Goal: Task Accomplishment & Management: Manage account settings

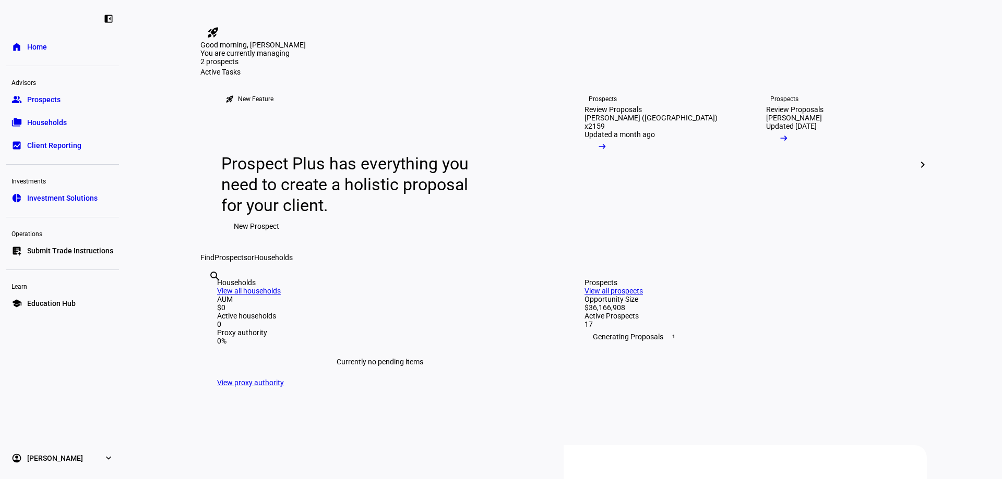
click at [38, 100] on span "Prospects" at bounding box center [43, 99] width 33 height 10
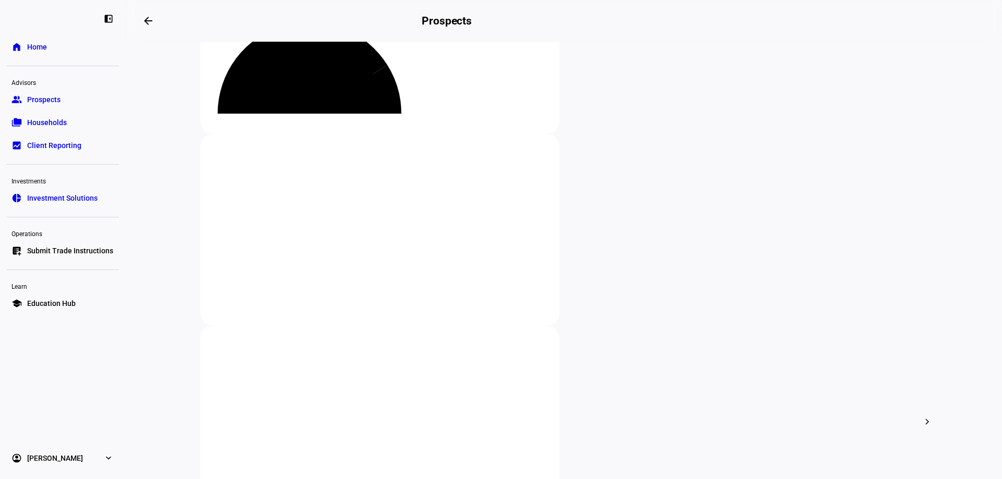
scroll to position [156, 0]
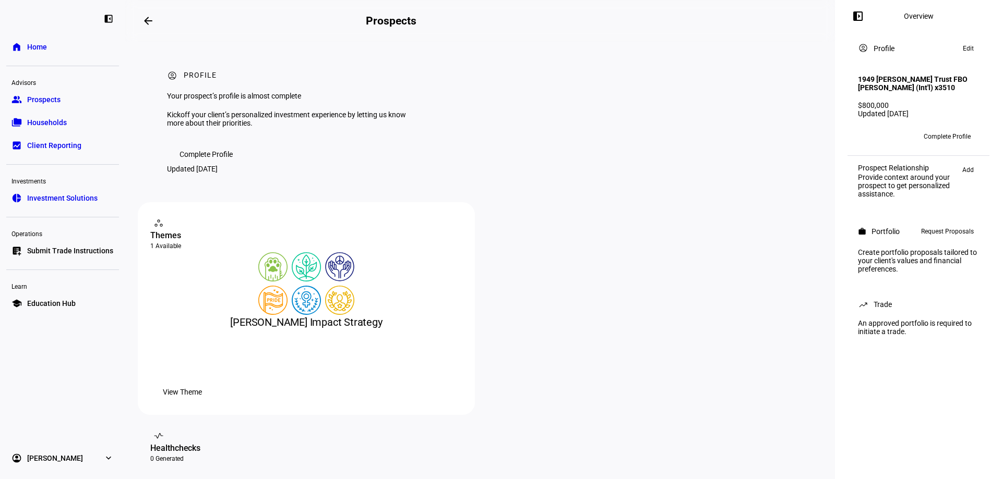
click at [213, 165] on span "Complete Profile" at bounding box center [205, 154] width 53 height 21
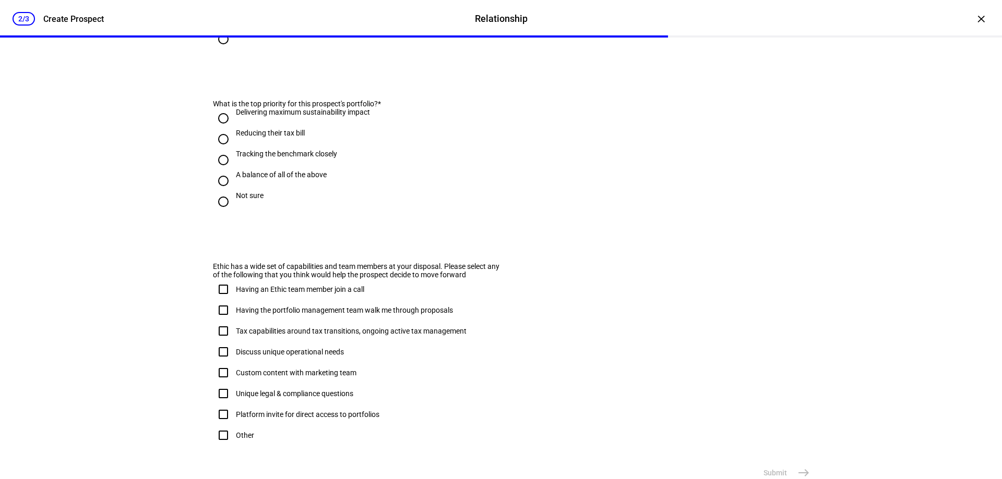
scroll to position [614, 0]
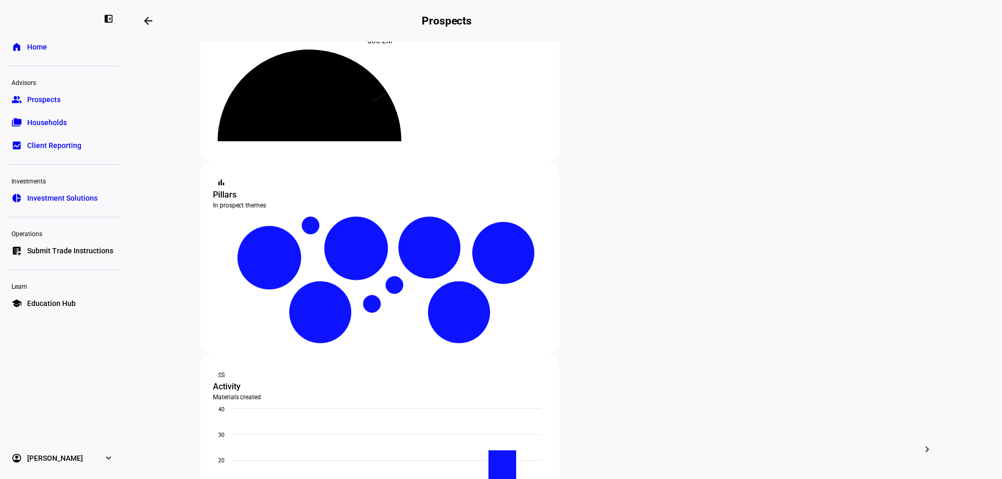
scroll to position [104, 0]
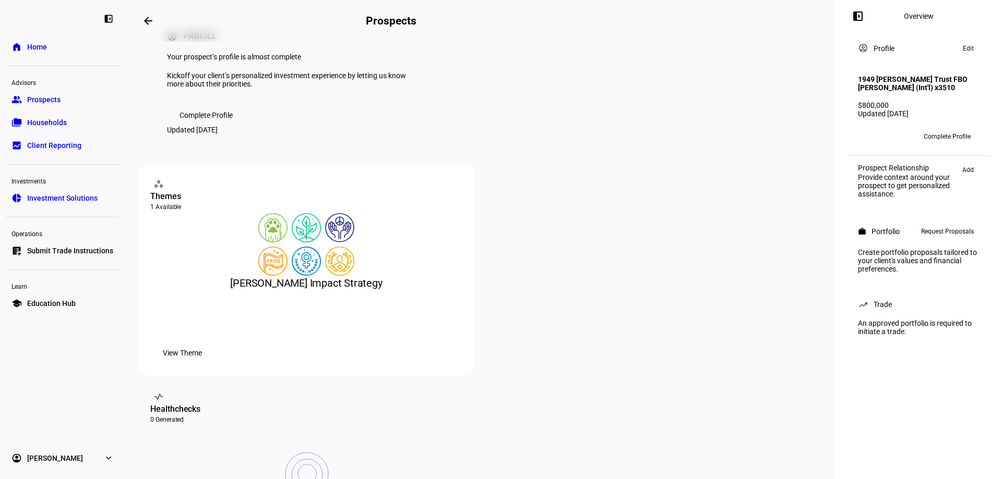
scroll to position [104, 0]
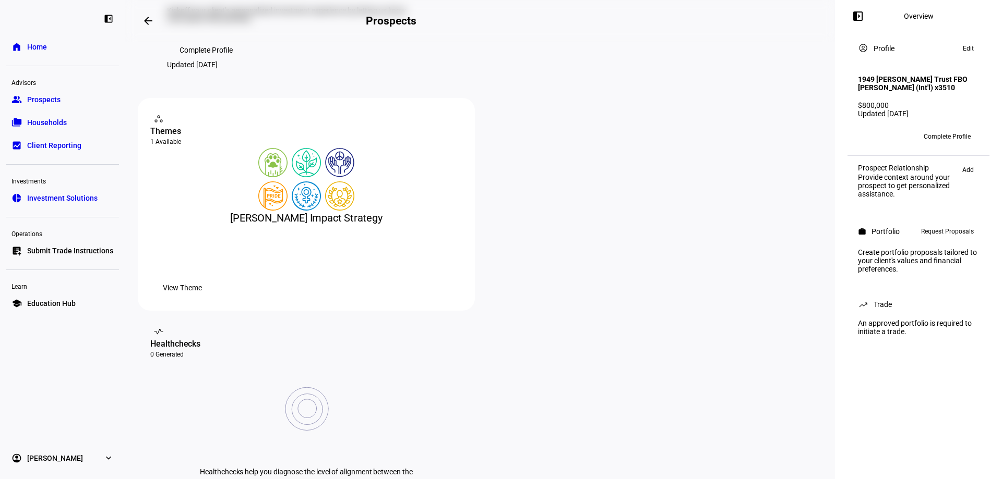
click at [973, 47] on span at bounding box center [967, 48] width 21 height 13
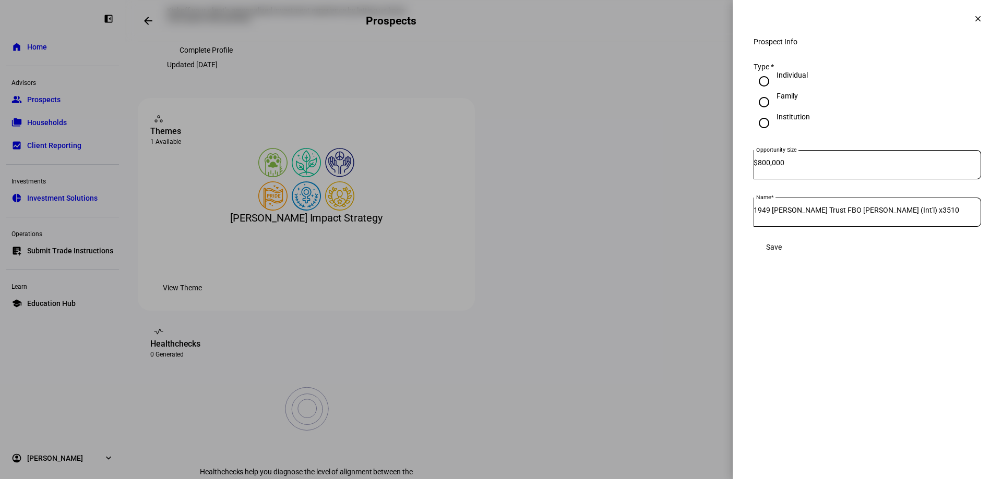
click at [973, 20] on mat-icon "clear" at bounding box center [977, 18] width 9 height 9
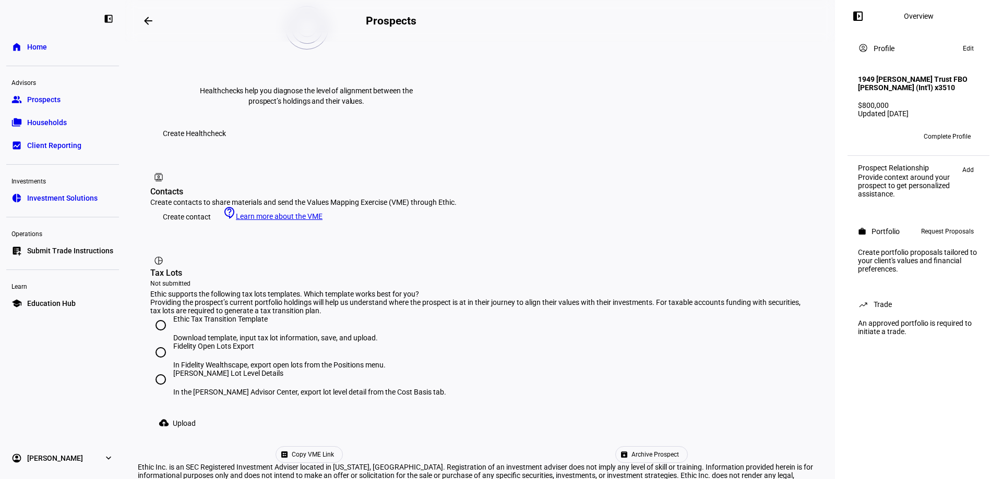
scroll to position [494, 0]
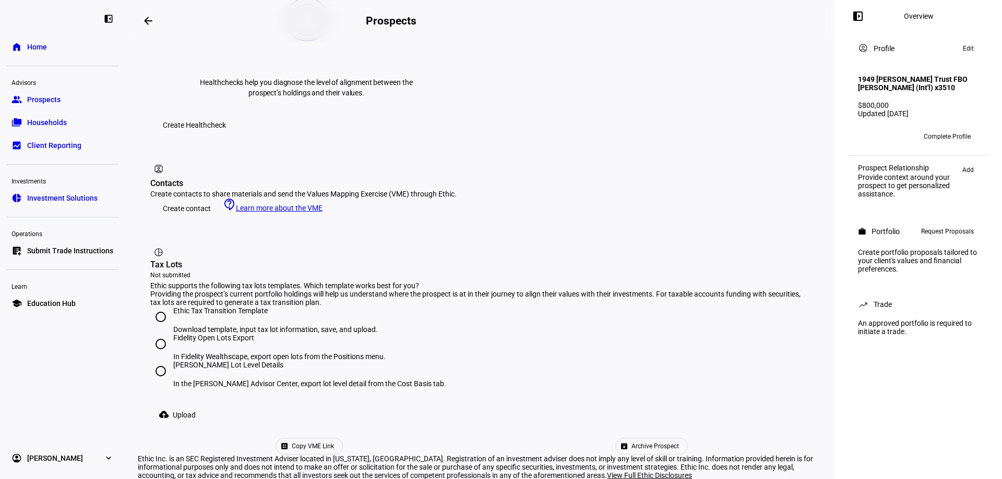
click at [162, 361] on input "[PERSON_NAME] Lot Level Details In the [PERSON_NAME] Advisor Center, export lot…" at bounding box center [160, 371] width 21 height 21
radio input "true"
click at [186, 405] on span "Upload" at bounding box center [184, 415] width 23 height 21
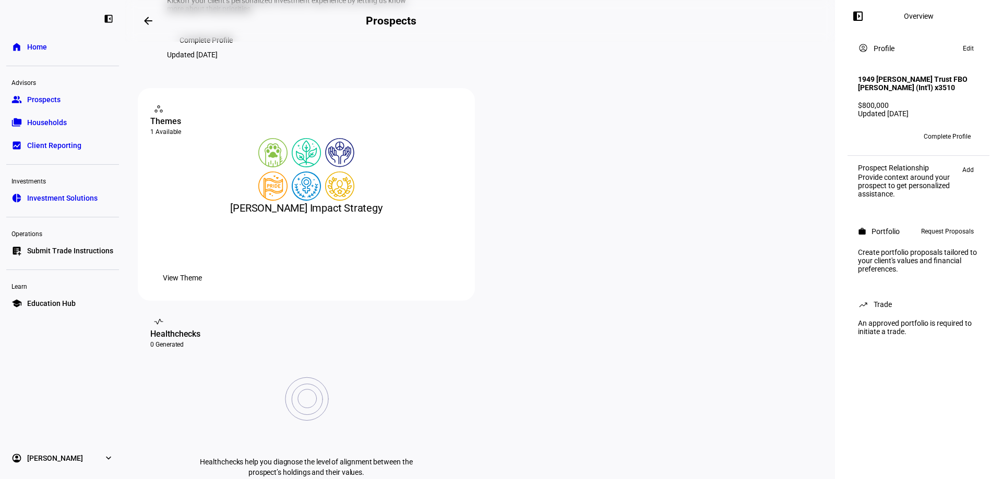
scroll to position [0, 0]
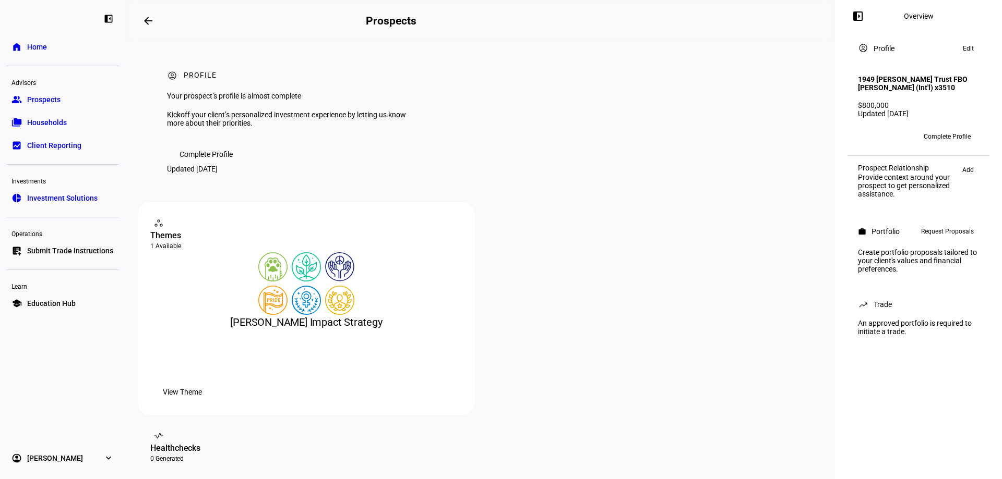
click at [941, 145] on span "Complete Profile" at bounding box center [946, 136] width 47 height 17
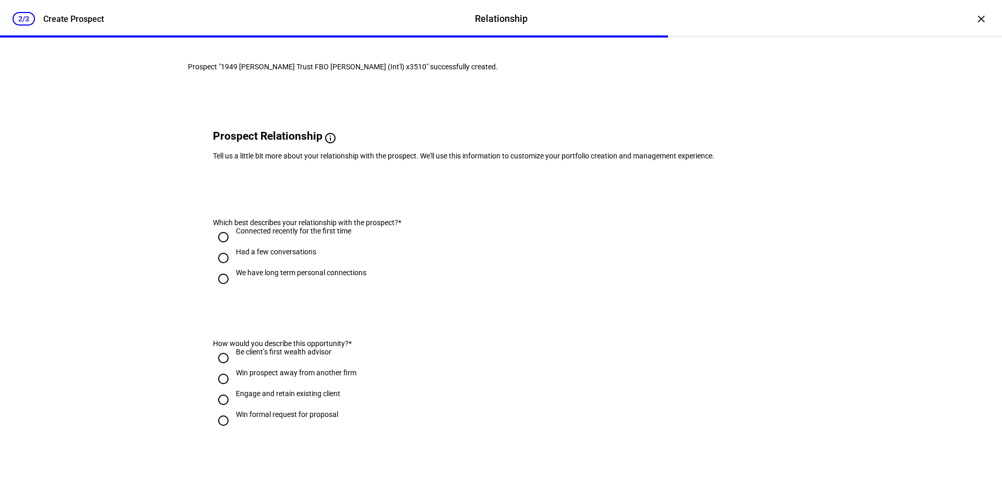
click at [214, 290] on input "We have long term personal connections" at bounding box center [223, 279] width 21 height 21
radio input "true"
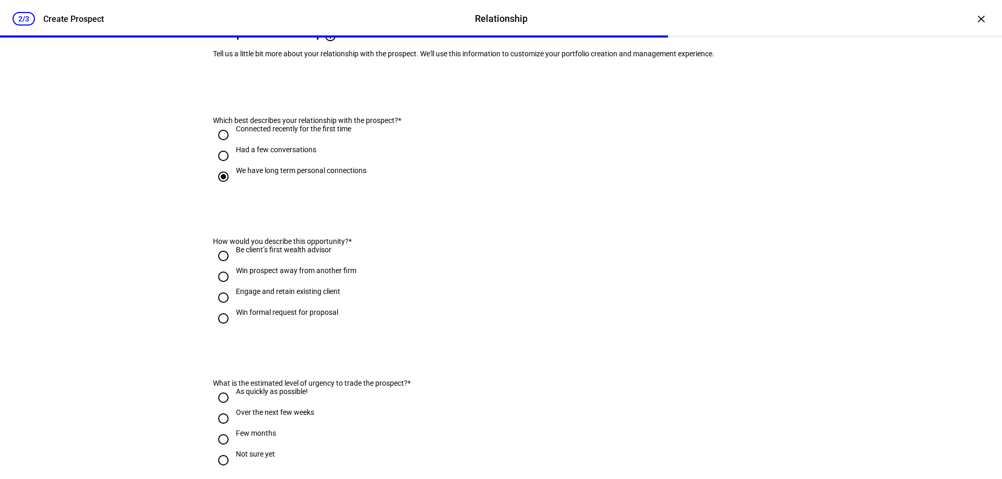
scroll to position [104, 0]
click at [218, 306] on input "Engage and retain existing client" at bounding box center [223, 295] width 21 height 21
radio input "true"
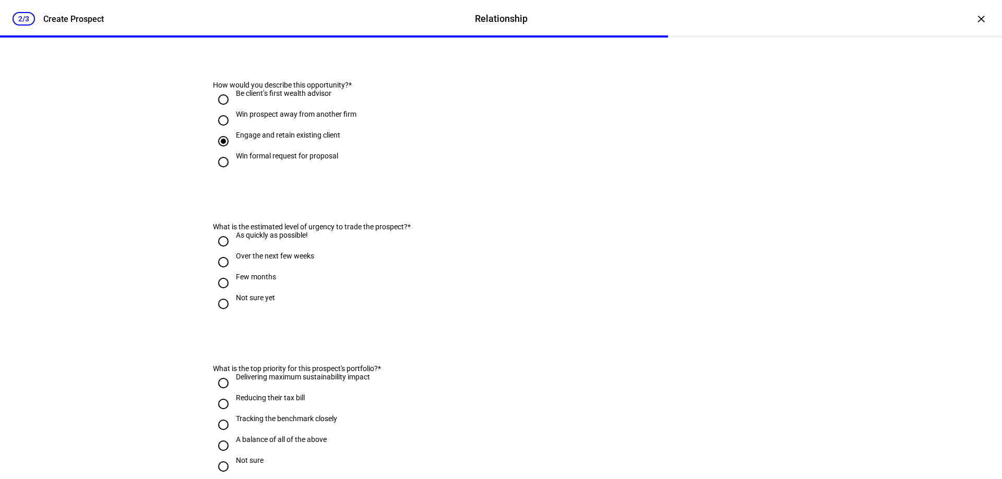
scroll to position [261, 0]
click at [219, 271] on input "Over the next few weeks" at bounding box center [223, 260] width 21 height 21
radio input "true"
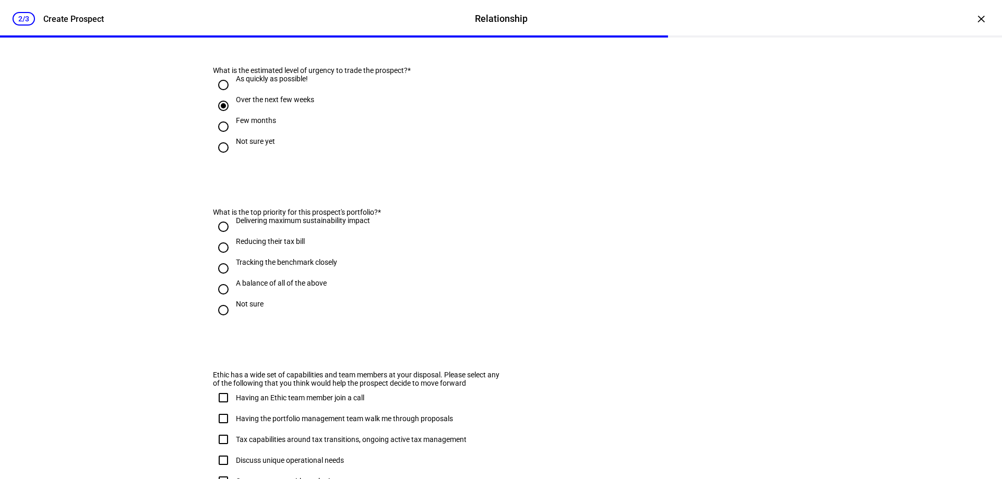
scroll to position [417, 0]
click at [218, 319] on input "Not sure" at bounding box center [223, 308] width 21 height 21
radio input "true"
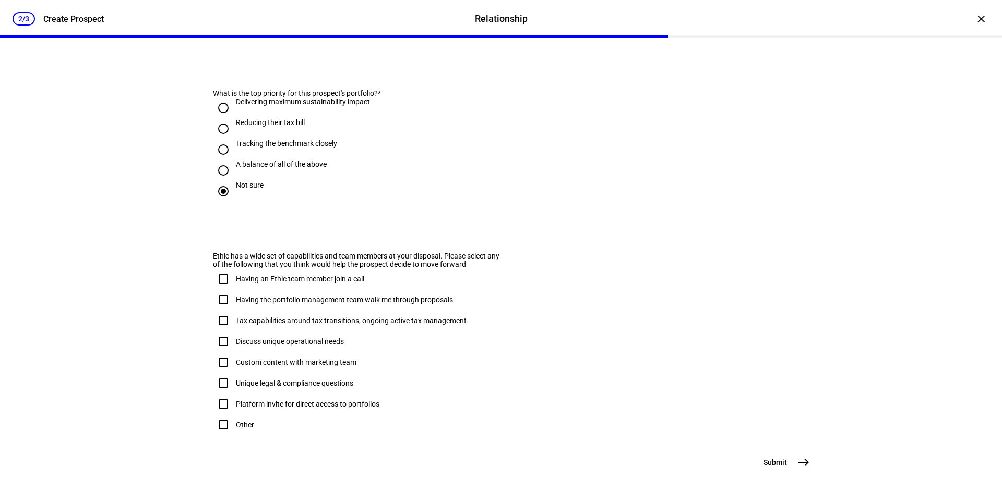
scroll to position [574, 0]
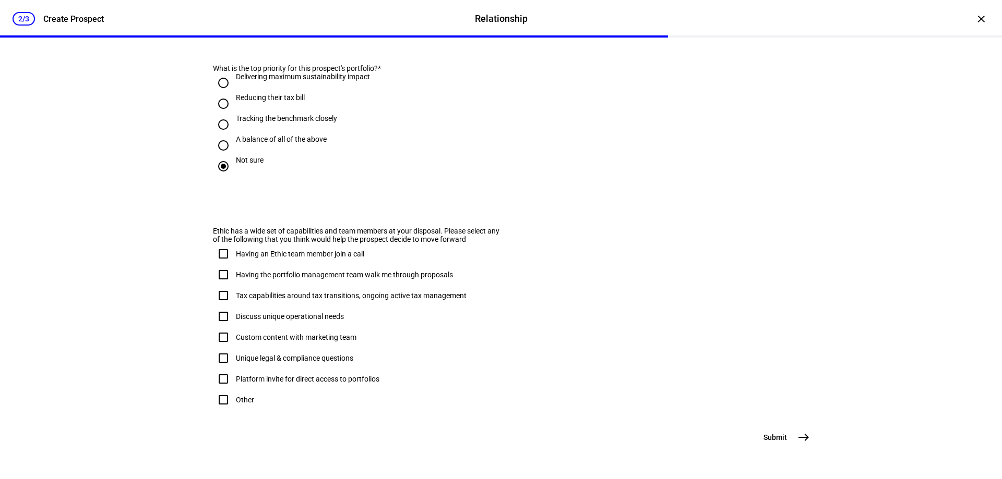
click at [220, 411] on input "Other" at bounding box center [223, 400] width 21 height 21
checkbox input "true"
click at [797, 440] on mat-icon "east" at bounding box center [803, 437] width 13 height 13
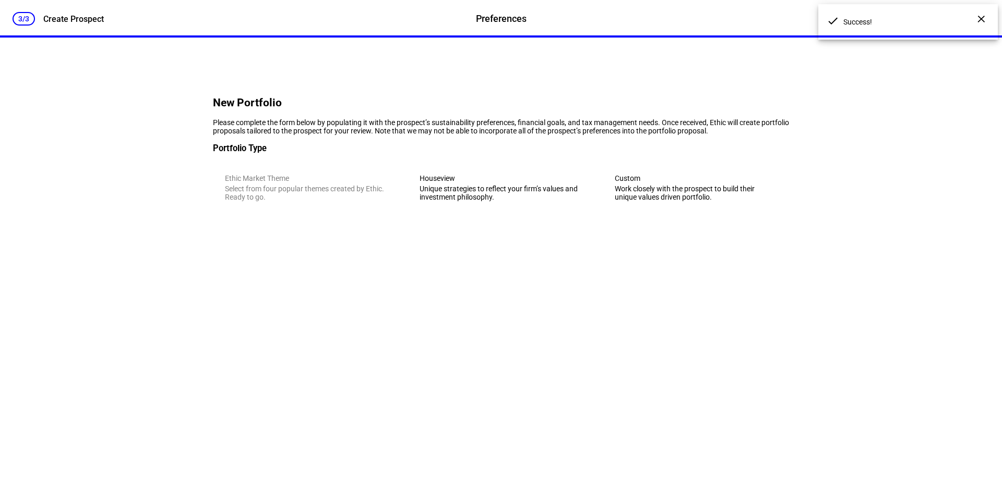
scroll to position [0, 0]
click at [972, 19] on div "×" at bounding box center [980, 18] width 17 height 17
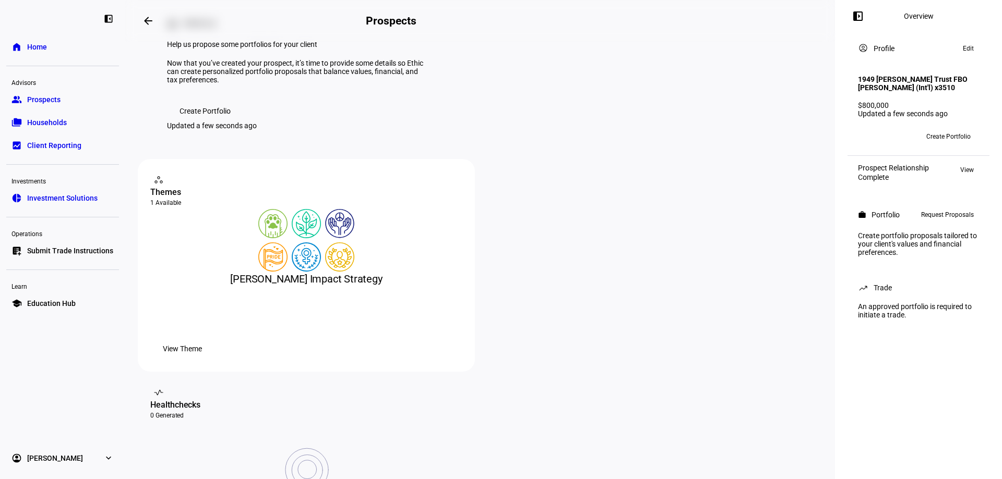
scroll to position [52, 0]
click at [942, 145] on span "Create Portfolio" at bounding box center [948, 136] width 44 height 17
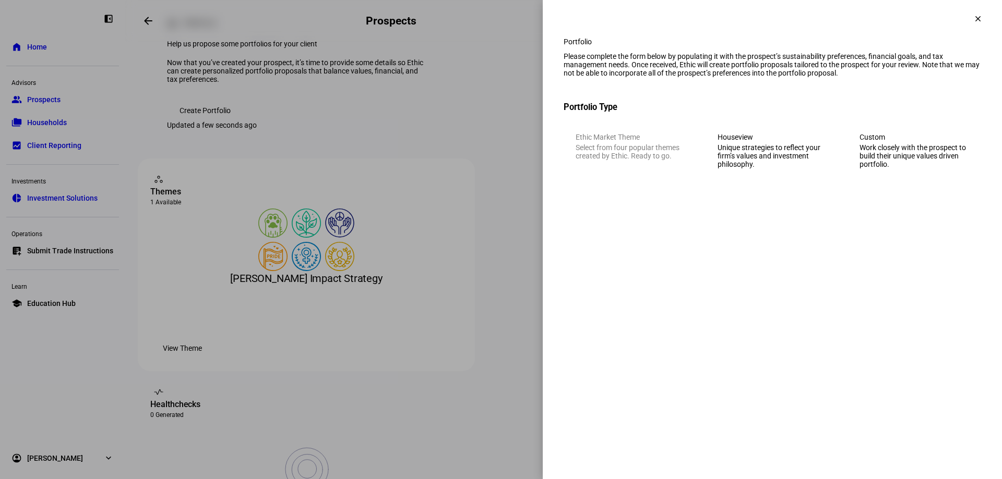
click at [974, 19] on mat-icon "clear" at bounding box center [977, 18] width 9 height 9
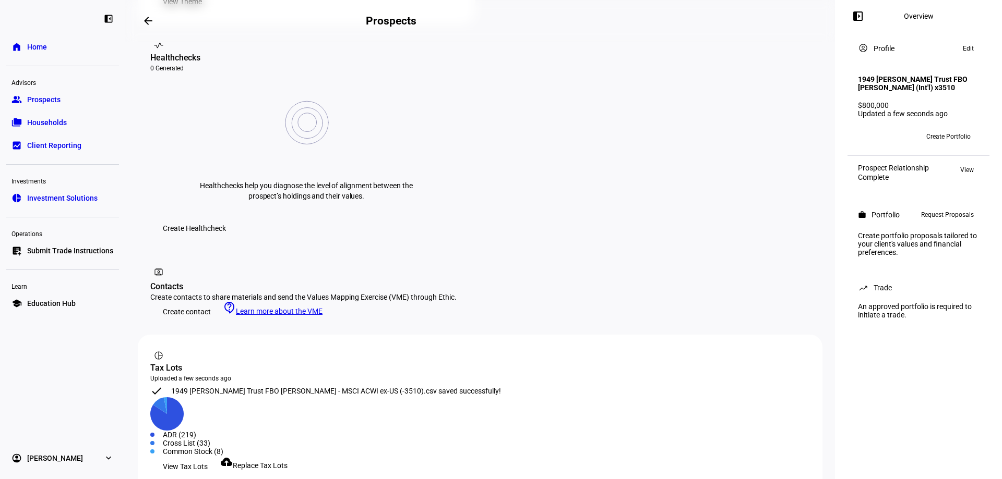
scroll to position [467, 0]
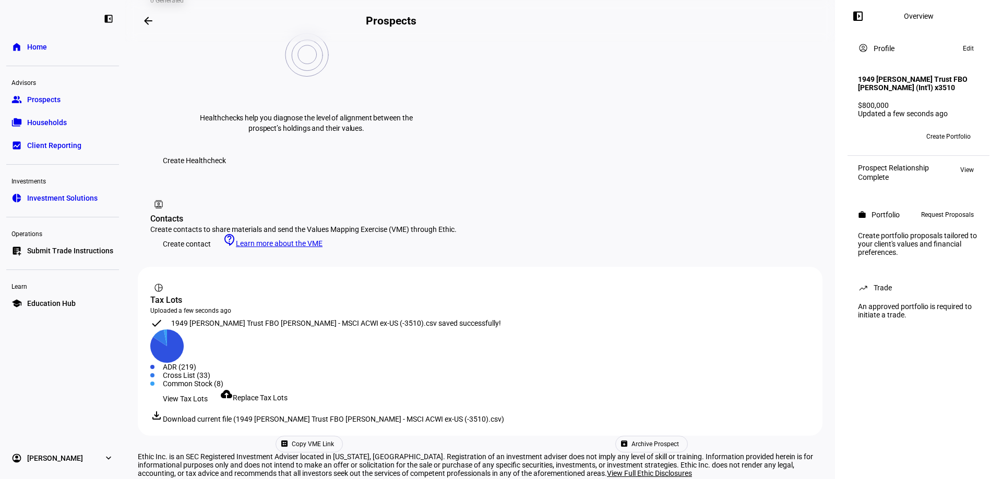
click at [872, 219] on div "Portfolio" at bounding box center [885, 215] width 28 height 8
drag, startPoint x: 879, startPoint y: 254, endPoint x: 935, endPoint y: 239, distance: 57.3
click at [880, 254] on div "Create portfolio proposals tailored to your client's values and financial prefe…" at bounding box center [918, 243] width 134 height 33
click at [954, 221] on span "Request Proposals" at bounding box center [947, 215] width 53 height 13
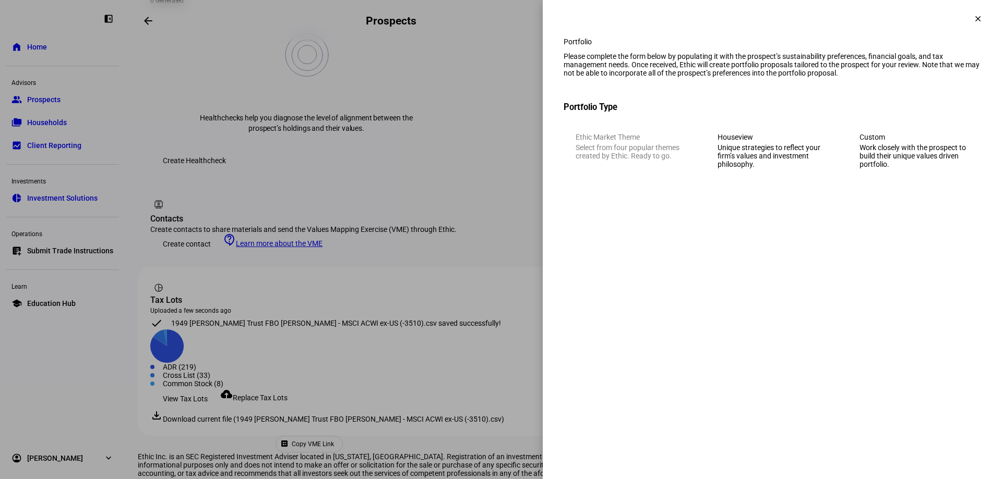
click at [910, 168] on div "Work closely with the prospect to build their unique values driven portfolio." at bounding box center [914, 155] width 110 height 25
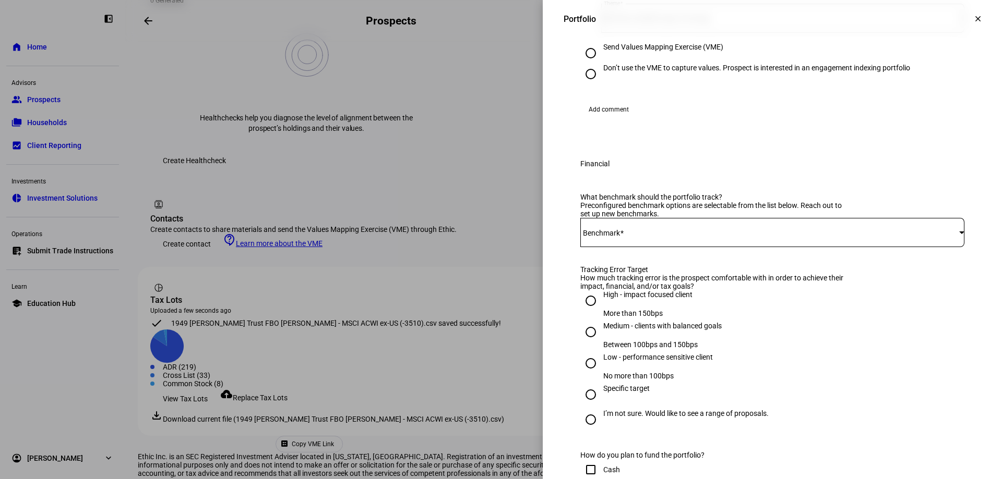
scroll to position [261, 0]
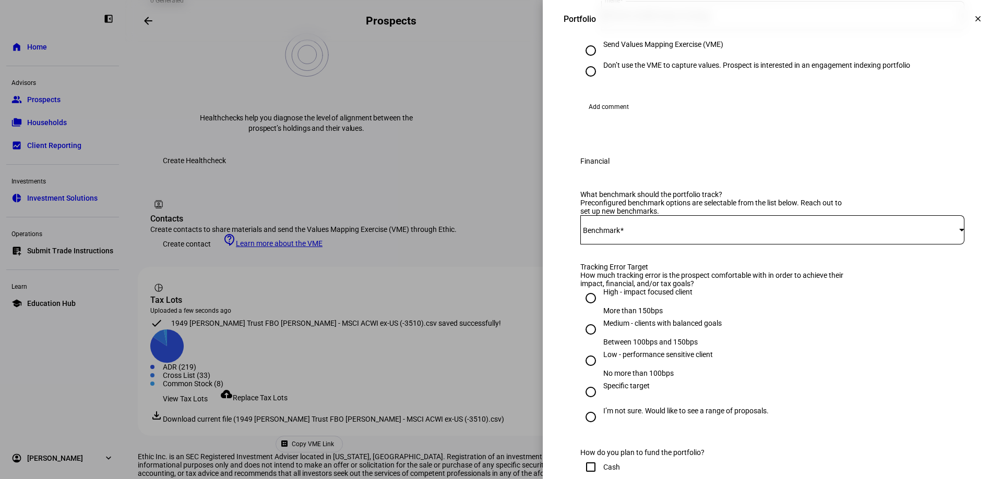
click at [623, 234] on span at bounding box center [769, 230] width 379 height 8
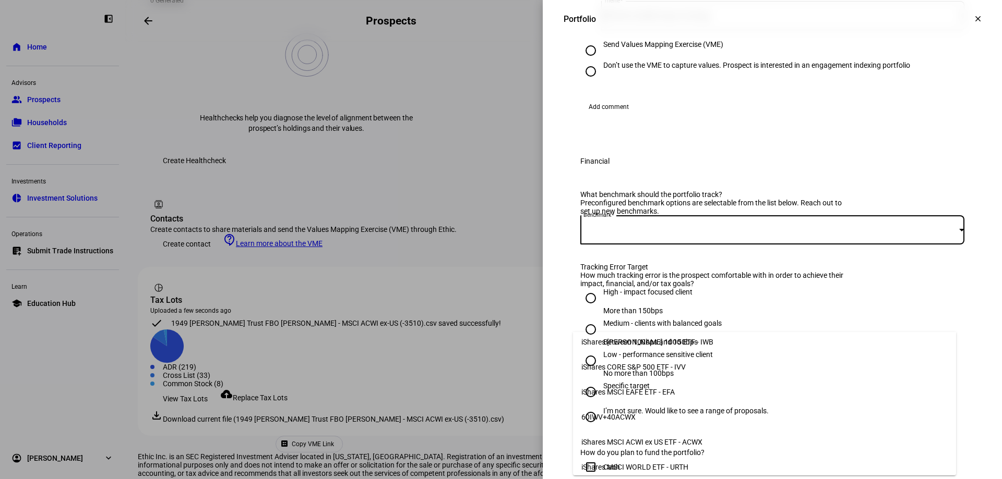
scroll to position [0, 0]
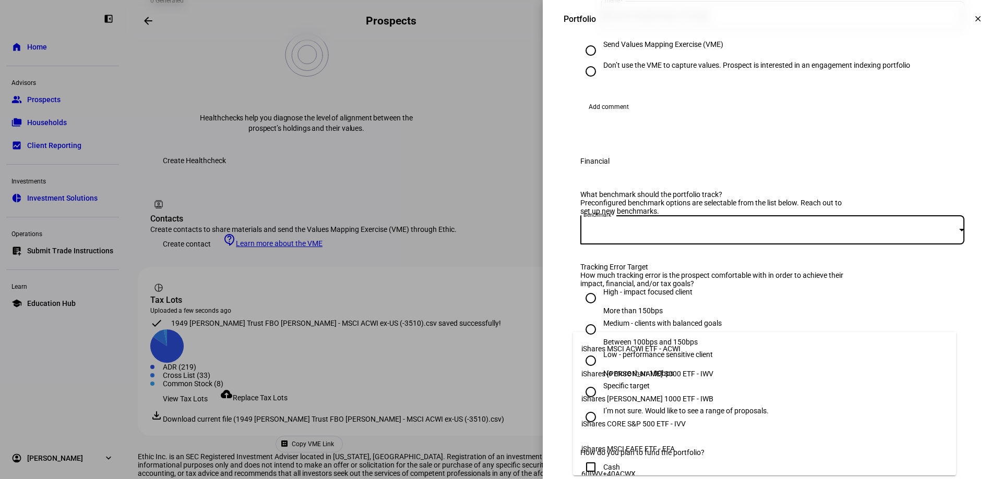
click at [758, 287] on div at bounding box center [501, 239] width 1002 height 479
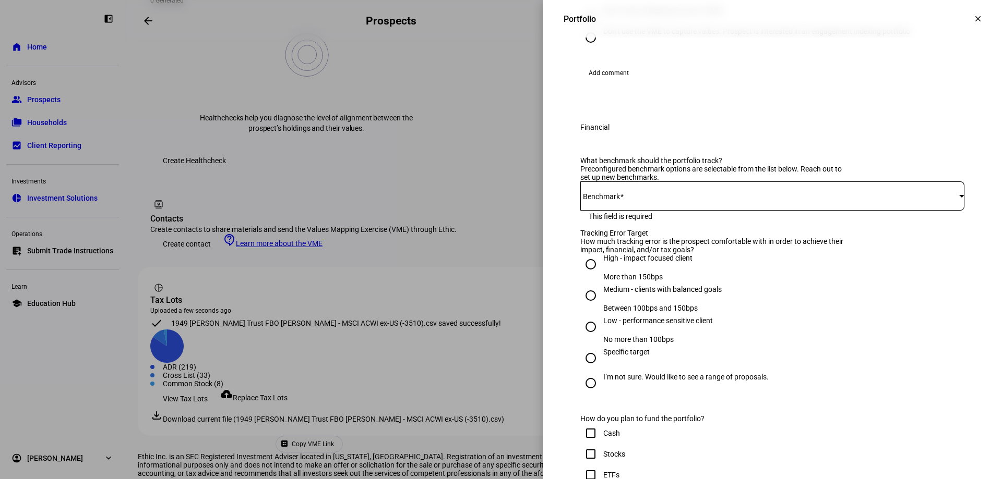
scroll to position [313, 0]
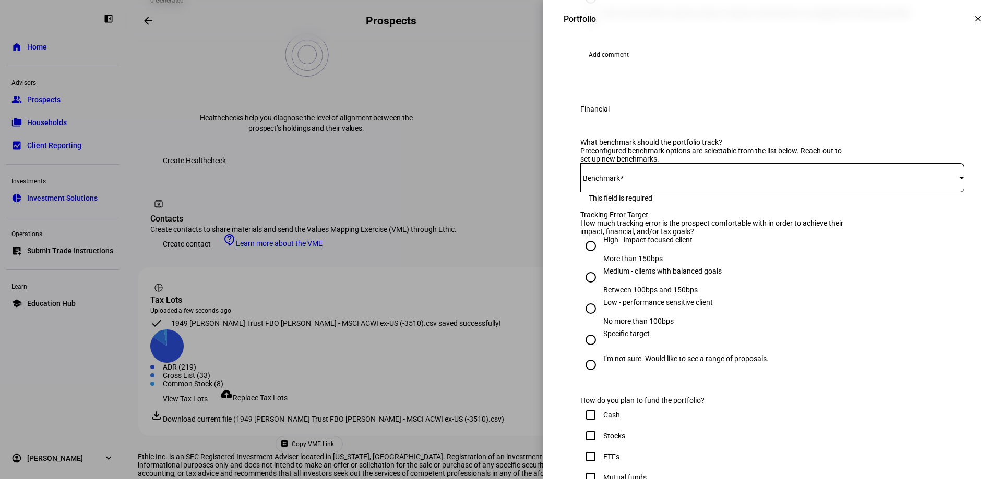
click at [665, 182] on span at bounding box center [769, 178] width 379 height 8
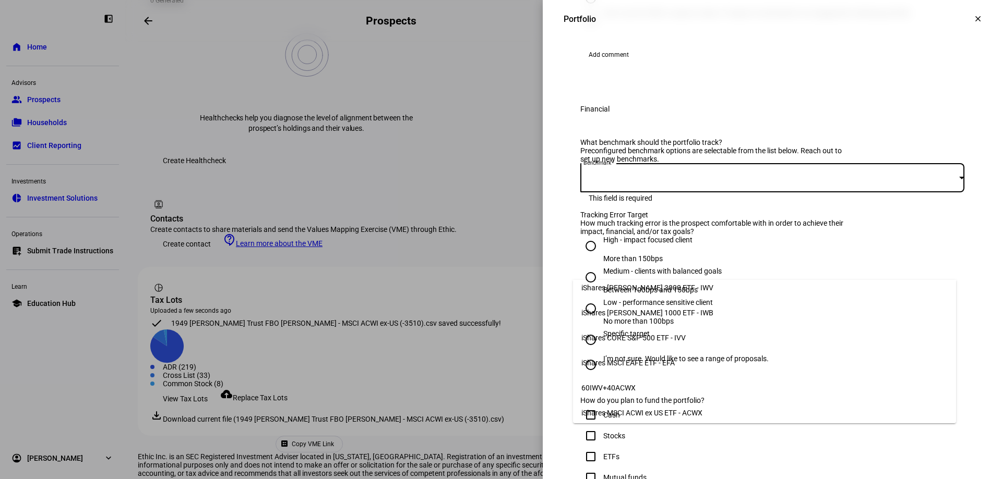
scroll to position [52, 0]
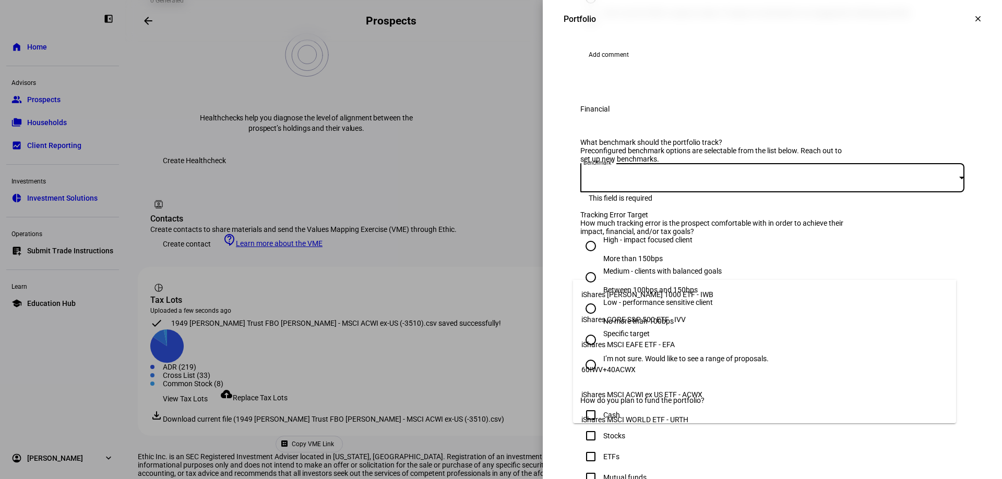
click at [739, 390] on mat-option "iShares MSCI ACWI ex US ETF - ACWX" at bounding box center [764, 394] width 383 height 25
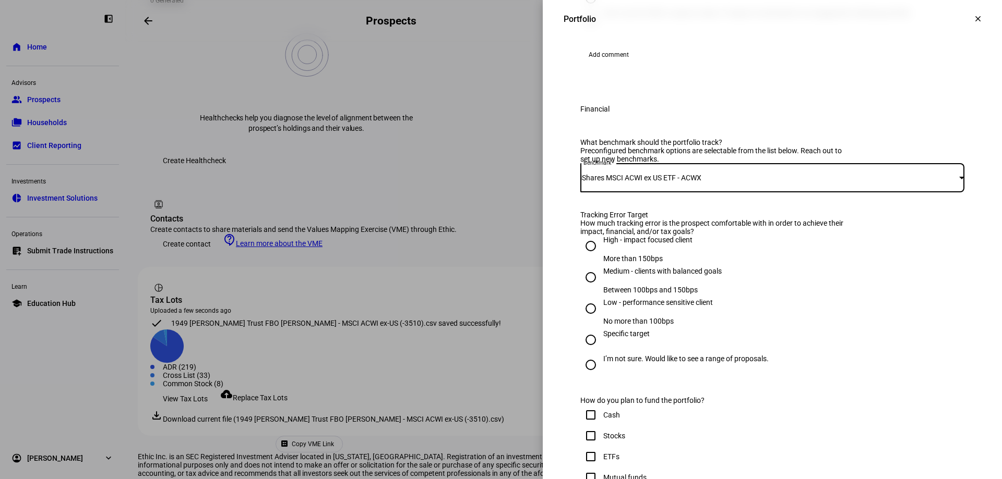
scroll to position [365, 0]
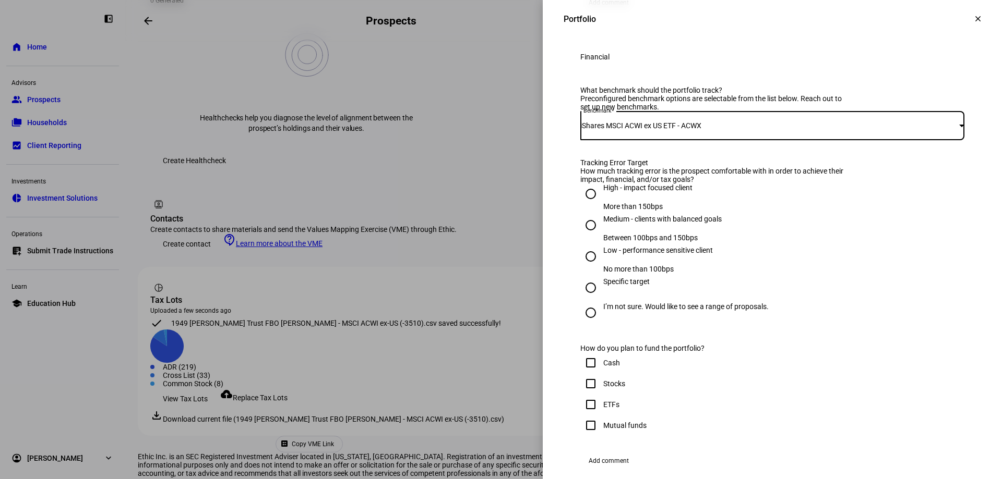
click at [585, 323] on input "I’m not sure. Would like to see a range of proposals." at bounding box center [590, 313] width 21 height 21
radio input "true"
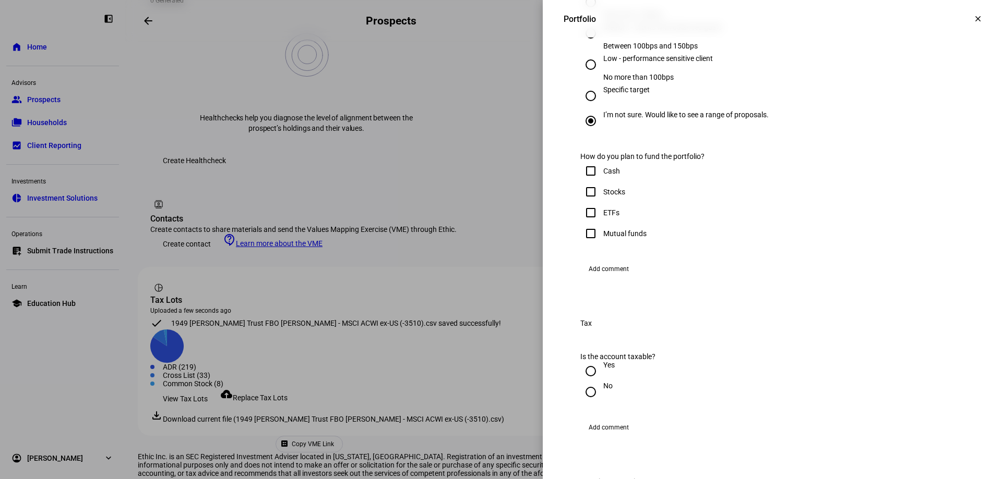
scroll to position [574, 0]
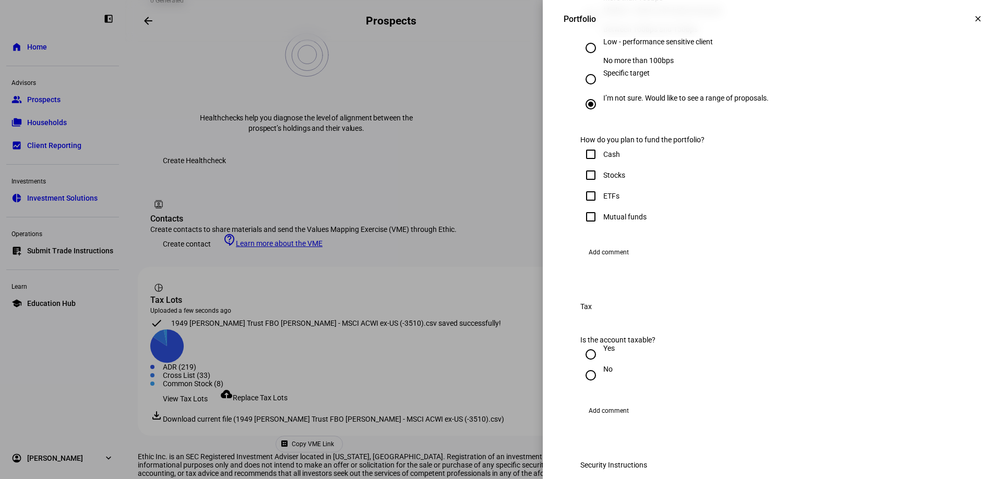
click at [585, 186] on input "Stocks" at bounding box center [590, 175] width 21 height 21
checkbox input "true"
click at [583, 207] on input "ETFs" at bounding box center [590, 196] width 21 height 21
checkbox input "true"
click at [584, 227] on input "Mutual funds" at bounding box center [590, 217] width 21 height 21
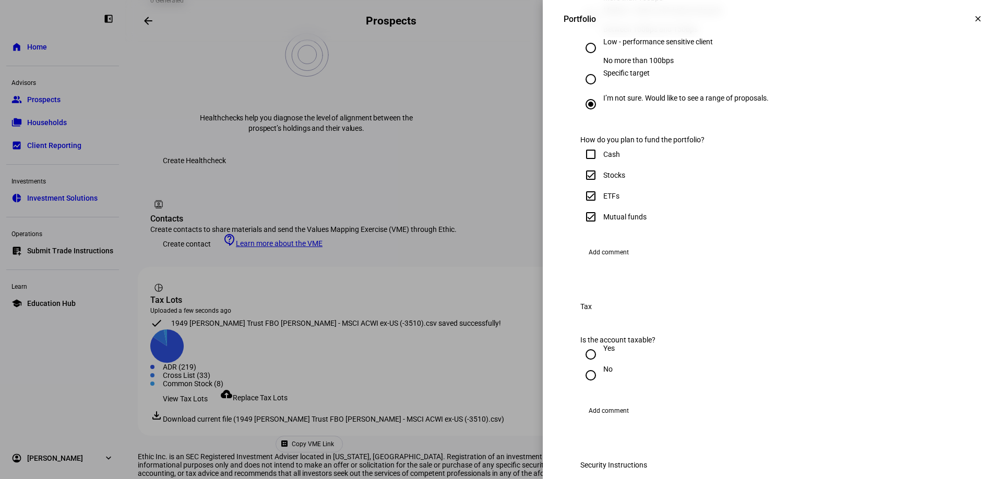
checkbox input "true"
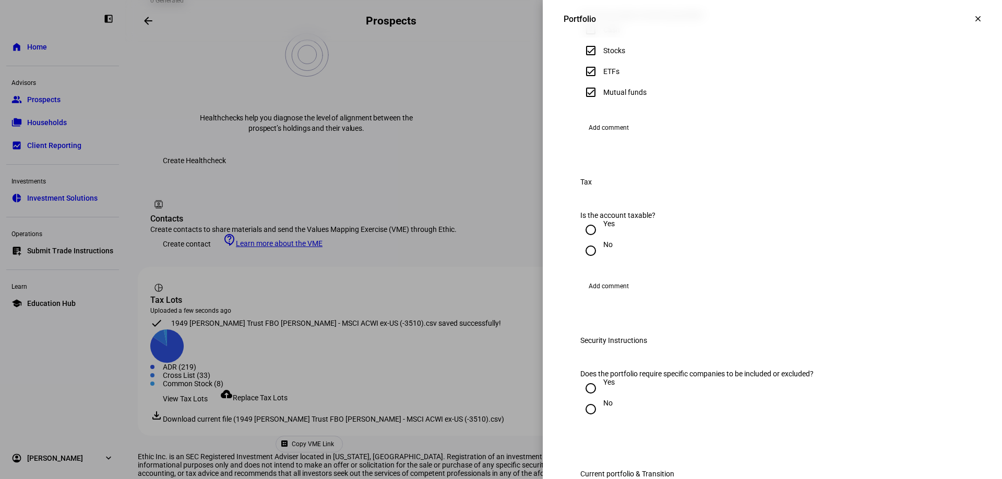
scroll to position [730, 0]
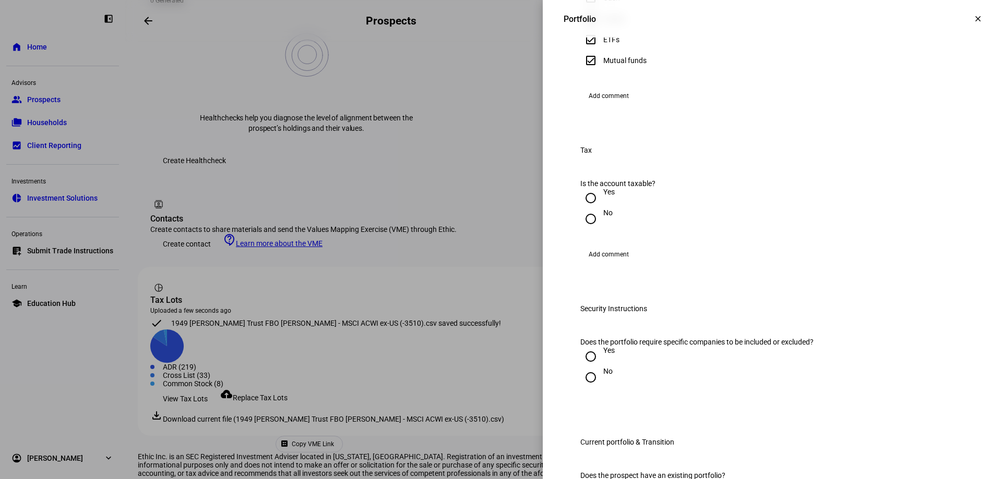
click at [584, 209] on input "Yes" at bounding box center [590, 198] width 21 height 21
radio input "true"
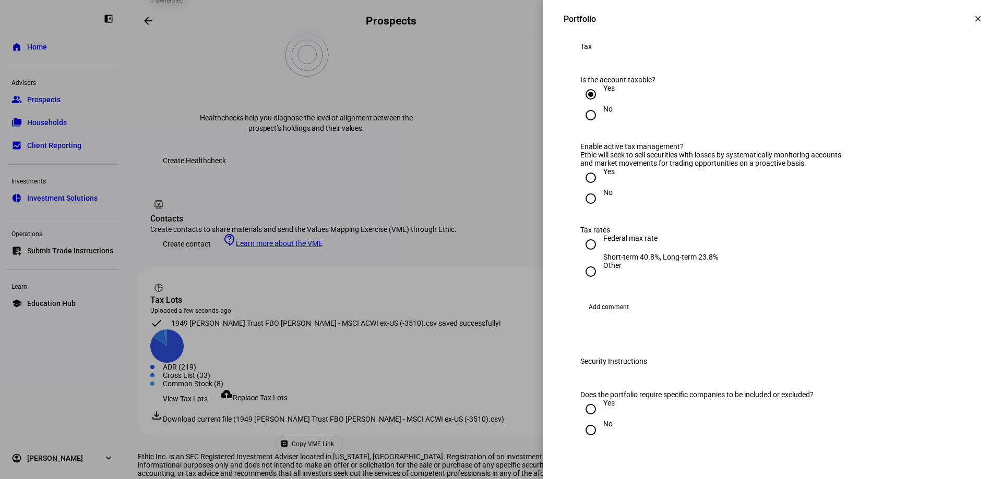
scroll to position [887, 0]
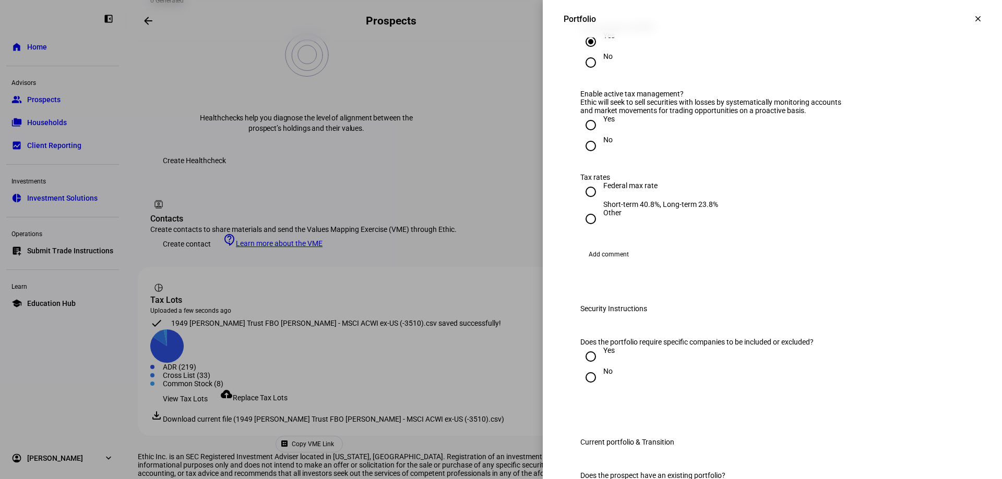
click at [583, 136] on input "Yes" at bounding box center [590, 125] width 21 height 21
radio input "true"
click at [582, 202] on input "Federal max rate Short-term 40.8%, Long-term 23.8%" at bounding box center [590, 192] width 21 height 21
radio input "true"
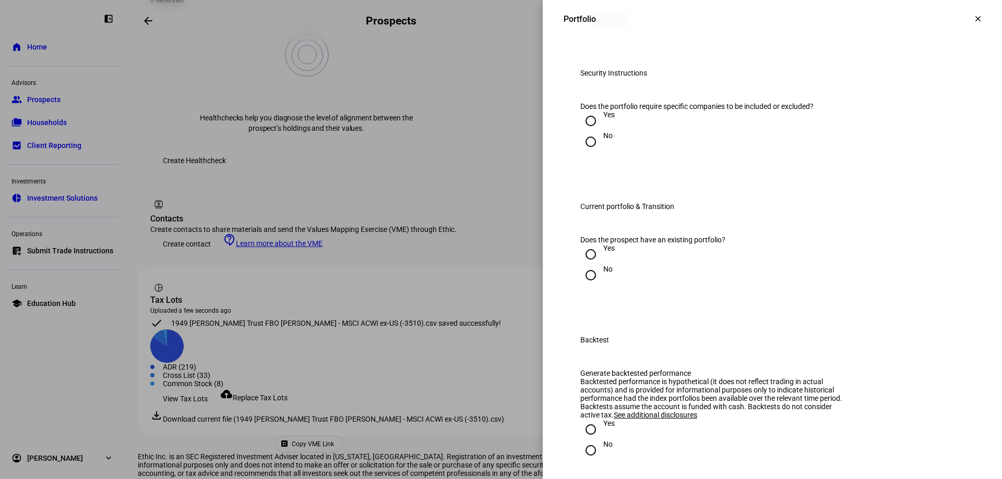
scroll to position [1148, 0]
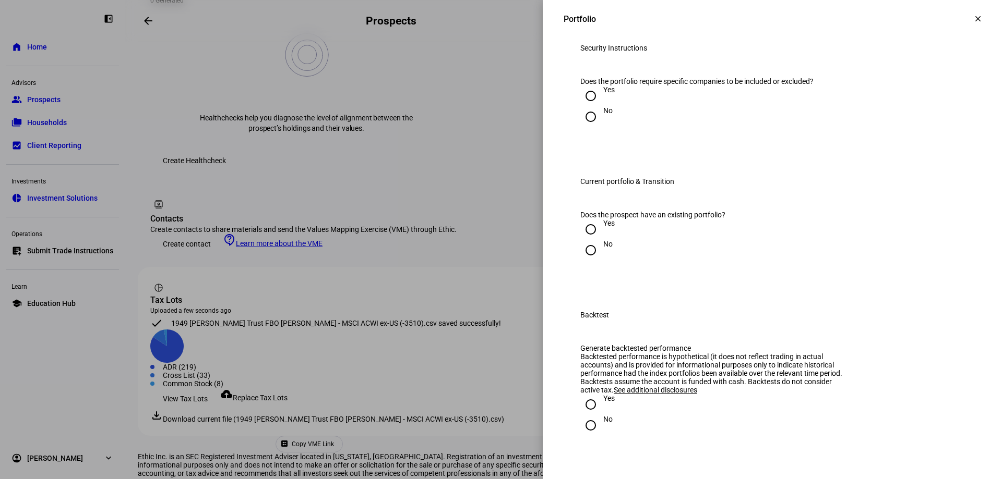
click at [585, 106] on input "Yes" at bounding box center [590, 96] width 21 height 21
radio input "true"
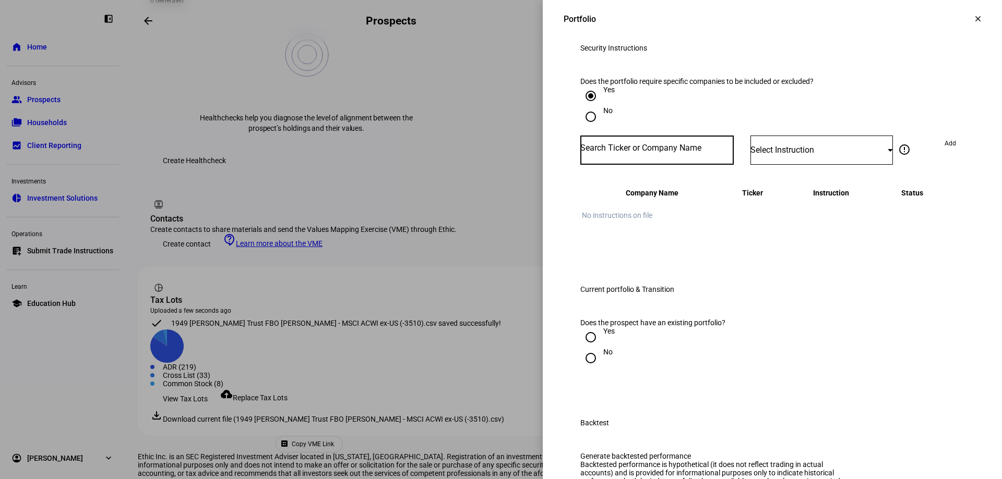
click at [647, 152] on input "Number" at bounding box center [656, 148] width 153 height 8
click at [583, 127] on input "No" at bounding box center [590, 116] width 21 height 21
radio input "true"
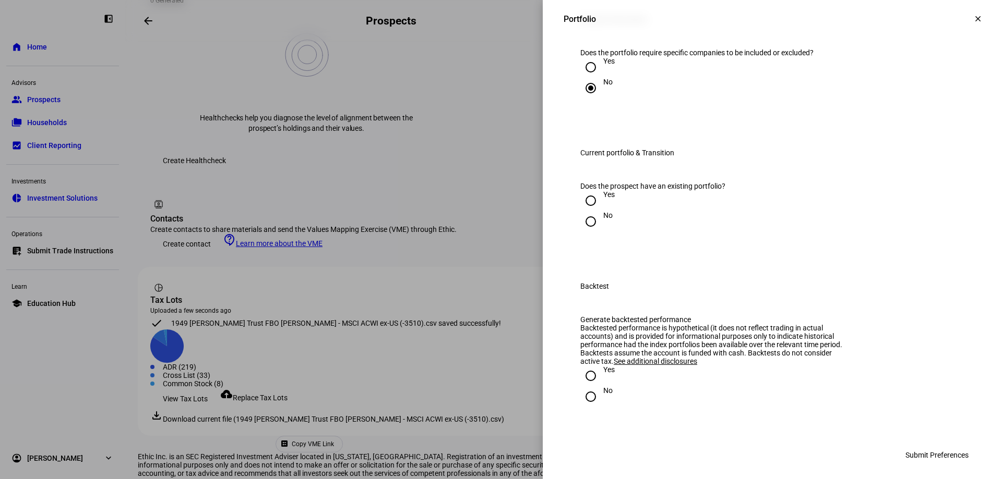
scroll to position [1200, 0]
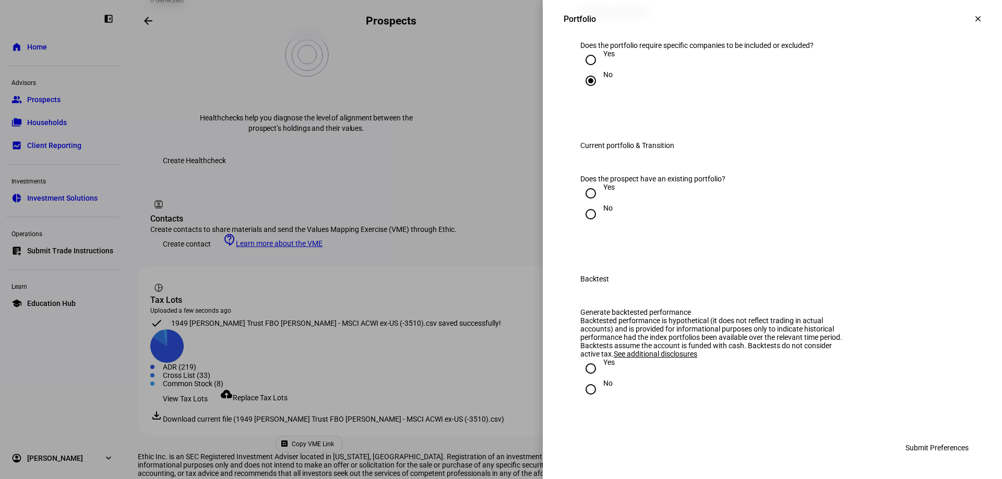
click at [584, 204] on input "Yes" at bounding box center [590, 193] width 21 height 21
radio input "true"
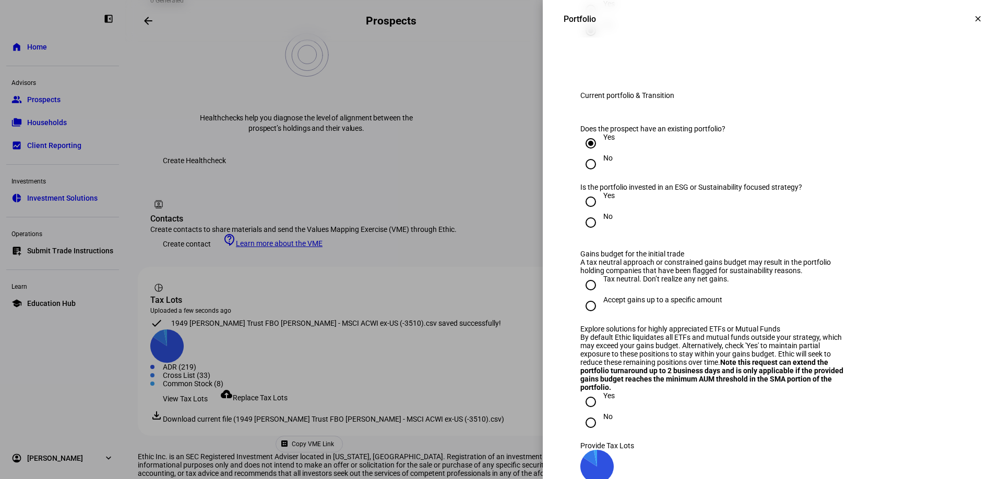
scroll to position [1252, 0]
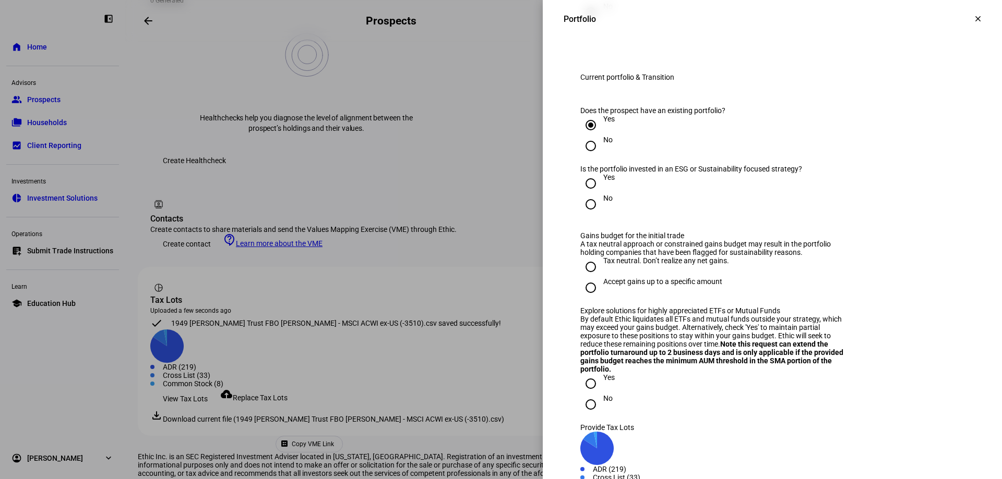
click at [583, 194] on input "Yes" at bounding box center [590, 183] width 21 height 21
radio input "true"
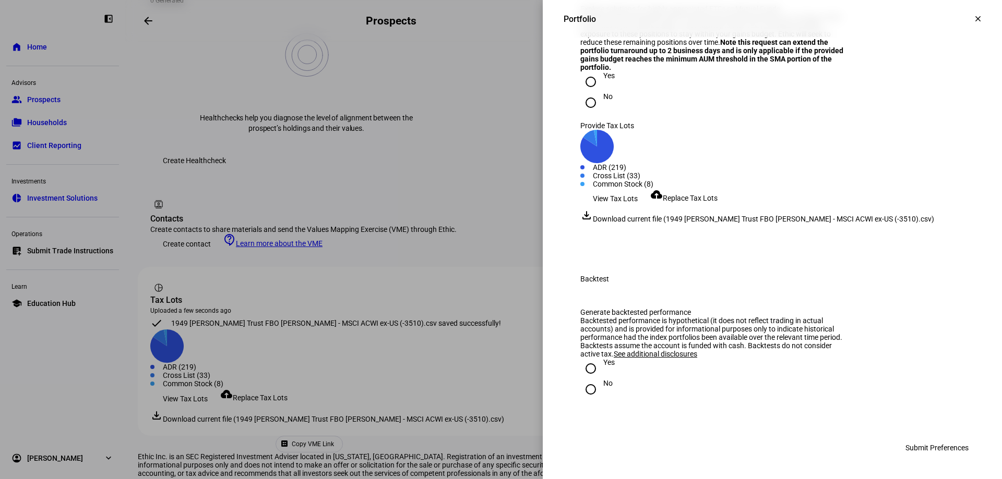
scroll to position [1669, 0]
radio input "true"
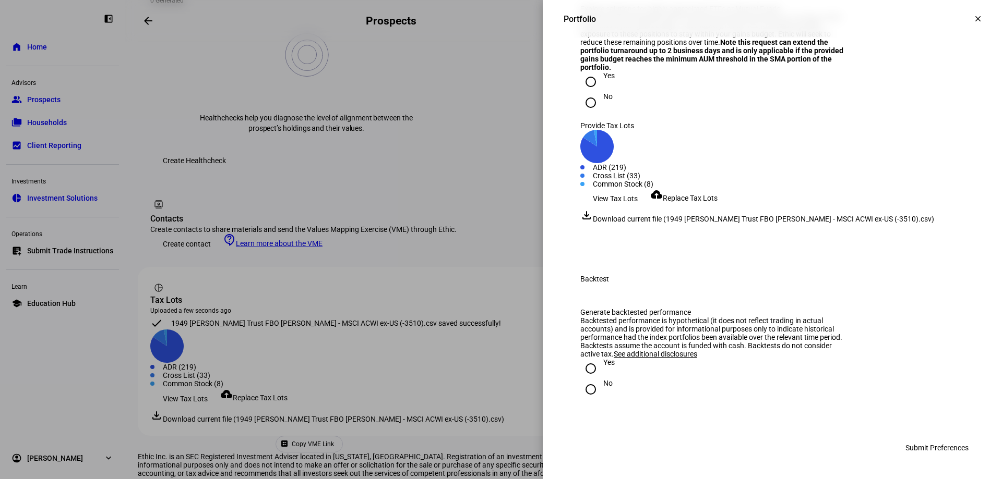
radio input "true"
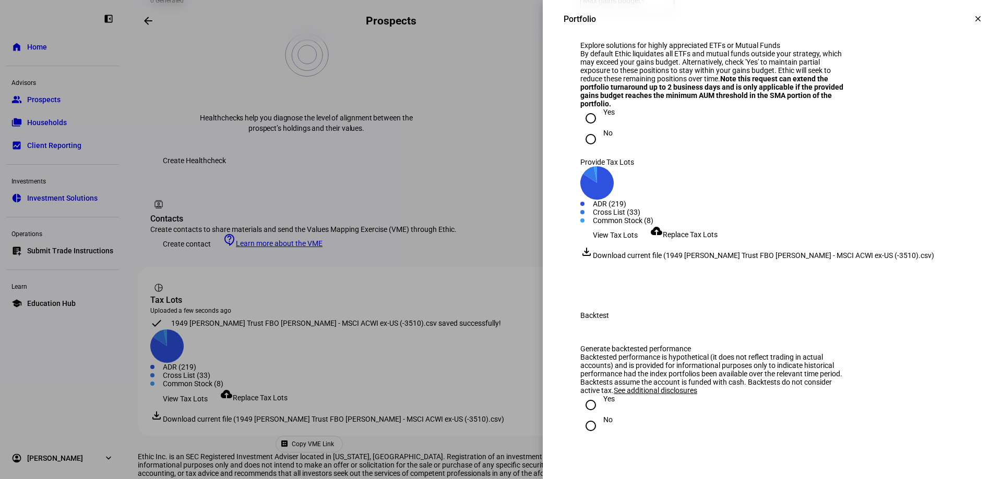
scroll to position [1513, 0]
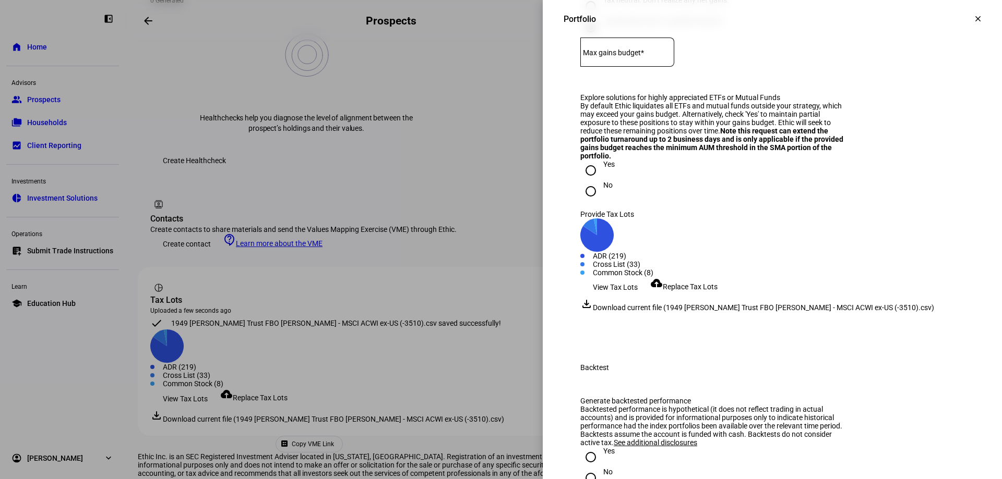
click at [636, 67] on div at bounding box center [627, 52] width 94 height 29
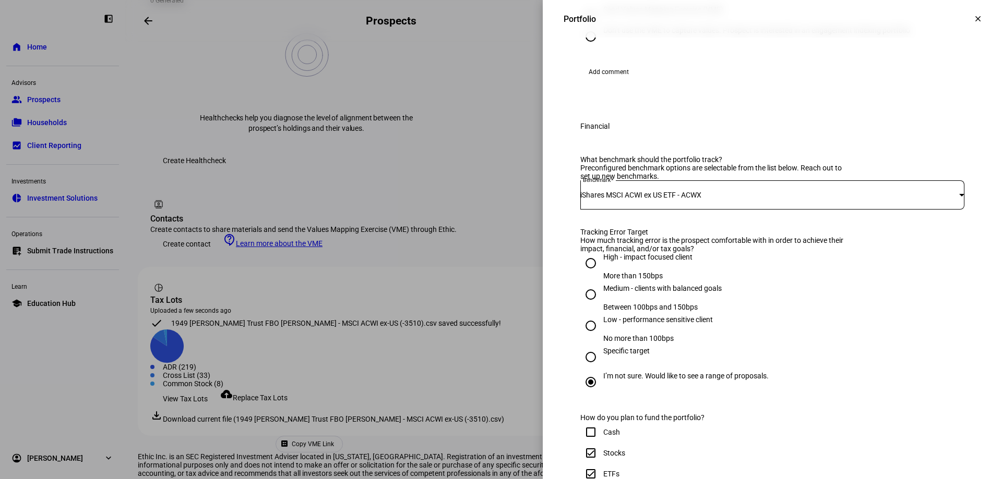
scroll to position [203, 0]
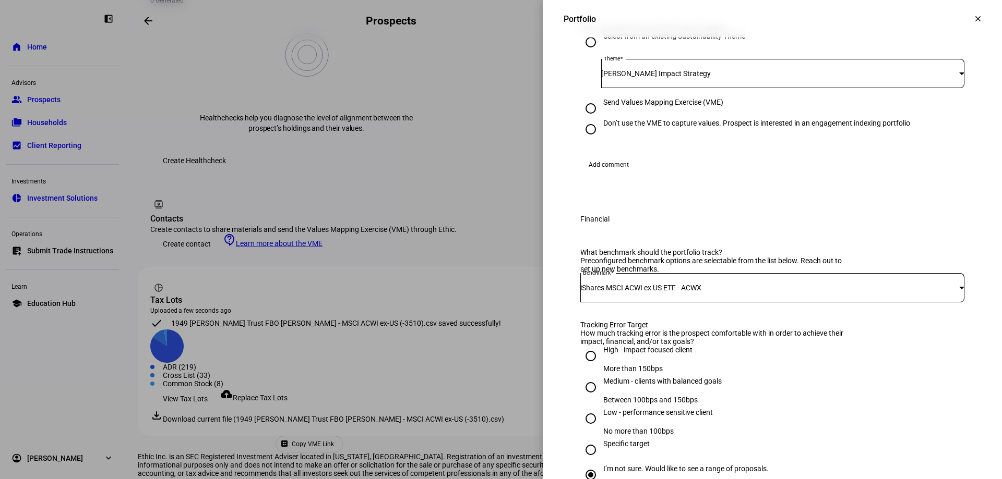
click at [973, 19] on mat-icon "clear" at bounding box center [977, 18] width 9 height 9
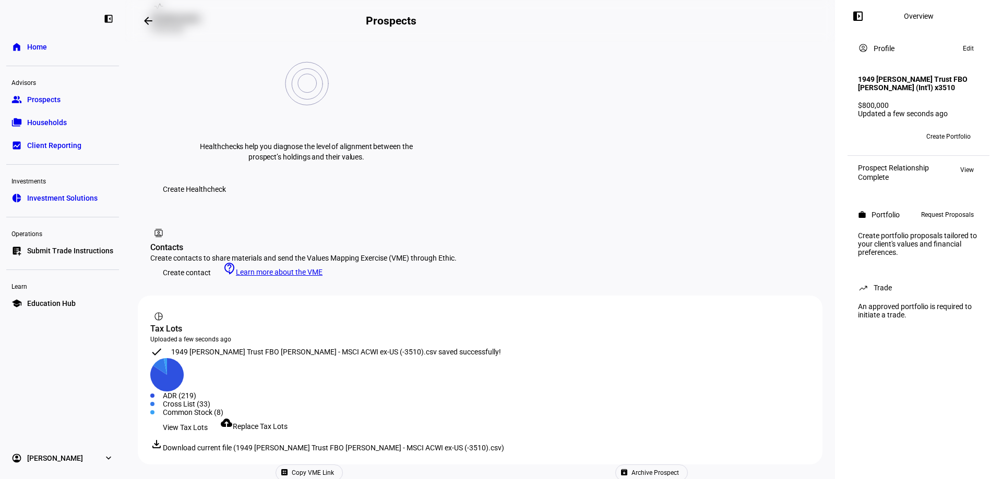
scroll to position [363, 0]
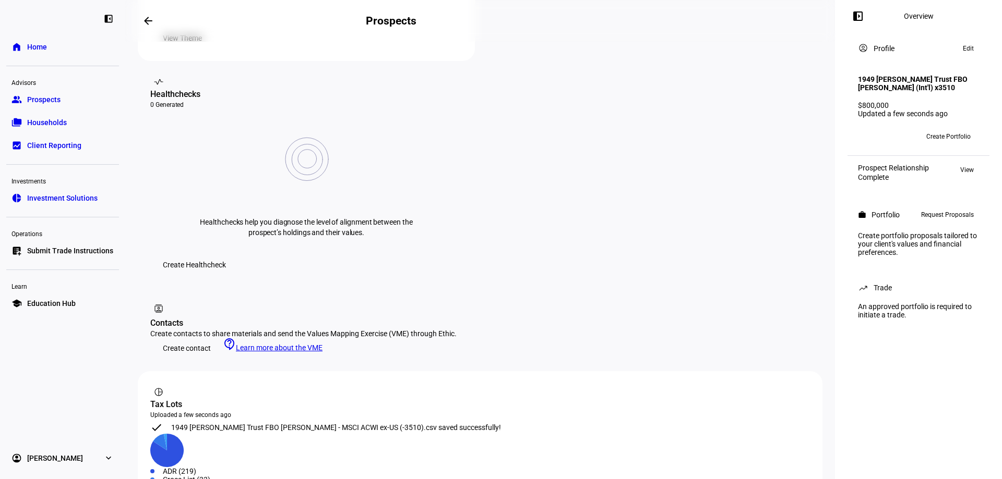
click at [53, 105] on link "group Prospects" at bounding box center [62, 99] width 113 height 21
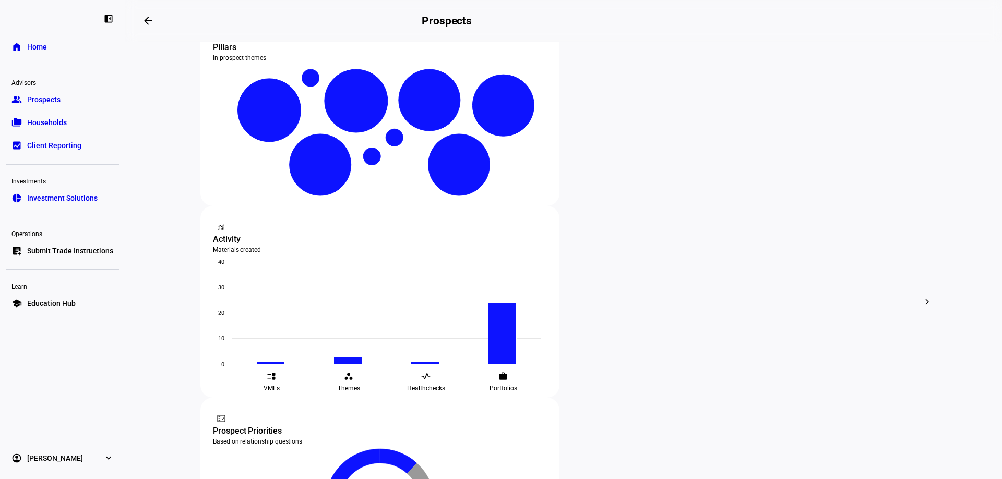
scroll to position [261, 0]
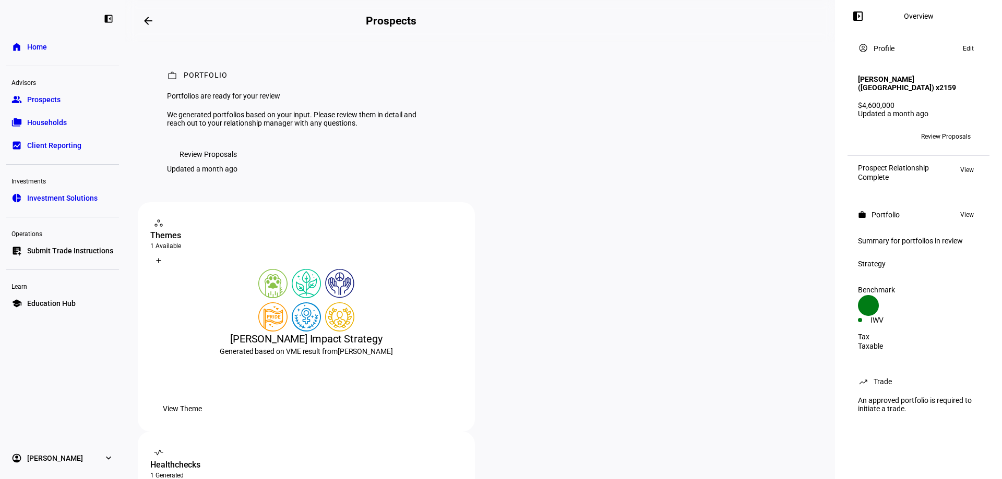
click at [967, 218] on span "View" at bounding box center [967, 215] width 14 height 13
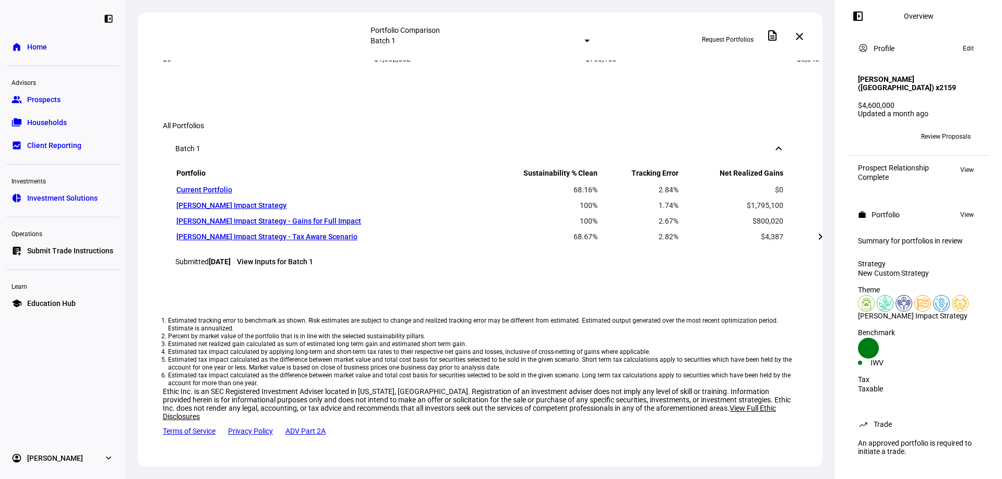
scroll to position [886, 0]
click at [280, 263] on link "View Inputs for Batch 1" at bounding box center [275, 262] width 76 height 8
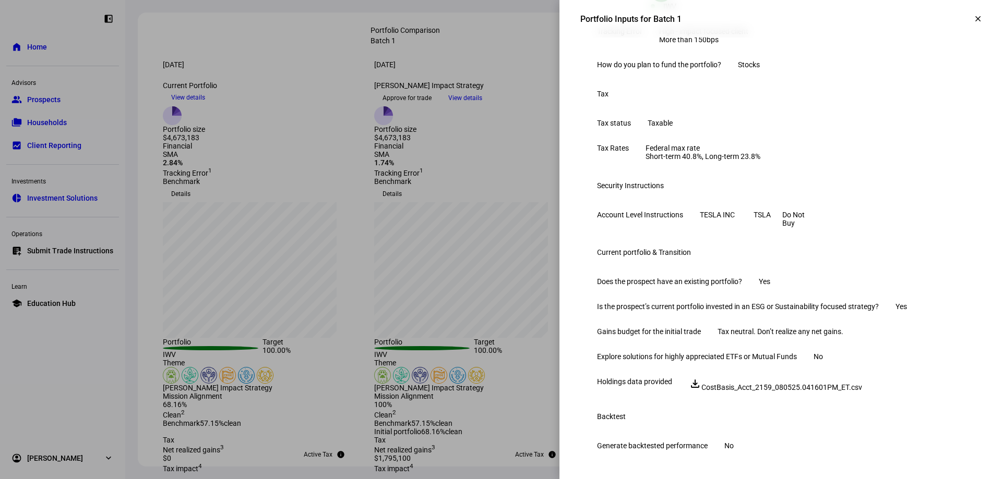
scroll to position [451, 0]
click at [974, 19] on span at bounding box center [977, 18] width 25 height 25
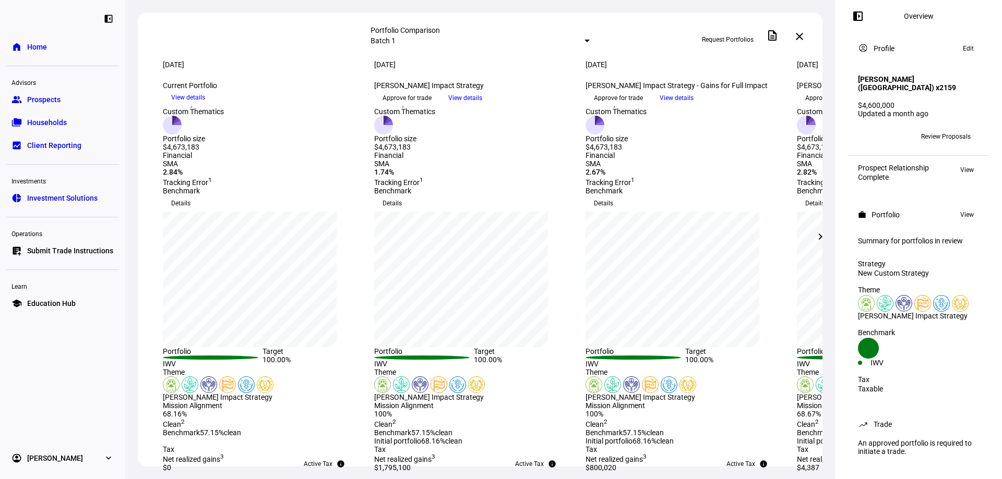
scroll to position [0, 0]
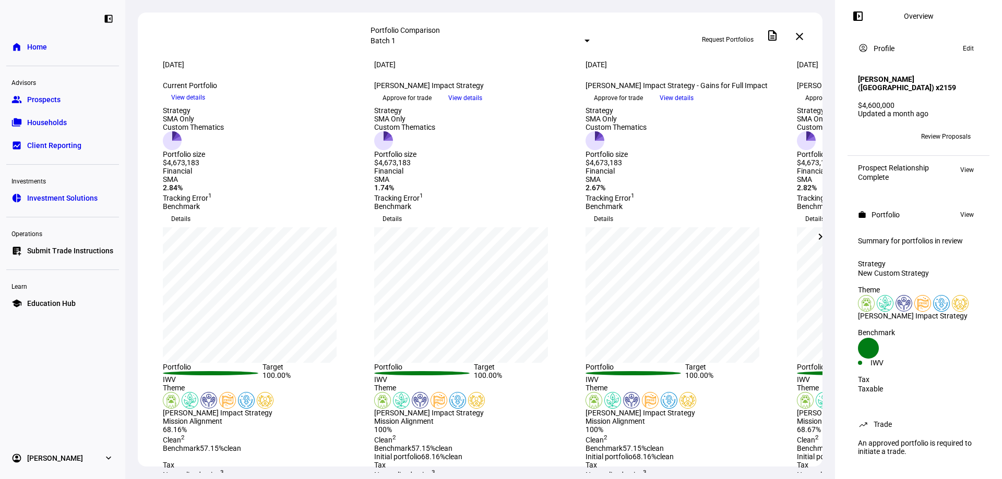
click at [52, 99] on span "Prospects" at bounding box center [43, 99] width 33 height 10
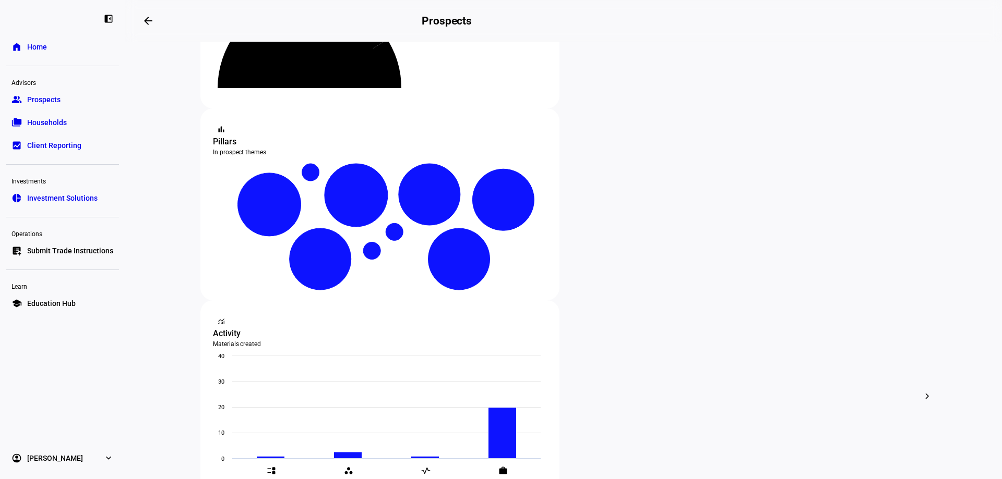
scroll to position [209, 0]
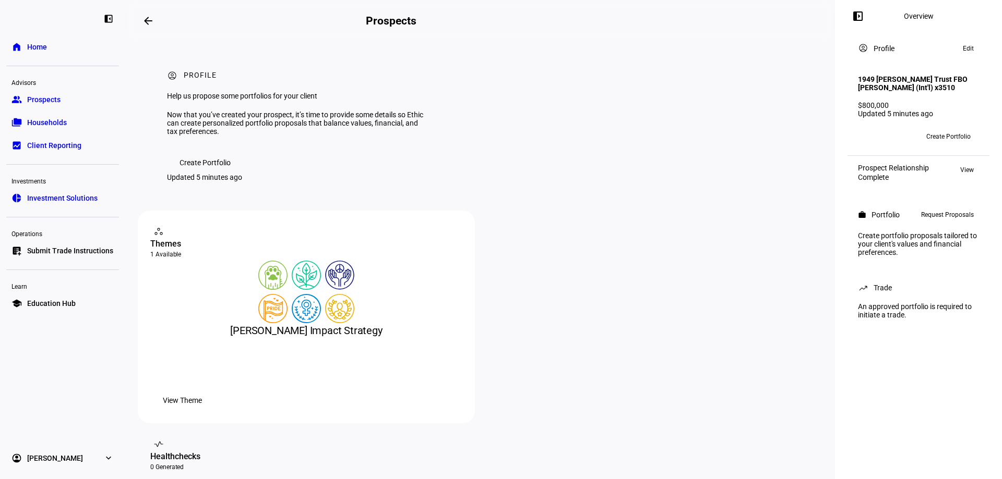
click at [951, 221] on span "Request Proposals" at bounding box center [947, 215] width 53 height 13
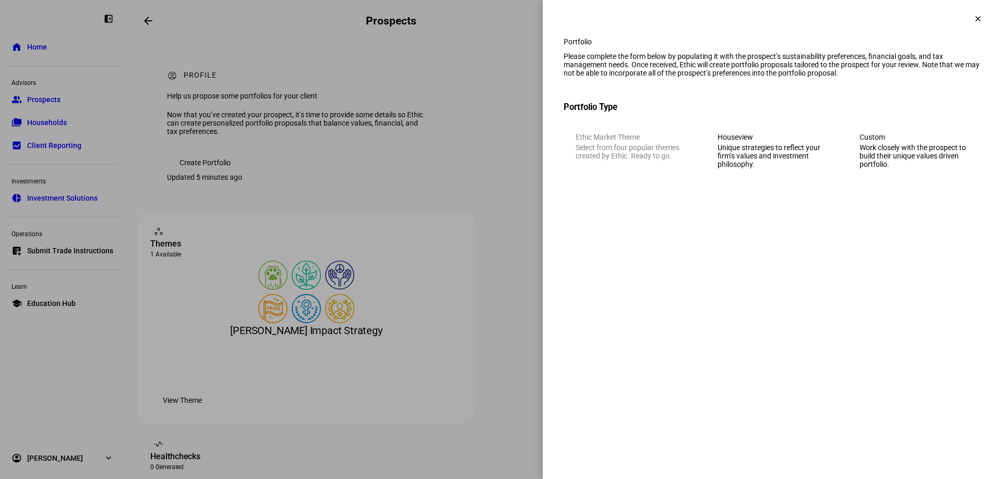
drag, startPoint x: 903, startPoint y: 166, endPoint x: 880, endPoint y: 179, distance: 26.2
click at [903, 166] on div "Work closely with the prospect to build their unique values driven portfolio." at bounding box center [914, 155] width 110 height 25
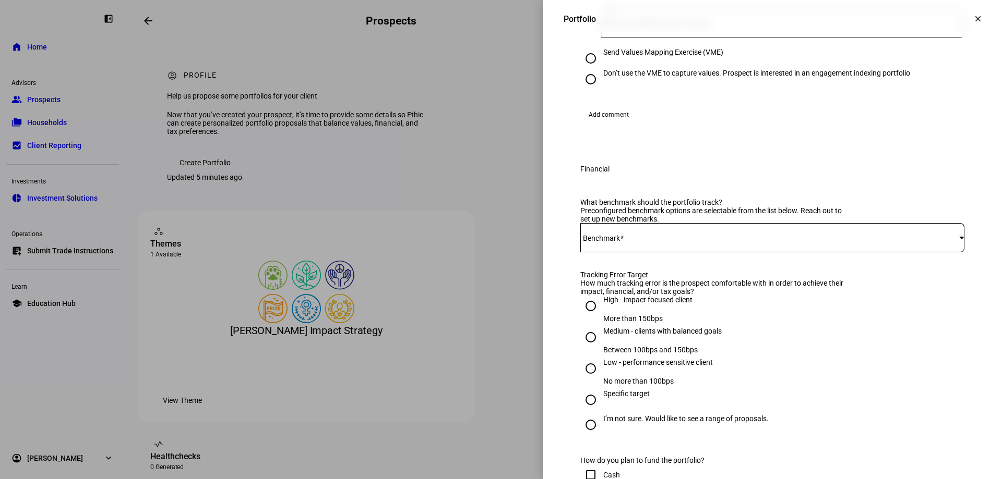
scroll to position [261, 0]
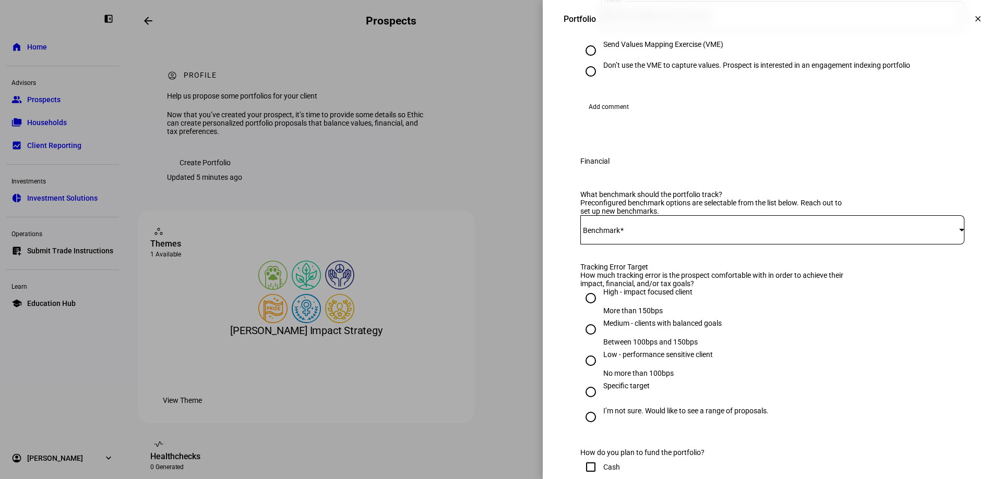
click at [651, 234] on span at bounding box center [769, 230] width 379 height 8
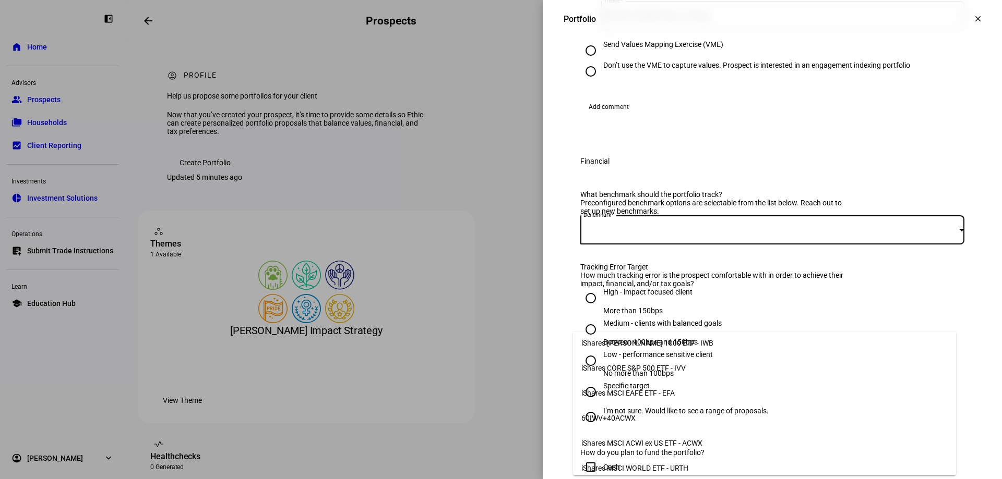
scroll to position [57, 0]
click at [720, 435] on mat-option "iShares MSCI ACWI ex US ETF - ACWX" at bounding box center [764, 442] width 383 height 25
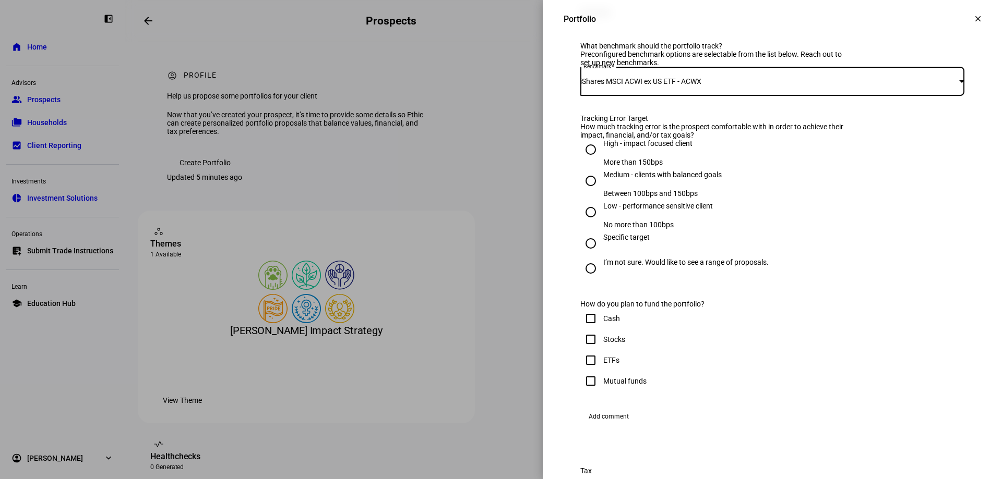
scroll to position [417, 0]
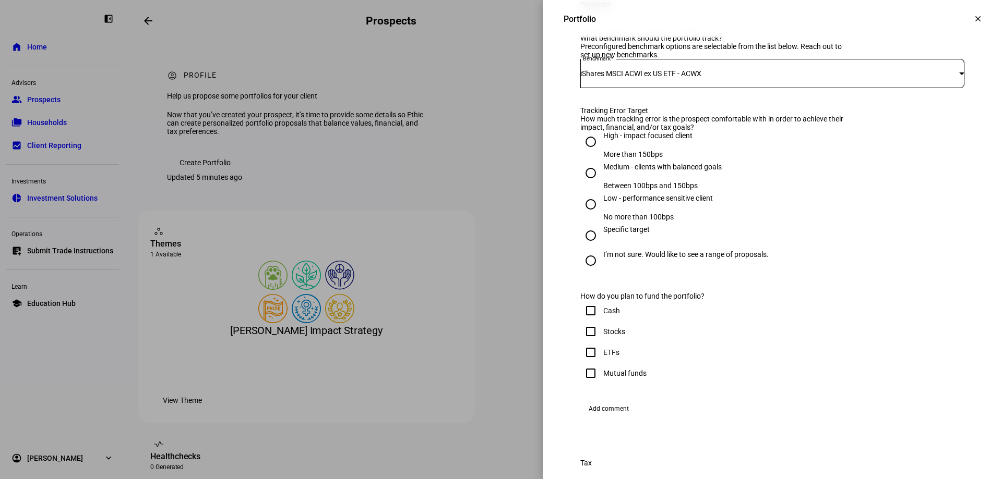
click at [588, 152] on input "High - impact focused client More than 150bps" at bounding box center [590, 141] width 21 height 21
radio input "true"
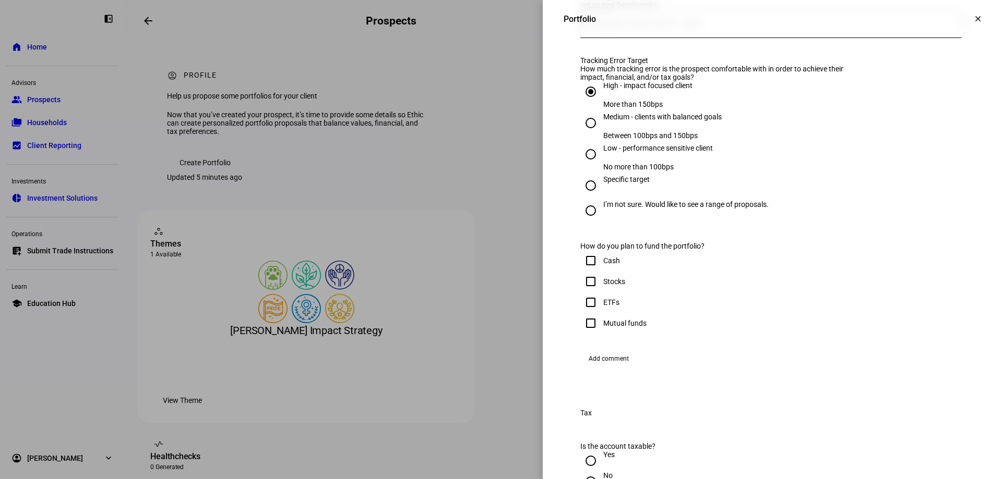
scroll to position [626, 0]
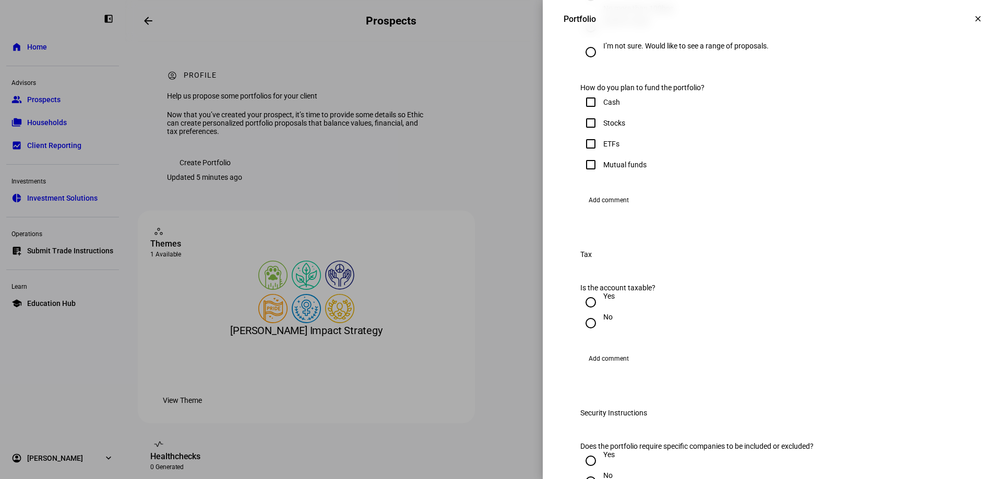
drag, startPoint x: 586, startPoint y: 263, endPoint x: 589, endPoint y: 273, distance: 10.8
click at [586, 134] on input "Stocks" at bounding box center [590, 123] width 21 height 21
checkbox input "true"
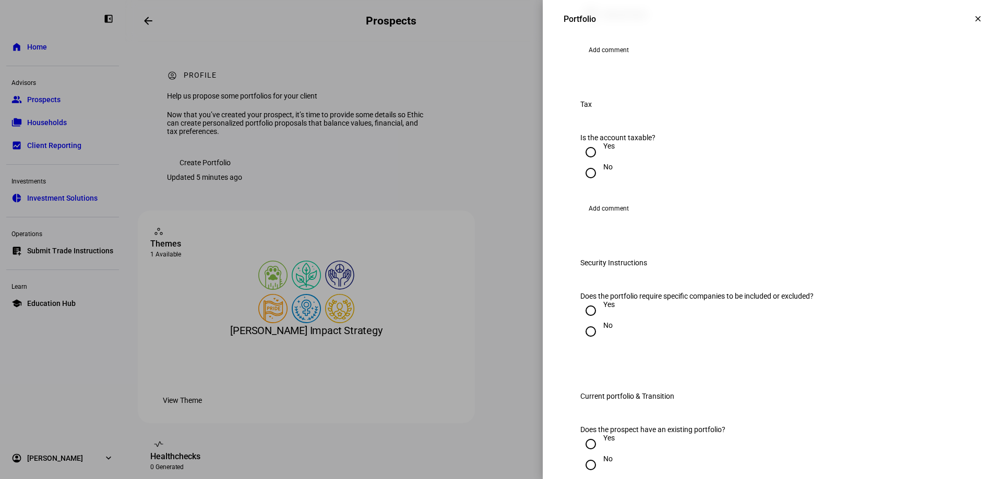
scroll to position [782, 0]
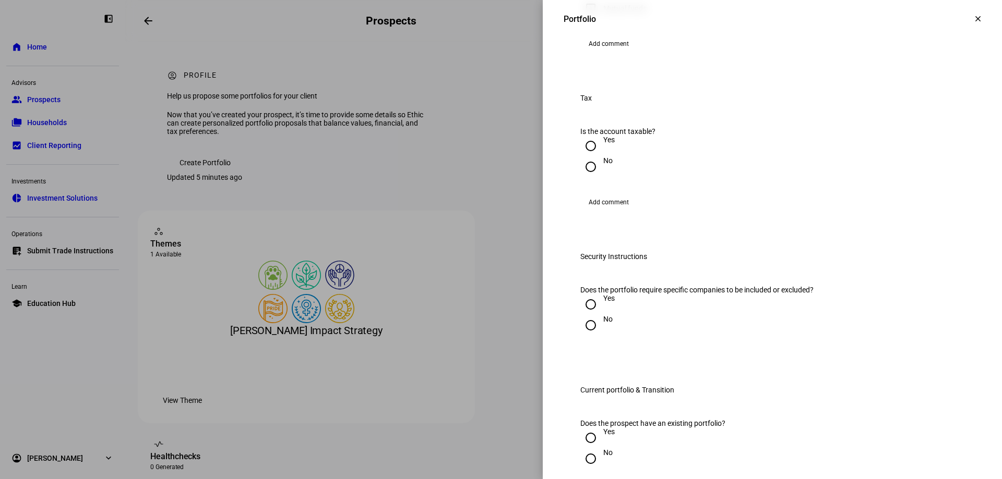
click at [582, 156] on input "Yes" at bounding box center [590, 146] width 21 height 21
radio input "true"
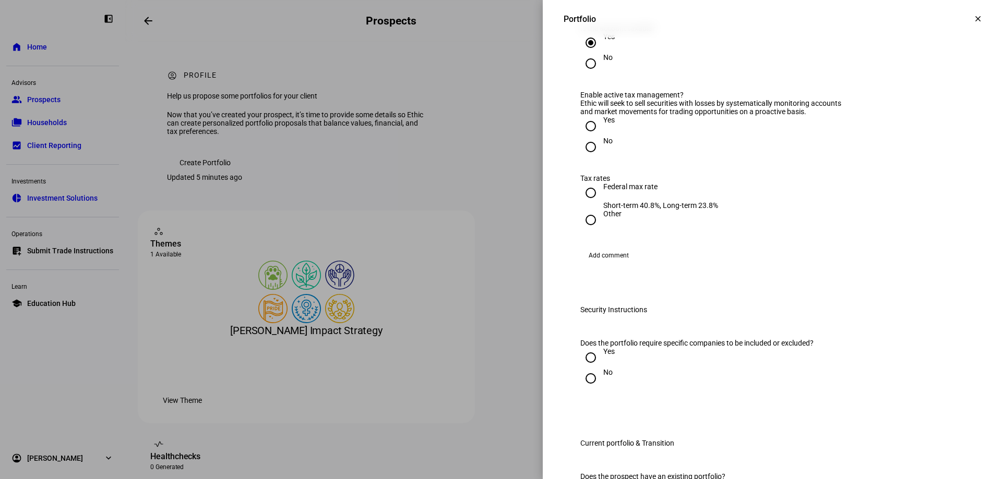
scroll to position [887, 0]
click at [580, 136] on input "Yes" at bounding box center [590, 125] width 21 height 21
radio input "true"
click at [583, 202] on input "Federal max rate Short-term 40.8%, Long-term 23.8%" at bounding box center [590, 192] width 21 height 21
radio input "true"
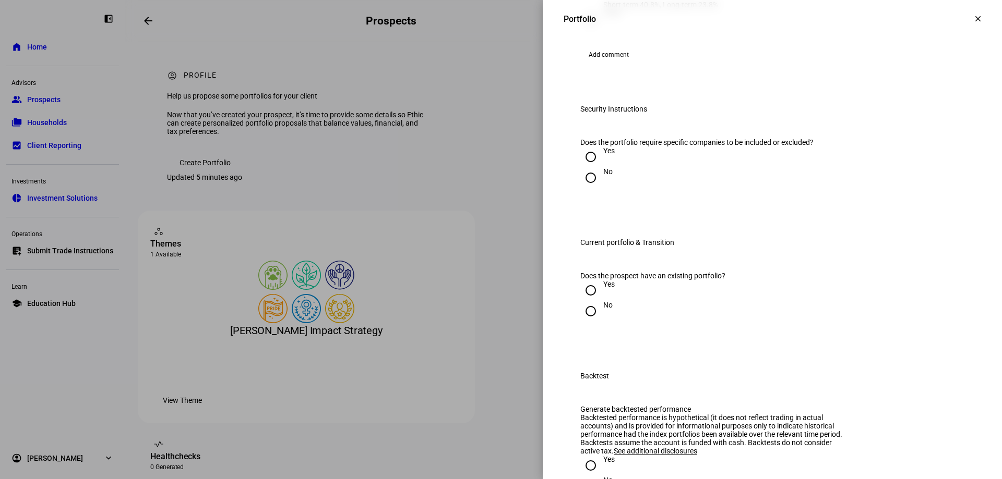
scroll to position [1095, 0]
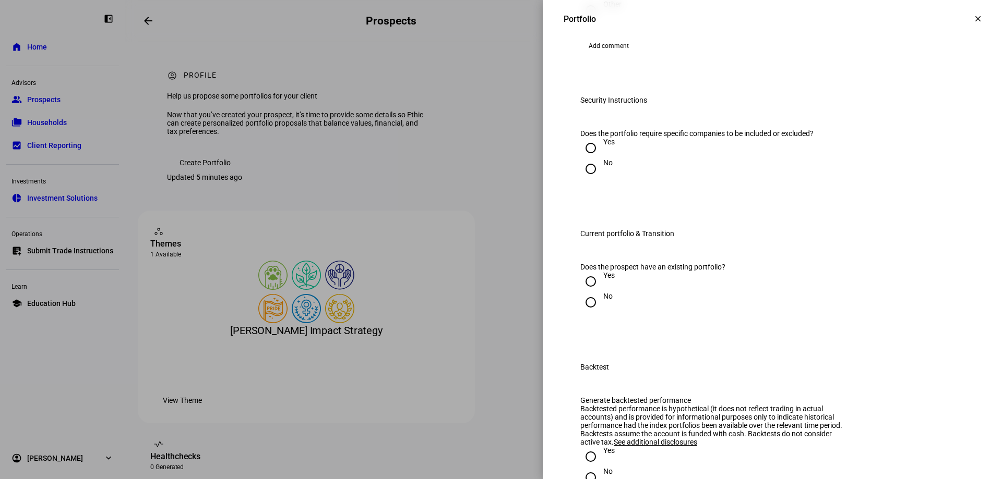
click at [584, 179] on input "No" at bounding box center [590, 169] width 21 height 21
radio input "true"
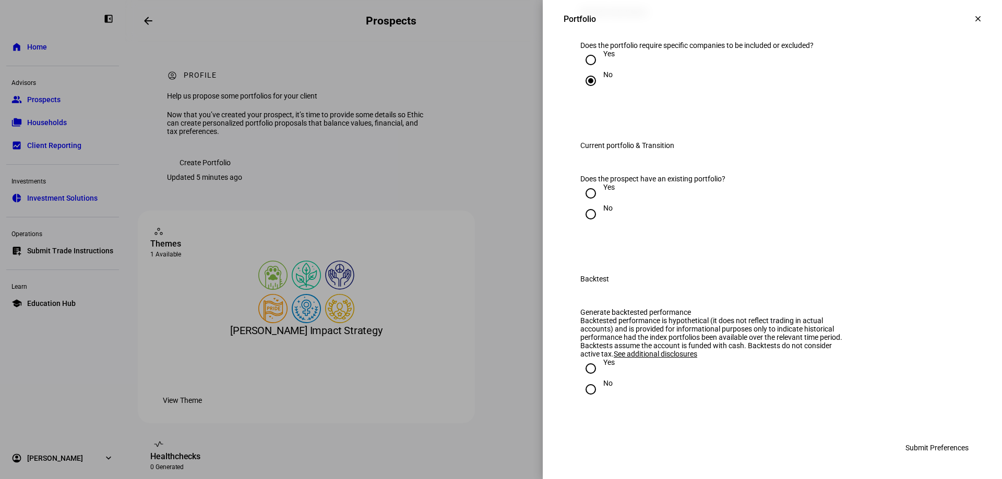
scroll to position [1252, 0]
click at [582, 204] on input "Yes" at bounding box center [590, 193] width 21 height 21
radio input "true"
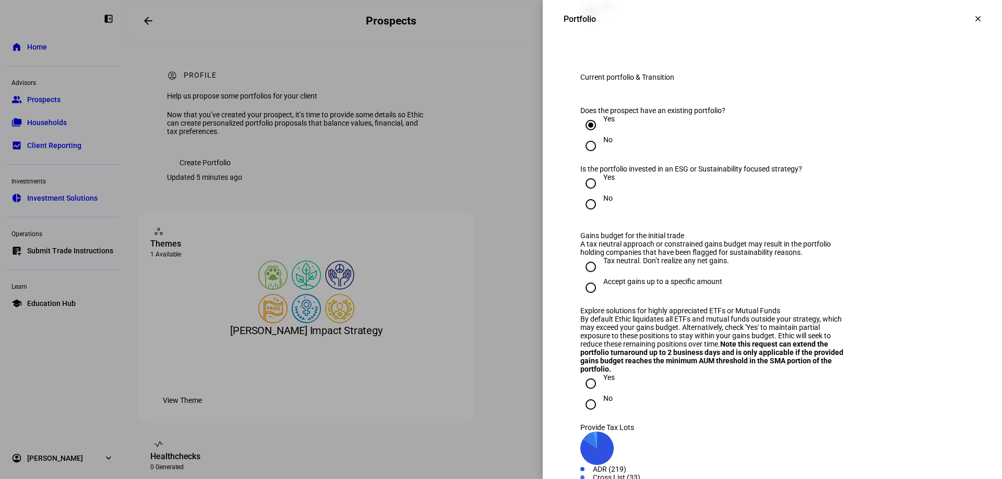
scroll to position [1304, 0]
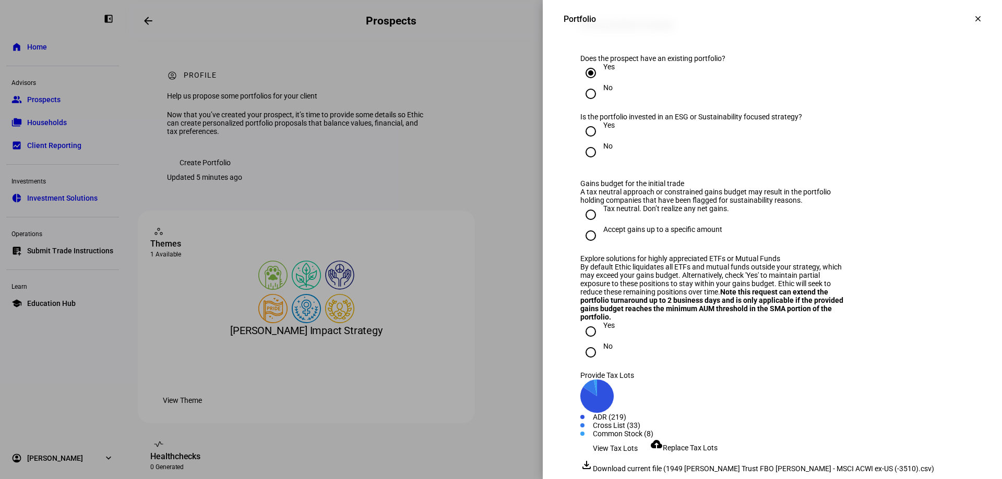
click at [583, 142] on input "Yes" at bounding box center [590, 131] width 21 height 21
radio input "true"
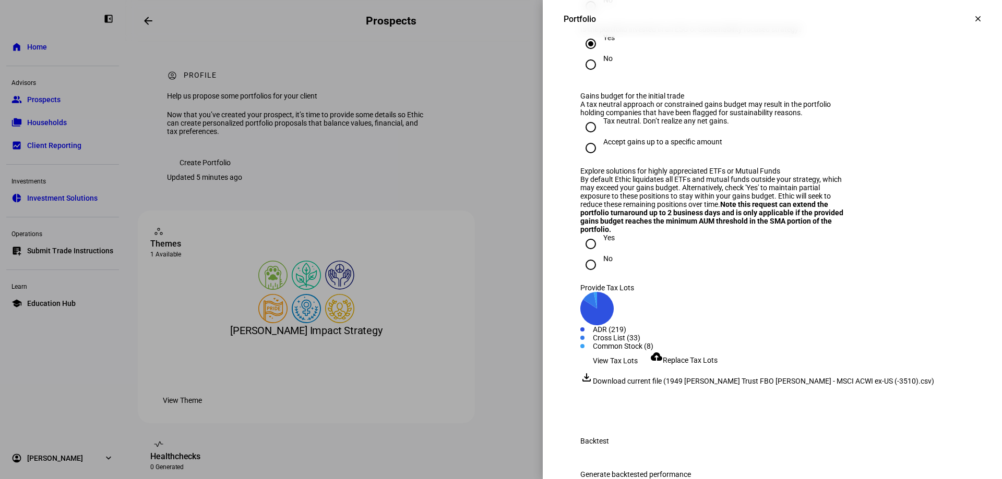
scroll to position [1408, 0]
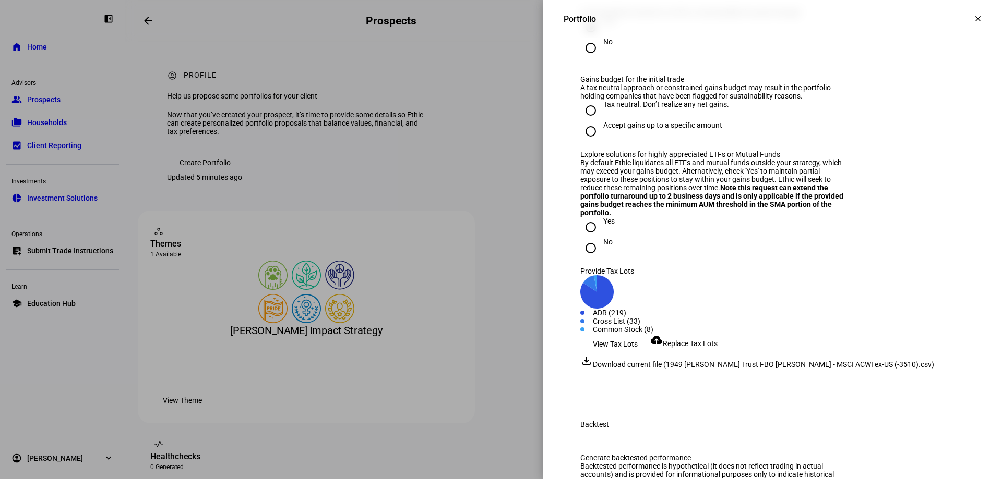
click at [582, 121] on input "Tax neutral. Don’t realize any net gains." at bounding box center [590, 110] width 21 height 21
radio input "true"
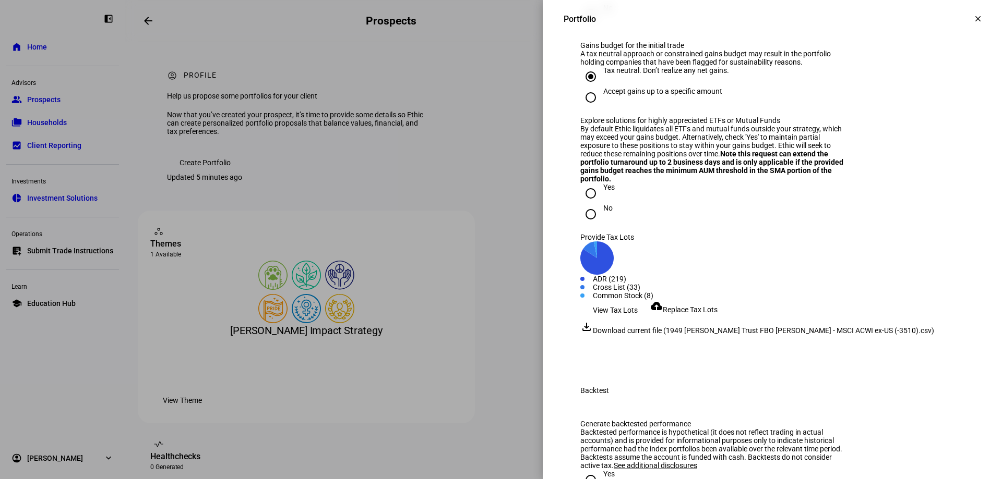
scroll to position [1513, 0]
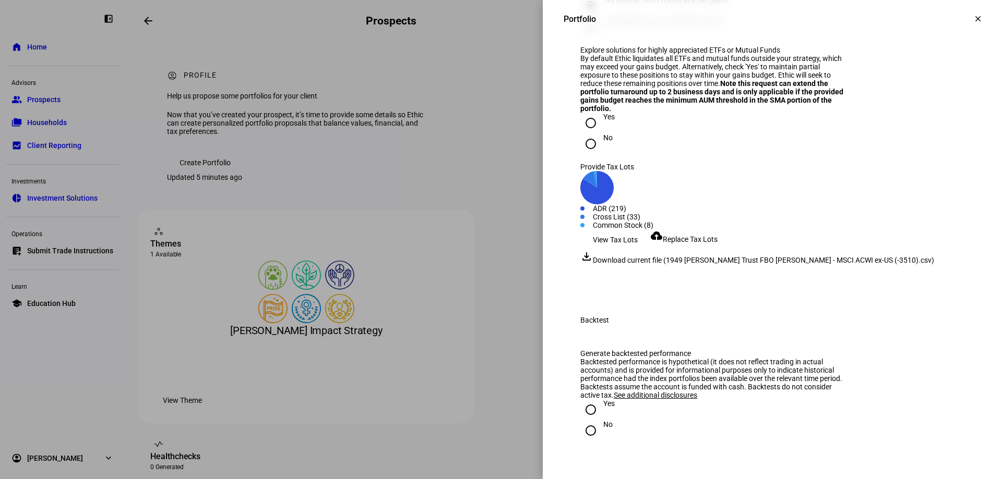
click at [580, 154] on input "No" at bounding box center [590, 144] width 21 height 21
radio input "true"
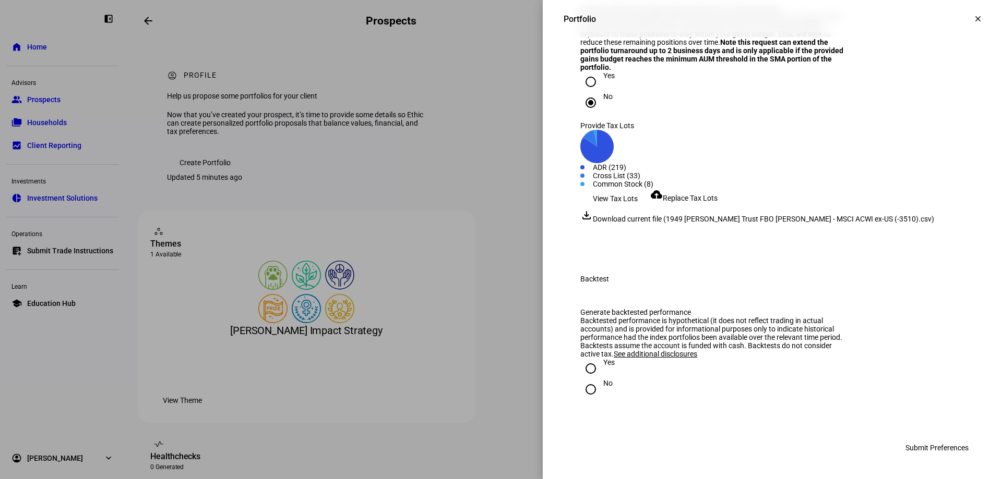
scroll to position [1820, 0]
click at [585, 389] on input "No" at bounding box center [590, 389] width 21 height 21
radio input "true"
click at [905, 447] on span "Submit Preferences" at bounding box center [936, 448] width 63 height 21
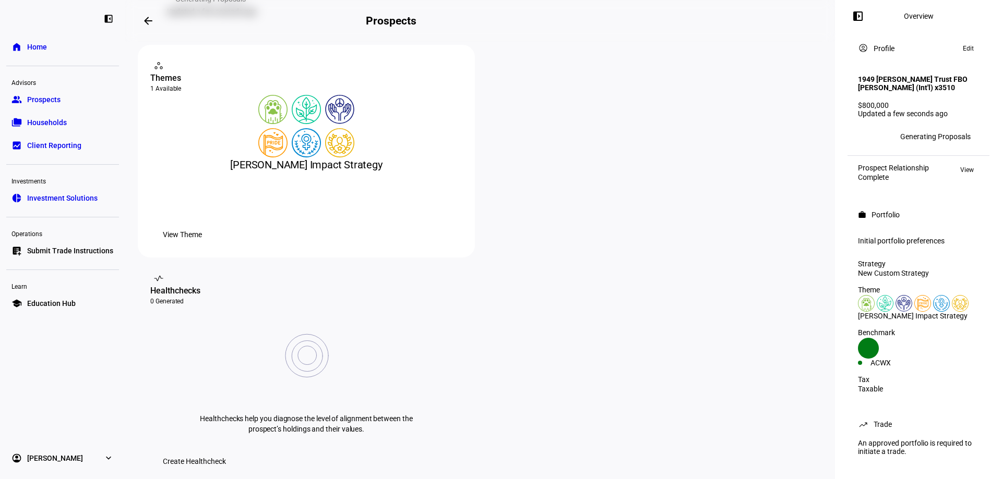
scroll to position [156, 0]
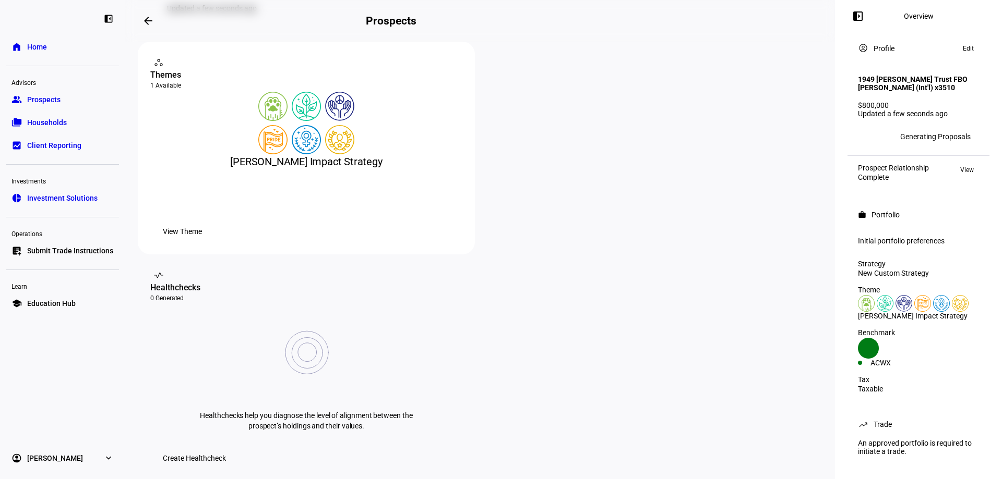
click at [53, 102] on span "Prospects" at bounding box center [43, 99] width 33 height 10
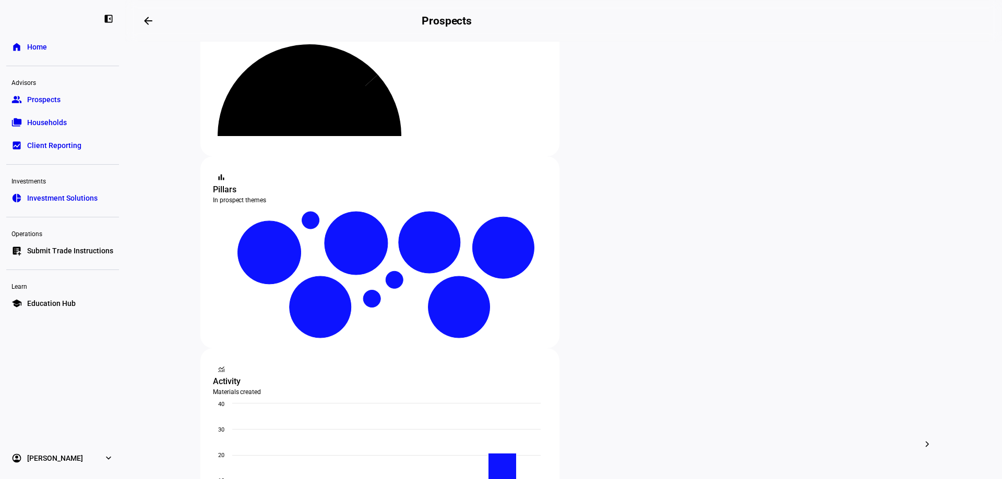
scroll to position [104, 0]
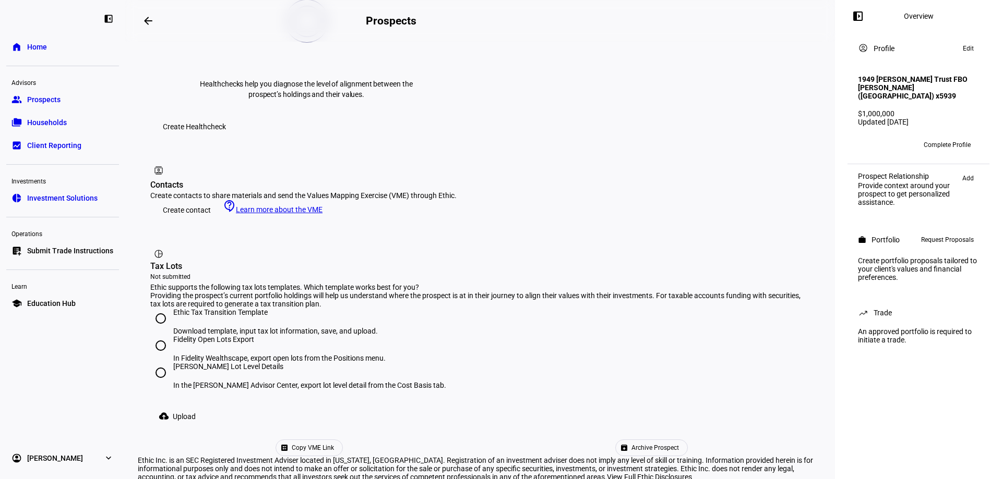
scroll to position [494, 0]
click at [159, 361] on input "[PERSON_NAME] Lot Level Details In the [PERSON_NAME] Advisor Center, export lot…" at bounding box center [160, 371] width 21 height 21
radio input "true"
click at [181, 405] on span "Upload" at bounding box center [184, 415] width 23 height 21
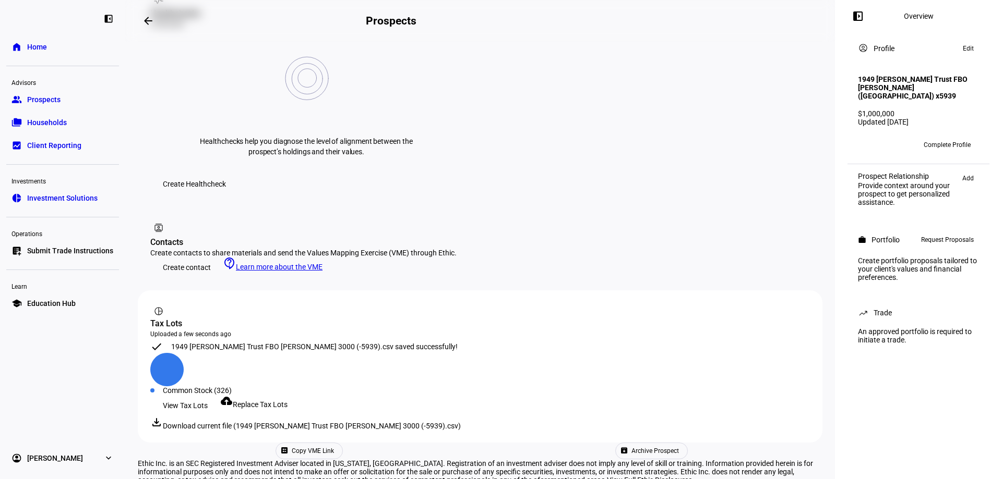
scroll to position [402, 0]
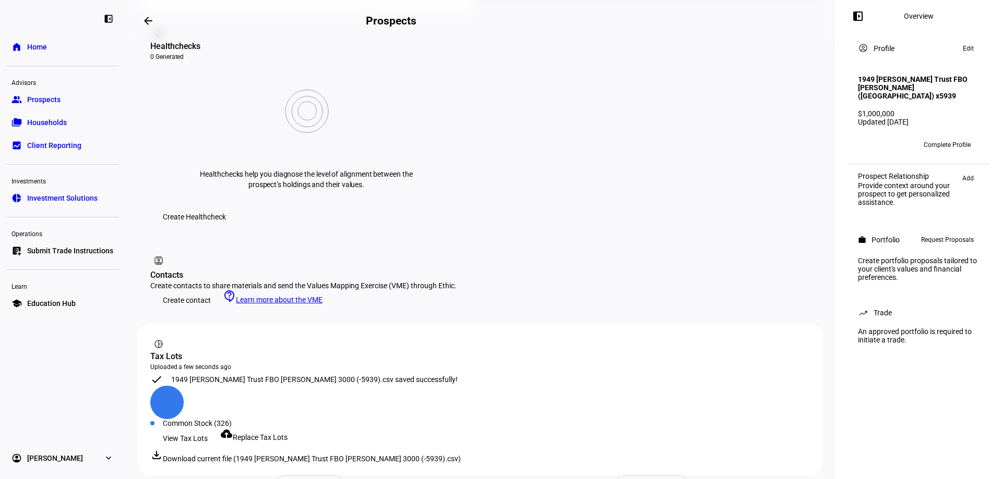
drag, startPoint x: 63, startPoint y: 104, endPoint x: 72, endPoint y: 110, distance: 11.3
click at [63, 104] on link "group Prospects" at bounding box center [62, 99] width 113 height 21
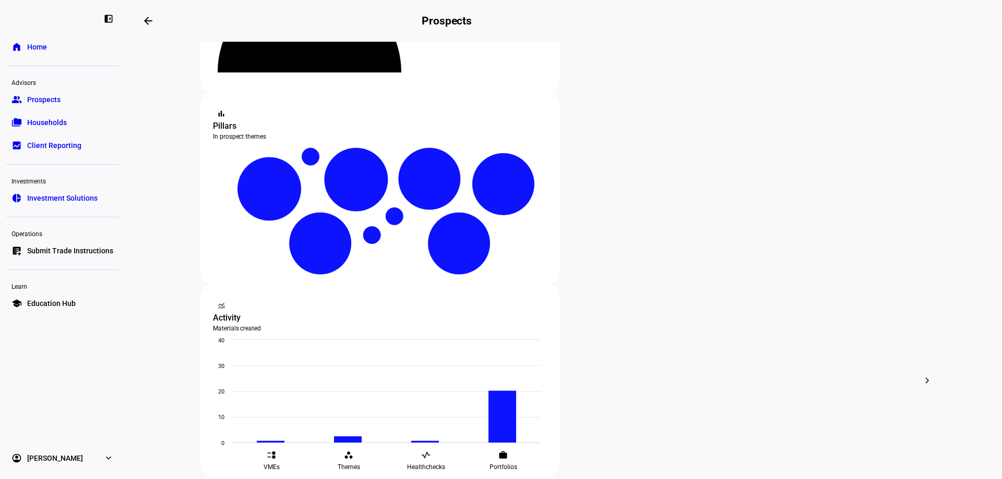
scroll to position [156, 0]
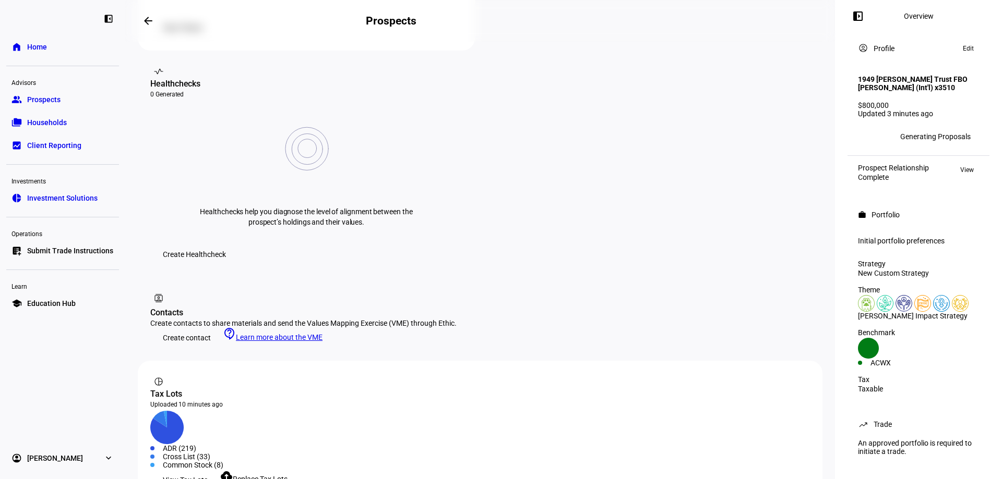
scroll to position [421, 0]
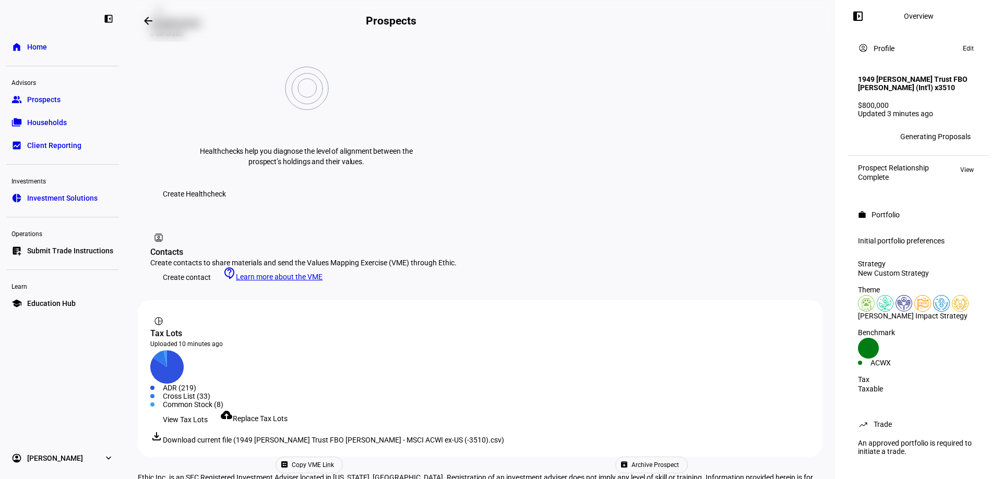
click at [37, 102] on span "Prospects" at bounding box center [43, 99] width 33 height 10
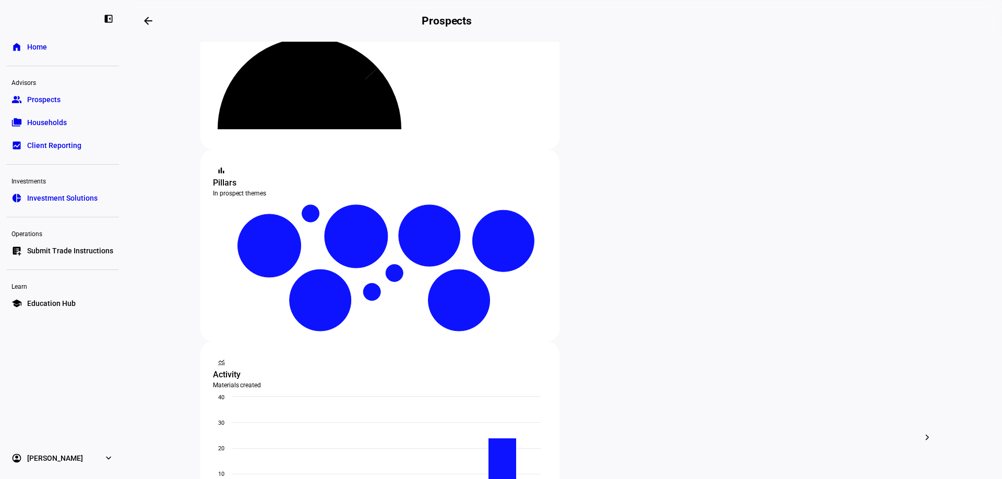
scroll to position [104, 0]
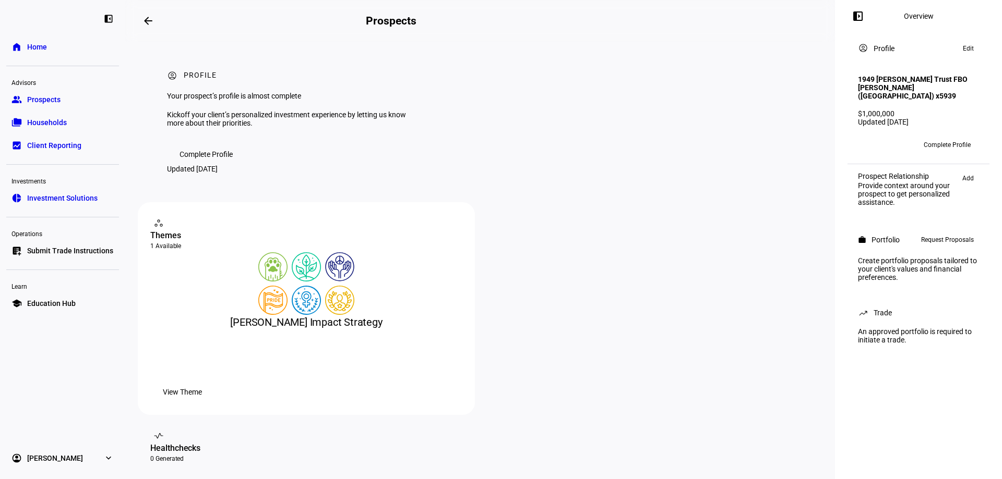
click at [963, 184] on span "Add" at bounding box center [967, 178] width 11 height 13
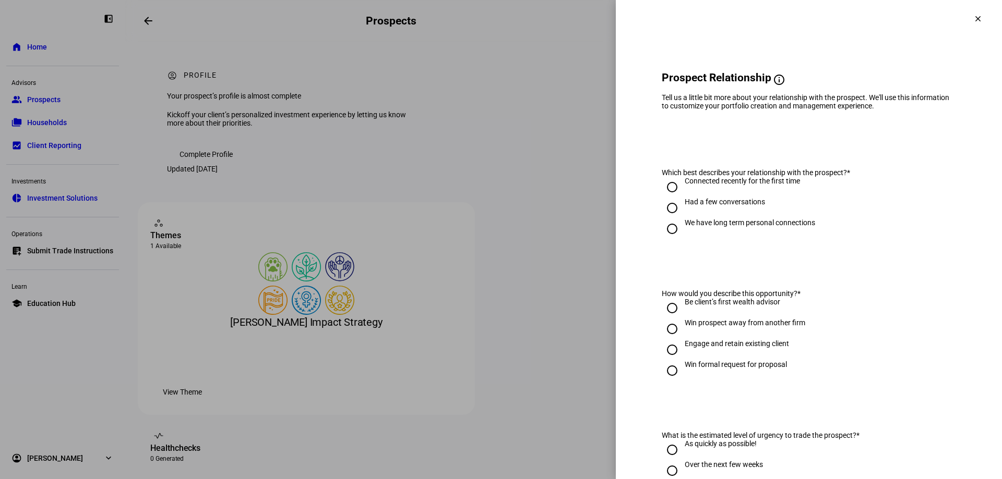
click at [663, 234] on input "We have long term personal connections" at bounding box center [671, 229] width 21 height 21
radio input "true"
click at [661, 354] on input "Engage and retain existing client" at bounding box center [671, 350] width 21 height 21
radio input "true"
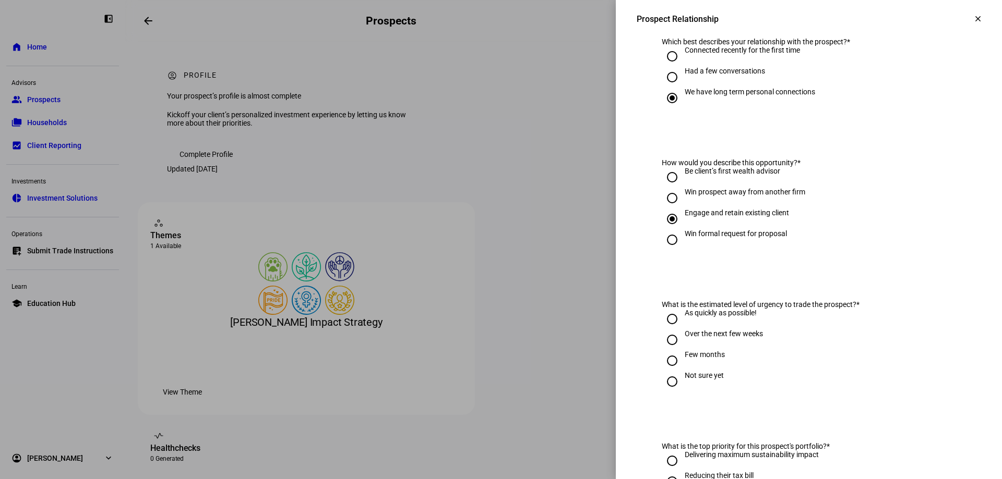
scroll to position [156, 0]
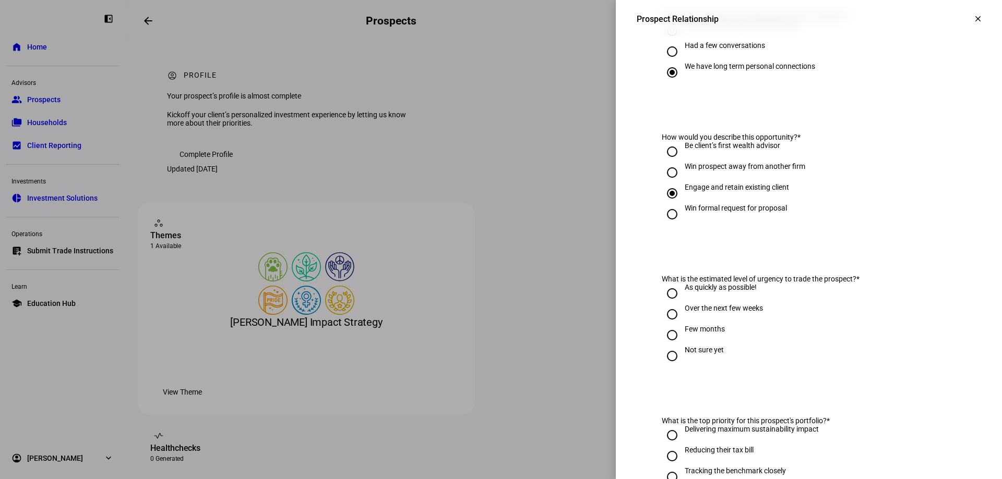
click at [664, 321] on input "Over the next few weeks" at bounding box center [671, 314] width 21 height 21
radio input "true"
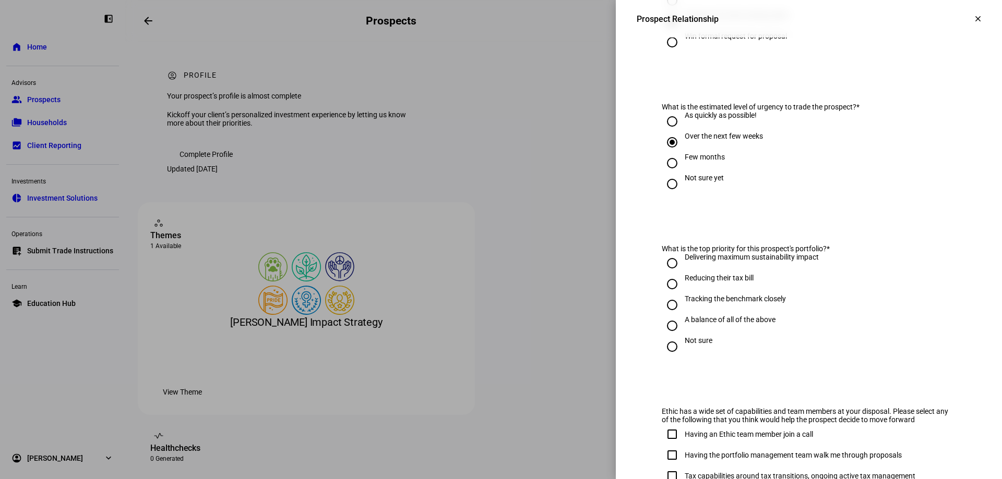
scroll to position [365, 0]
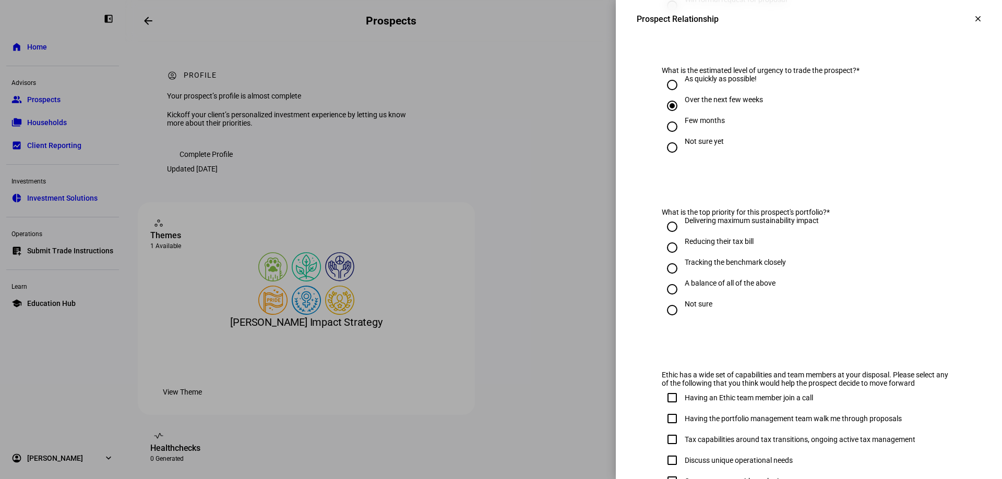
click at [666, 306] on input "Not sure" at bounding box center [671, 310] width 21 height 21
radio input "true"
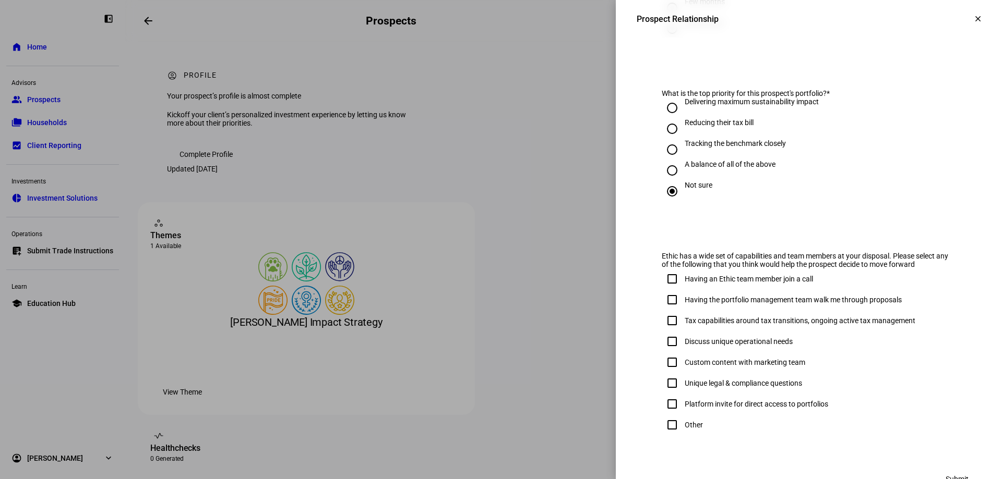
scroll to position [522, 0]
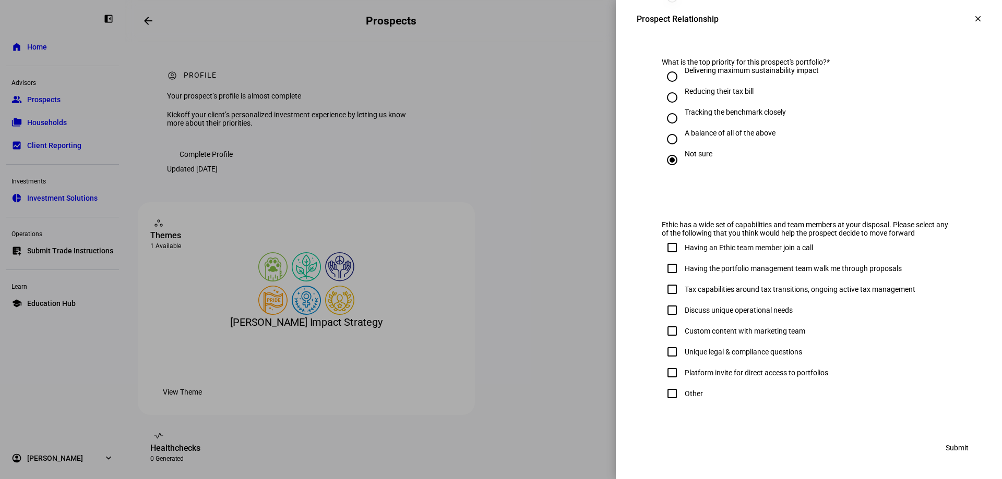
click at [661, 395] on input "Other" at bounding box center [671, 393] width 21 height 21
checkbox input "true"
click at [950, 445] on span "Submit" at bounding box center [956, 448] width 23 height 21
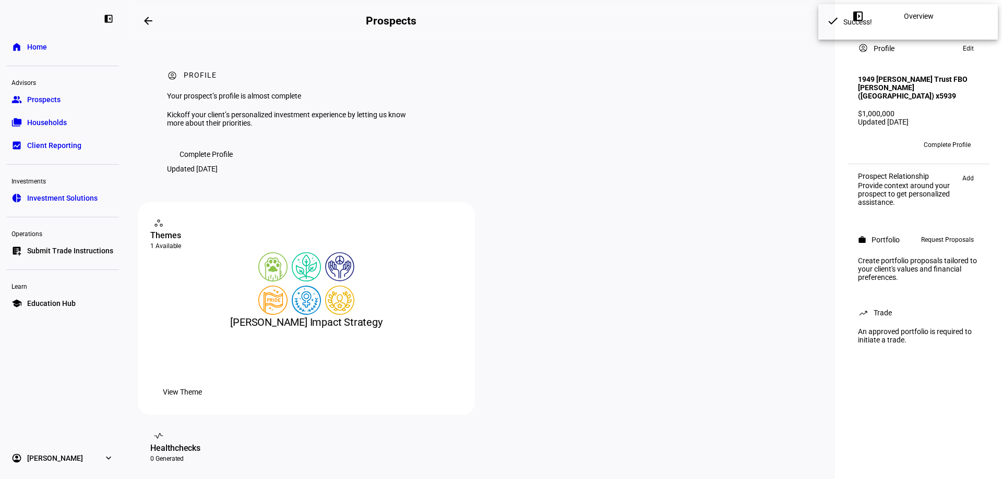
click at [939, 246] on span "Request Proposals" at bounding box center [947, 240] width 53 height 13
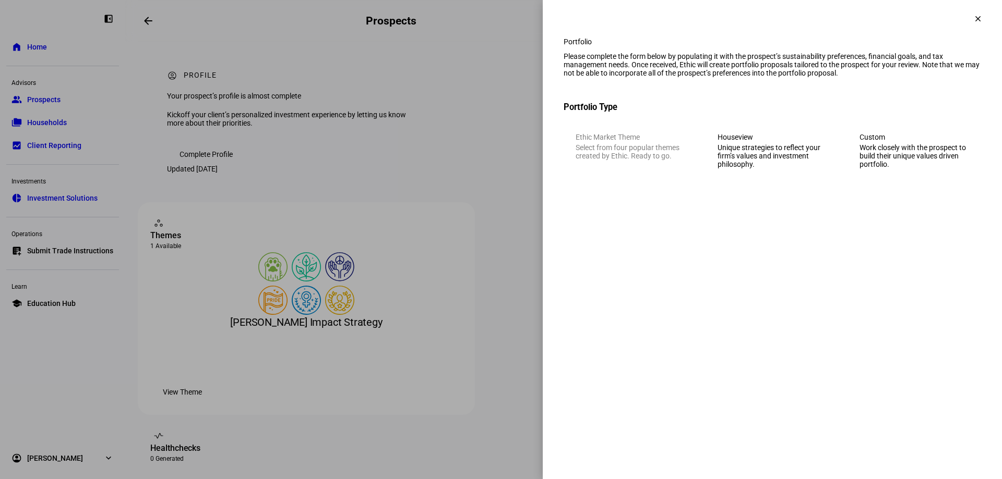
click at [912, 159] on eth-mega-radio-button "Custom Work closely with the prospect to build their unique values driven portf…" at bounding box center [914, 150] width 134 height 59
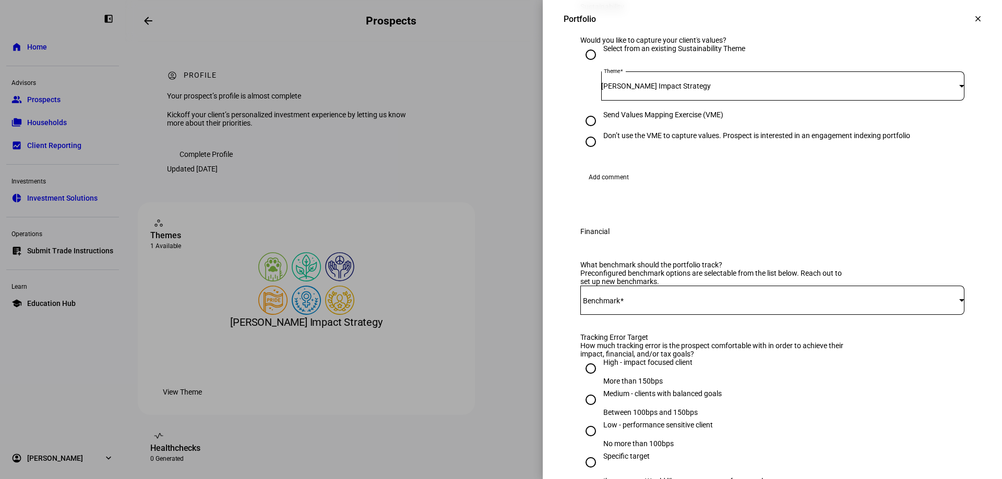
scroll to position [209, 0]
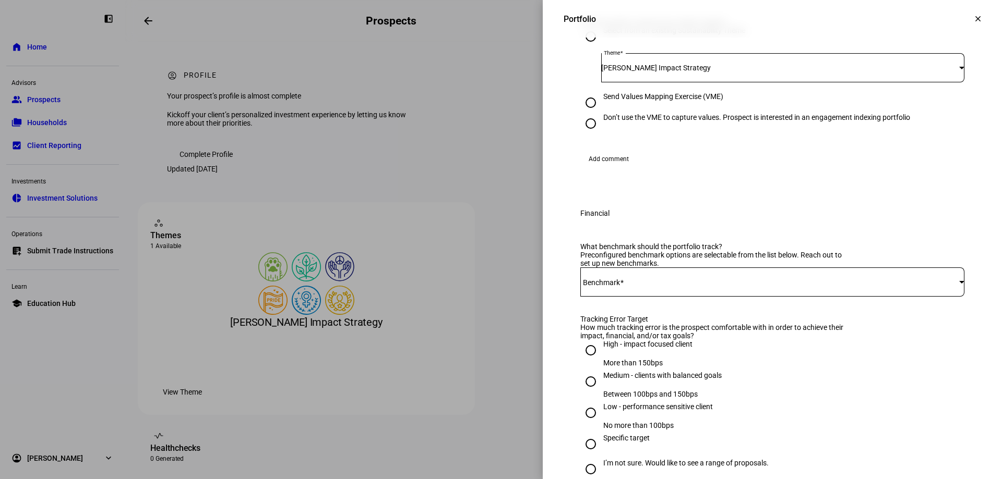
click at [663, 297] on div at bounding box center [772, 282] width 384 height 29
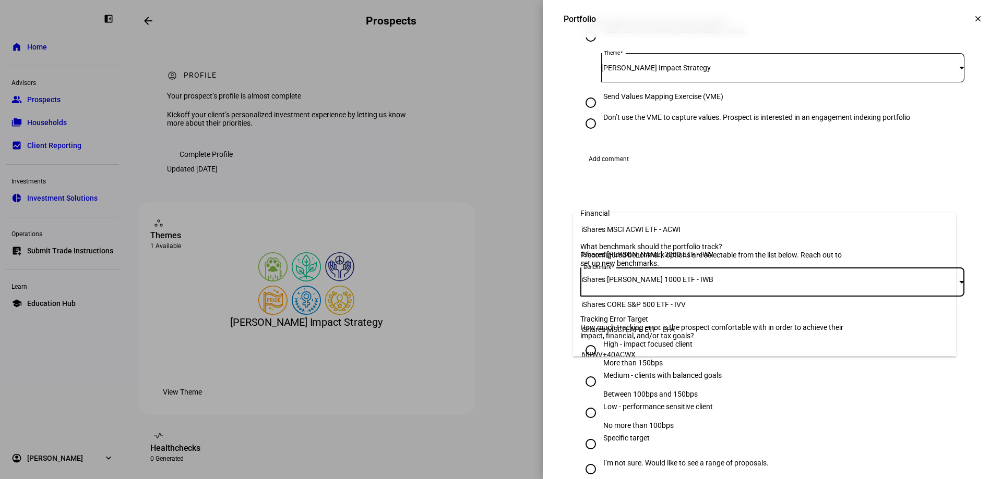
scroll to position [0, 0]
click at [664, 253] on span "iShares [PERSON_NAME] 3000 ETF - IWV" at bounding box center [647, 255] width 132 height 8
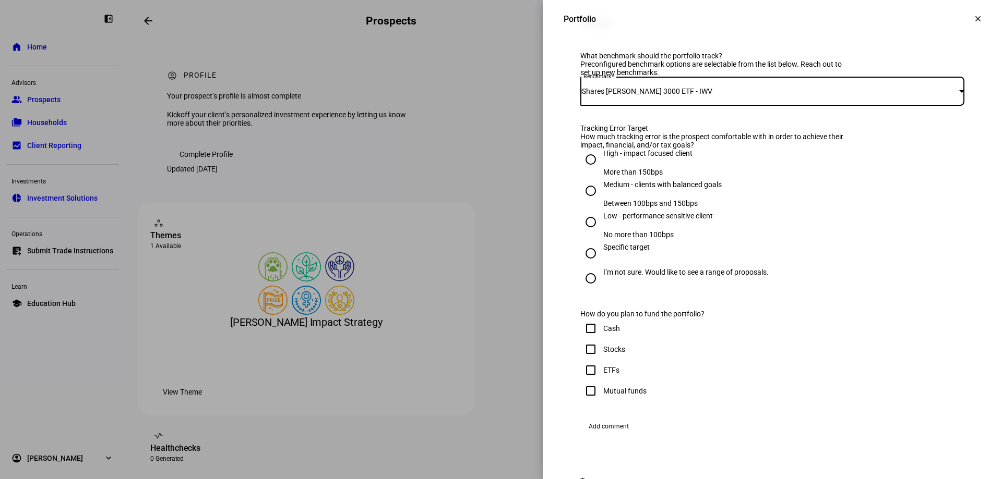
scroll to position [417, 0]
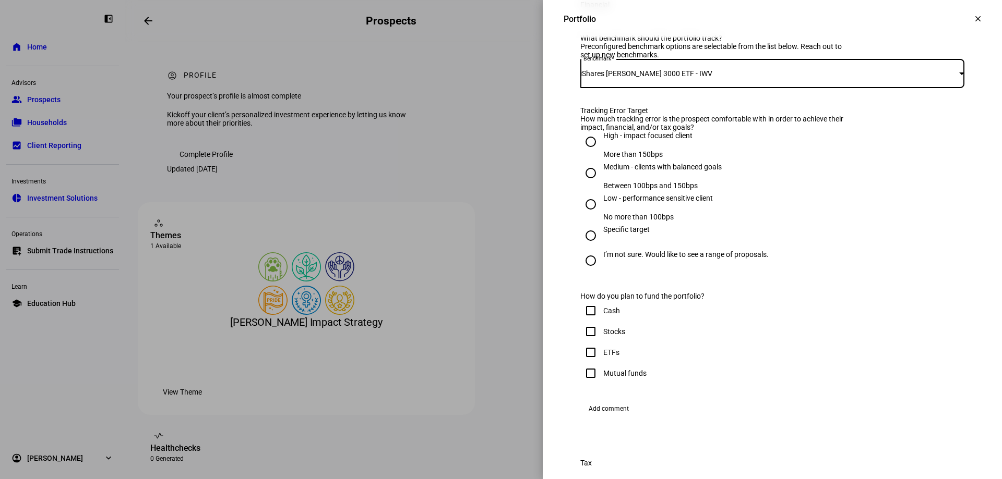
click at [584, 152] on input "High - impact focused client More than 150bps" at bounding box center [590, 141] width 21 height 21
radio input "true"
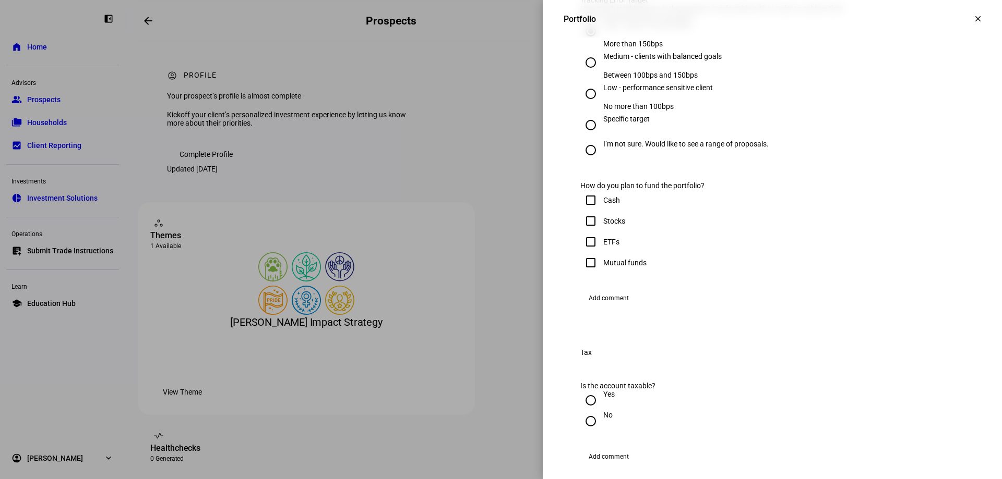
scroll to position [574, 0]
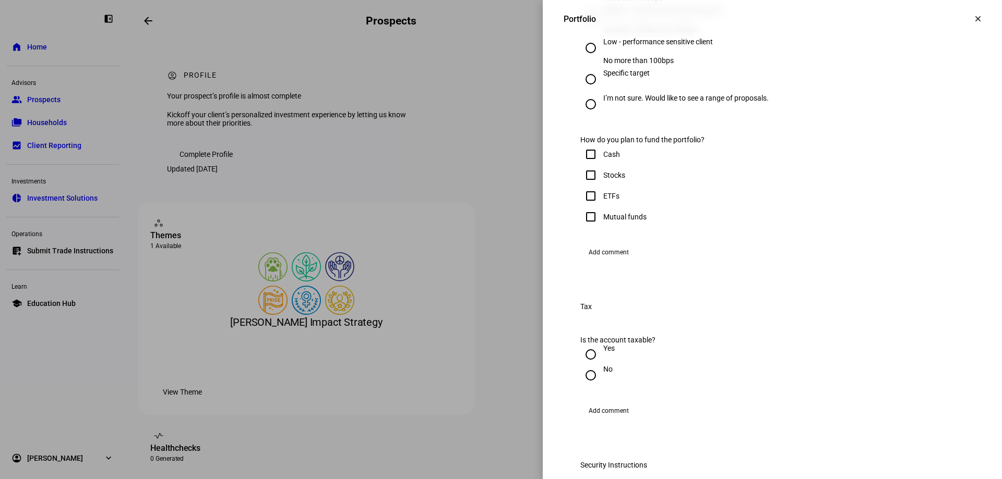
click at [584, 186] on input "Stocks" at bounding box center [590, 175] width 21 height 21
checkbox input "true"
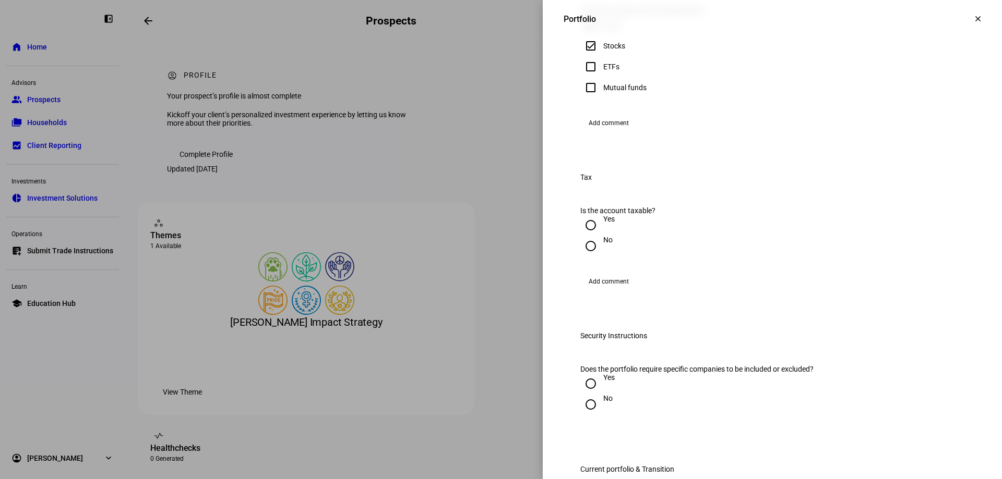
scroll to position [782, 0]
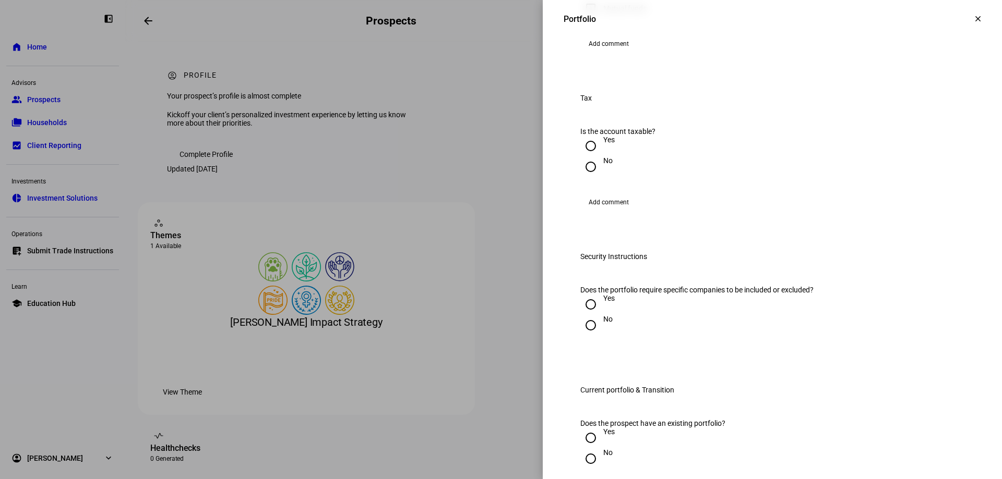
click at [580, 156] on input "Yes" at bounding box center [590, 146] width 21 height 21
radio input "true"
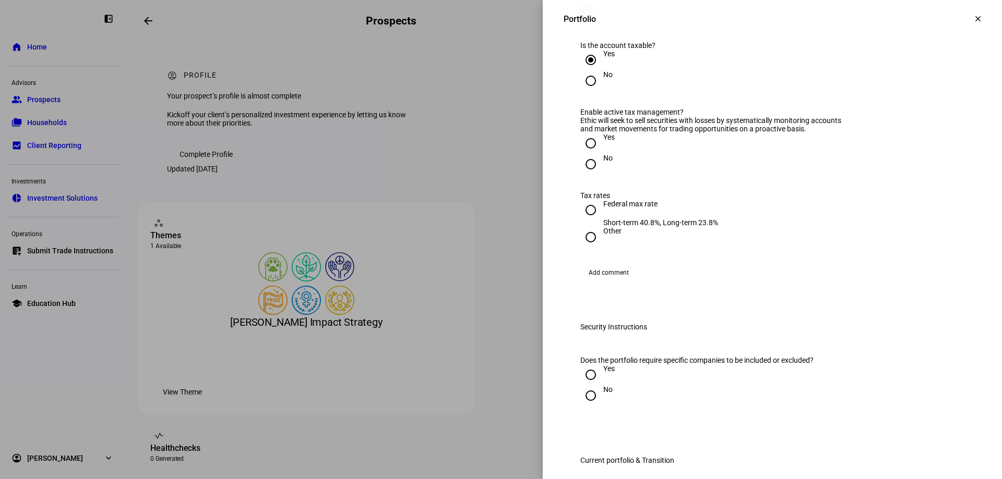
scroll to position [887, 0]
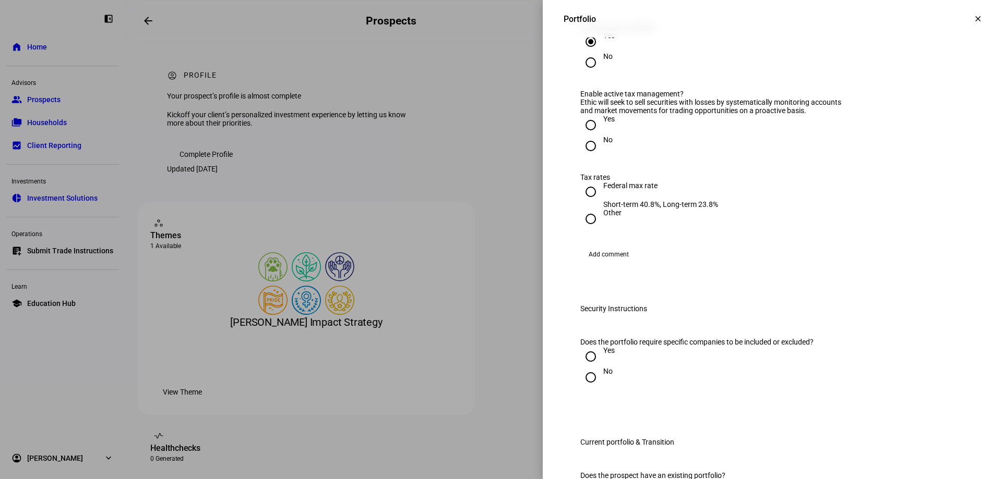
click at [582, 136] on input "Yes" at bounding box center [590, 125] width 21 height 21
radio input "true"
click at [581, 202] on input "Federal max rate Short-term 40.8%, Long-term 23.8%" at bounding box center [590, 192] width 21 height 21
radio input "true"
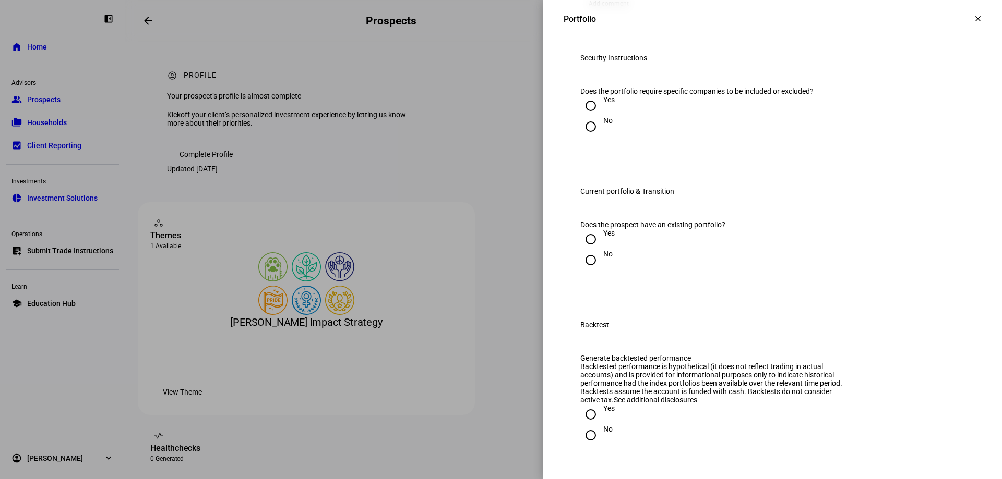
scroll to position [1148, 0]
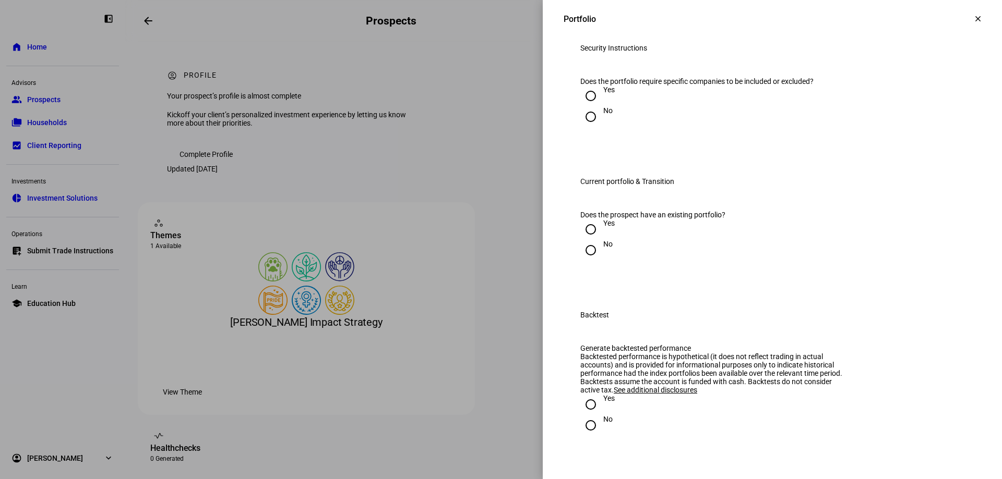
click at [584, 106] on input "Yes" at bounding box center [590, 96] width 21 height 21
radio input "true"
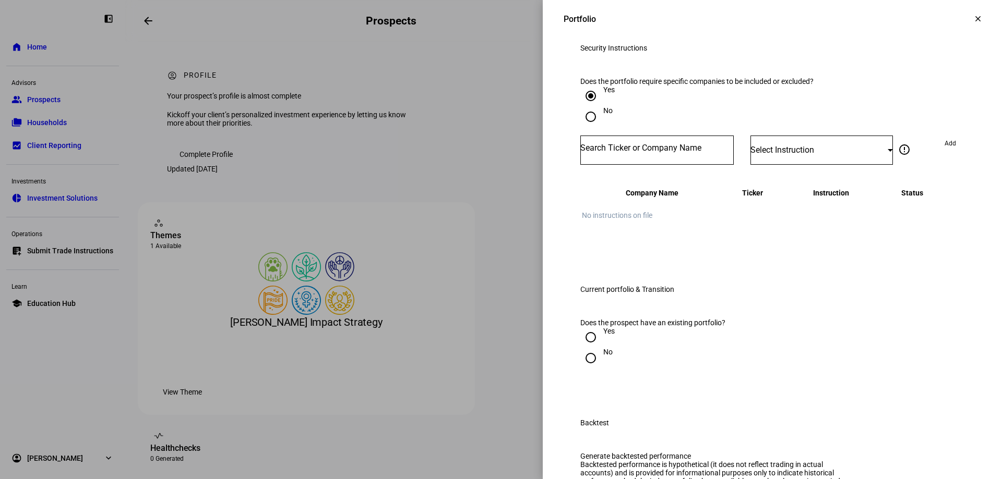
click at [665, 152] on input "Number" at bounding box center [656, 148] width 153 height 8
type input "TSLA"
click at [617, 373] on div "TSLA" at bounding box center [601, 373] width 41 height 10
click at [802, 155] on span "Select Instruction" at bounding box center [782, 150] width 64 height 10
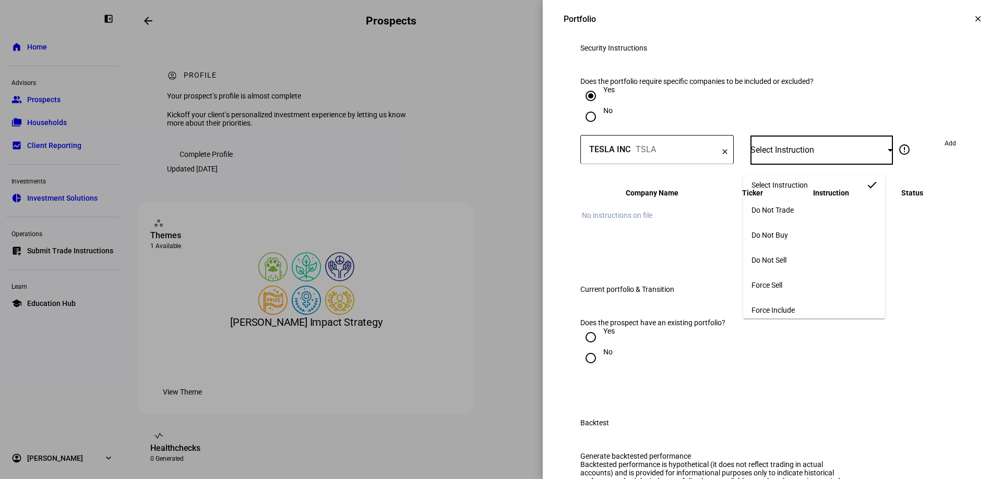
scroll to position [0, 0]
click at [802, 215] on mat-option "Do Not Trade" at bounding box center [814, 216] width 142 height 25
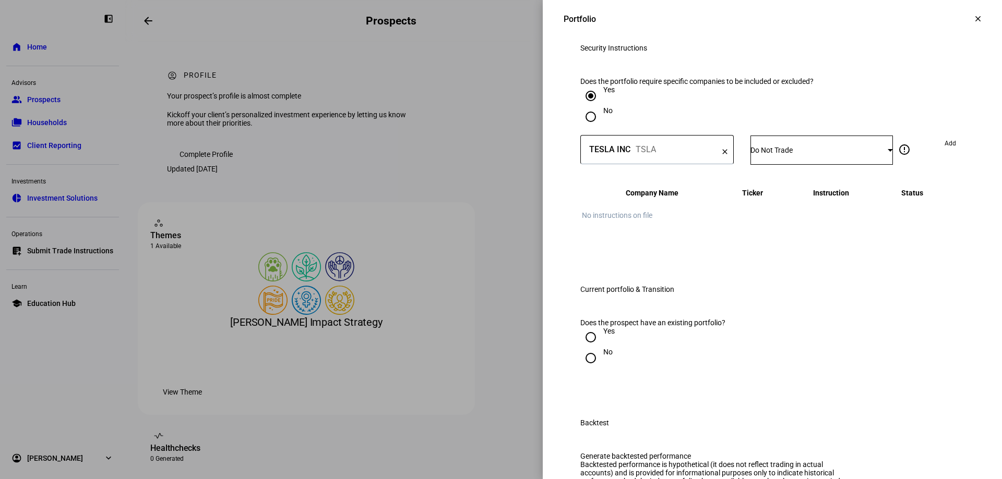
click at [903, 106] on div "Yes" at bounding box center [772, 96] width 384 height 21
click at [951, 152] on span at bounding box center [950, 143] width 28 height 17
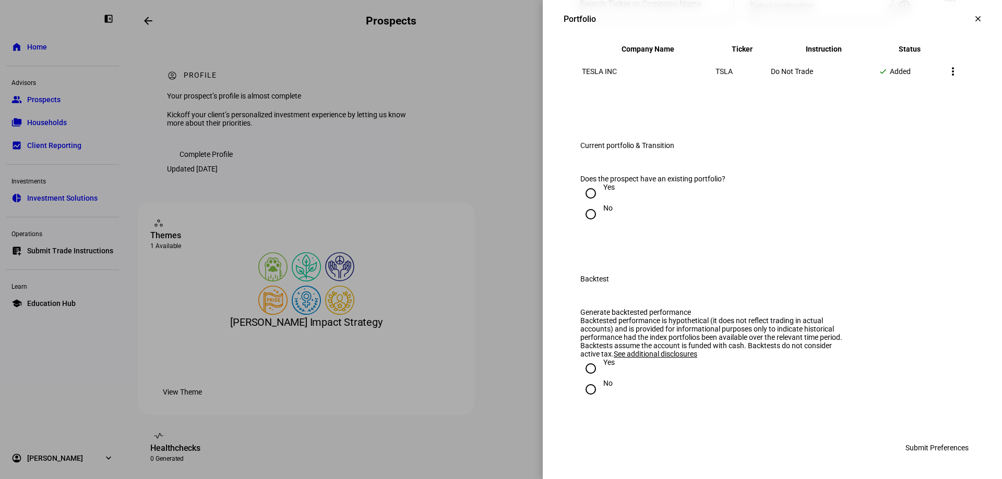
scroll to position [1304, 0]
click at [946, 78] on mat-icon "more_vert" at bounding box center [952, 71] width 13 height 13
click at [784, 256] on div at bounding box center [501, 239] width 1002 height 479
click at [946, 78] on mat-icon "more_vert" at bounding box center [952, 71] width 13 height 13
click at [913, 283] on span "Cancel Add" at bounding box center [926, 286] width 46 height 8
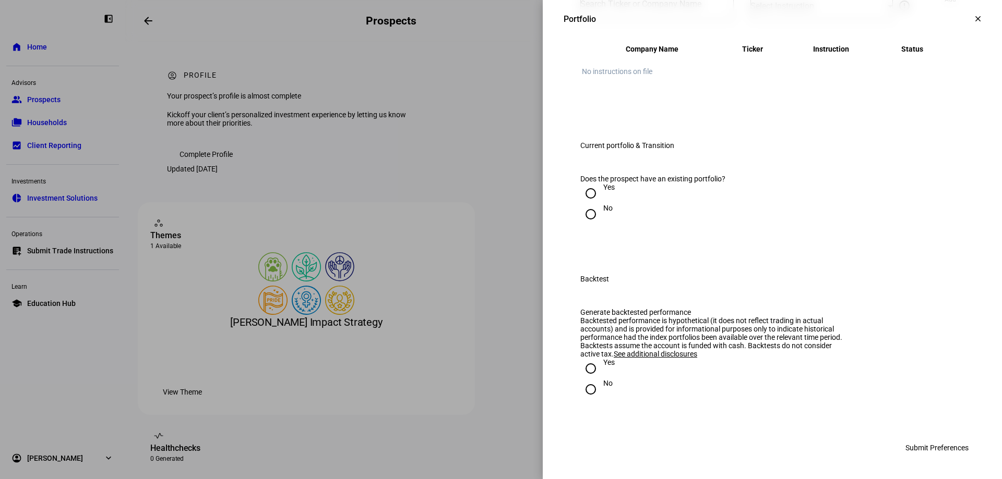
click at [661, 8] on input "Number" at bounding box center [656, 4] width 153 height 8
type input "tsla"
click at [644, 211] on mat-option "TESLA INC TSLA" at bounding box center [649, 210] width 153 height 29
click at [898, 12] on mat-icon "error_outline" at bounding box center [904, 5] width 13 height 13
click at [806, 11] on div "Select Instruction" at bounding box center [818, 6] width 137 height 10
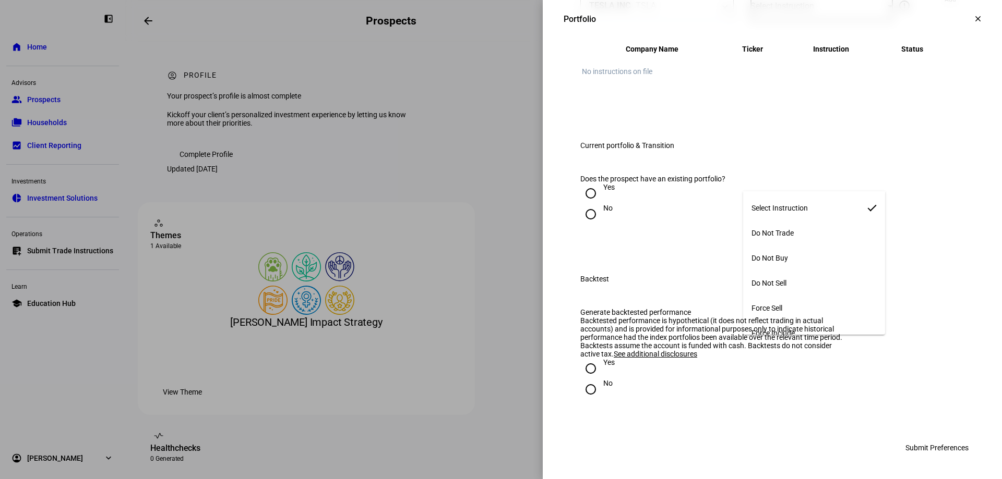
click at [770, 255] on span "Do Not Buy" at bounding box center [769, 258] width 37 height 8
click at [580, 204] on input "Yes" at bounding box center [590, 193] width 21 height 21
radio input "true"
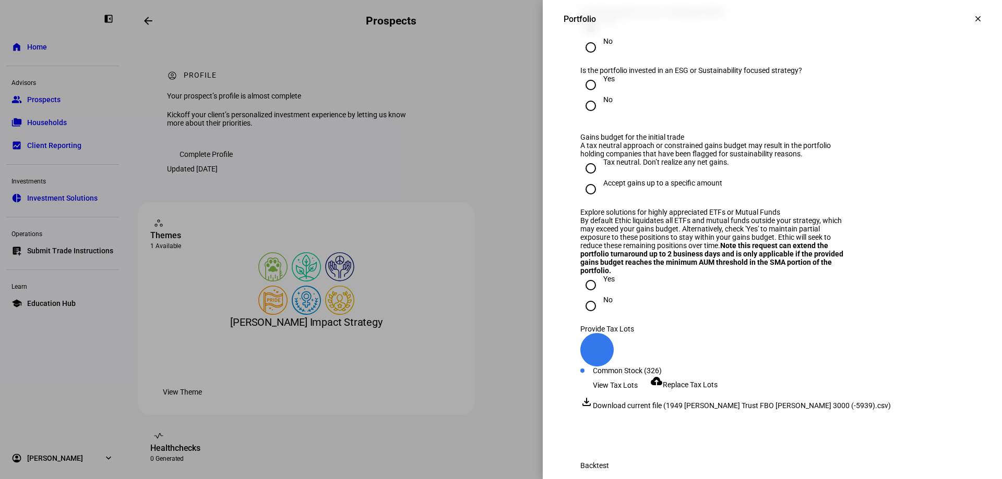
scroll to position [1461, 0]
click at [581, 93] on input "Yes" at bounding box center [590, 83] width 21 height 21
radio input "true"
click at [584, 177] on input "Tax neutral. Don’t realize any net gains." at bounding box center [590, 166] width 21 height 21
radio input "true"
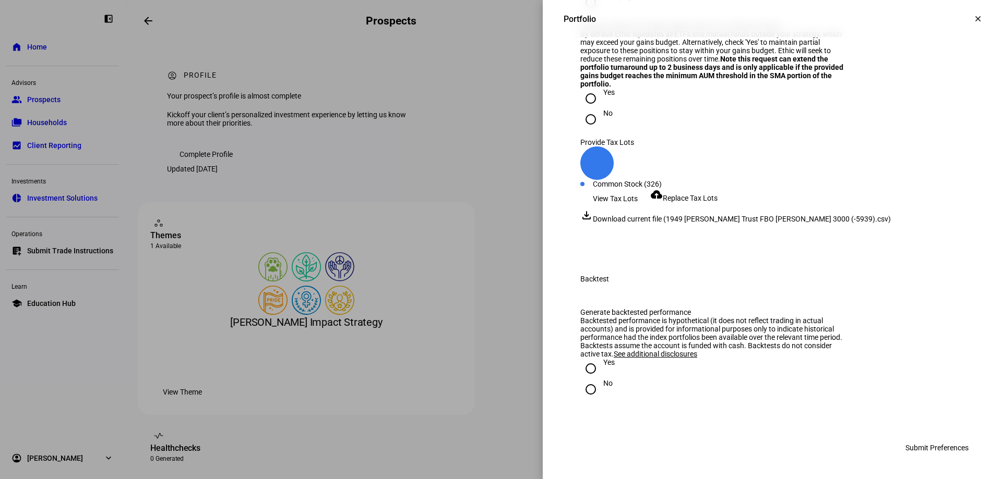
scroll to position [1669, 0]
click at [584, 130] on input "No" at bounding box center [590, 119] width 21 height 21
radio input "true"
click at [581, 388] on input "No" at bounding box center [590, 389] width 21 height 21
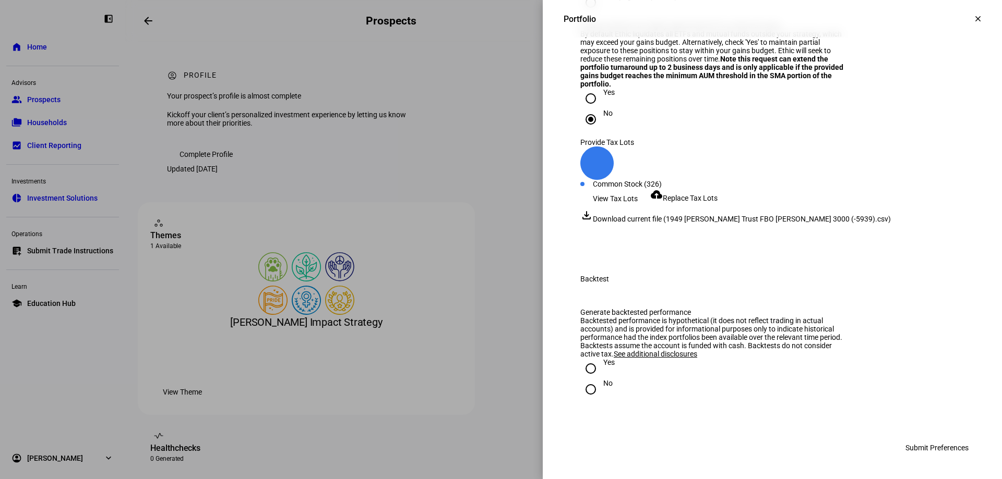
radio input "true"
click at [923, 445] on span "Submit Preferences" at bounding box center [936, 448] width 63 height 21
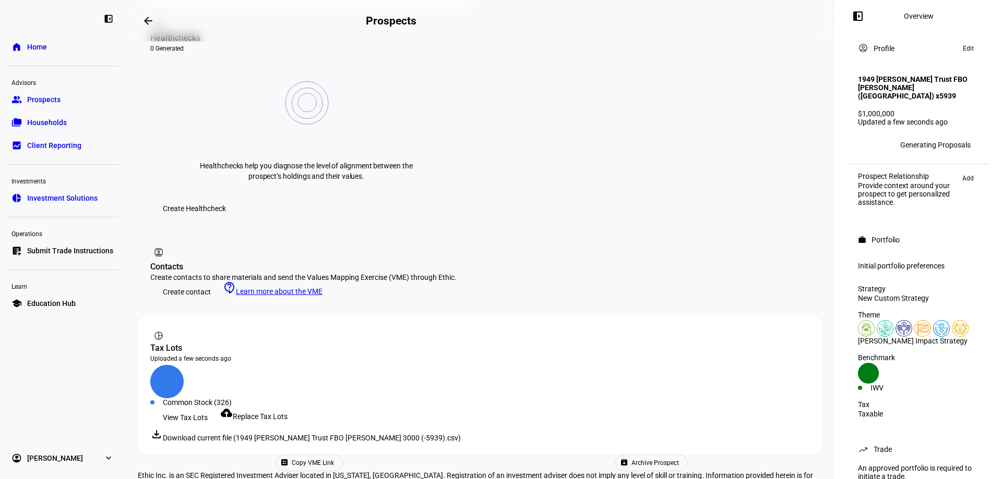
scroll to position [421, 0]
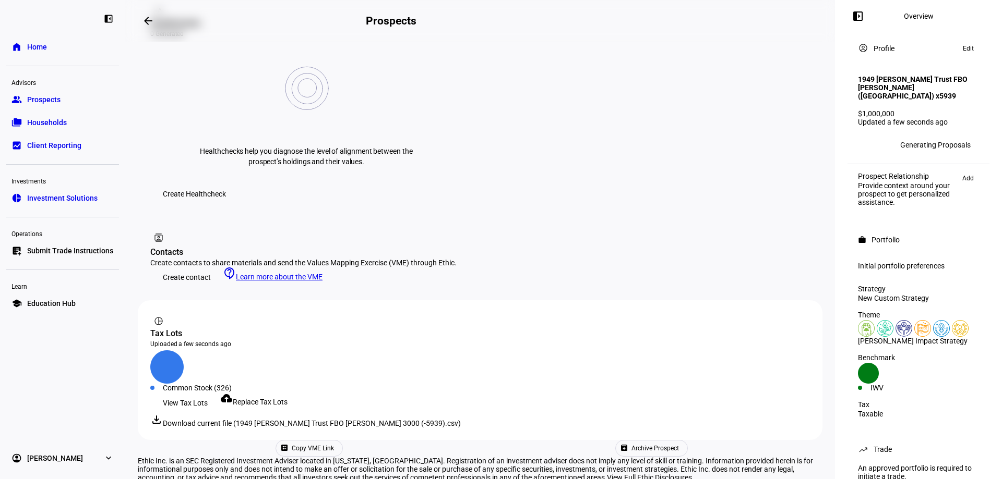
click at [36, 97] on span "Prospects" at bounding box center [43, 99] width 33 height 10
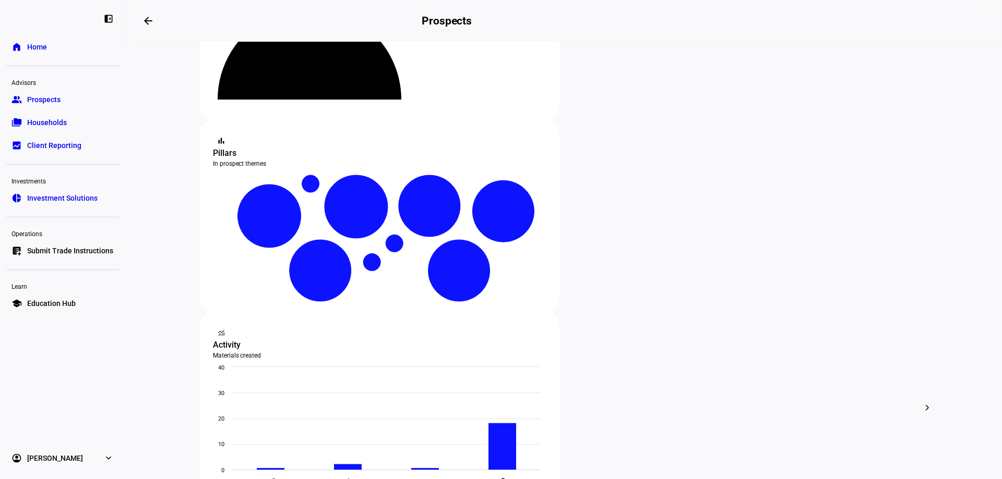
scroll to position [156, 0]
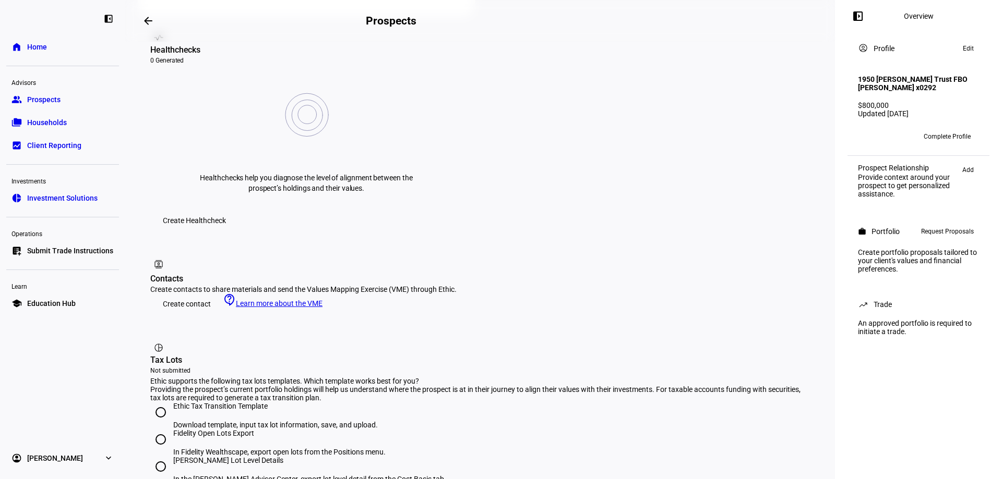
scroll to position [417, 0]
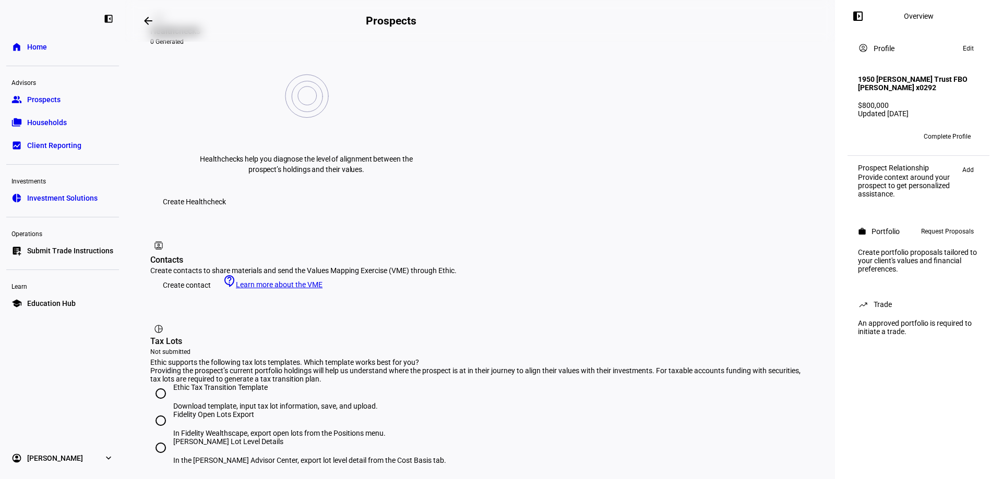
click at [160, 438] on input "[PERSON_NAME] Lot Level Details In the [PERSON_NAME] Advisor Center, export lot…" at bounding box center [160, 448] width 21 height 21
radio input "true"
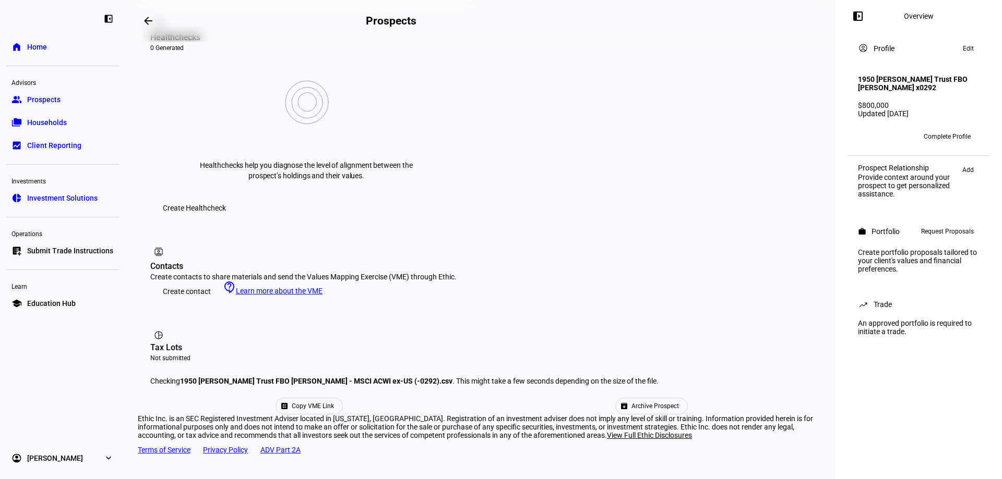
scroll to position [333, 0]
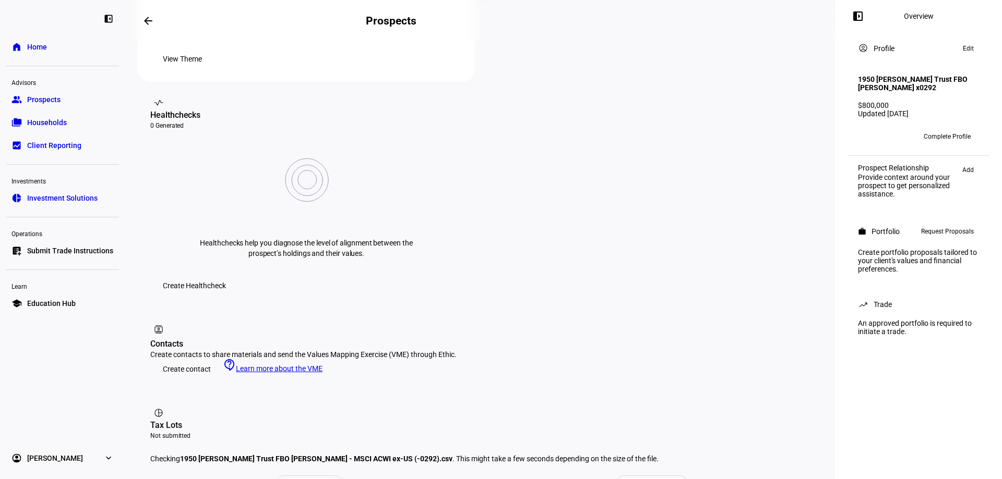
click at [970, 169] on span "Add" at bounding box center [967, 170] width 11 height 13
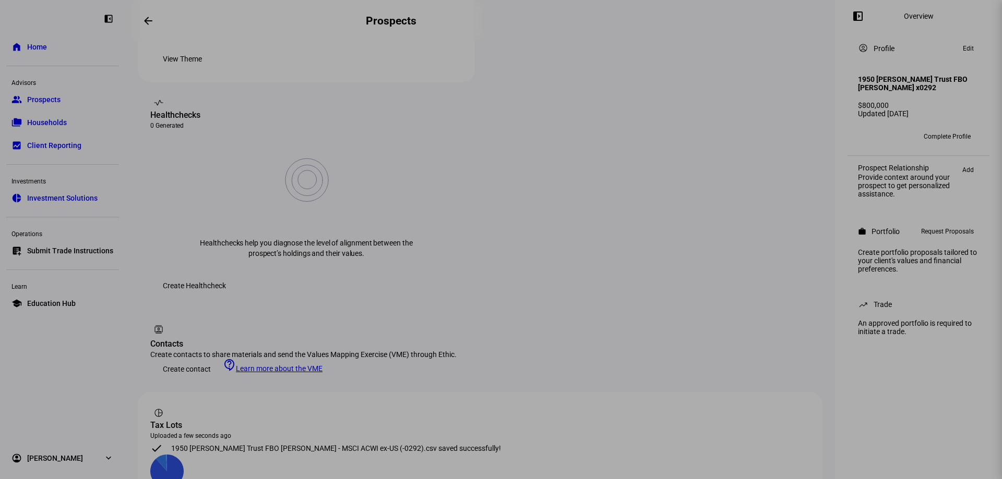
scroll to position [417, 0]
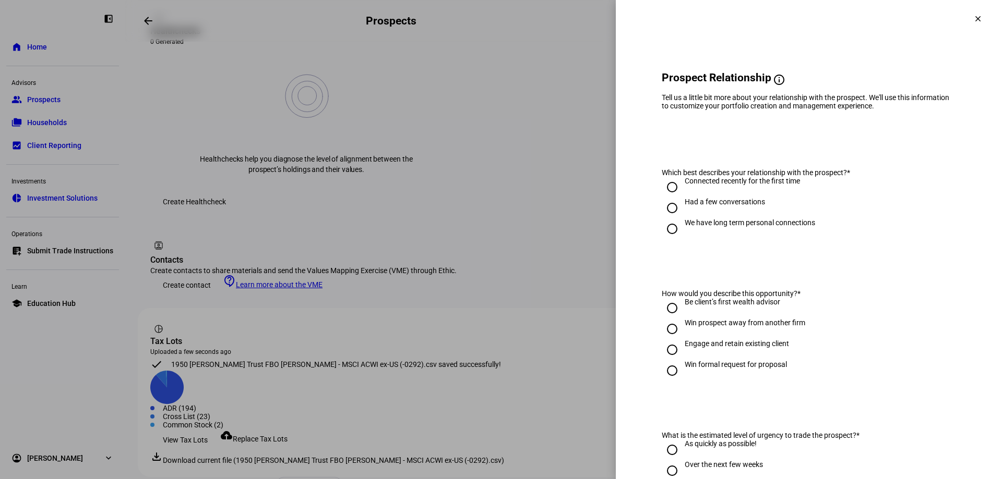
click at [664, 234] on input "We have long term personal connections" at bounding box center [671, 229] width 21 height 21
radio input "true"
click at [663, 353] on input "Engage and retain existing client" at bounding box center [671, 350] width 21 height 21
radio input "true"
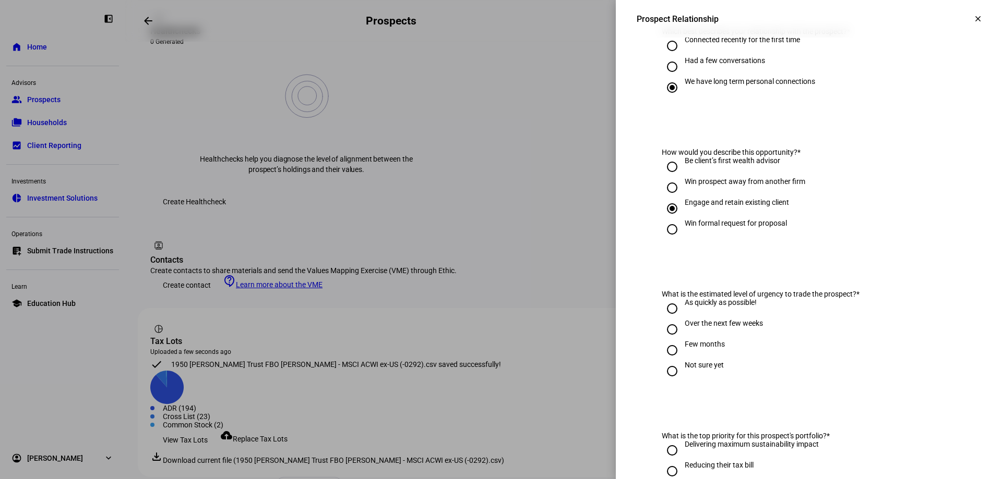
scroll to position [156, 0]
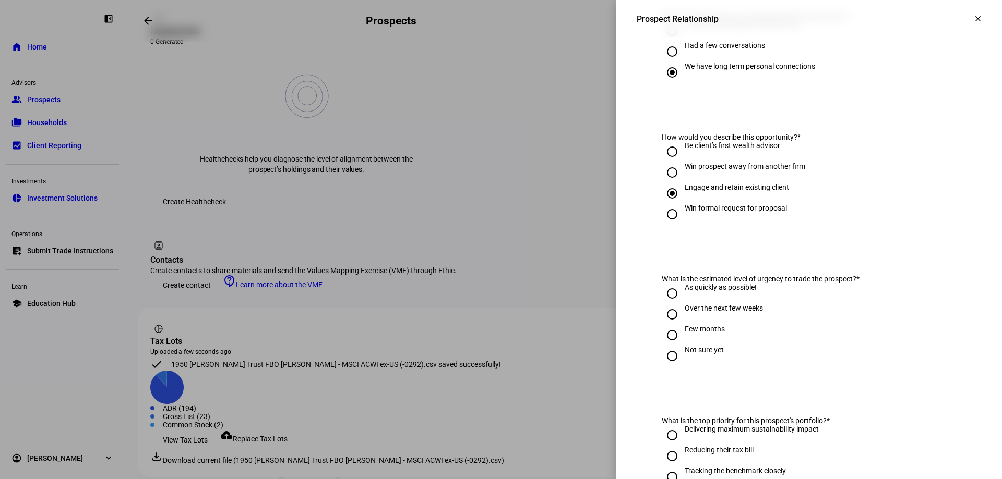
click at [664, 320] on input "Over the next few weeks" at bounding box center [671, 314] width 21 height 21
radio input "true"
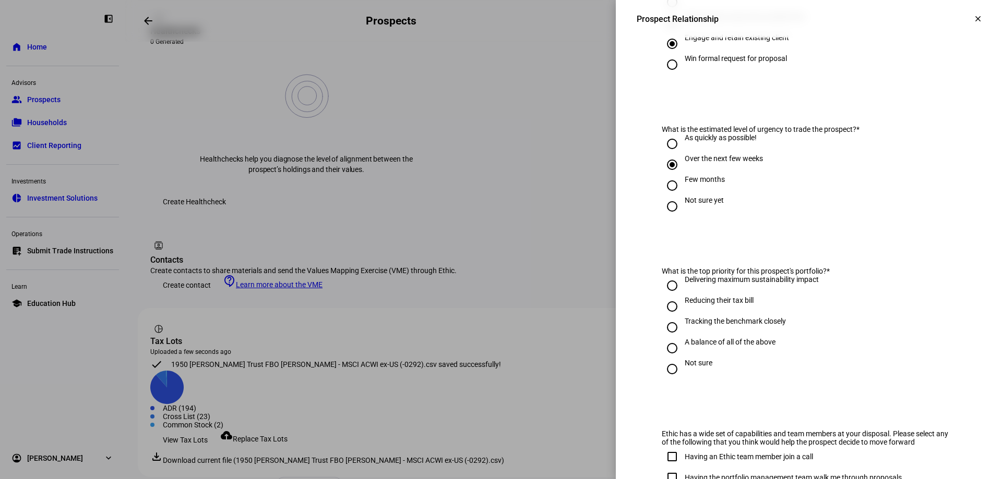
scroll to position [365, 0]
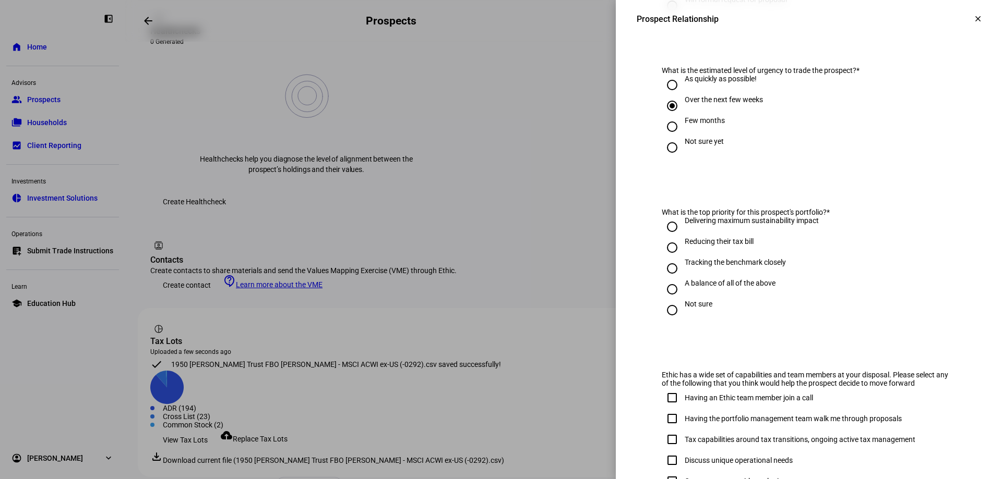
click at [664, 310] on input "Not sure" at bounding box center [671, 310] width 21 height 21
radio input "true"
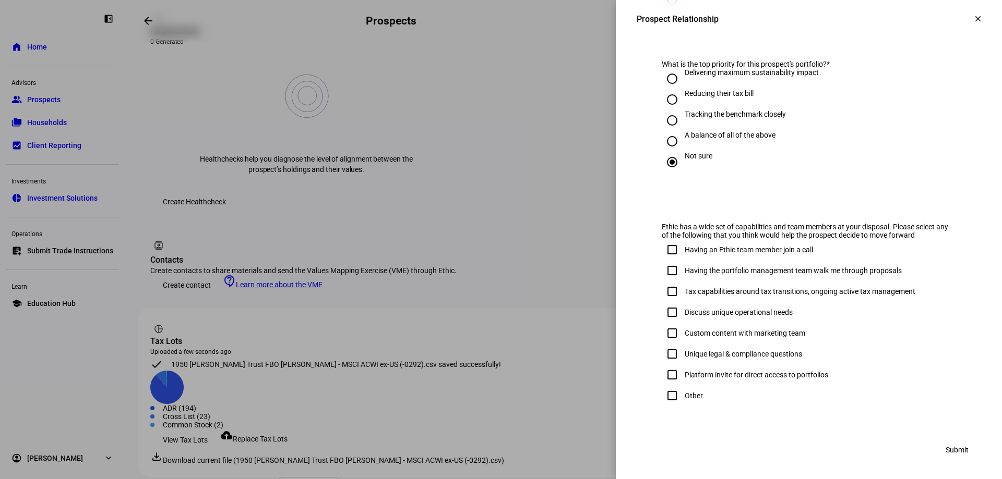
scroll to position [524, 0]
click at [665, 395] on input "Other" at bounding box center [671, 393] width 21 height 21
checkbox input "true"
click at [945, 449] on span "Submit" at bounding box center [956, 448] width 23 height 21
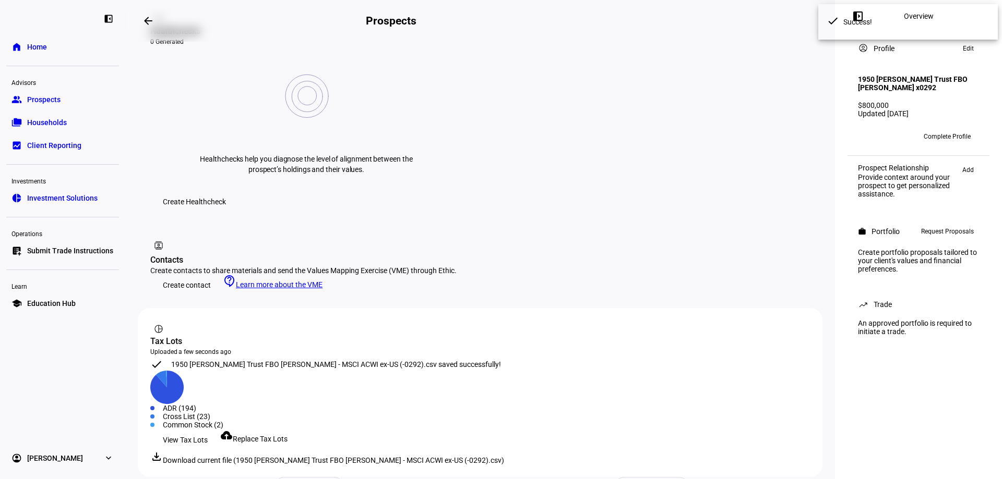
click at [934, 237] on span "Request Proposals" at bounding box center [947, 231] width 53 height 13
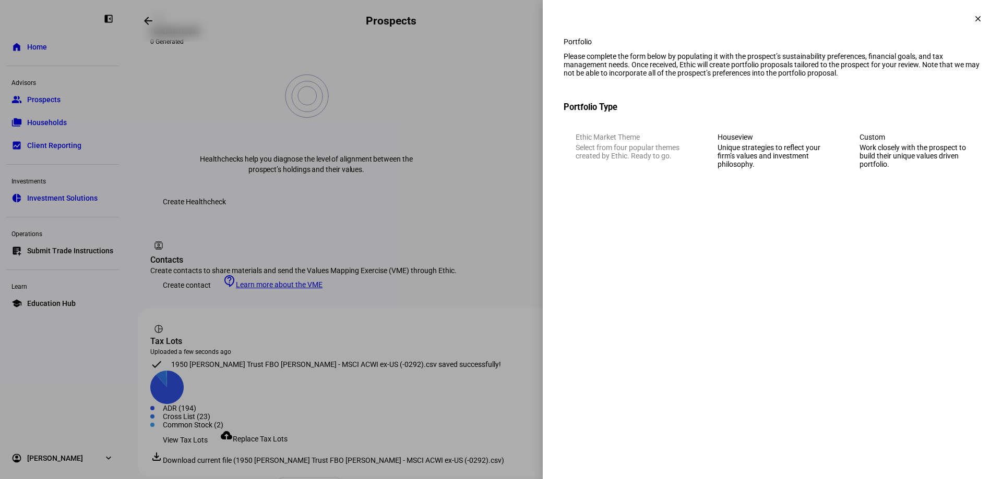
click at [902, 168] on div "Work closely with the prospect to build their unique values driven portfolio." at bounding box center [914, 155] width 110 height 25
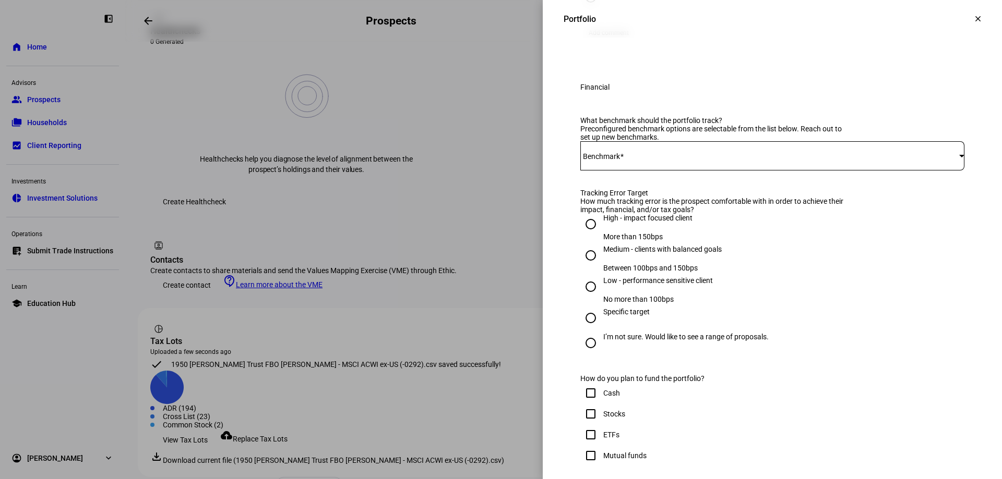
scroll to position [365, 0]
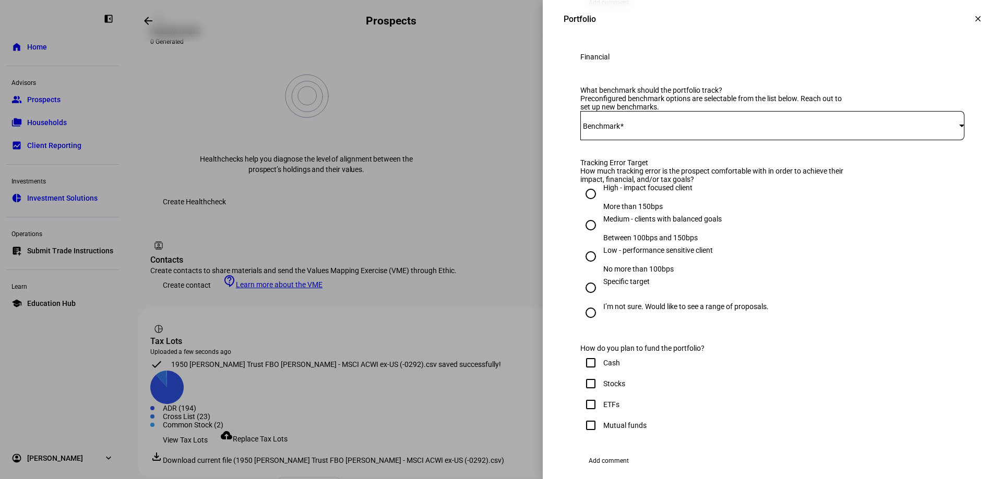
click at [632, 130] on span at bounding box center [769, 126] width 379 height 8
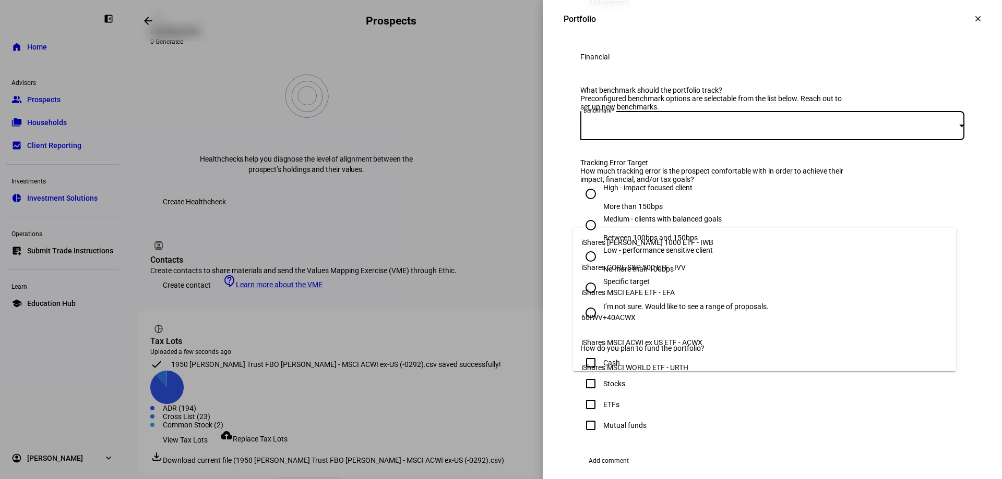
scroll to position [57, 0]
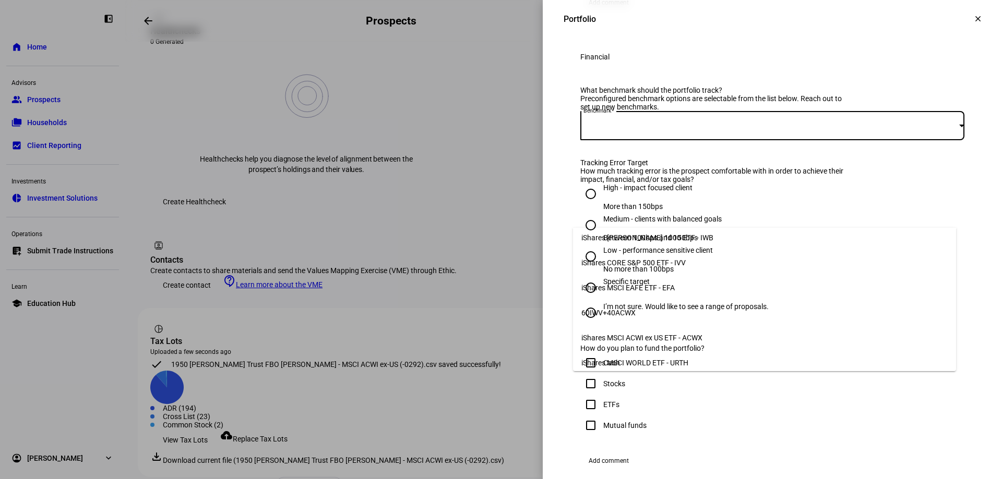
click at [674, 334] on span "iShares MSCI ACWI ex US ETF - ACWX" at bounding box center [641, 338] width 121 height 8
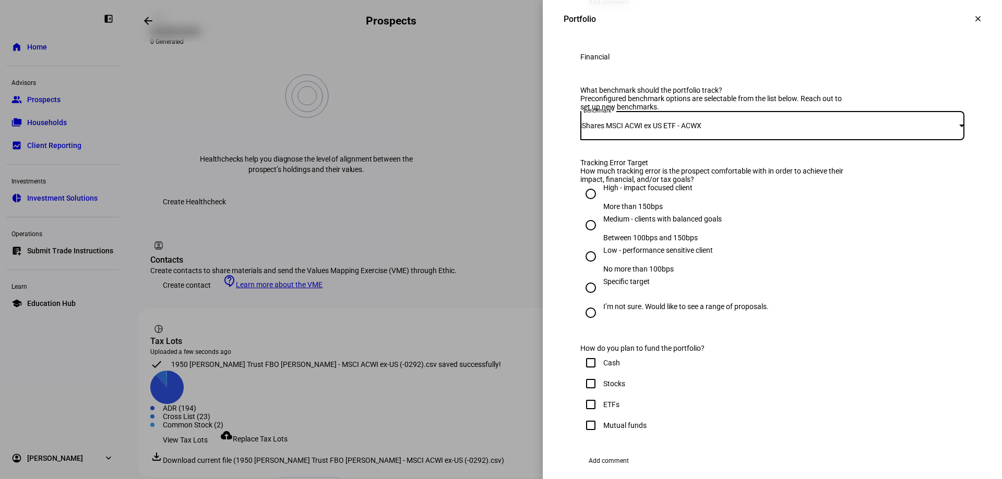
click at [581, 204] on input "High - impact focused client More than 150bps" at bounding box center [590, 194] width 21 height 21
radio input "true"
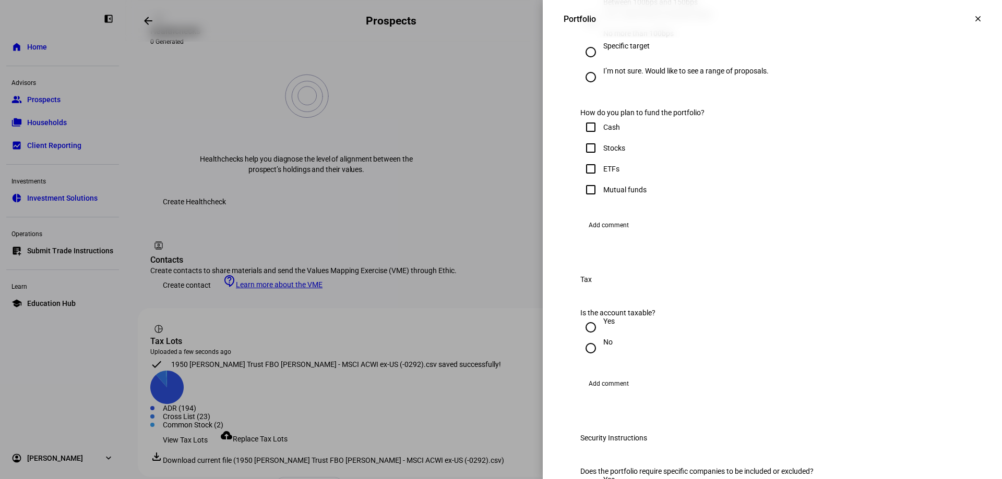
scroll to position [626, 0]
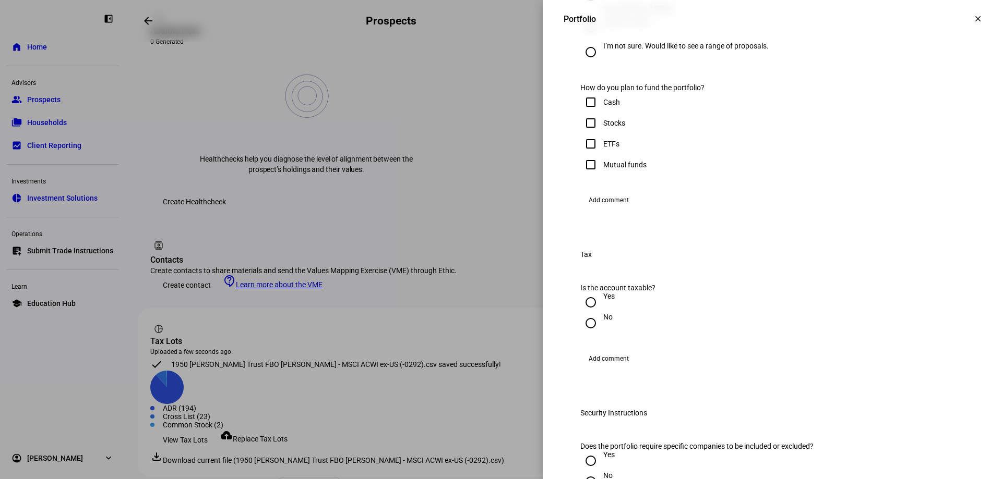
click at [580, 134] on input "Stocks" at bounding box center [590, 123] width 21 height 21
checkbox input "true"
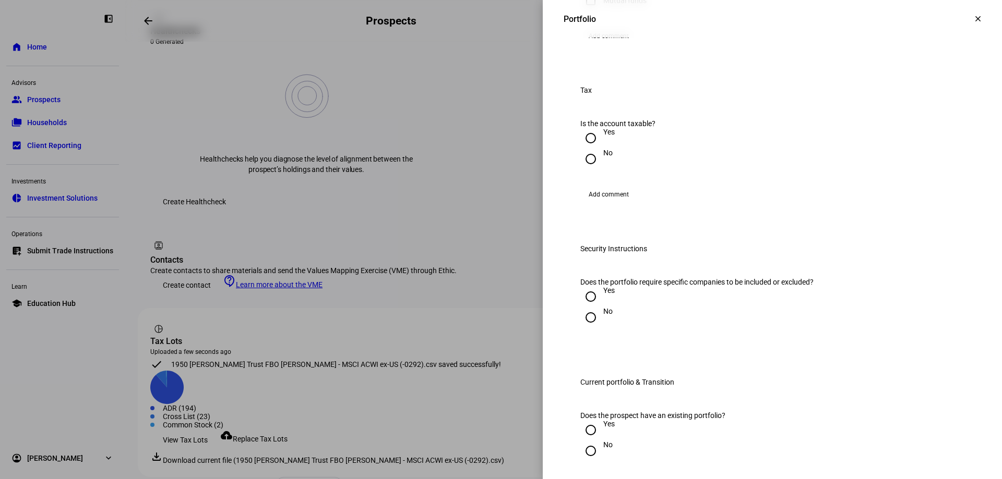
scroll to position [887, 0]
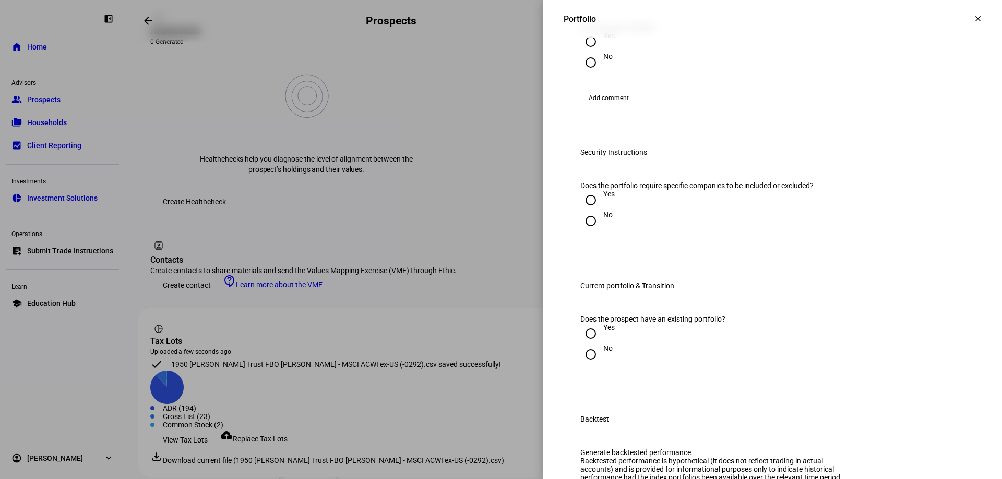
click at [580, 52] on input "Yes" at bounding box center [590, 41] width 21 height 21
radio input "true"
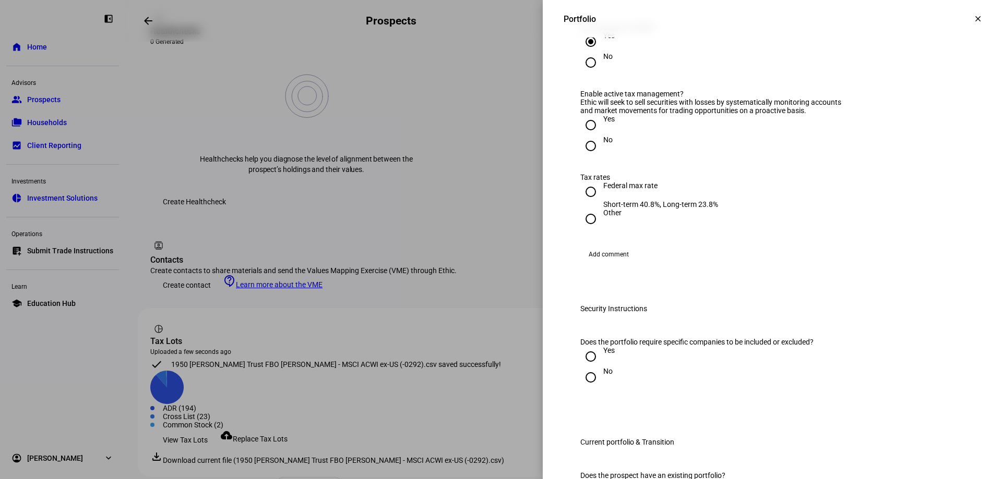
drag, startPoint x: 582, startPoint y: 288, endPoint x: 592, endPoint y: 334, distance: 47.0
click at [582, 136] on input "Yes" at bounding box center [590, 125] width 21 height 21
radio input "true"
click at [582, 202] on input "Federal max rate Short-term 40.8%, Long-term 23.8%" at bounding box center [590, 192] width 21 height 21
radio input "true"
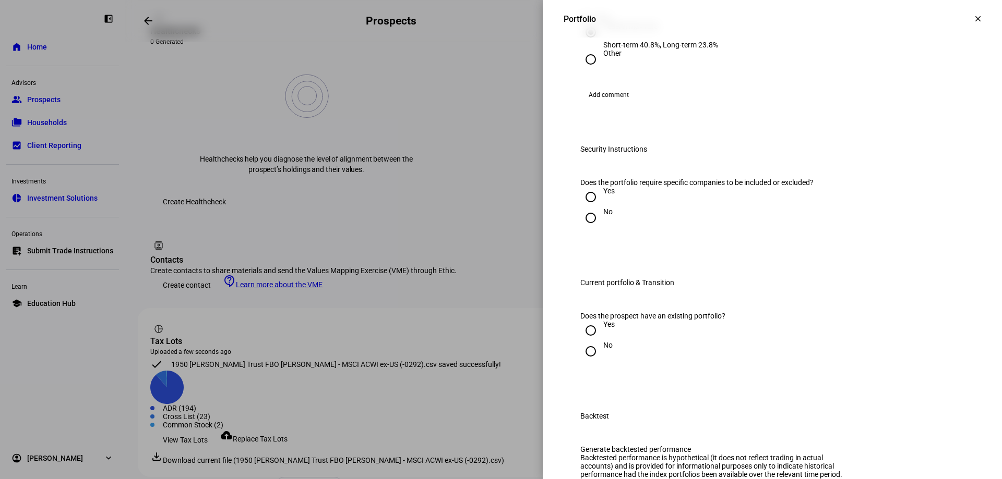
scroll to position [1095, 0]
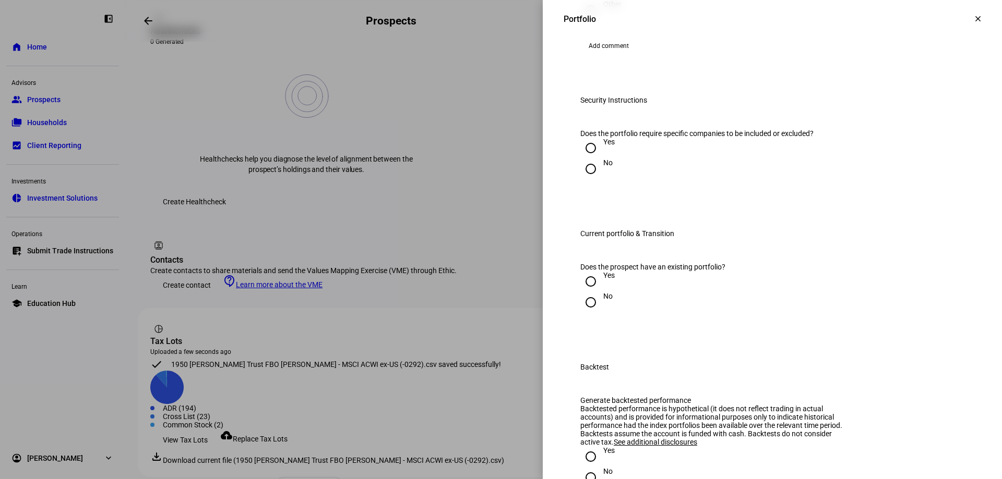
drag, startPoint x: 582, startPoint y: 353, endPoint x: 620, endPoint y: 353, distance: 38.1
click at [582, 179] on input "No" at bounding box center [590, 169] width 21 height 21
radio input "true"
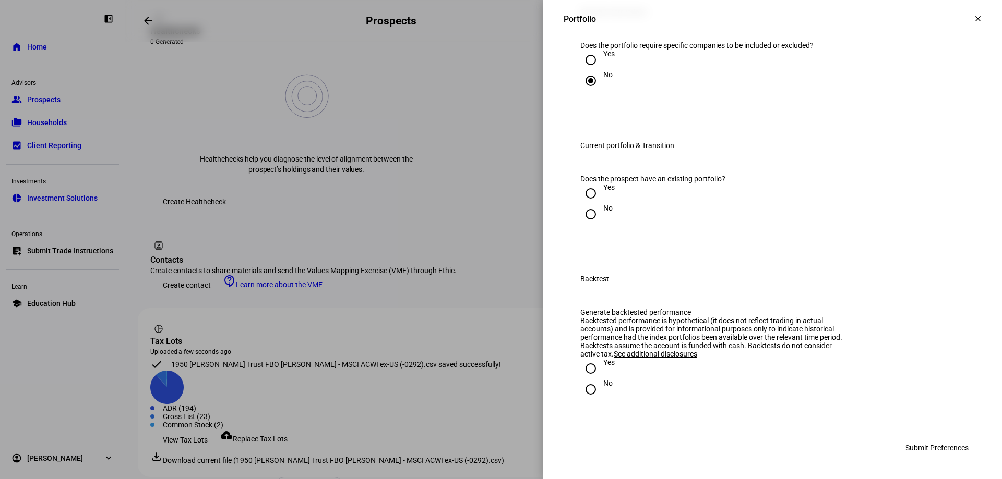
scroll to position [1252, 0]
drag, startPoint x: 583, startPoint y: 315, endPoint x: 590, endPoint y: 320, distance: 9.4
click at [583, 204] on input "Yes" at bounding box center [590, 193] width 21 height 21
radio input "true"
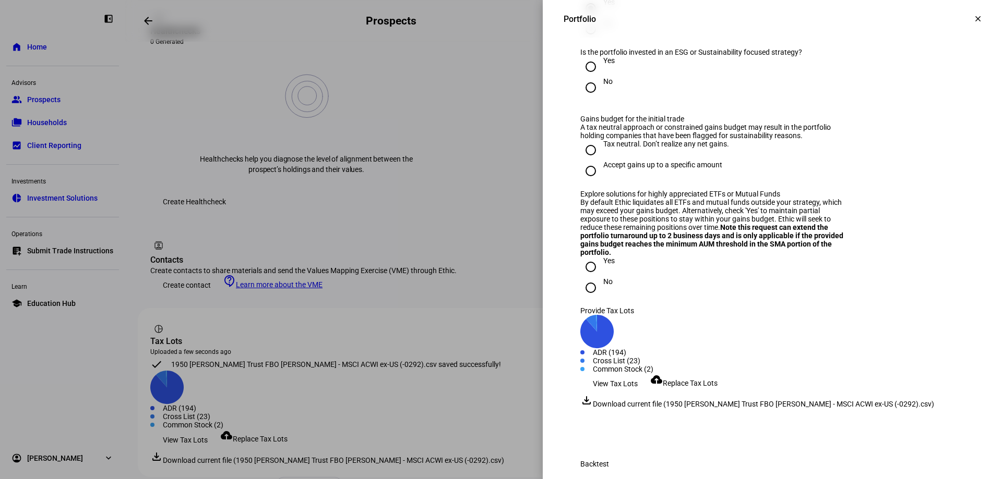
scroll to position [1408, 0]
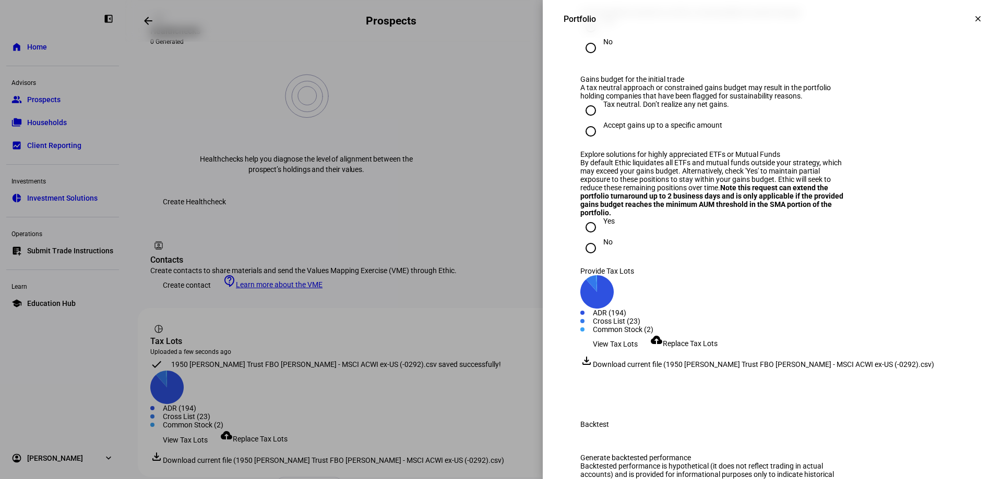
click at [580, 38] on input "Yes" at bounding box center [590, 27] width 21 height 21
radio input "true"
click at [583, 121] on input "Tax neutral. Don’t realize any net gains." at bounding box center [590, 110] width 21 height 21
radio input "true"
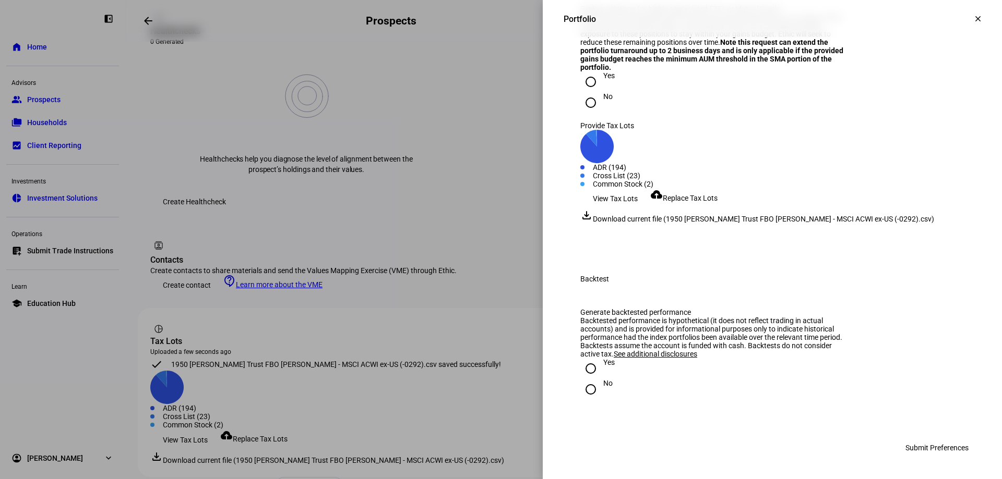
click at [584, 113] on input "No" at bounding box center [590, 102] width 21 height 21
radio input "true"
click at [580, 390] on input "No" at bounding box center [590, 389] width 21 height 21
radio input "true"
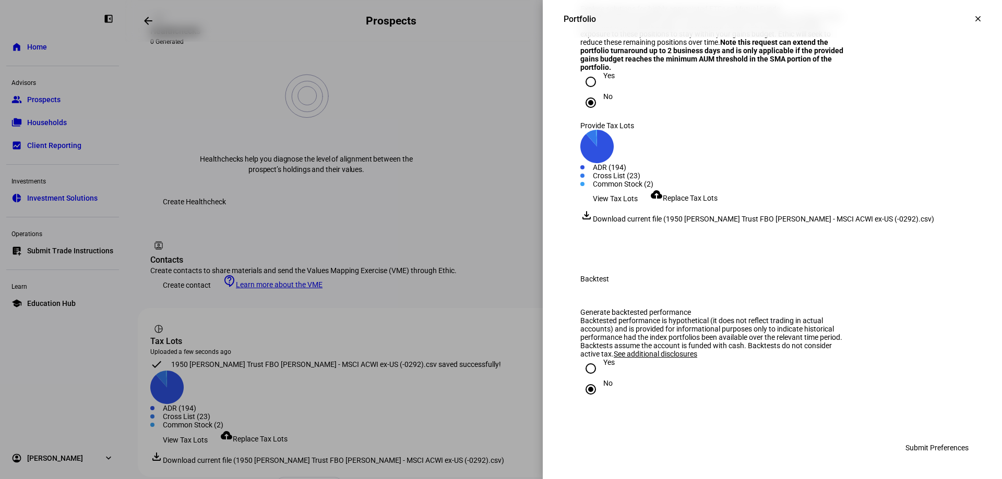
click at [931, 452] on span "Submit Preferences" at bounding box center [936, 448] width 63 height 21
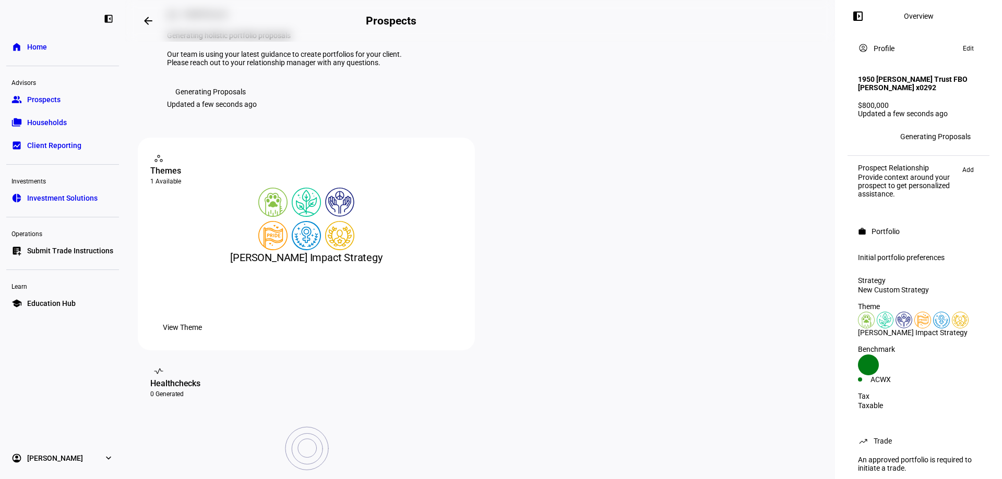
scroll to position [0, 0]
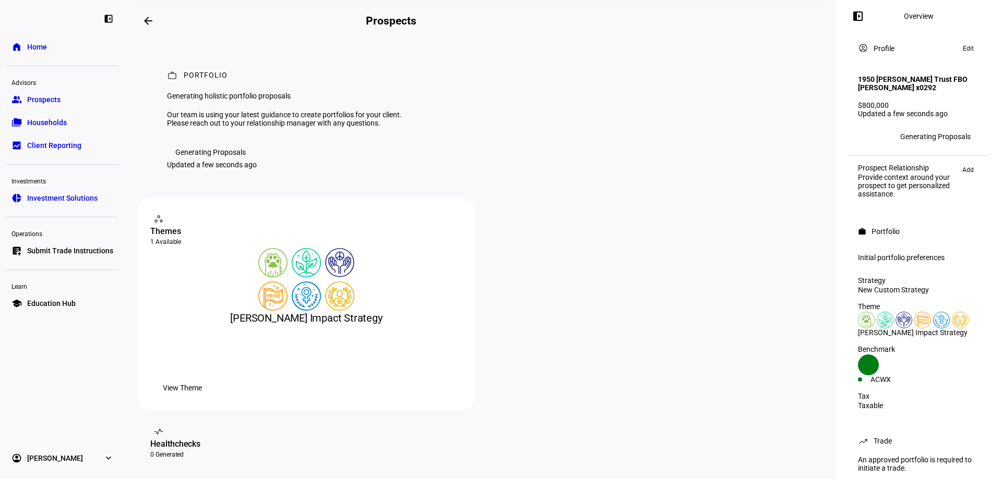
click at [61, 102] on link "group Prospects" at bounding box center [62, 99] width 113 height 21
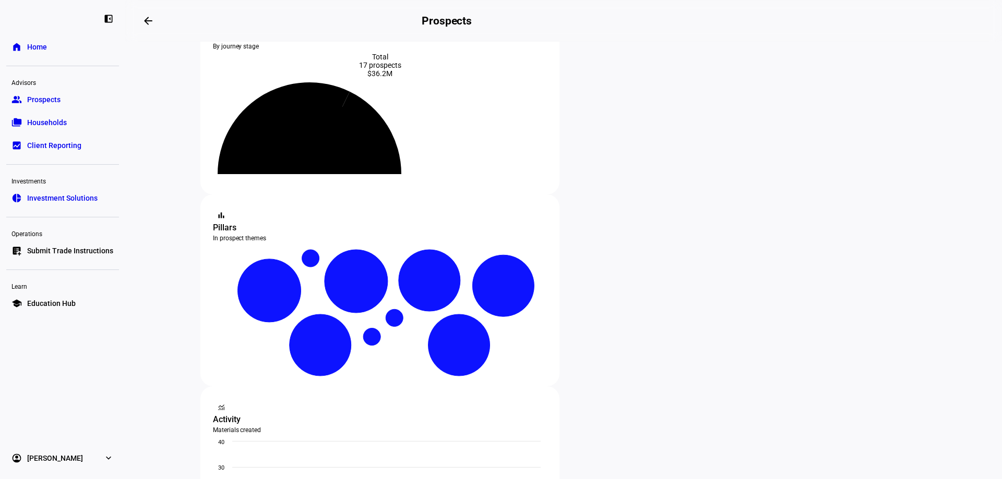
scroll to position [52, 0]
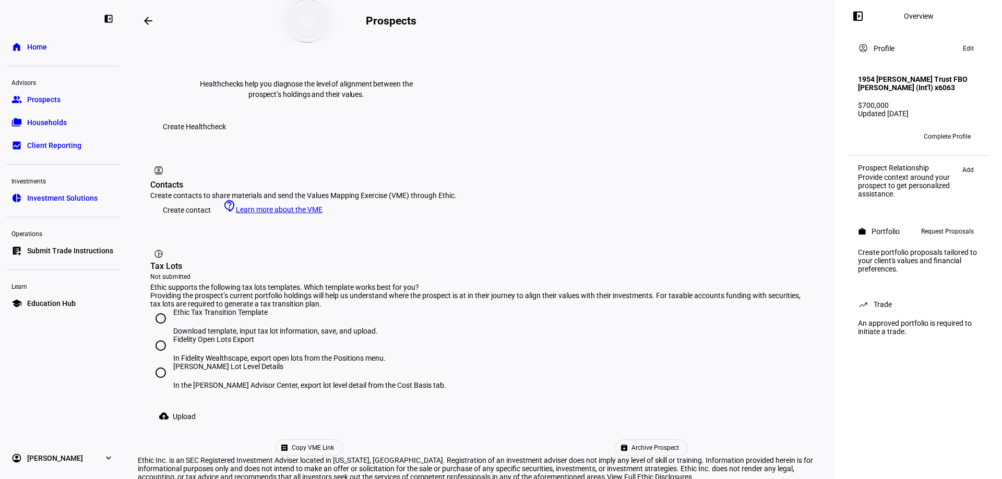
scroll to position [494, 0]
click at [159, 361] on input "[PERSON_NAME] Lot Level Details In the [PERSON_NAME] Advisor Center, export lot…" at bounding box center [160, 371] width 21 height 21
radio input "true"
click at [183, 405] on span "Upload" at bounding box center [184, 415] width 23 height 21
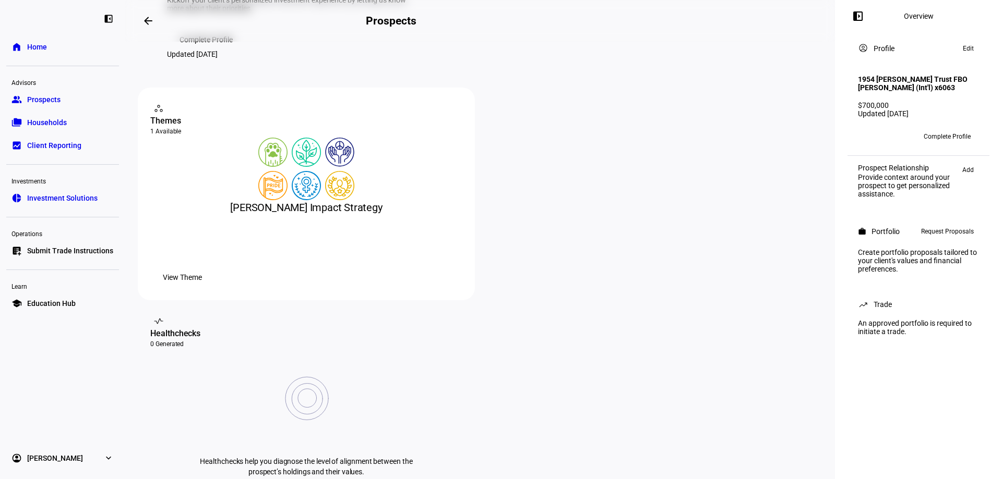
scroll to position [0, 0]
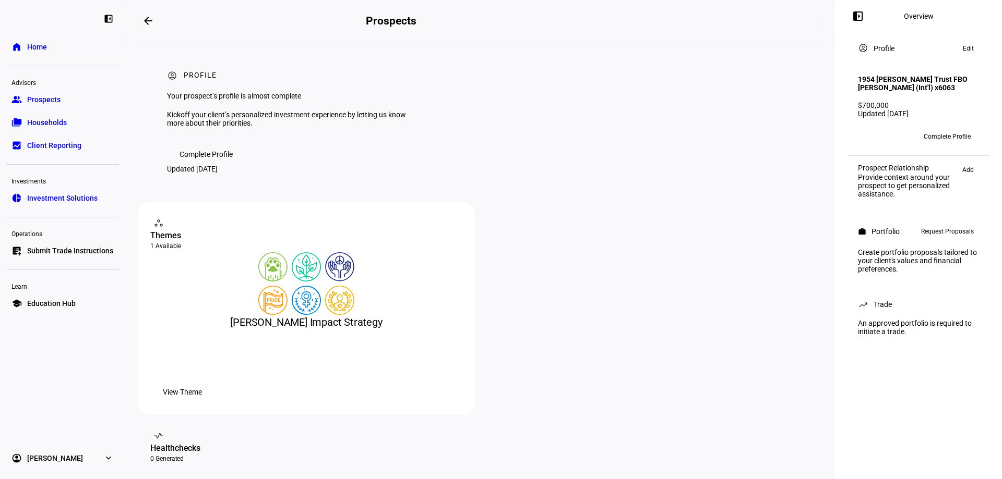
click at [954, 142] on div "LW +3 Complete Profile" at bounding box center [918, 136] width 134 height 29
click at [968, 176] on span "Add" at bounding box center [967, 170] width 11 height 13
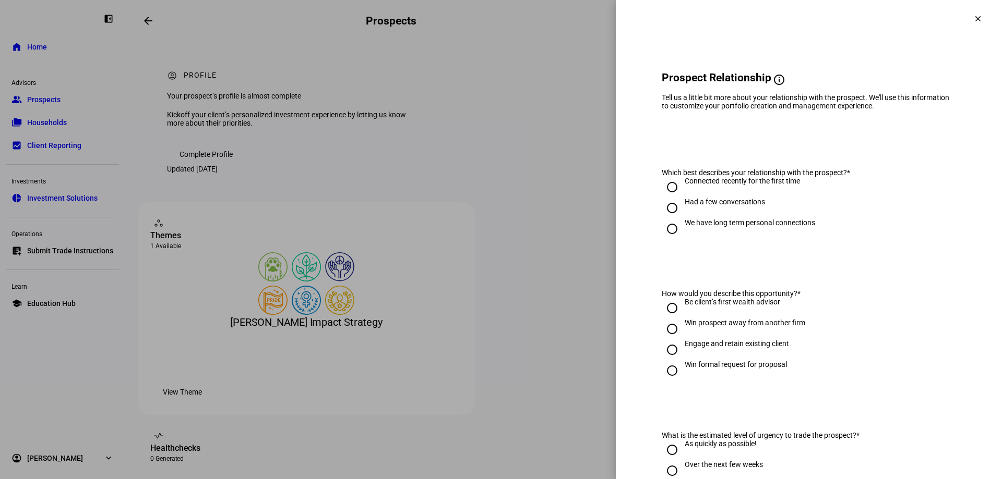
click at [662, 231] on input "We have long term personal connections" at bounding box center [671, 229] width 21 height 21
radio input "true"
click at [661, 357] on input "Engage and retain existing client" at bounding box center [671, 350] width 21 height 21
radio input "true"
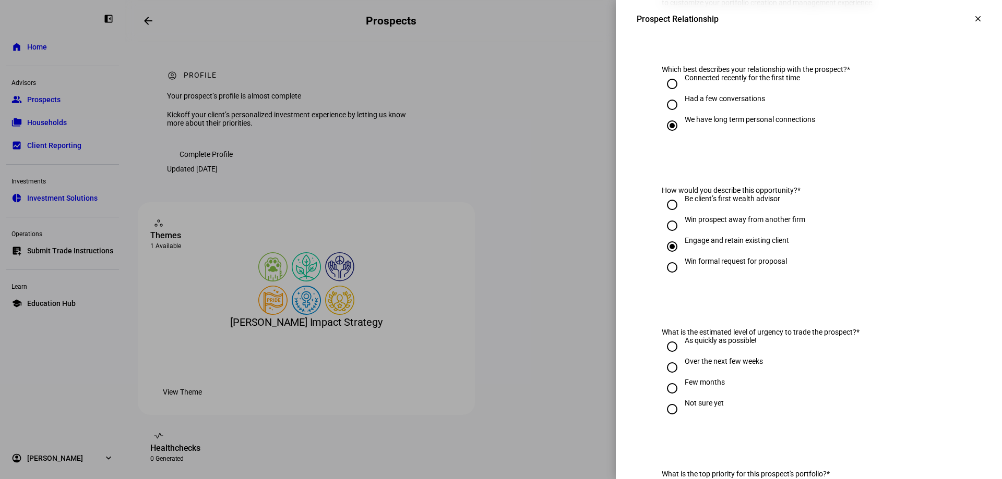
scroll to position [104, 0]
click at [670, 371] on input "Over the next few weeks" at bounding box center [671, 366] width 21 height 21
radio input "true"
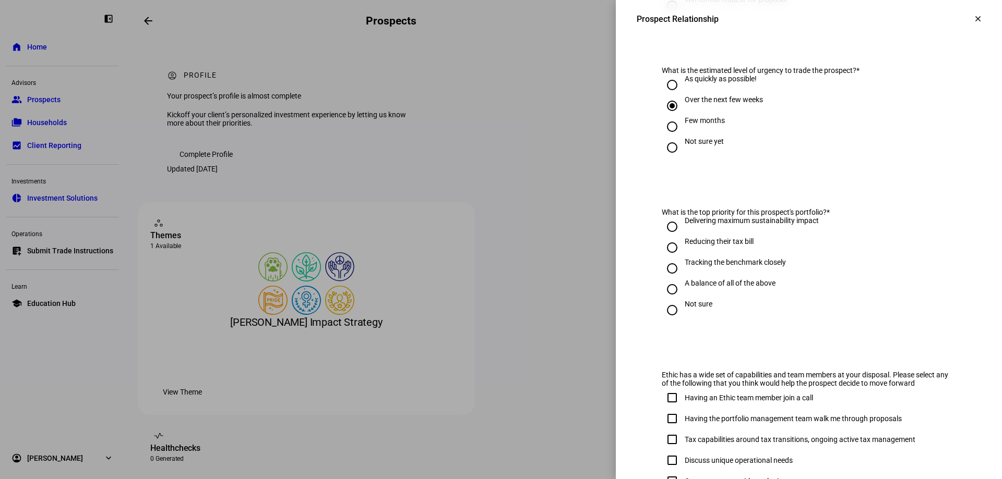
click at [661, 307] on input "Not sure" at bounding box center [671, 310] width 21 height 21
radio input "true"
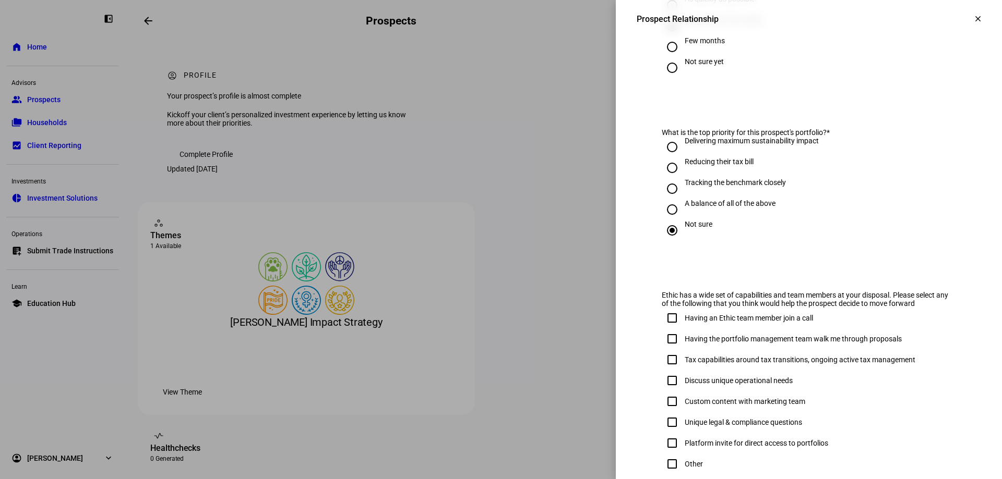
scroll to position [524, 0]
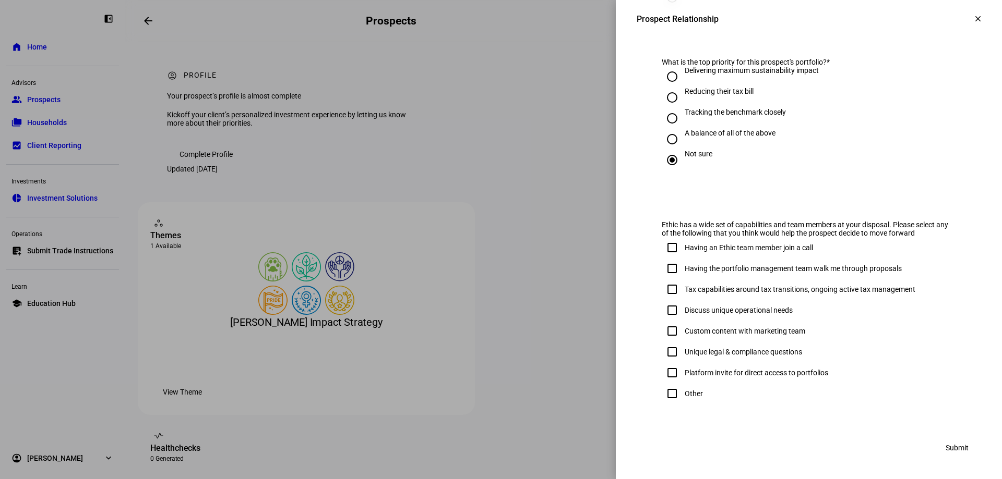
click at [662, 393] on input "Other" at bounding box center [671, 393] width 21 height 21
checkbox input "true"
click at [948, 450] on span "Submit" at bounding box center [956, 448] width 23 height 21
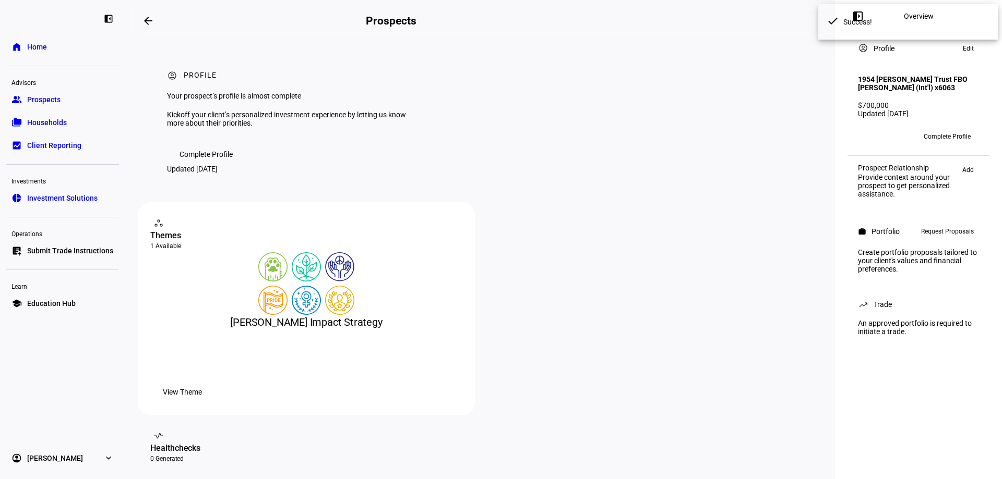
click at [934, 238] on span "Request Proposals" at bounding box center [947, 231] width 53 height 13
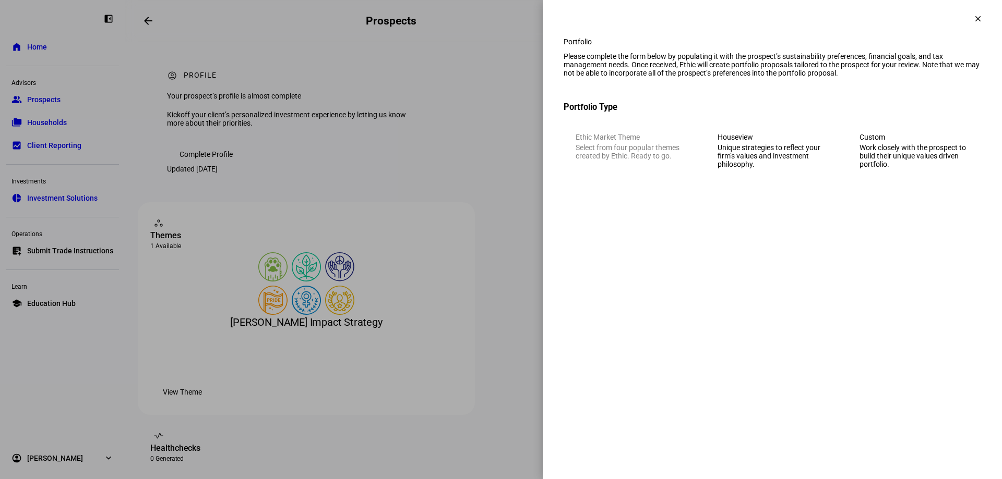
click at [890, 162] on div "Work closely with the prospect to build their unique values driven portfolio." at bounding box center [914, 155] width 110 height 25
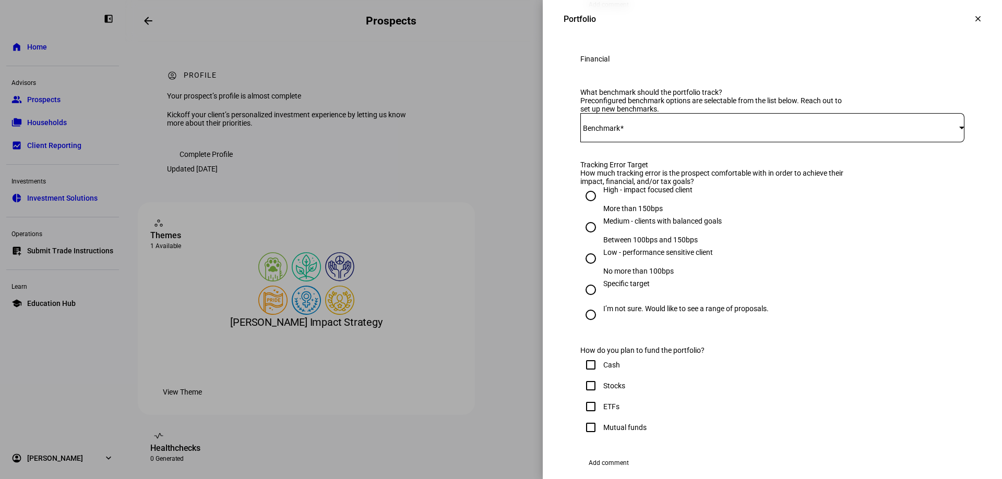
scroll to position [365, 0]
click at [612, 130] on mat-label "Benchmark" at bounding box center [601, 126] width 37 height 8
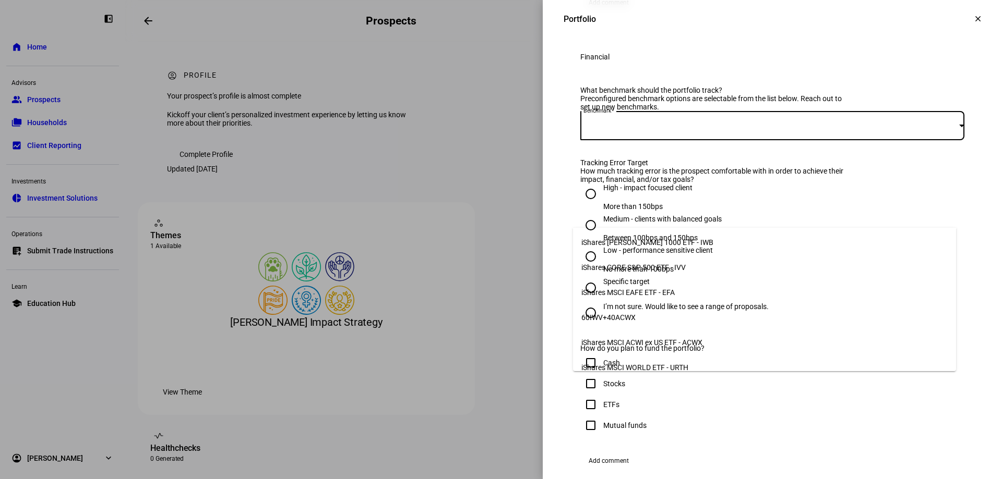
scroll to position [57, 0]
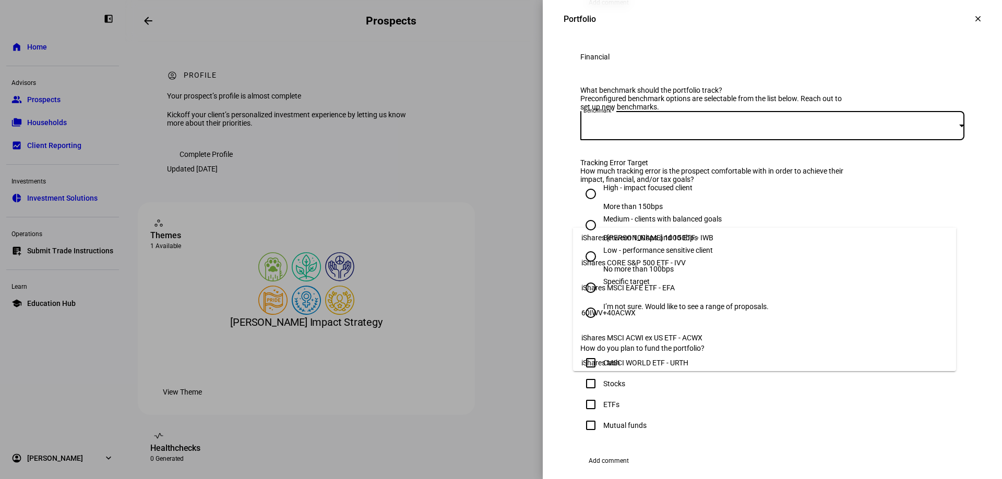
click at [674, 336] on span "iShares MSCI ACWI ex US ETF - ACWX" at bounding box center [641, 338] width 121 height 8
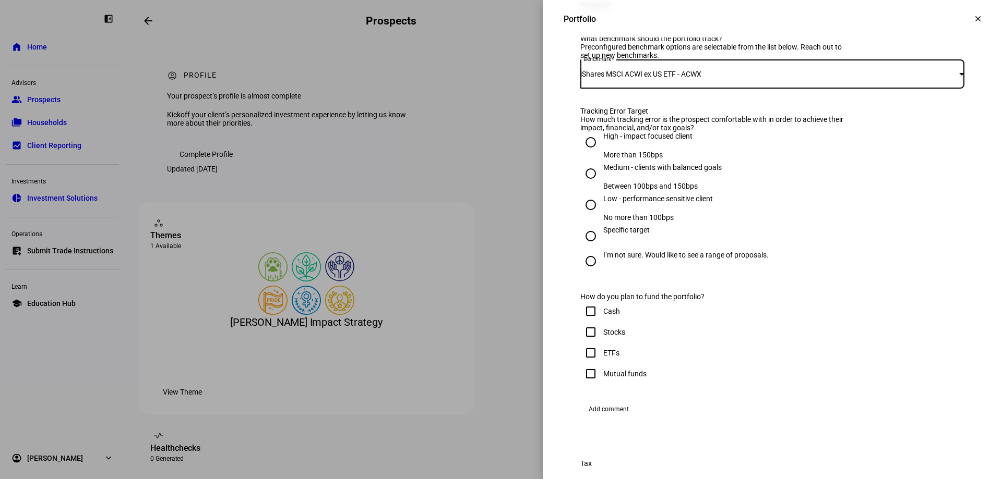
scroll to position [417, 0]
click at [586, 152] on input "High - impact focused client More than 150bps" at bounding box center [590, 141] width 21 height 21
radio input "true"
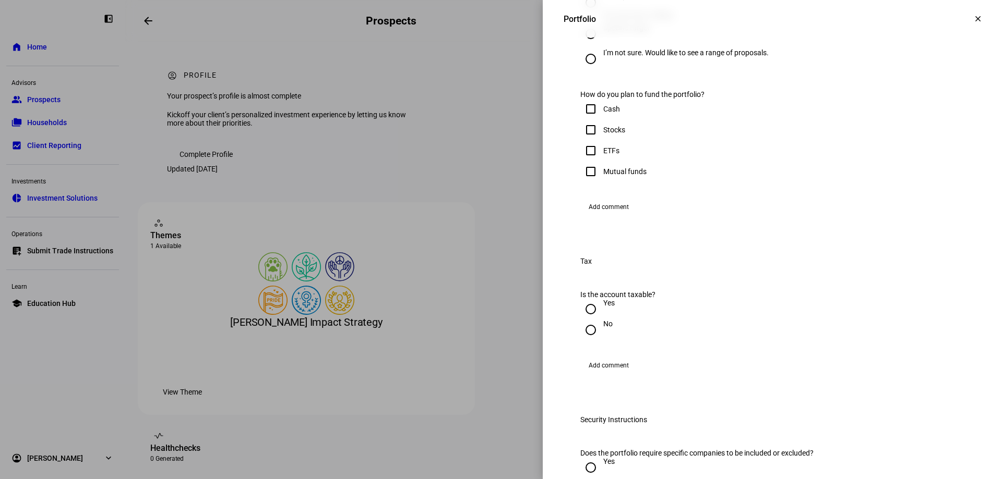
scroll to position [626, 0]
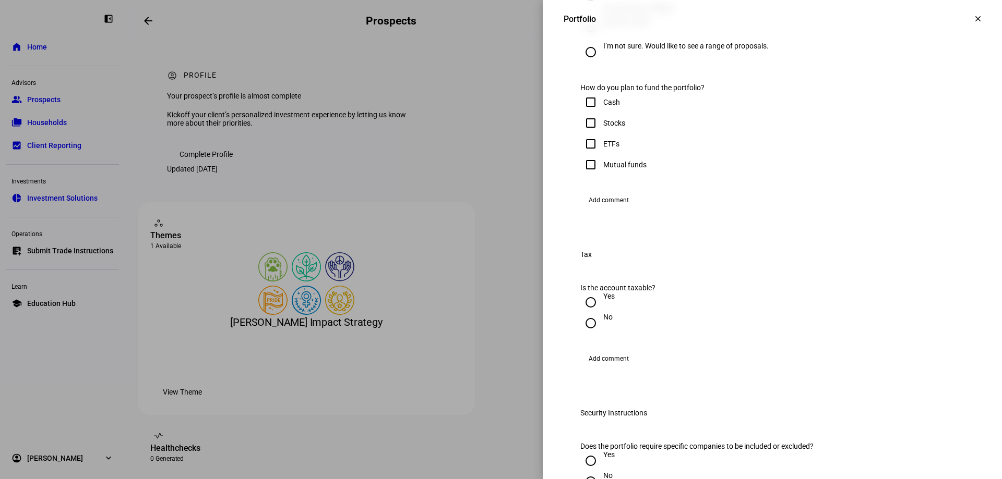
click at [583, 134] on input "Stocks" at bounding box center [590, 123] width 21 height 21
checkbox input "true"
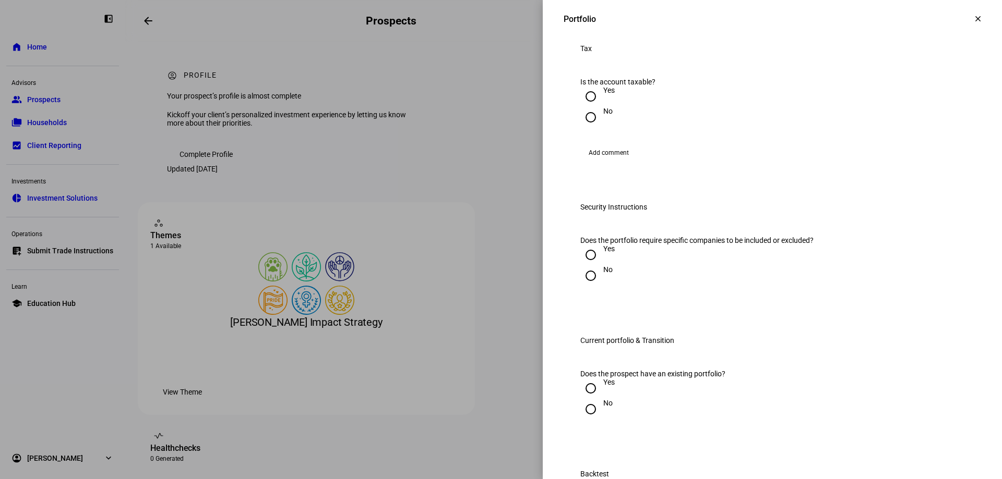
scroll to position [835, 0]
click at [584, 104] on input "Yes" at bounding box center [590, 93] width 21 height 21
radio input "true"
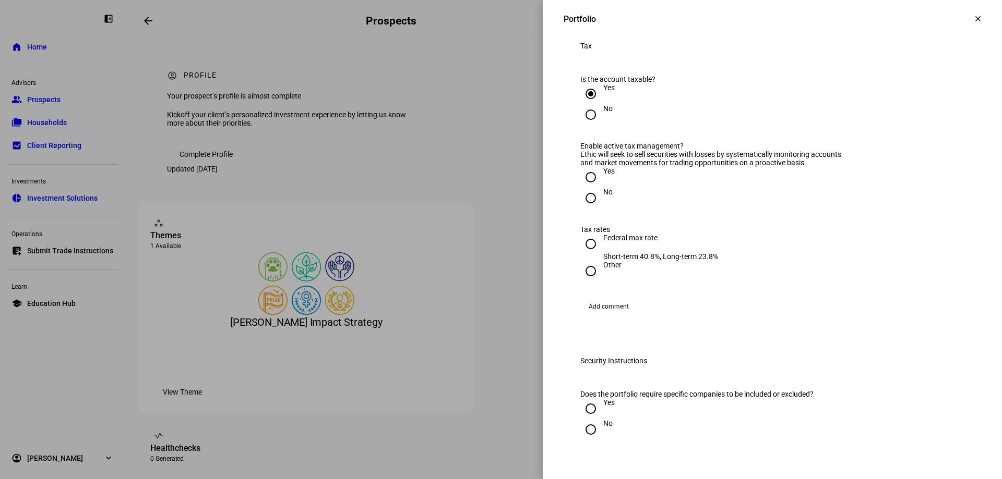
click at [583, 188] on input "Yes" at bounding box center [590, 177] width 21 height 21
radio input "true"
drag, startPoint x: 583, startPoint y: 407, endPoint x: 596, endPoint y: 408, distance: 12.5
click at [583, 255] on input "Federal max rate Short-term 40.8%, Long-term 23.8%" at bounding box center [590, 244] width 21 height 21
radio input "true"
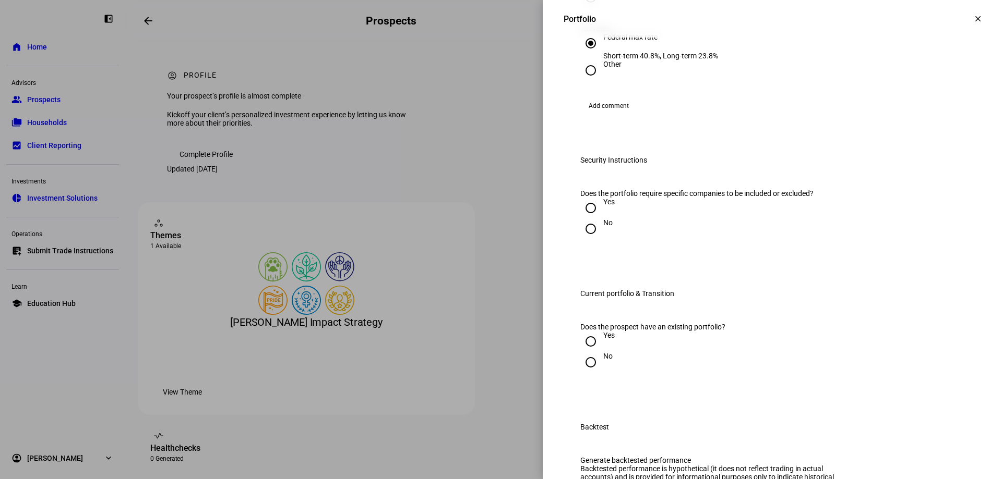
scroll to position [1095, 0]
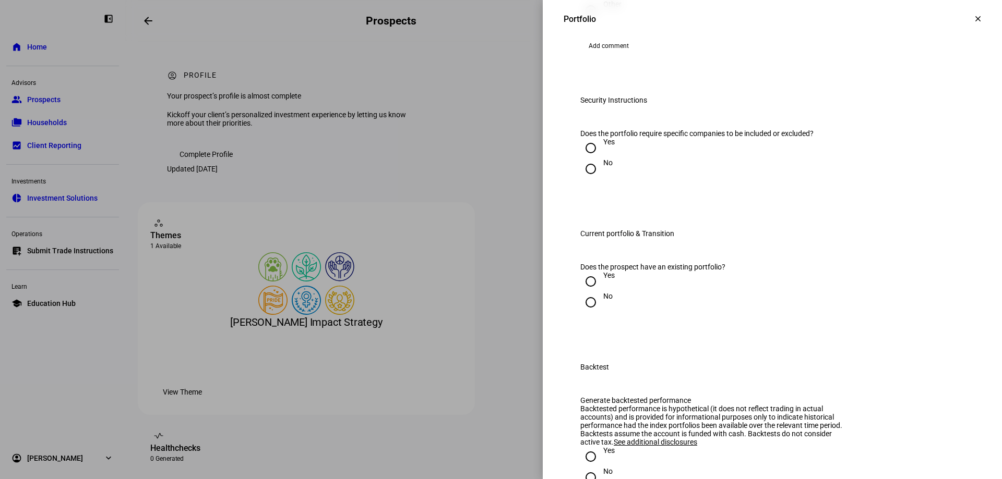
click at [581, 179] on input "No" at bounding box center [590, 169] width 21 height 21
radio input "true"
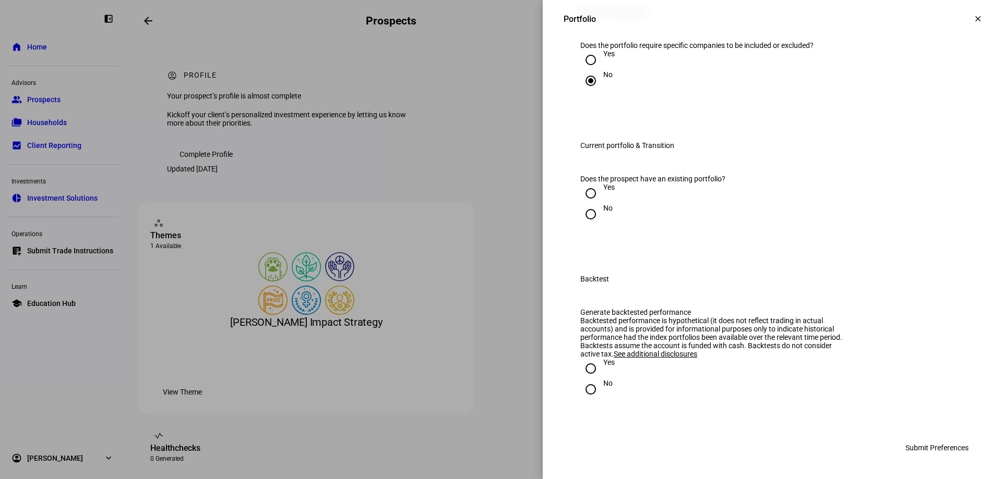
scroll to position [1304, 0]
click at [583, 204] on input "Yes" at bounding box center [590, 193] width 21 height 21
radio input "true"
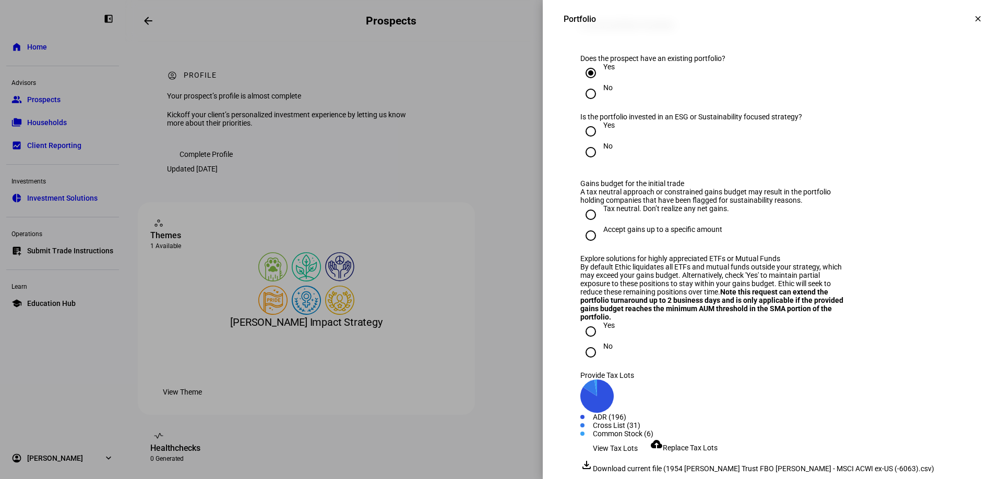
click at [580, 142] on input "Yes" at bounding box center [590, 131] width 21 height 21
radio input "true"
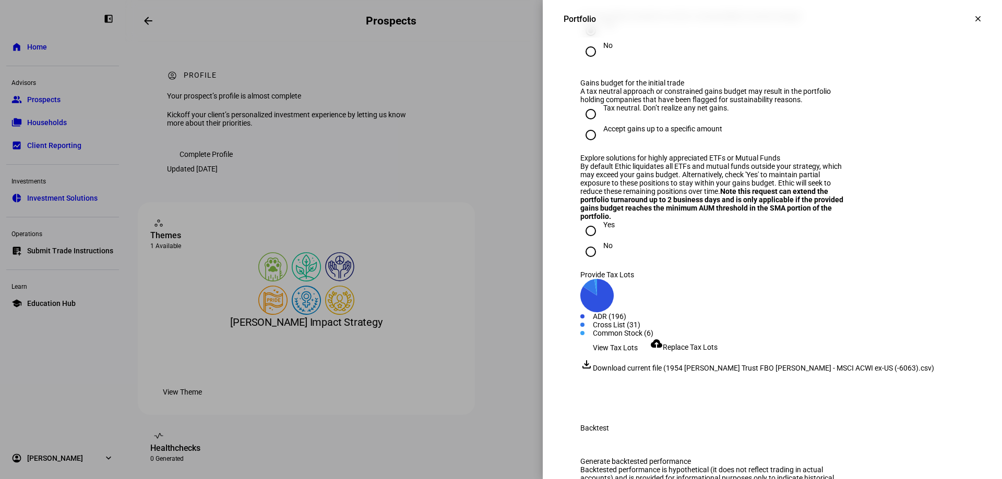
scroll to position [1408, 0]
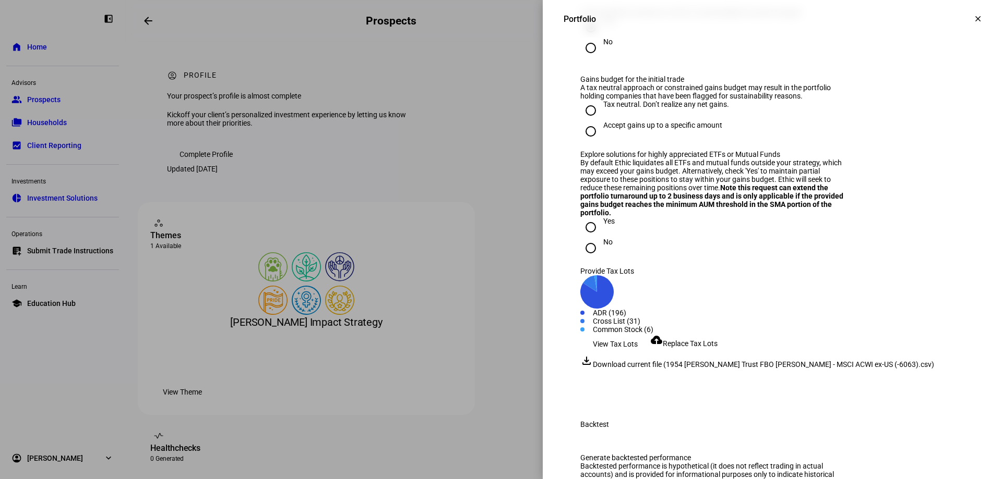
click at [580, 121] on input "Tax neutral. Don’t realize any net gains." at bounding box center [590, 110] width 21 height 21
radio input "true"
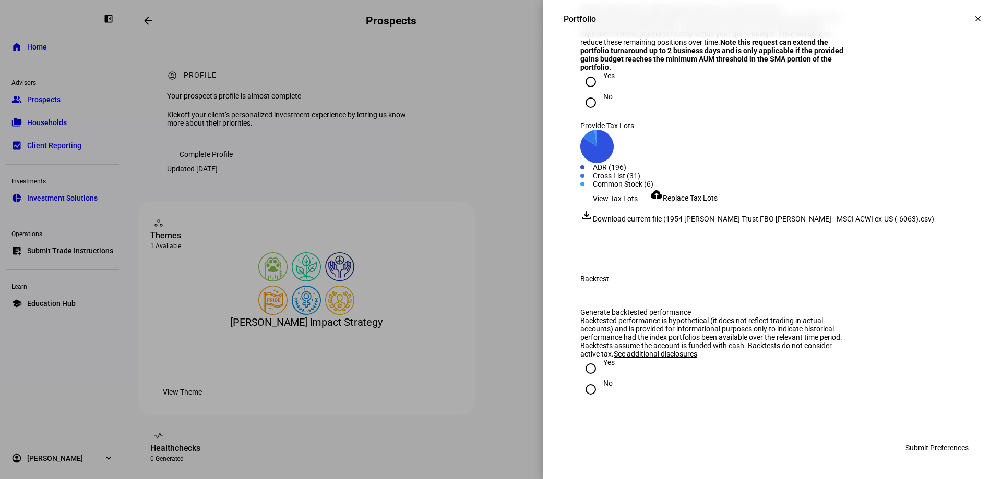
scroll to position [1565, 0]
click at [581, 113] on input "No" at bounding box center [590, 102] width 21 height 21
radio input "true"
click at [584, 389] on input "No" at bounding box center [590, 389] width 21 height 21
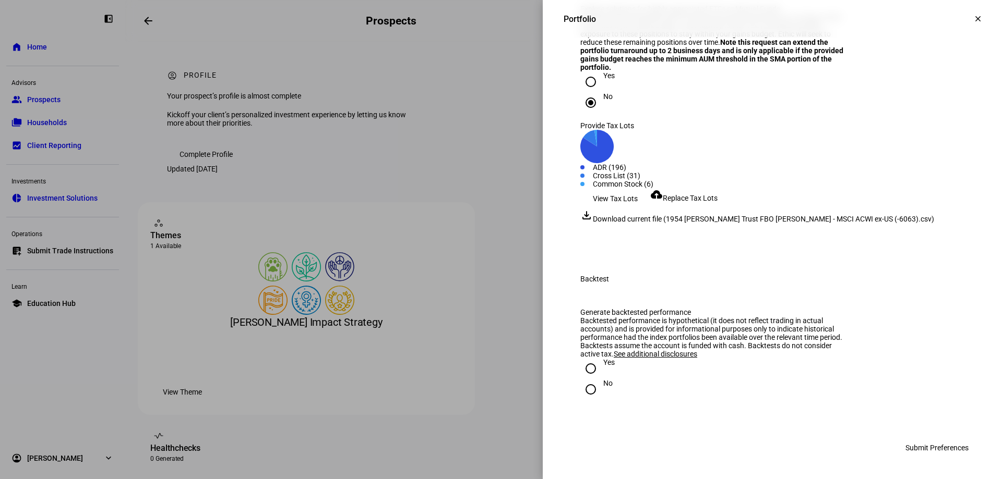
radio input "true"
click at [910, 447] on span "Submit Preferences" at bounding box center [936, 448] width 63 height 21
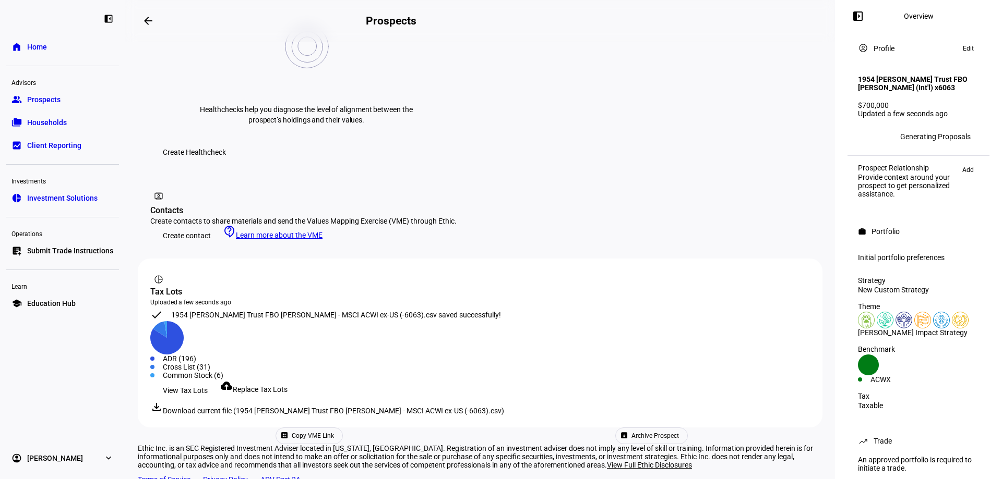
scroll to position [0, 0]
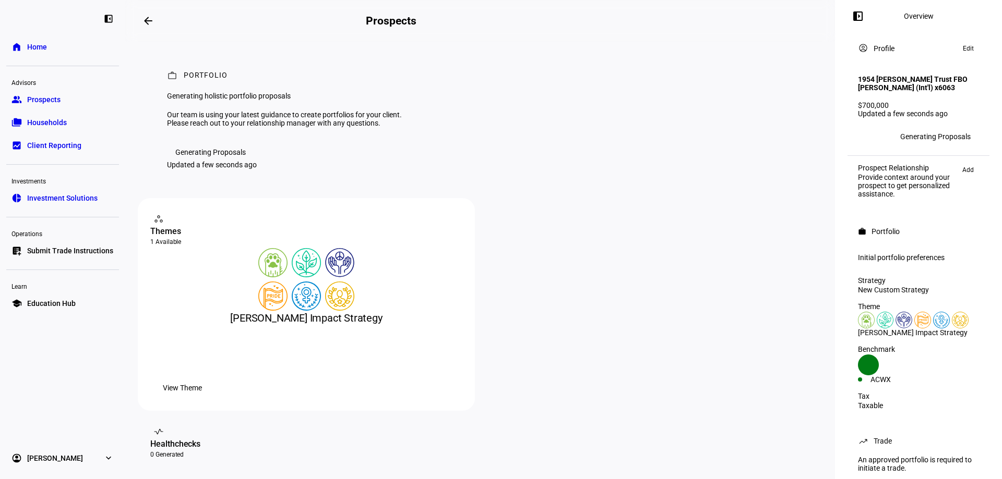
click at [69, 101] on link "group Prospects" at bounding box center [62, 99] width 113 height 21
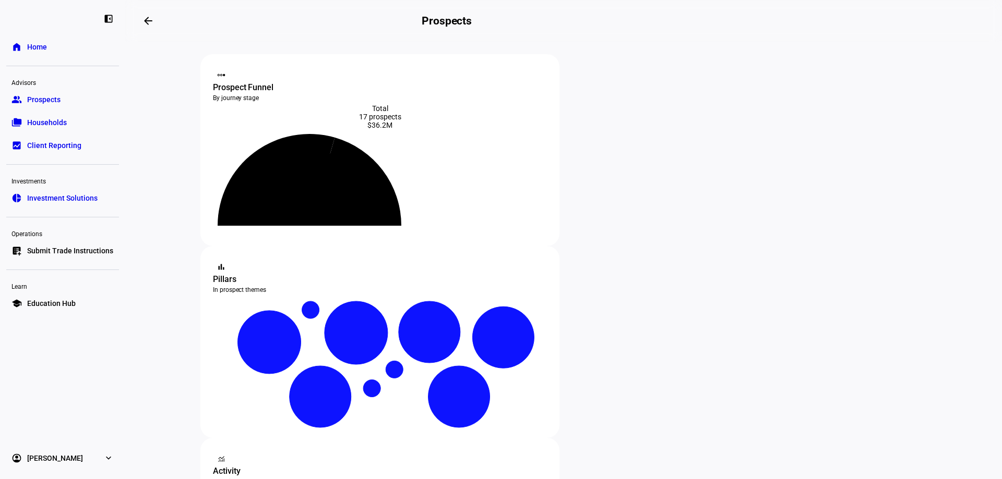
click at [36, 101] on span "Prospects" at bounding box center [43, 99] width 33 height 10
click at [57, 97] on span "Prospects" at bounding box center [43, 99] width 33 height 10
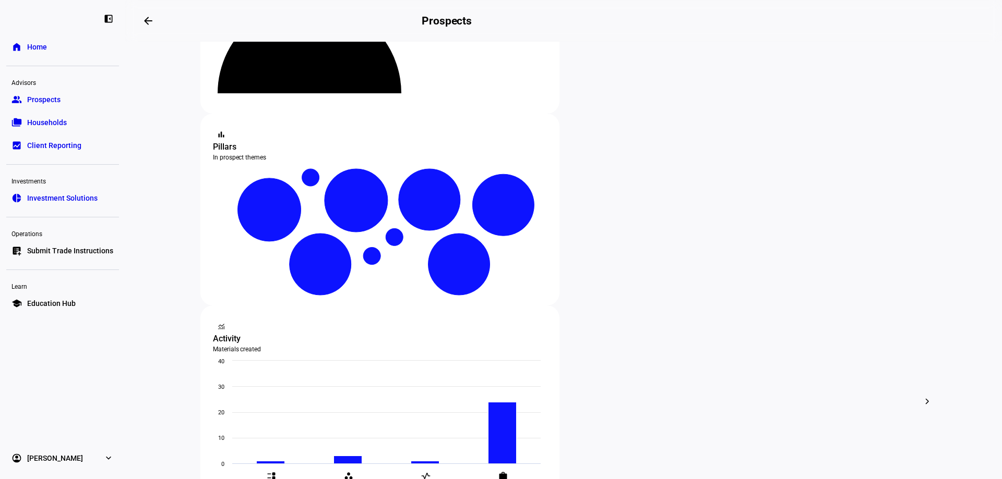
scroll to position [156, 0]
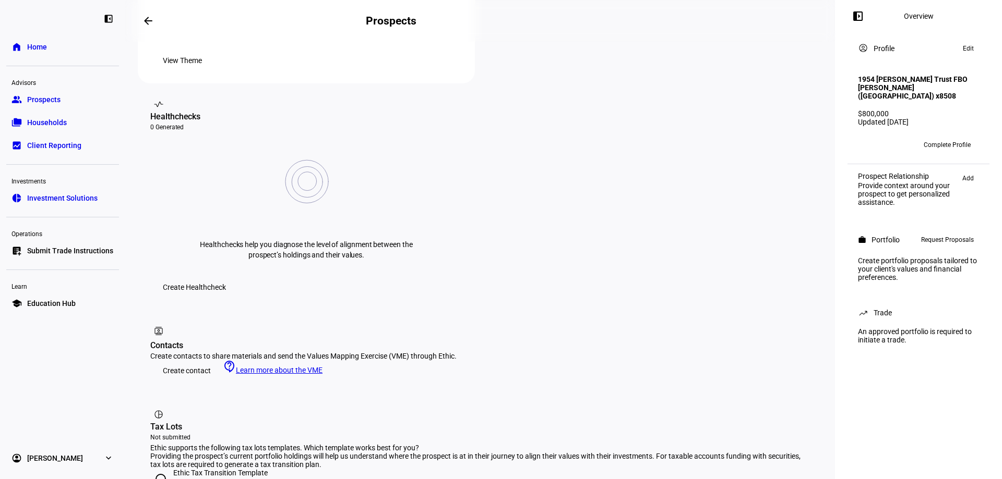
scroll to position [365, 0]
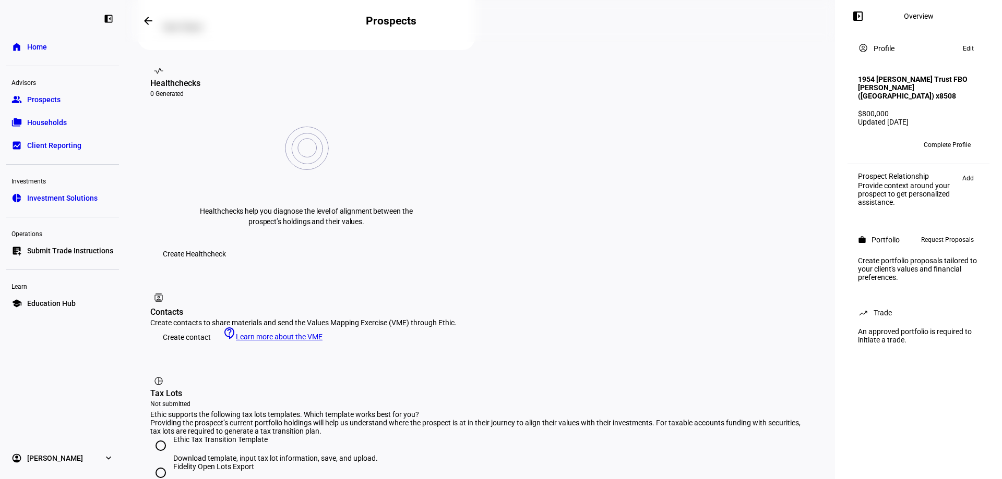
radio input "true"
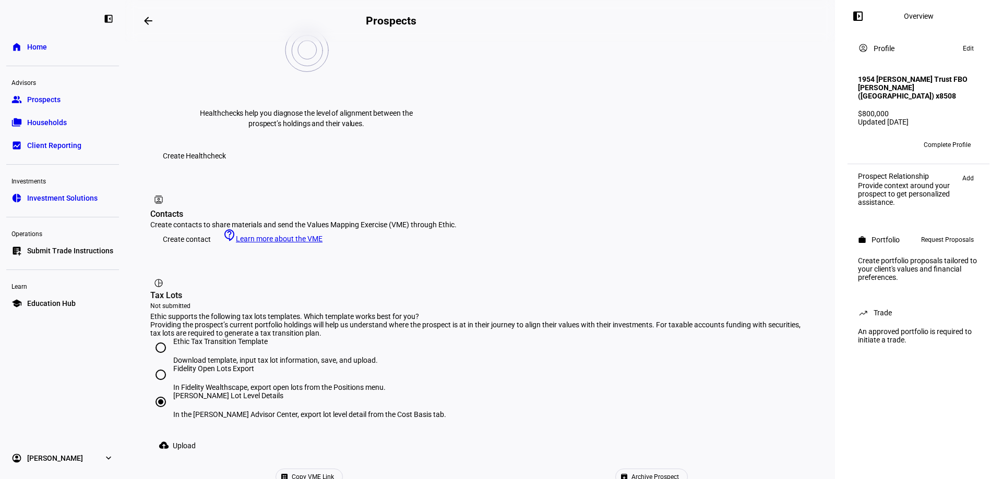
scroll to position [469, 0]
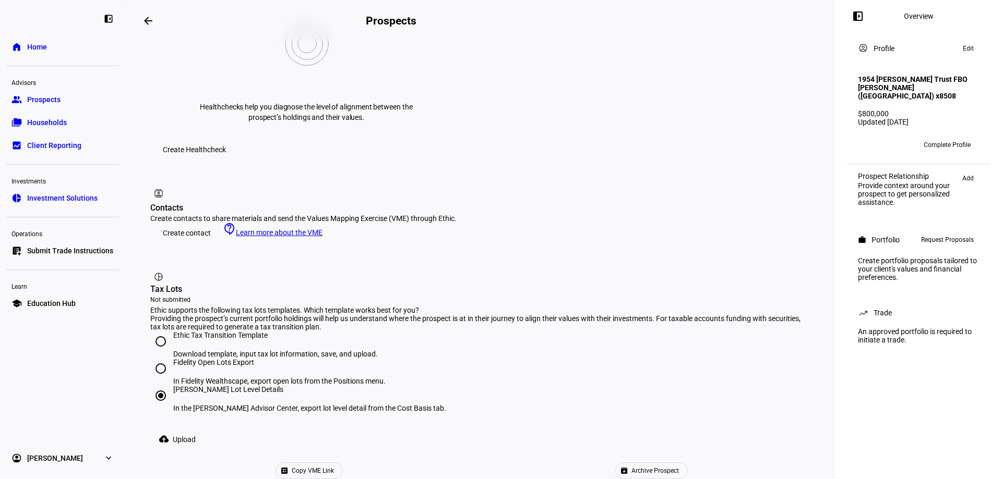
click at [185, 429] on span "Upload" at bounding box center [184, 439] width 23 height 21
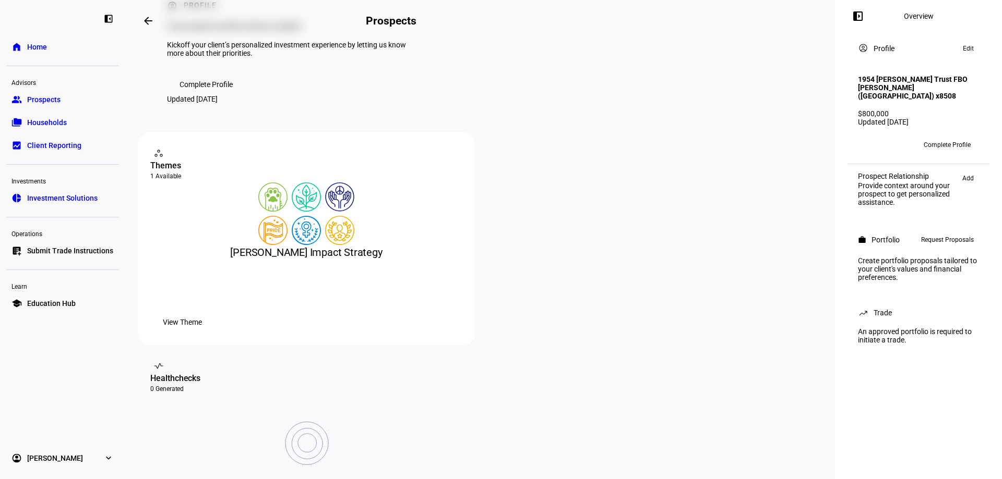
scroll to position [0, 0]
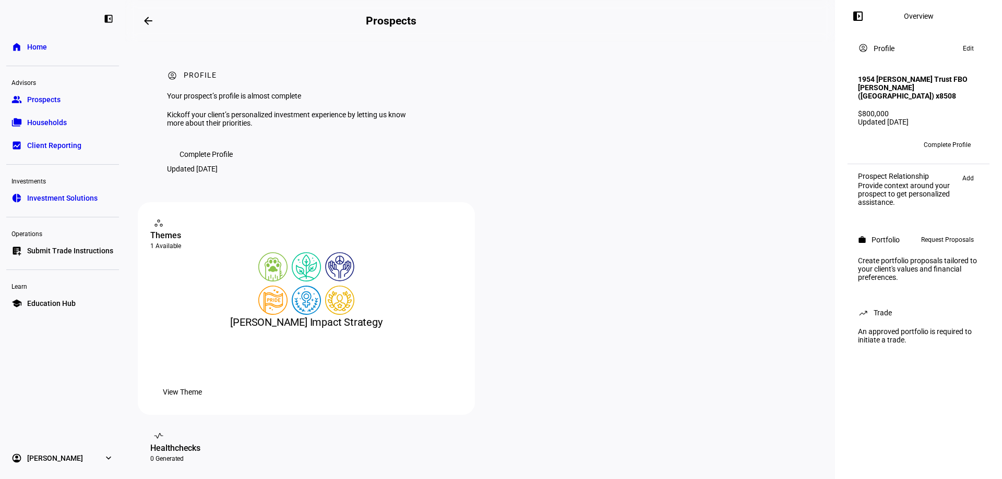
click at [969, 185] on span "Add" at bounding box center [967, 178] width 11 height 13
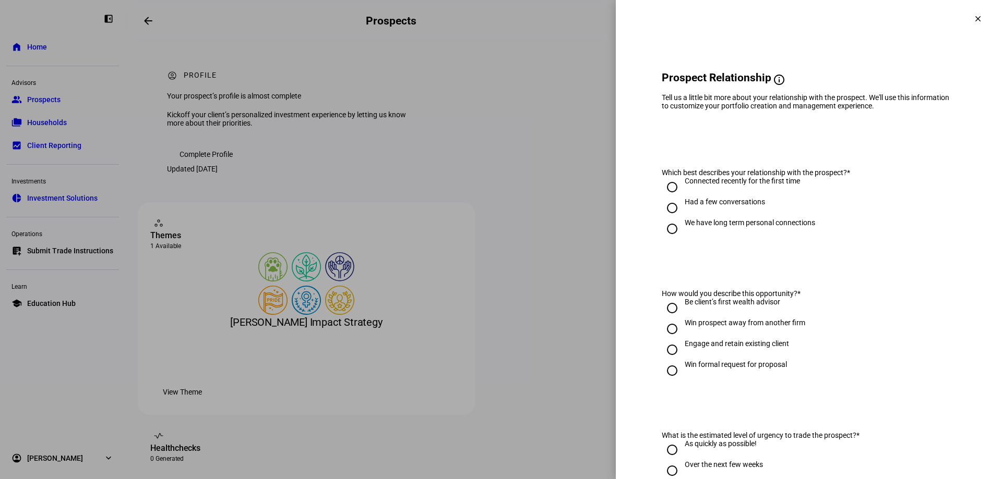
click at [662, 235] on input "We have long term personal connections" at bounding box center [671, 229] width 21 height 21
radio input "true"
click at [662, 352] on input "Engage and retain existing client" at bounding box center [671, 350] width 21 height 21
radio input "true"
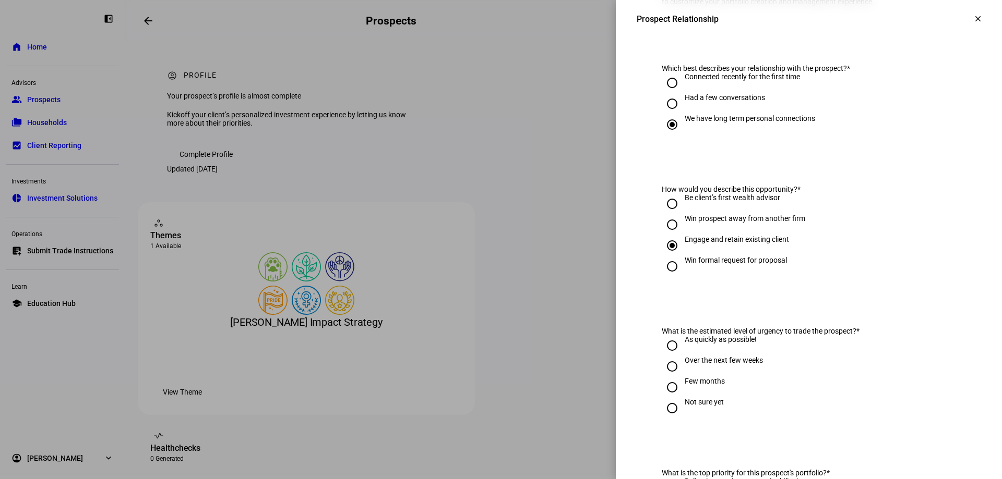
click at [664, 372] on input "Over the next few weeks" at bounding box center [671, 366] width 21 height 21
radio input "true"
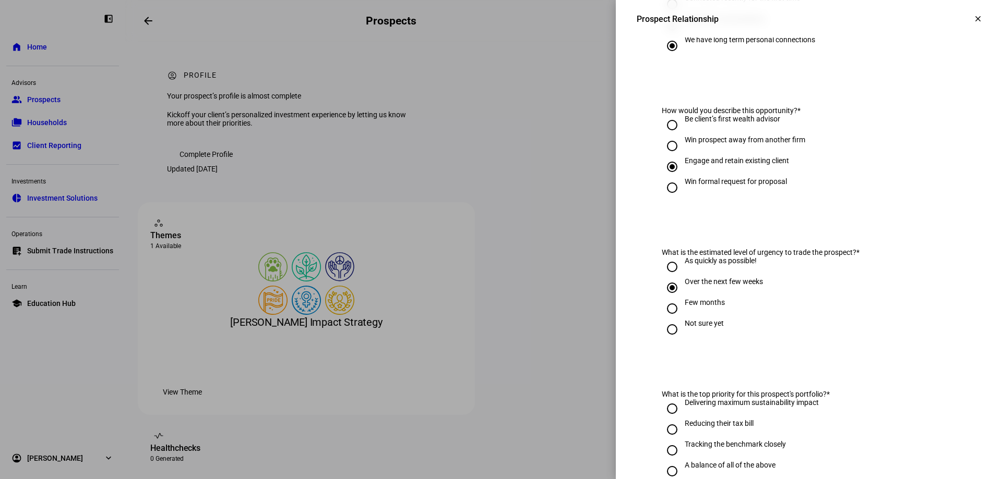
scroll to position [365, 0]
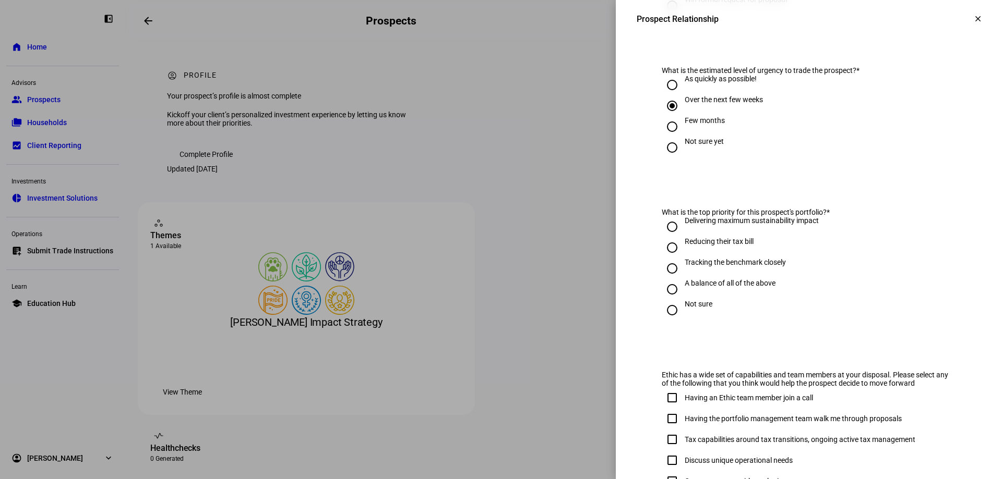
click at [665, 315] on input "Not sure" at bounding box center [671, 310] width 21 height 21
radio input "true"
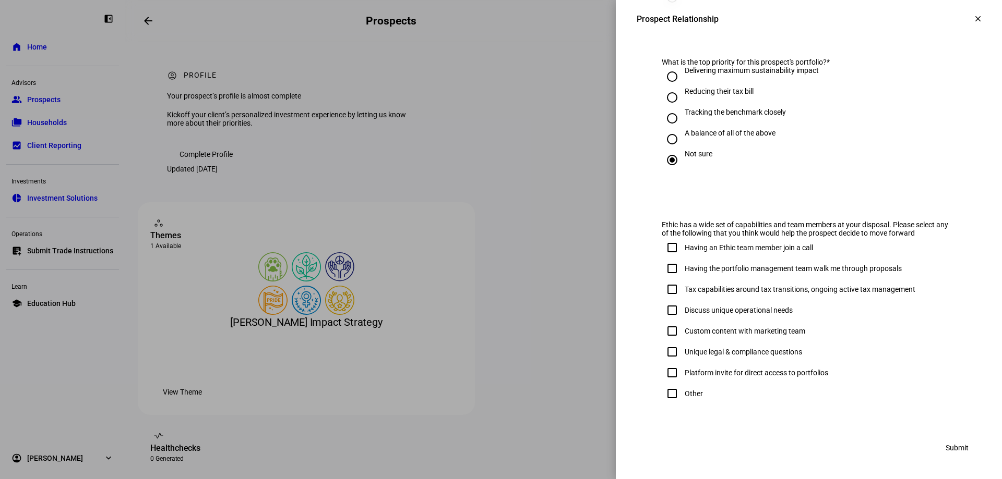
click at [664, 392] on input "Other" at bounding box center [671, 393] width 21 height 21
checkbox input "true"
click at [946, 449] on span "Submit" at bounding box center [956, 448] width 23 height 21
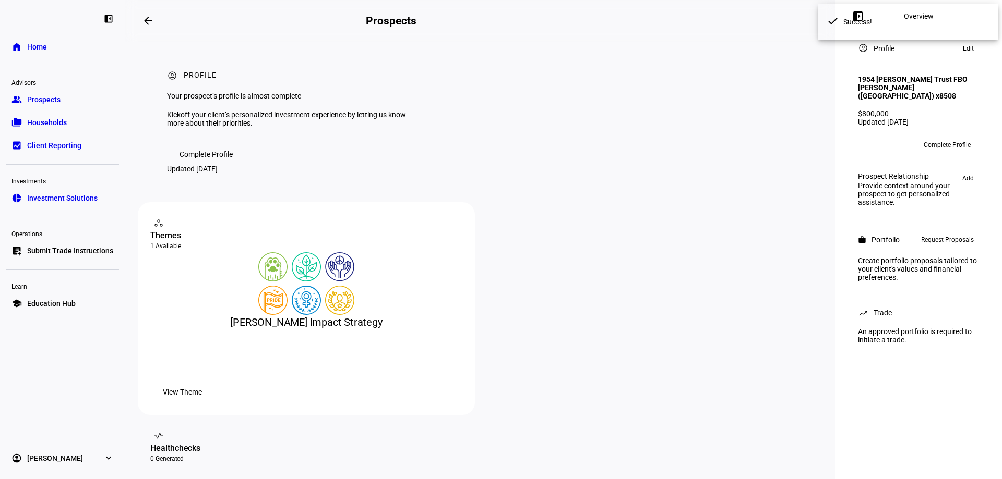
click at [950, 246] on span "Request Proposals" at bounding box center [947, 240] width 53 height 13
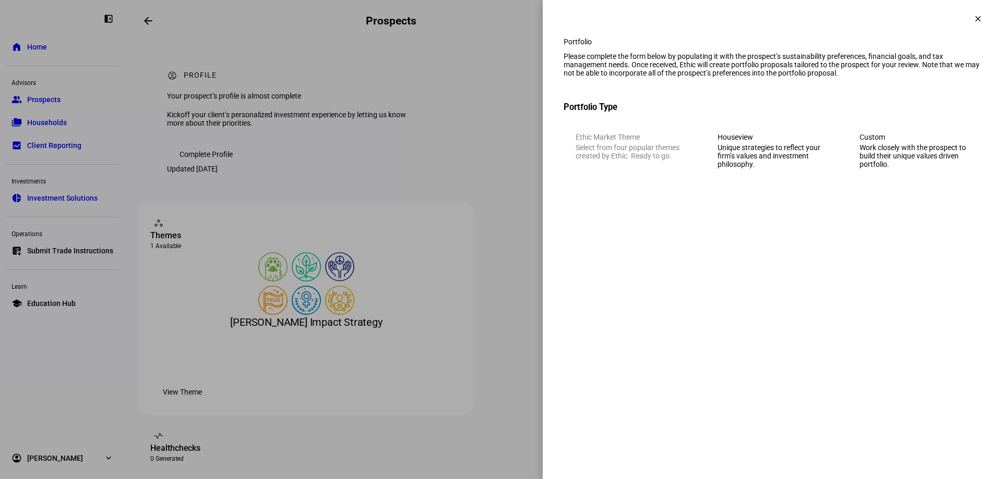
click at [882, 168] on div "Work closely with the prospect to build their unique values driven portfolio." at bounding box center [914, 155] width 110 height 25
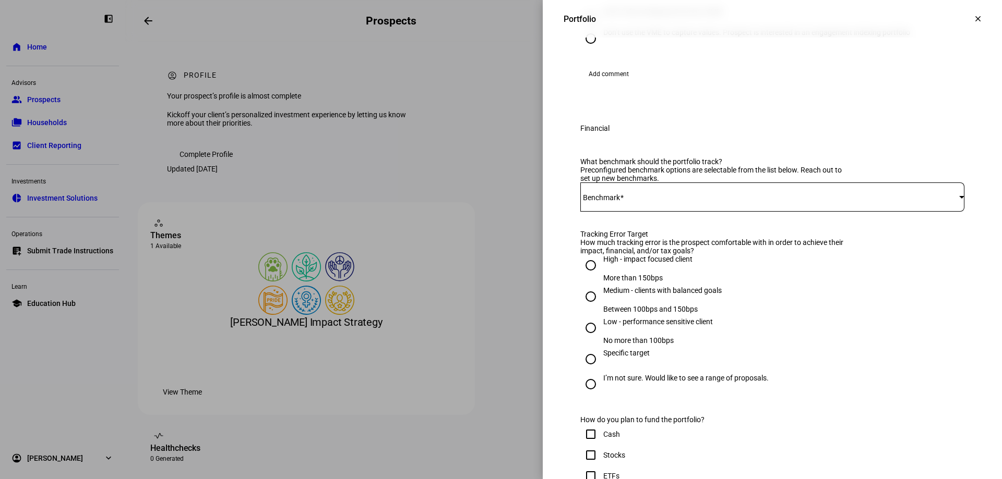
scroll to position [313, 0]
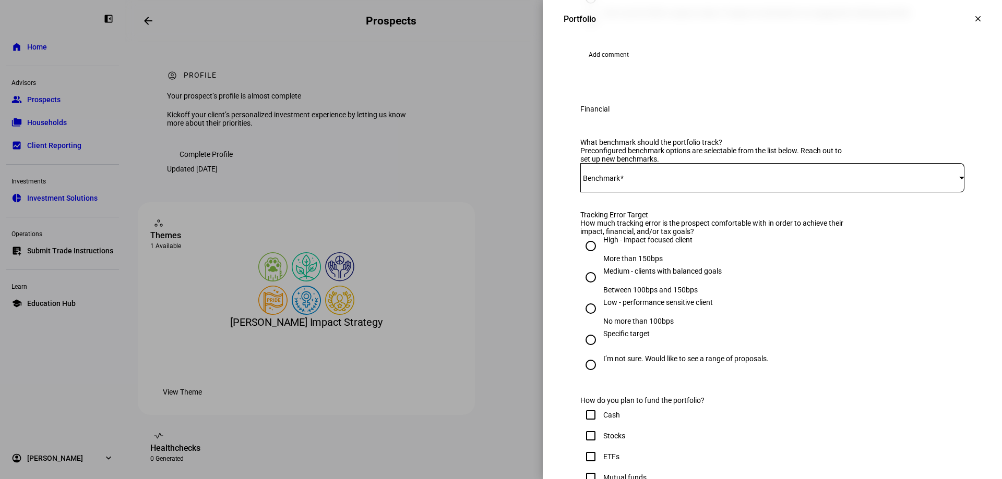
click at [629, 182] on span at bounding box center [769, 178] width 379 height 8
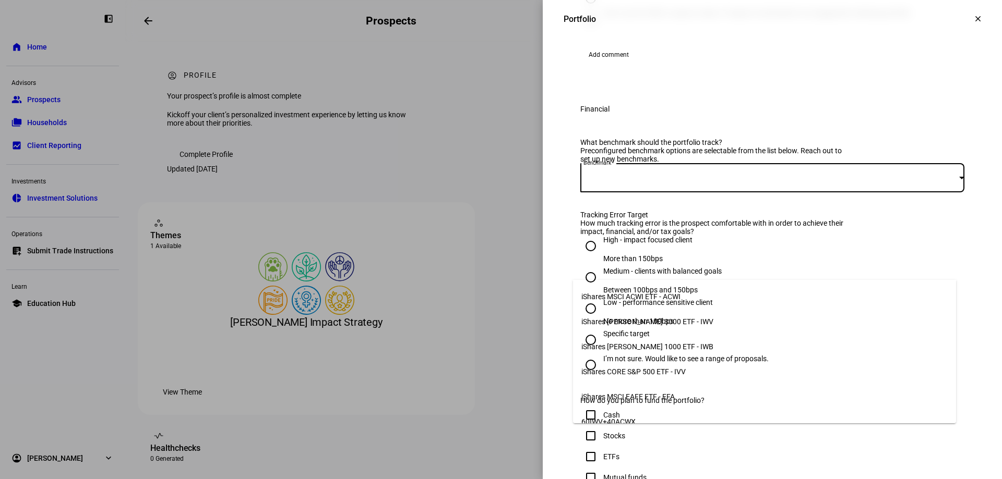
click at [659, 322] on span "iShares [PERSON_NAME] 3000 ETF - IWV" at bounding box center [647, 322] width 132 height 8
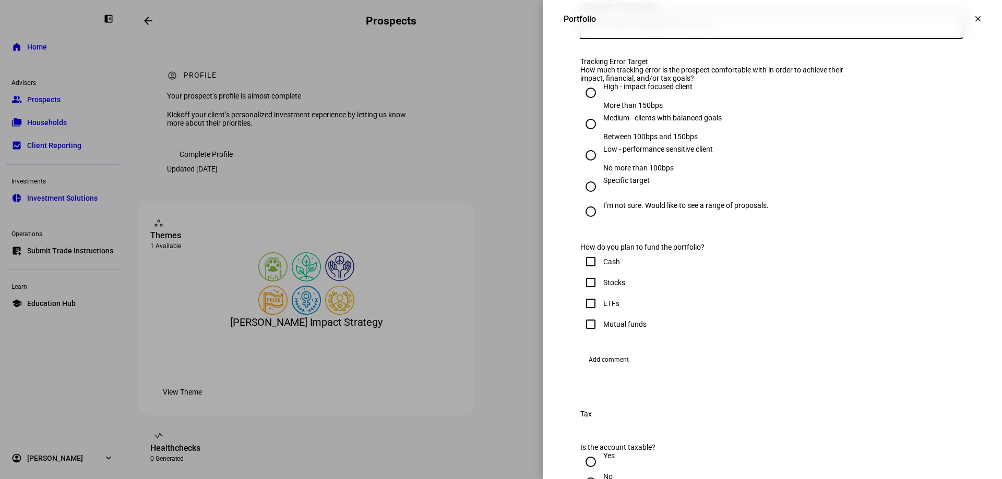
scroll to position [469, 0]
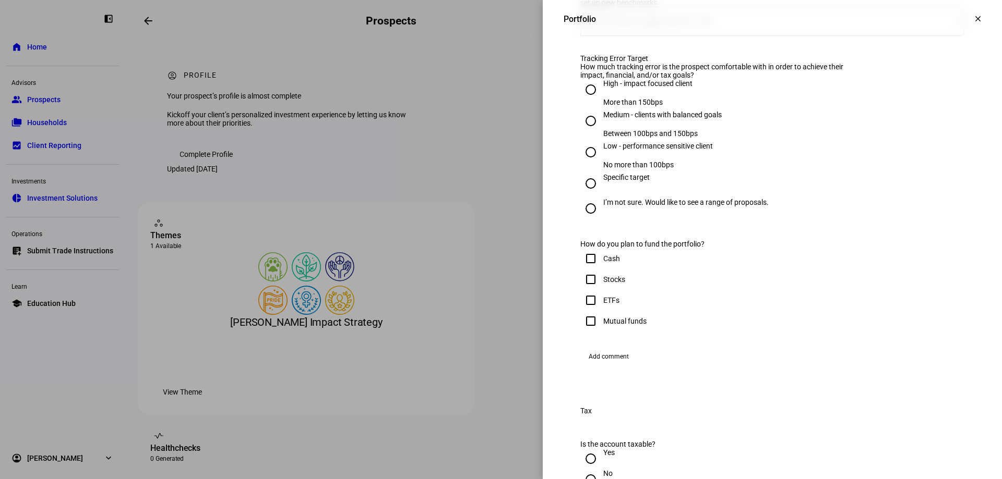
click at [586, 100] on input "High - impact focused client More than 150bps" at bounding box center [590, 89] width 21 height 21
radio input "true"
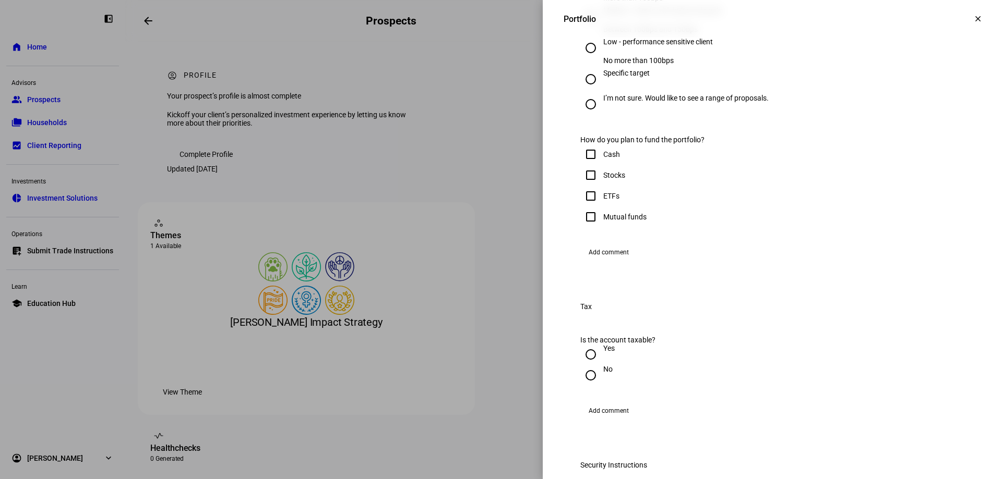
click at [582, 186] on input "Stocks" at bounding box center [590, 175] width 21 height 21
checkbox input "true"
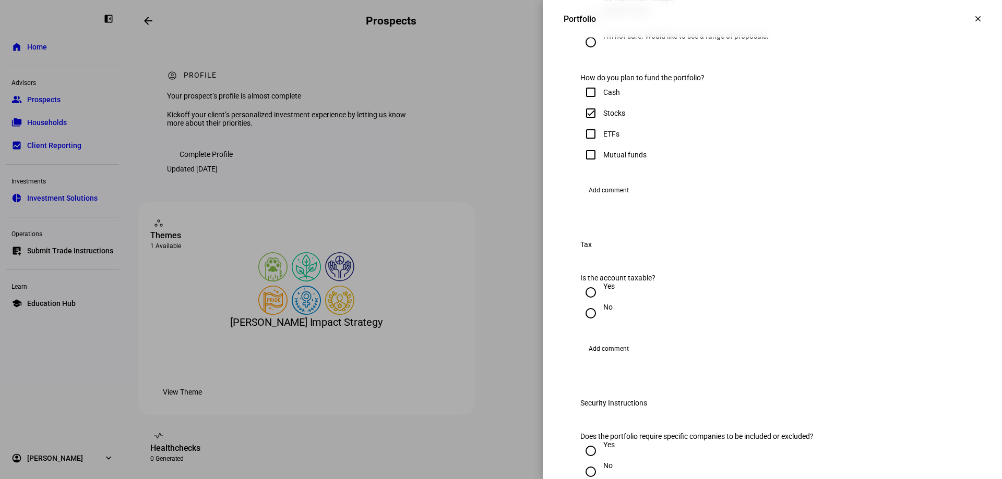
scroll to position [835, 0]
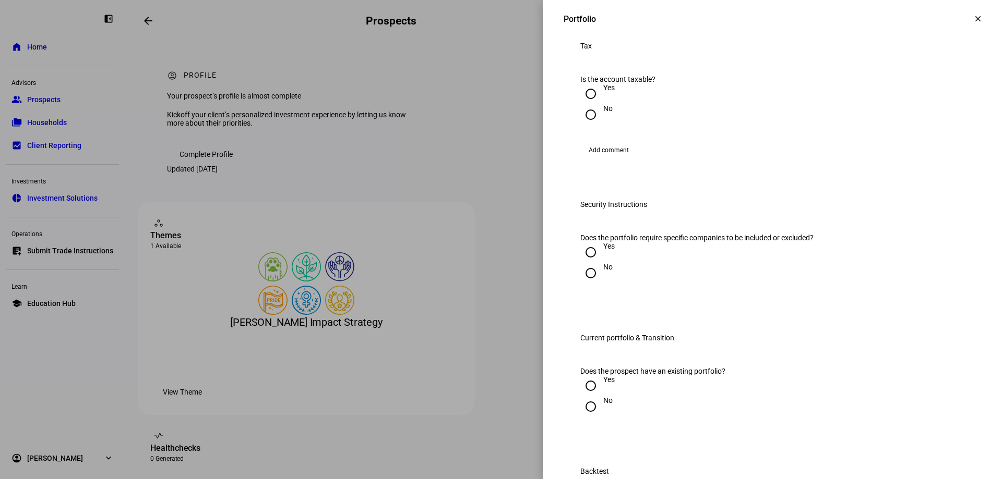
click at [584, 104] on input "Yes" at bounding box center [590, 93] width 21 height 21
radio input "true"
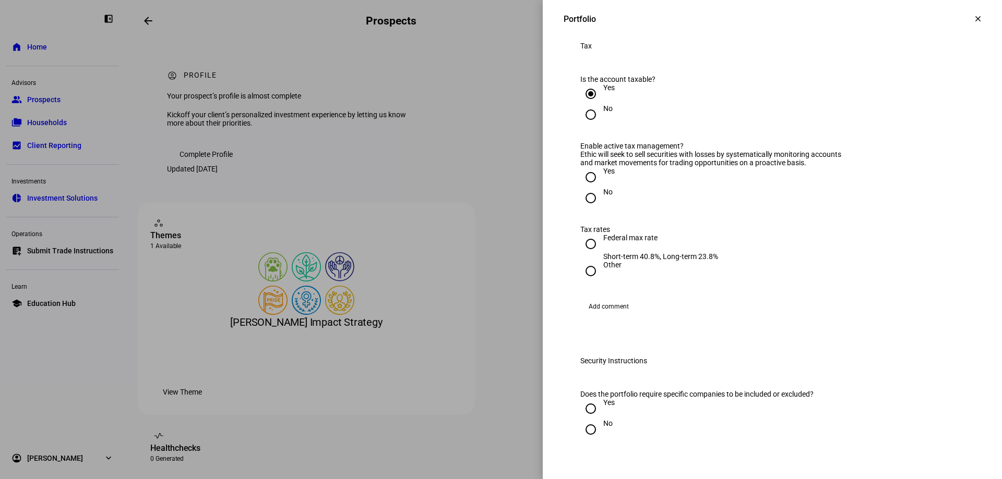
click at [583, 188] on input "Yes" at bounding box center [590, 177] width 21 height 21
radio input "true"
click at [581, 255] on input "Federal max rate Short-term 40.8%, Long-term 23.8%" at bounding box center [590, 244] width 21 height 21
radio input "true"
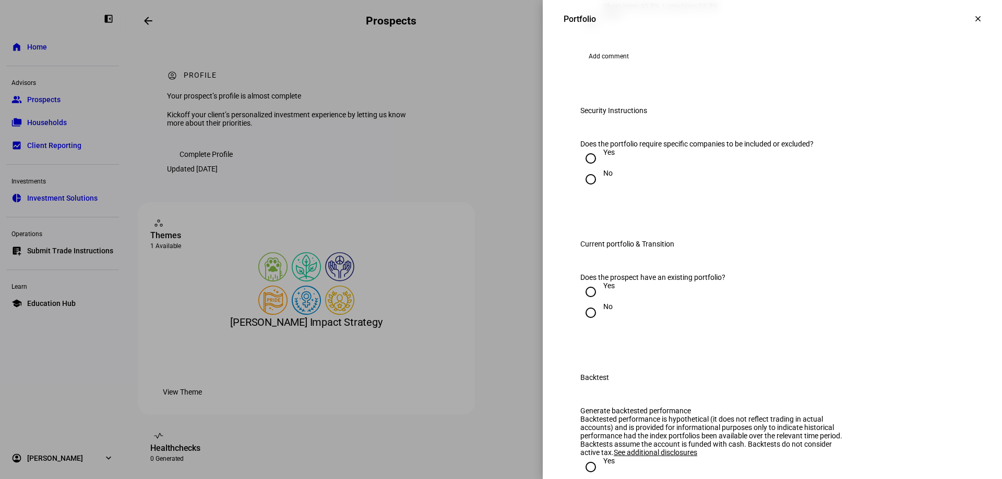
scroll to position [1095, 0]
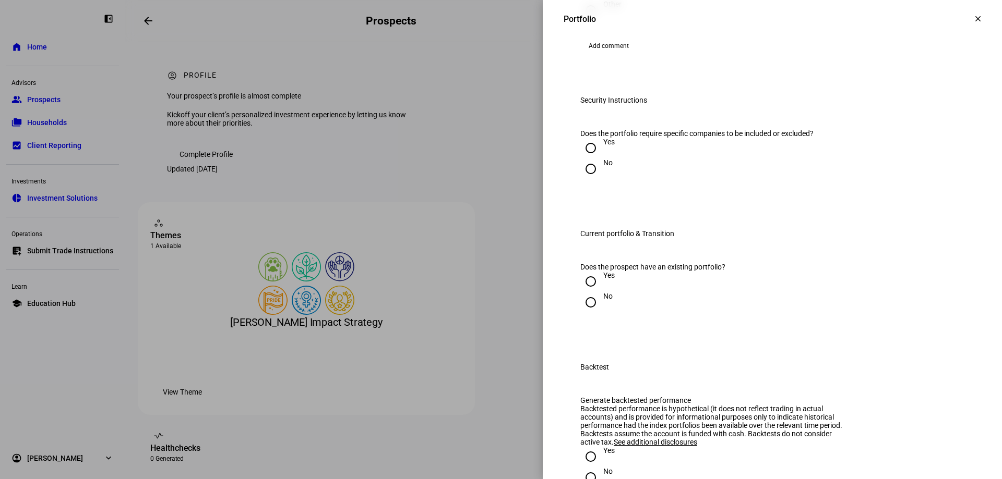
click at [585, 179] on input "No" at bounding box center [590, 169] width 21 height 21
radio input "true"
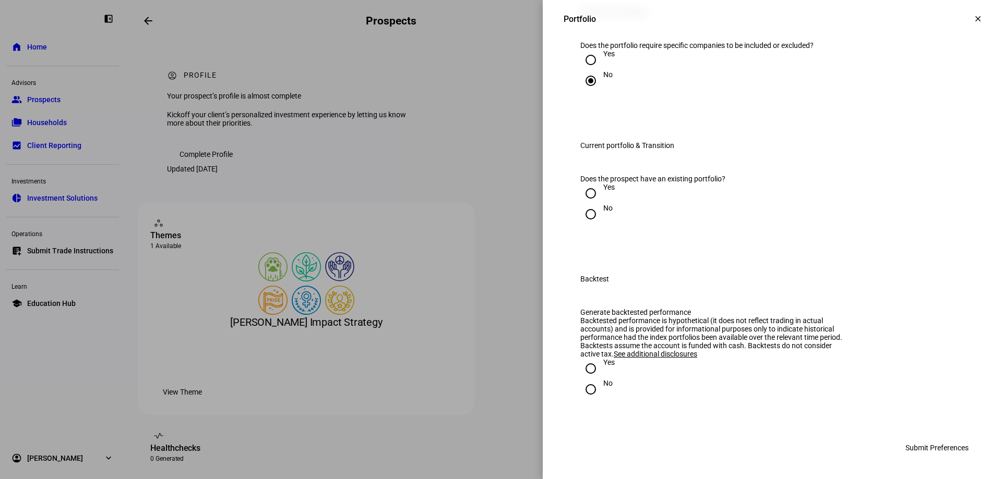
scroll to position [1304, 0]
click at [583, 204] on input "Yes" at bounding box center [590, 193] width 21 height 21
radio input "true"
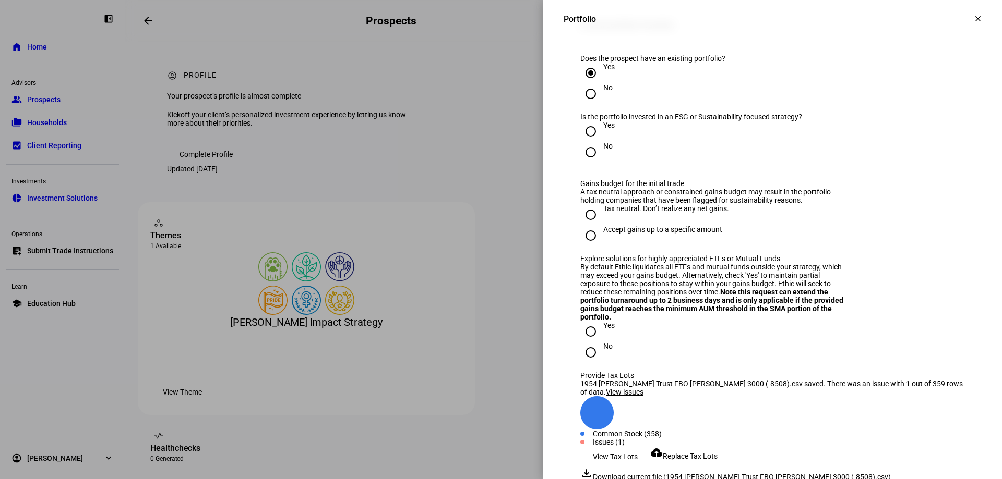
click at [581, 142] on input "Yes" at bounding box center [590, 131] width 21 height 21
radio input "true"
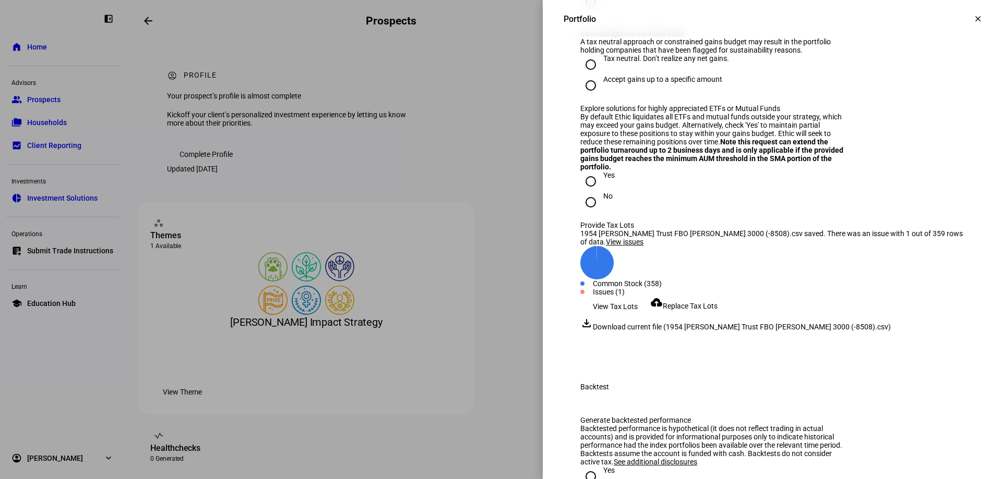
scroll to position [1461, 0]
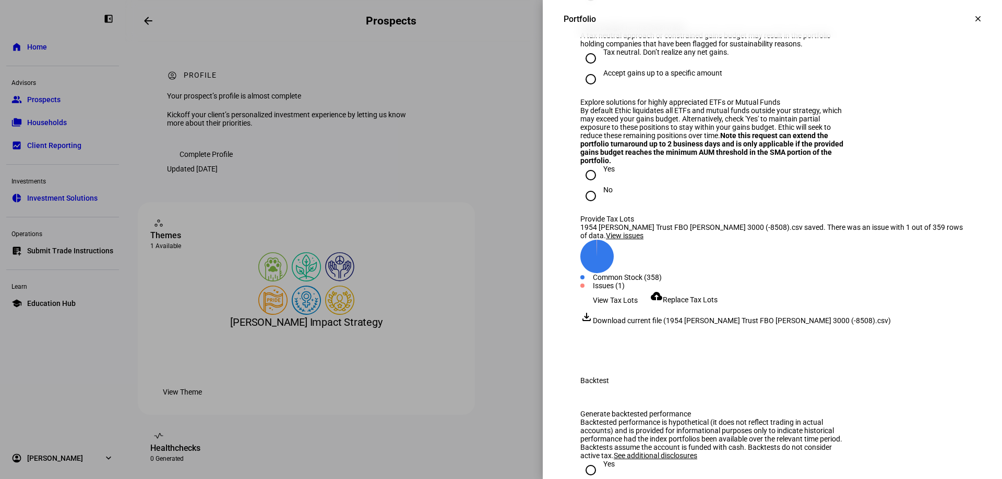
click at [581, 69] on input "Tax neutral. Don’t realize any net gains." at bounding box center [590, 58] width 21 height 21
radio input "true"
click at [586, 207] on input "No" at bounding box center [590, 196] width 21 height 21
radio input "true"
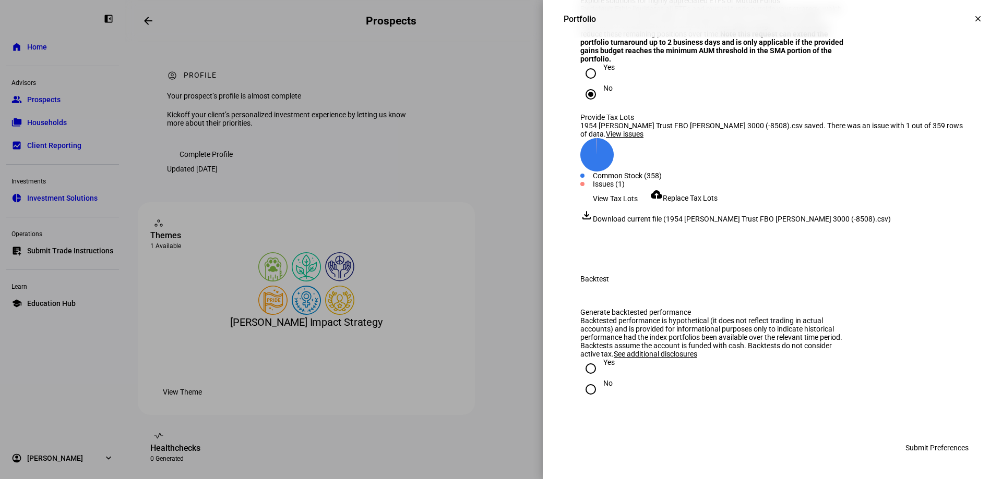
scroll to position [1867, 0]
click at [580, 394] on input "No" at bounding box center [590, 389] width 21 height 21
radio input "true"
click at [925, 446] on span "Submit Preferences" at bounding box center [936, 448] width 63 height 21
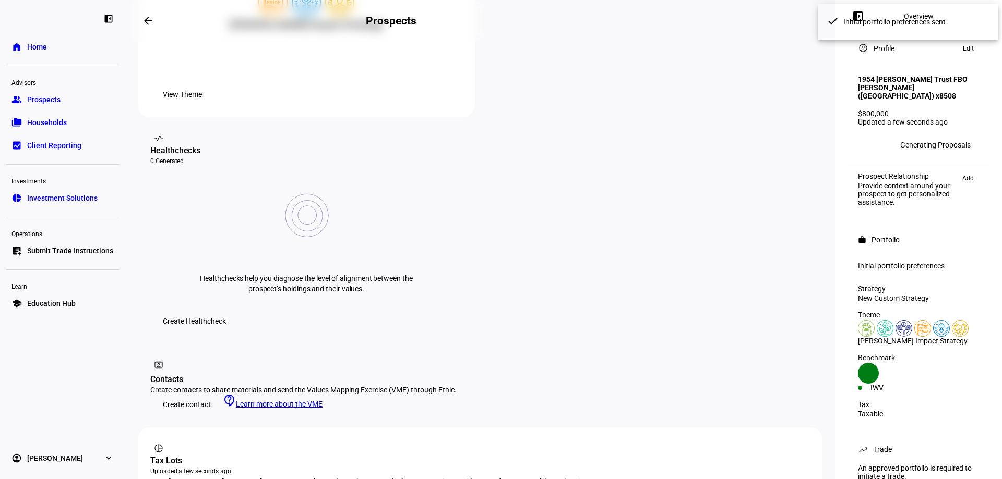
scroll to position [459, 0]
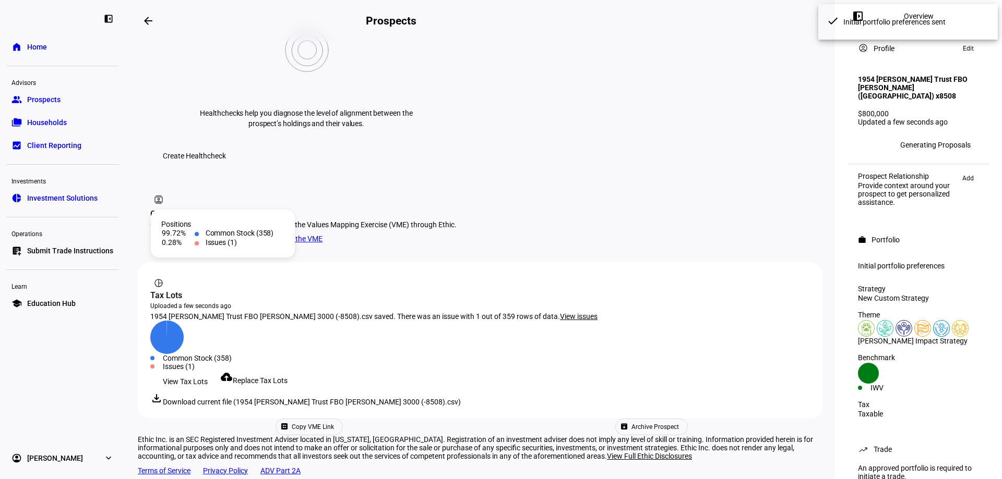
click at [221, 363] on div "Issues (1)" at bounding box center [486, 367] width 647 height 8
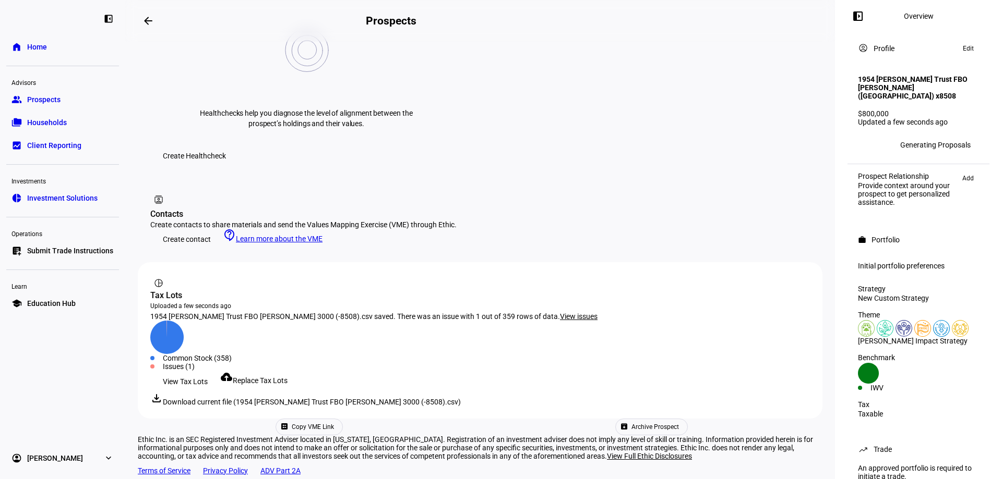
click at [194, 371] on span "View Tax Lots" at bounding box center [185, 381] width 45 height 21
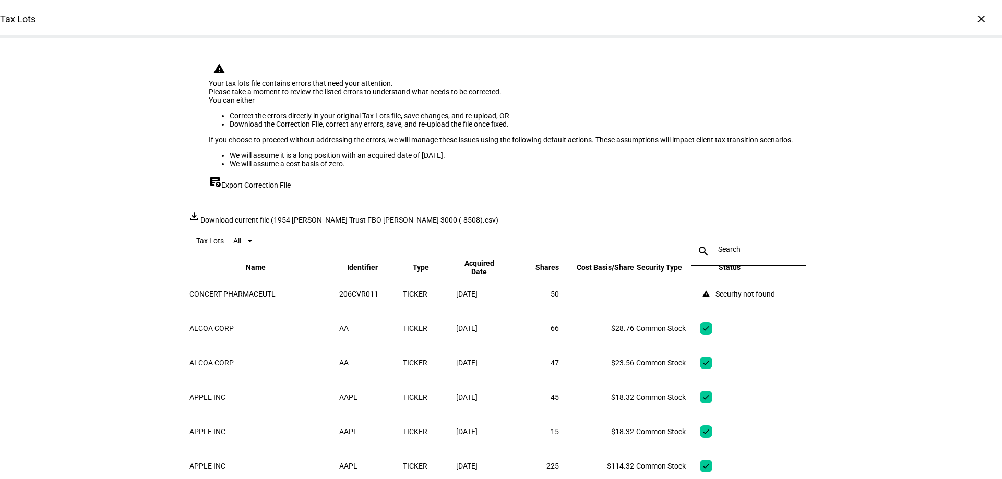
click at [250, 189] on span "Export Correction File" at bounding box center [255, 185] width 69 height 8
drag, startPoint x: 399, startPoint y: 477, endPoint x: 88, endPoint y: 303, distance: 356.8
click at [88, 303] on div "Tax Lots × warning Your tax lots file contains errors that need your attention.…" at bounding box center [501, 239] width 1002 height 479
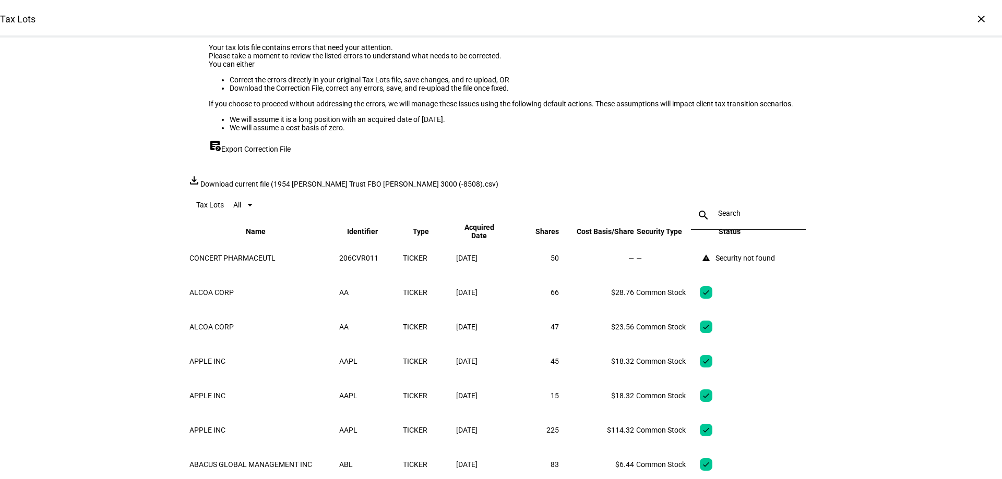
scroll to position [52, 0]
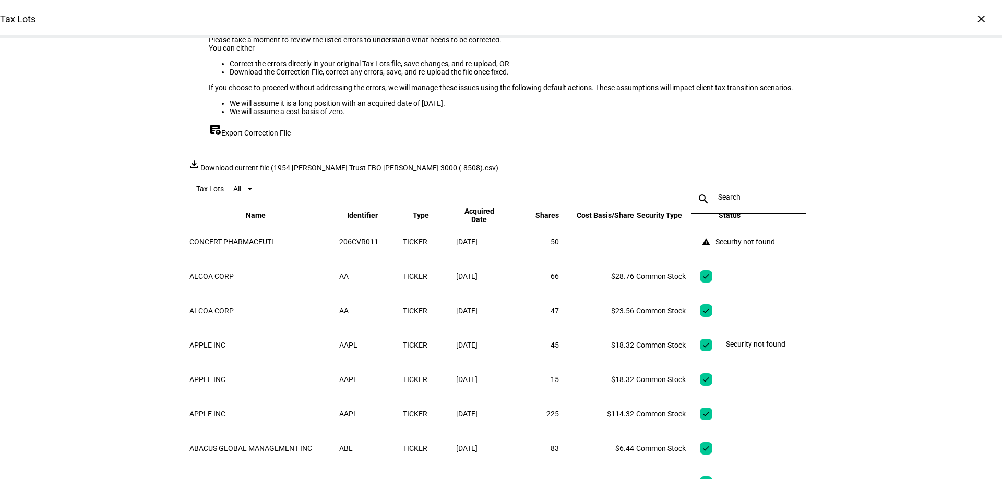
click at [710, 246] on mat-icon "warning" at bounding box center [706, 242] width 8 height 8
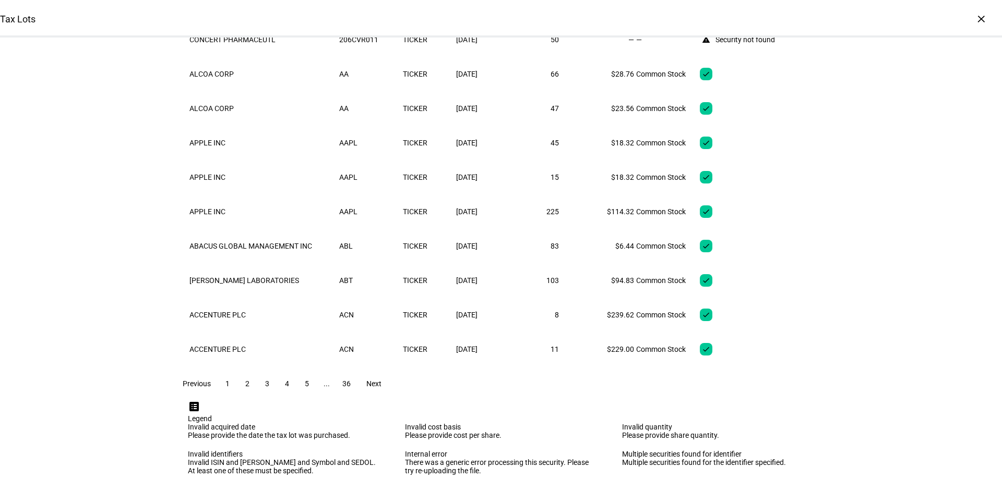
scroll to position [104, 0]
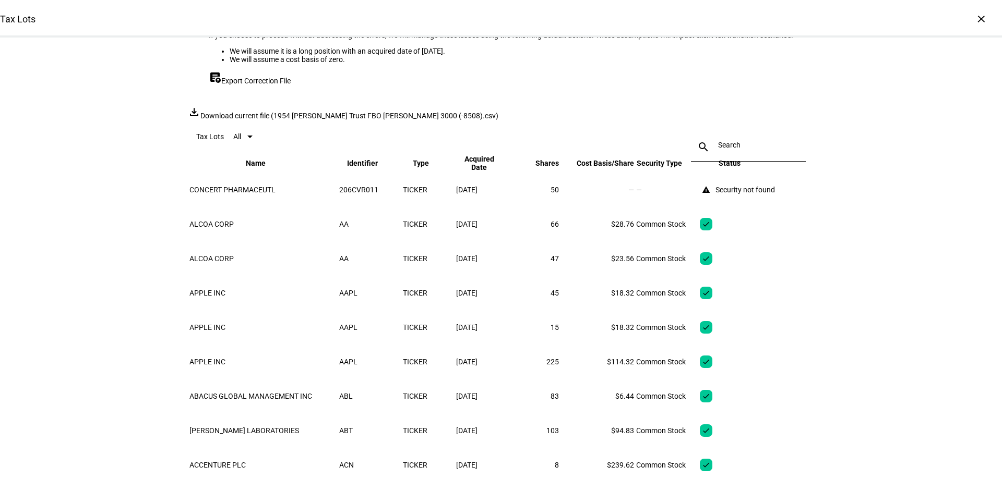
click at [241, 141] on span "All" at bounding box center [237, 136] width 8 height 8
click at [262, 259] on span "Issues" at bounding box center [265, 261] width 21 height 8
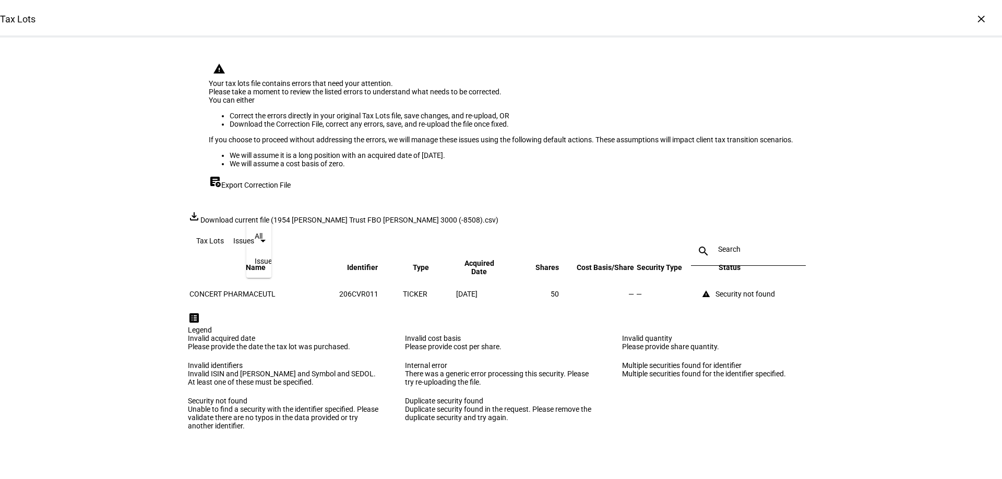
scroll to position [80, 0]
click at [254, 237] on span "Issues" at bounding box center [243, 241] width 21 height 8
click at [273, 250] on mat-option "All" at bounding box center [265, 260] width 38 height 25
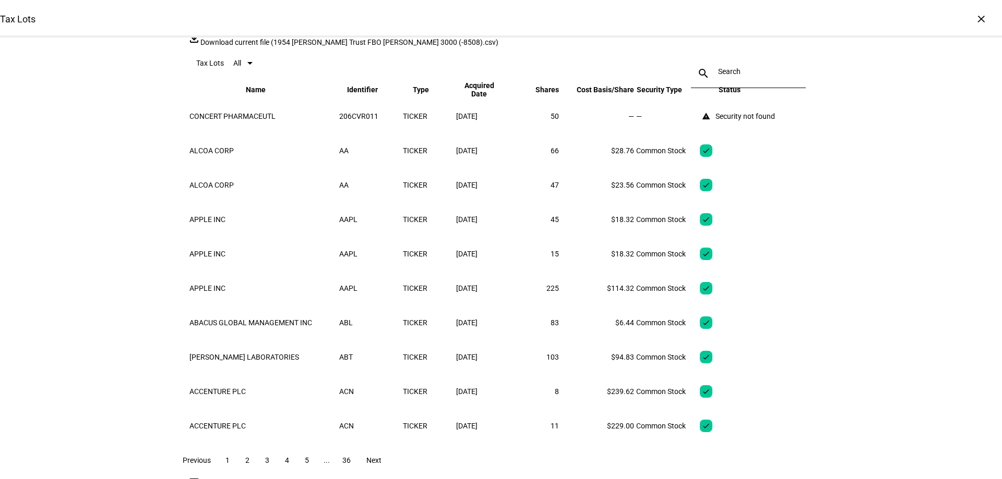
scroll to position [185, 0]
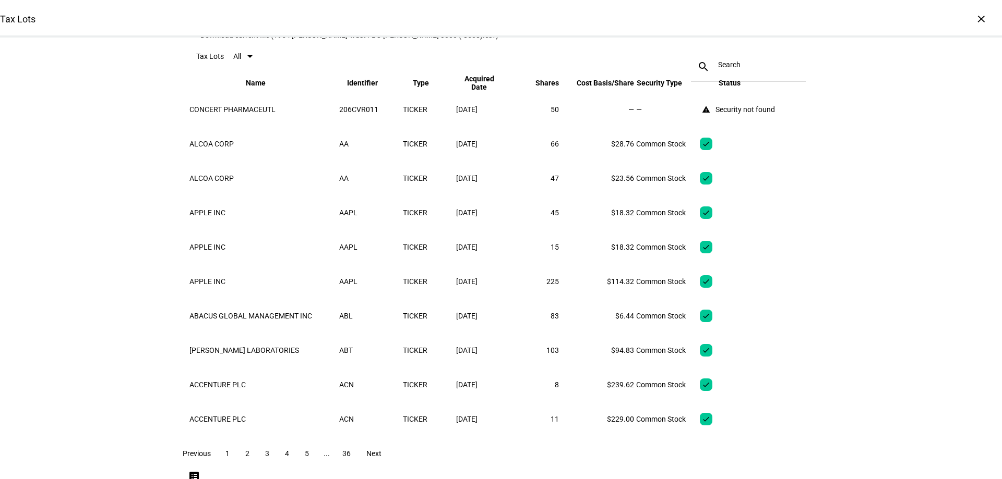
click at [718, 69] on input at bounding box center [748, 65] width 61 height 8
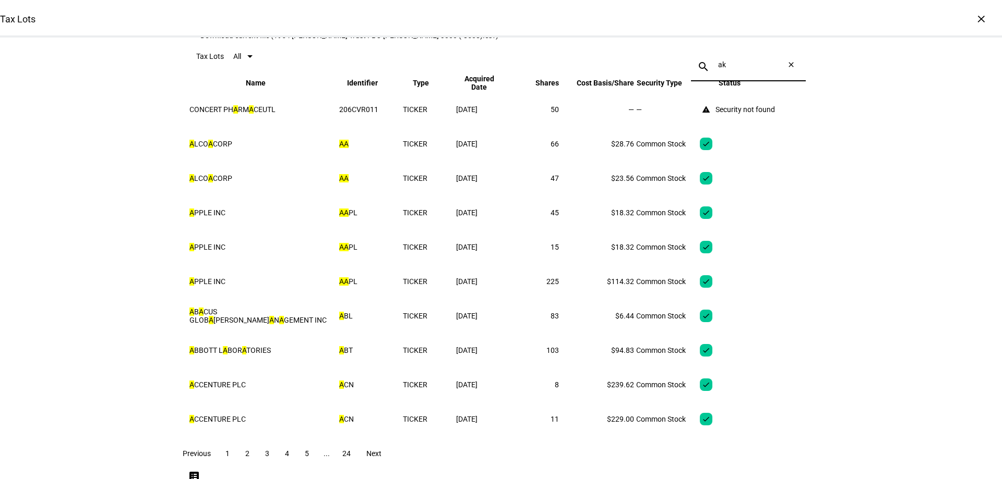
scroll to position [80, 0]
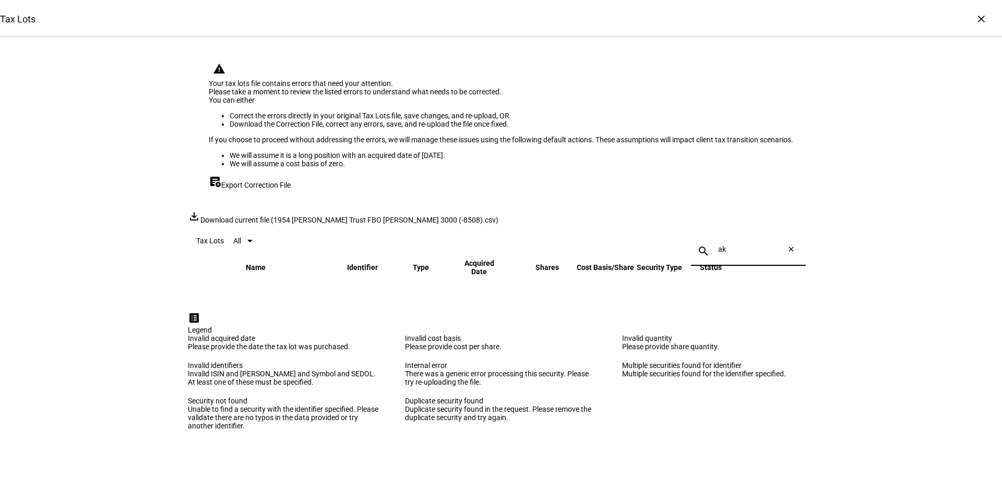
type input "a"
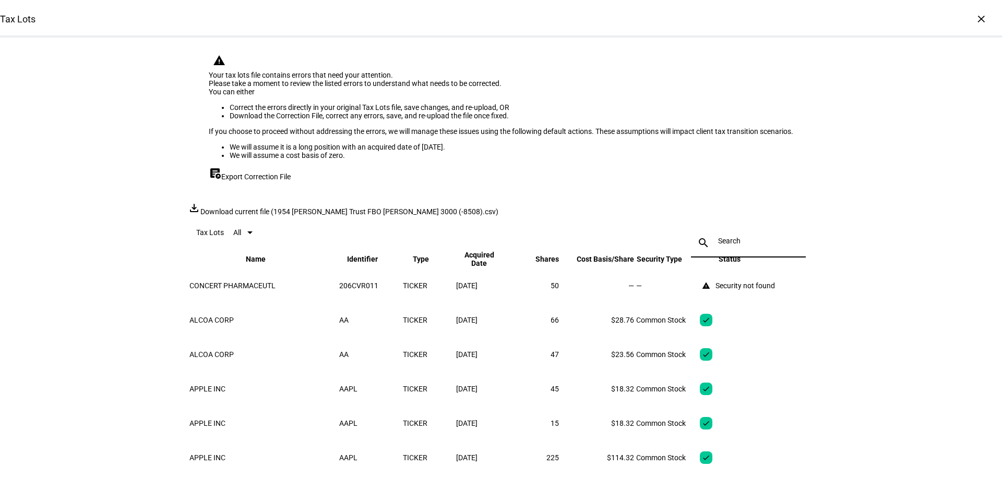
scroll to position [0, 0]
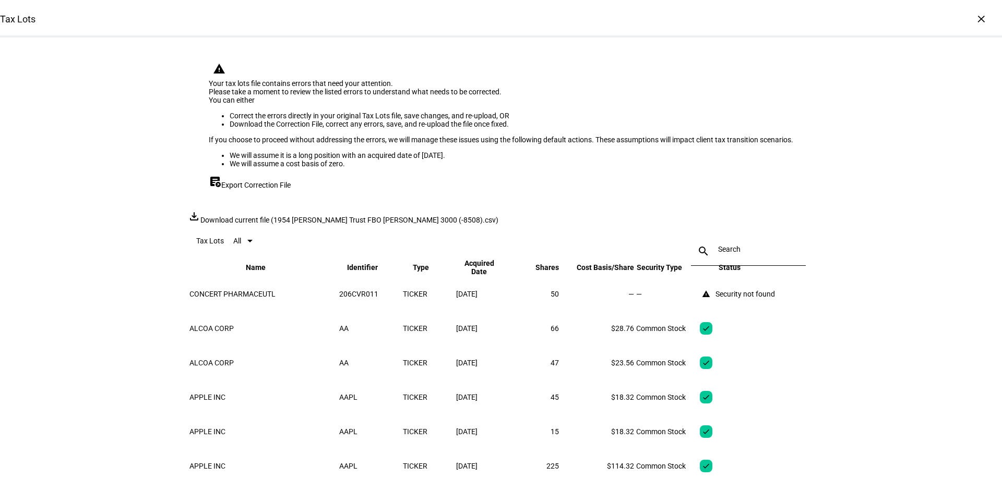
click at [855, 235] on div "Tax Lots × warning Your tax lots file contains errors that need your attention.…" at bounding box center [501, 239] width 1002 height 479
click at [973, 20] on div "×" at bounding box center [980, 18] width 17 height 17
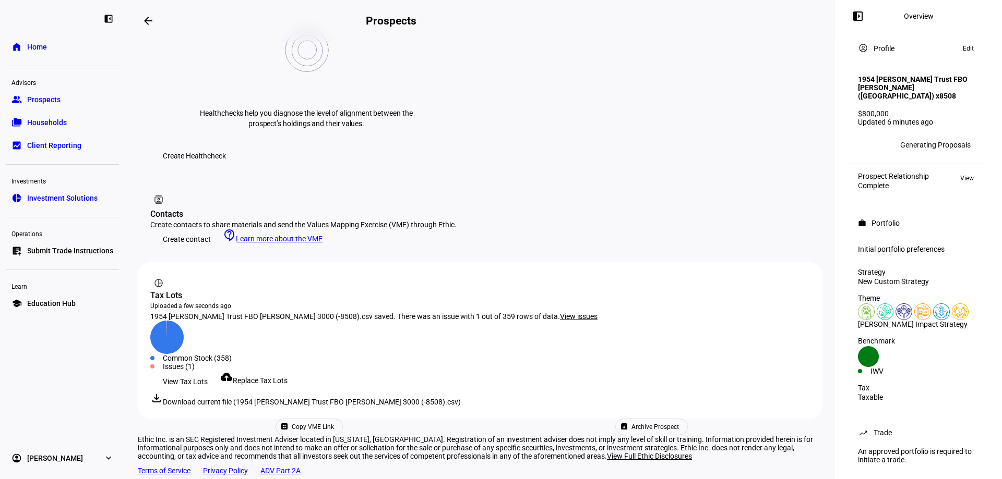
click at [268, 377] on span "Replace Tax Lots" at bounding box center [260, 381] width 55 height 8
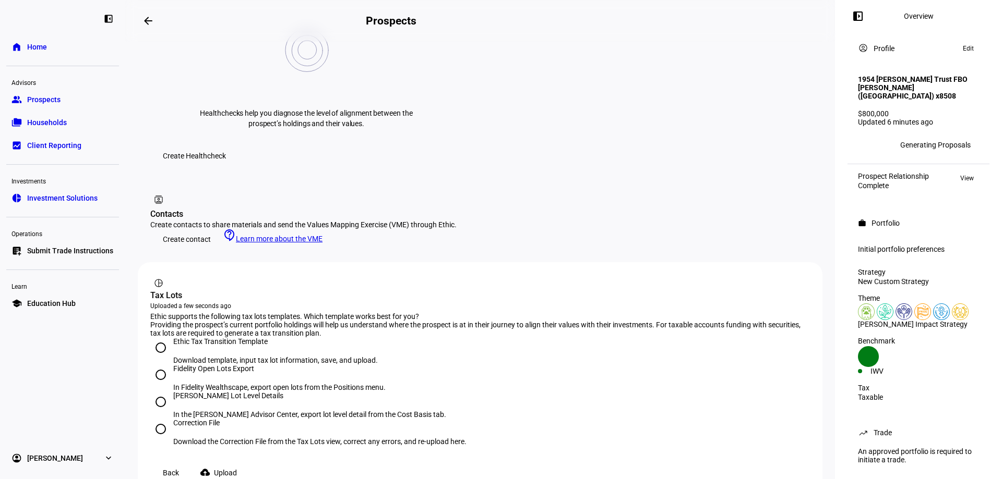
click at [160, 419] on input "Correction File Download the Correction File from the Tax Lots view, correct an…" at bounding box center [160, 429] width 21 height 21
radio input "true"
click at [237, 463] on span "Upload" at bounding box center [225, 473] width 23 height 21
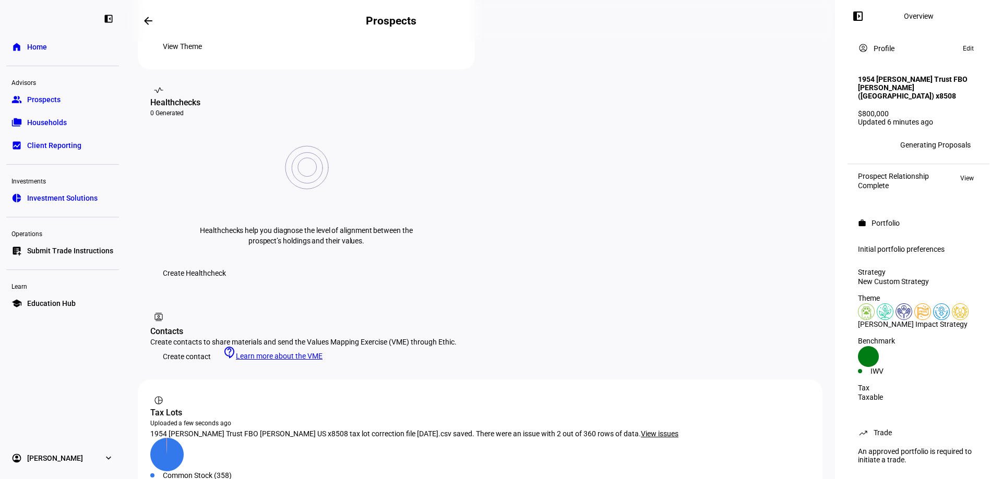
scroll to position [459, 0]
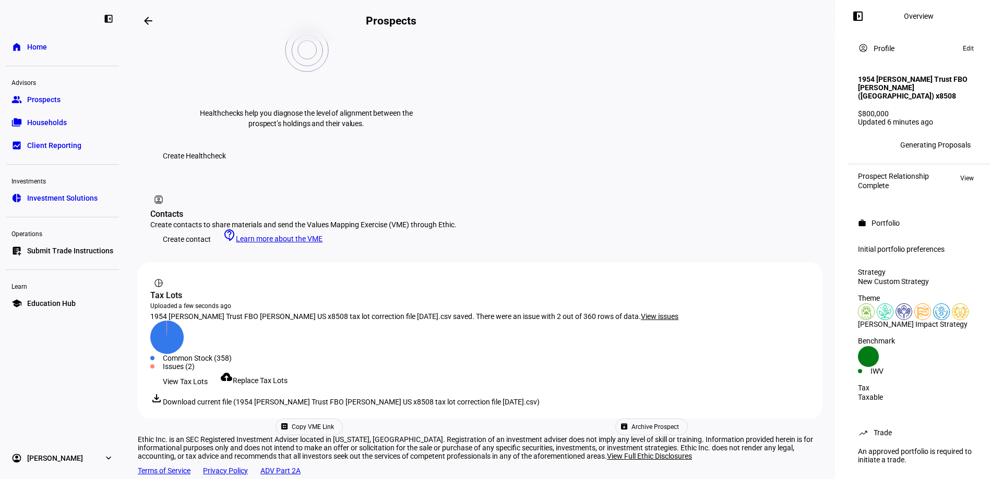
click at [185, 398] on span "Download current file (1954 [PERSON_NAME] Trust FBO [PERSON_NAME] US x8508 tax …" at bounding box center [351, 402] width 377 height 8
click at [185, 371] on span "View Tax Lots" at bounding box center [185, 381] width 45 height 21
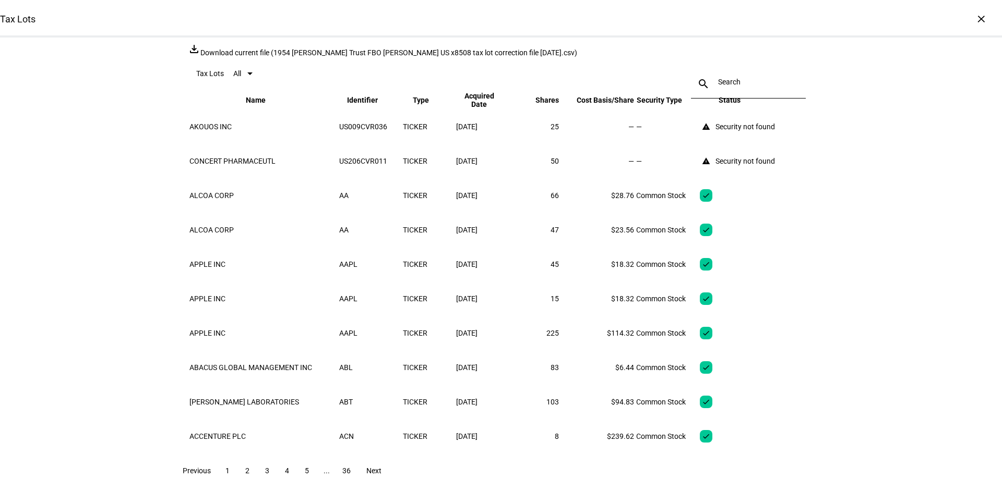
scroll to position [0, 0]
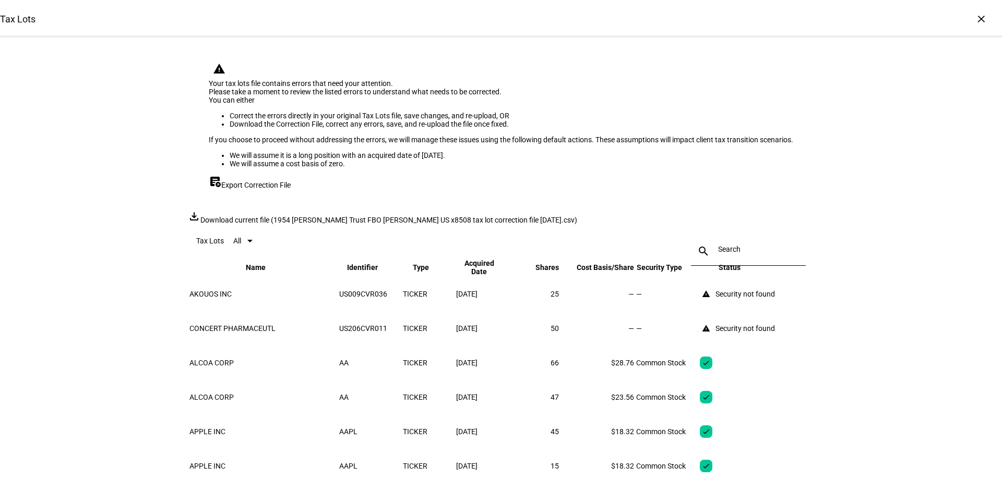
click at [972, 18] on div "×" at bounding box center [980, 18] width 17 height 17
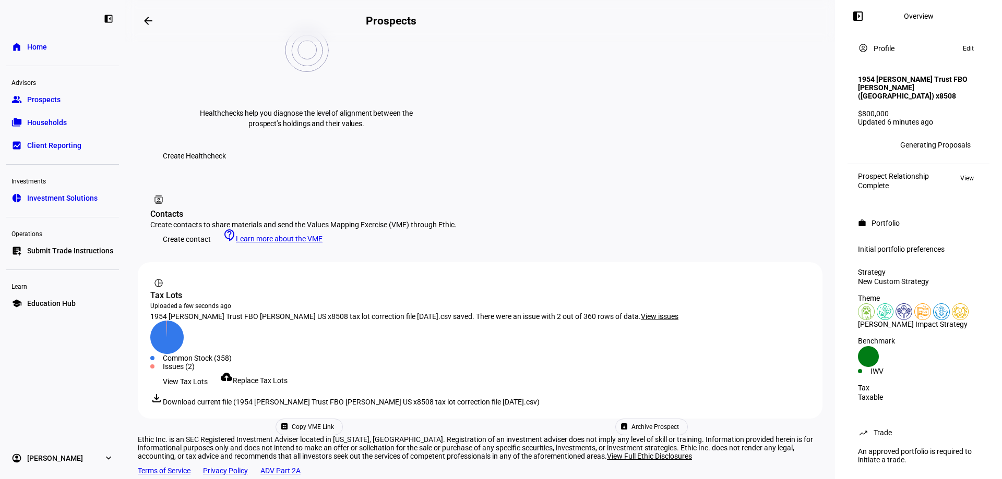
click at [287, 377] on span "Replace Tax Lots" at bounding box center [260, 381] width 55 height 8
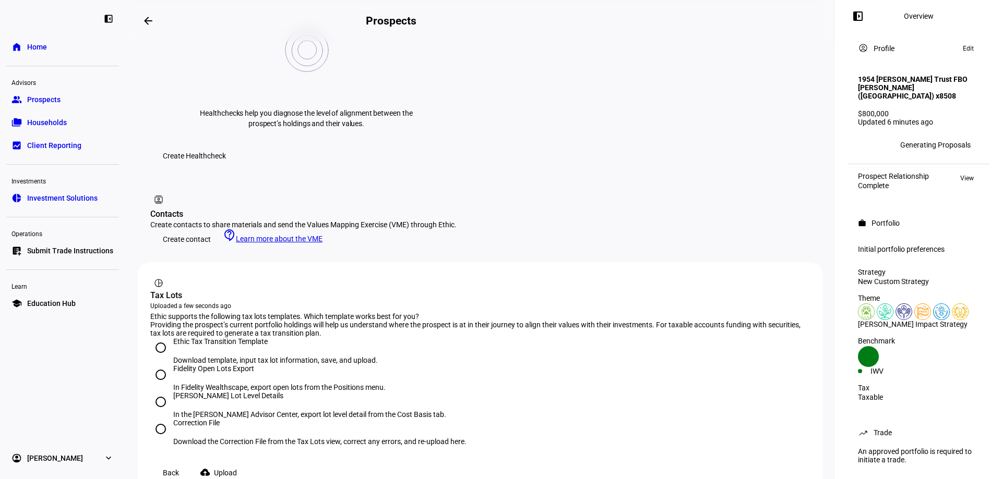
click at [237, 463] on span "Upload" at bounding box center [225, 473] width 23 height 21
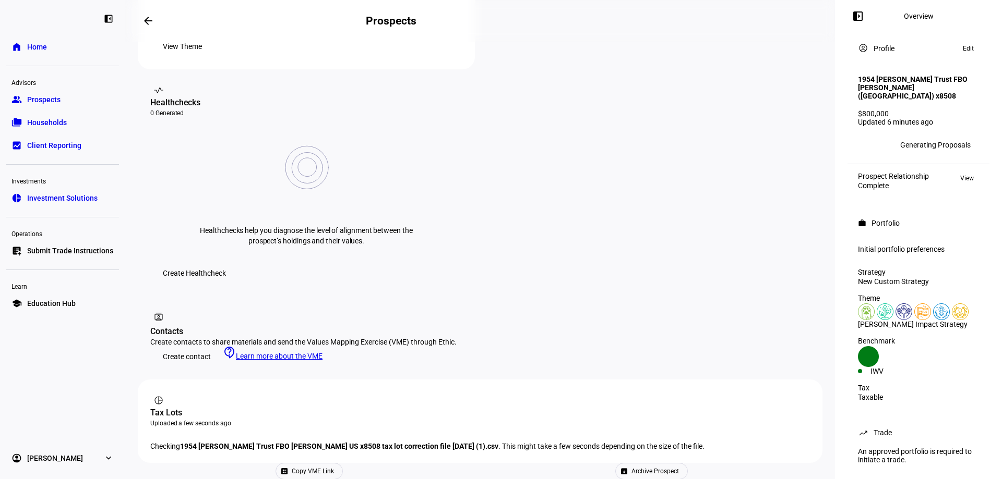
scroll to position [459, 0]
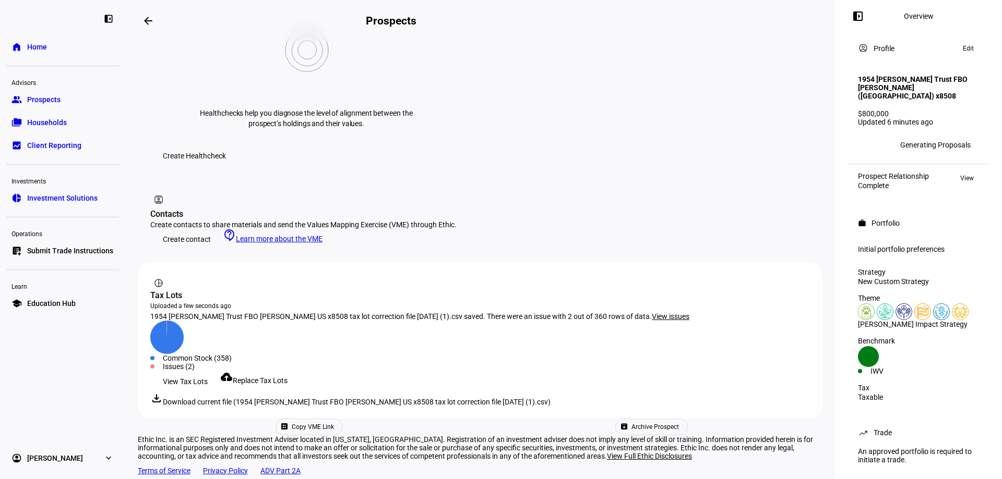
click at [54, 99] on span "Prospects" at bounding box center [43, 99] width 33 height 10
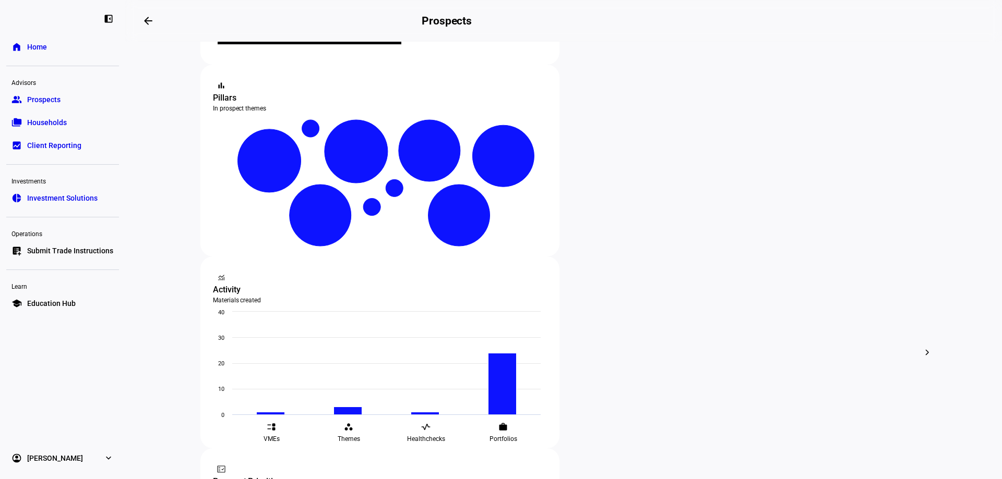
scroll to position [209, 0]
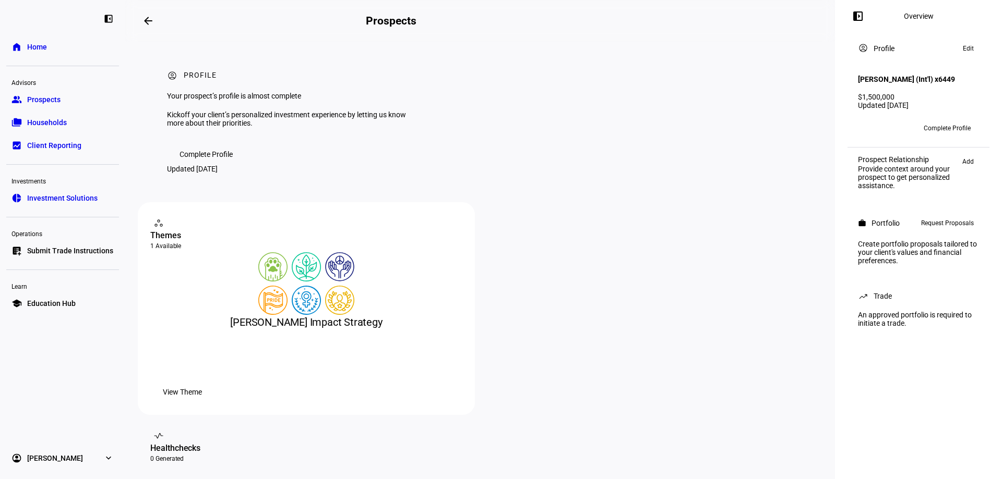
click at [903, 101] on div "$1,500,000" at bounding box center [918, 97] width 121 height 8
click at [967, 50] on span "Edit" at bounding box center [967, 48] width 11 height 13
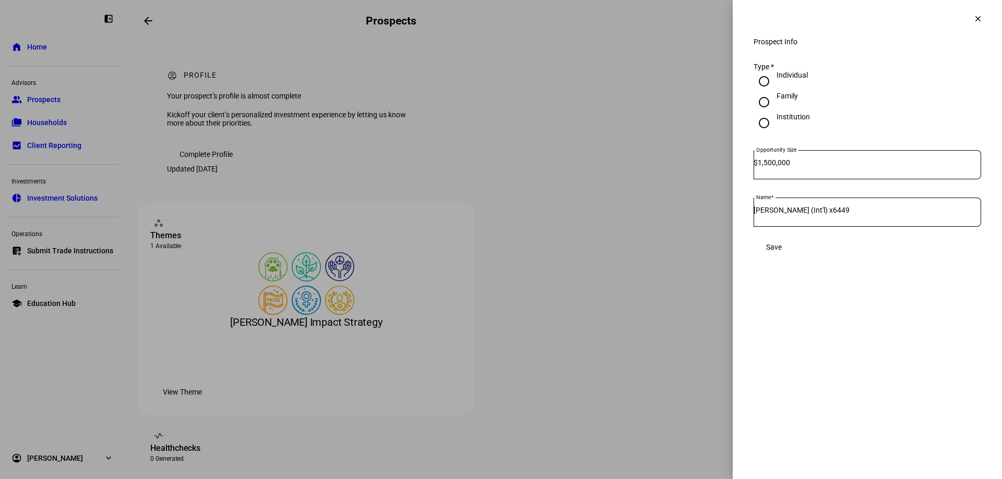
click at [974, 21] on mat-icon "clear" at bounding box center [977, 18] width 9 height 9
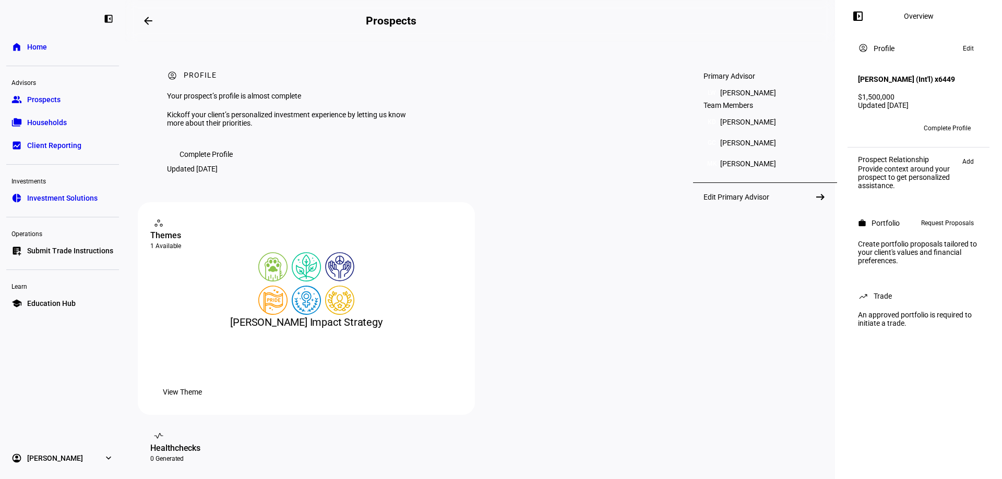
click at [863, 132] on span "LW" at bounding box center [866, 128] width 8 height 7
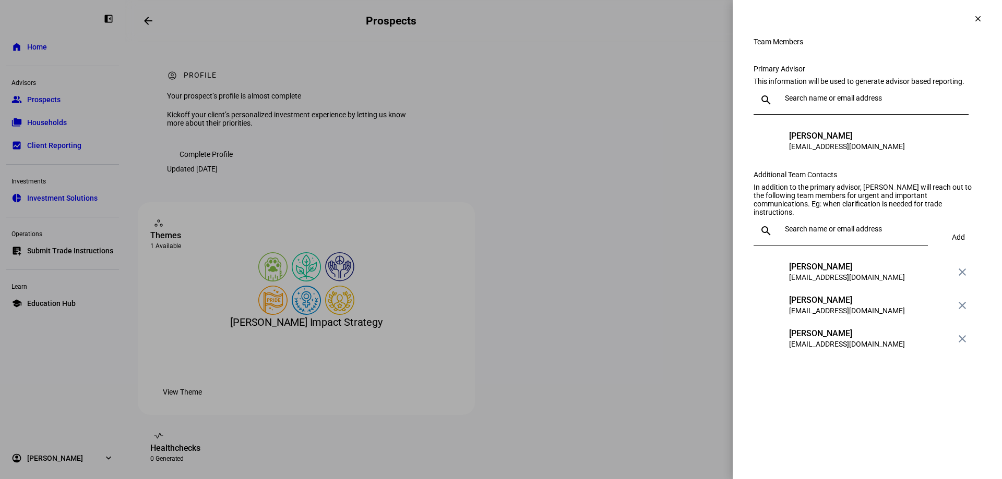
click at [973, 23] on span at bounding box center [977, 18] width 25 height 25
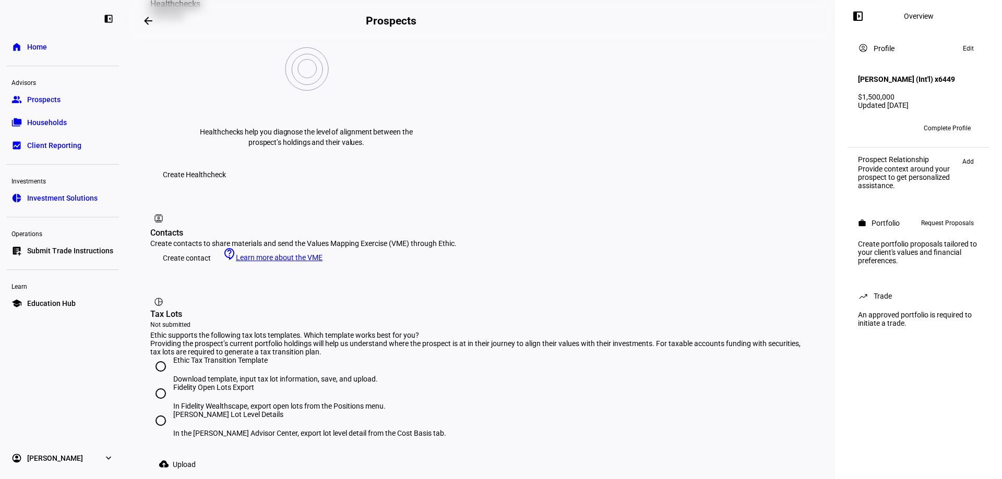
scroll to position [469, 0]
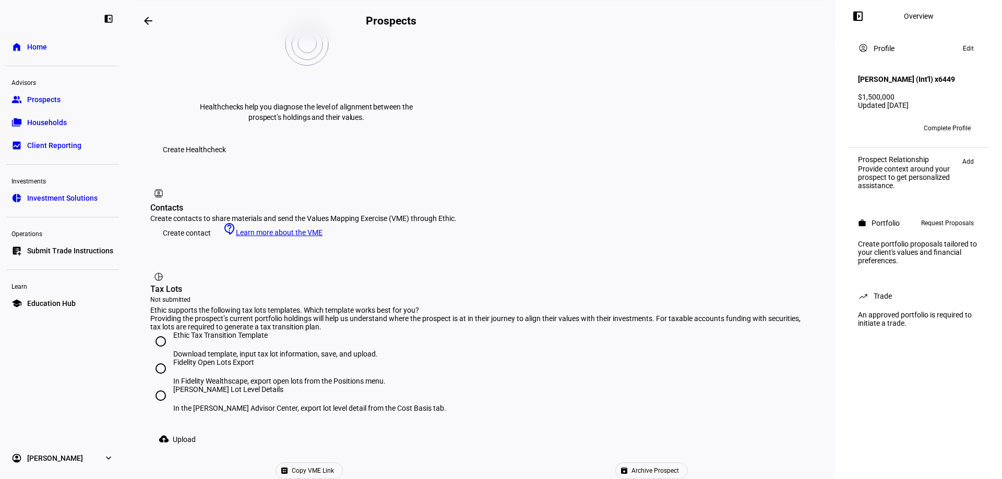
click at [161, 385] on input "[PERSON_NAME] Lot Level Details In the [PERSON_NAME] Advisor Center, export lot…" at bounding box center [160, 395] width 21 height 21
radio input "true"
click at [193, 429] on span "Upload" at bounding box center [184, 439] width 23 height 21
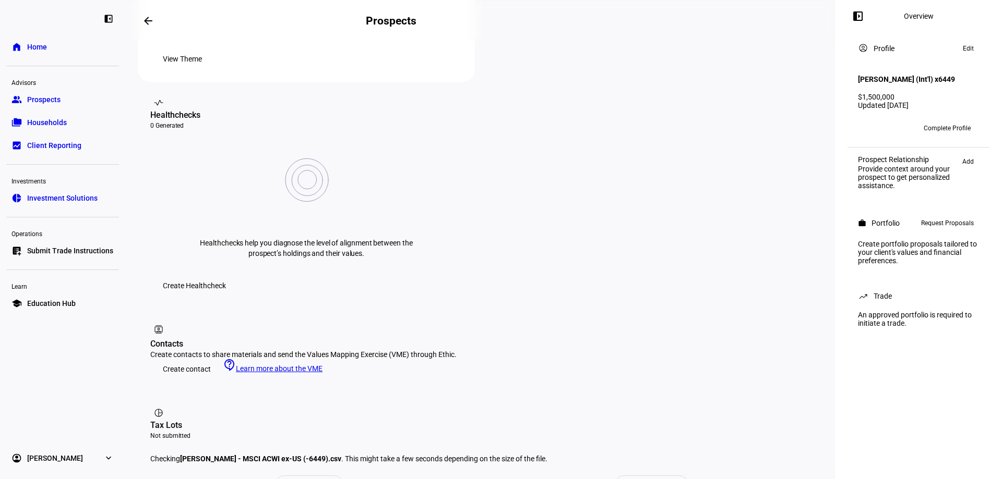
click at [966, 166] on span "Add" at bounding box center [967, 161] width 11 height 13
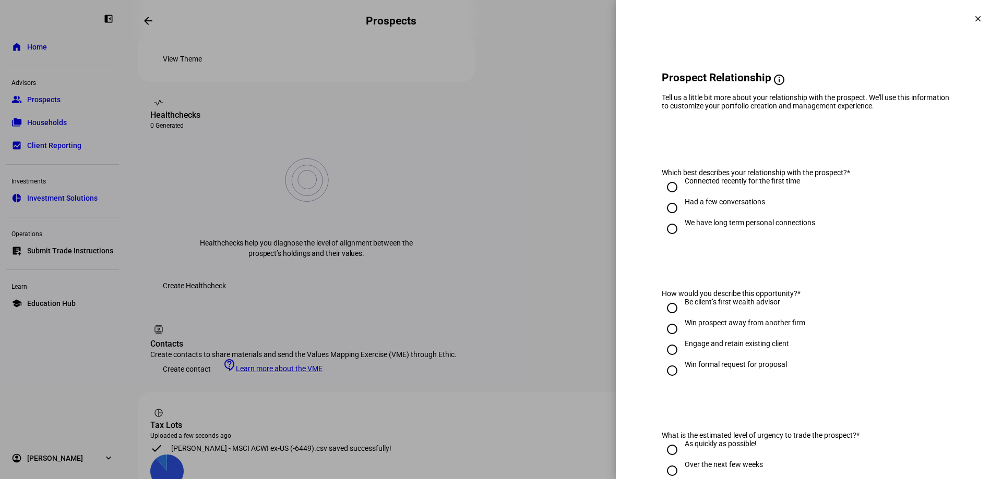
scroll to position [454, 0]
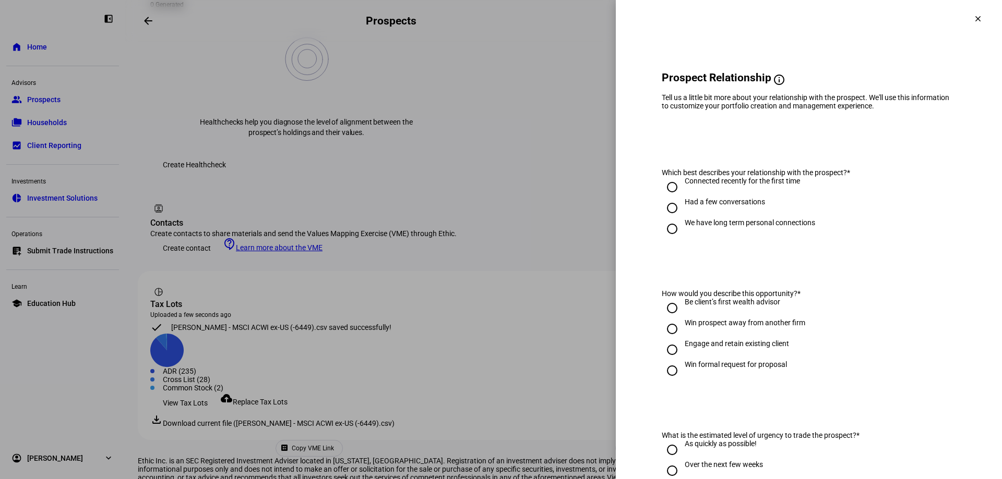
click at [661, 236] on input "We have long term personal connections" at bounding box center [671, 229] width 21 height 21
radio input "true"
click at [661, 356] on input "Engage and retain existing client" at bounding box center [671, 350] width 21 height 21
radio input "true"
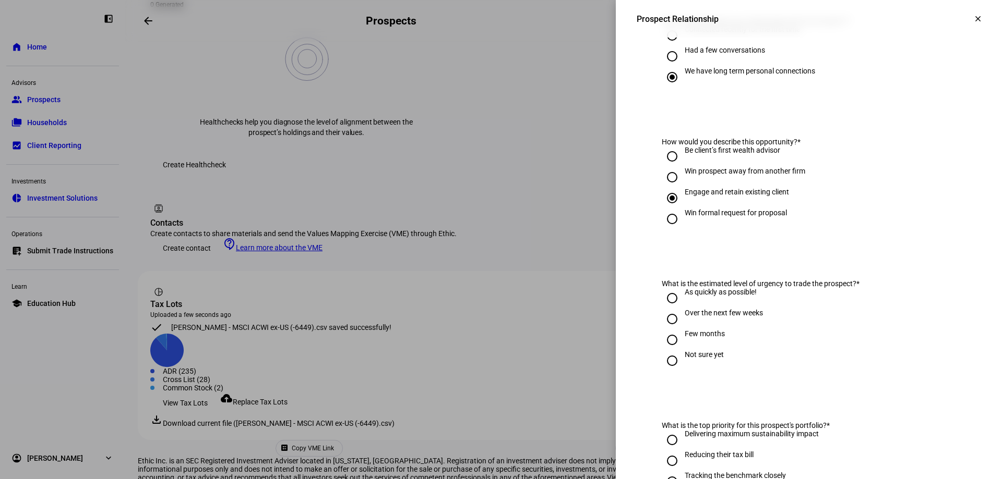
scroll to position [209, 0]
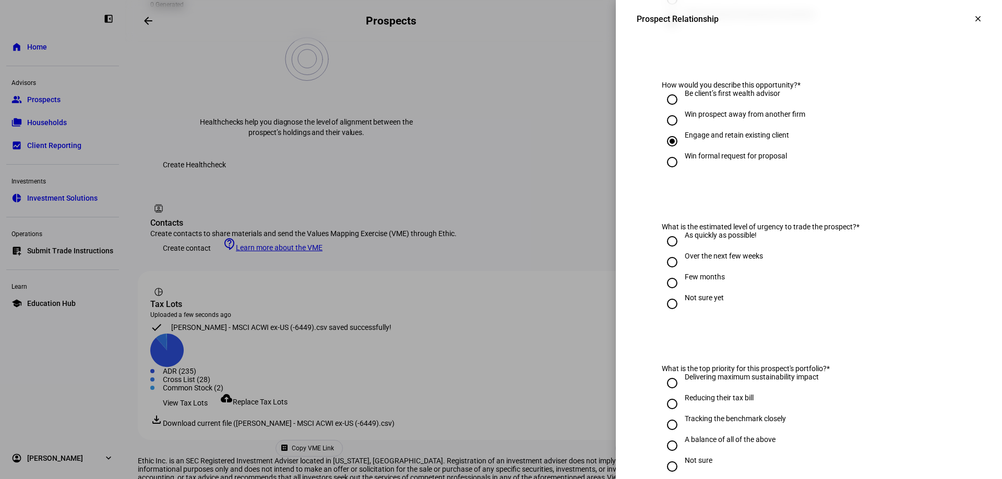
click at [663, 269] on input "Over the next few weeks" at bounding box center [671, 262] width 21 height 21
radio input "true"
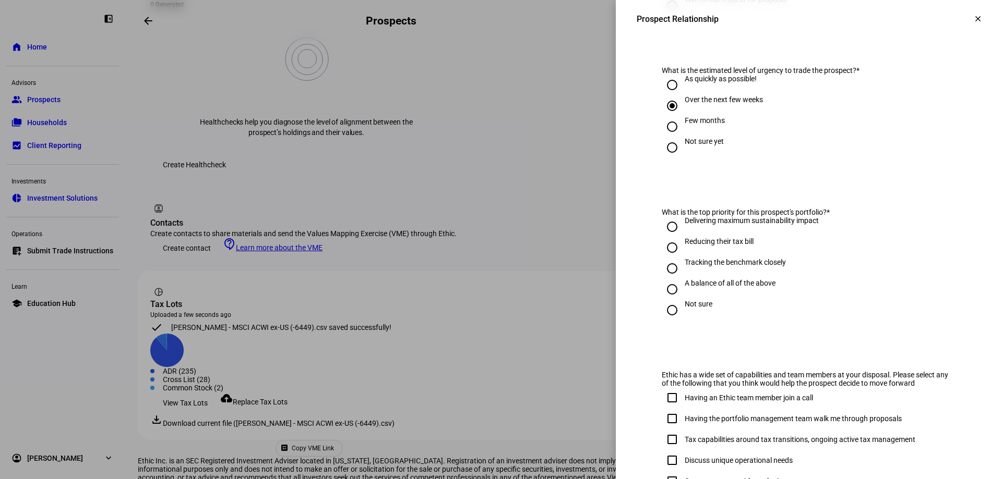
click at [664, 310] on input "Not sure" at bounding box center [671, 310] width 21 height 21
radio input "true"
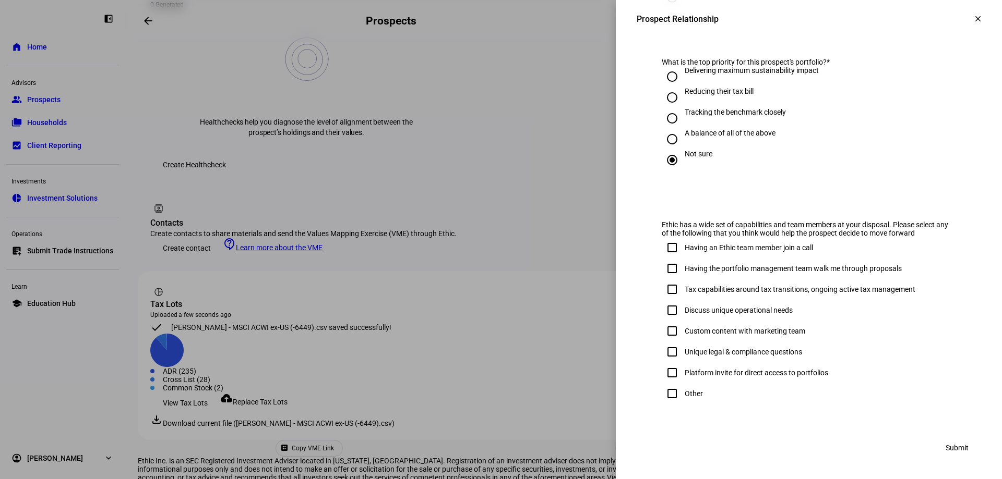
scroll to position [524, 0]
click at [665, 388] on input "Other" at bounding box center [671, 393] width 21 height 21
checkbox input "true"
click at [951, 453] on span "Submit" at bounding box center [956, 448] width 23 height 21
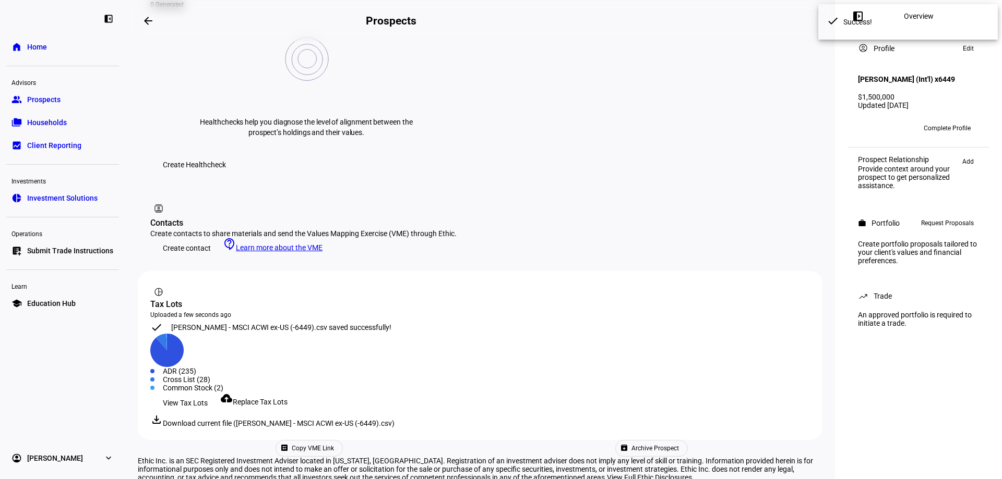
click at [942, 230] on span "Request Proposals" at bounding box center [947, 223] width 53 height 13
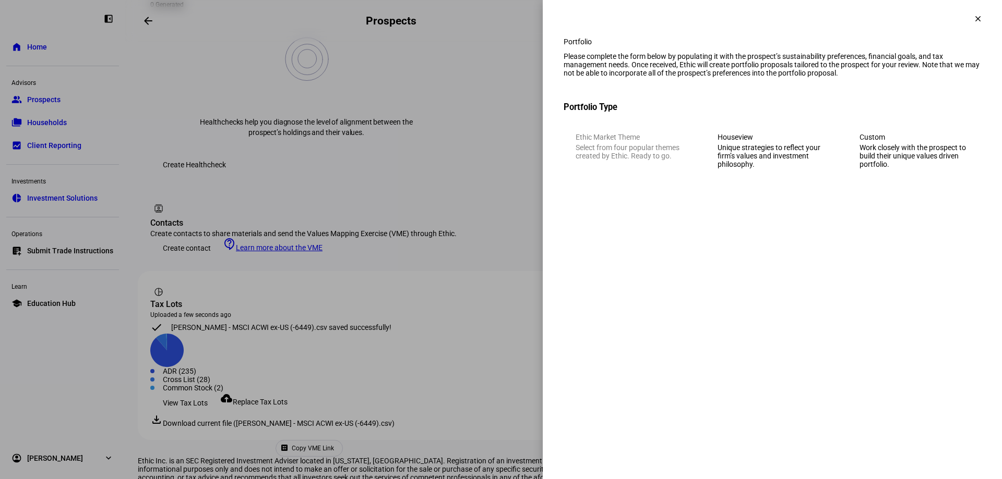
click at [911, 141] on div "Custom" at bounding box center [914, 137] width 110 height 8
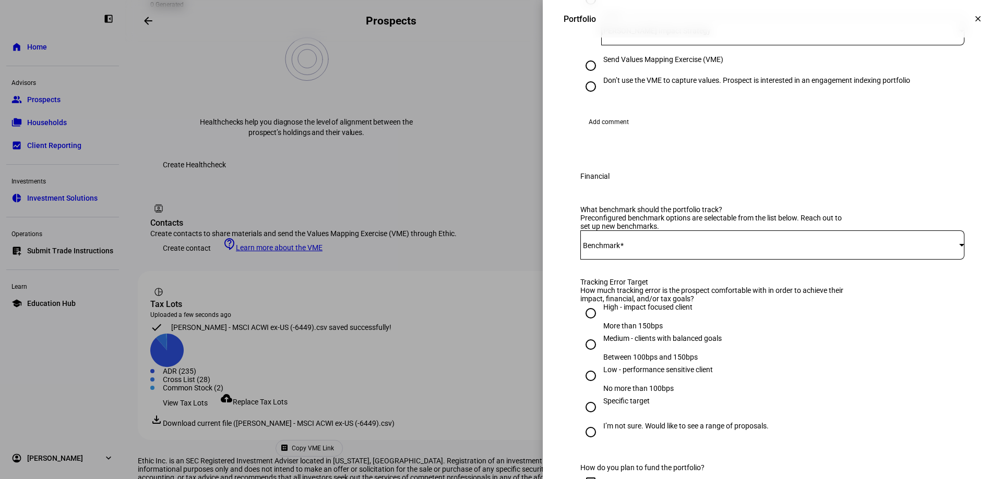
scroll to position [261, 0]
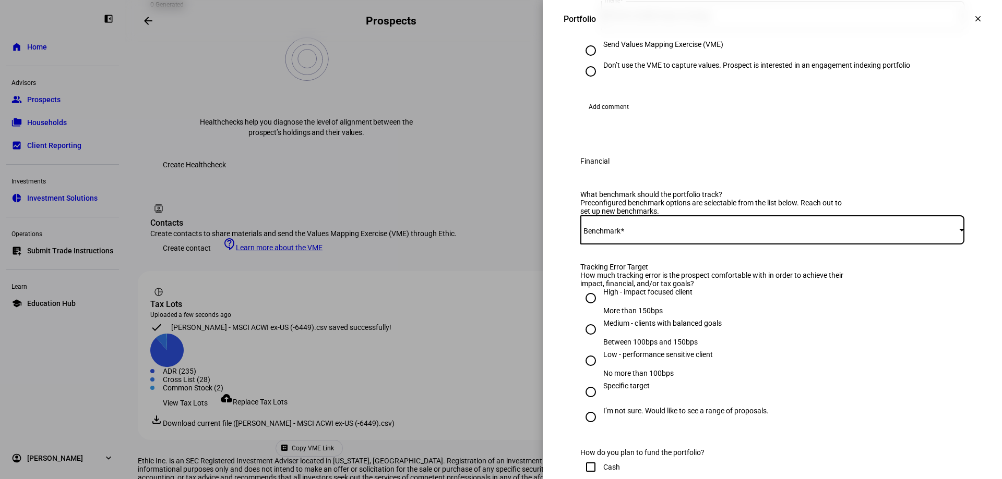
click at [617, 234] on span at bounding box center [769, 230] width 379 height 8
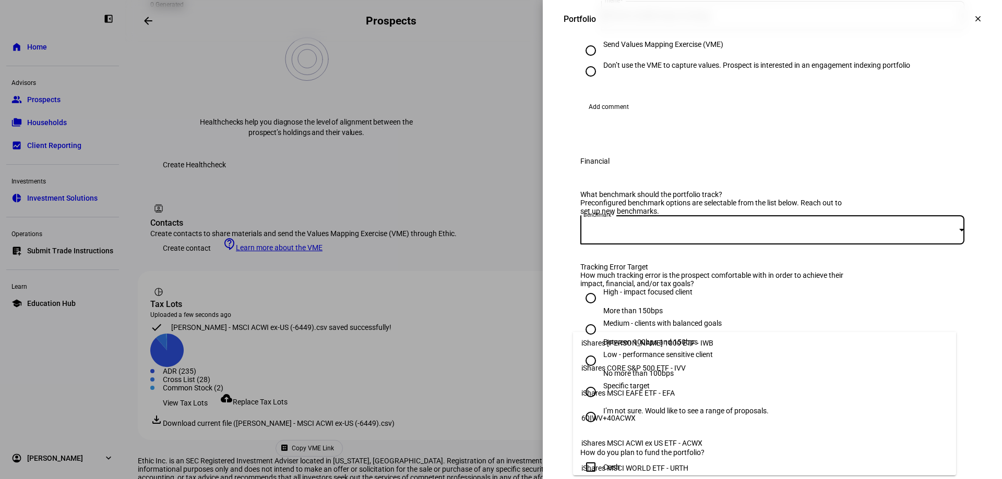
scroll to position [57, 0]
click at [671, 440] on span "iShares MSCI ACWI ex US ETF - ACWX" at bounding box center [641, 442] width 121 height 8
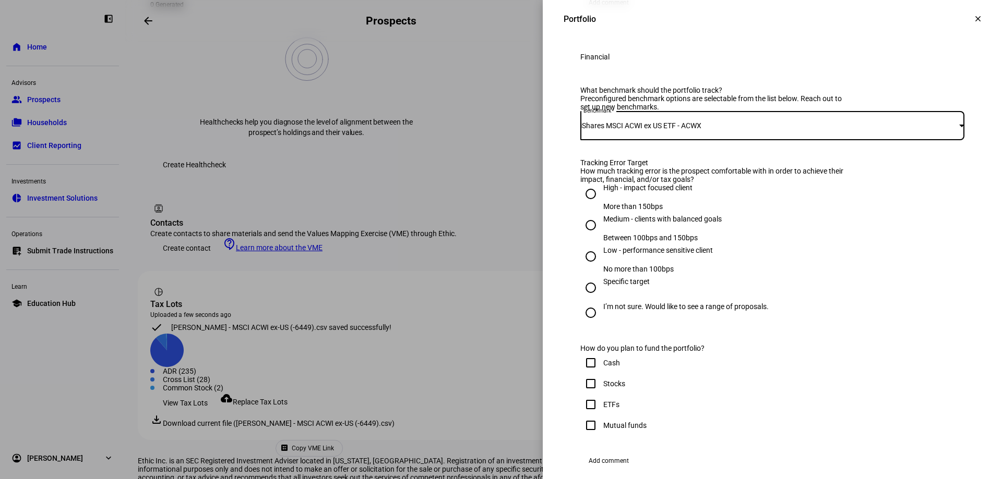
drag, startPoint x: 577, startPoint y: 306, endPoint x: 609, endPoint y: 312, distance: 31.9
click at [580, 204] on input "High - impact focused client More than 150bps" at bounding box center [590, 194] width 21 height 21
radio input "true"
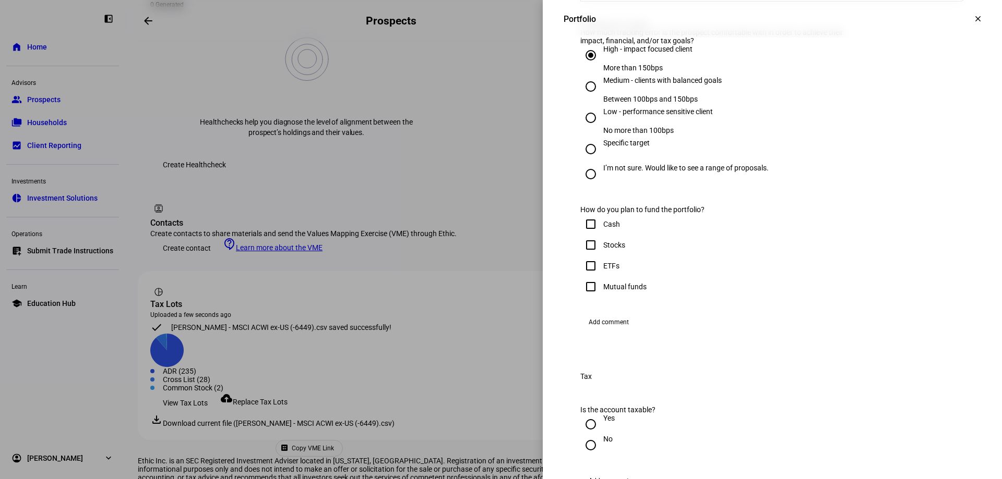
scroll to position [574, 0]
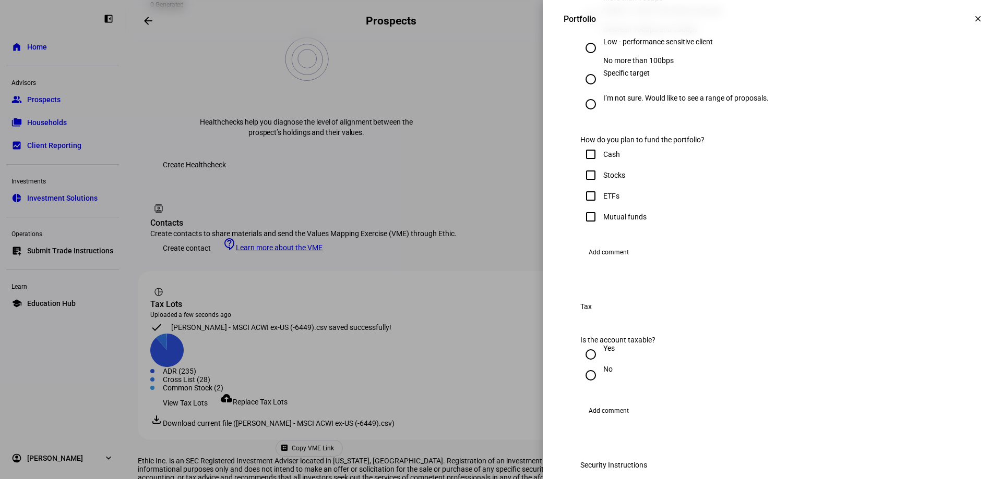
click at [583, 186] on input "Stocks" at bounding box center [590, 175] width 21 height 21
checkbox input "true"
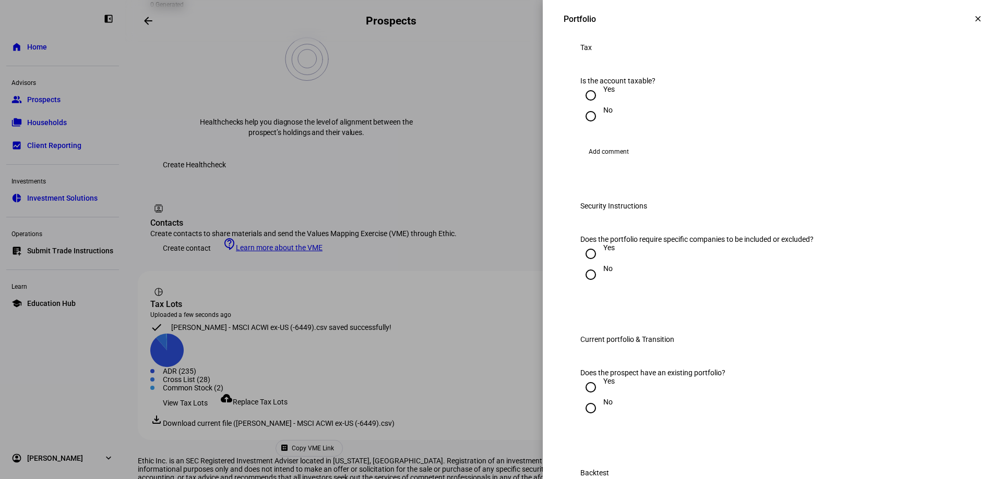
scroll to position [835, 0]
click at [585, 104] on input "Yes" at bounding box center [590, 93] width 21 height 21
radio input "true"
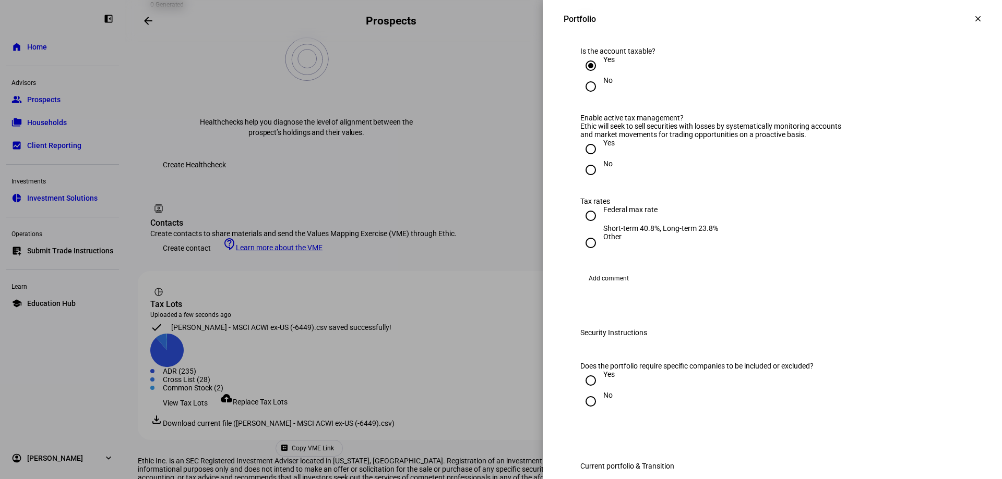
scroll to position [887, 0]
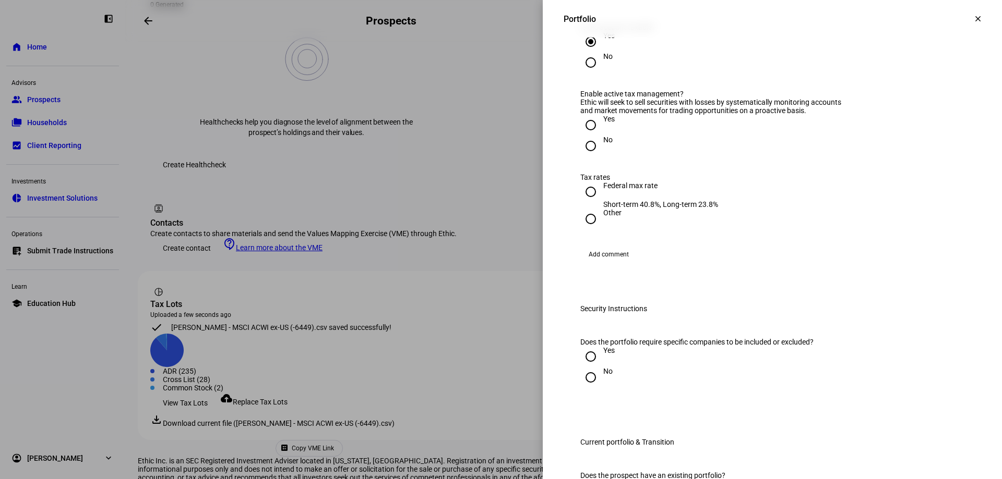
click at [585, 136] on input "Yes" at bounding box center [590, 125] width 21 height 21
radio input "true"
click at [583, 202] on input "Federal max rate Short-term 40.8%, Long-term 23.8%" at bounding box center [590, 192] width 21 height 21
radio input "true"
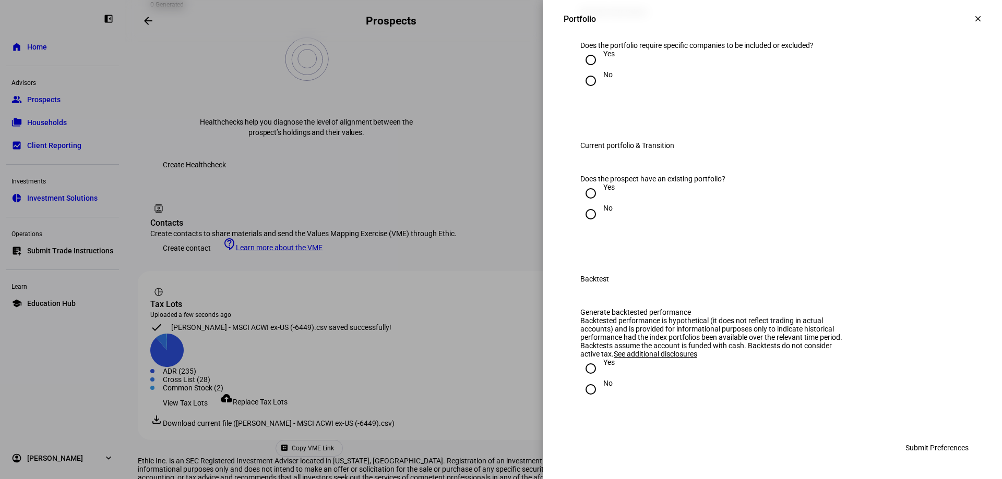
scroll to position [1200, 0]
click at [584, 70] on input "Yes" at bounding box center [590, 60] width 21 height 21
radio input "true"
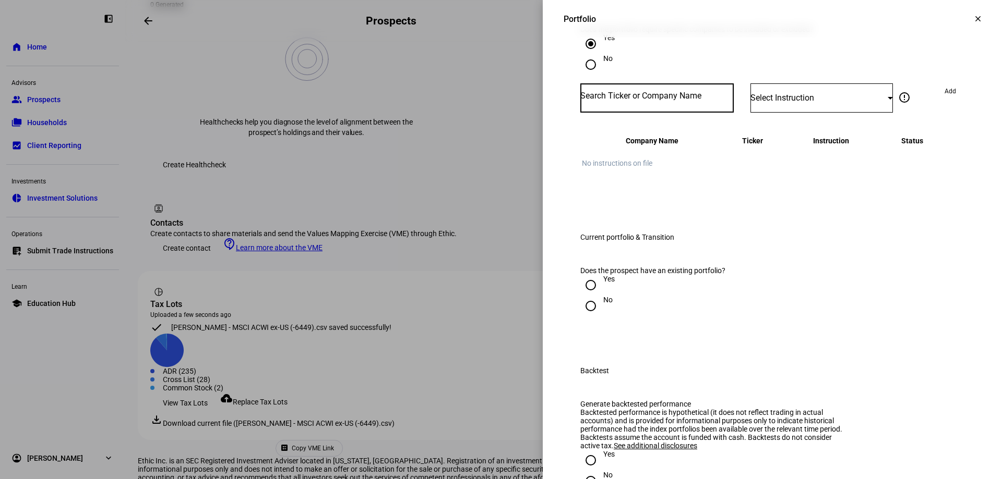
click at [668, 100] on input "Number" at bounding box center [656, 96] width 153 height 8
type input "tsla"
click at [652, 308] on mat-option "TESLA INC TSLA" at bounding box center [649, 314] width 153 height 29
click at [760, 103] on span "Select Instruction" at bounding box center [782, 98] width 64 height 10
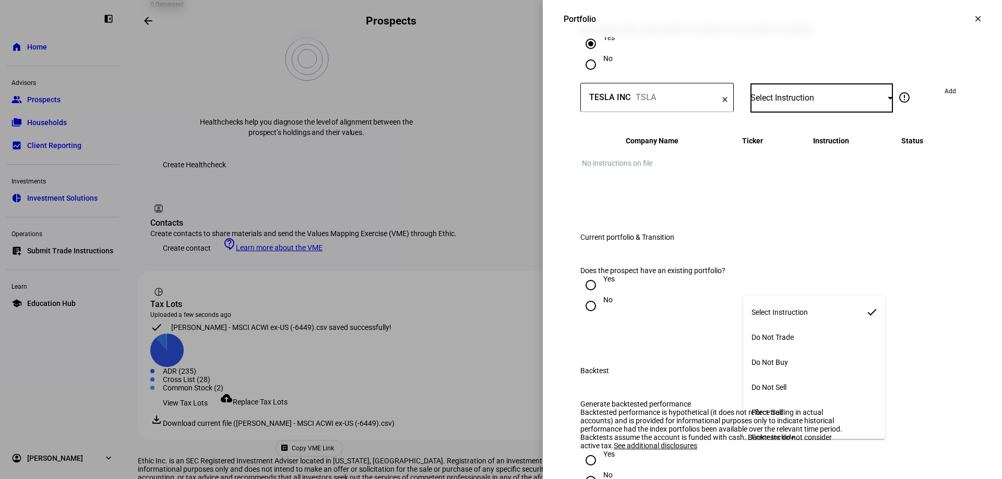
click at [788, 358] on span "Do Not Buy" at bounding box center [769, 362] width 37 height 8
click at [944, 100] on span "Add" at bounding box center [949, 91] width 11 height 17
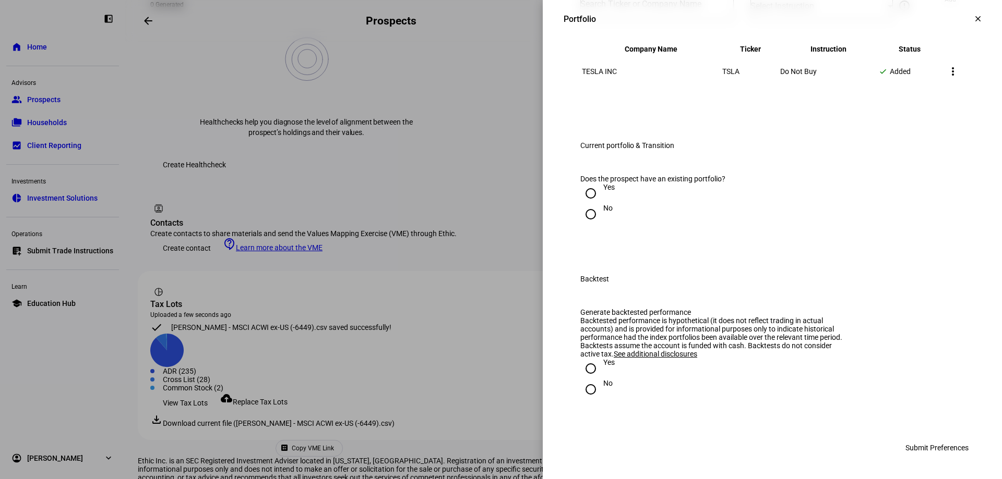
scroll to position [1461, 0]
click at [580, 204] on input "Yes" at bounding box center [590, 193] width 21 height 21
radio input "true"
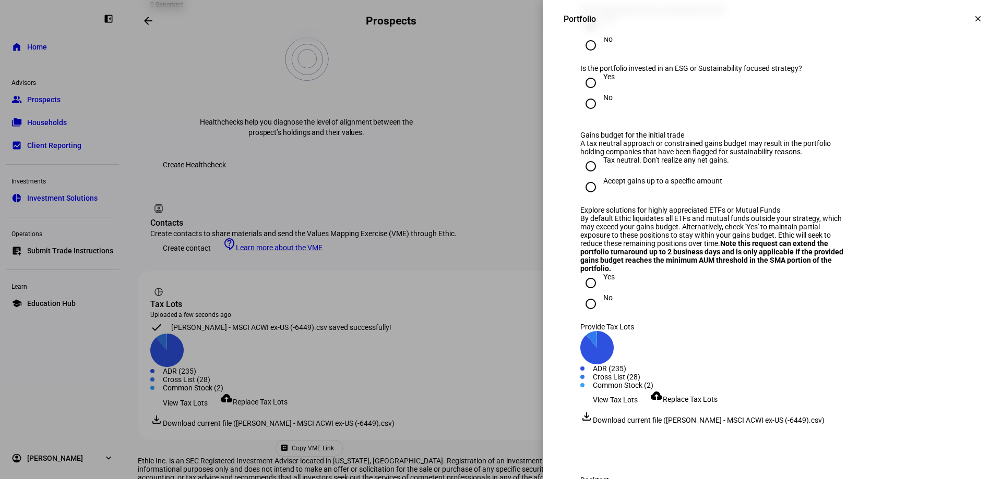
click at [582, 93] on input "Yes" at bounding box center [590, 83] width 21 height 21
radio input "true"
click at [580, 177] on input "Tax neutral. Don’t realize any net gains." at bounding box center [590, 166] width 21 height 21
radio input "true"
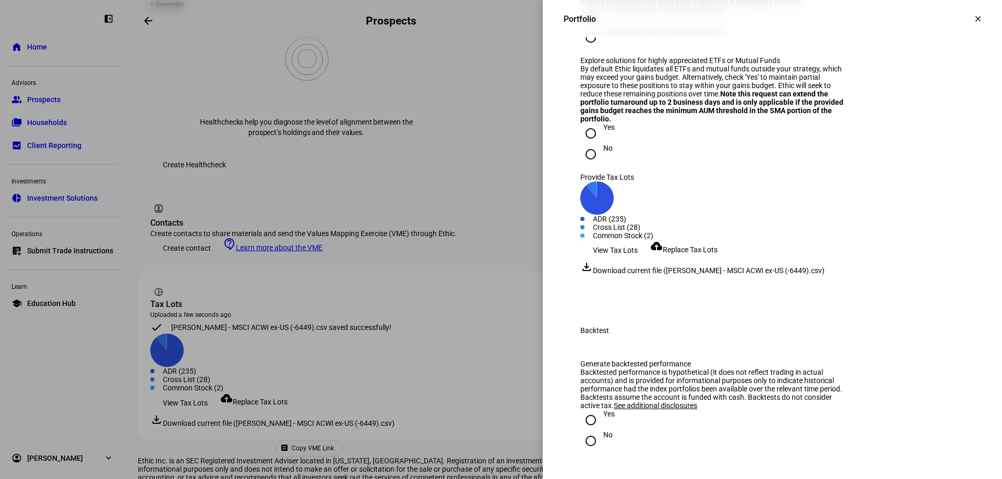
scroll to position [1669, 0]
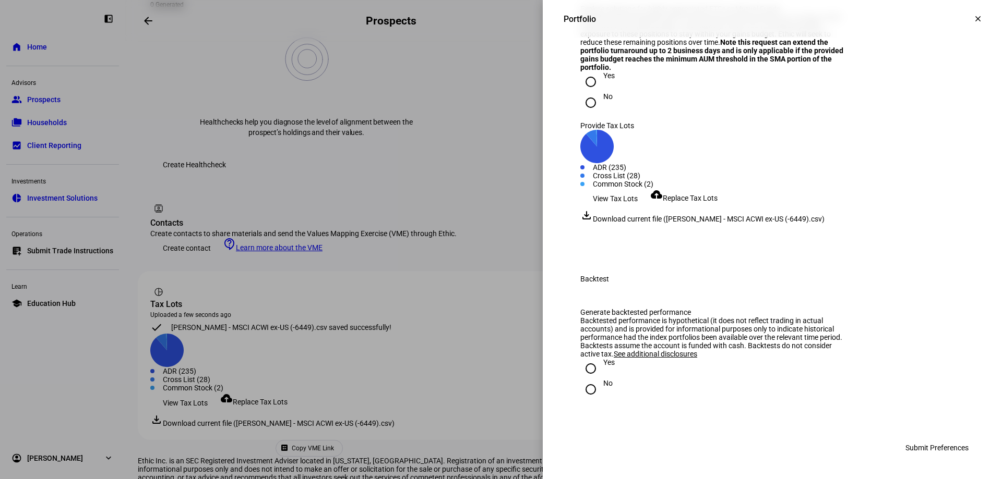
click at [581, 113] on input "No" at bounding box center [590, 102] width 21 height 21
radio input "true"
click at [582, 391] on input "No" at bounding box center [590, 389] width 21 height 21
radio input "true"
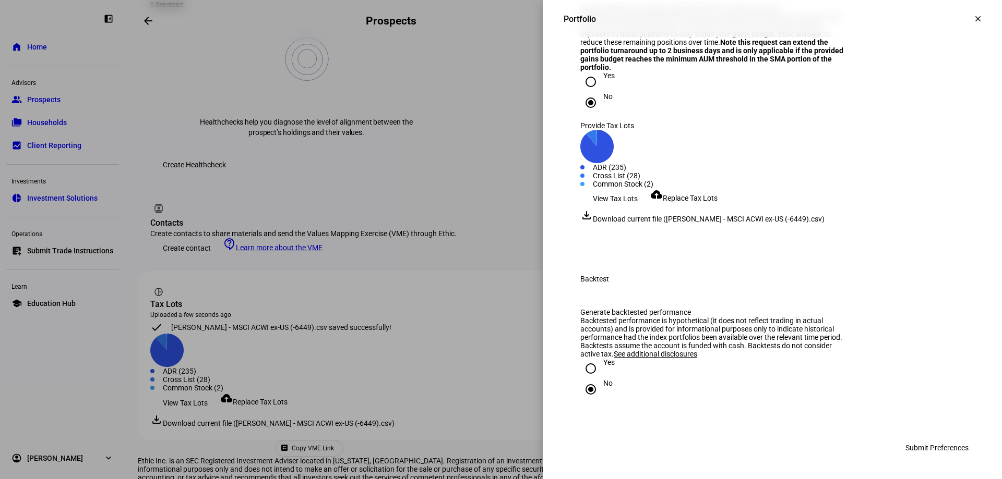
click at [927, 451] on span "Submit Preferences" at bounding box center [936, 448] width 63 height 21
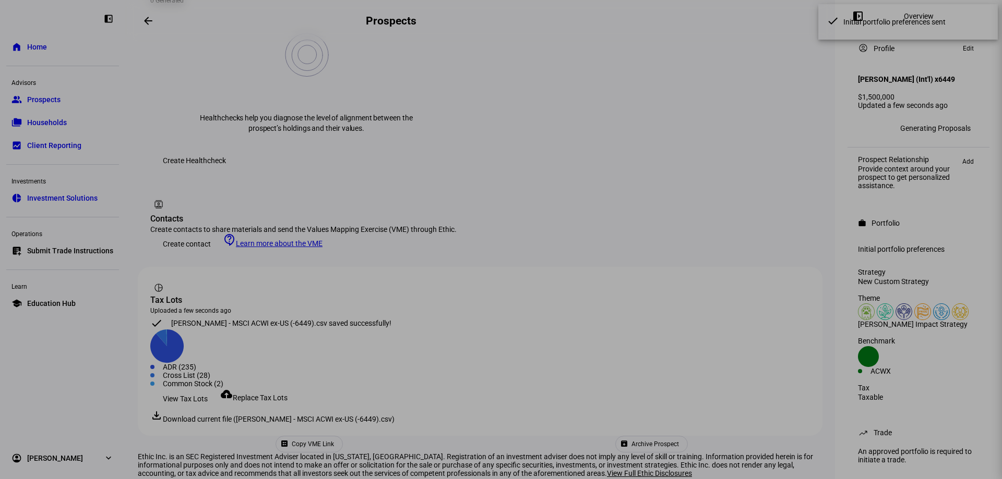
scroll to position [463, 0]
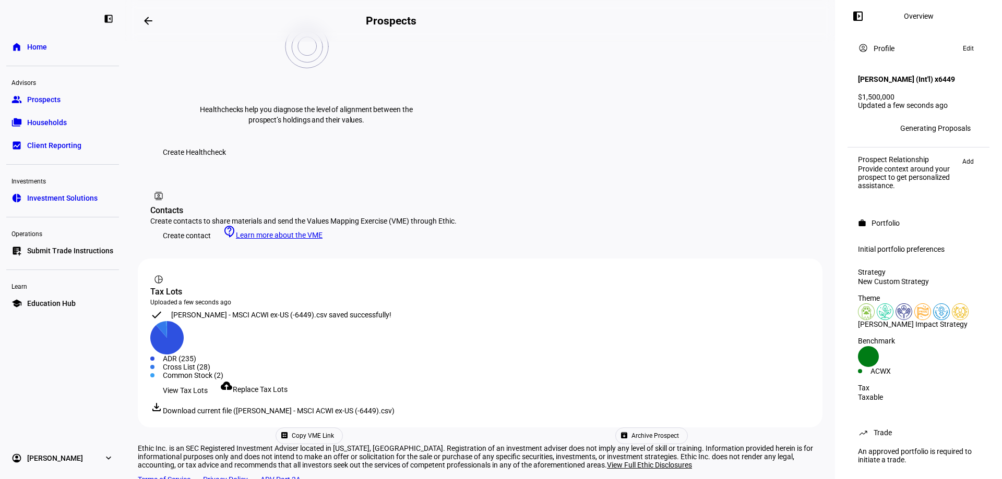
click at [75, 102] on link "group Prospects" at bounding box center [62, 99] width 113 height 21
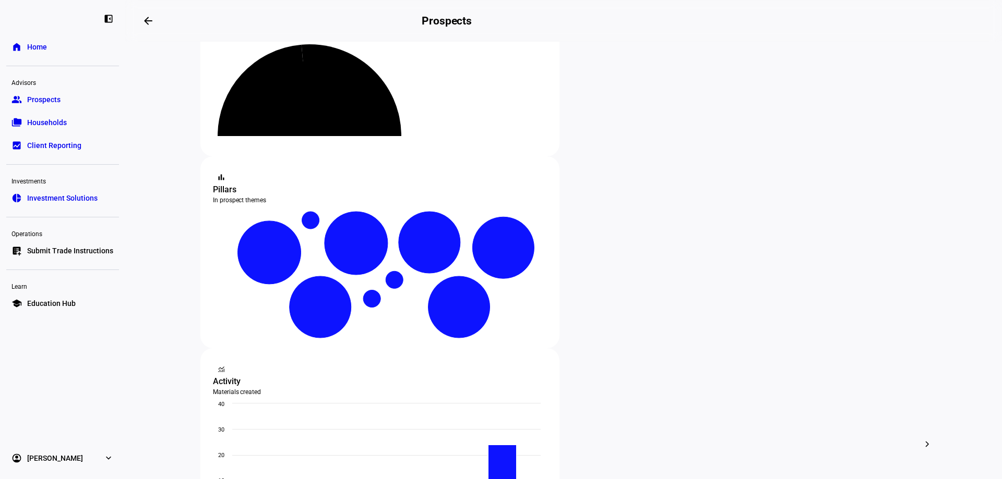
scroll to position [104, 0]
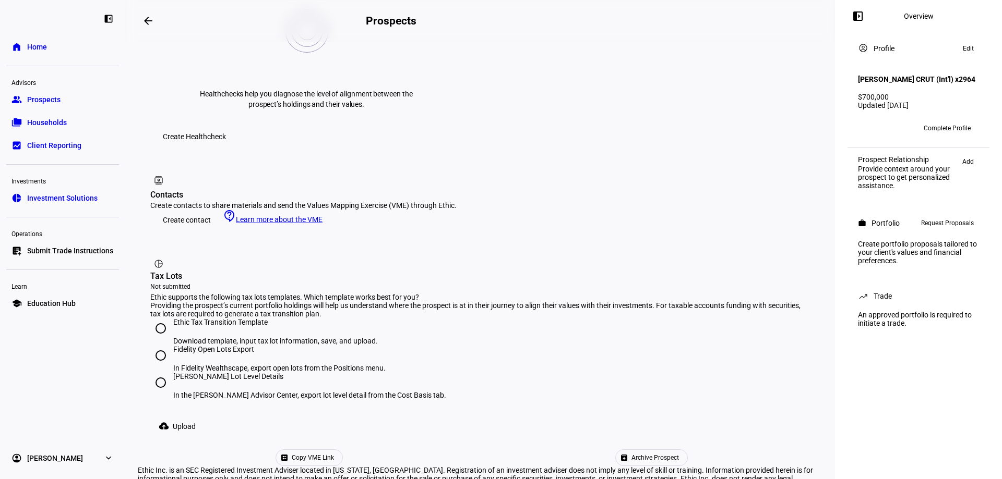
scroll to position [494, 0]
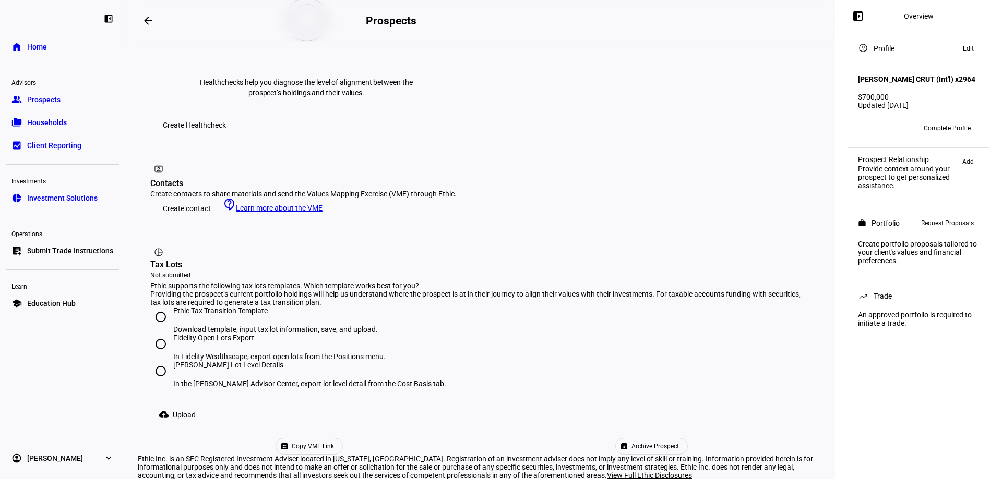
click at [164, 361] on input "[PERSON_NAME] Lot Level Details In the [PERSON_NAME] Advisor Center, export lot…" at bounding box center [160, 371] width 21 height 21
radio input "true"
click at [188, 405] on span "Upload" at bounding box center [184, 415] width 23 height 21
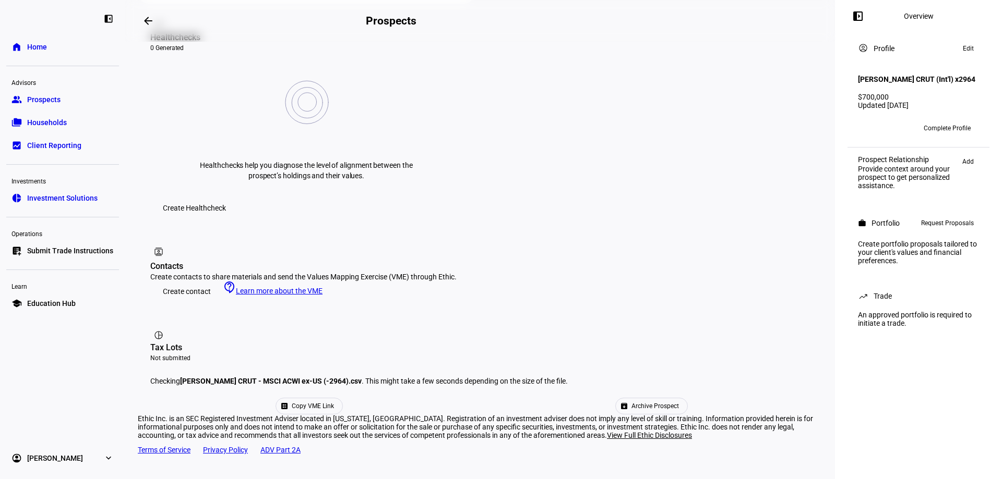
scroll to position [333, 0]
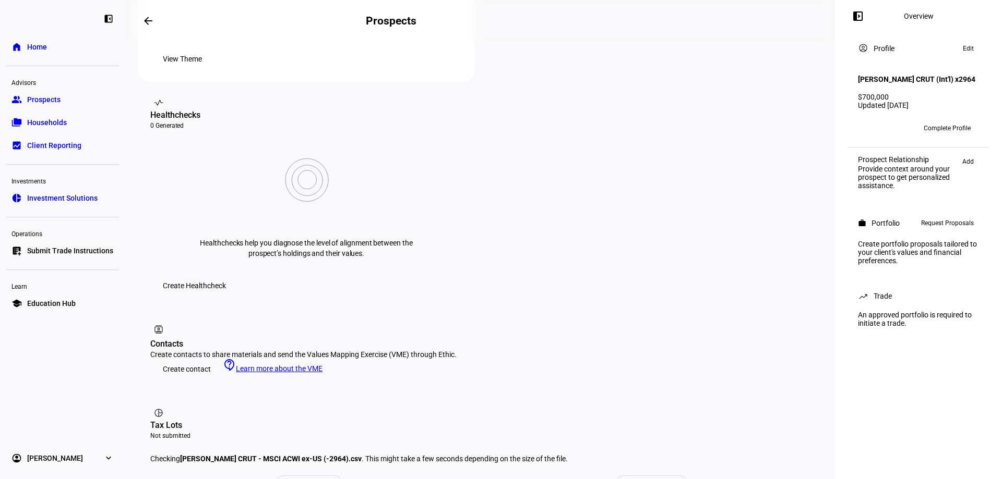
click at [966, 167] on span "Add" at bounding box center [967, 161] width 11 height 13
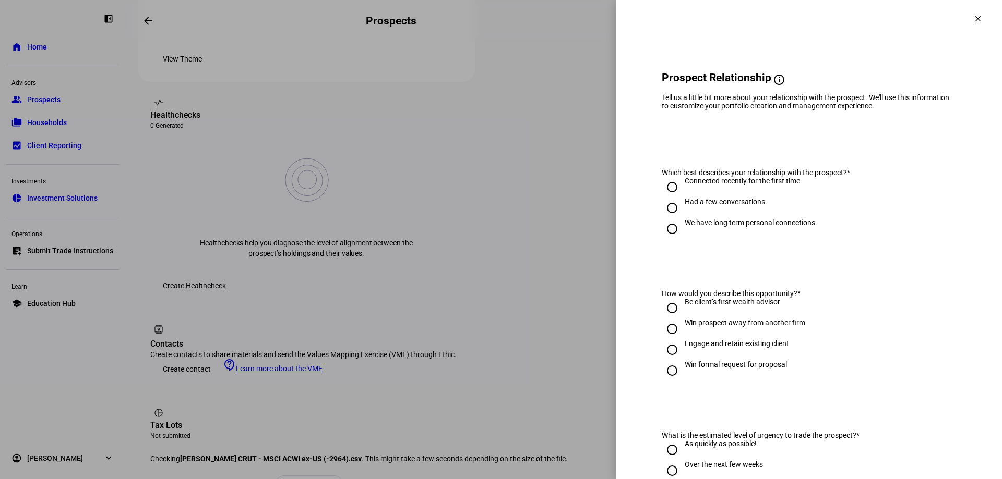
click at [668, 236] on input "We have long term personal connections" at bounding box center [671, 229] width 21 height 21
radio input "true"
click at [666, 354] on input "Engage and retain existing client" at bounding box center [671, 350] width 21 height 21
radio input "true"
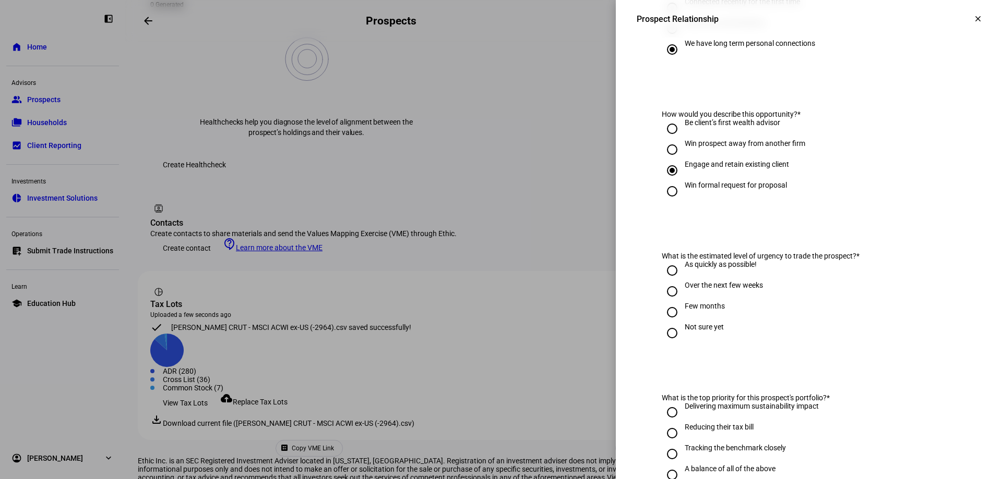
scroll to position [261, 0]
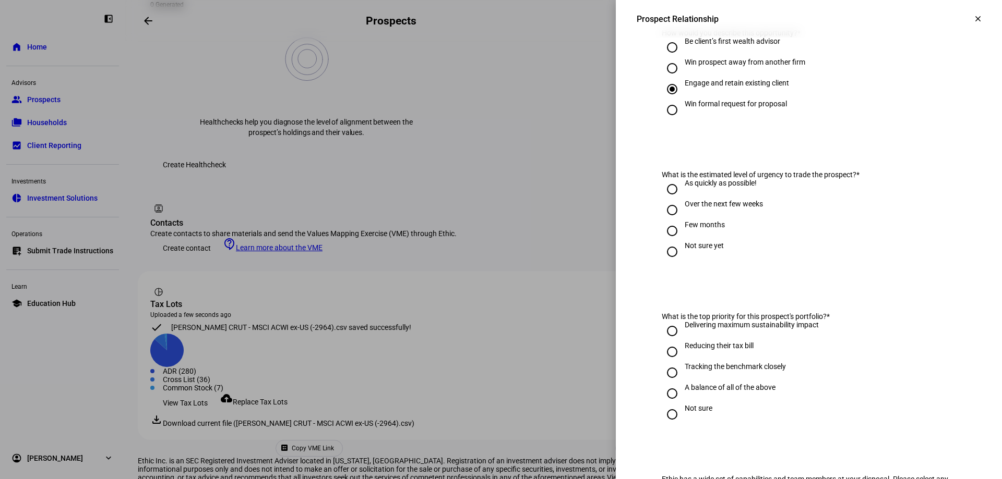
click at [666, 251] on input "Not sure yet" at bounding box center [671, 252] width 21 height 21
radio input "true"
click at [665, 216] on input "Over the next few weeks" at bounding box center [671, 210] width 21 height 21
radio input "true"
click at [666, 416] on input "Not sure" at bounding box center [671, 414] width 21 height 21
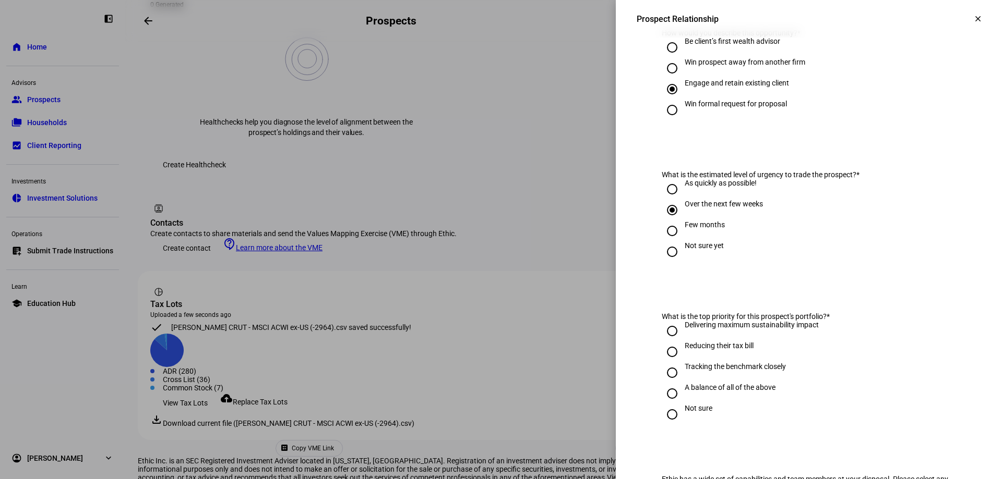
radio input "true"
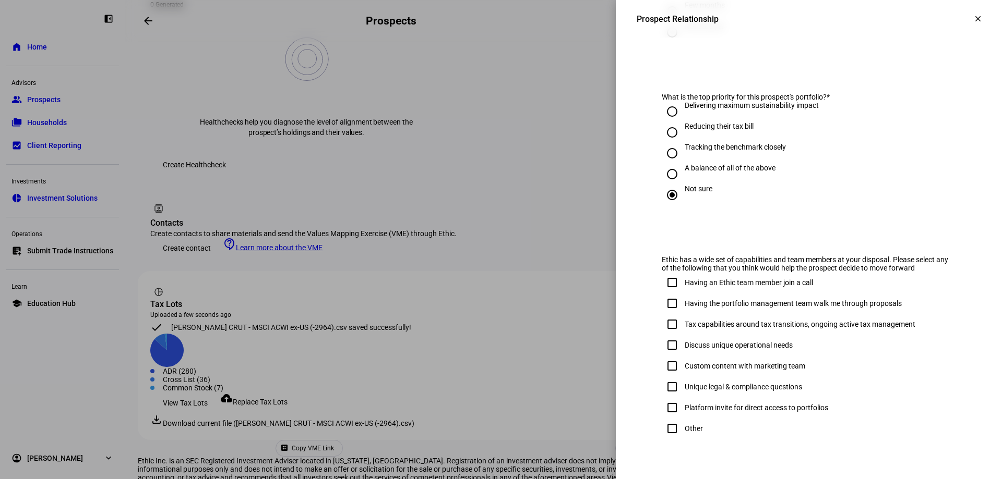
scroll to position [522, 0]
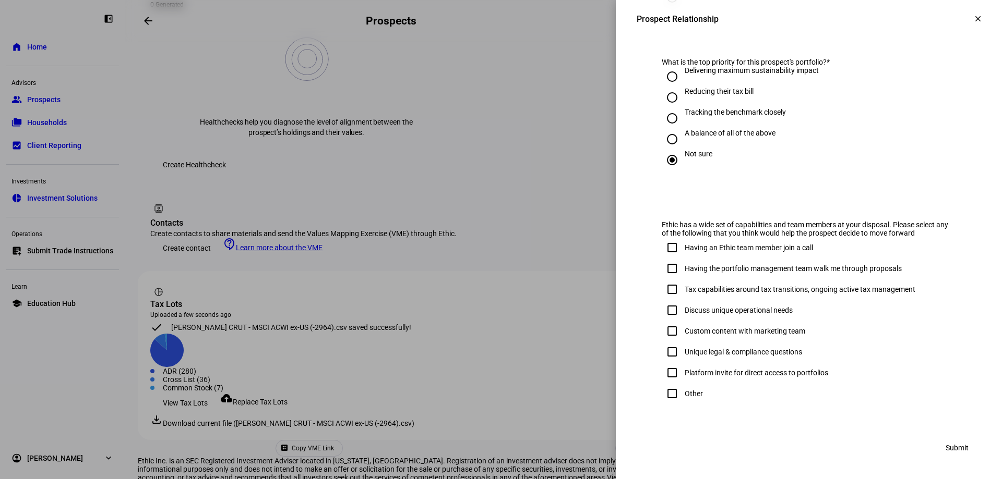
click at [661, 397] on input "Other" at bounding box center [671, 393] width 21 height 21
checkbox input "true"
click at [948, 450] on span "Submit" at bounding box center [956, 448] width 23 height 21
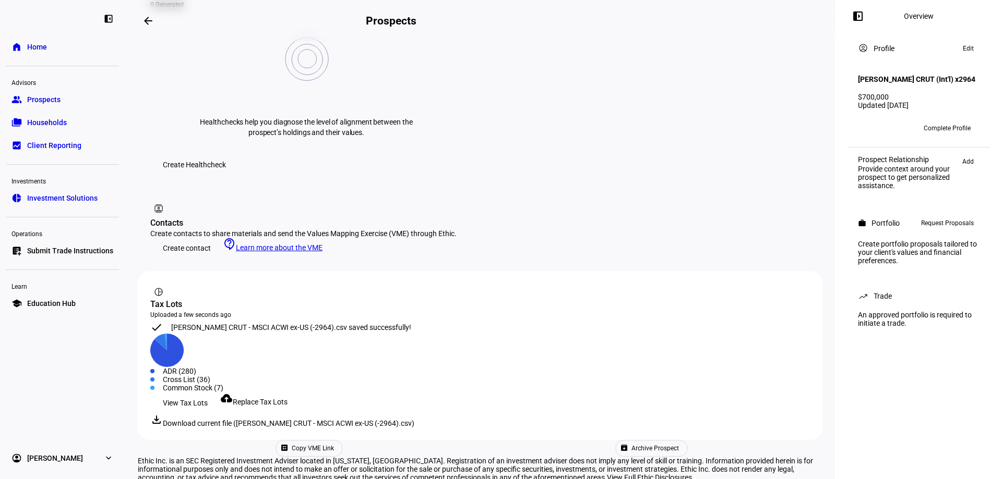
click at [943, 230] on span "Request Proposals" at bounding box center [947, 223] width 53 height 13
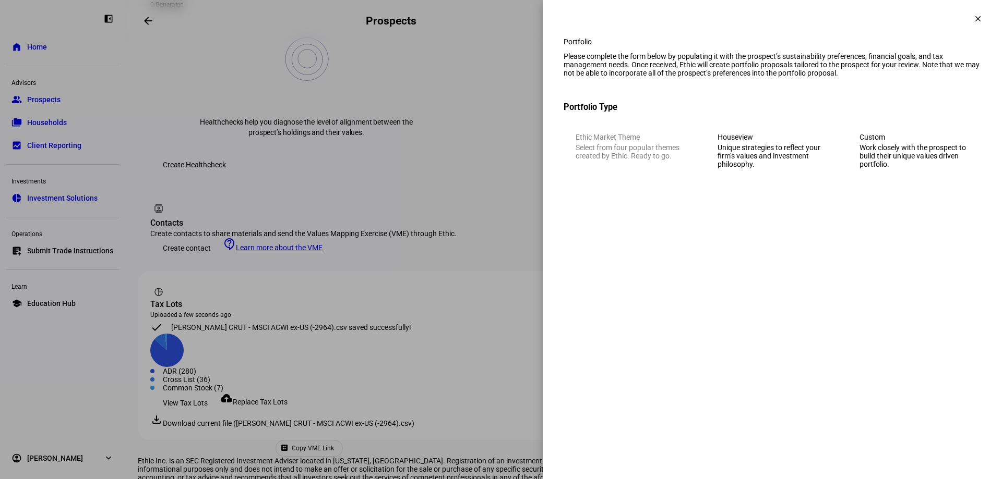
click at [936, 166] on div "Work closely with the prospect to build their unique values driven portfolio." at bounding box center [914, 155] width 110 height 25
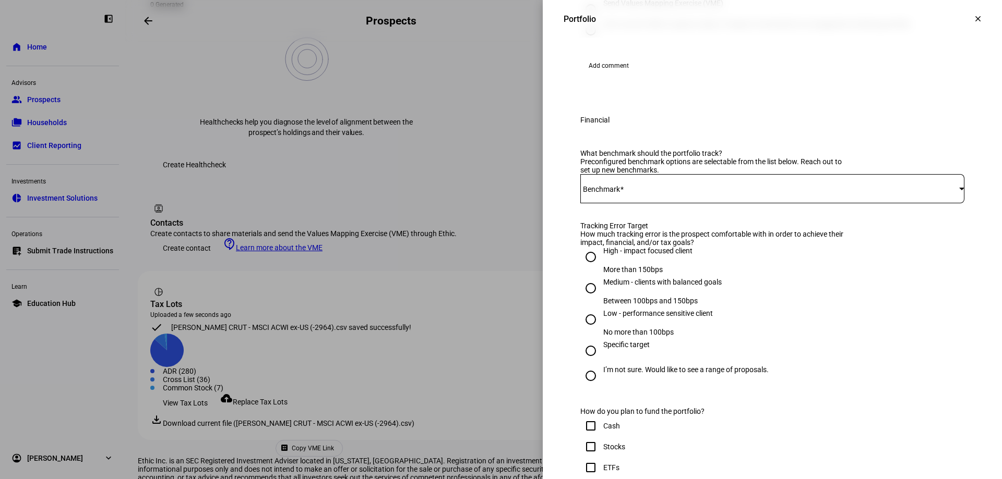
scroll to position [313, 0]
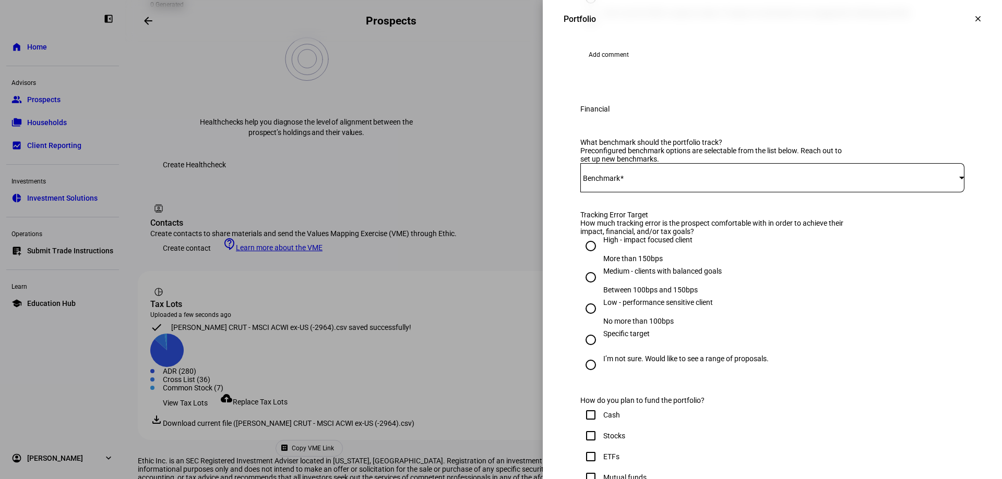
click at [610, 183] on mat-label "Benchmark" at bounding box center [601, 178] width 37 height 8
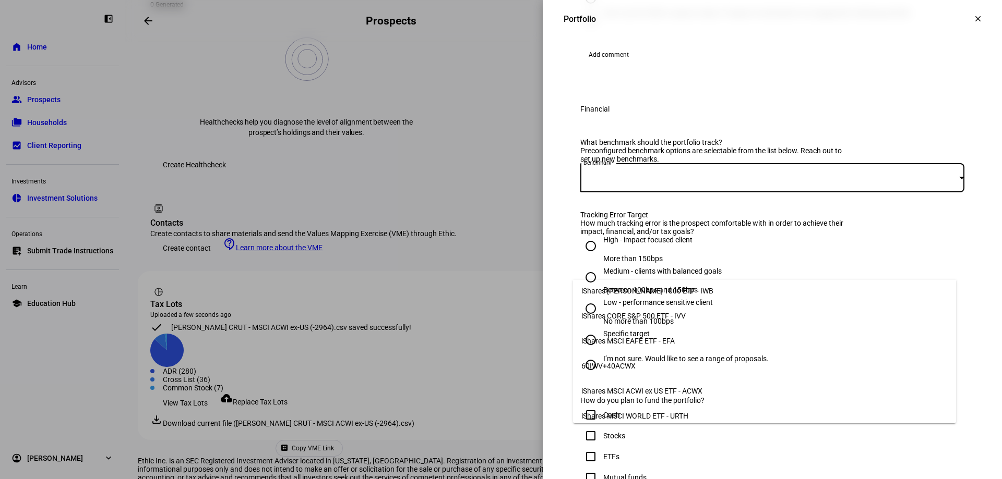
scroll to position [57, 0]
click at [659, 387] on span "iShares MSCI ACWI ex US ETF - ACWX" at bounding box center [641, 390] width 121 height 8
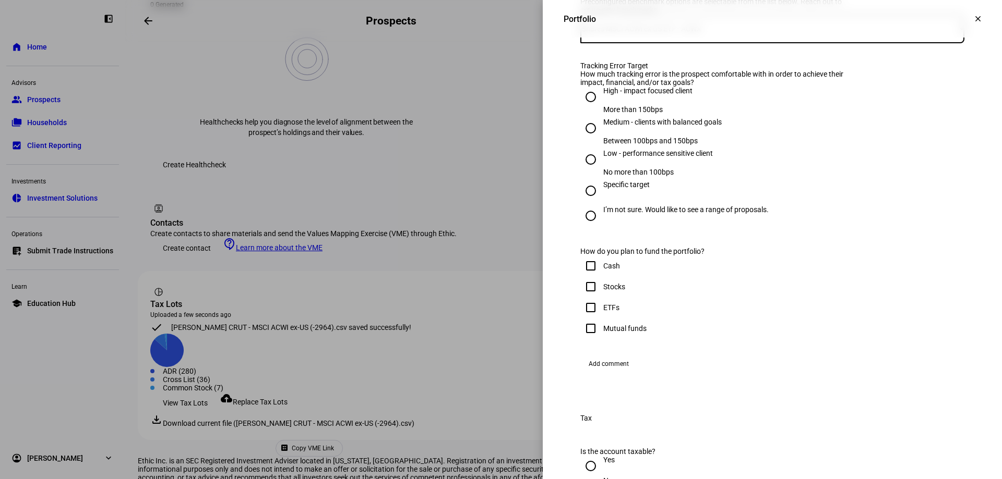
scroll to position [469, 0]
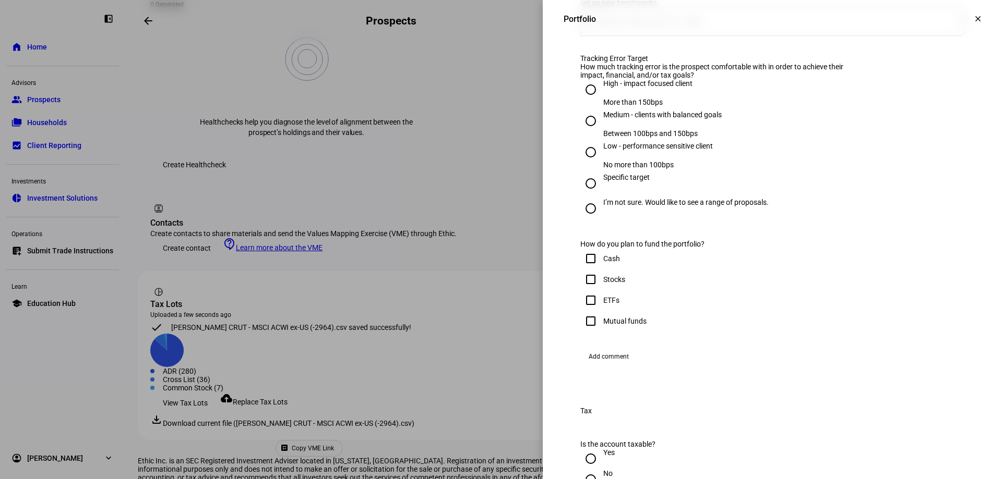
click at [584, 100] on input "High - impact focused client More than 150bps" at bounding box center [590, 89] width 21 height 21
radio input "true"
click at [585, 290] on input "Stocks" at bounding box center [590, 279] width 21 height 21
checkbox input "true"
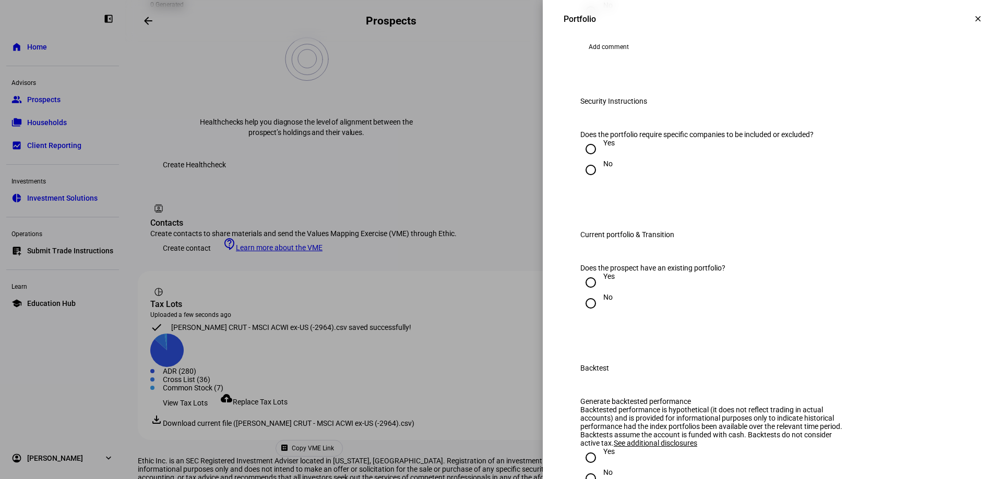
scroll to position [939, 0]
radio input "true"
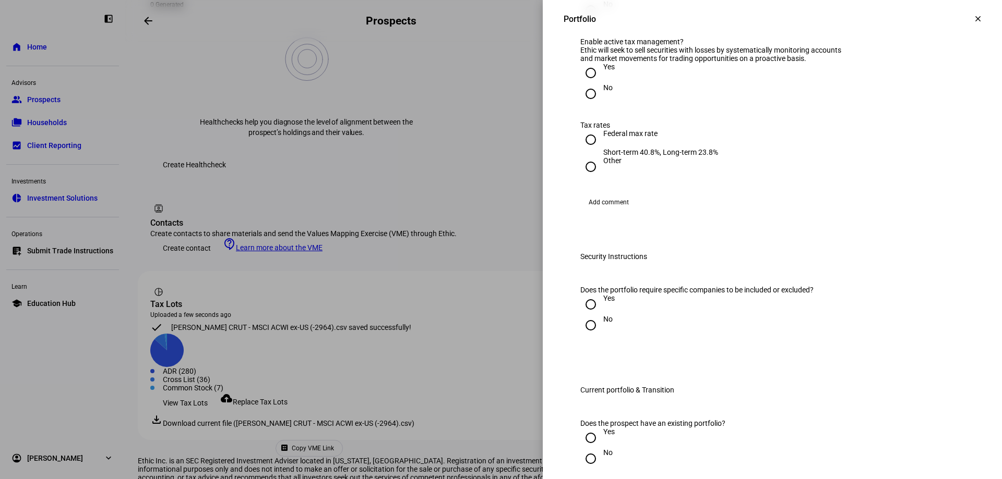
click at [585, 83] on input "Yes" at bounding box center [590, 73] width 21 height 21
radio input "true"
click at [582, 150] on input "Federal max rate Short-term 40.8%, Long-term 23.8%" at bounding box center [590, 139] width 21 height 21
radio input "true"
click at [583, 21] on input "No" at bounding box center [590, 10] width 21 height 21
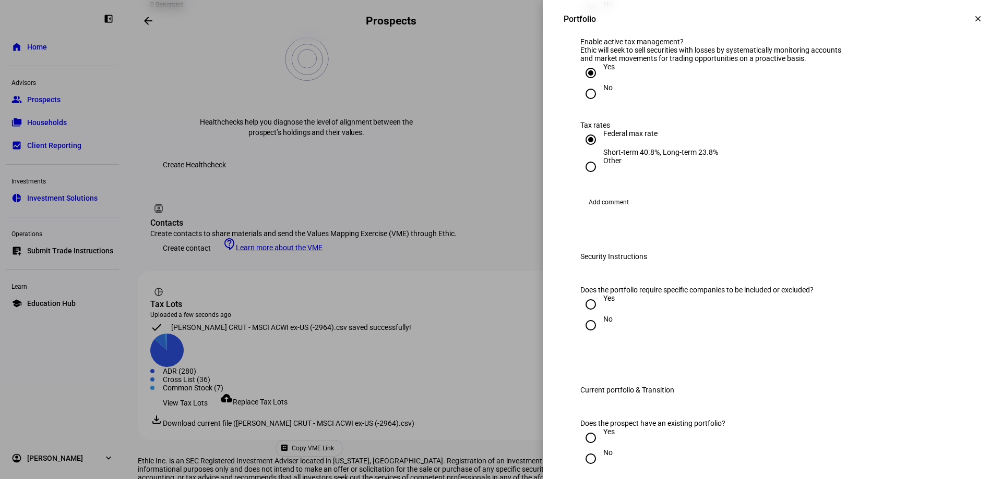
radio input "true"
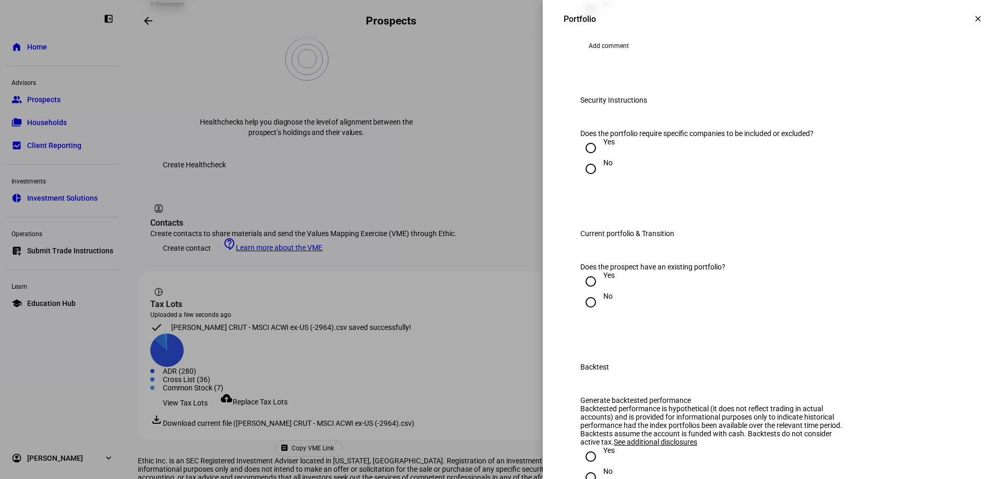
click at [582, 159] on input "Yes" at bounding box center [590, 148] width 21 height 21
radio input "true"
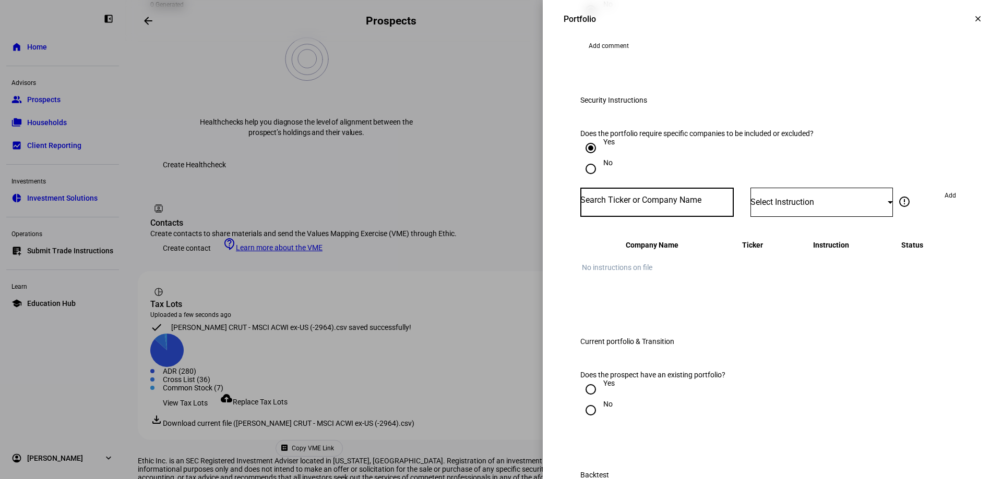
click at [677, 204] on input "Number" at bounding box center [656, 200] width 153 height 8
type input "tsla"
click at [625, 411] on mat-option "TESLA INC TSLA" at bounding box center [649, 405] width 153 height 29
click at [791, 207] on span "Select Instruction" at bounding box center [782, 202] width 64 height 10
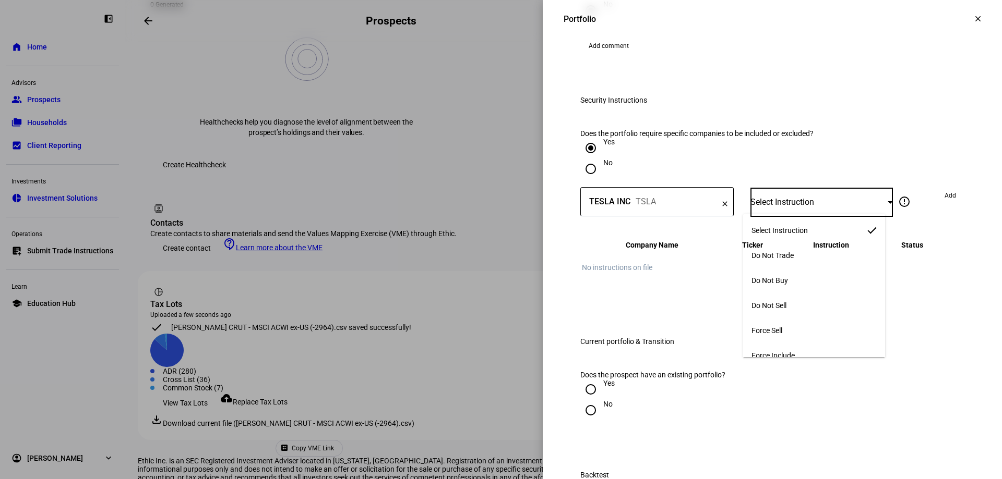
click at [803, 279] on mat-option "Do Not Buy" at bounding box center [814, 280] width 142 height 25
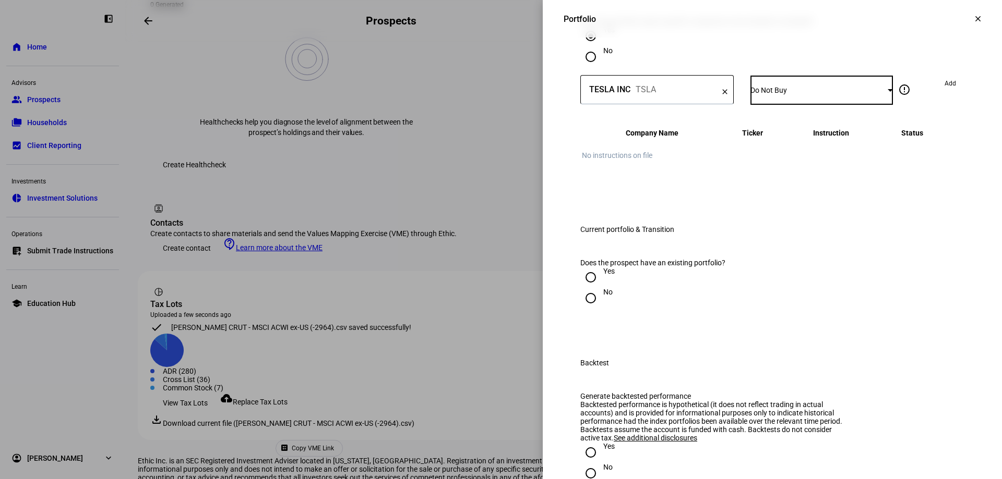
scroll to position [1095, 0]
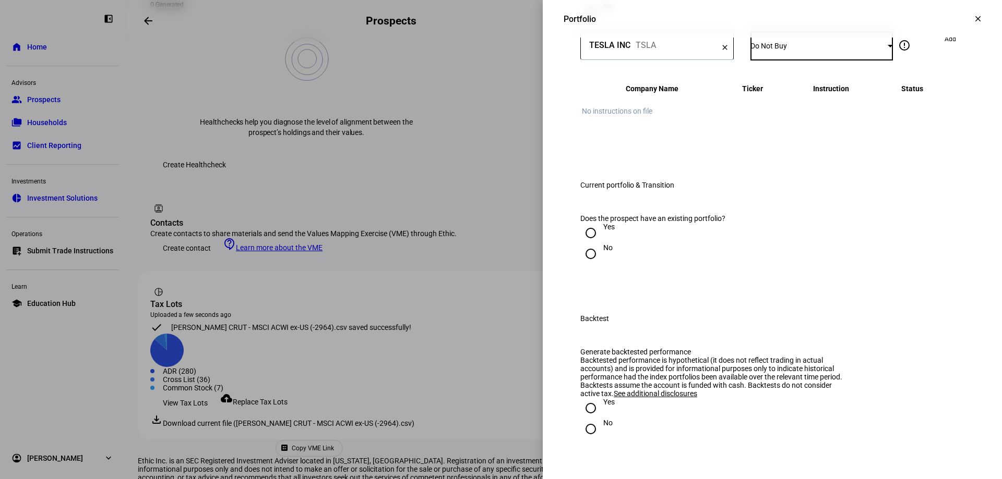
drag, startPoint x: 942, startPoint y: 216, endPoint x: 937, endPoint y: 223, distance: 8.2
click at [944, 47] on span "Add" at bounding box center [949, 39] width 11 height 17
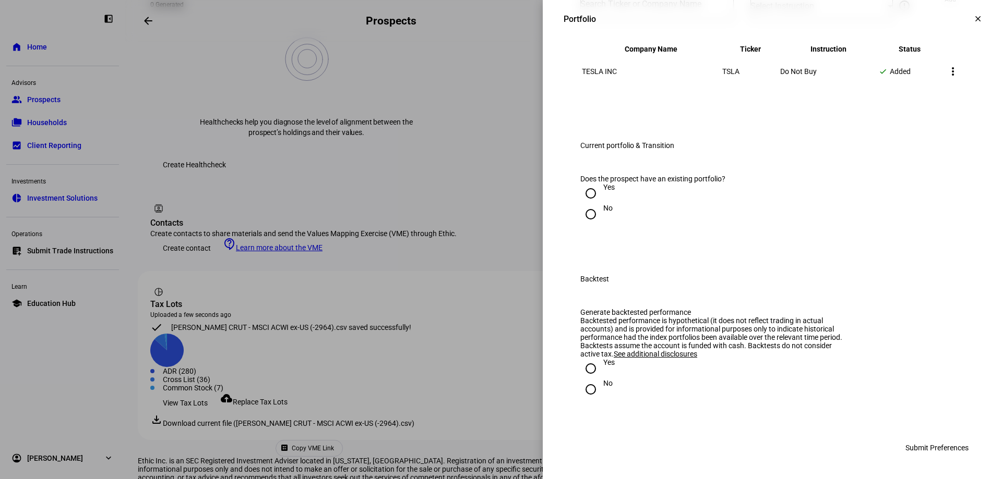
scroll to position [1200, 0]
click at [582, 204] on input "Yes" at bounding box center [590, 193] width 21 height 21
radio input "true"
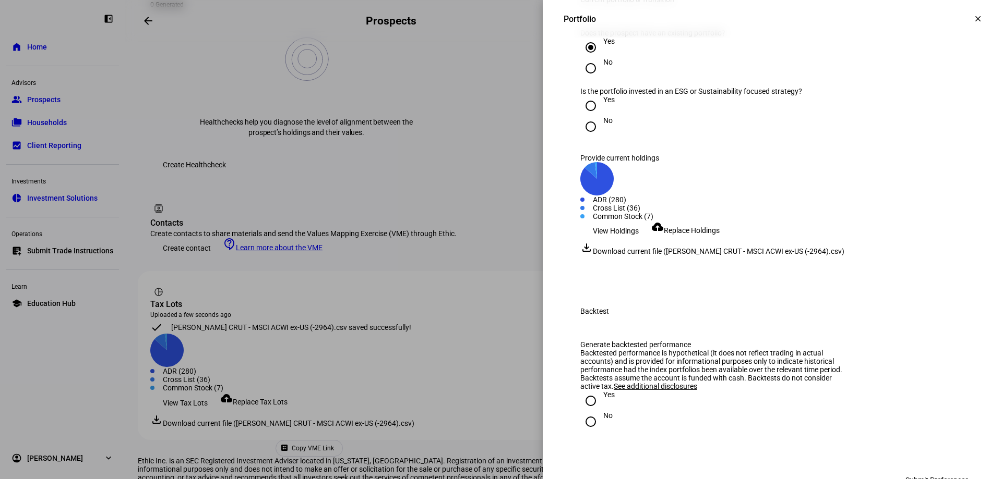
scroll to position [1304, 0]
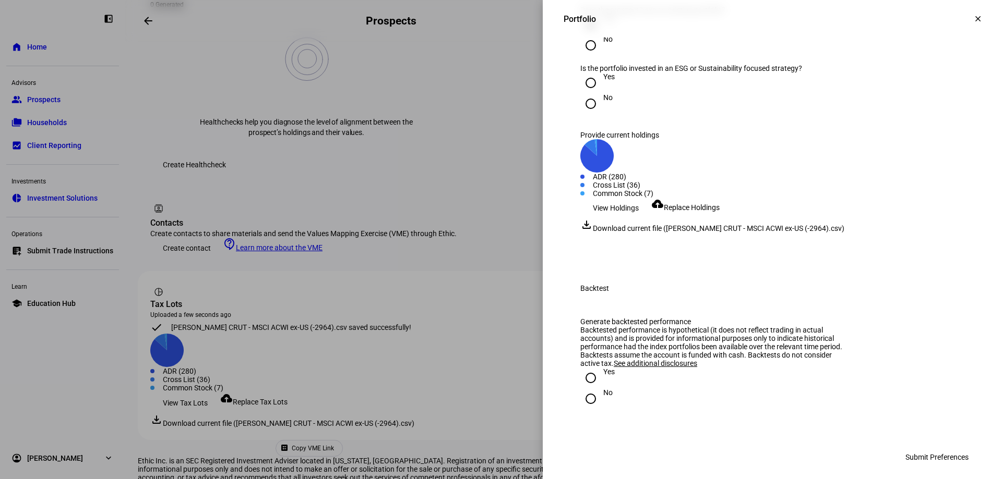
click at [580, 93] on input "Yes" at bounding box center [590, 83] width 21 height 21
radio input "true"
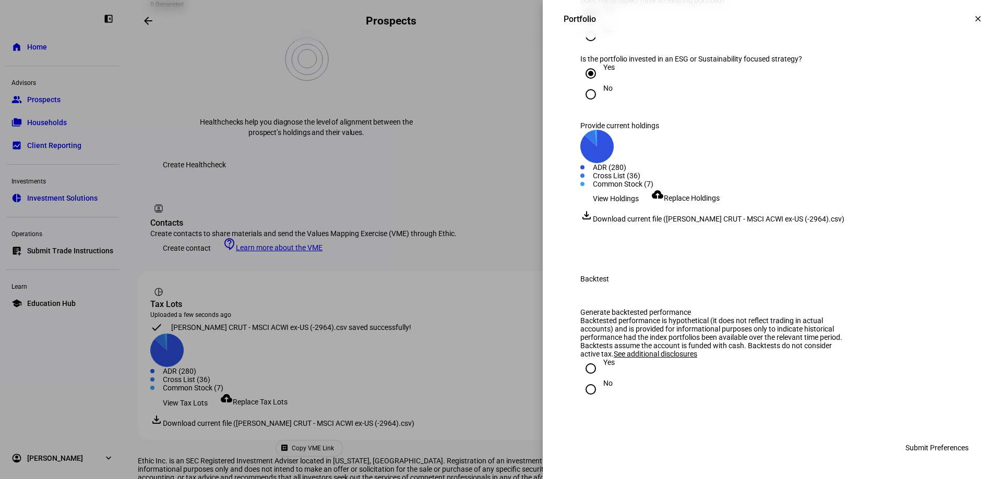
scroll to position [1536, 0]
click at [584, 392] on input "No" at bounding box center [590, 389] width 21 height 21
radio input "true"
click at [926, 443] on span "Submit Preferences" at bounding box center [936, 448] width 63 height 21
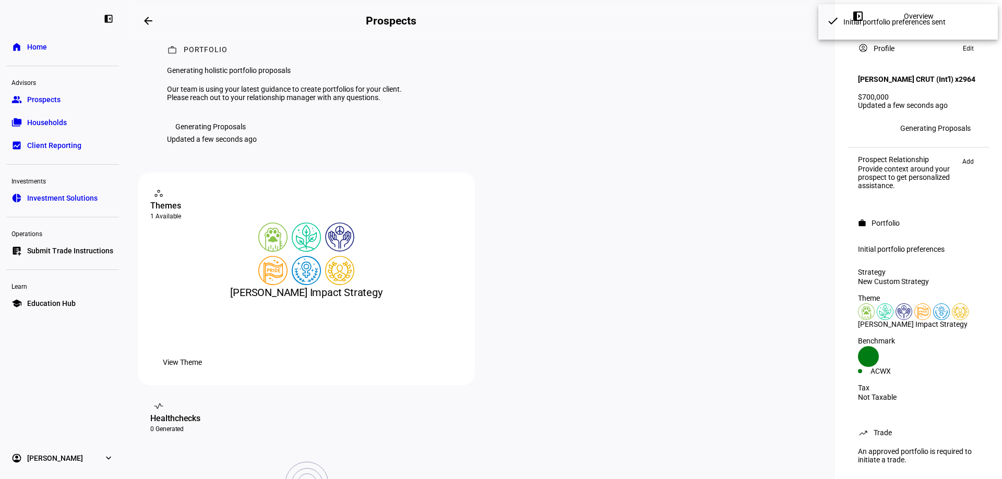
scroll to position [0, 0]
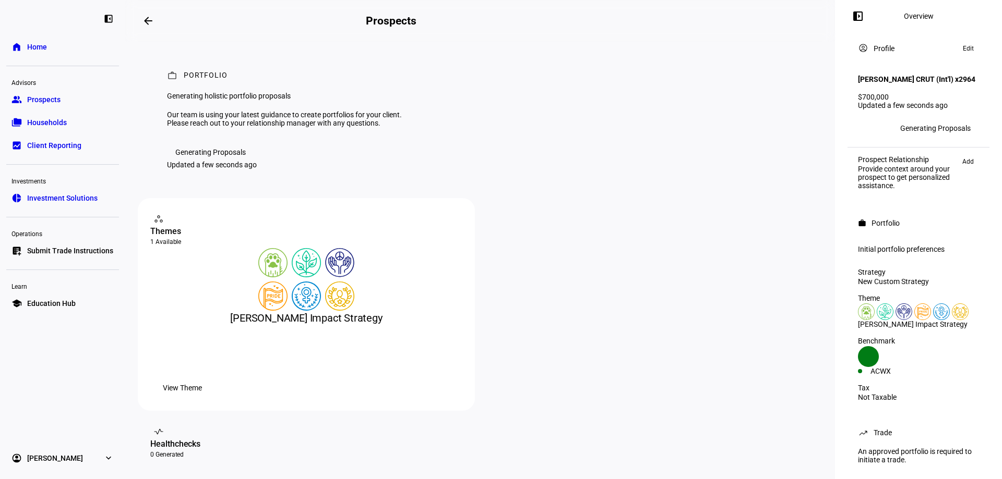
click at [39, 103] on span "Prospects" at bounding box center [43, 99] width 33 height 10
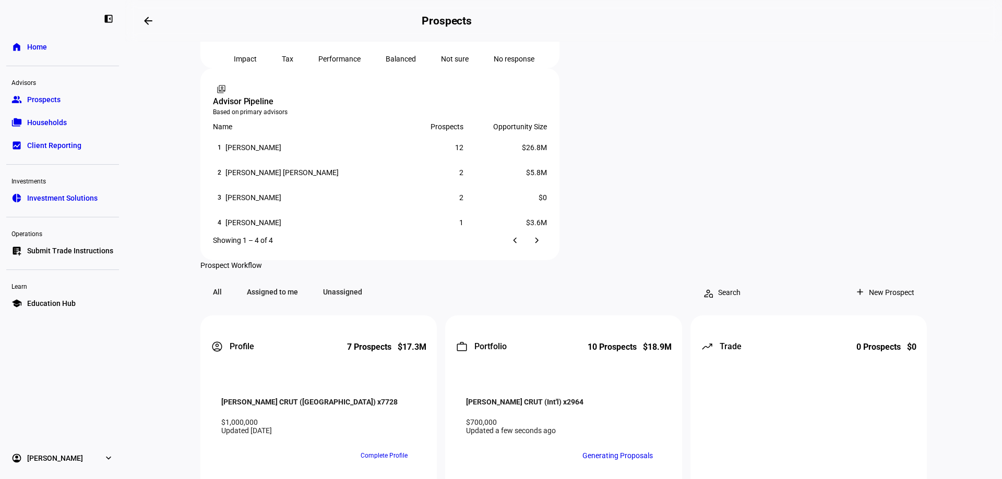
scroll to position [730, 0]
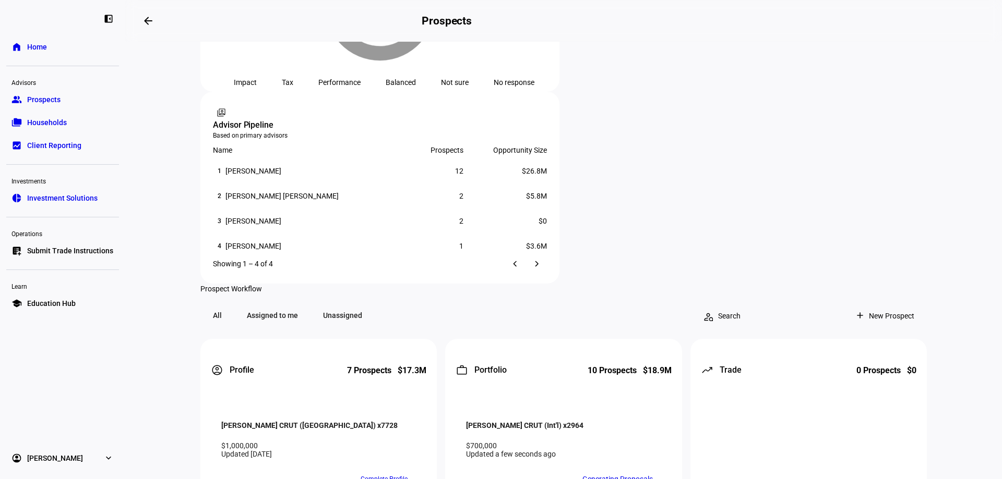
click at [392, 167] on span "Edit" at bounding box center [386, 170] width 13 height 8
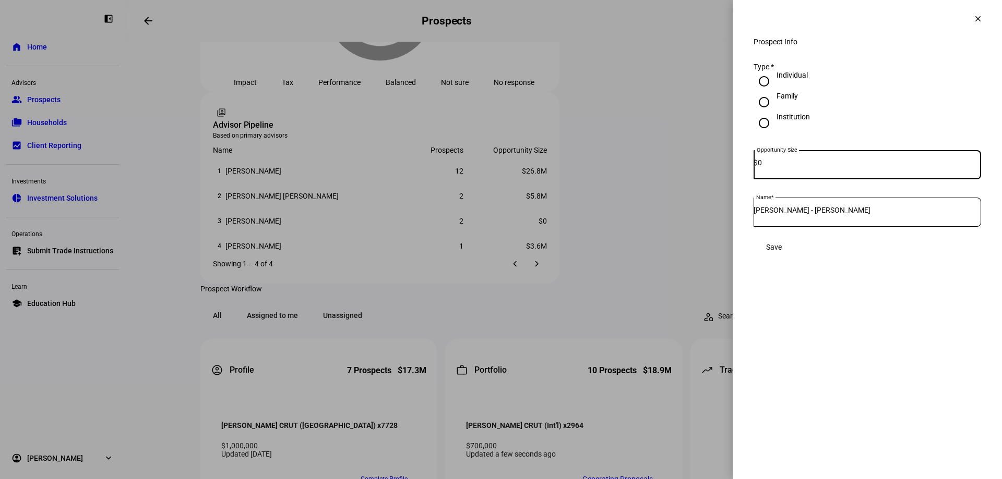
click at [843, 212] on input "[PERSON_NAME] - [PERSON_NAME]" at bounding box center [866, 210] width 227 height 8
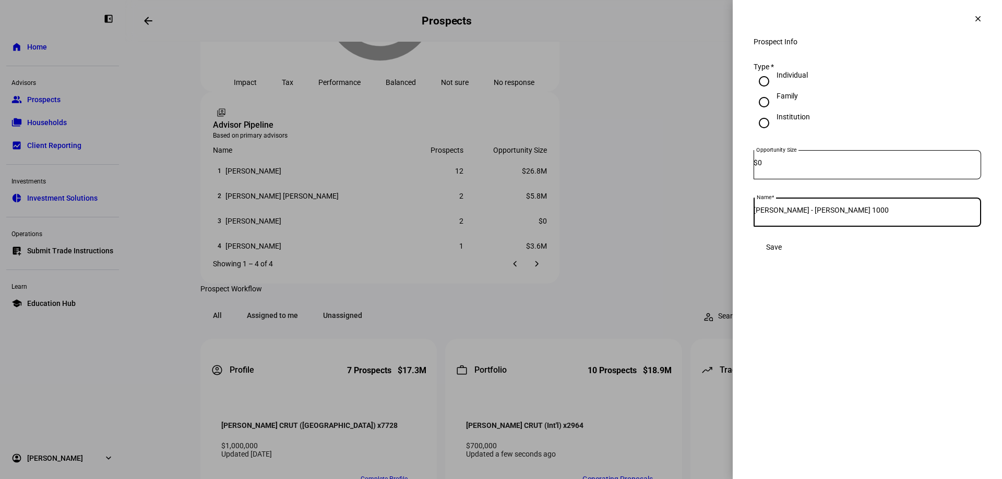
type input "[PERSON_NAME] - [PERSON_NAME] 1000"
click at [781, 251] on span "Save" at bounding box center [774, 247] width 16 height 8
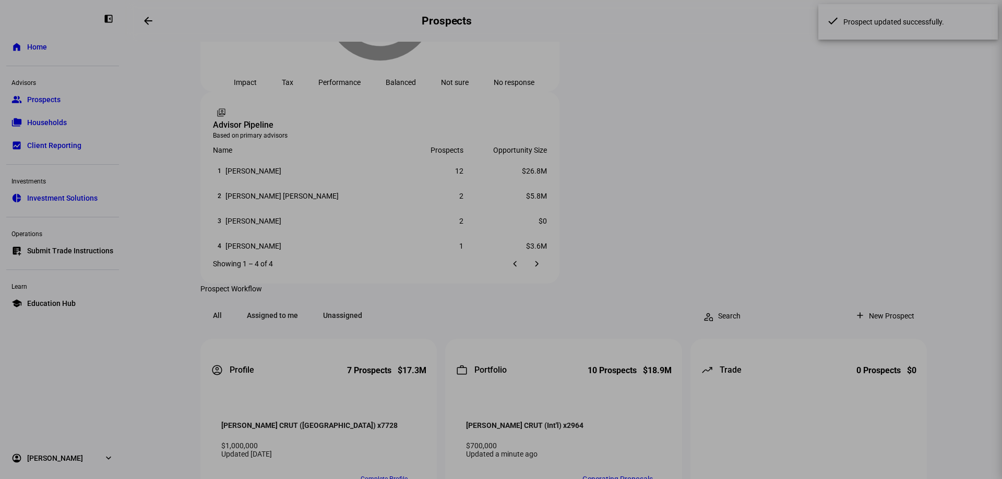
scroll to position [774, 0]
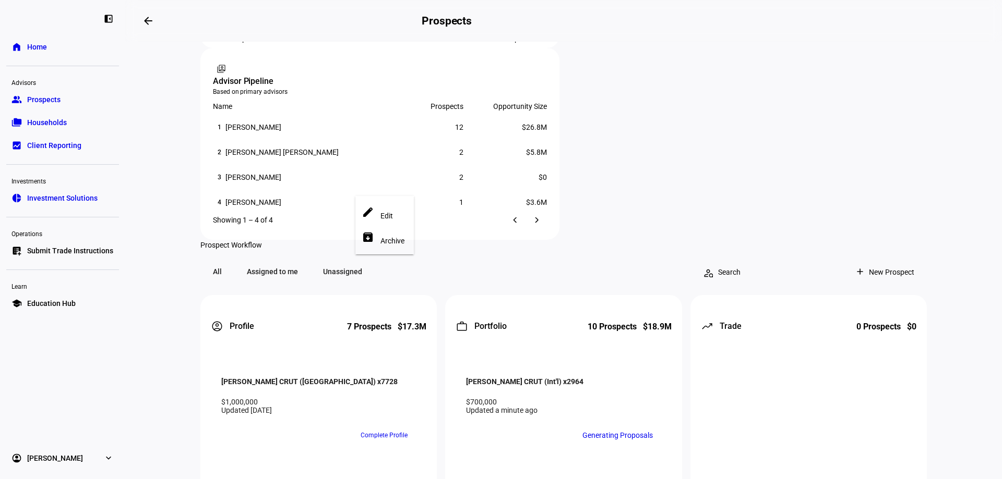
click at [388, 214] on span "Edit" at bounding box center [386, 216] width 13 height 8
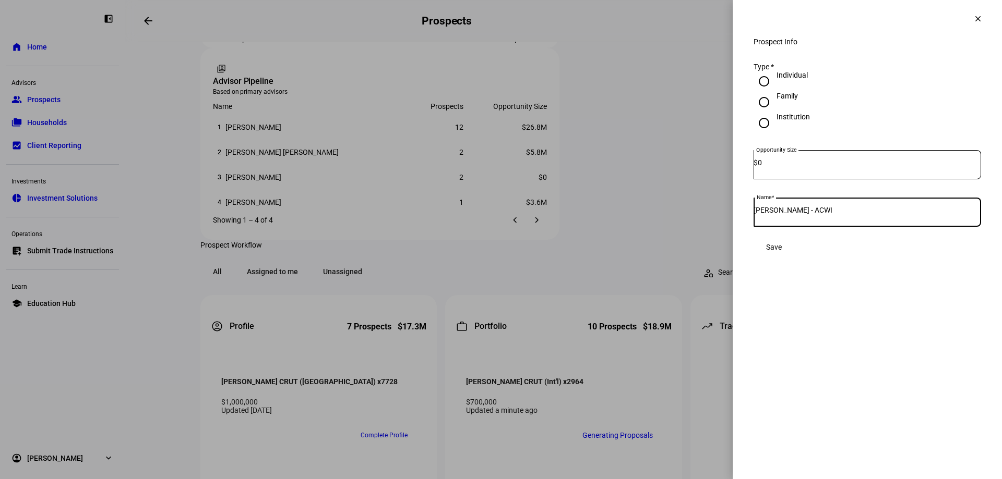
click at [838, 214] on input "[PERSON_NAME] - ACWI" at bounding box center [866, 210] width 227 height 8
click at [836, 214] on input "[PERSON_NAME] - ACWI e" at bounding box center [866, 210] width 227 height 8
type input "[PERSON_NAME] - ACWI ex-US"
click at [794, 256] on span at bounding box center [773, 247] width 41 height 21
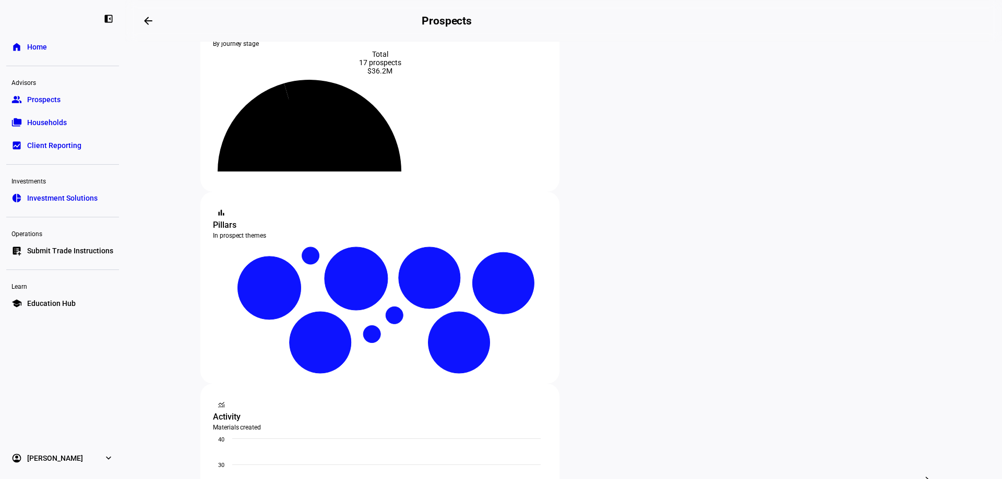
scroll to position [156, 0]
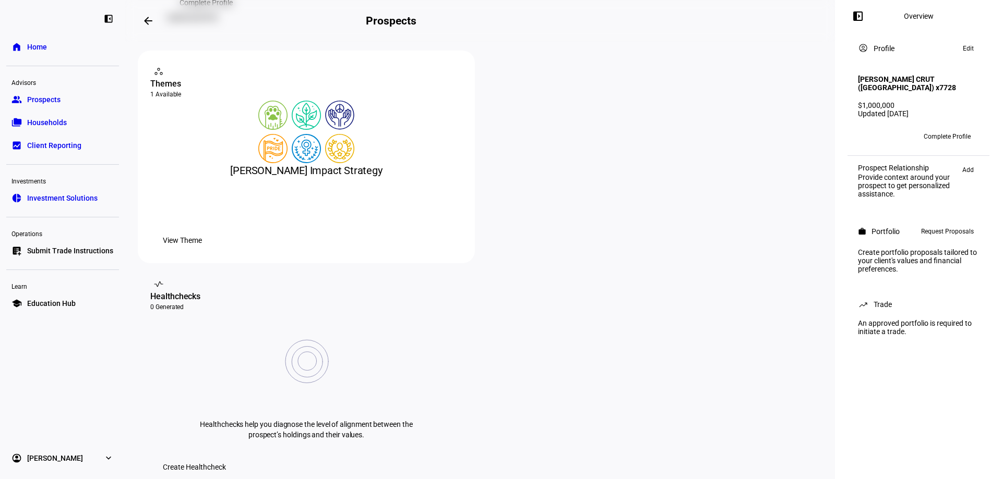
scroll to position [417, 0]
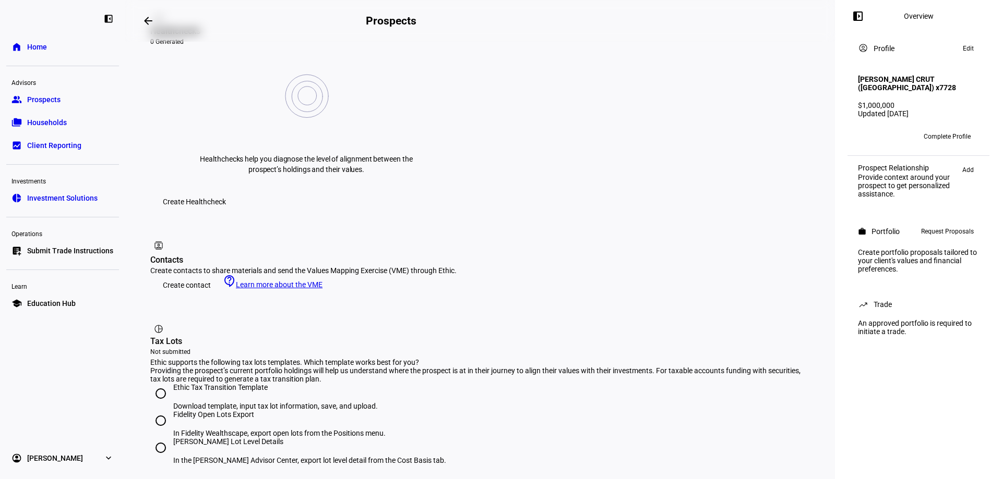
click at [157, 438] on input "[PERSON_NAME] Lot Level Details In the [PERSON_NAME] Advisor Center, export lot…" at bounding box center [160, 448] width 21 height 21
radio input "true"
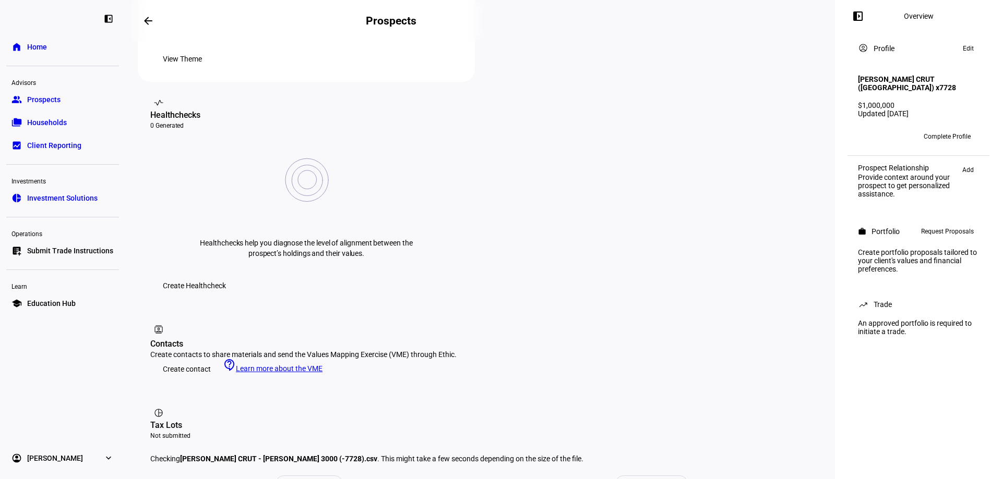
click at [968, 170] on span "Add" at bounding box center [967, 170] width 11 height 13
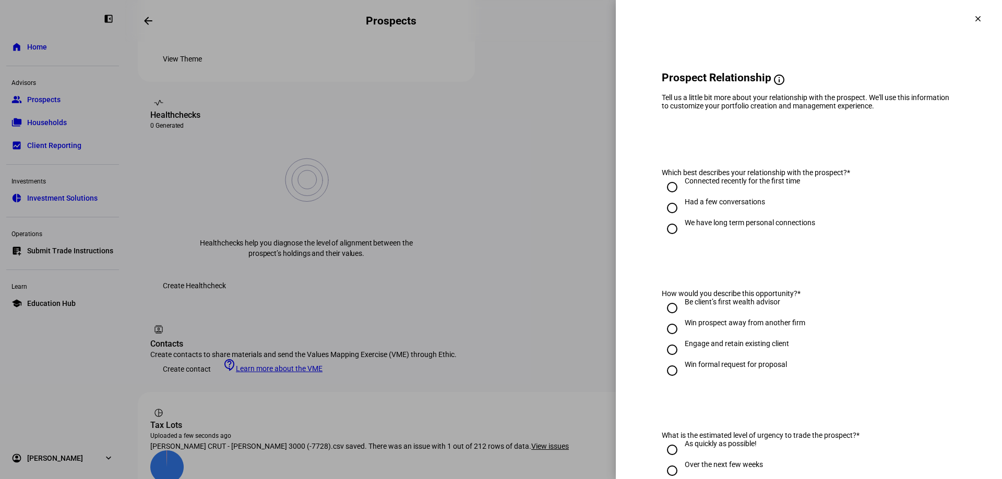
scroll to position [417, 0]
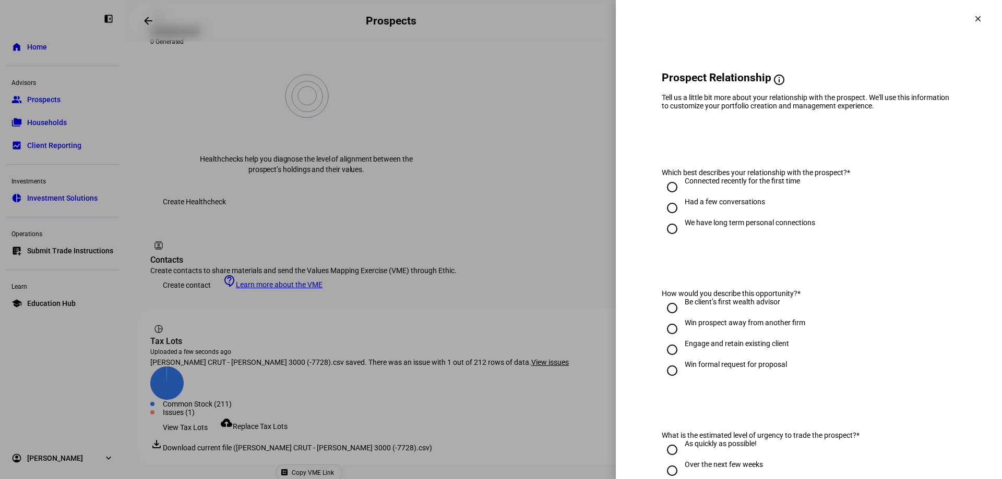
click at [666, 236] on input "We have long term personal connections" at bounding box center [671, 229] width 21 height 21
radio input "true"
click at [664, 356] on input "Engage and retain existing client" at bounding box center [671, 350] width 21 height 21
radio input "true"
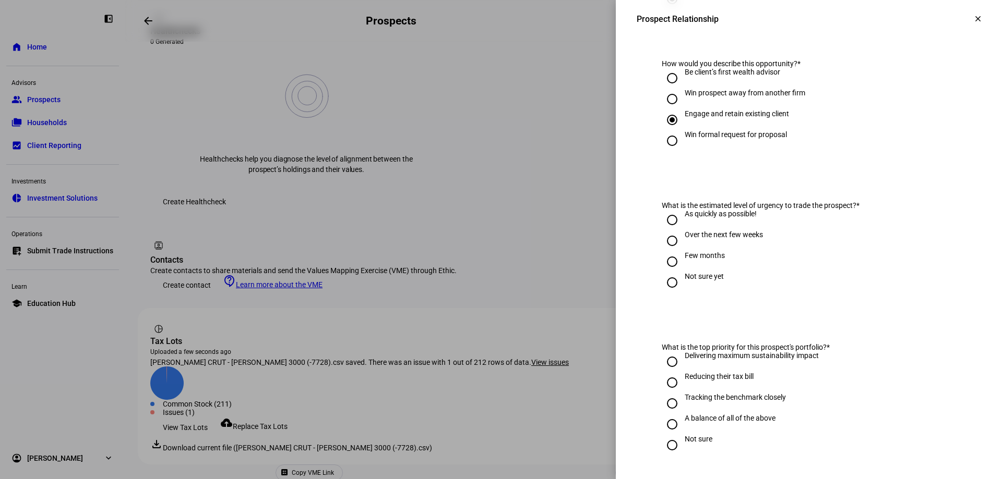
scroll to position [261, 0]
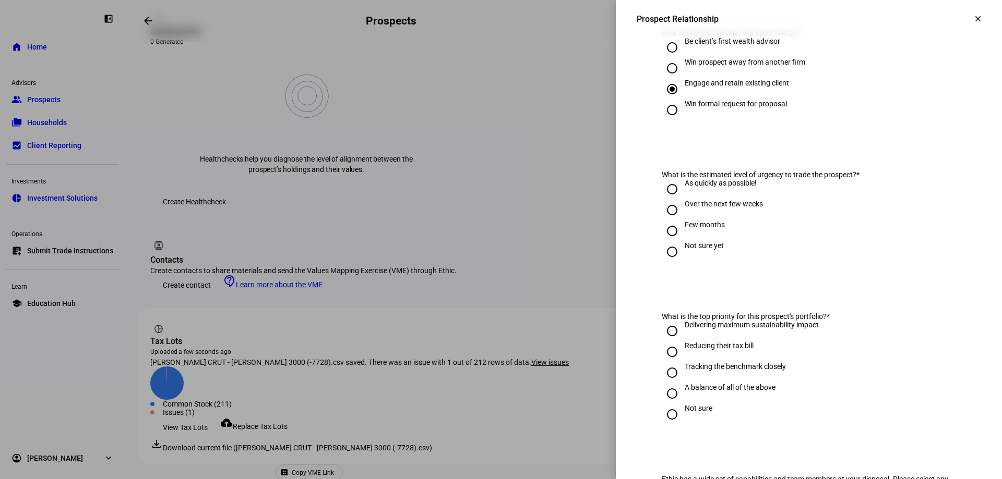
click at [666, 218] on input "Over the next few weeks" at bounding box center [671, 210] width 21 height 21
radio input "true"
click at [664, 410] on input "Not sure" at bounding box center [671, 414] width 21 height 21
radio input "true"
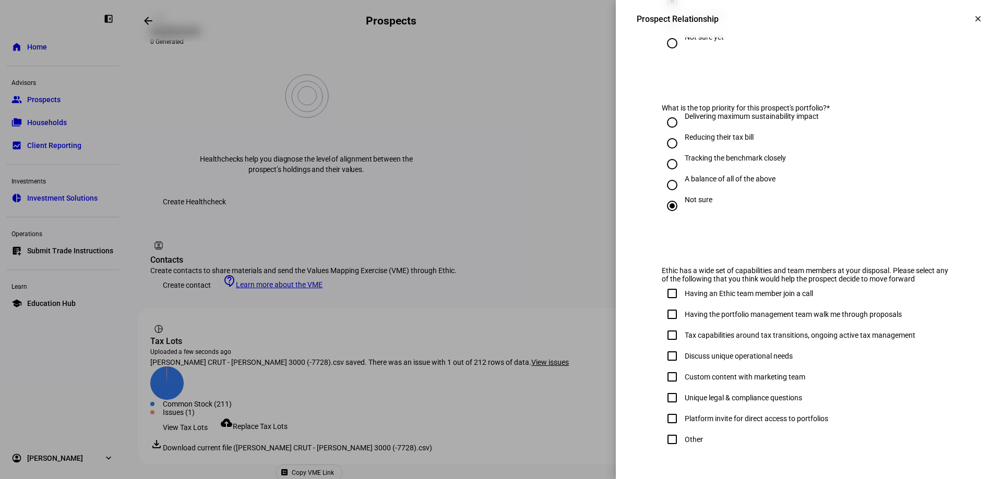
click at [666, 449] on input "Other" at bounding box center [671, 439] width 21 height 21
checkbox input "true"
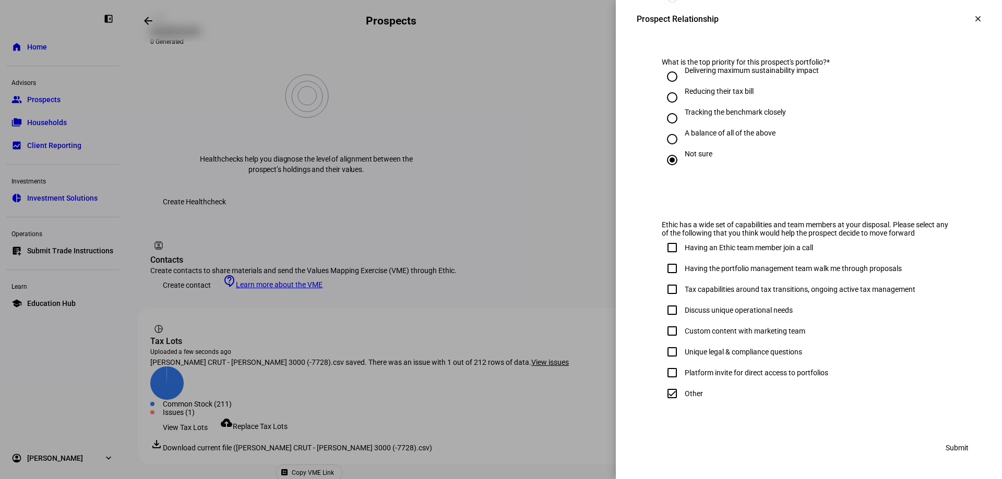
scroll to position [524, 0]
click at [945, 452] on span "Submit" at bounding box center [956, 448] width 23 height 21
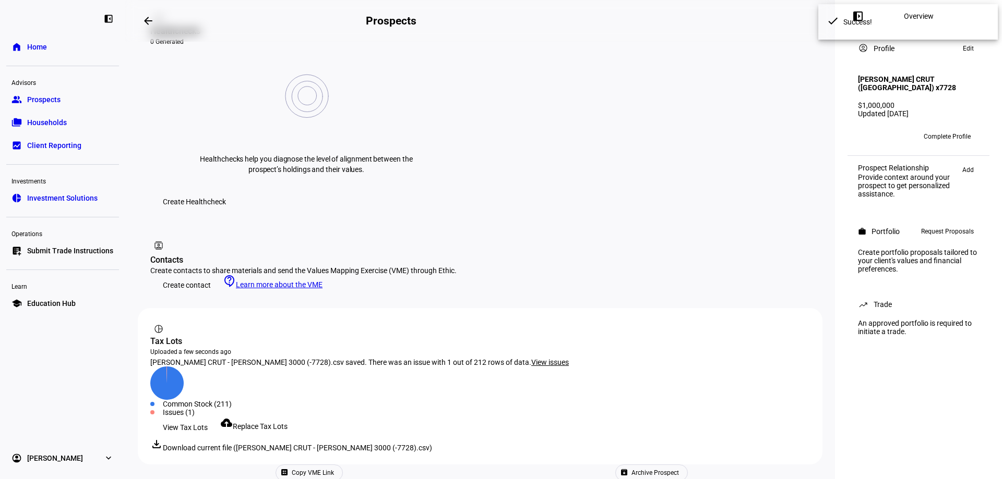
click at [194, 417] on span "View Tax Lots" at bounding box center [185, 427] width 45 height 21
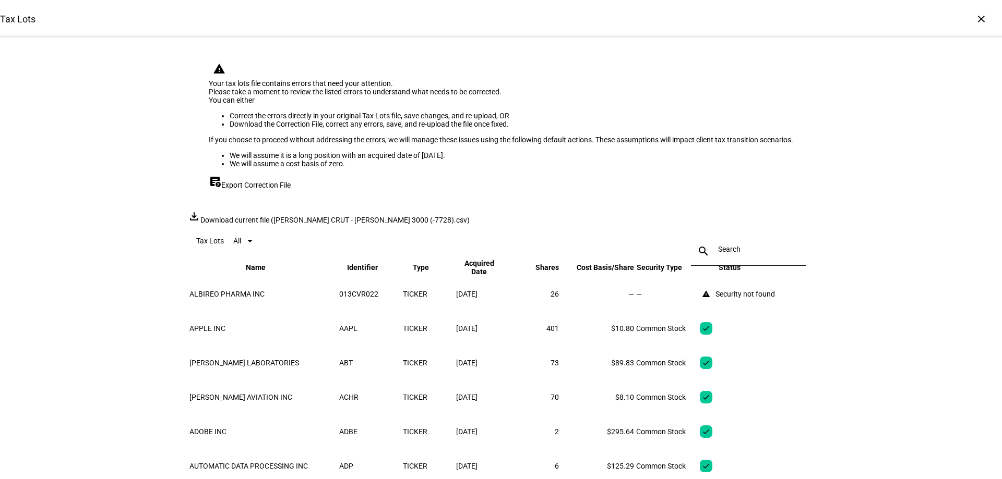
click at [874, 389] on div "Tax Lots × warning Your tax lots file contains errors that need your attention.…" at bounding box center [501, 239] width 1002 height 479
click at [258, 189] on span "Export Correction File" at bounding box center [255, 185] width 69 height 8
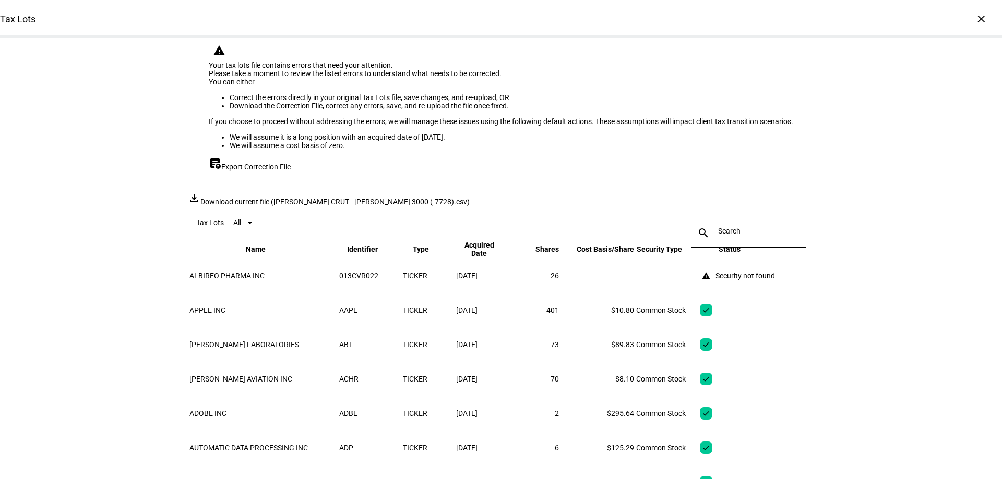
scroll to position [0, 0]
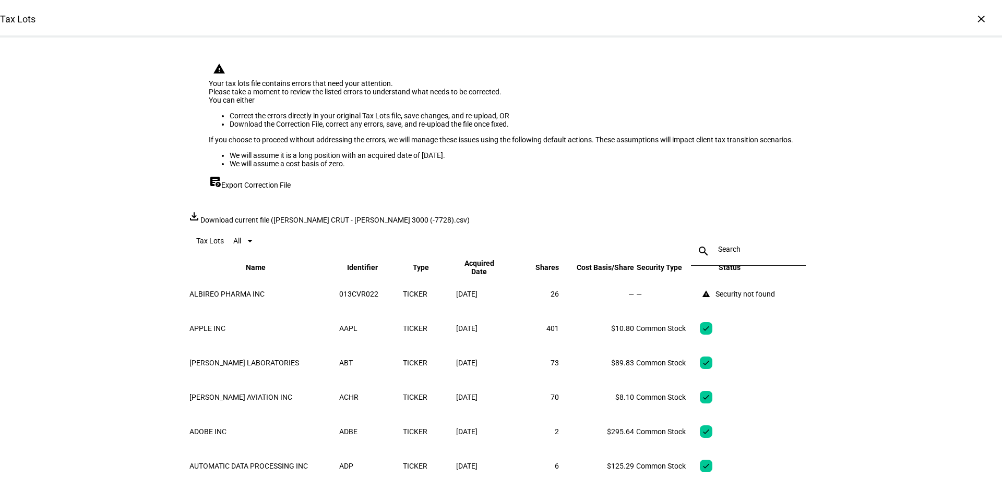
click at [974, 18] on div "×" at bounding box center [980, 18] width 17 height 17
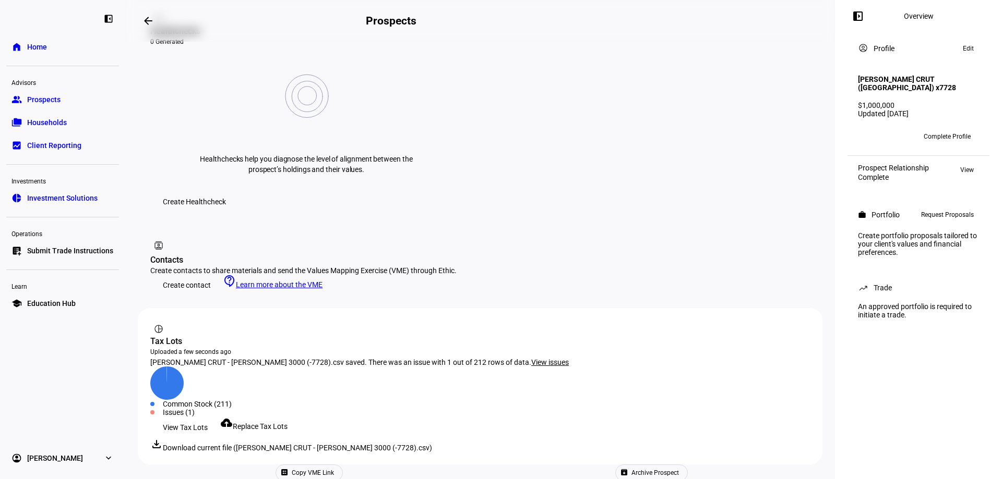
scroll to position [430, 0]
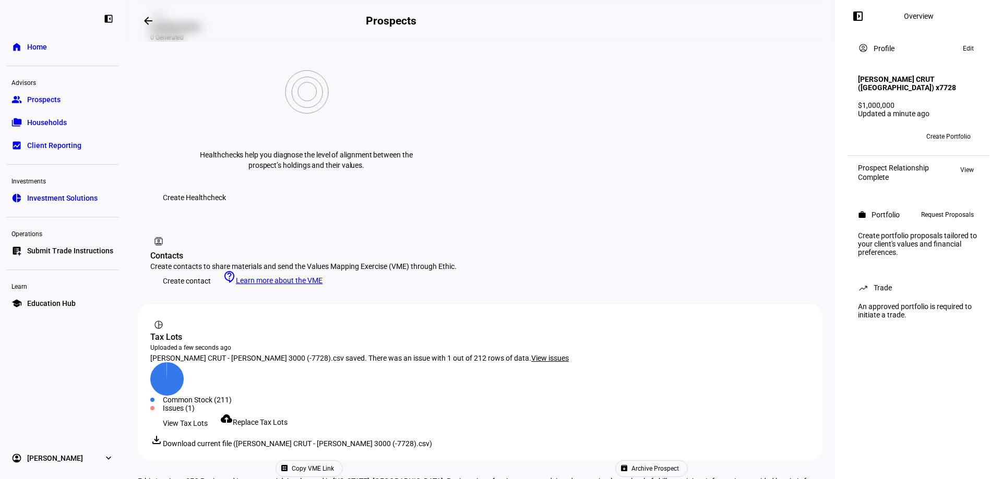
click at [255, 418] on span "Replace Tax Lots" at bounding box center [260, 422] width 55 height 8
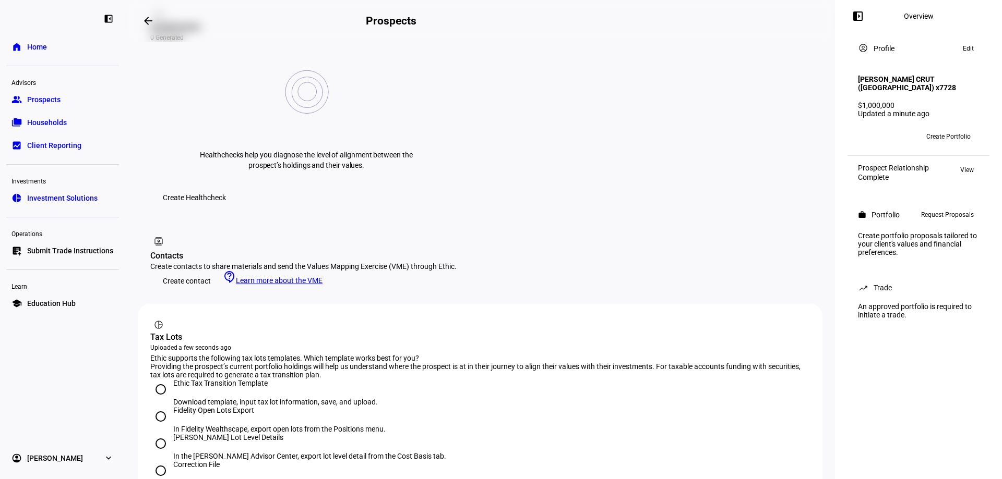
click at [164, 461] on input "Correction File Download the Correction File from the Tax Lots view, correct an…" at bounding box center [160, 471] width 21 height 21
radio input "true"
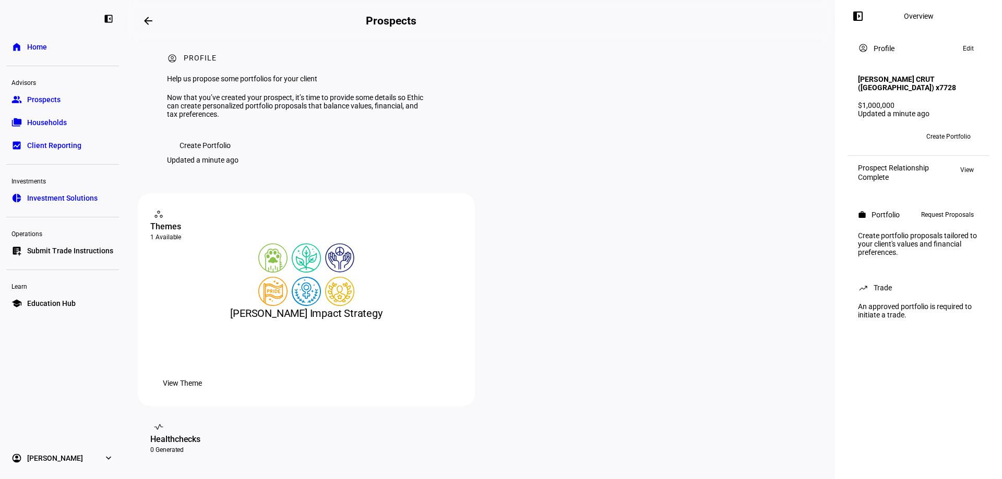
scroll to position [0, 0]
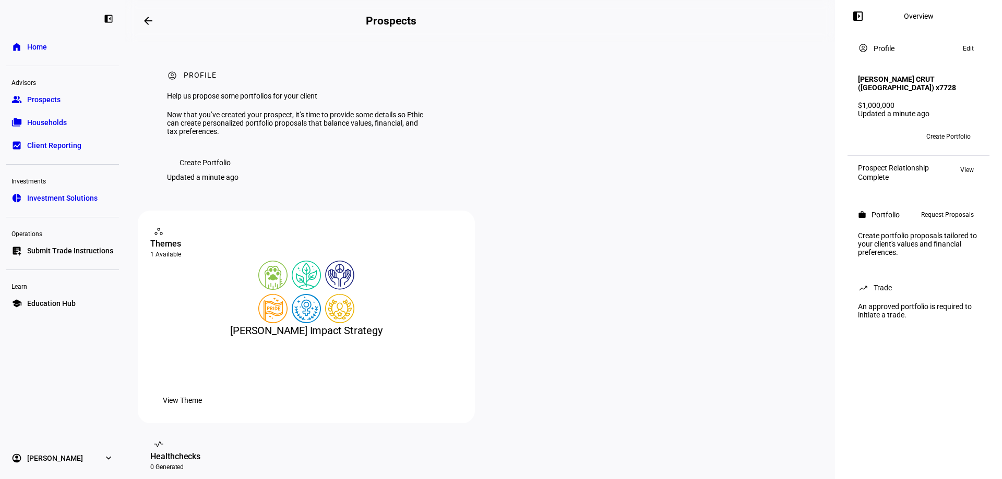
click at [57, 103] on span "Prospects" at bounding box center [43, 99] width 33 height 10
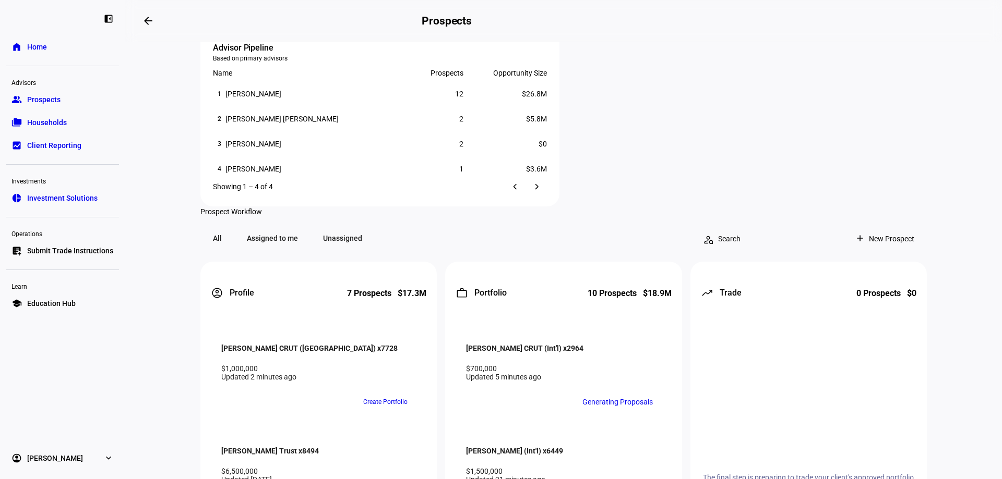
scroll to position [782, 0]
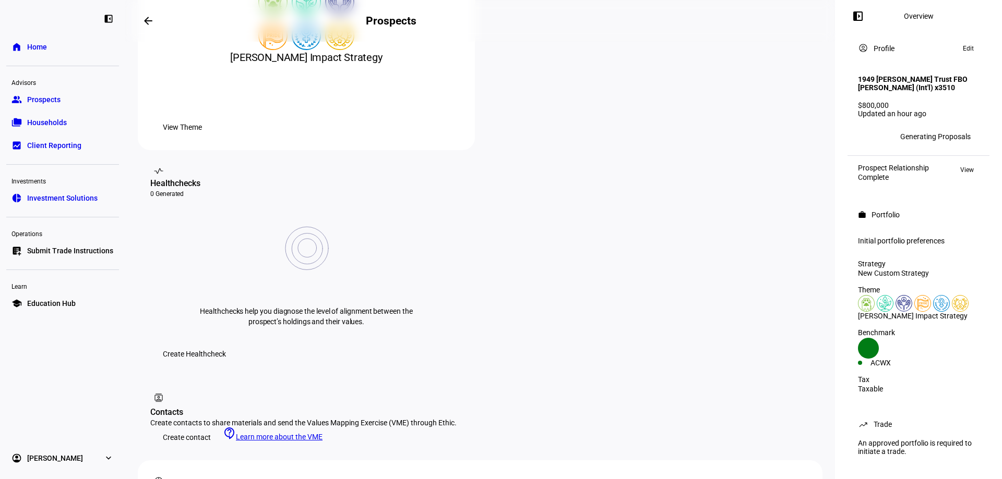
scroll to position [421, 0]
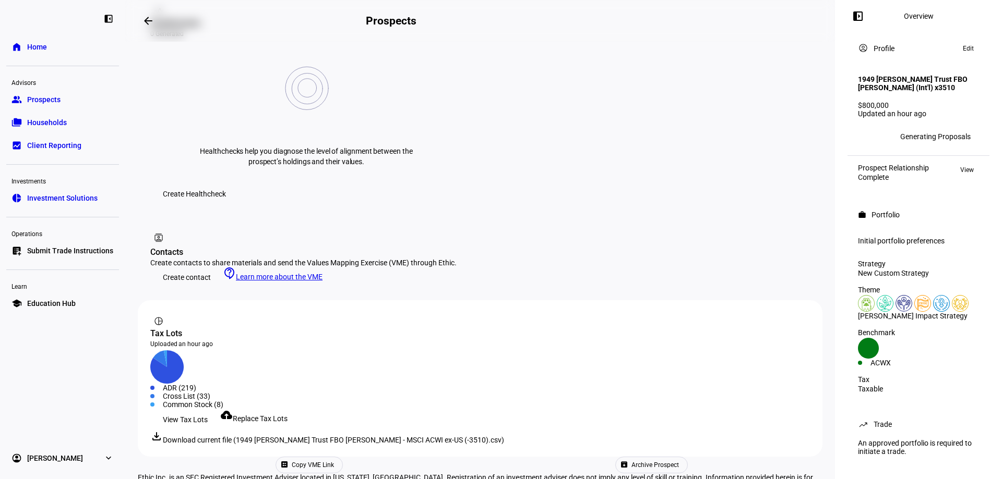
click at [200, 409] on span "View Tax Lots" at bounding box center [185, 419] width 45 height 21
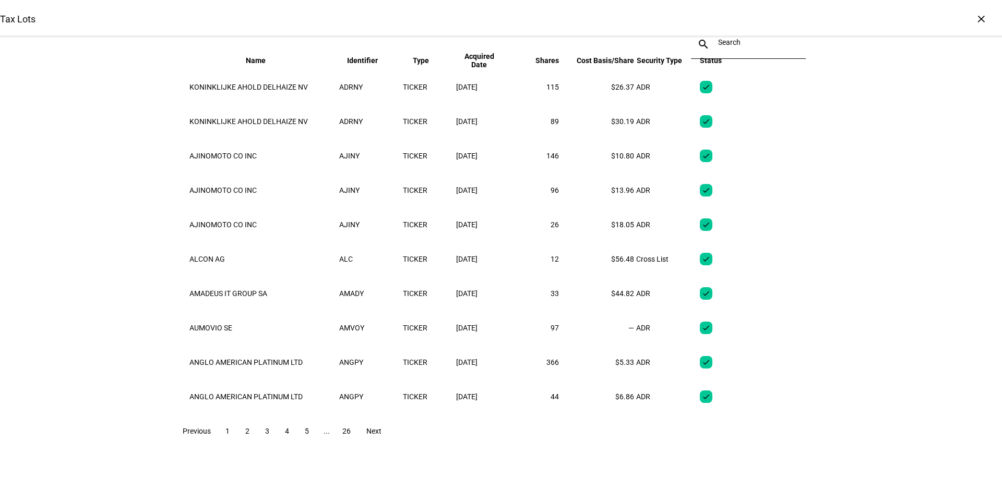
scroll to position [0, 0]
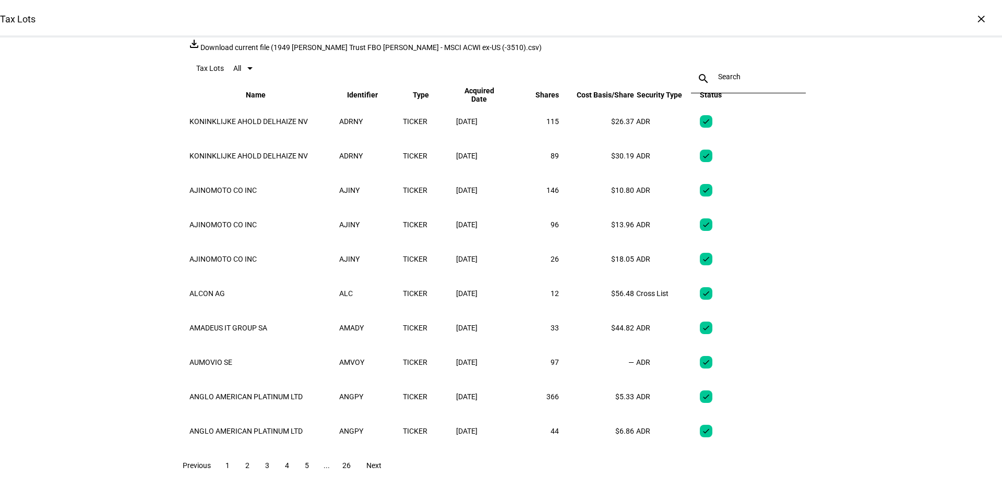
click at [973, 16] on div "×" at bounding box center [980, 18] width 17 height 17
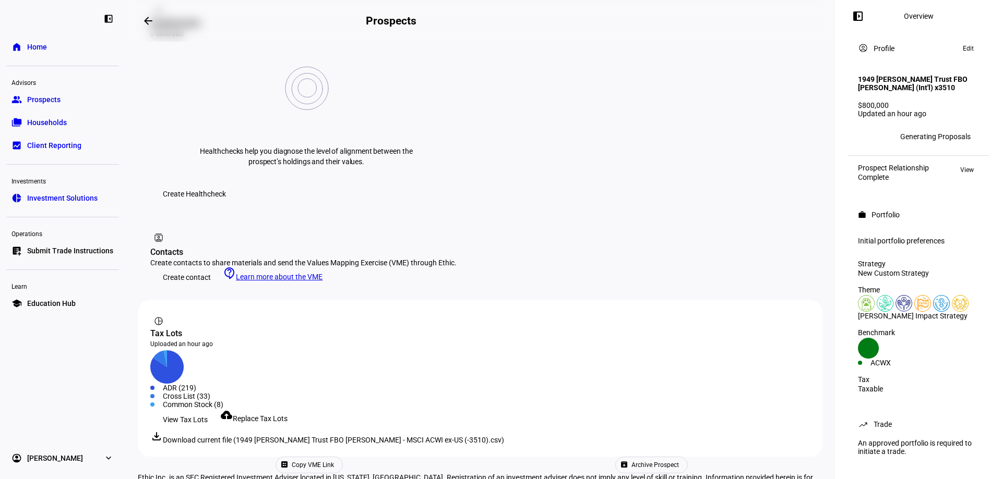
click at [268, 415] on span "Replace Tax Lots" at bounding box center [260, 419] width 55 height 8
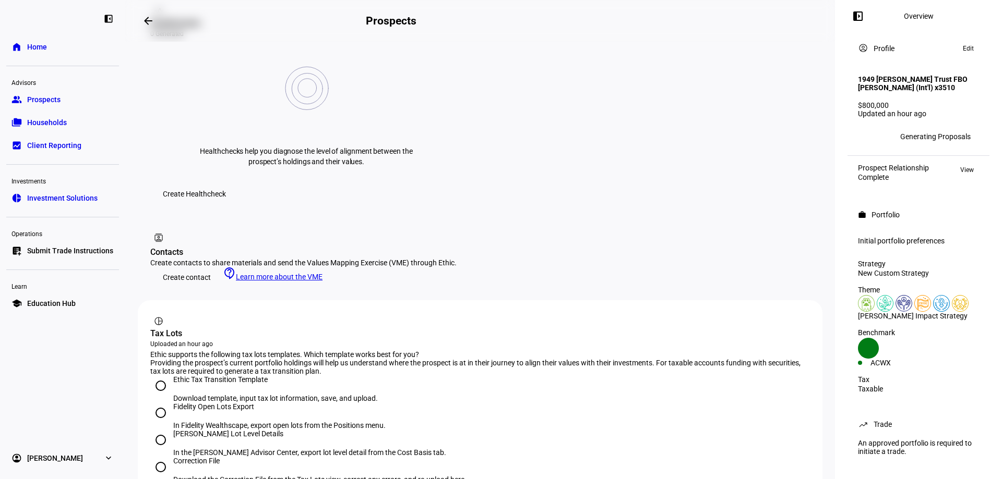
click at [157, 430] on input "[PERSON_NAME] Lot Level Details In the [PERSON_NAME] Advisor Center, export lot…" at bounding box center [160, 440] width 21 height 21
radio input "true"
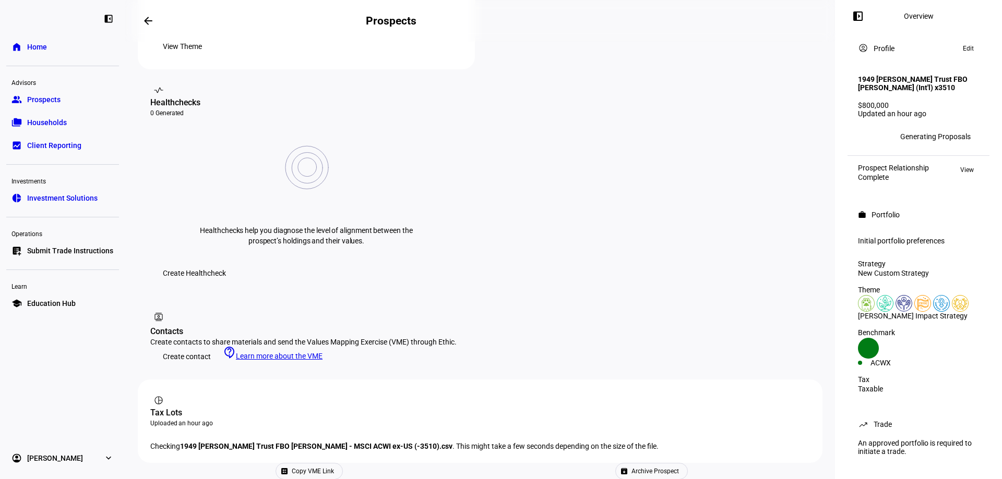
scroll to position [421, 0]
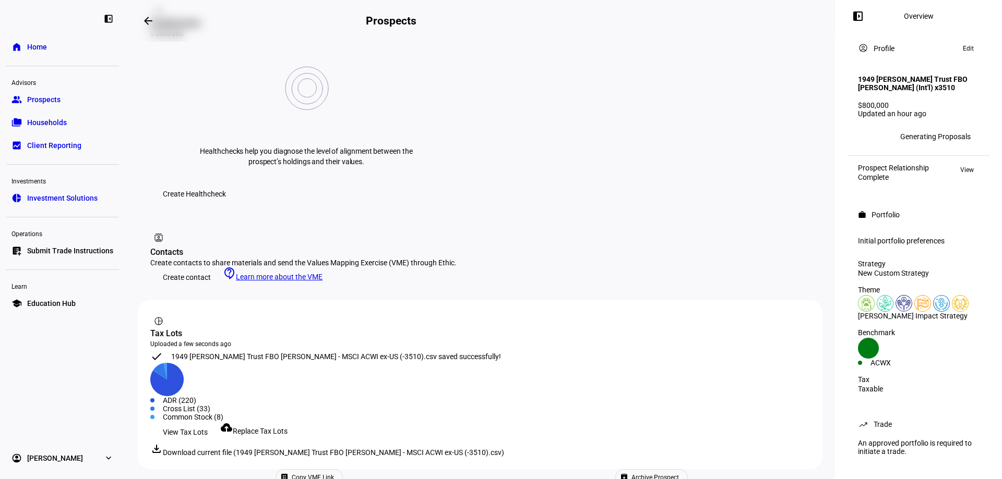
click at [191, 422] on span "View Tax Lots" at bounding box center [185, 432] width 45 height 21
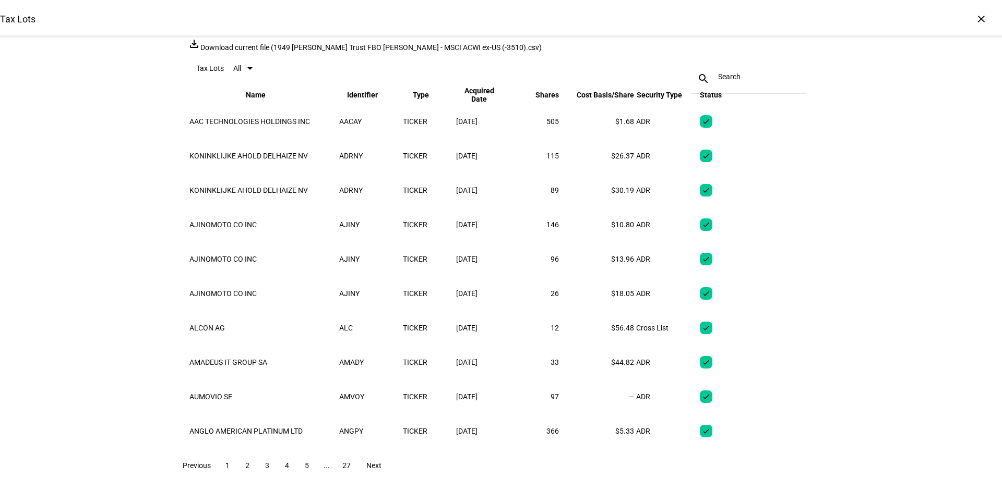
click at [972, 18] on div "×" at bounding box center [980, 18] width 17 height 17
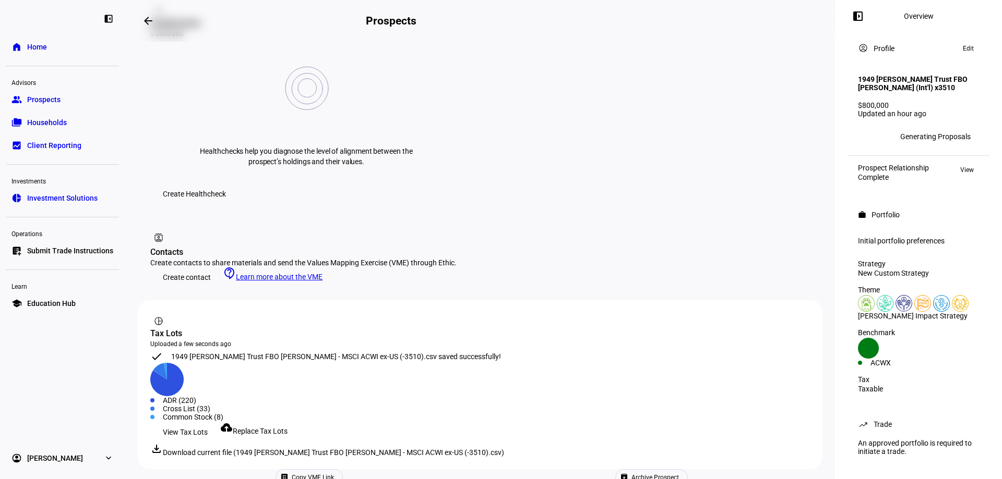
drag, startPoint x: 82, startPoint y: 100, endPoint x: 108, endPoint y: 125, distance: 36.2
click at [82, 100] on link "group Prospects" at bounding box center [62, 99] width 113 height 21
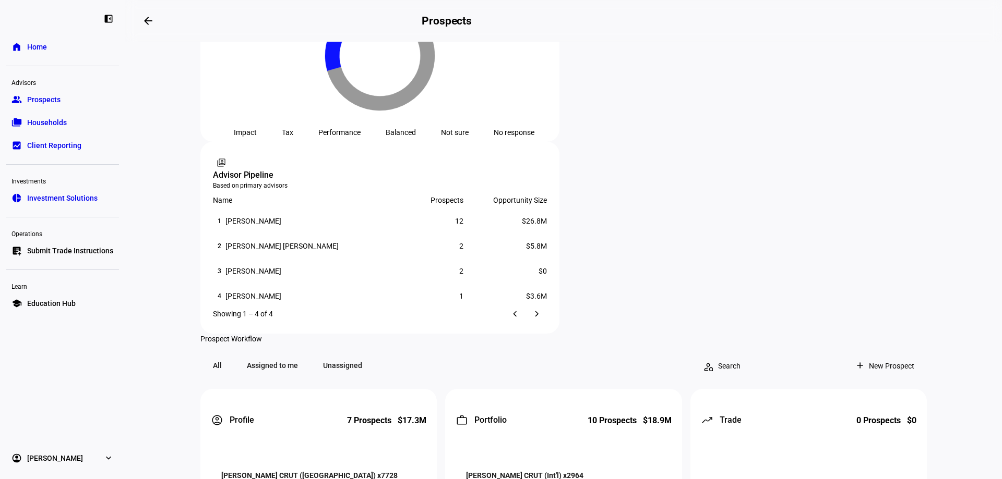
scroll to position [678, 0]
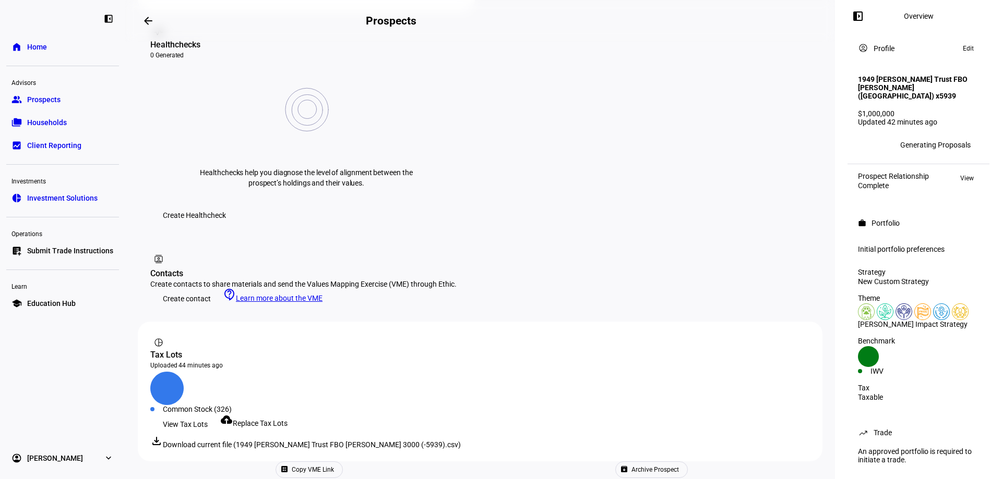
scroll to position [417, 0]
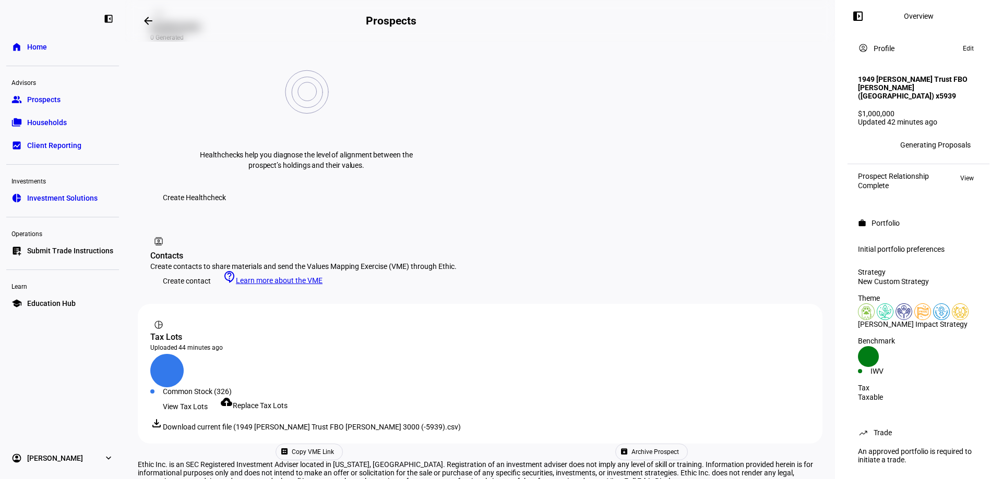
click at [270, 402] on span "Replace Tax Lots" at bounding box center [260, 406] width 55 height 8
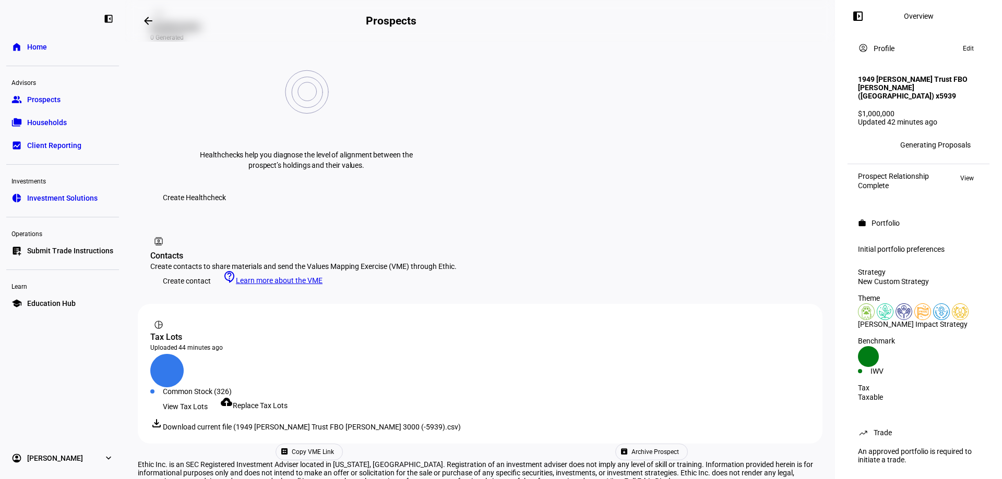
click at [195, 396] on span "View Tax Lots" at bounding box center [185, 406] width 45 height 21
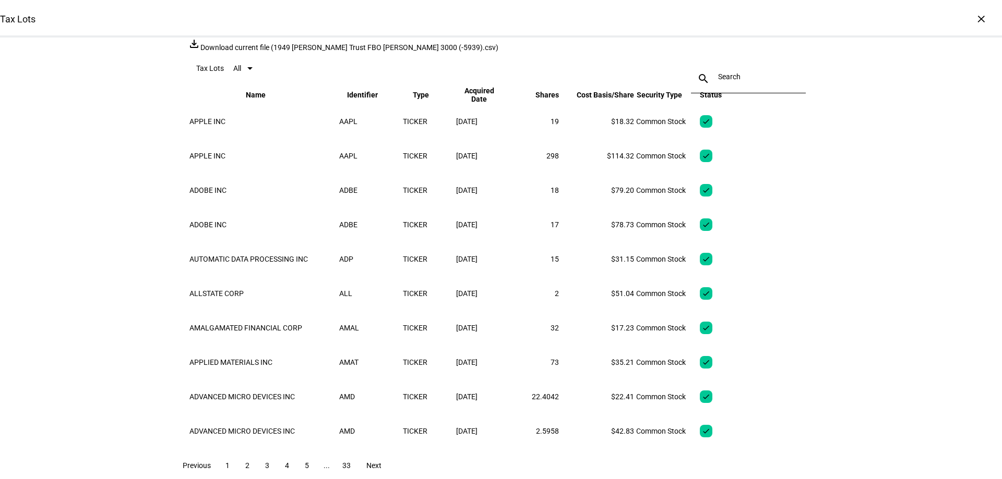
click at [972, 18] on div "×" at bounding box center [980, 18] width 17 height 17
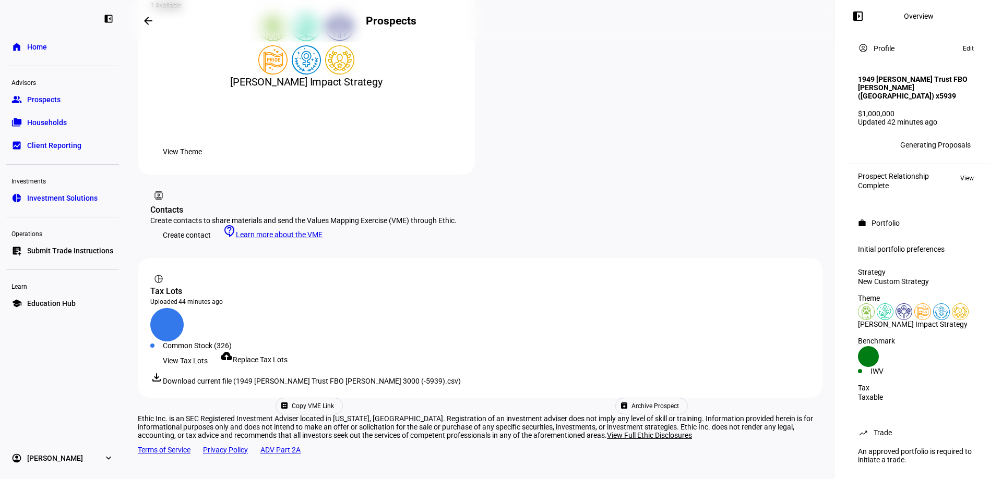
click at [278, 356] on span "Replace Tax Lots" at bounding box center [260, 360] width 55 height 8
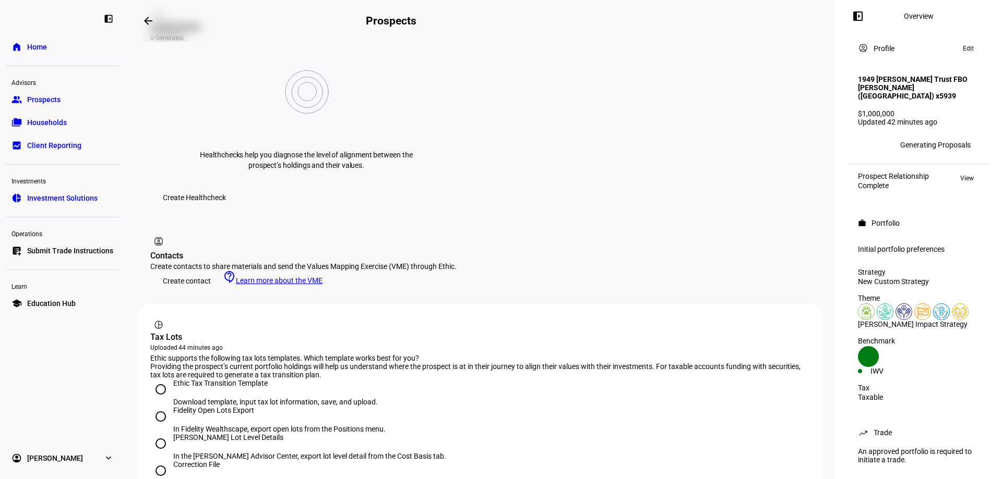
click at [160, 433] on input "[PERSON_NAME] Lot Level Details In the [PERSON_NAME] Advisor Center, export lot…" at bounding box center [160, 443] width 21 height 21
radio input "true"
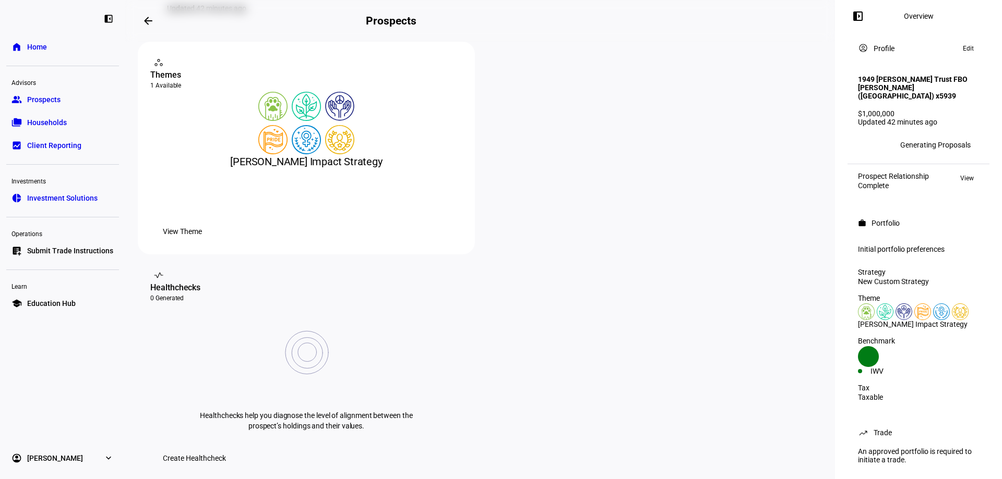
scroll to position [0, 0]
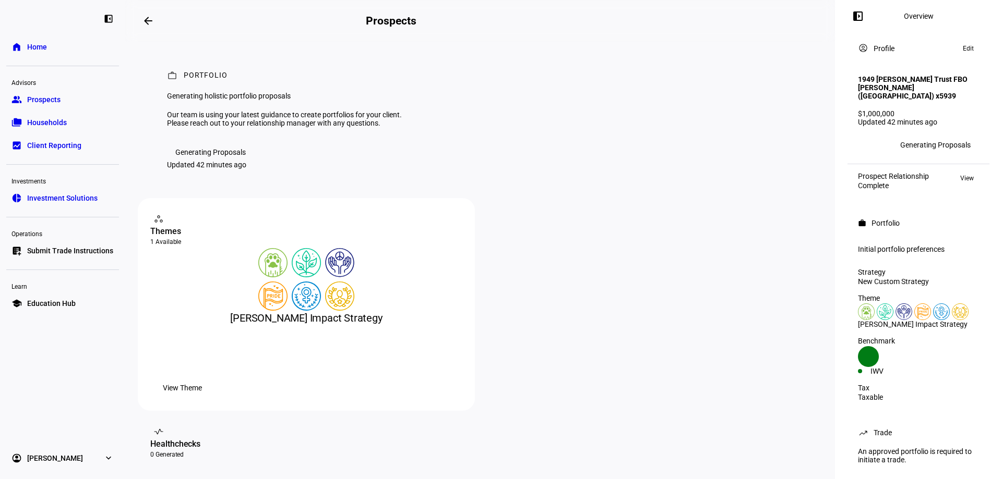
drag, startPoint x: 42, startPoint y: 99, endPoint x: 17, endPoint y: 118, distance: 31.6
click at [42, 98] on span "Prospects" at bounding box center [43, 99] width 33 height 10
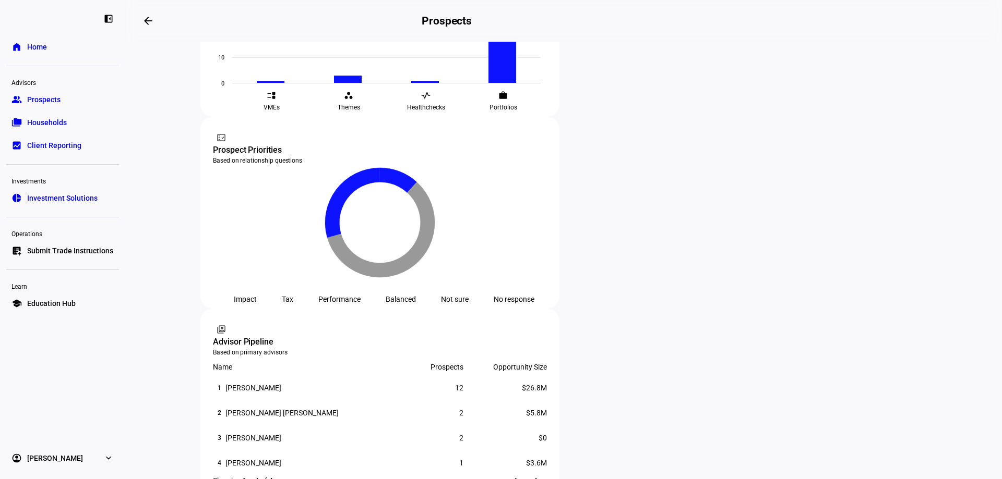
scroll to position [626, 0]
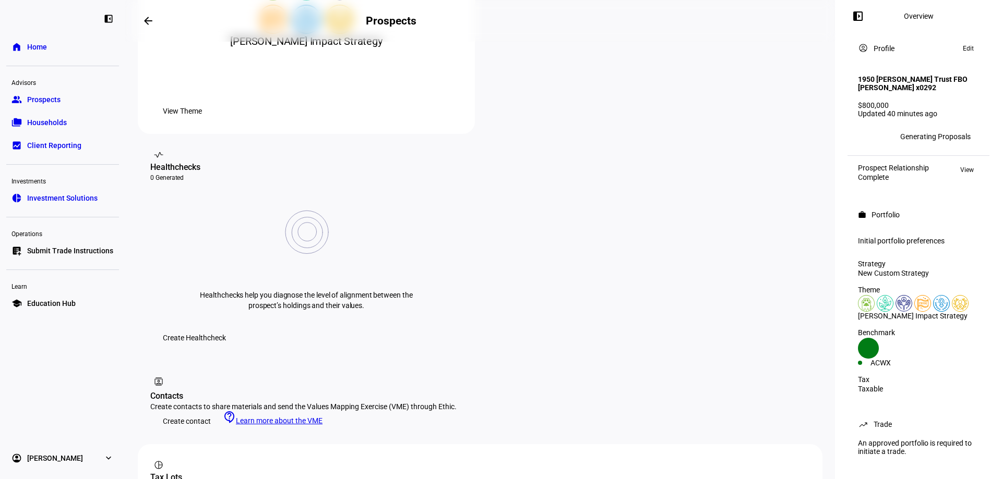
scroll to position [365, 0]
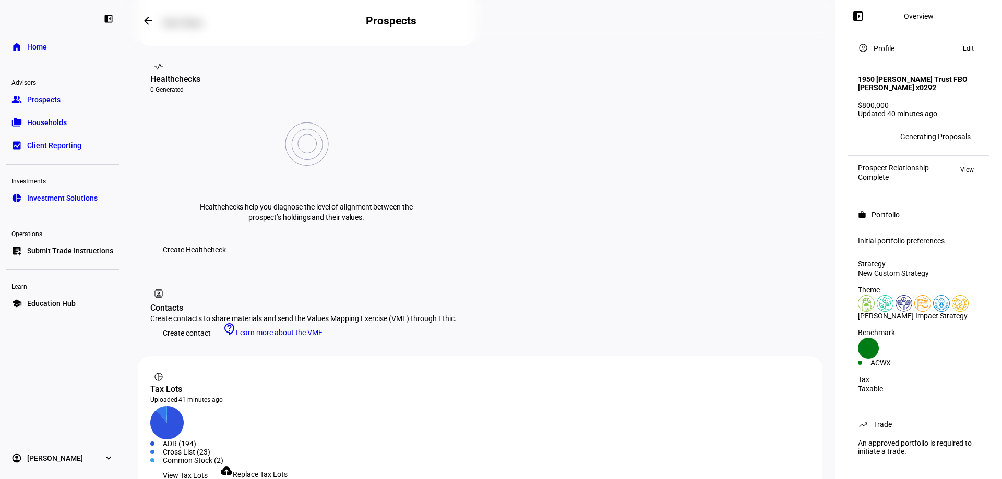
click at [206, 465] on span "View Tax Lots" at bounding box center [185, 475] width 45 height 21
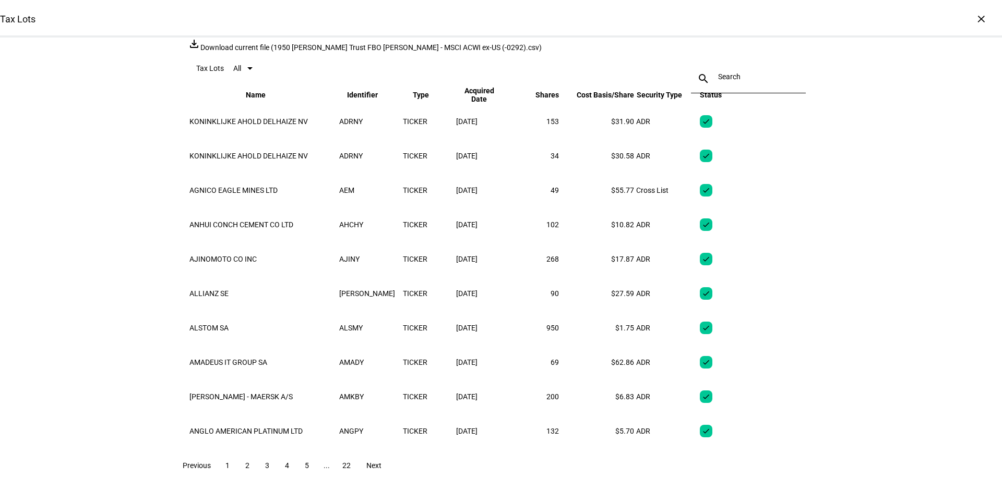
click at [973, 20] on div "×" at bounding box center [980, 18] width 17 height 17
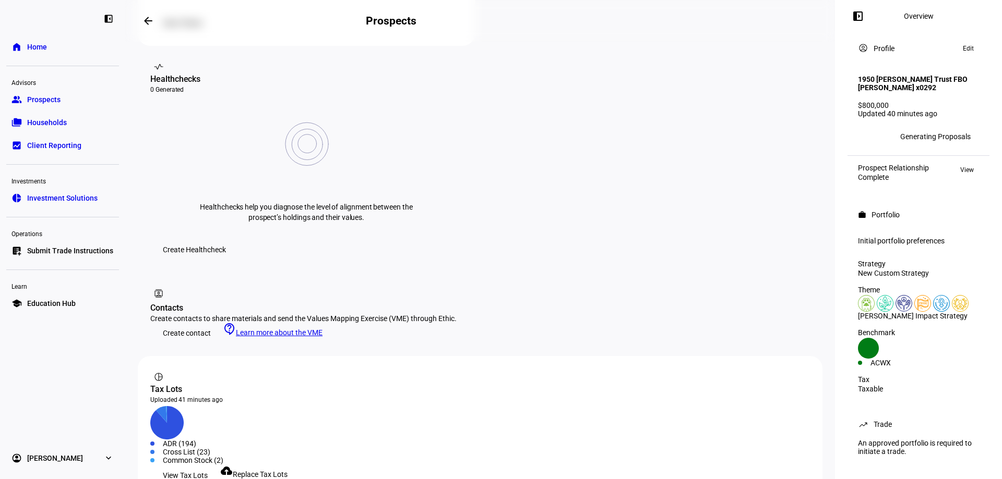
click at [278, 471] on span "Replace Tax Lots" at bounding box center [260, 475] width 55 height 8
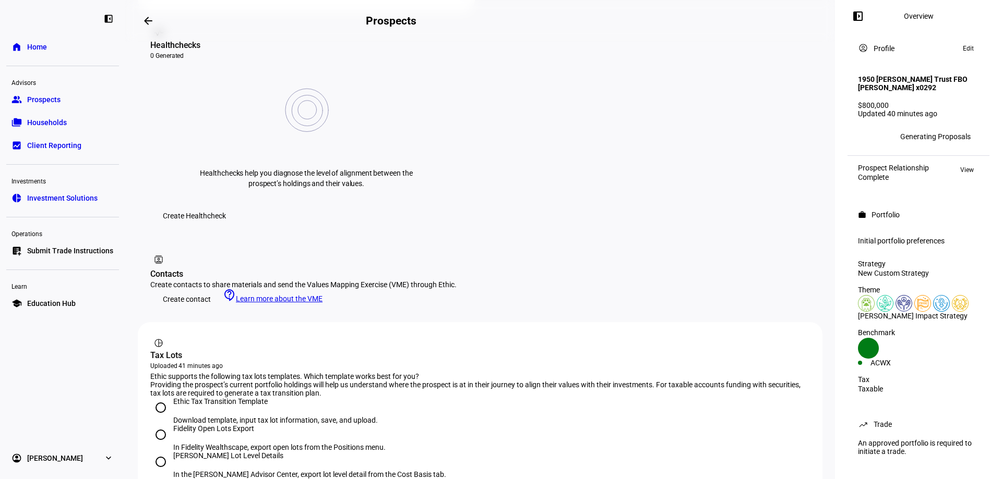
scroll to position [417, 0]
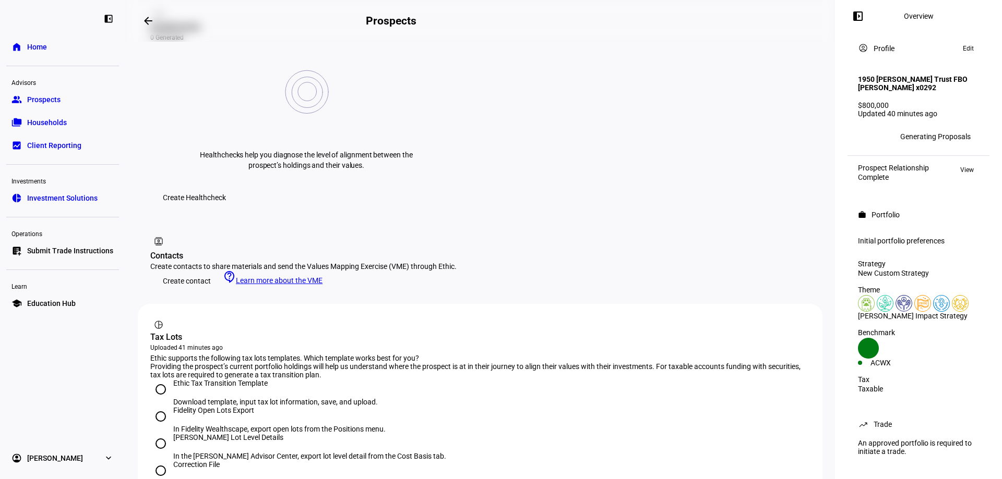
click at [160, 433] on input "[PERSON_NAME] Lot Level Details In the [PERSON_NAME] Advisor Center, export lot…" at bounding box center [160, 443] width 21 height 21
radio input "true"
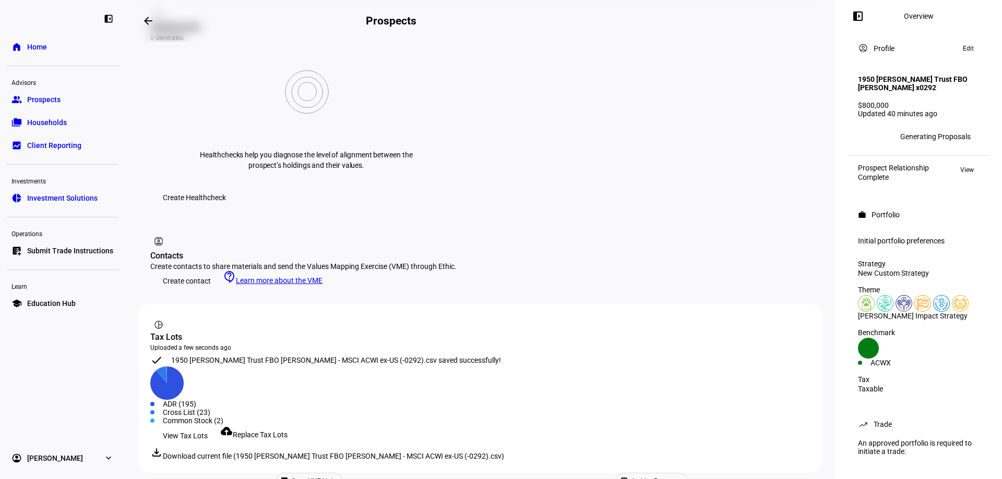
click at [192, 426] on span "View Tax Lots" at bounding box center [185, 436] width 45 height 21
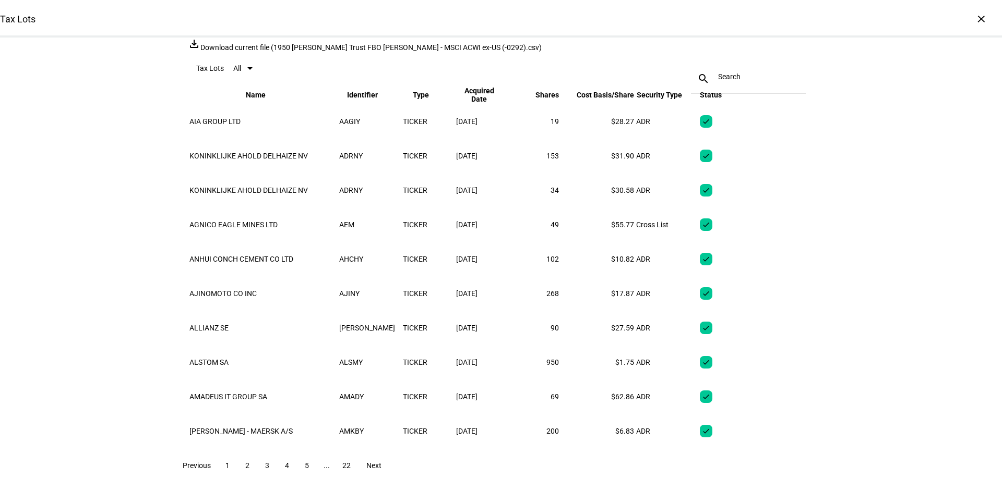
click at [980, 19] on div "×" at bounding box center [980, 18] width 17 height 17
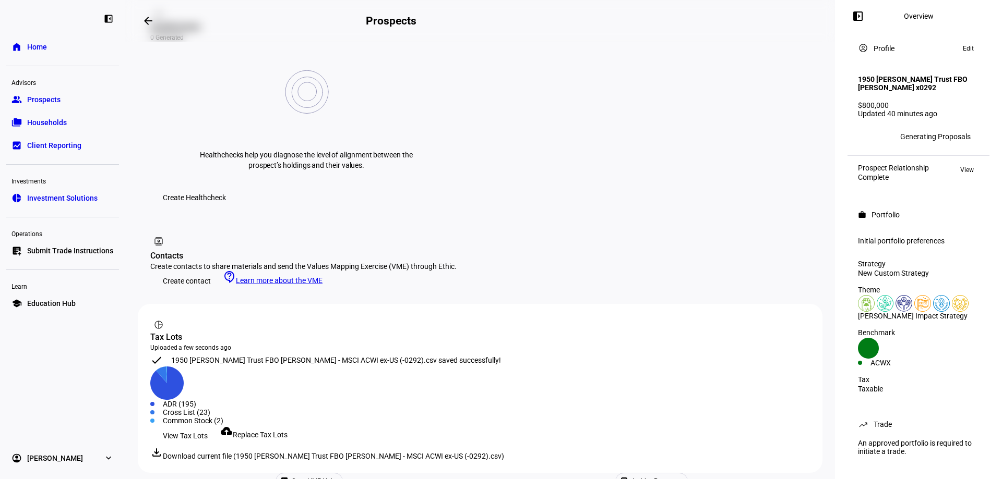
click at [56, 101] on span "Prospects" at bounding box center [43, 99] width 33 height 10
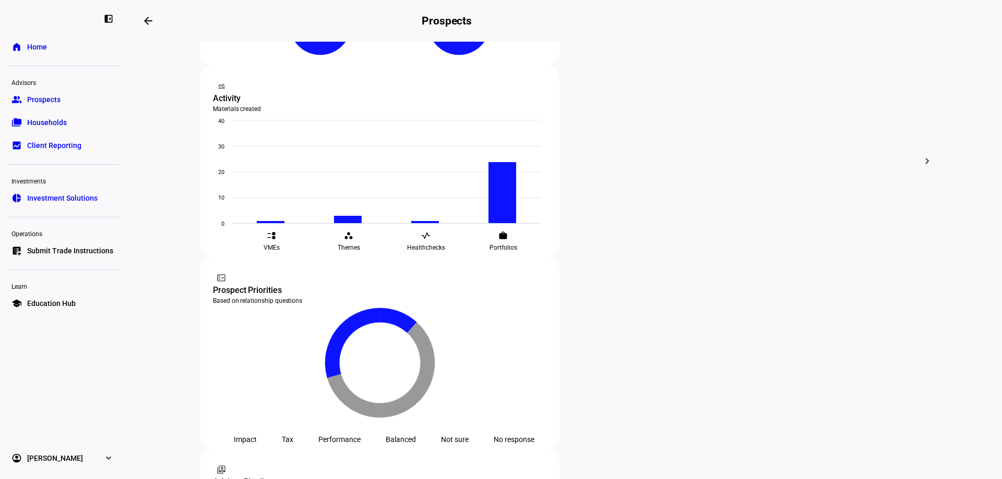
scroll to position [417, 0]
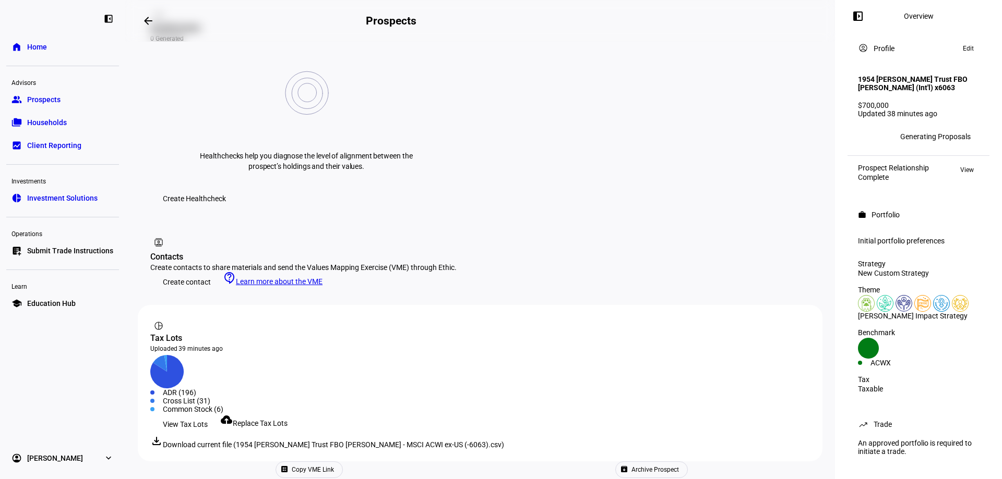
scroll to position [417, 0]
click at [191, 413] on span "View Tax Lots" at bounding box center [185, 423] width 45 height 21
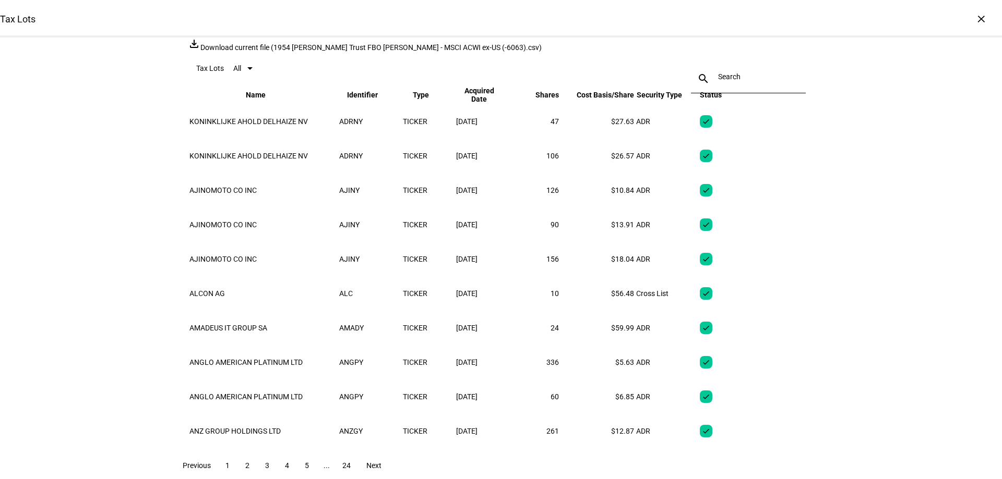
click at [976, 19] on div "×" at bounding box center [980, 18] width 17 height 17
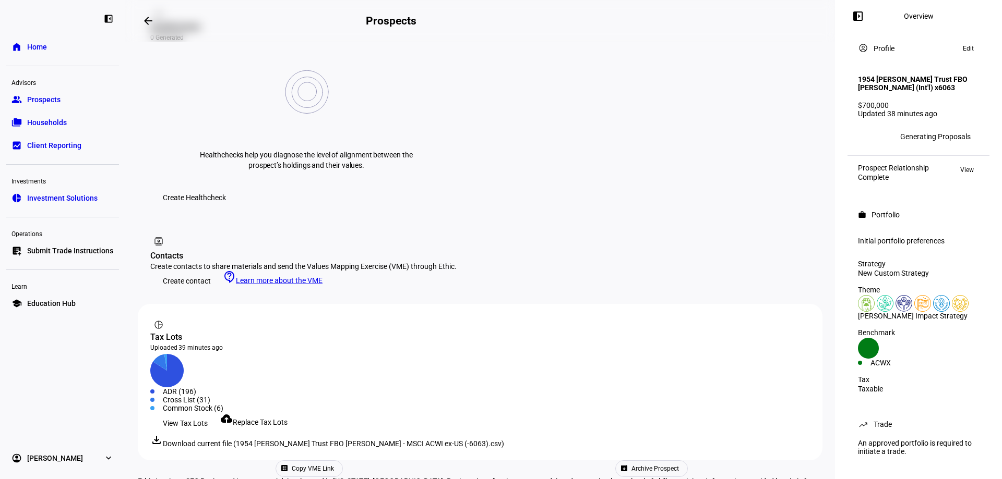
click at [287, 418] on span "Replace Tax Lots" at bounding box center [260, 422] width 55 height 8
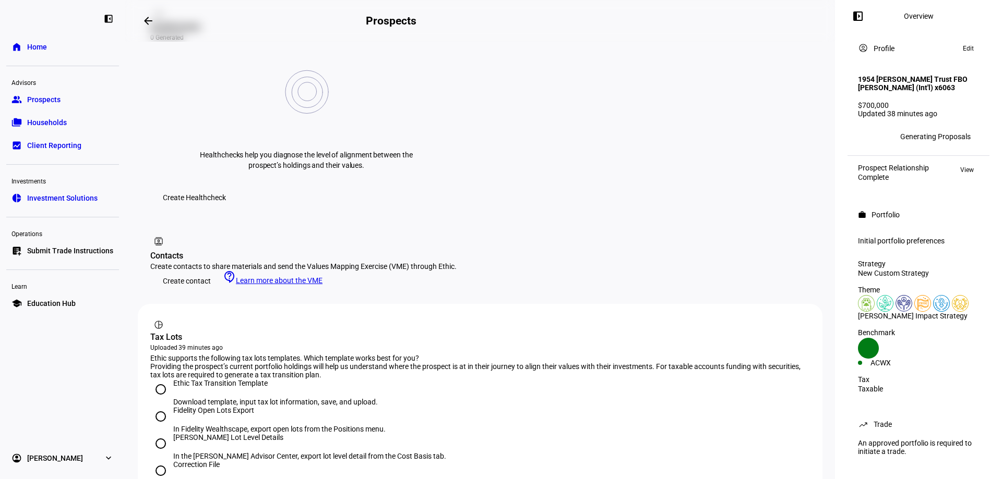
click at [165, 433] on input "[PERSON_NAME] Lot Level Details In the [PERSON_NAME] Advisor Center, export lot…" at bounding box center [160, 443] width 21 height 21
radio input "true"
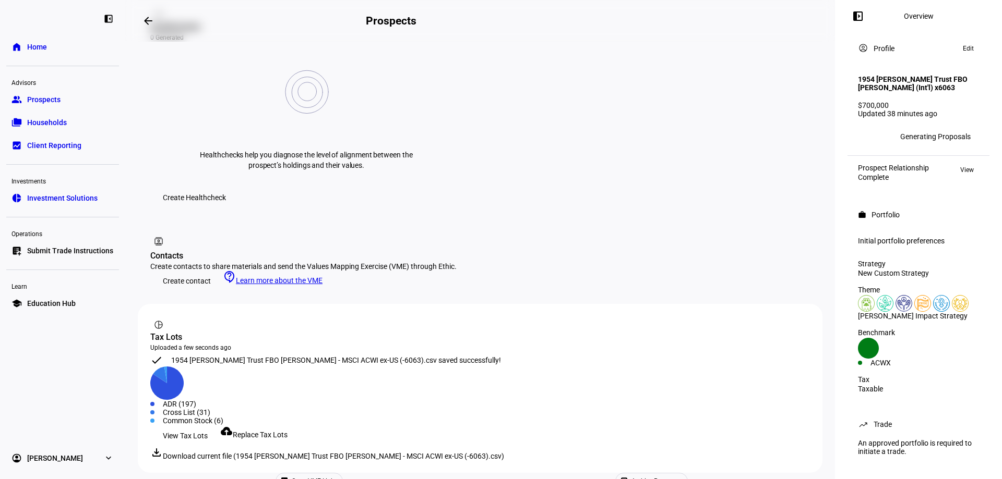
click at [182, 426] on span "View Tax Lots" at bounding box center [185, 436] width 45 height 21
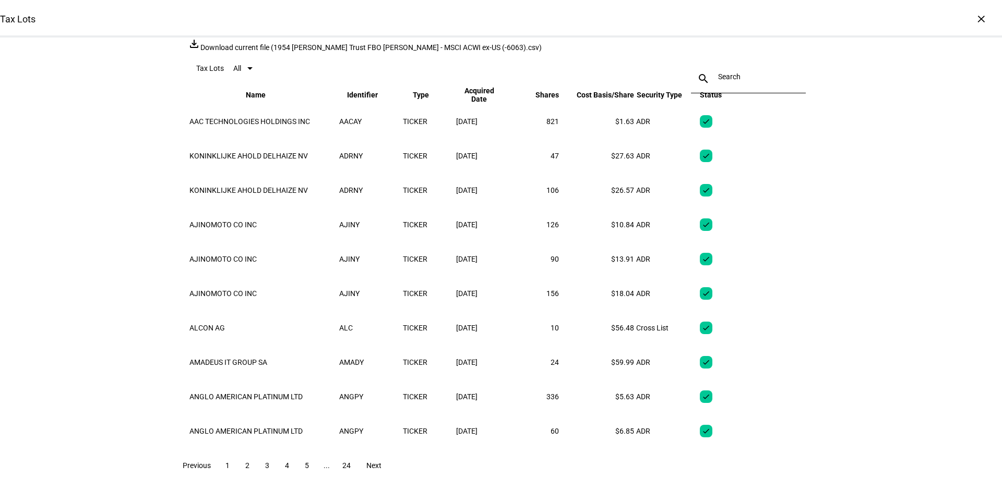
click at [972, 17] on div "×" at bounding box center [980, 18] width 17 height 17
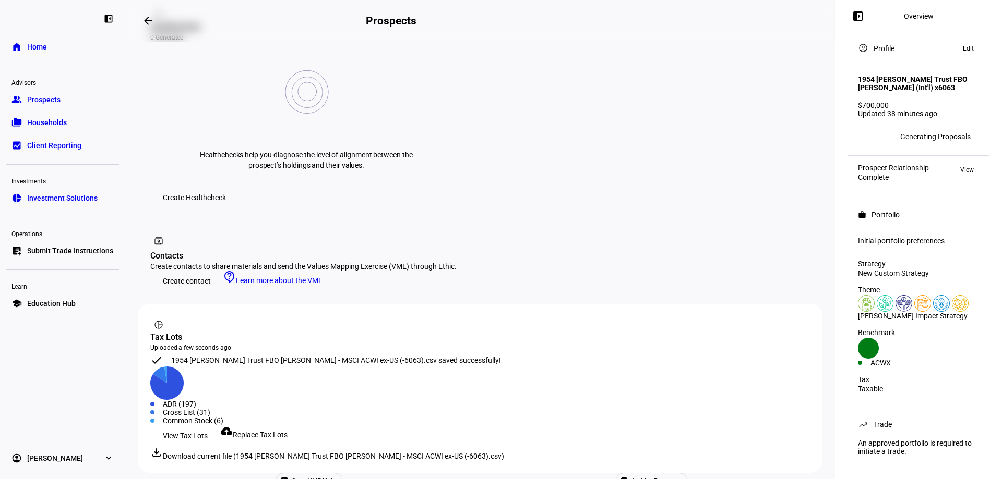
click at [39, 102] on span "Prospects" at bounding box center [43, 99] width 33 height 10
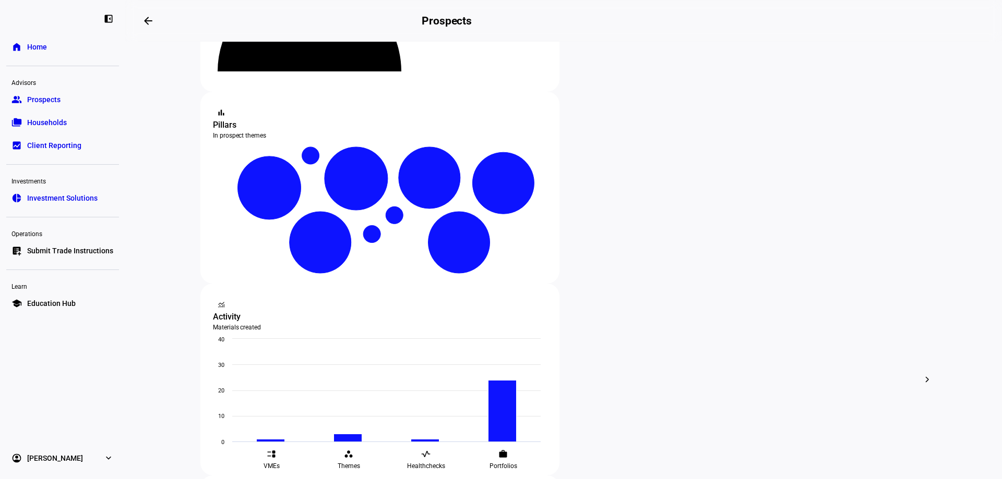
scroll to position [313, 0]
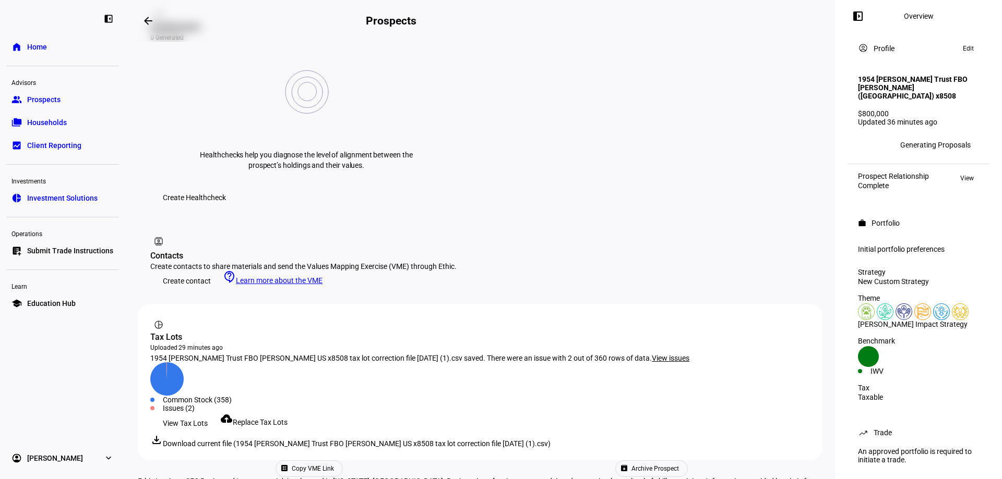
scroll to position [459, 0]
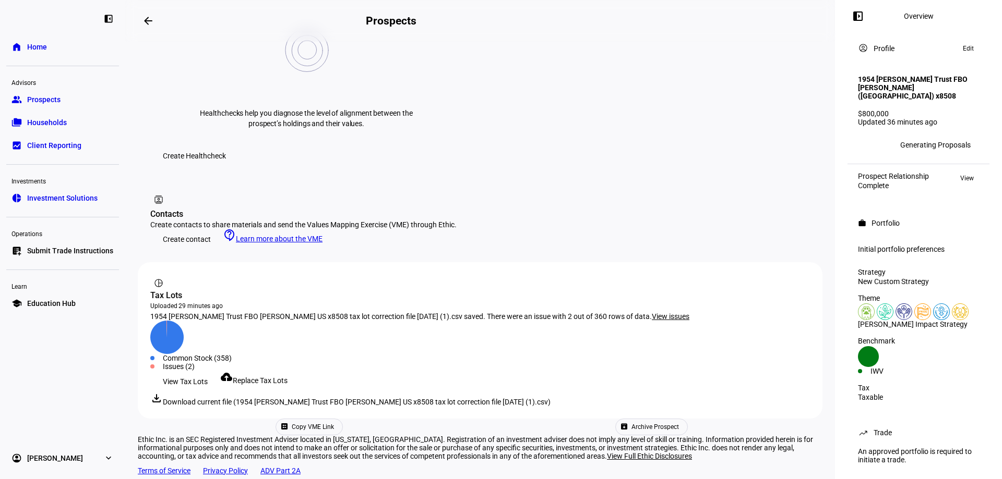
click at [264, 377] on link "cloud_upload Replace Tax Lots" at bounding box center [253, 381] width 67 height 8
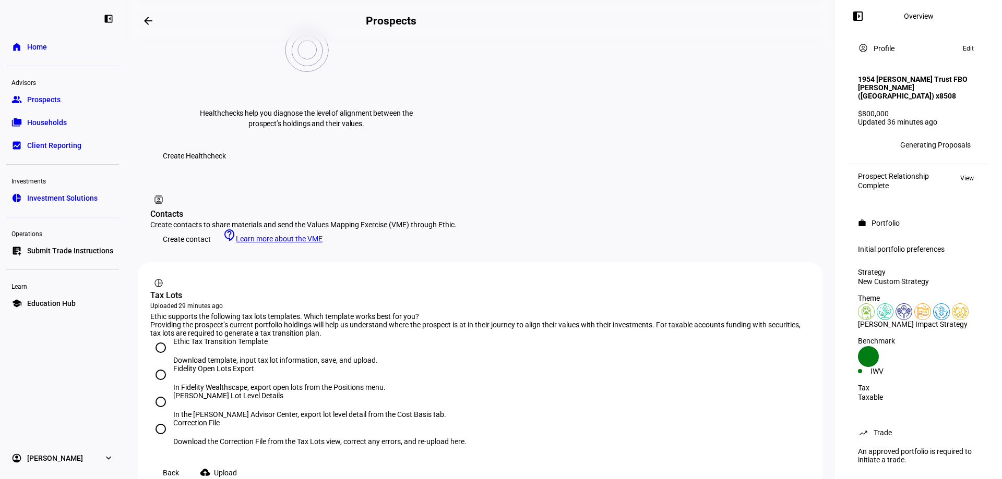
click at [159, 392] on input "[PERSON_NAME] Lot Level Details In the [PERSON_NAME] Advisor Center, export lot…" at bounding box center [160, 402] width 21 height 21
radio input "true"
click at [232, 463] on span "Upload" at bounding box center [225, 473] width 23 height 21
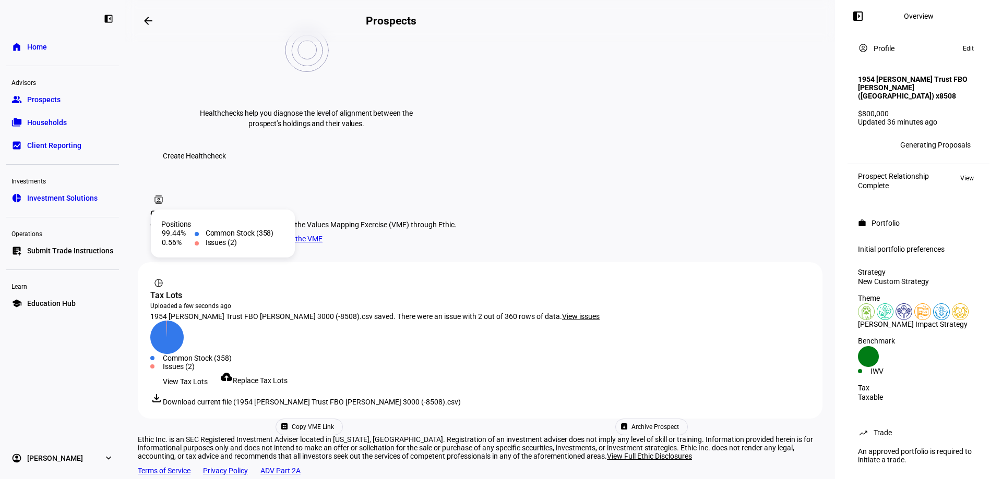
click at [196, 371] on span "View Tax Lots" at bounding box center [185, 381] width 45 height 21
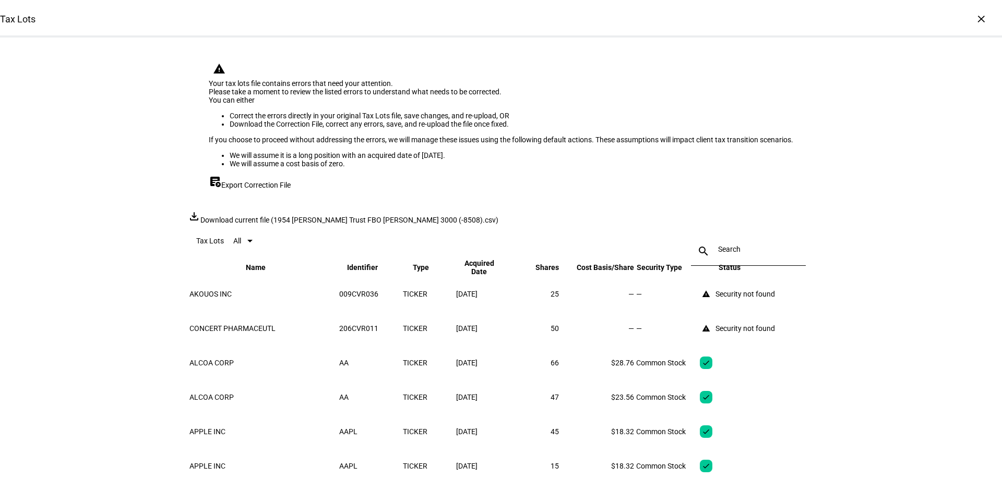
click at [973, 19] on div "×" at bounding box center [980, 18] width 17 height 17
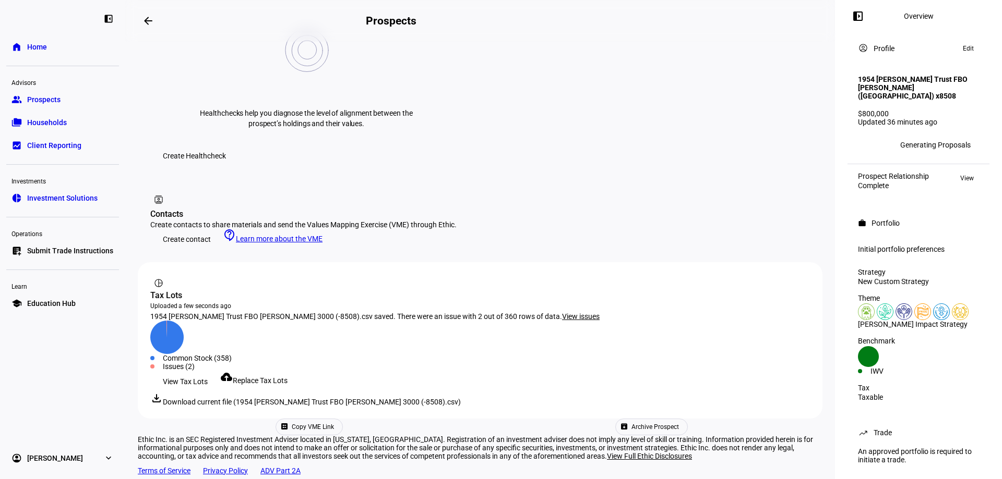
drag, startPoint x: 58, startPoint y: 101, endPoint x: 69, endPoint y: 117, distance: 19.5
click at [58, 101] on span "Prospects" at bounding box center [43, 99] width 33 height 10
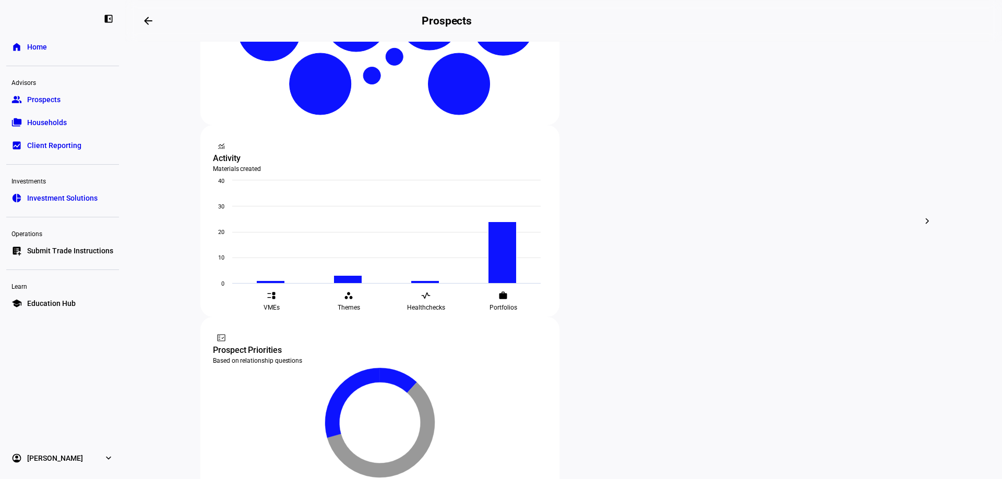
scroll to position [261, 0]
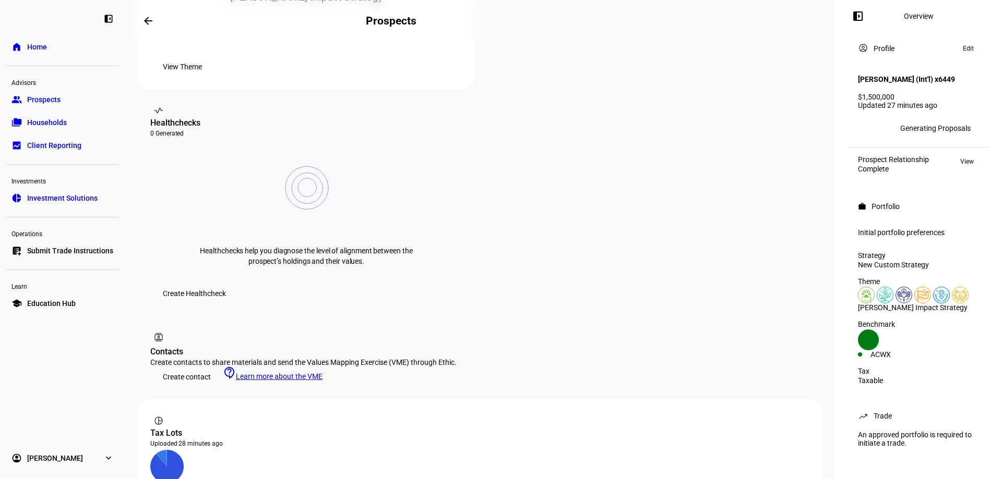
scroll to position [421, 0]
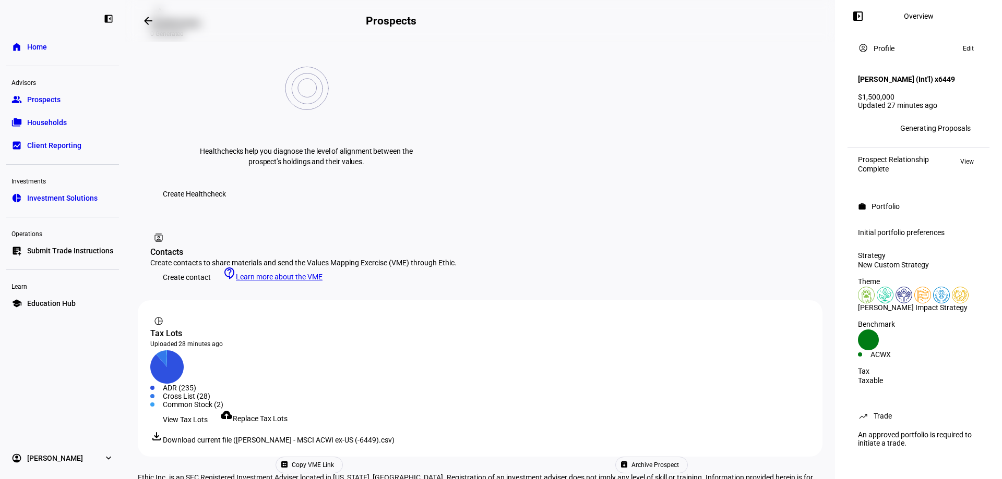
click at [189, 409] on span "View Tax Lots" at bounding box center [185, 419] width 45 height 21
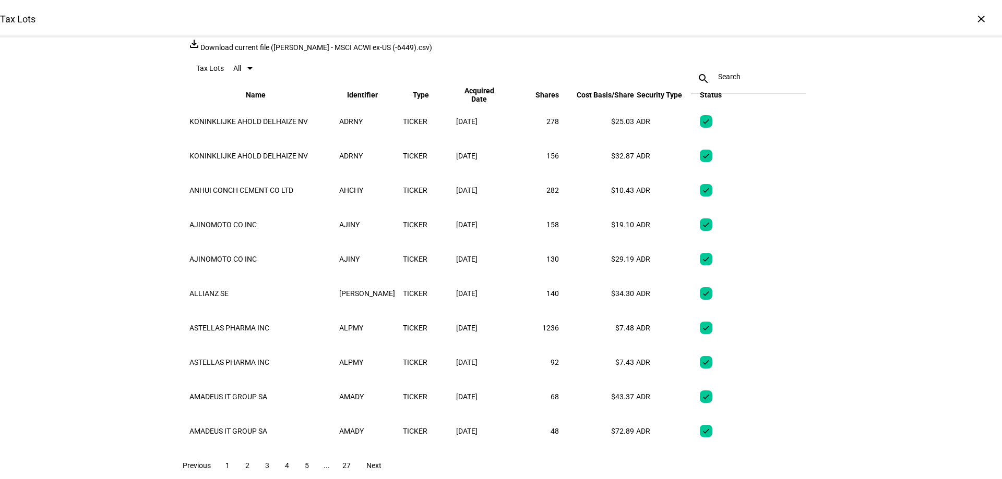
click at [973, 20] on div "×" at bounding box center [980, 18] width 17 height 17
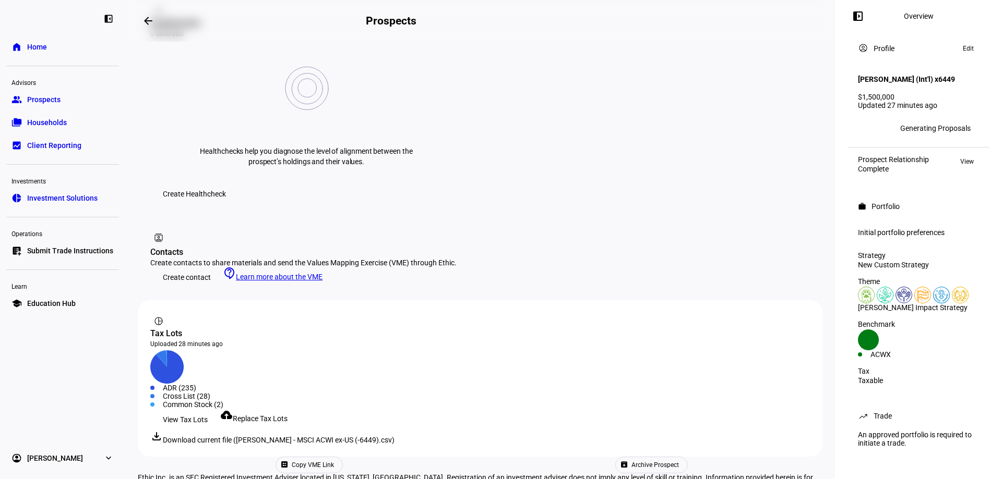
click at [255, 415] on span "Replace Tax Lots" at bounding box center [260, 419] width 55 height 8
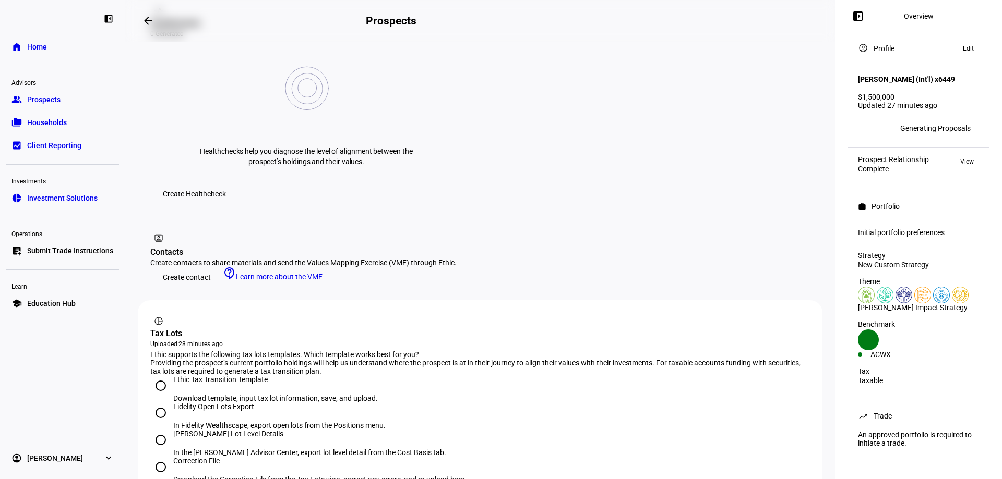
click at [160, 430] on input "[PERSON_NAME] Lot Level Details In the [PERSON_NAME] Advisor Center, export lot…" at bounding box center [160, 440] width 21 height 21
radio input "true"
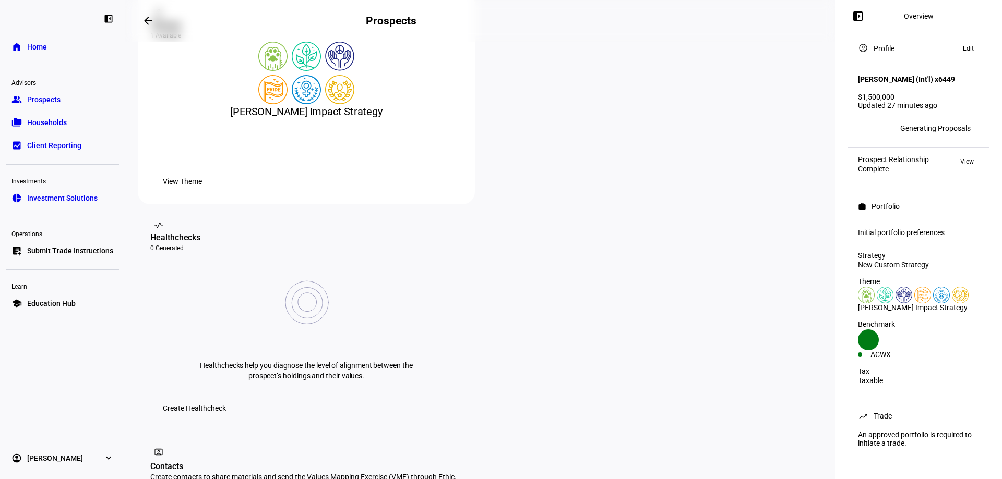
scroll to position [56, 0]
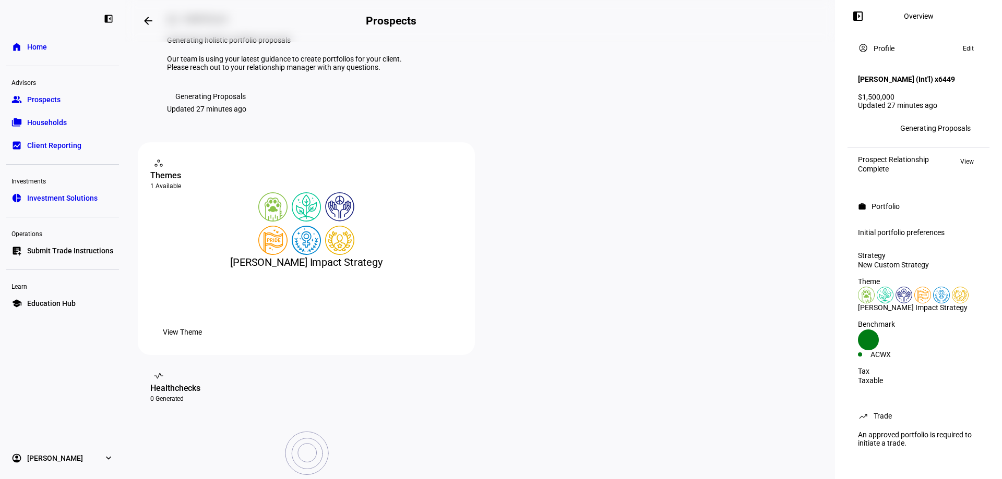
click at [53, 102] on span "Prospects" at bounding box center [43, 99] width 33 height 10
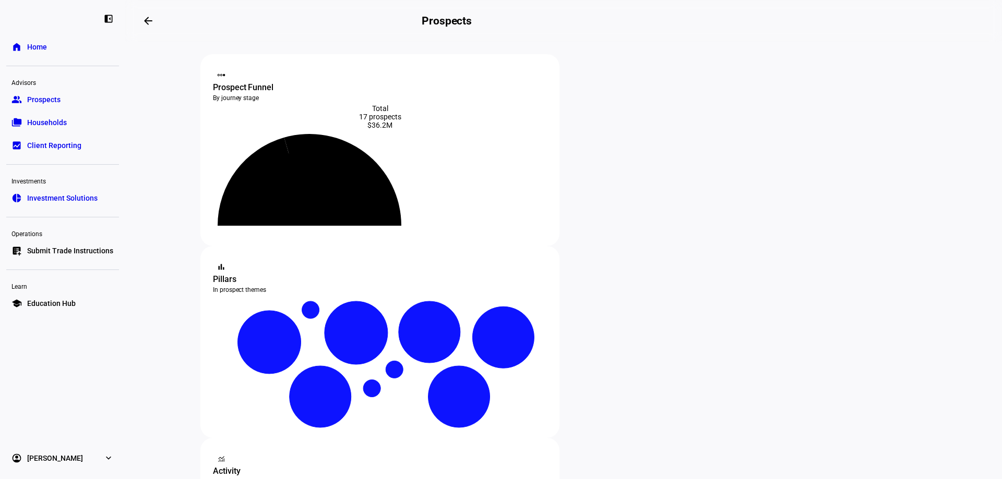
click at [146, 17] on mat-icon "arrow_backwards" at bounding box center [148, 21] width 13 height 13
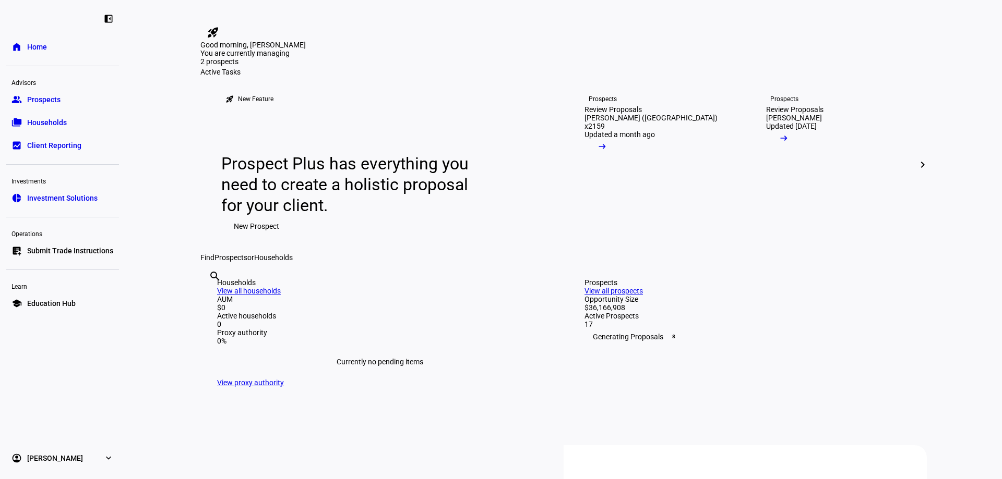
click at [51, 101] on span "Prospects" at bounding box center [43, 99] width 33 height 10
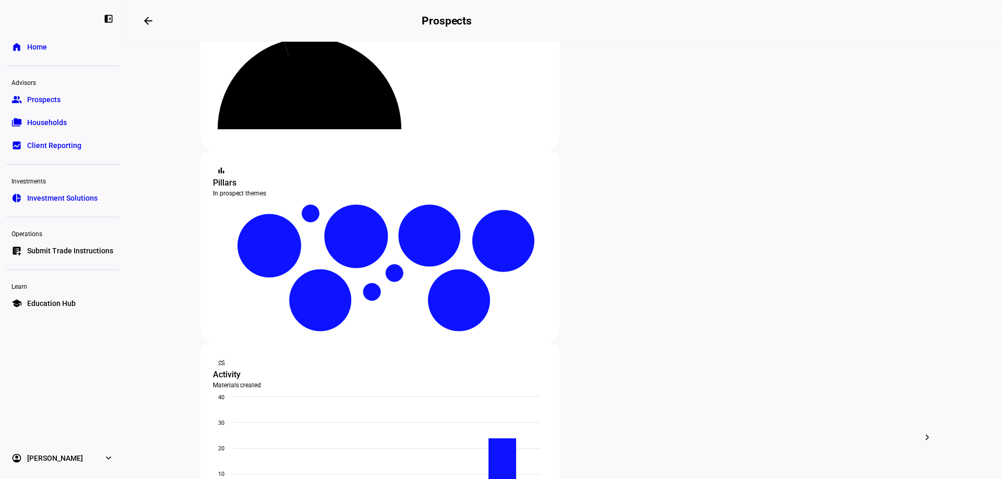
scroll to position [104, 0]
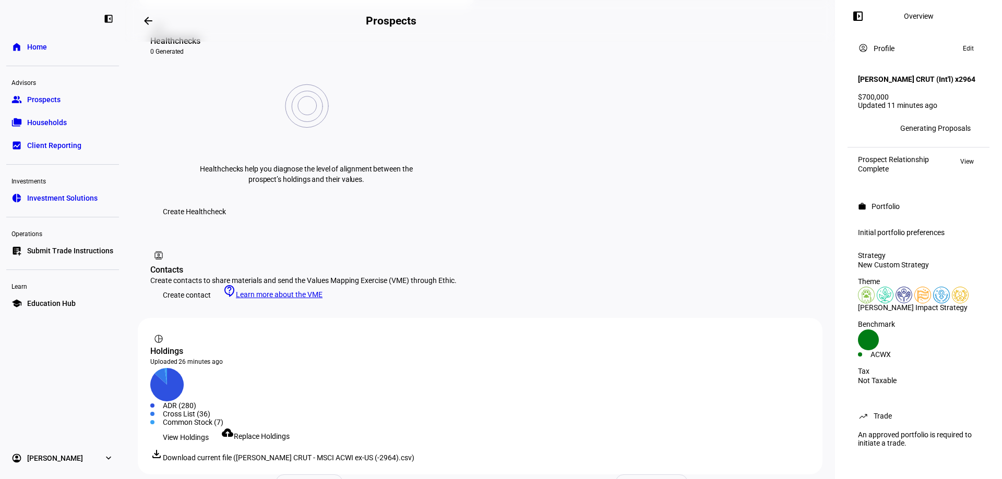
scroll to position [417, 0]
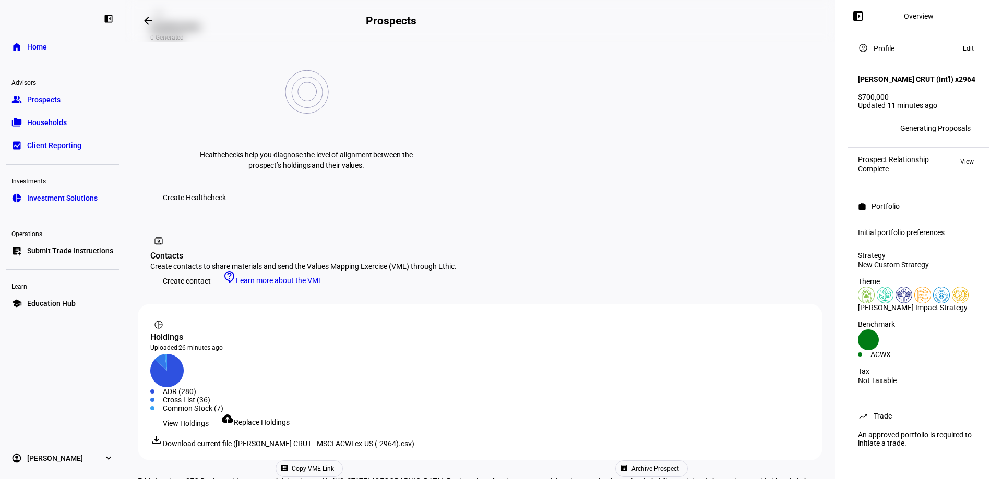
drag, startPoint x: 245, startPoint y: 407, endPoint x: 239, endPoint y: 390, distance: 18.5
click at [245, 407] on div "work Portfolio Generating holistic portfolio proposals Our team is using your l…" at bounding box center [480, 50] width 684 height 853
click at [264, 418] on span "Replace Holdings" at bounding box center [262, 422] width 56 height 8
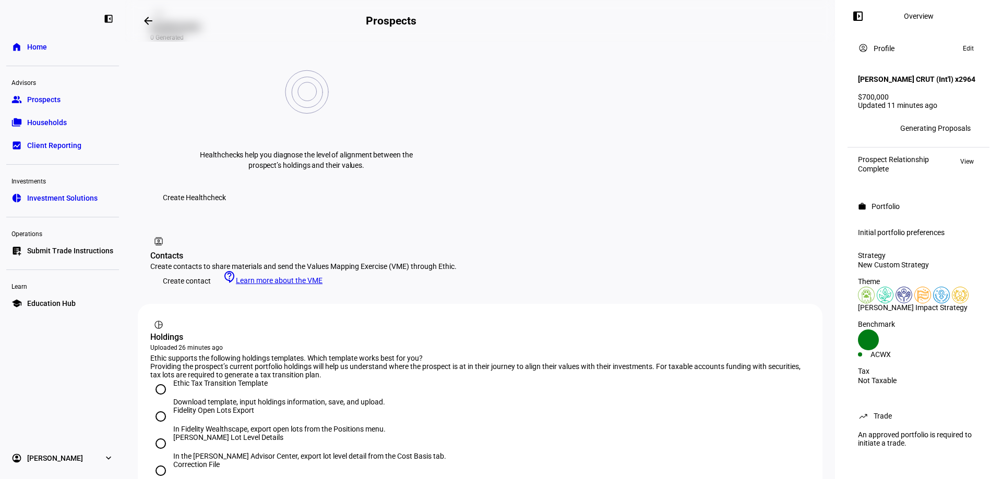
click at [164, 433] on input "[PERSON_NAME] Lot Level Details In the [PERSON_NAME] Advisor Center, export lot…" at bounding box center [160, 443] width 21 height 21
radio input "true"
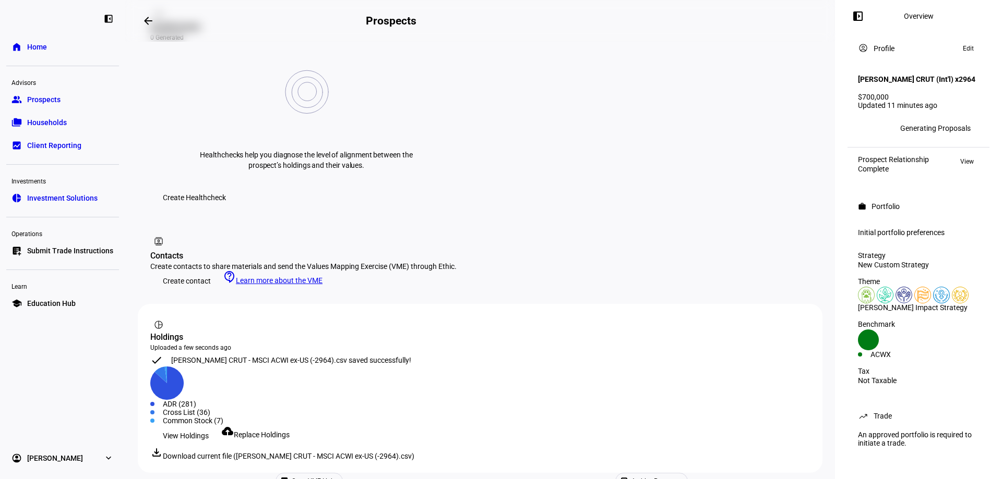
click at [197, 426] on span "View Holdings" at bounding box center [186, 436] width 46 height 21
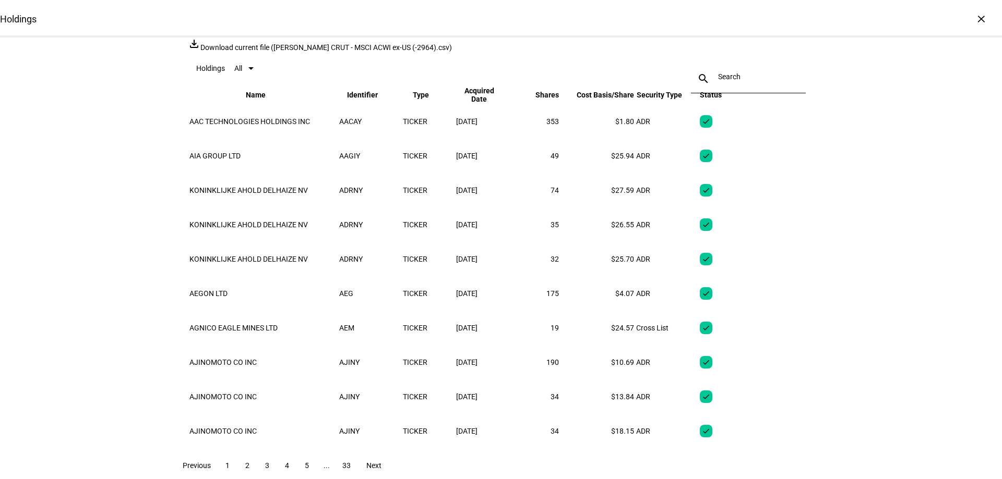
drag, startPoint x: 970, startPoint y: 19, endPoint x: 897, endPoint y: 53, distance: 80.7
click at [972, 18] on div "×" at bounding box center [980, 18] width 17 height 17
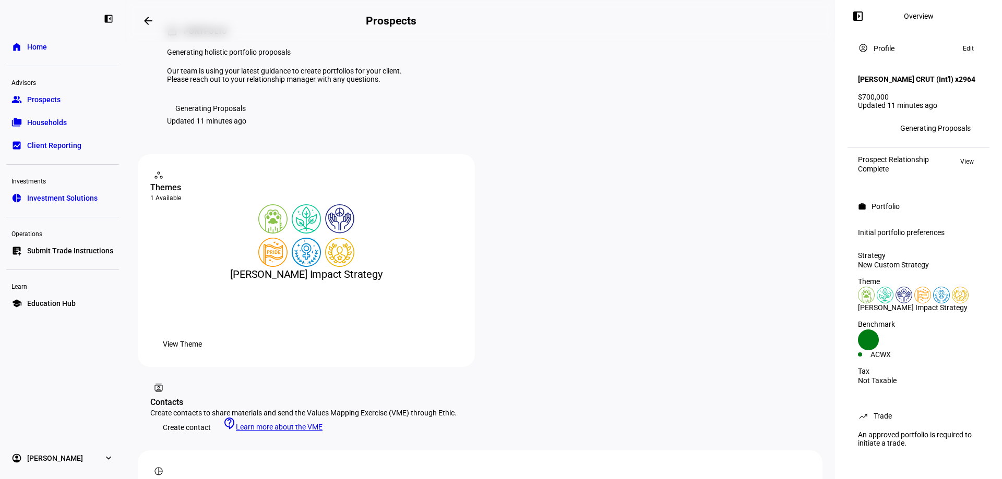
scroll to position [0, 0]
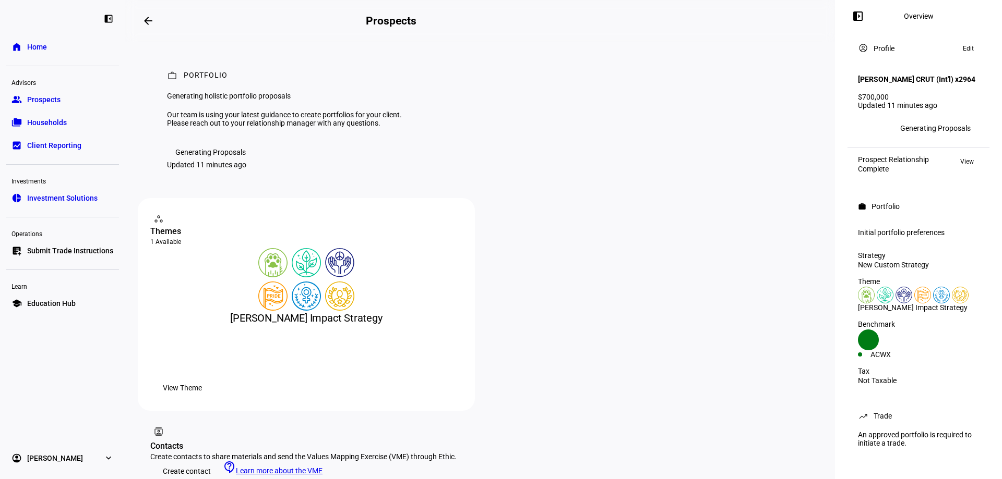
click at [81, 98] on link "group Prospects" at bounding box center [62, 99] width 113 height 21
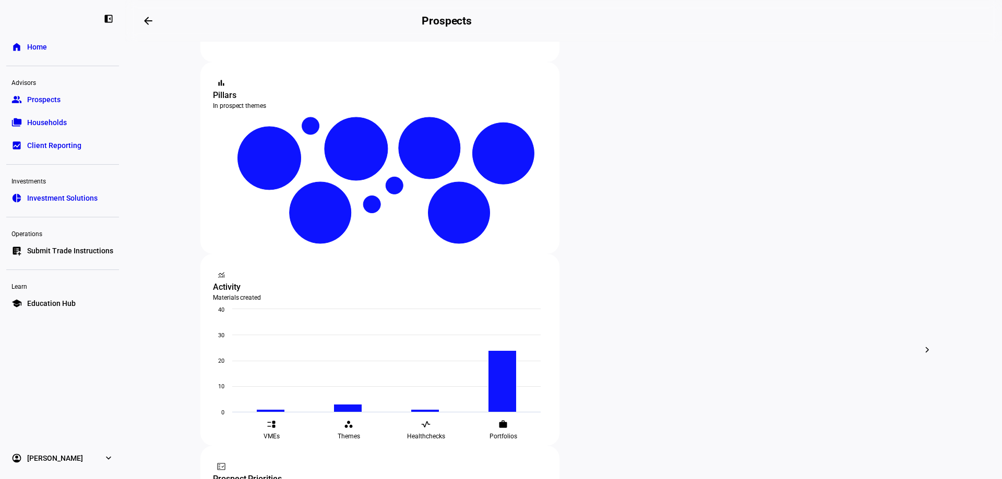
scroll to position [209, 0]
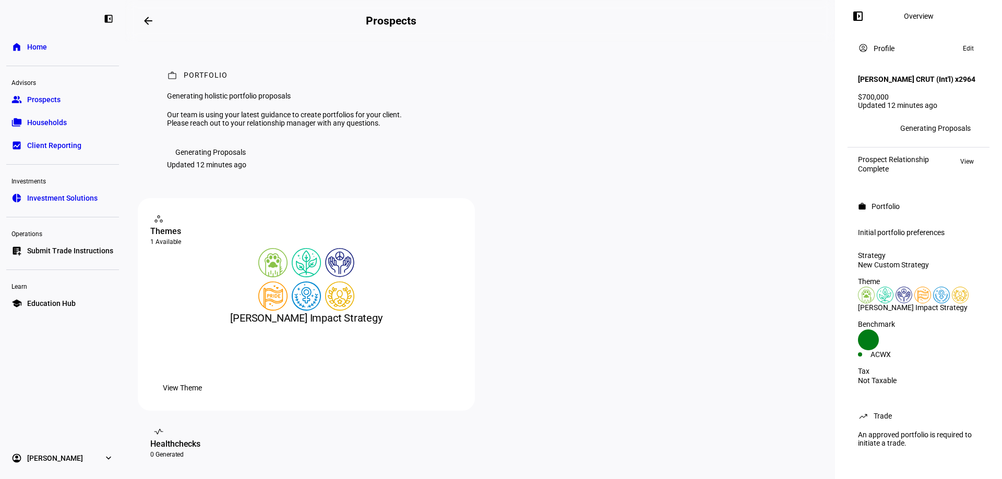
scroll to position [11, 0]
click at [887, 231] on div "Initial portfolio preferences" at bounding box center [918, 232] width 121 height 8
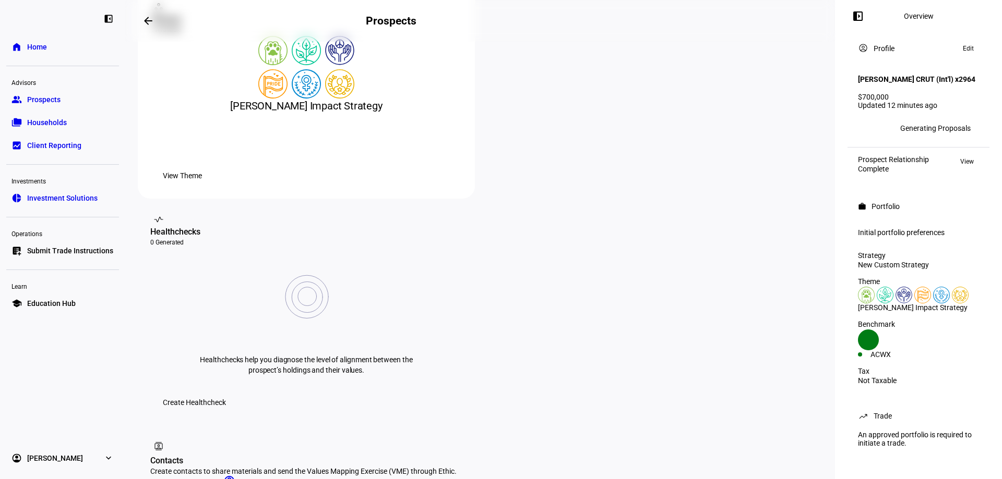
scroll to position [160, 0]
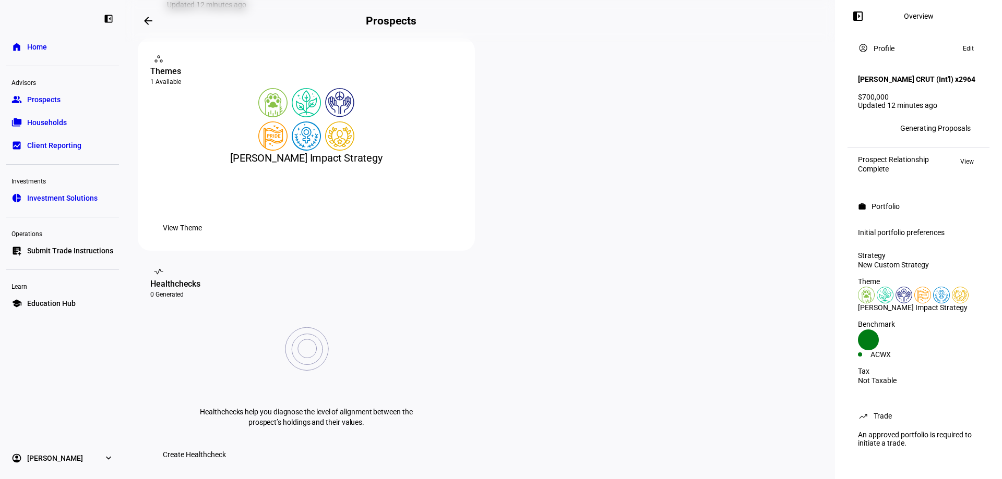
click at [150, 24] on mat-icon "arrow_backwards" at bounding box center [148, 21] width 13 height 13
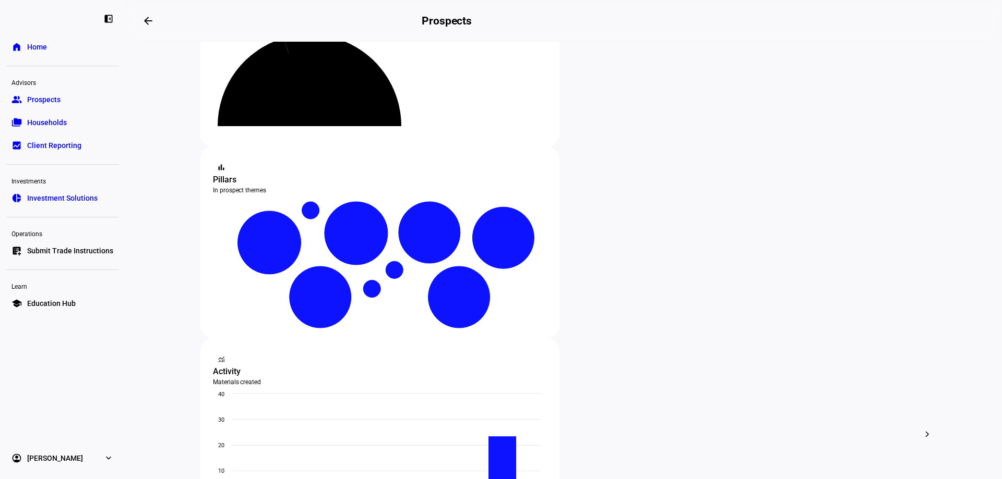
scroll to position [104, 0]
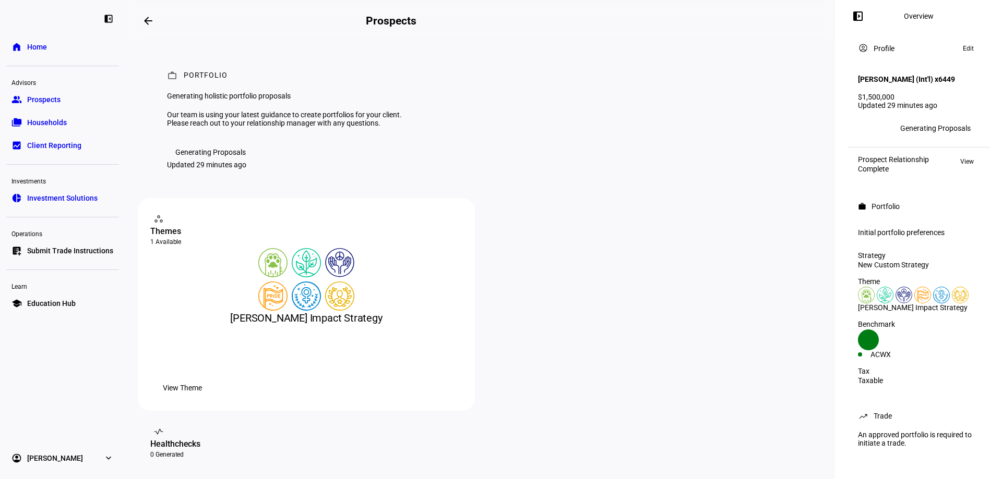
click at [154, 22] on mat-icon "arrow_backwards" at bounding box center [148, 21] width 13 height 13
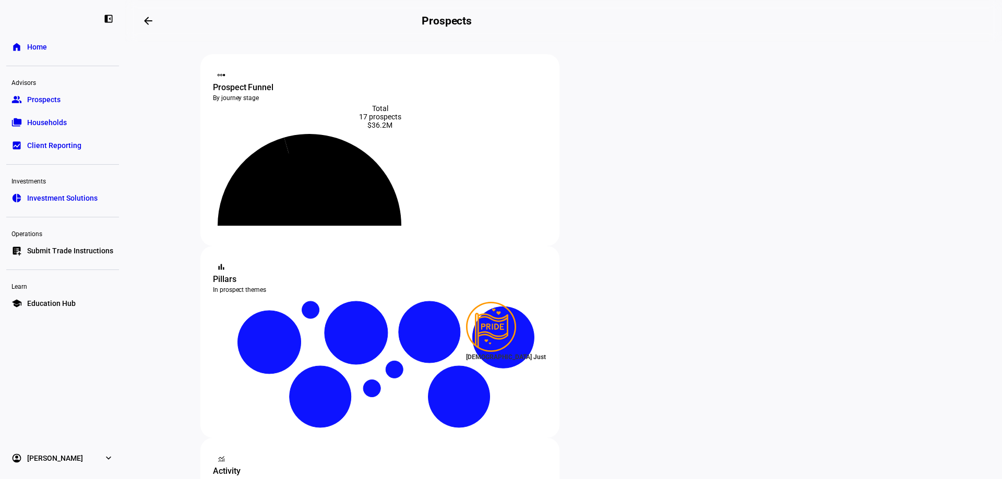
click at [945, 216] on eth-layout-page-content "steppers contact_support Prospect Funnel By journey stage What's this data? Tot…" at bounding box center [563, 261] width 876 height 438
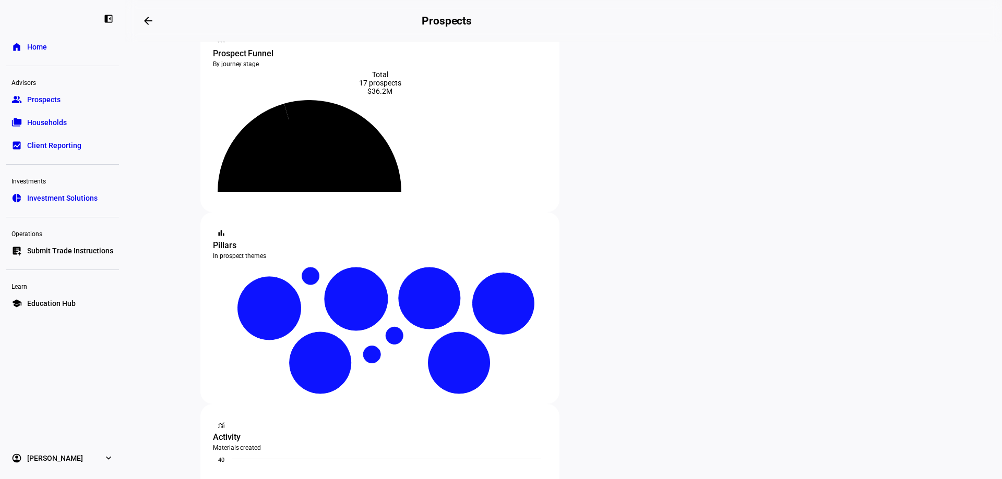
scroll to position [52, 0]
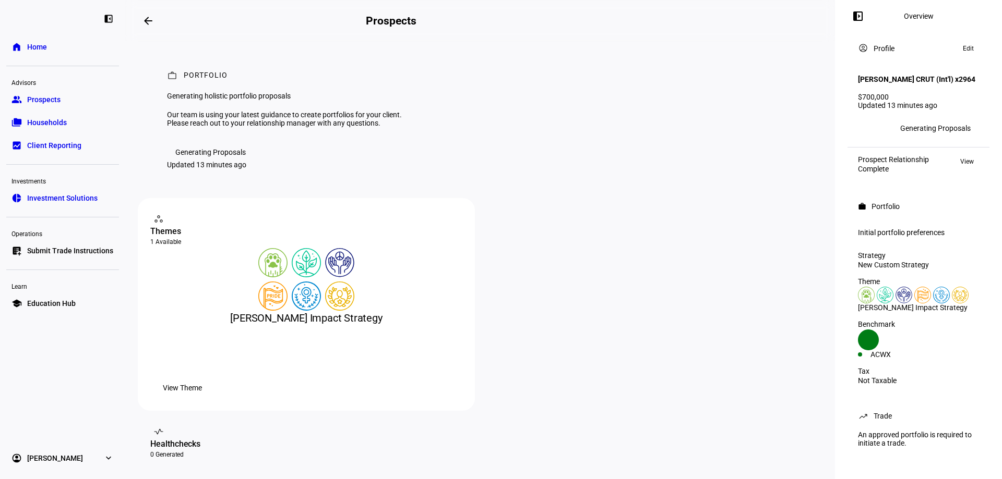
click at [145, 18] on button "arrow_backwards" at bounding box center [148, 20] width 21 height 21
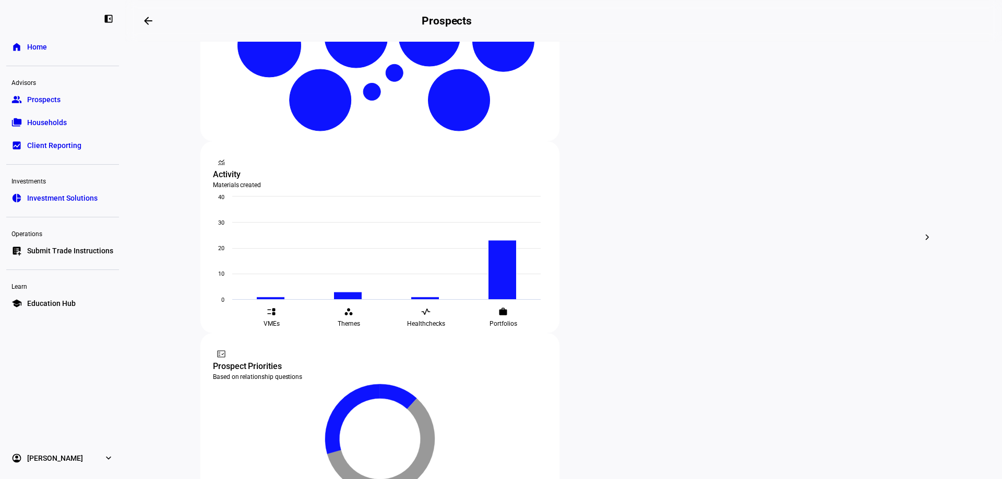
scroll to position [313, 0]
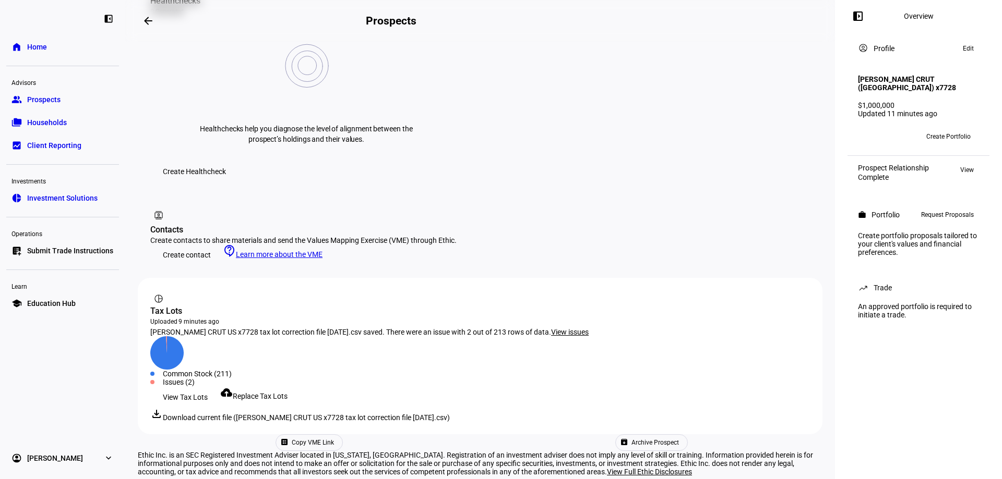
scroll to position [463, 0]
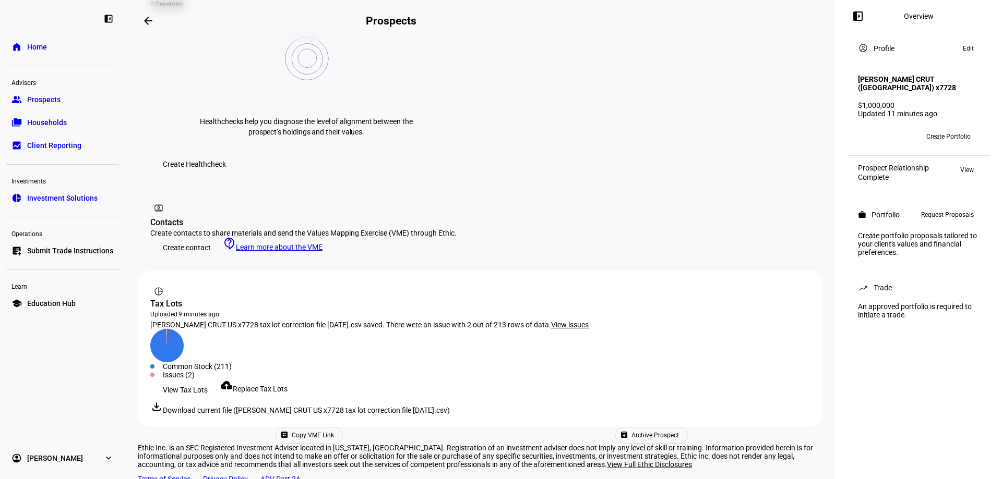
click at [266, 385] on span "Replace Tax Lots" at bounding box center [260, 389] width 55 height 8
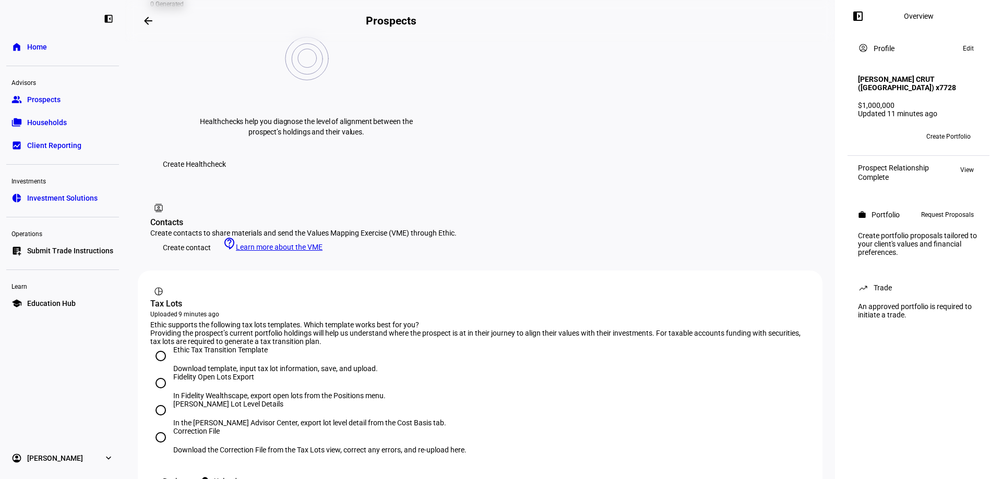
click at [157, 400] on input "[PERSON_NAME] Lot Level Details In the [PERSON_NAME] Advisor Center, export lot…" at bounding box center [160, 410] width 21 height 21
radio input "true"
click at [237, 471] on span "Upload" at bounding box center [225, 481] width 23 height 21
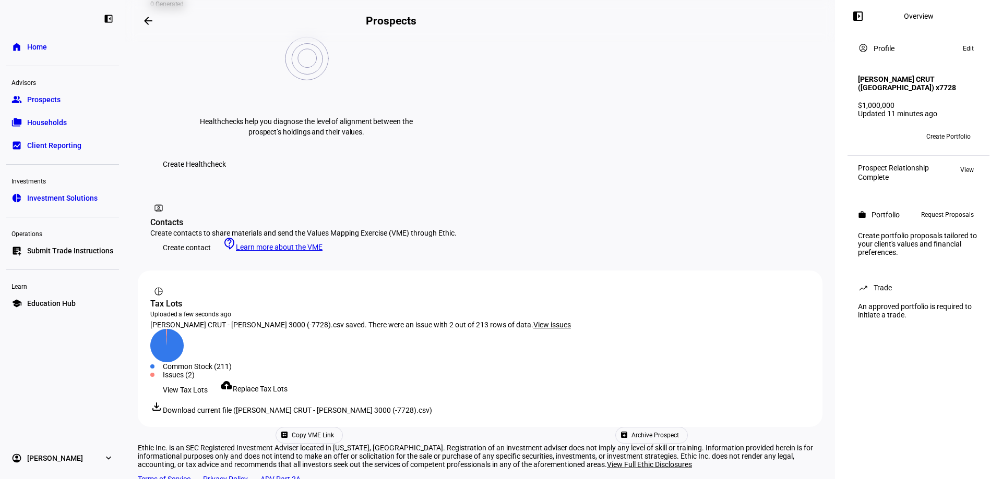
click at [189, 380] on span "View Tax Lots" at bounding box center [185, 390] width 45 height 21
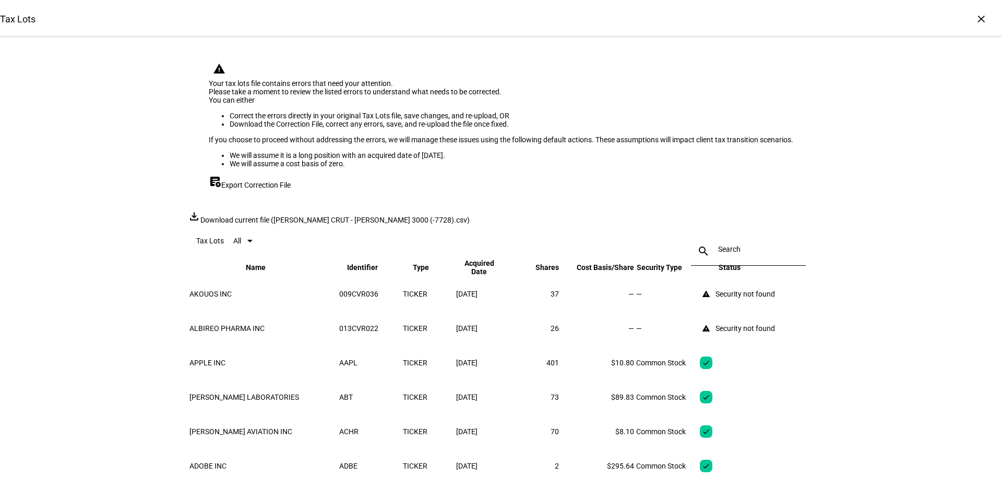
click at [924, 177] on div "Tax Lots × warning Your tax lots file contains errors that need your attention.…" at bounding box center [501, 239] width 1002 height 479
click at [980, 18] on div "×" at bounding box center [980, 18] width 17 height 17
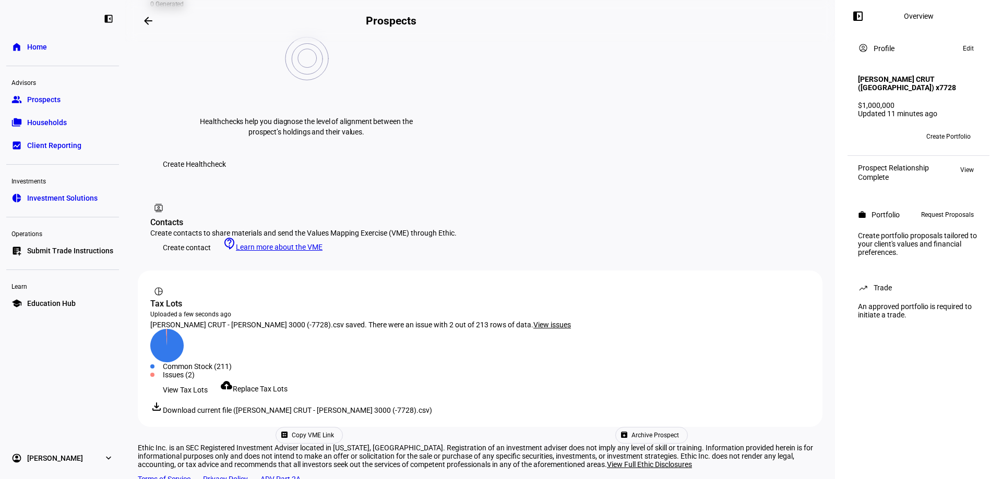
click at [935, 220] on span "Request Proposals" at bounding box center [947, 215] width 53 height 13
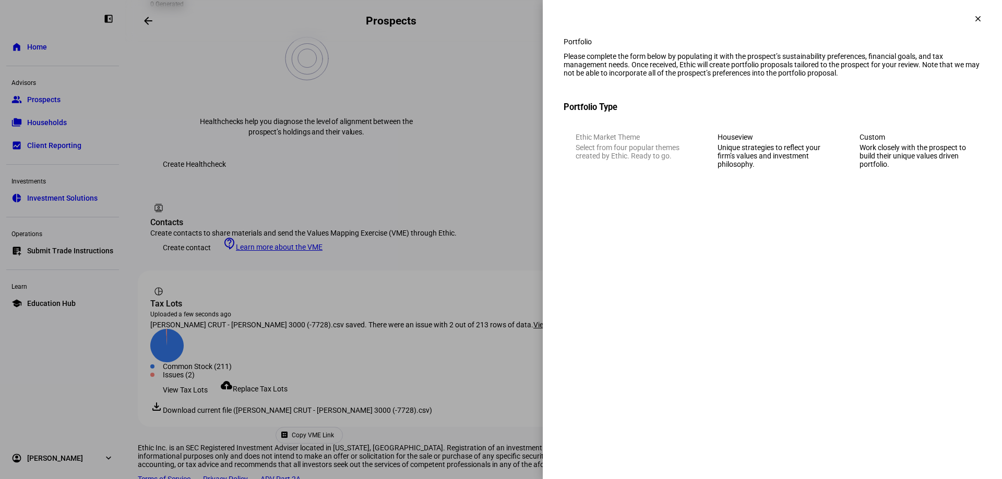
click at [890, 168] on div "Work closely with the prospect to build their unique values driven portfolio." at bounding box center [914, 155] width 110 height 25
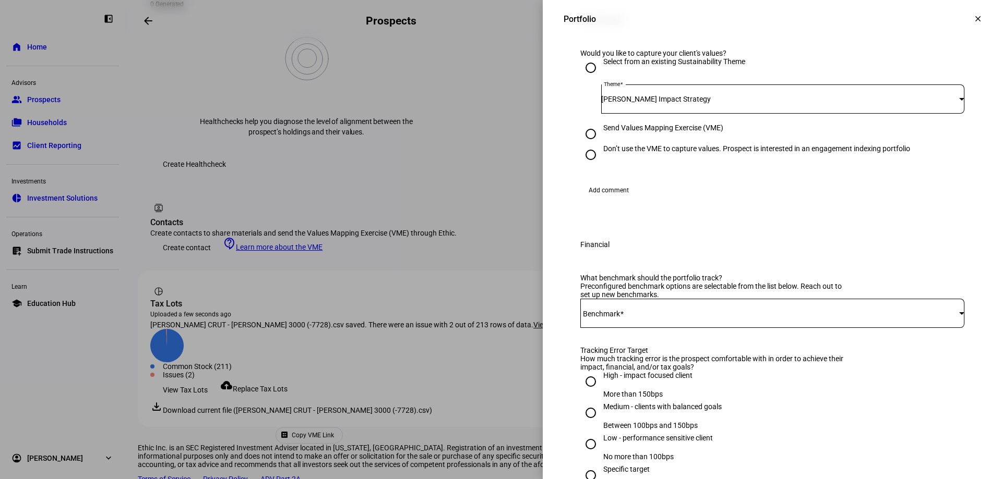
scroll to position [261, 0]
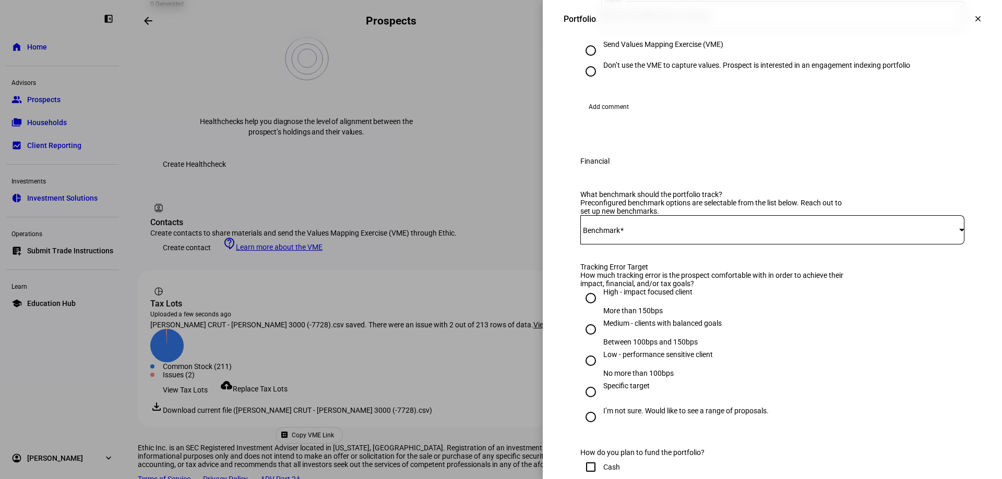
click at [616, 245] on div at bounding box center [772, 229] width 384 height 29
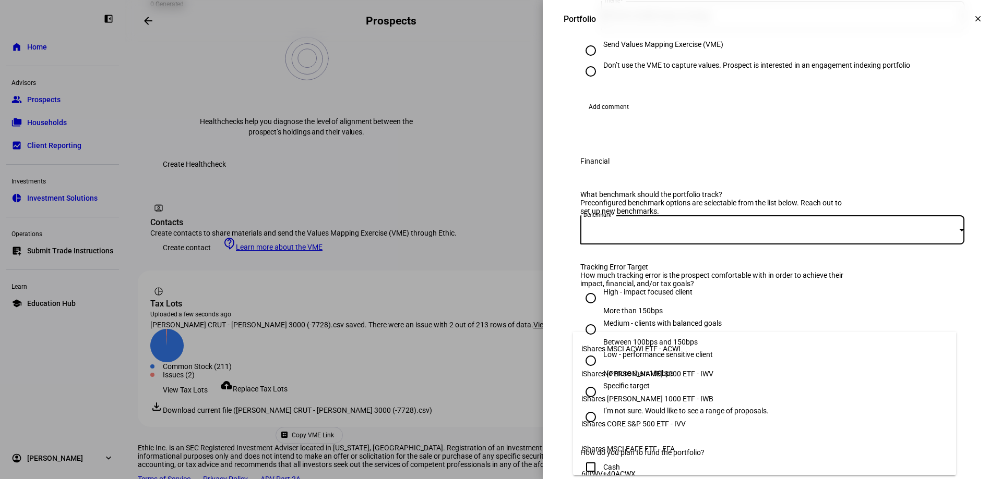
click at [653, 370] on span "iShares [PERSON_NAME] 3000 ETF - IWV" at bounding box center [647, 374] width 132 height 8
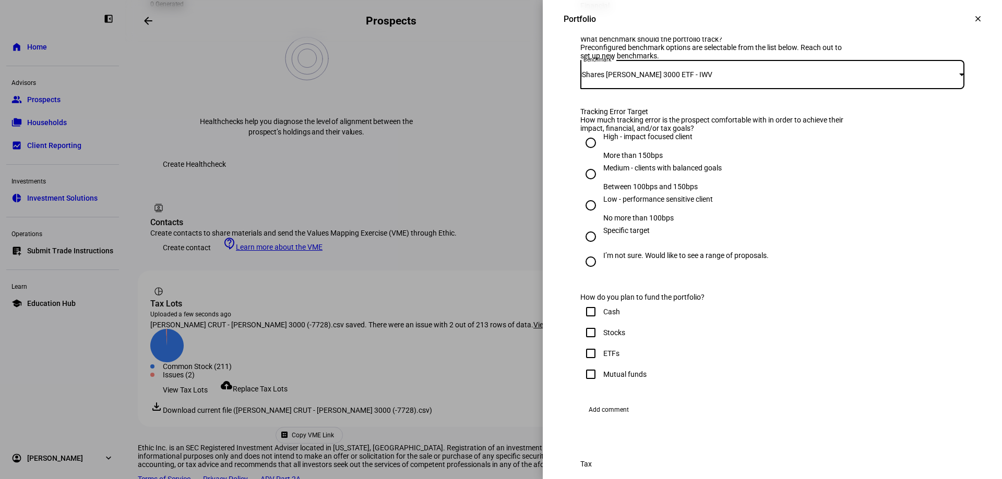
scroll to position [417, 0]
click at [585, 152] on input "High - impact focused client More than 150bps" at bounding box center [590, 141] width 21 height 21
radio input "true"
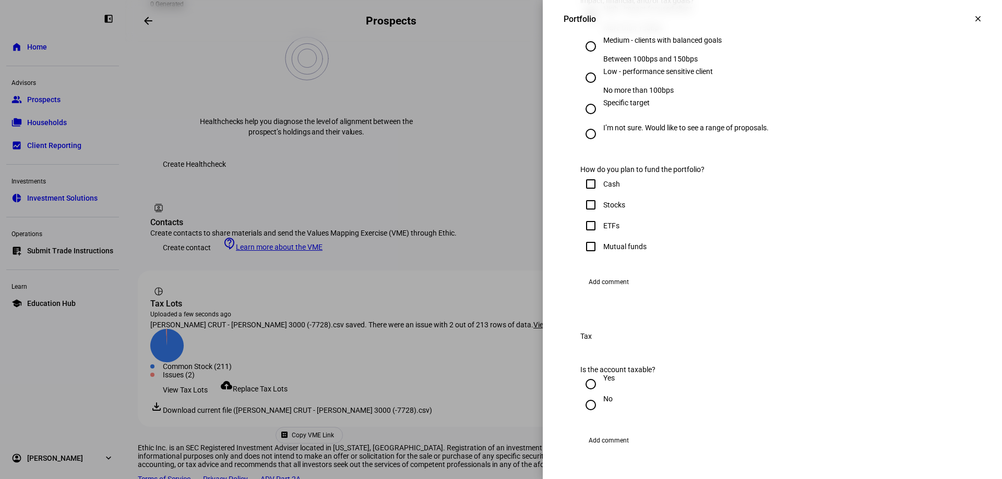
scroll to position [574, 0]
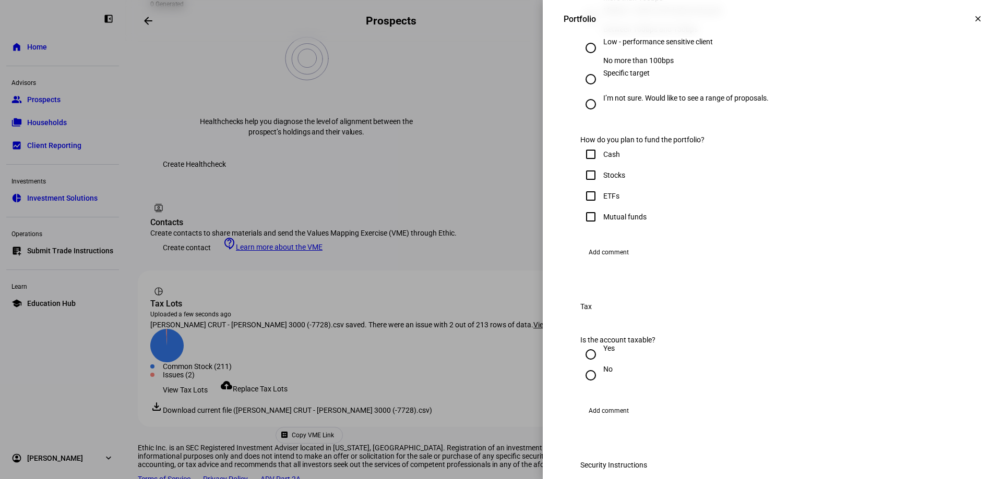
click at [582, 186] on input "Stocks" at bounding box center [590, 175] width 21 height 21
checkbox input "true"
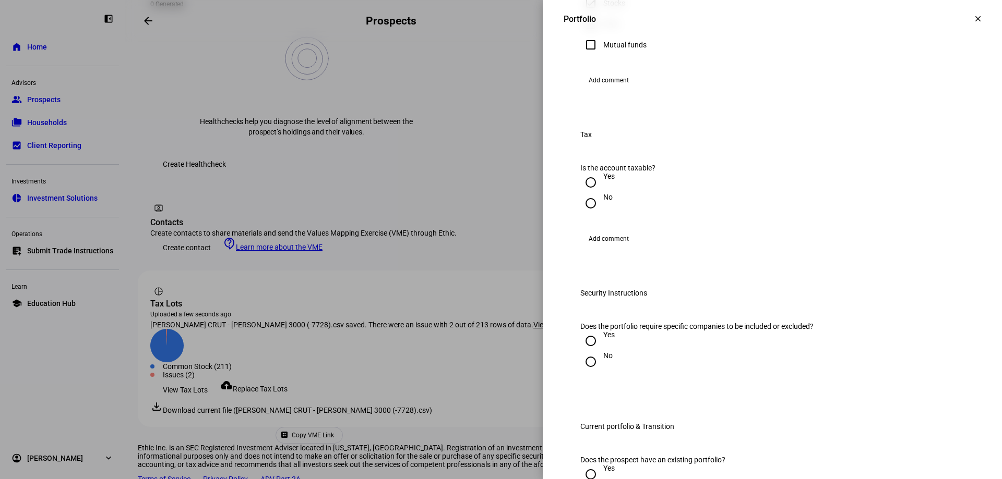
scroll to position [782, 0]
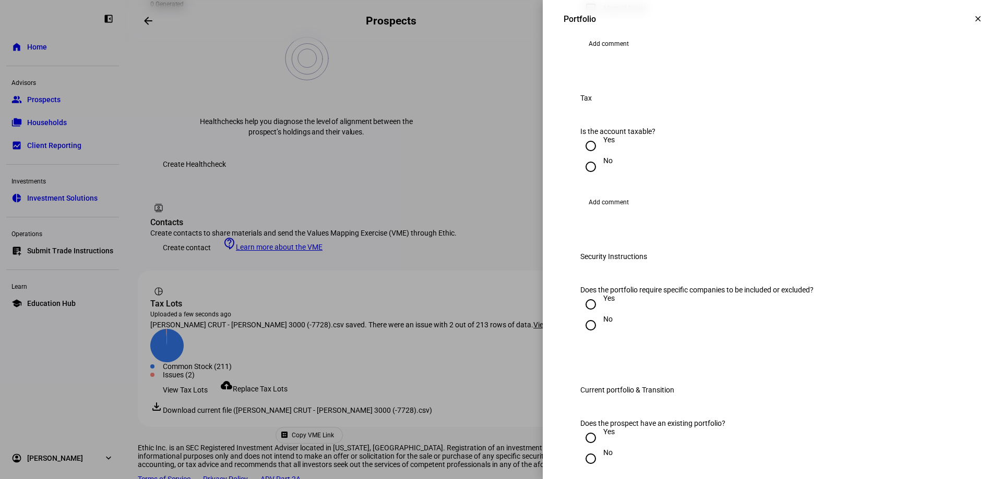
click at [580, 177] on input "No" at bounding box center [590, 166] width 21 height 21
radio input "true"
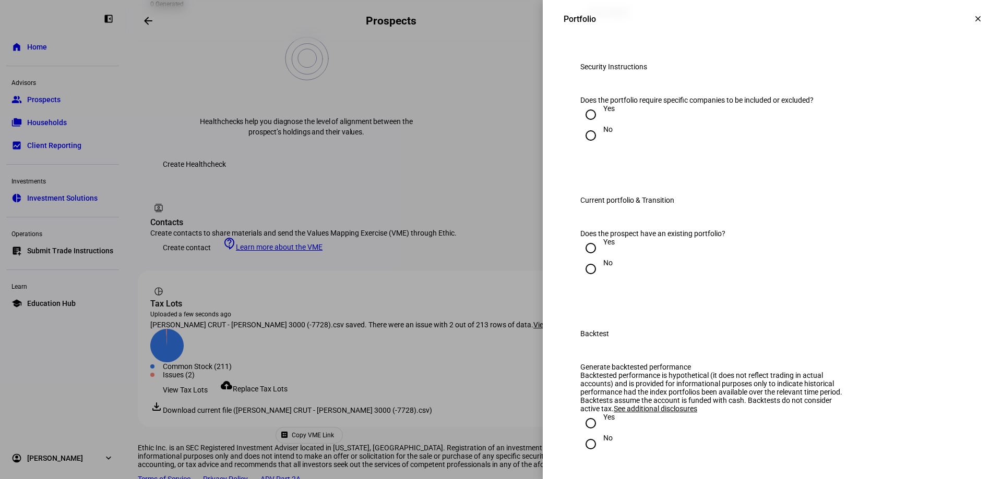
scroll to position [1043, 0]
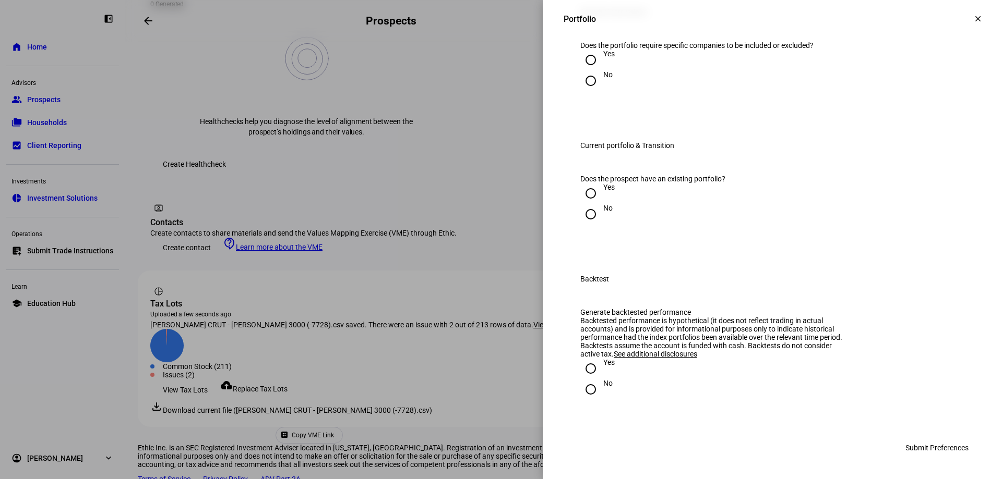
click at [580, 70] on input "Yes" at bounding box center [590, 60] width 21 height 21
radio input "true"
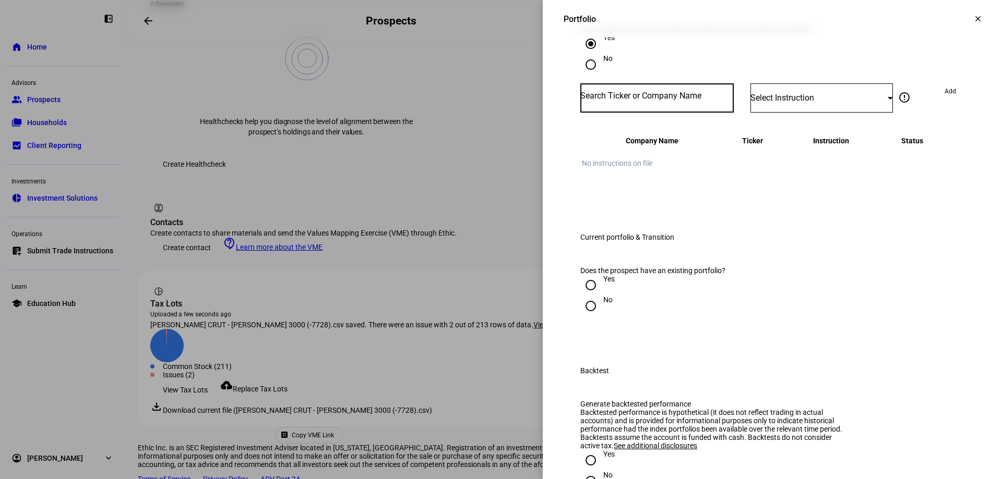
click at [682, 100] on input "Number" at bounding box center [656, 96] width 153 height 8
type input "tsla"
click at [647, 308] on mat-option "TESLA INC TSLA" at bounding box center [649, 300] width 153 height 29
click at [778, 103] on span "Select Instruction" at bounding box center [782, 98] width 64 height 10
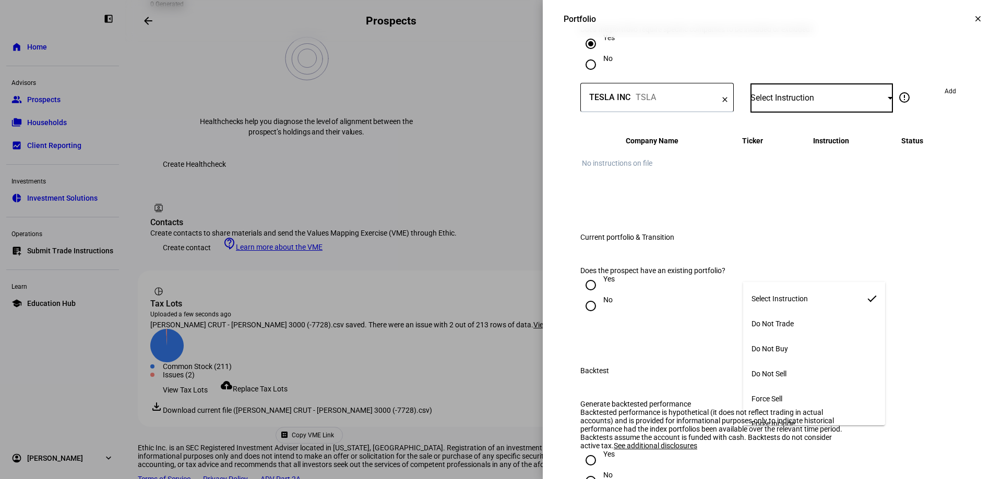
click at [786, 351] on mat-option "Do Not Buy" at bounding box center [814, 348] width 142 height 25
click at [944, 100] on span "Add" at bounding box center [949, 91] width 11 height 17
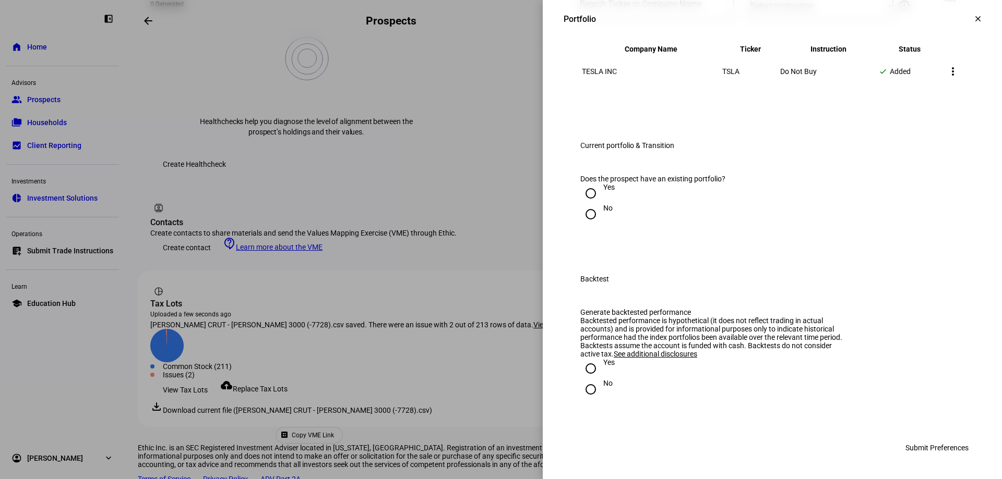
scroll to position [1304, 0]
click at [580, 204] on input "Yes" at bounding box center [590, 193] width 21 height 21
radio input "true"
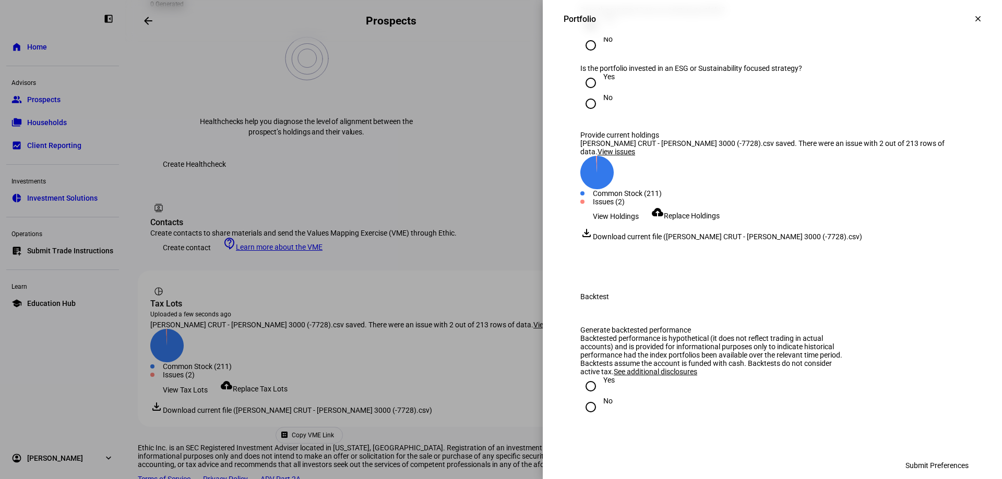
click at [581, 93] on input "Yes" at bounding box center [590, 83] width 21 height 21
radio input "true"
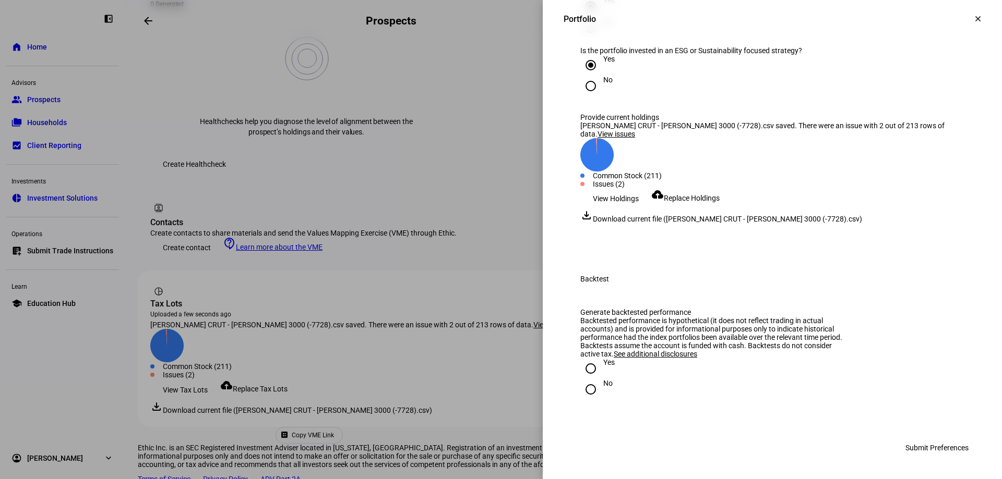
scroll to position [1583, 0]
click at [581, 390] on input "No" at bounding box center [590, 389] width 21 height 21
radio input "true"
click at [932, 453] on span "Submit Preferences" at bounding box center [936, 448] width 63 height 21
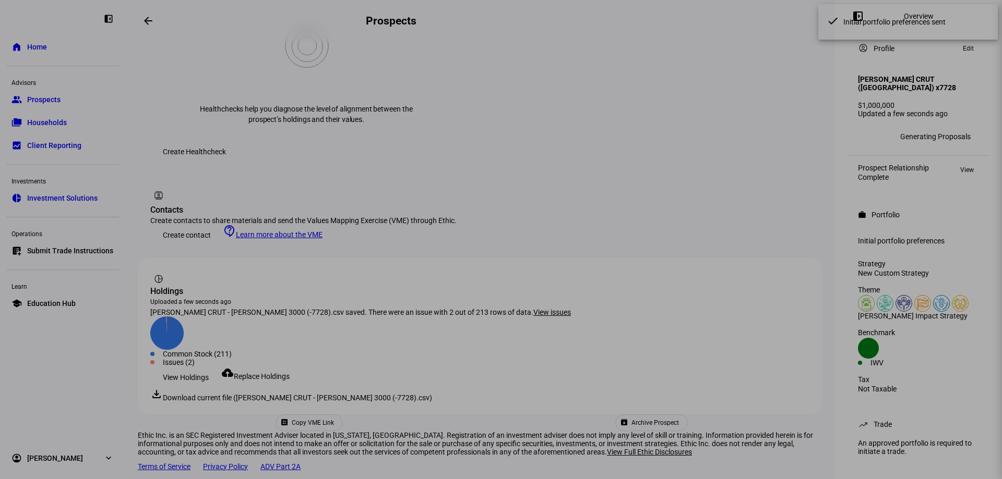
scroll to position [459, 0]
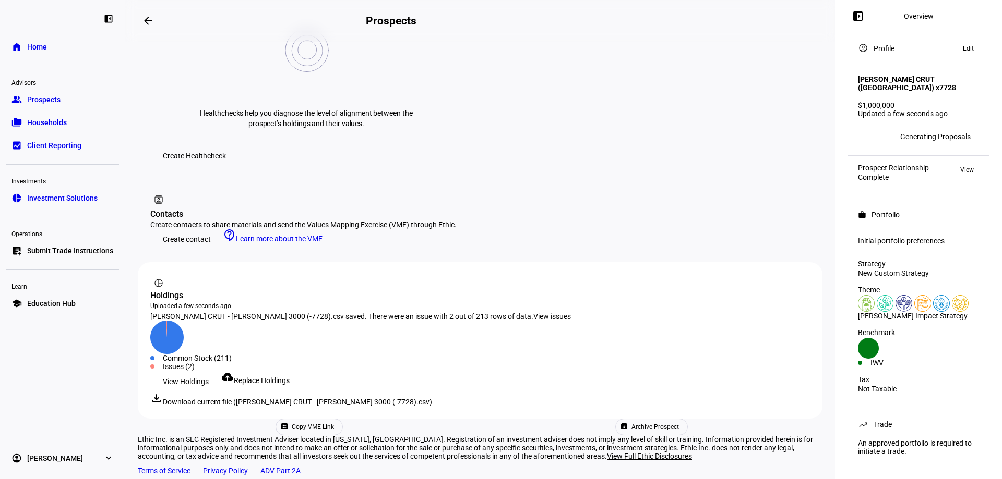
click at [150, 16] on mat-icon "arrow_backwards" at bounding box center [148, 21] width 13 height 13
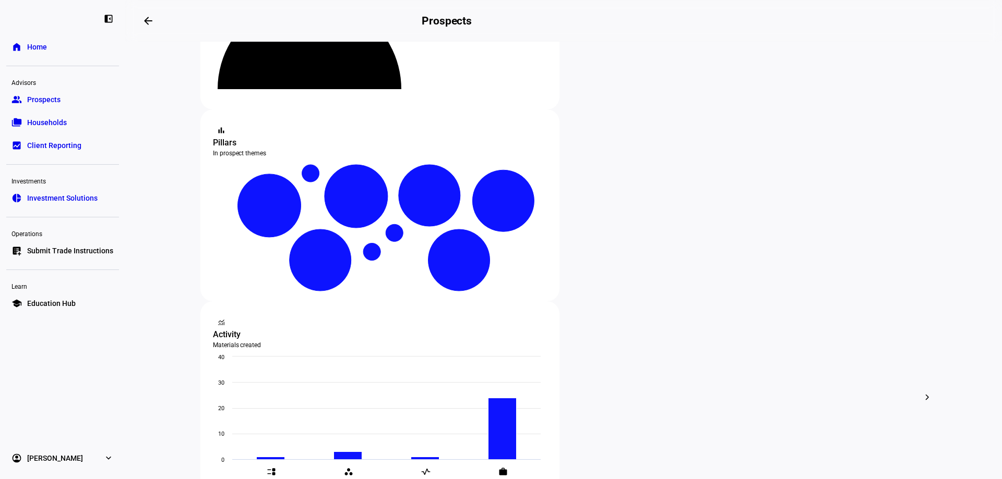
scroll to position [156, 0]
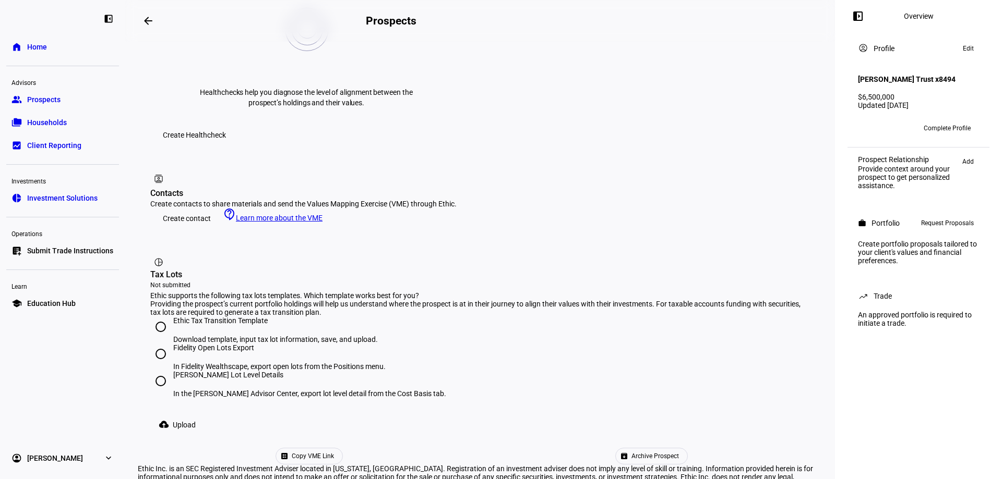
scroll to position [494, 0]
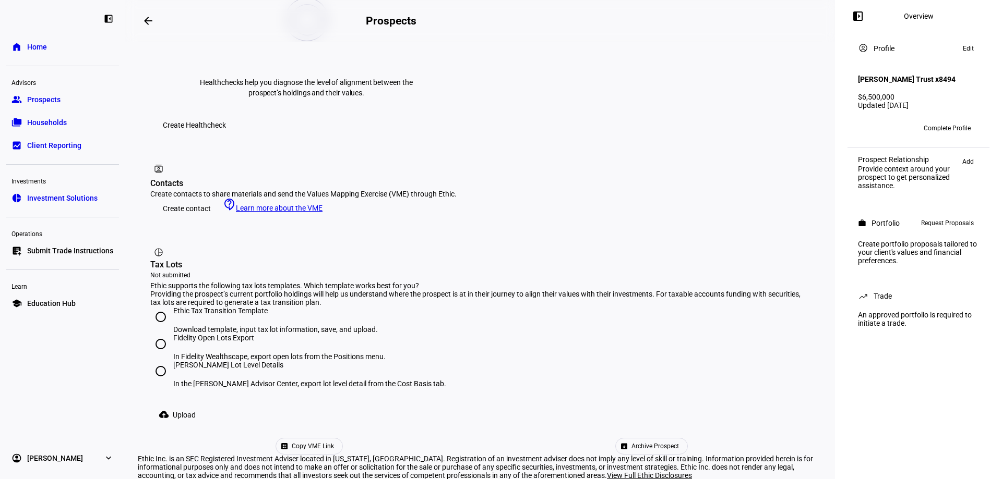
click at [166, 361] on input "[PERSON_NAME] Lot Level Details In the [PERSON_NAME] Advisor Center, export lot…" at bounding box center [160, 371] width 21 height 21
radio input "true"
click at [172, 405] on span at bounding box center [179, 415] width 58 height 21
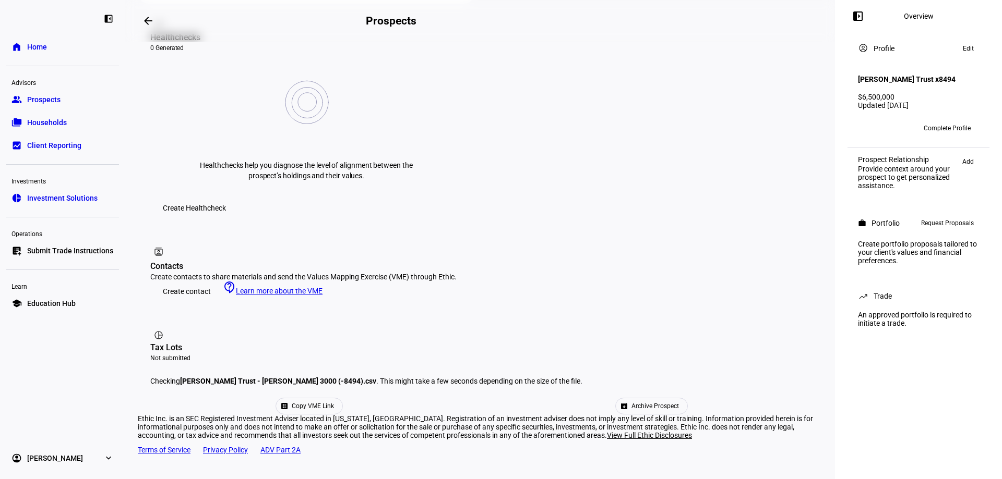
scroll to position [333, 0]
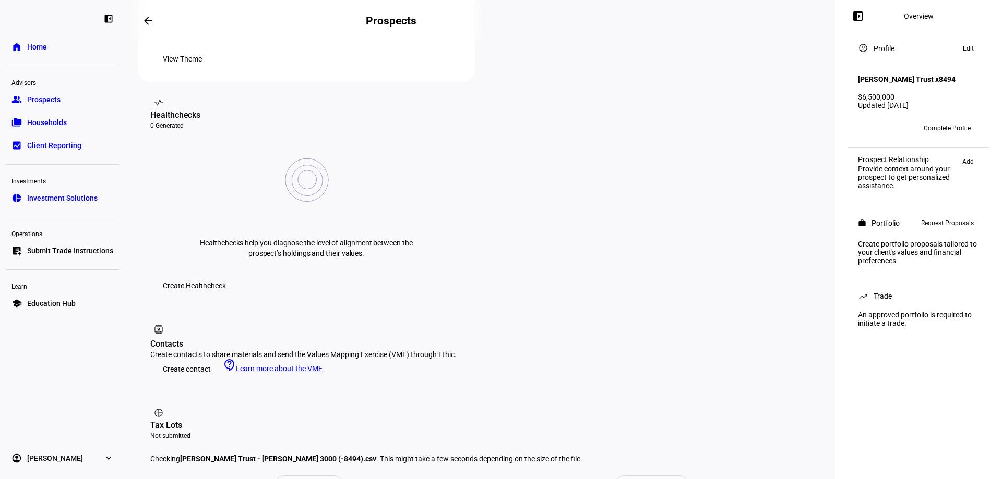
click at [966, 168] on span "Add" at bounding box center [967, 161] width 11 height 13
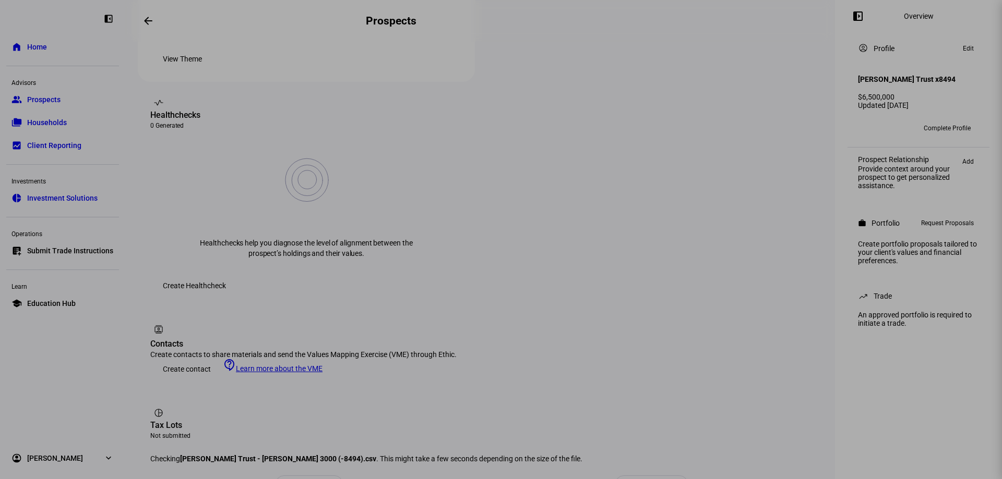
scroll to position [451, 0]
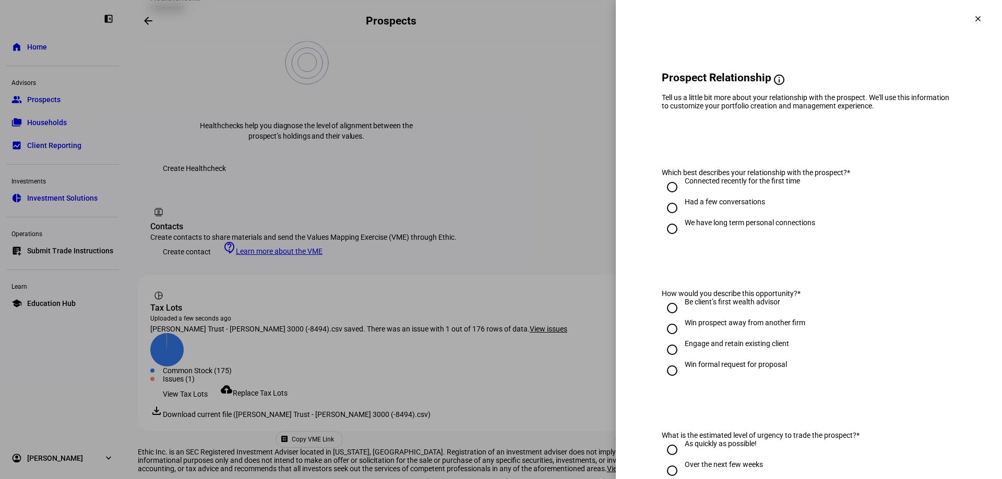
click at [661, 237] on input "We have long term personal connections" at bounding box center [671, 229] width 21 height 21
radio input "true"
click at [661, 355] on input "Engage and retain existing client" at bounding box center [671, 350] width 21 height 21
radio input "true"
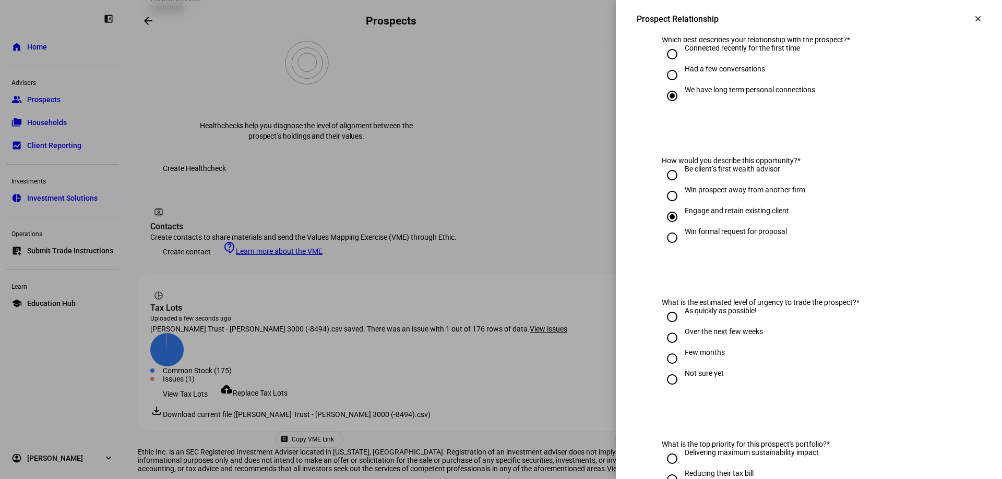
scroll to position [156, 0]
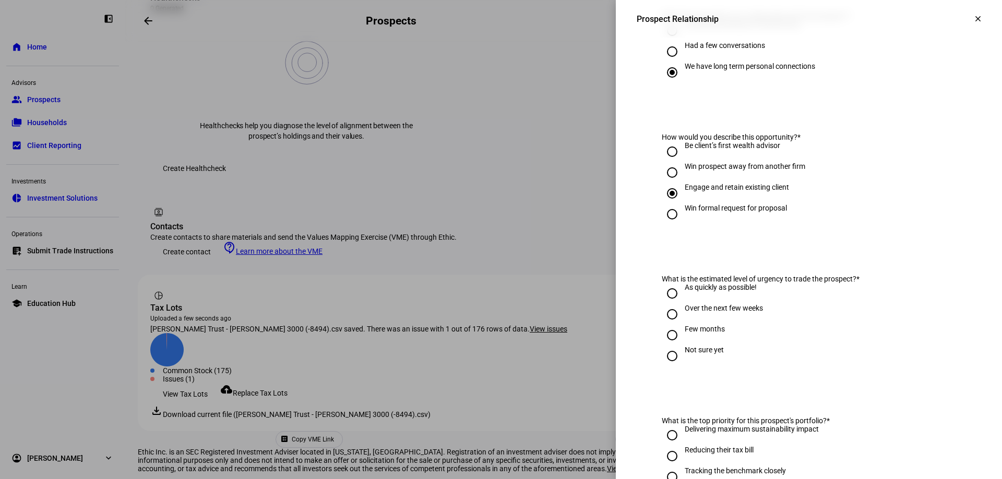
click at [665, 321] on input "Over the next few weeks" at bounding box center [671, 314] width 21 height 21
radio input "true"
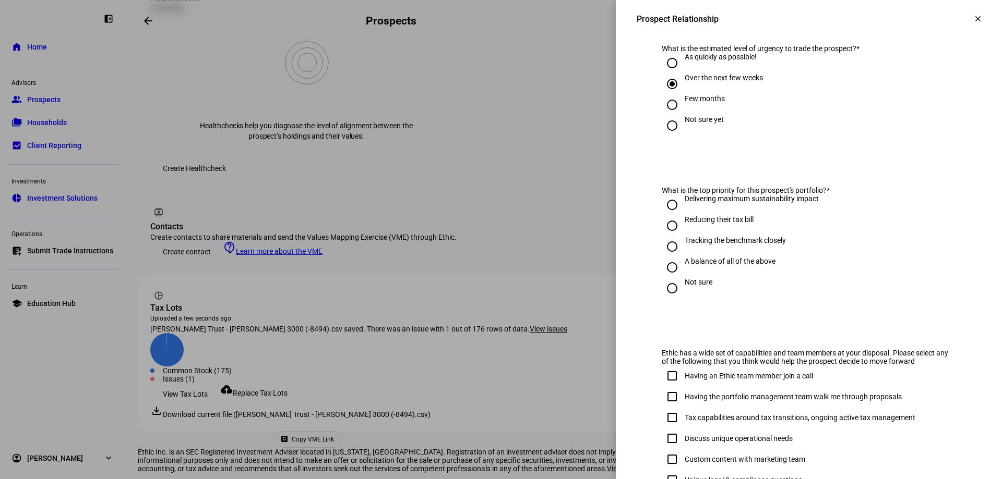
scroll to position [417, 0]
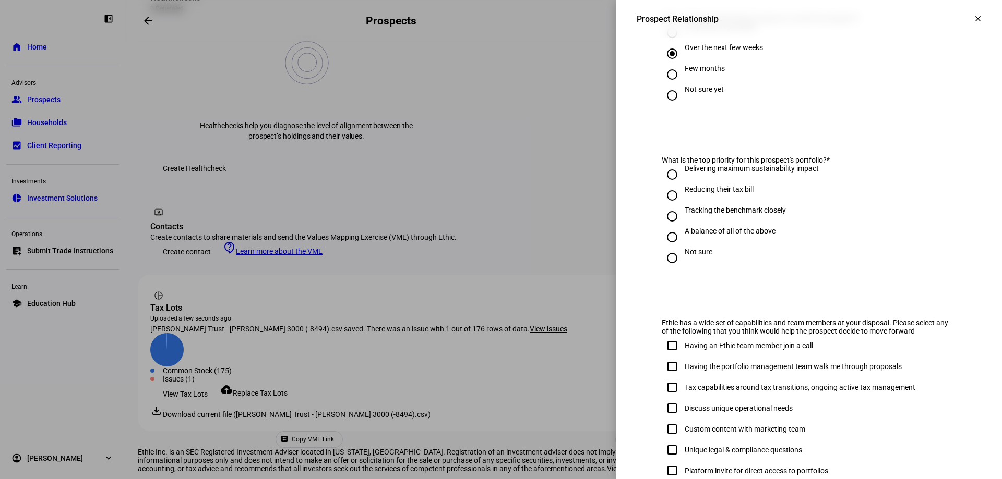
click at [661, 257] on input "Not sure" at bounding box center [671, 258] width 21 height 21
radio input "true"
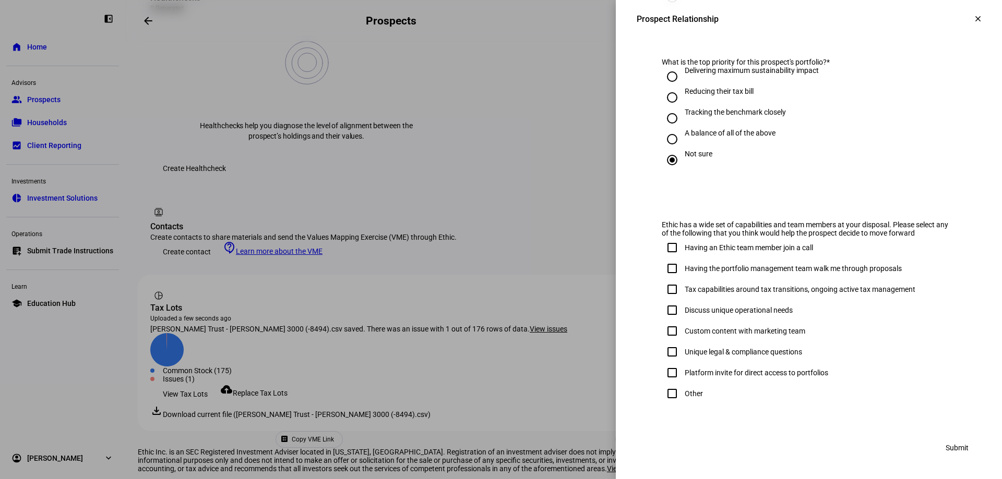
scroll to position [524, 0]
click at [667, 396] on input "Other" at bounding box center [671, 393] width 21 height 21
checkbox input "true"
click at [955, 449] on span "Submit" at bounding box center [956, 448] width 23 height 21
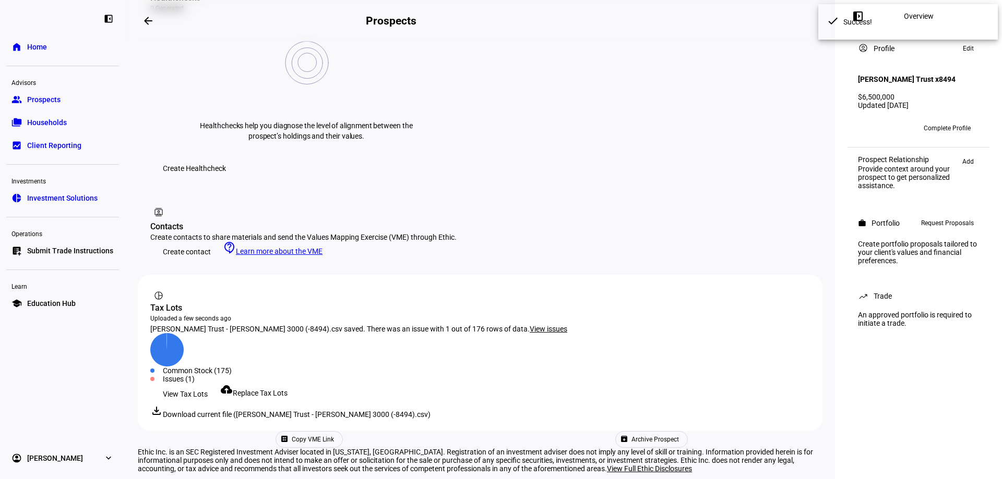
click at [204, 384] on span "View Tax Lots" at bounding box center [185, 394] width 45 height 21
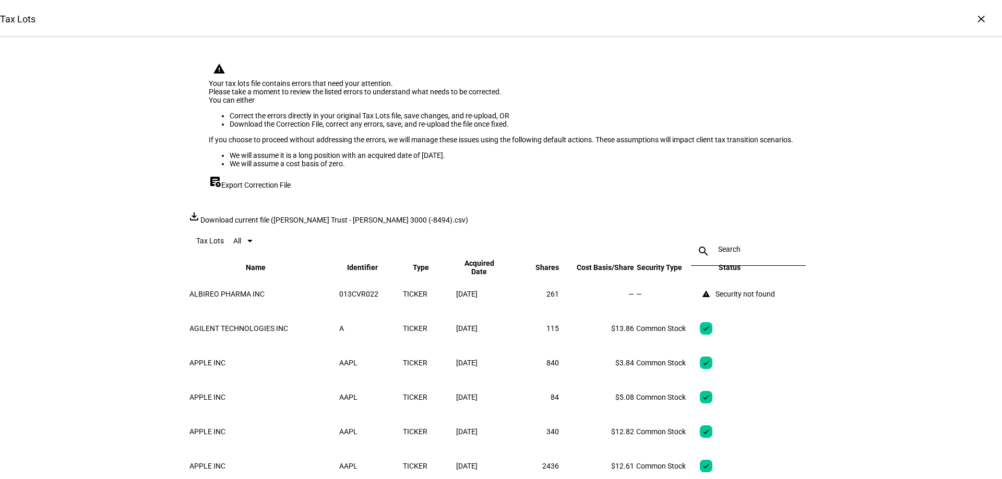
click at [976, 17] on div "×" at bounding box center [980, 18] width 17 height 17
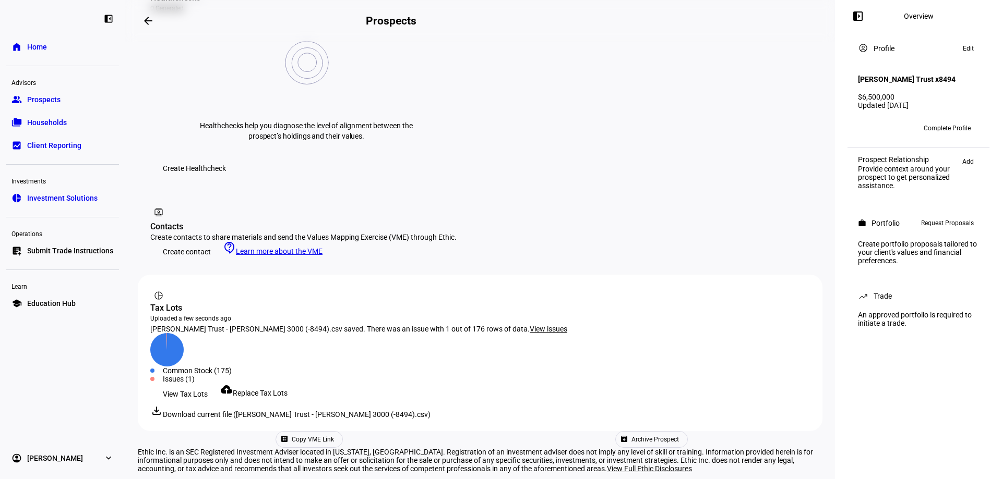
click at [943, 230] on span "Request Proposals" at bounding box center [947, 223] width 53 height 13
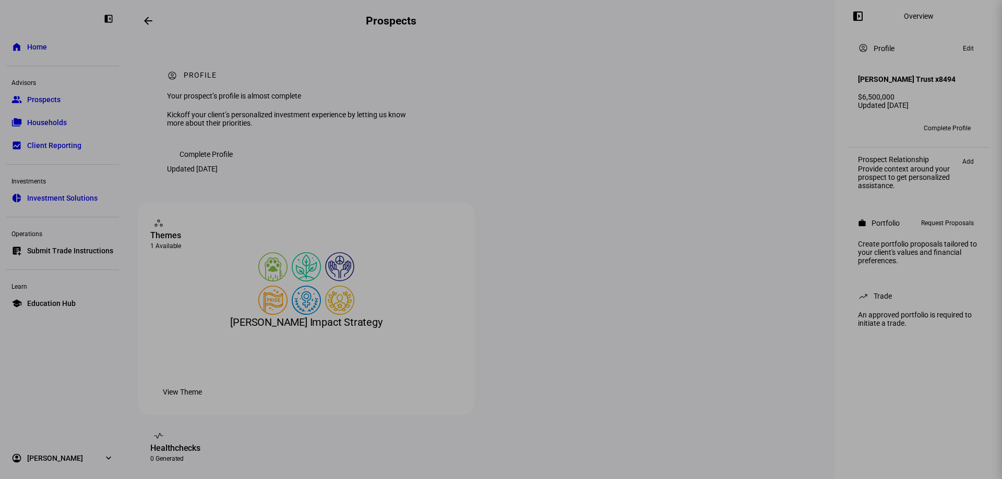
scroll to position [451, 0]
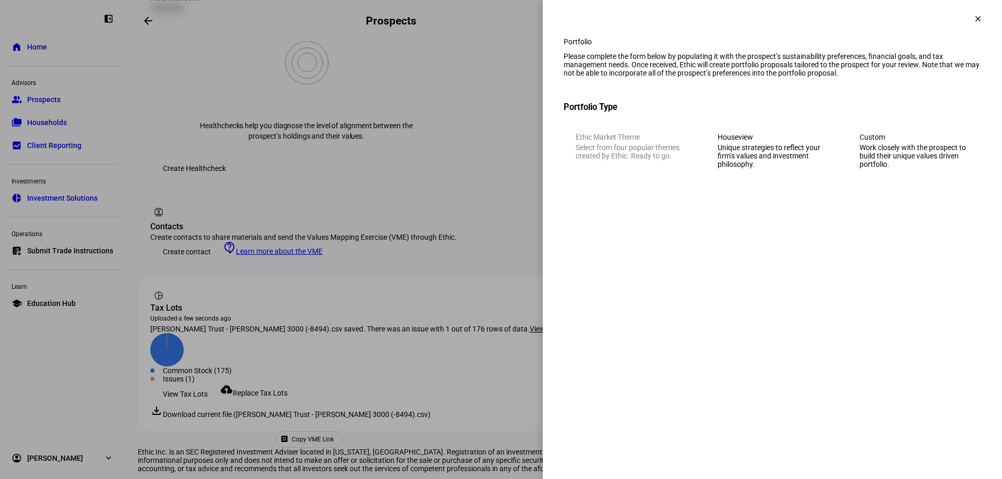
click at [911, 141] on div "Custom" at bounding box center [914, 137] width 110 height 8
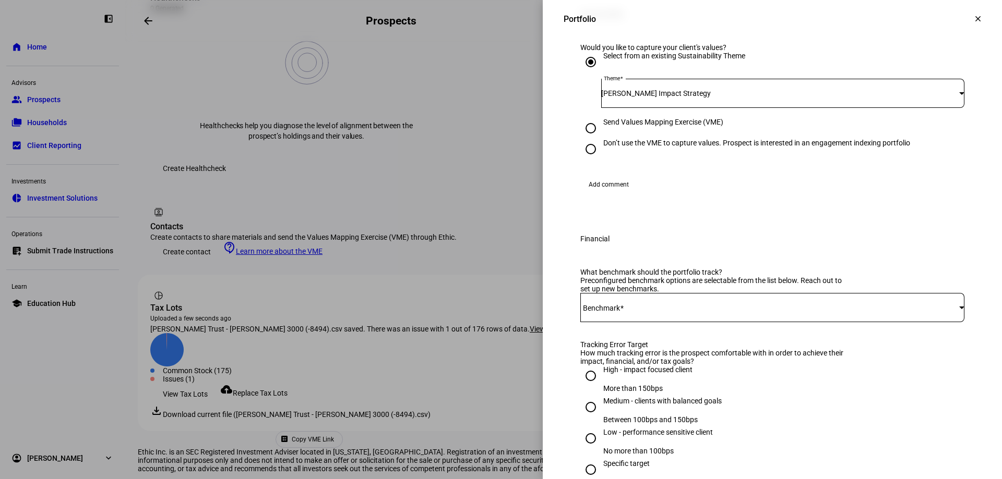
scroll to position [209, 0]
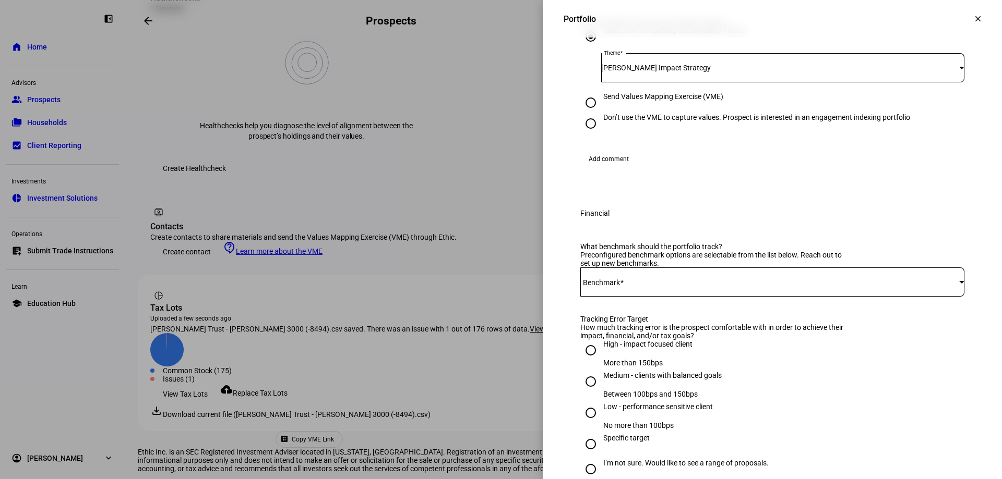
click at [620, 287] on span at bounding box center [622, 283] width 4 height 8
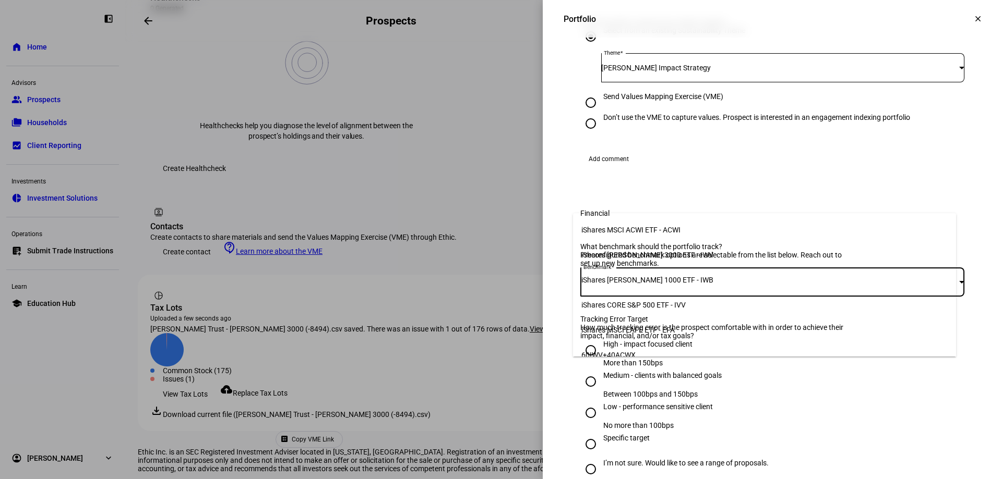
click at [737, 252] on mat-option "iShares [PERSON_NAME] 3000 ETF - IWV" at bounding box center [764, 255] width 383 height 25
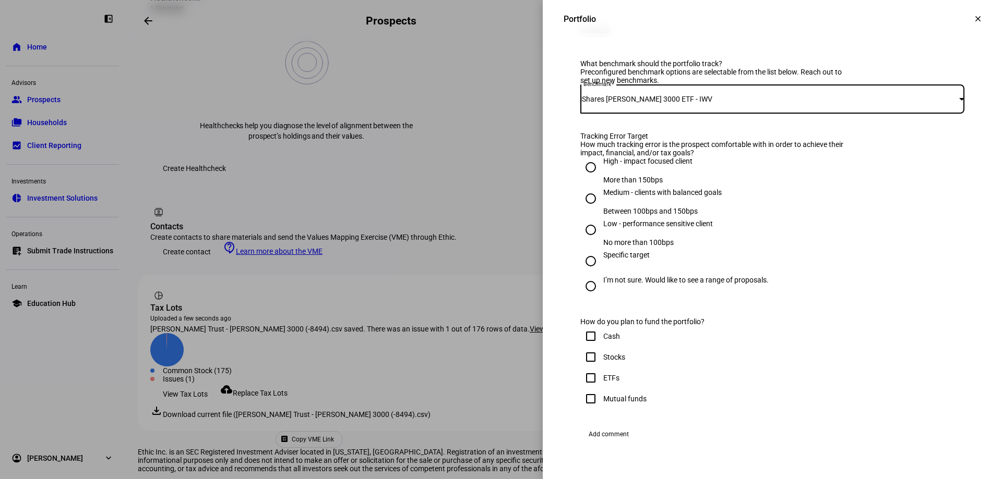
scroll to position [417, 0]
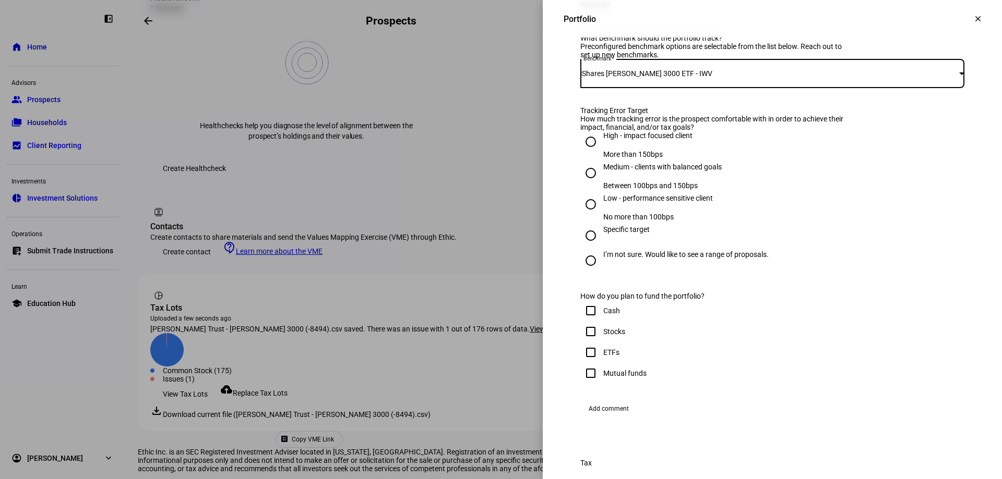
click at [580, 152] on input "High - impact focused client More than 150bps" at bounding box center [590, 141] width 21 height 21
radio input "true"
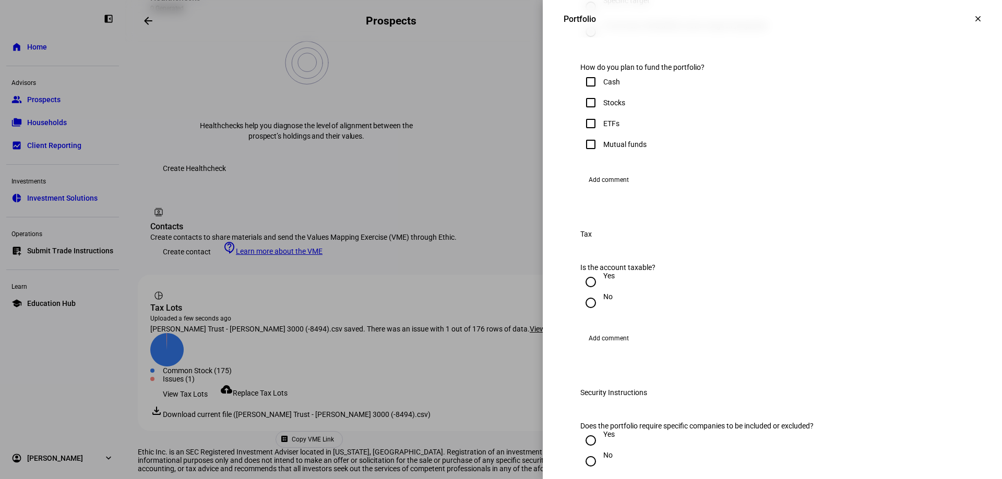
scroll to position [678, 0]
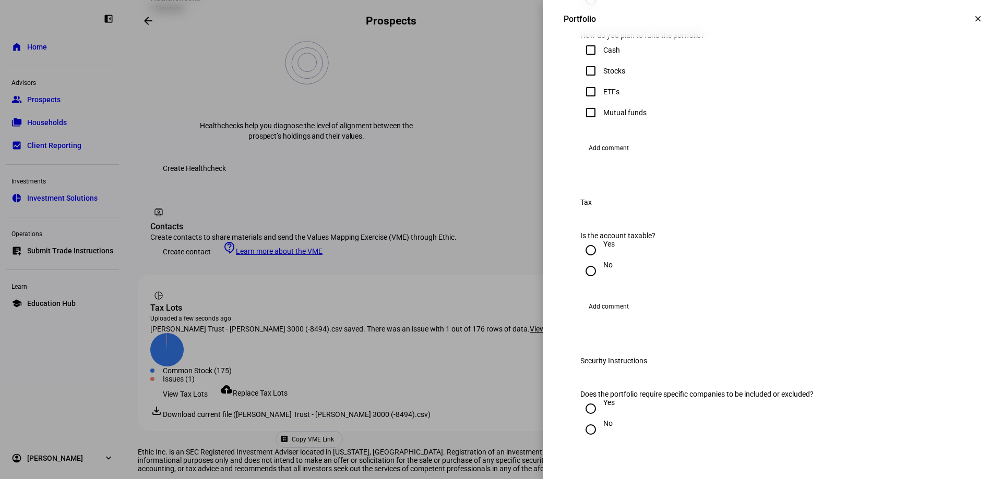
click at [587, 81] on input "Stocks" at bounding box center [590, 71] width 21 height 21
checkbox input "true"
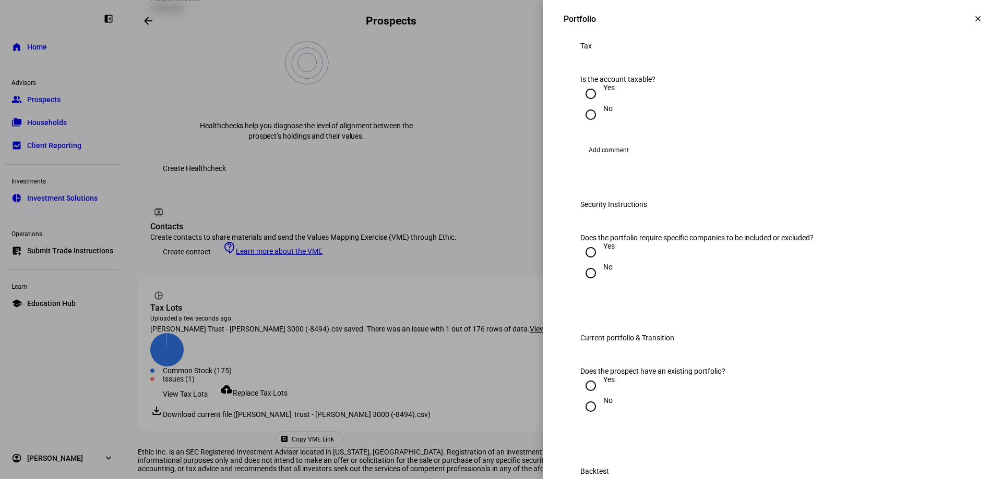
click at [580, 104] on input "Yes" at bounding box center [590, 93] width 21 height 21
radio input "true"
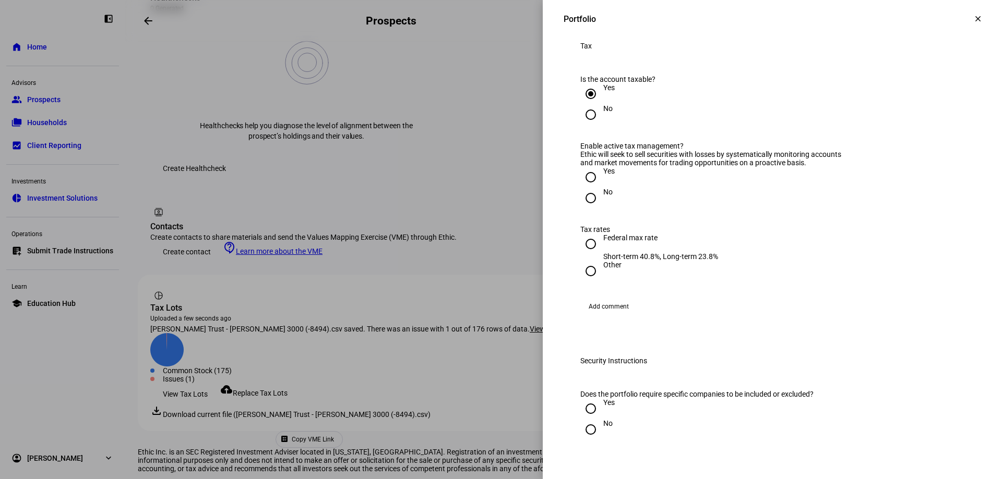
click at [585, 188] on input "Yes" at bounding box center [590, 177] width 21 height 21
radio input "true"
click at [582, 255] on input "Federal max rate Short-term 40.8%, Long-term 23.8%" at bounding box center [590, 244] width 21 height 21
radio input "true"
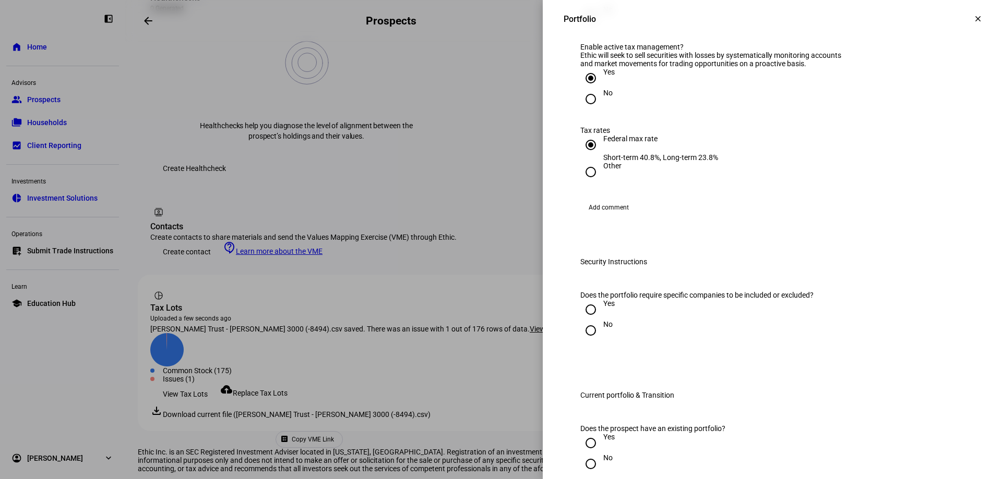
scroll to position [1095, 0]
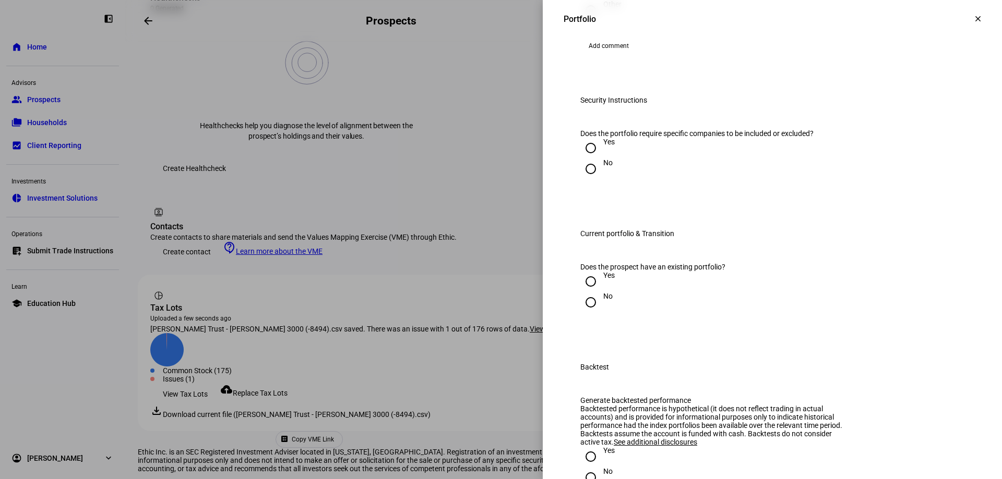
click at [581, 159] on input "Yes" at bounding box center [590, 148] width 21 height 21
radio input "true"
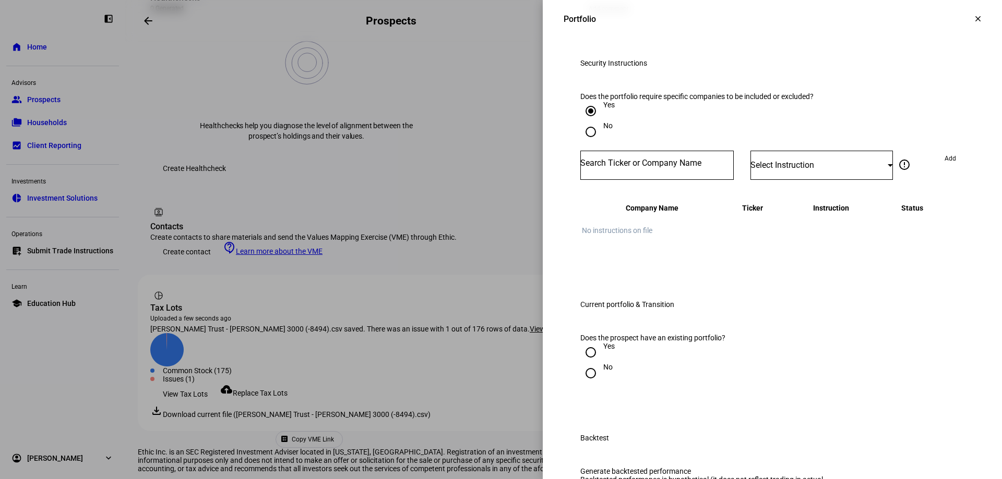
scroll to position [1200, 0]
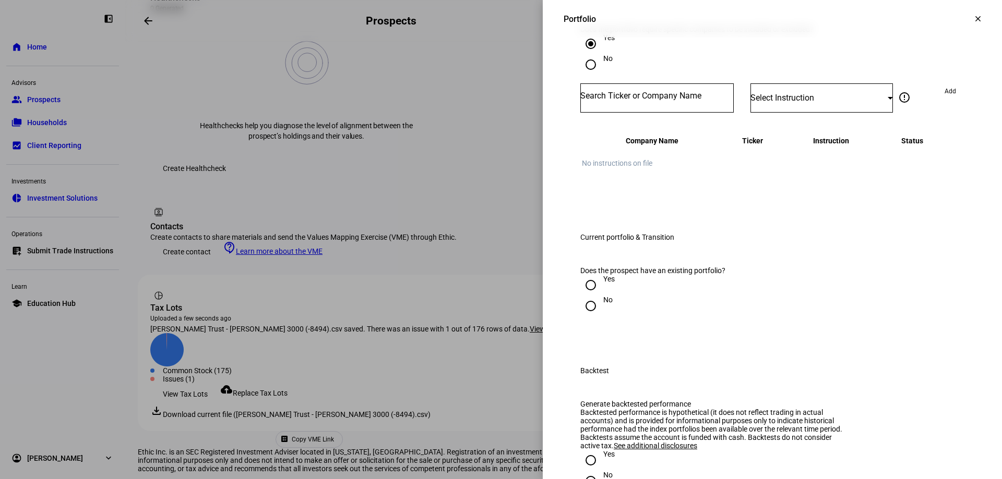
click at [630, 113] on div at bounding box center [656, 97] width 153 height 29
type input "tsla"
click at [641, 313] on mat-option "TESLA INC TSLA" at bounding box center [649, 314] width 153 height 29
click at [780, 103] on span "Select Instruction" at bounding box center [782, 98] width 64 height 10
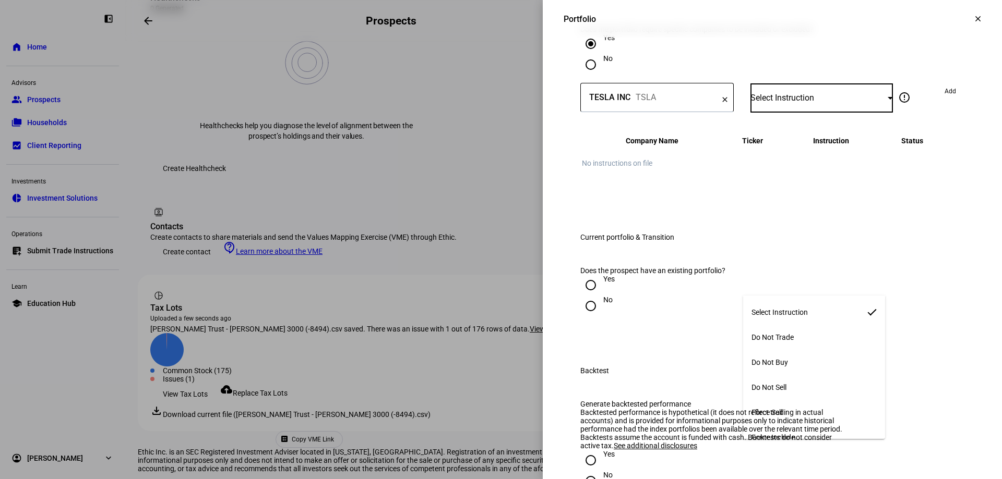
click at [813, 351] on mat-option "Do Not Buy" at bounding box center [814, 362] width 142 height 25
click at [944, 100] on span "Add" at bounding box center [949, 91] width 11 height 17
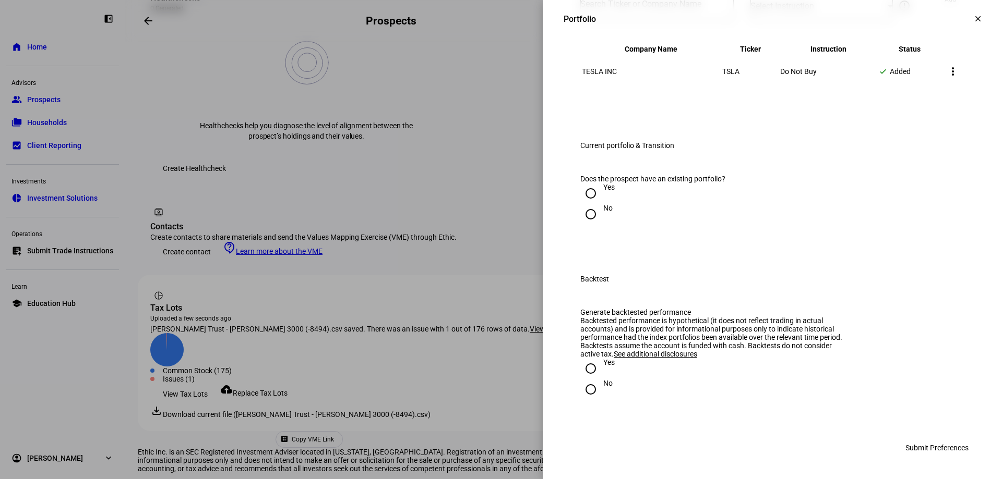
scroll to position [1356, 0]
click at [582, 204] on input "Yes" at bounding box center [590, 193] width 21 height 21
radio input "true"
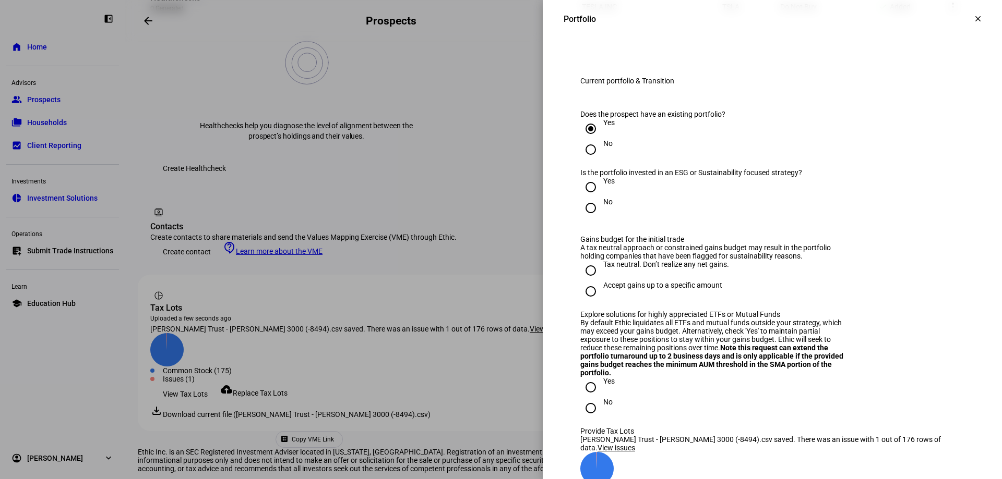
click at [581, 198] on input "Yes" at bounding box center [590, 187] width 21 height 21
radio input "true"
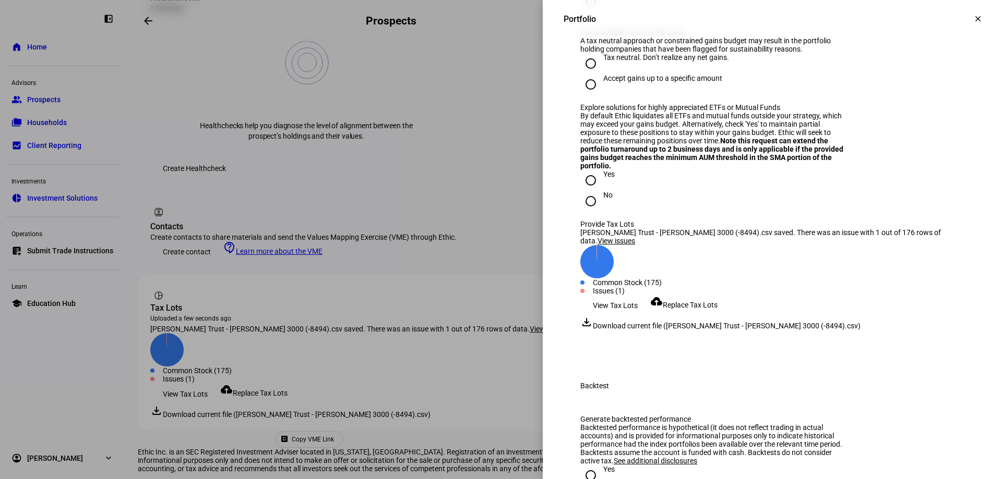
scroll to position [1565, 0]
click at [580, 73] on input "Tax neutral. Don’t realize any net gains." at bounding box center [590, 62] width 21 height 21
radio input "true"
click at [585, 210] on input "No" at bounding box center [590, 199] width 21 height 21
radio input "true"
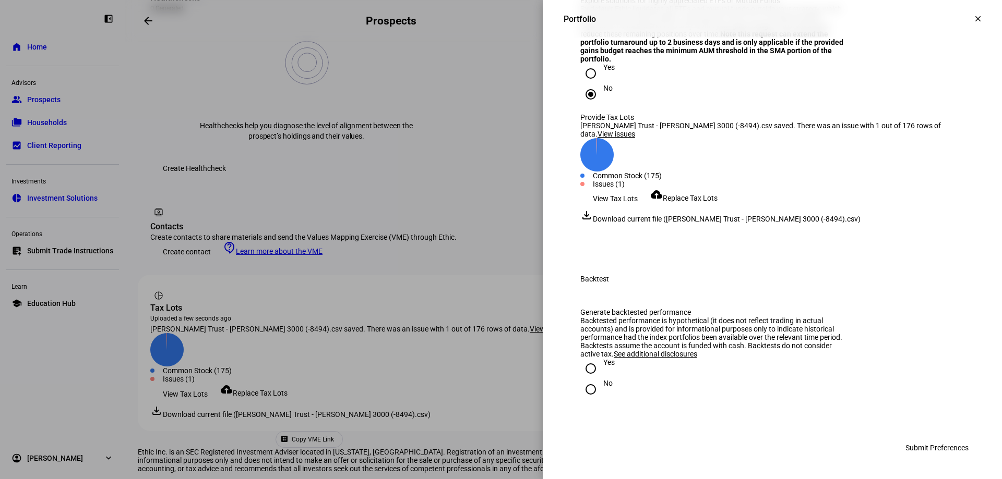
scroll to position [1982, 0]
click at [583, 394] on input "No" at bounding box center [590, 389] width 21 height 21
radio input "true"
click at [918, 453] on span "Submit Preferences" at bounding box center [936, 448] width 63 height 21
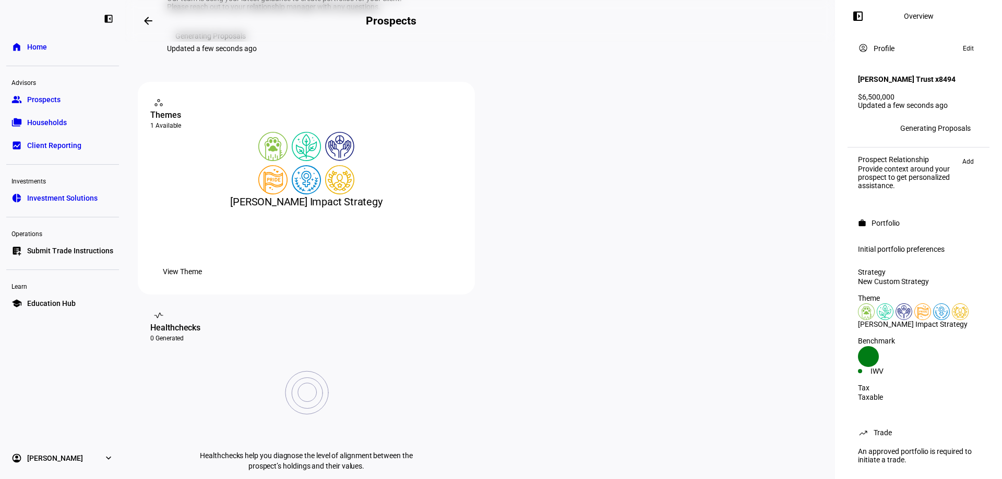
scroll to position [0, 0]
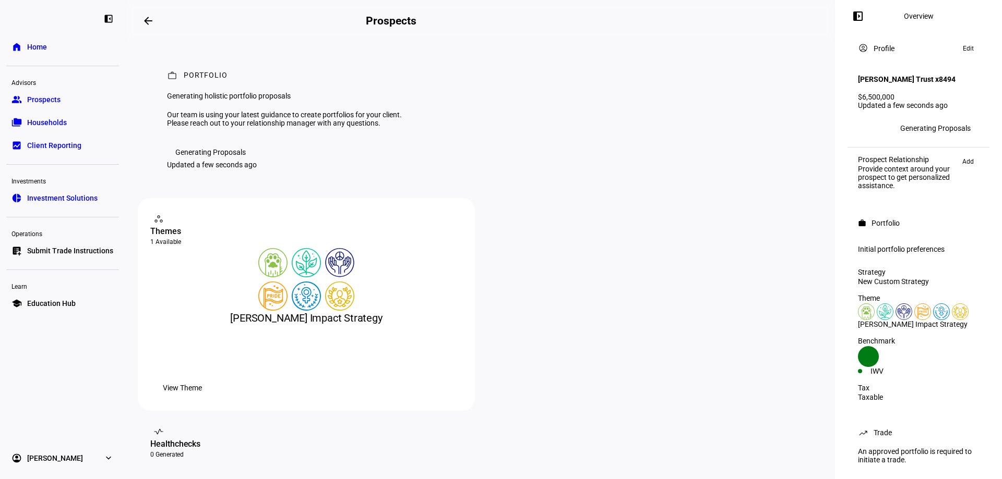
click at [41, 100] on span "Prospects" at bounding box center [43, 99] width 33 height 10
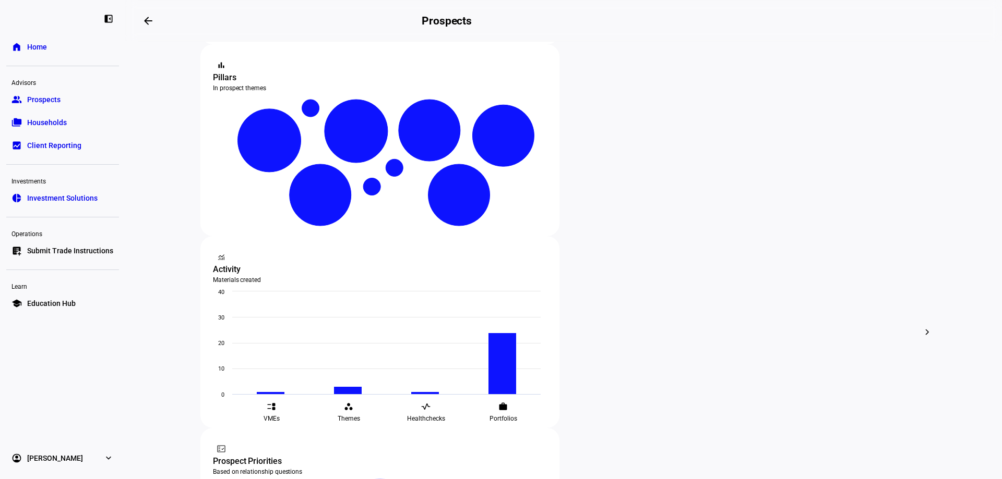
scroll to position [209, 0]
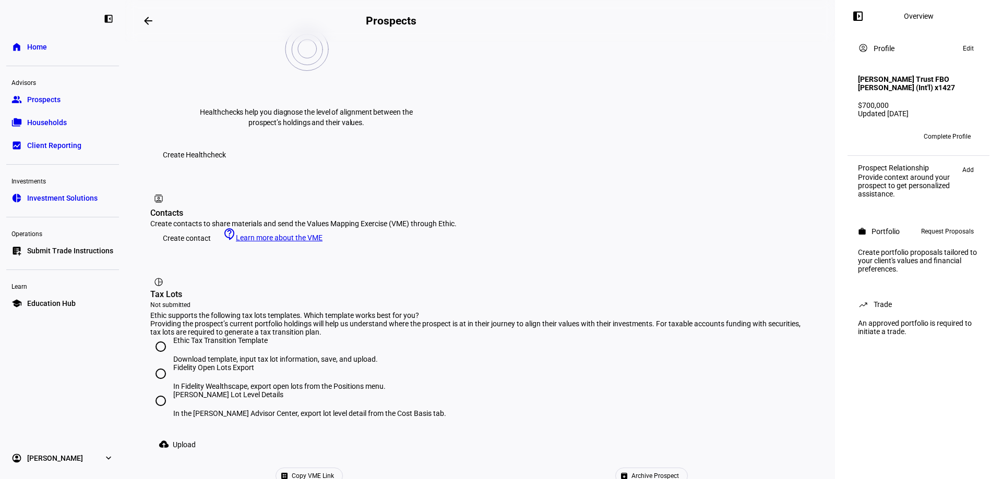
scroll to position [469, 0]
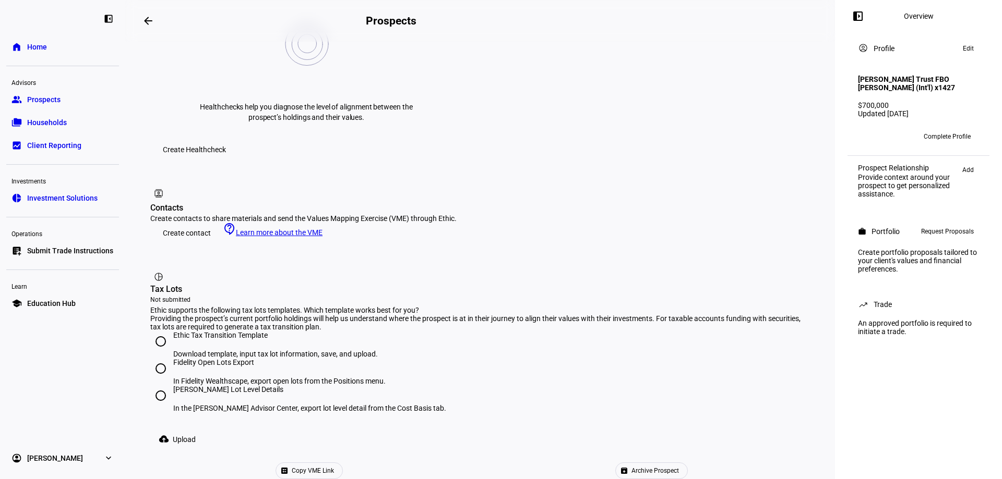
click at [162, 385] on input "[PERSON_NAME] Lot Level Details In the [PERSON_NAME] Advisor Center, export lot…" at bounding box center [160, 395] width 21 height 21
radio input "true"
click at [189, 429] on span "Upload" at bounding box center [184, 439] width 23 height 21
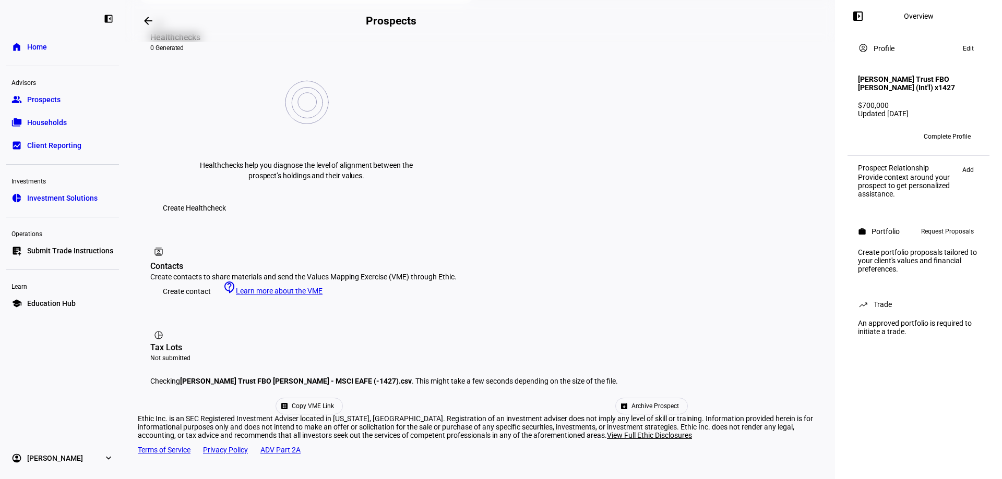
scroll to position [333, 0]
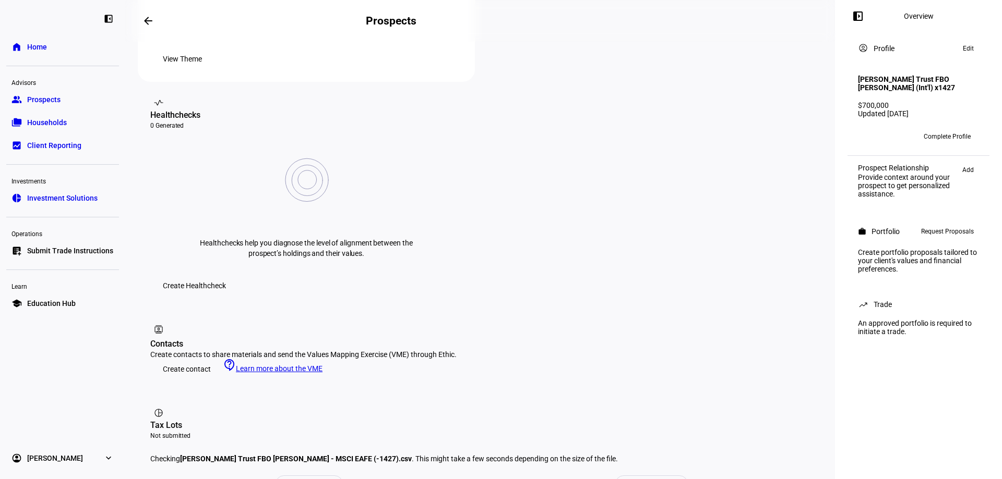
click at [944, 145] on span "Complete Profile" at bounding box center [946, 136] width 47 height 17
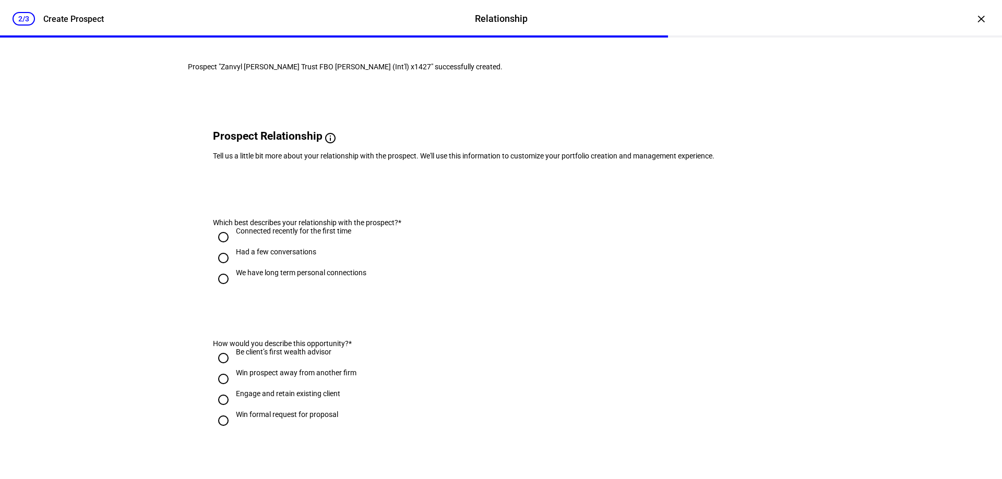
scroll to position [454, 0]
click at [972, 17] on div "×" at bounding box center [980, 18] width 17 height 17
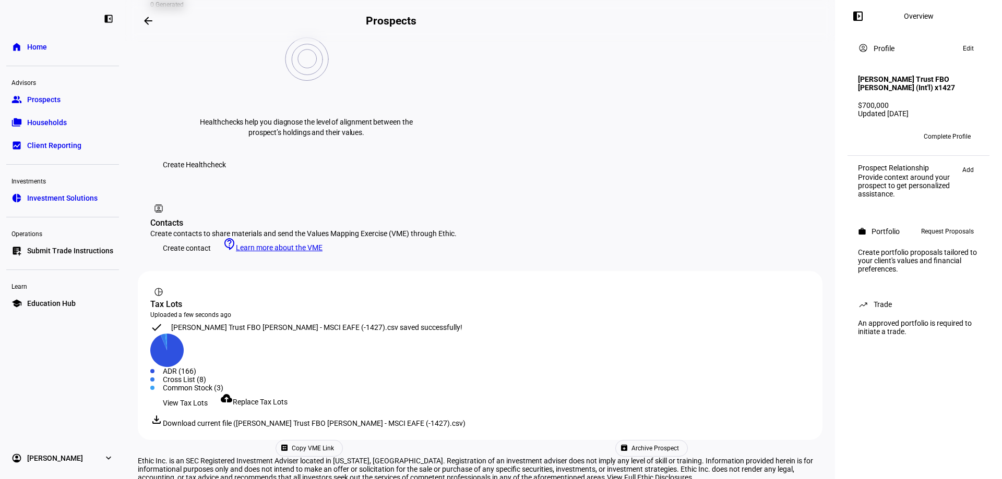
click at [970, 176] on span "Add" at bounding box center [967, 170] width 11 height 13
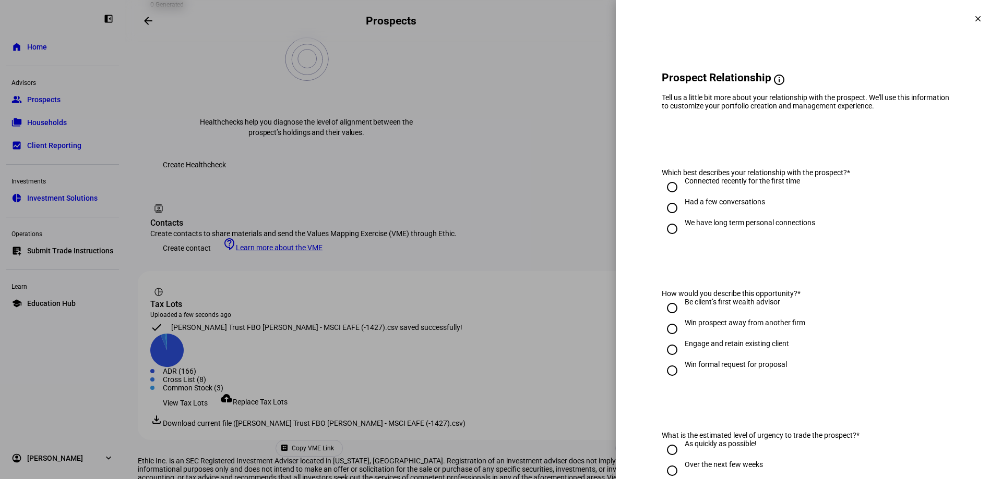
click at [664, 230] on input "We have long term personal connections" at bounding box center [671, 229] width 21 height 21
radio input "true"
click at [665, 354] on input "Engage and retain existing client" at bounding box center [671, 350] width 21 height 21
radio input "true"
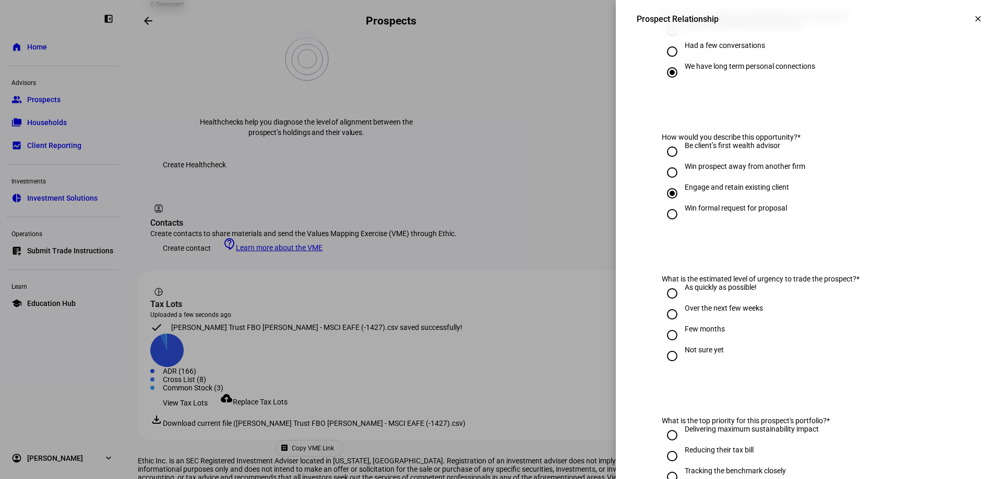
click at [666, 324] on input "Over the next few weeks" at bounding box center [671, 314] width 21 height 21
radio input "true"
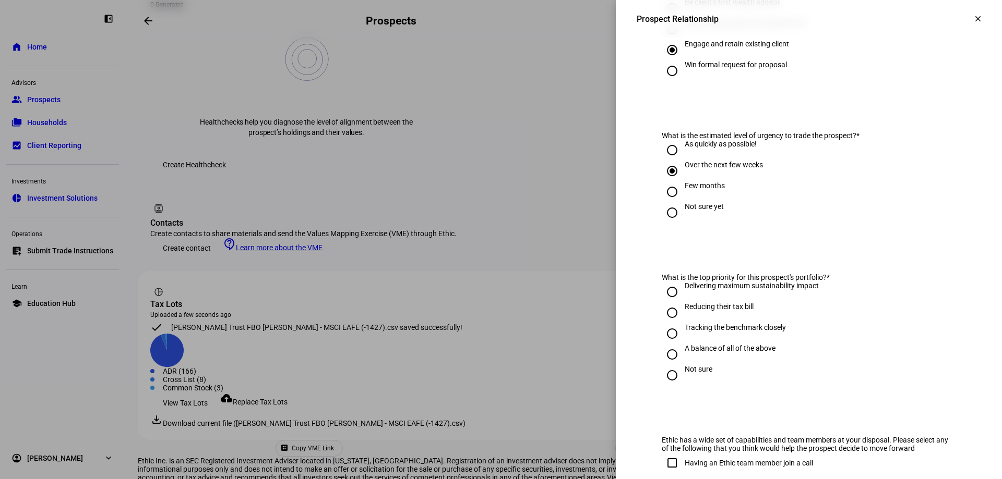
scroll to position [313, 0]
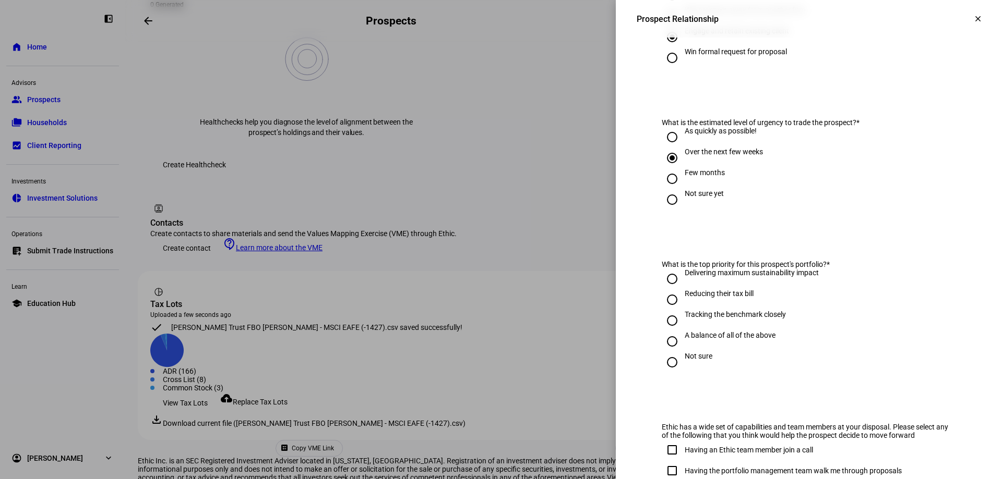
click at [664, 364] on input "Not sure" at bounding box center [671, 362] width 21 height 21
radio input "true"
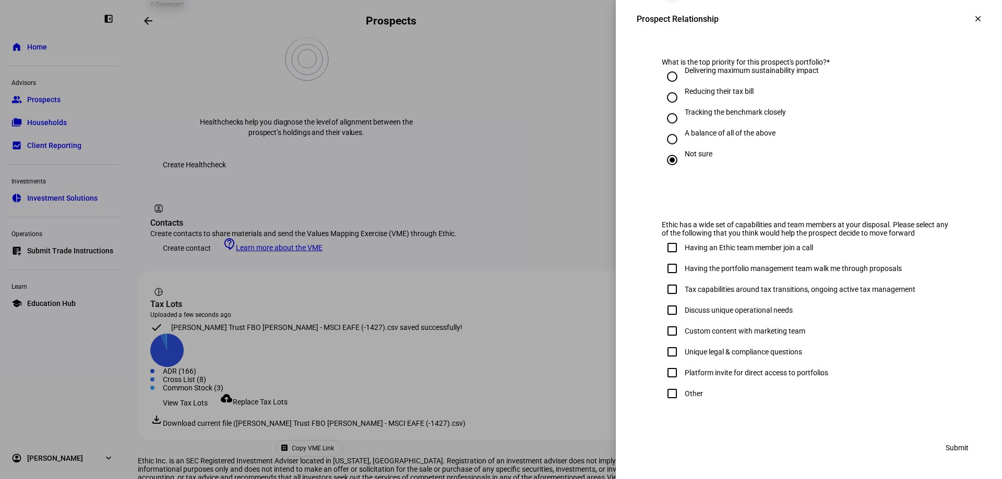
scroll to position [524, 0]
click at [667, 395] on input "Other" at bounding box center [671, 393] width 21 height 21
checkbox input "true"
click at [945, 446] on span "Submit" at bounding box center [956, 448] width 23 height 21
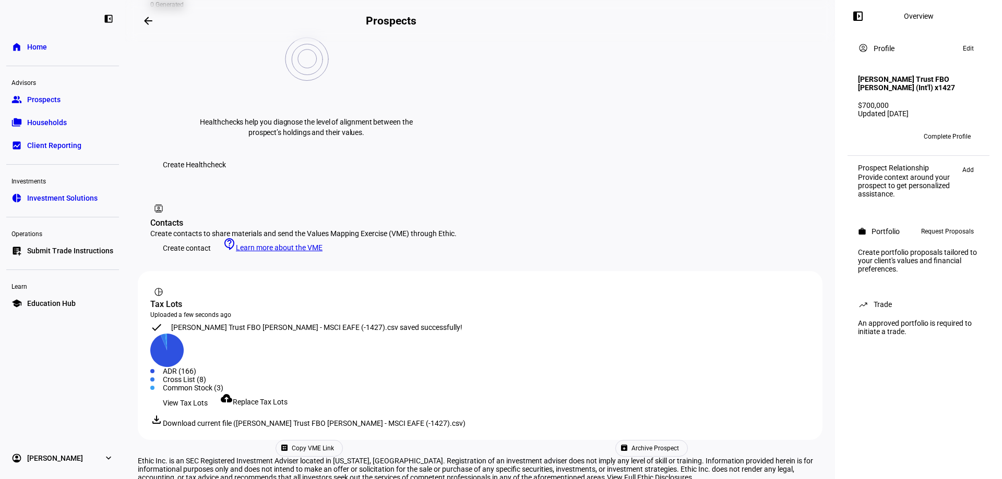
click at [204, 393] on span "View Tax Lots" at bounding box center [185, 403] width 45 height 21
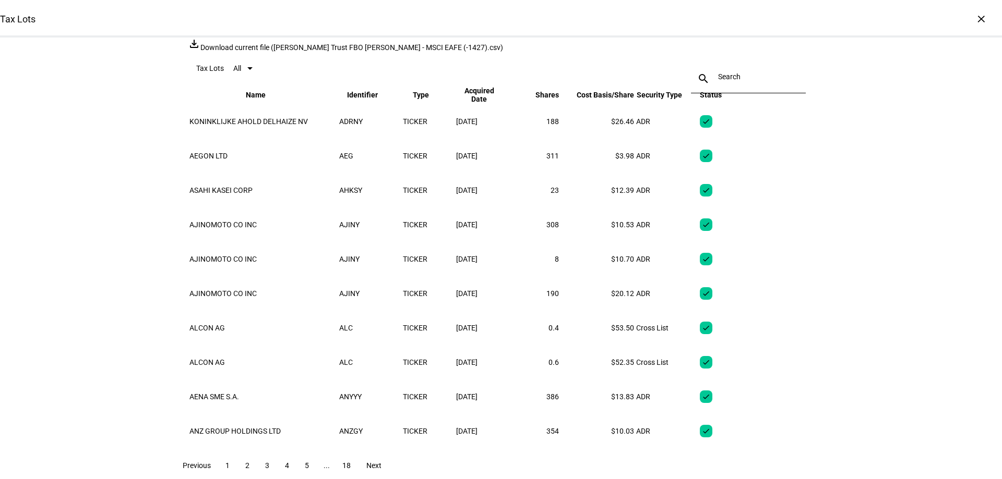
click at [50, 206] on div "Tax Lots × file_download Download current file (Zanvyl Krieger Trust FBO Emma K…" at bounding box center [501, 239] width 1002 height 479
click at [972, 15] on div "×" at bounding box center [980, 18] width 17 height 17
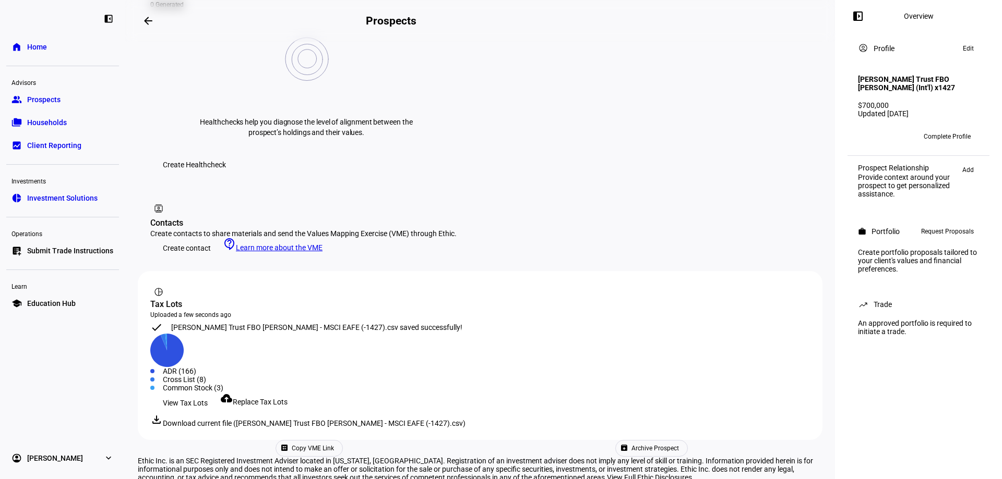
click at [959, 238] on span "Request Proposals" at bounding box center [947, 231] width 53 height 13
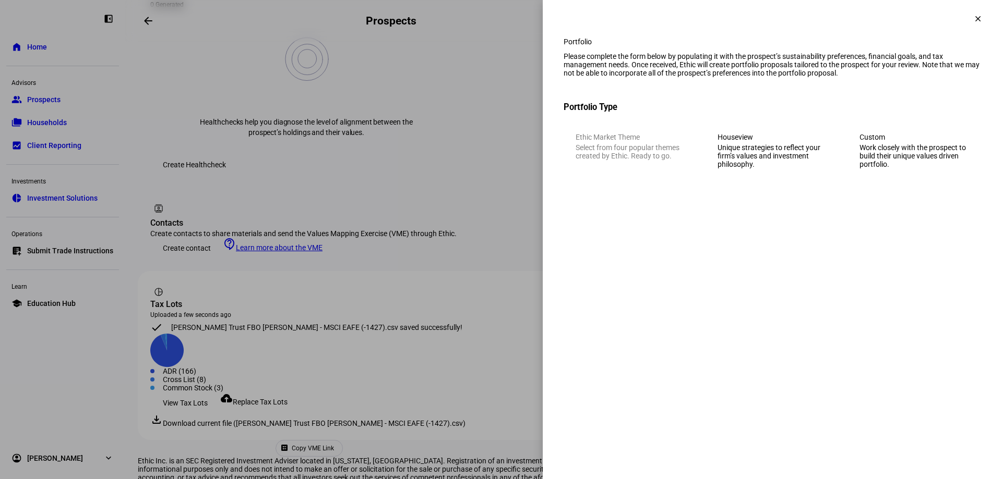
click at [872, 168] on div "Work closely with the prospect to build their unique values driven portfolio." at bounding box center [914, 155] width 110 height 25
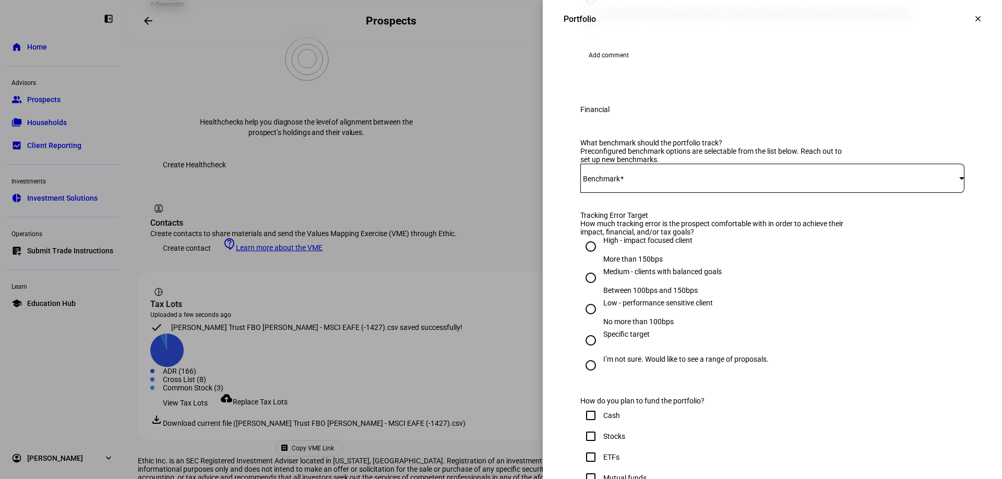
scroll to position [313, 0]
click at [626, 182] on span at bounding box center [769, 178] width 379 height 8
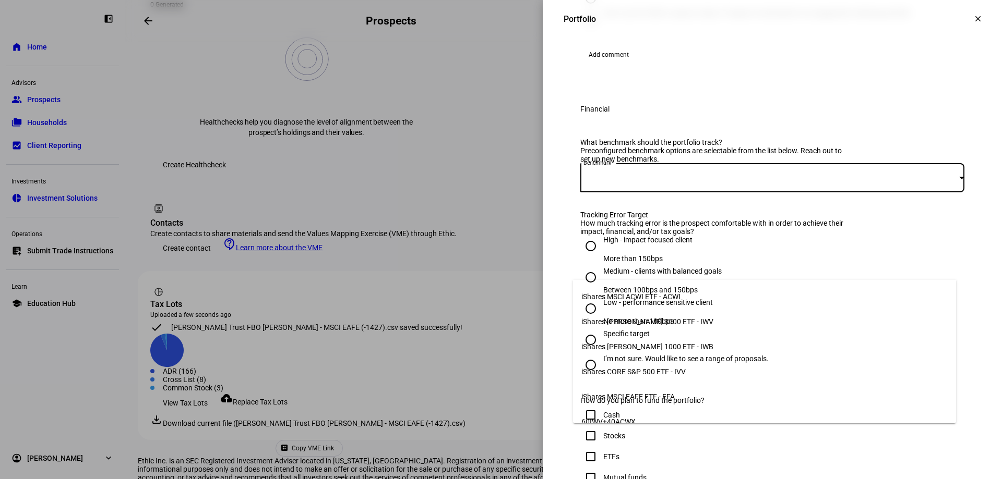
scroll to position [57, 0]
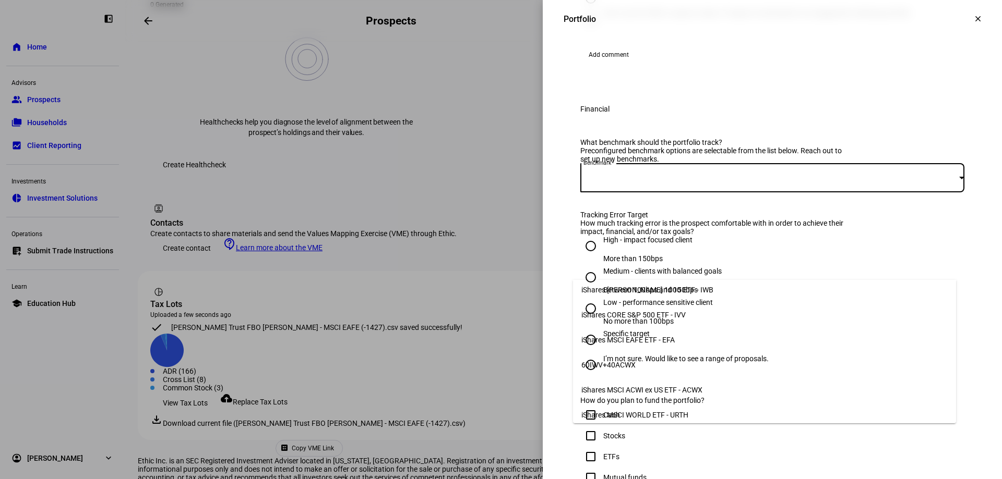
click at [652, 336] on span "iShares MSCI EAFE ETF - EFA" at bounding box center [627, 340] width 93 height 8
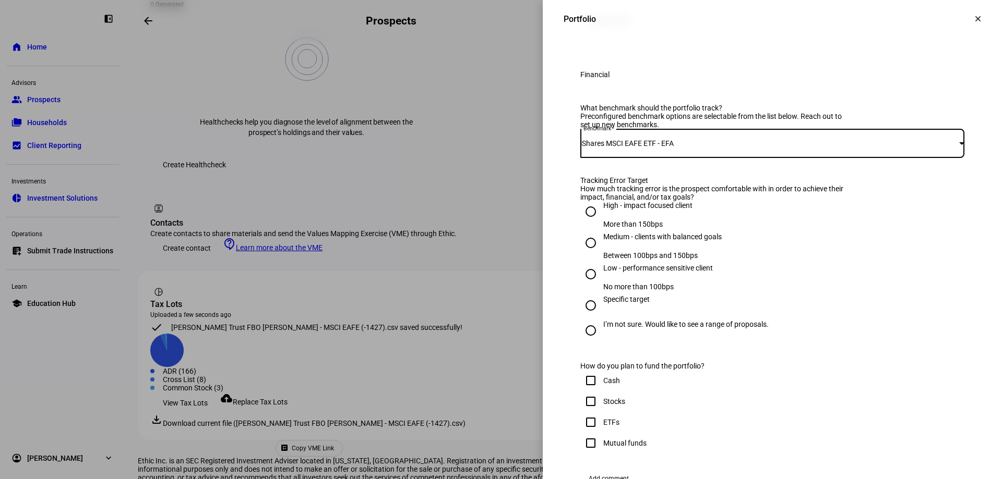
scroll to position [365, 0]
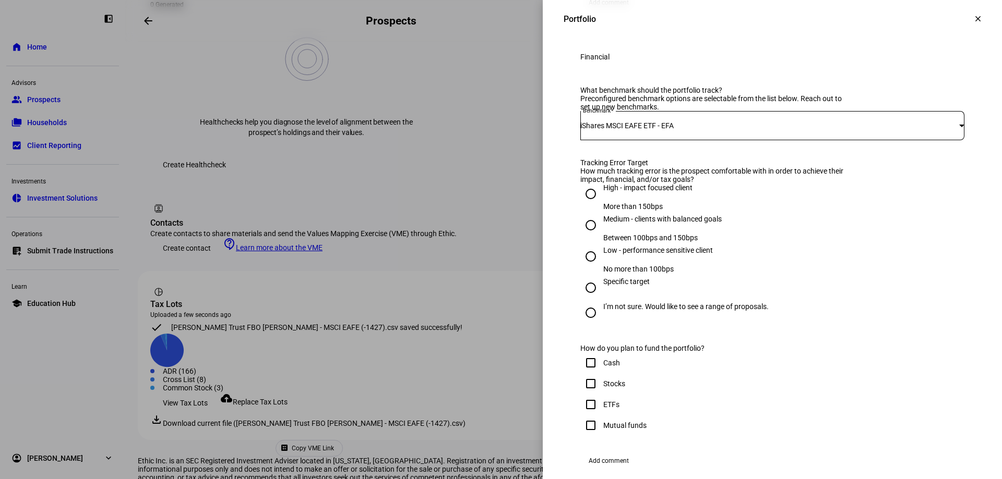
click at [582, 204] on input "High - impact focused client More than 150bps" at bounding box center [590, 194] width 21 height 21
radio input "true"
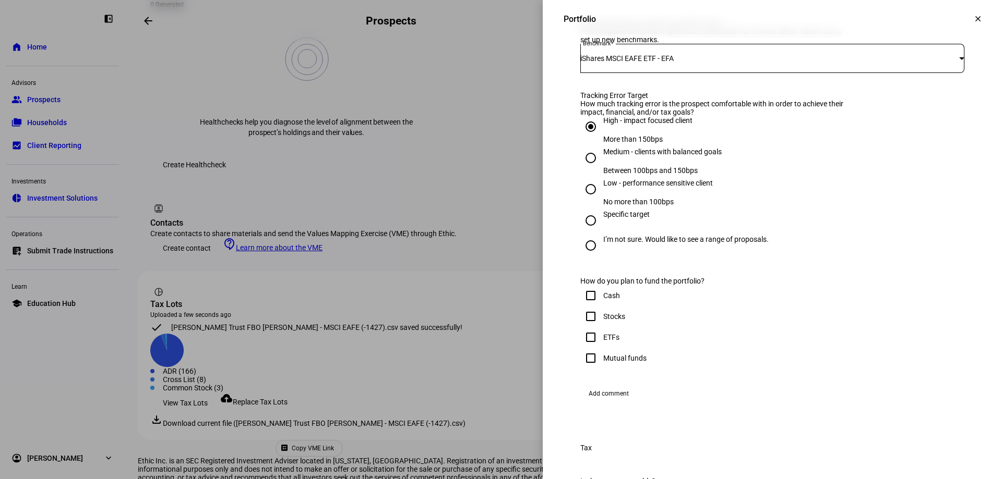
scroll to position [626, 0]
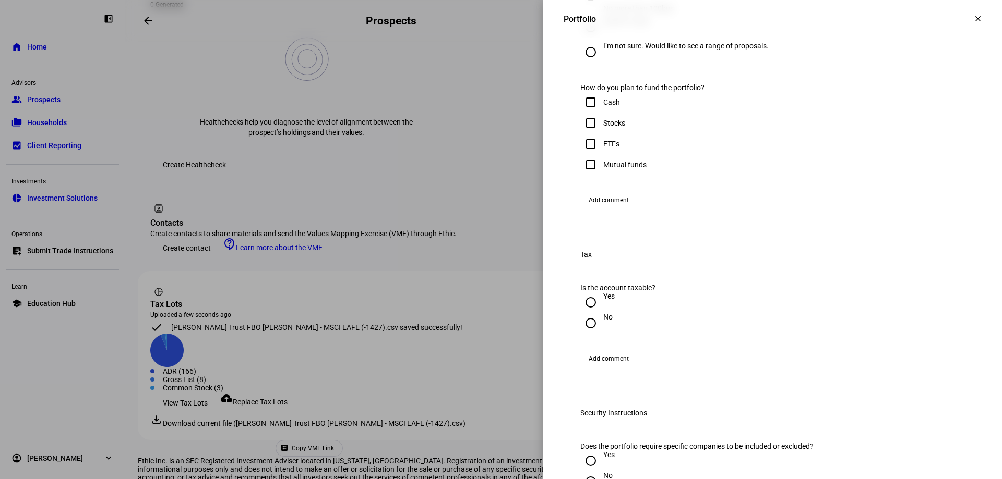
click at [581, 134] on input "Stocks" at bounding box center [590, 123] width 21 height 21
checkbox input "true"
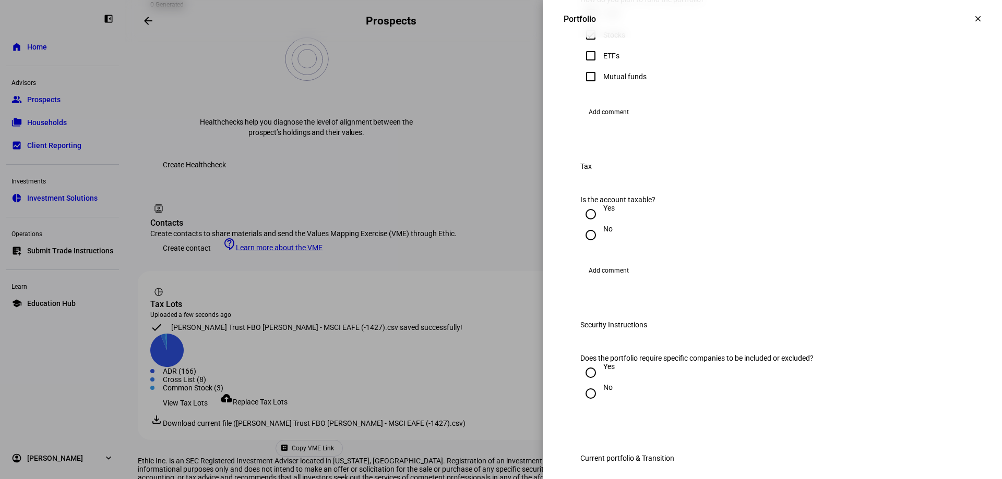
scroll to position [887, 0]
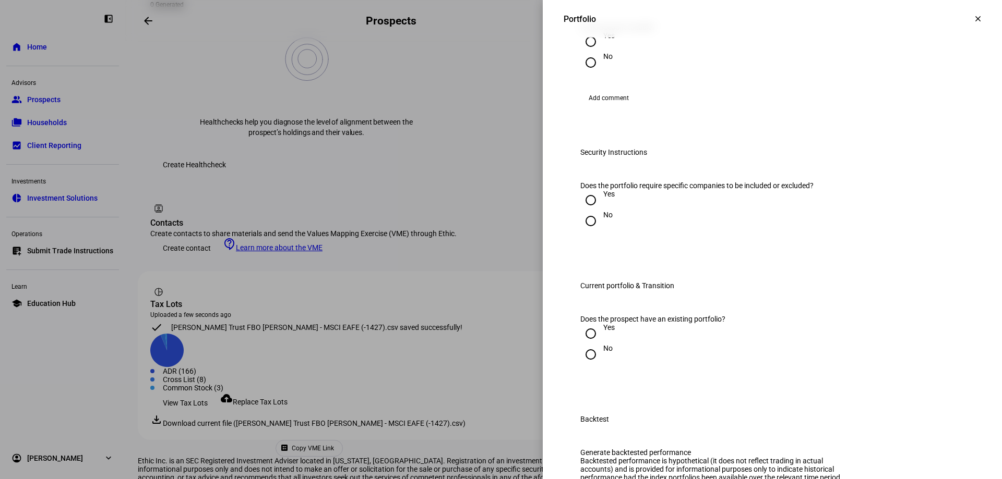
click at [581, 52] on input "Yes" at bounding box center [590, 41] width 21 height 21
radio input "true"
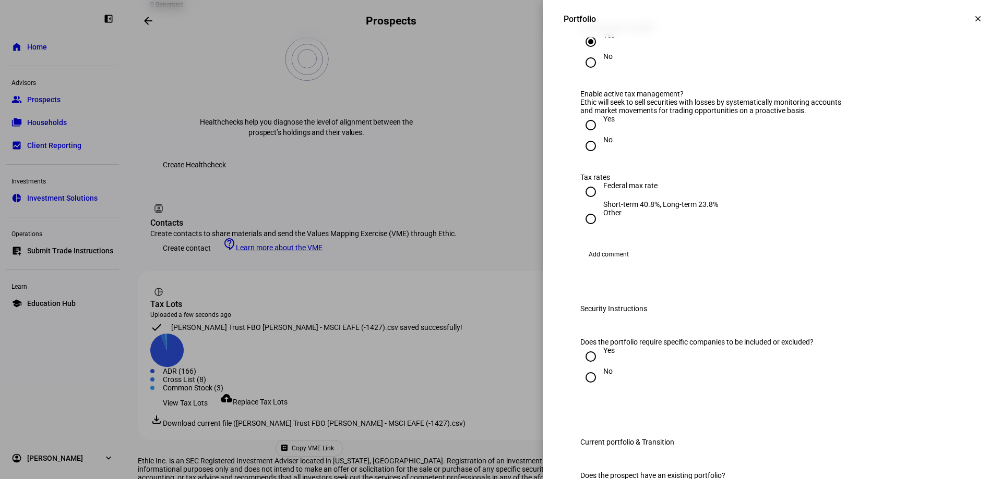
click at [582, 136] on input "Yes" at bounding box center [590, 125] width 21 height 21
radio input "true"
click at [580, 202] on input "Federal max rate Short-term 40.8%, Long-term 23.8%" at bounding box center [590, 192] width 21 height 21
radio input "true"
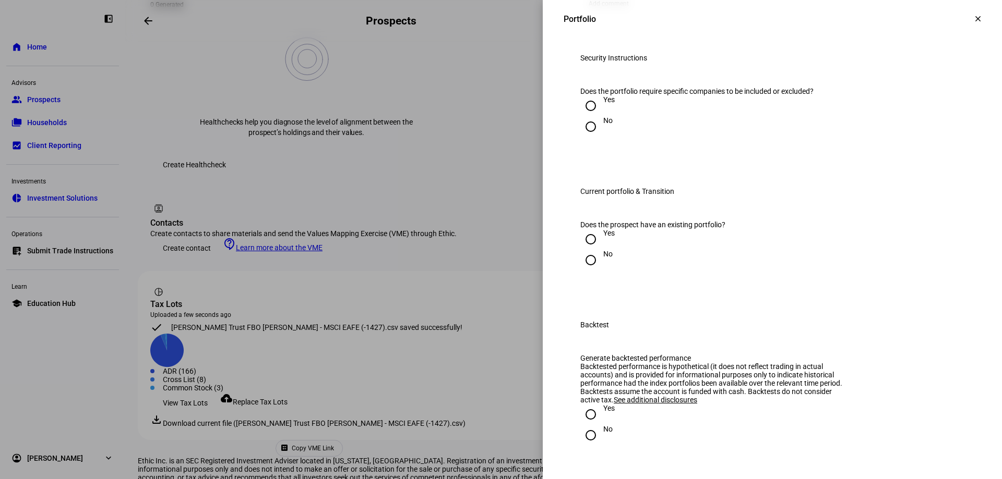
scroll to position [1148, 0]
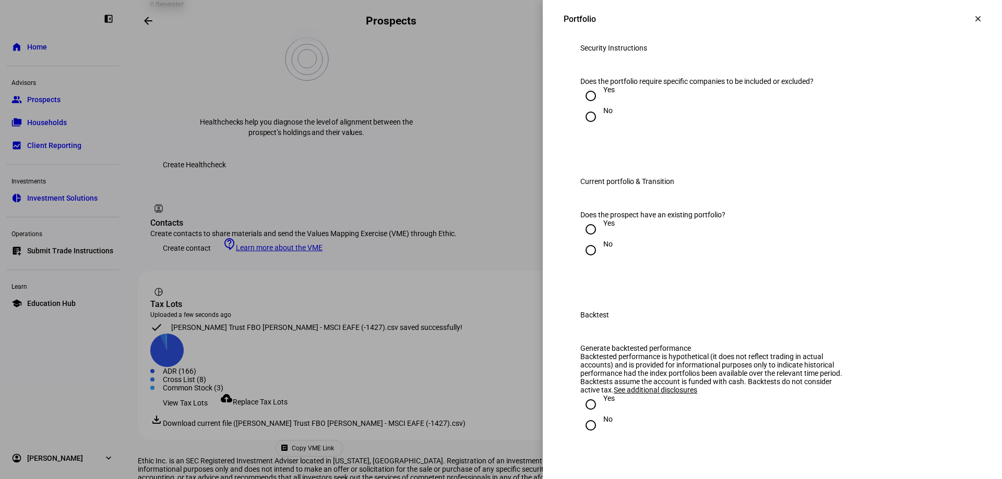
click at [583, 106] on input "Yes" at bounding box center [590, 96] width 21 height 21
radio input "true"
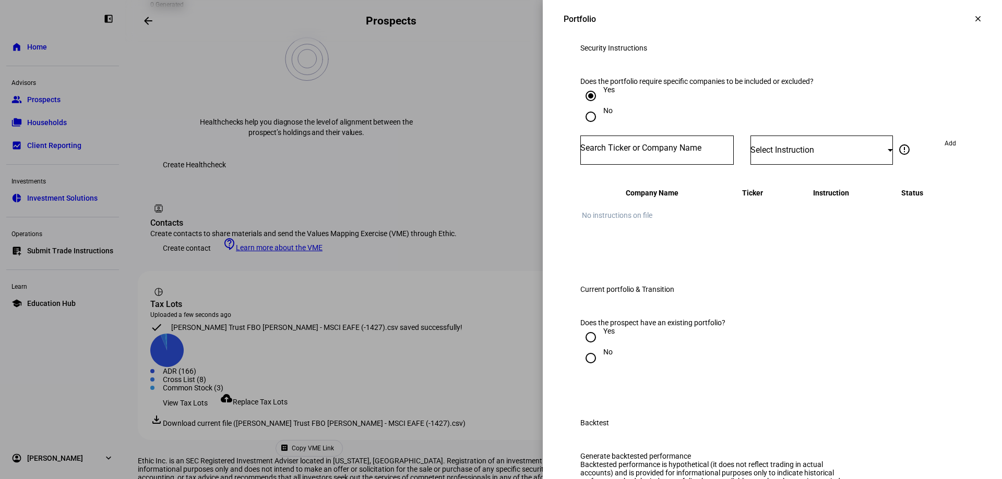
click at [617, 152] on input "Number" at bounding box center [656, 148] width 153 height 8
type input "tsla"
click at [609, 367] on div "TESLA INC" at bounding box center [601, 362] width 41 height 12
click at [785, 155] on span "Select Instruction" at bounding box center [782, 150] width 64 height 10
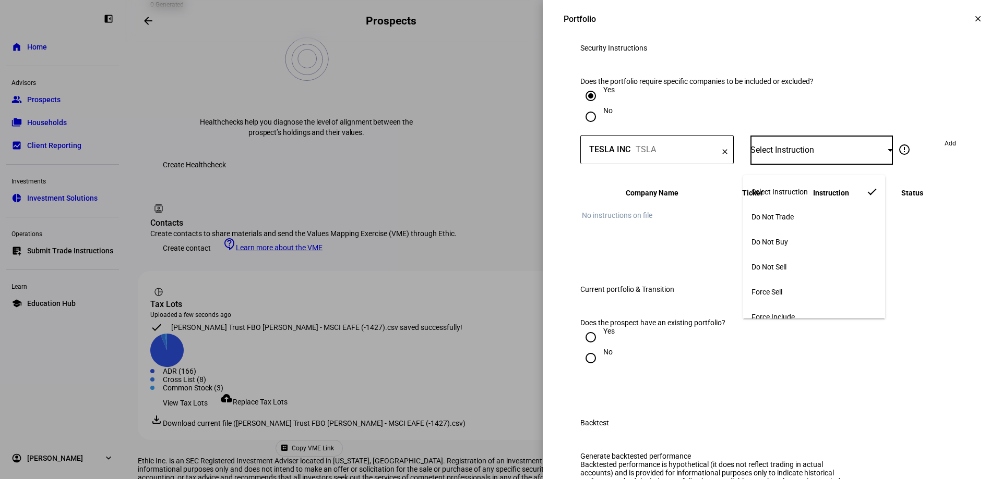
click at [781, 238] on span "Do Not Buy" at bounding box center [769, 242] width 37 height 8
click at [944, 152] on span "Add" at bounding box center [949, 143] width 11 height 17
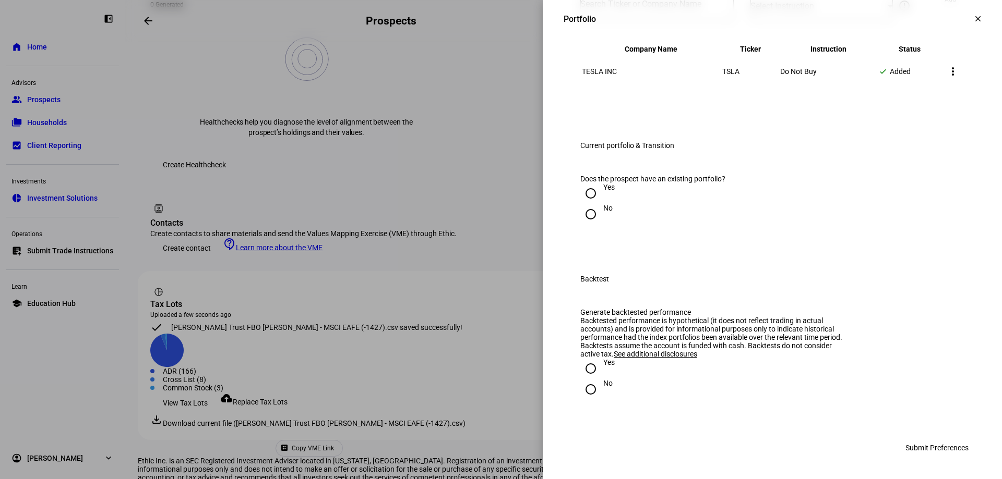
scroll to position [1408, 0]
click at [582, 204] on input "Yes" at bounding box center [590, 193] width 21 height 21
radio input "true"
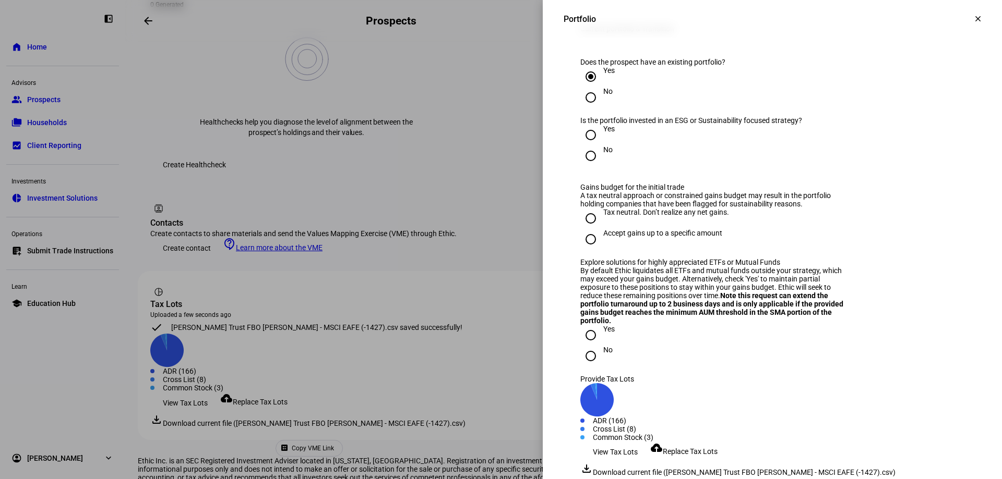
click at [581, 146] on input "Yes" at bounding box center [590, 135] width 21 height 21
radio input "true"
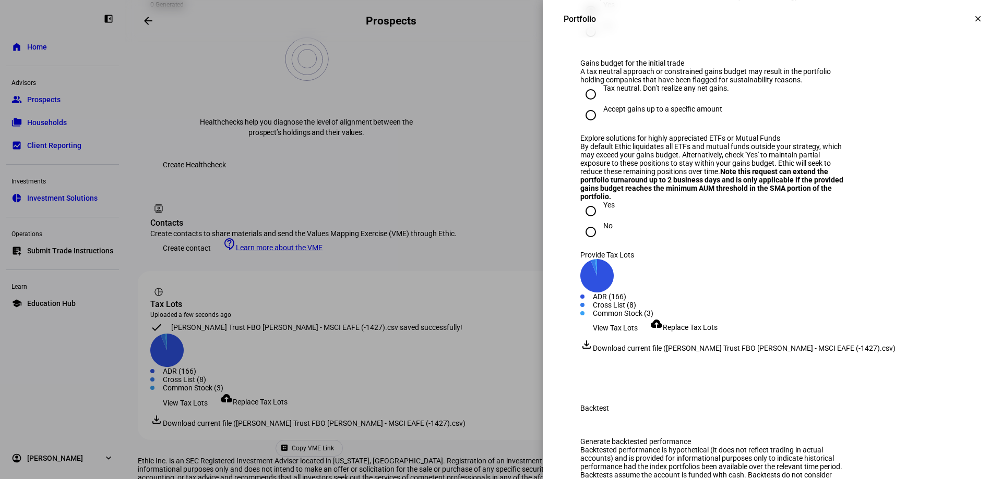
scroll to position [1565, 0]
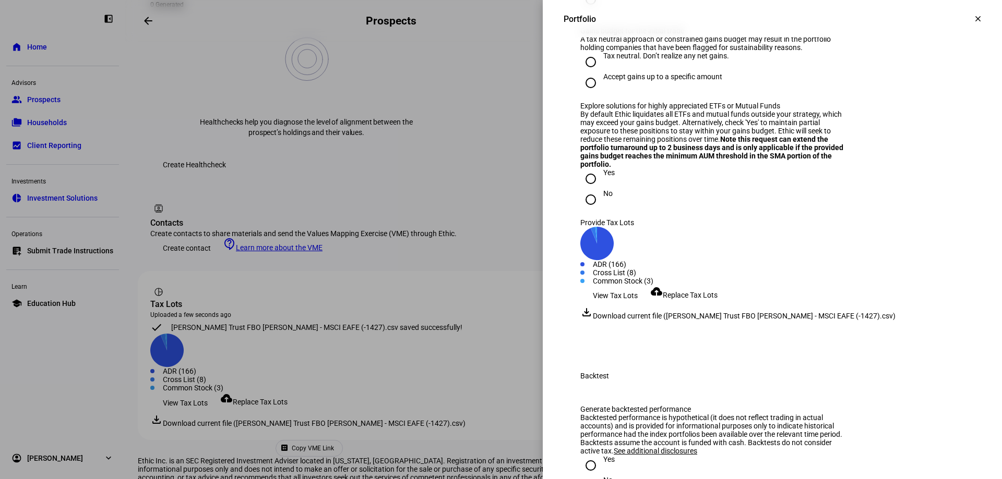
click at [581, 73] on input "Tax neutral. Don’t realize any net gains." at bounding box center [590, 62] width 21 height 21
radio input "true"
click at [582, 210] on input "No" at bounding box center [590, 199] width 21 height 21
radio input "true"
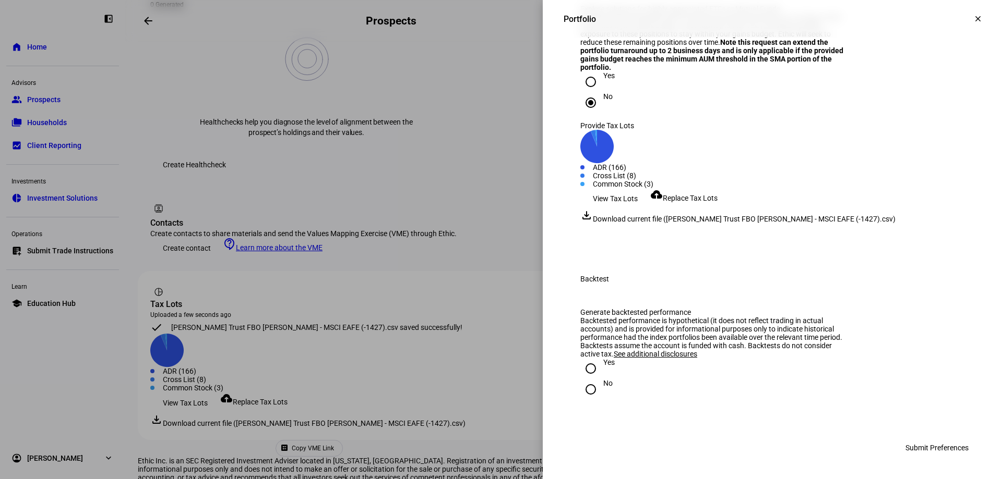
scroll to position [1940, 0]
click at [580, 390] on input "No" at bounding box center [590, 389] width 21 height 21
radio input "true"
click at [930, 447] on span "Submit Preferences" at bounding box center [936, 448] width 63 height 21
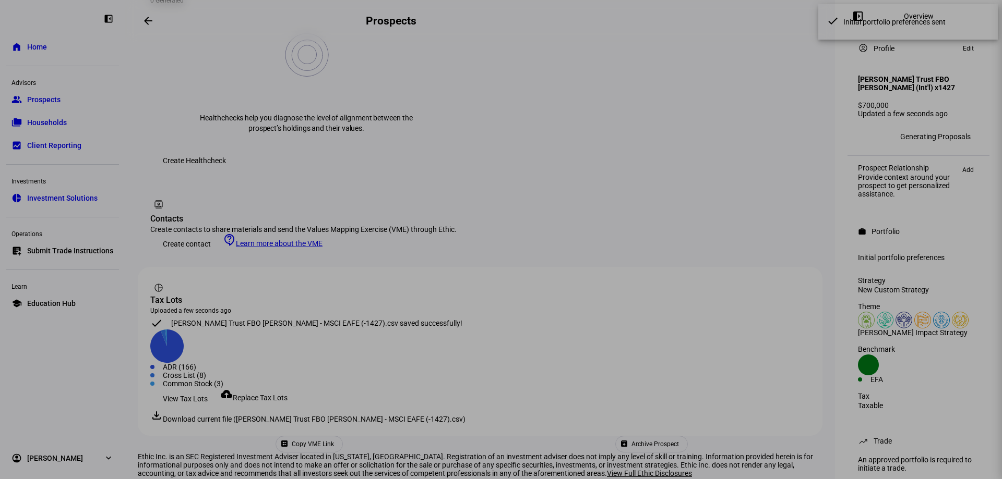
scroll to position [463, 0]
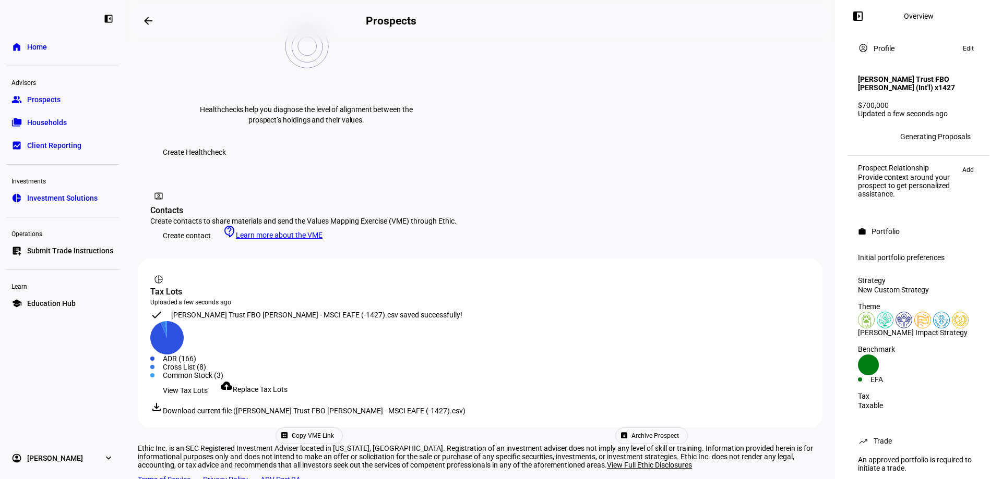
click at [150, 20] on mat-icon "arrow_backwards" at bounding box center [148, 21] width 13 height 13
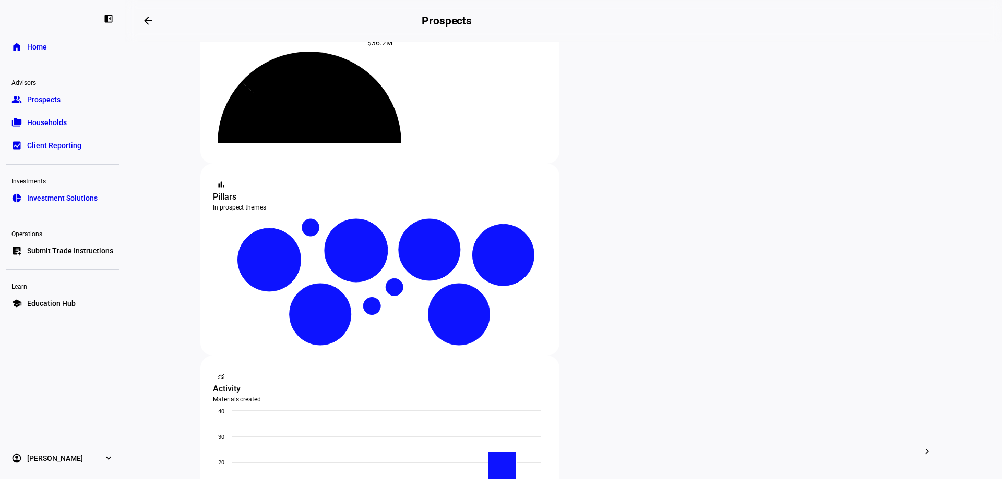
scroll to position [156, 0]
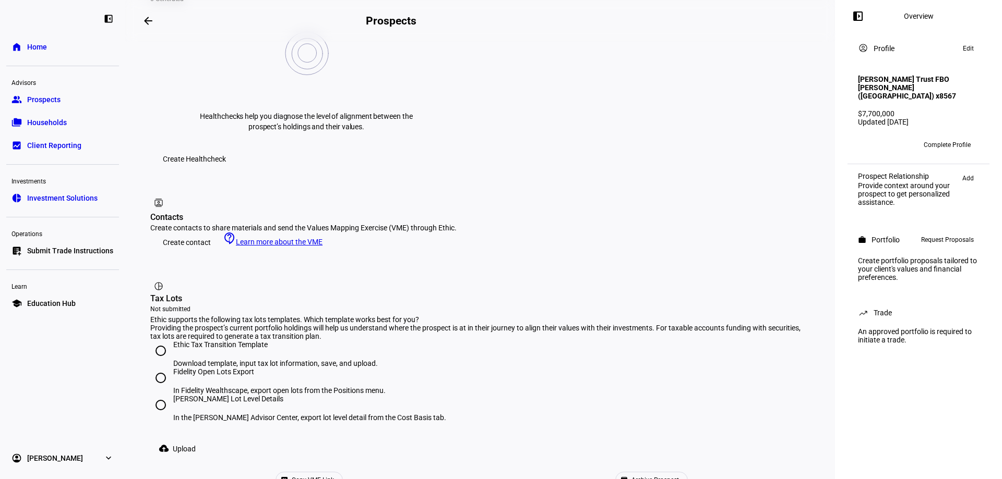
scroll to position [469, 0]
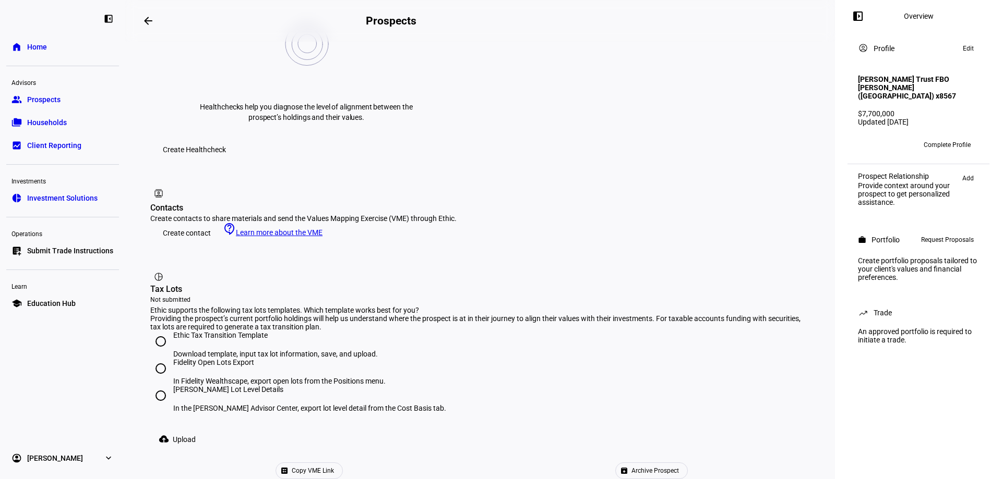
click at [165, 385] on input "[PERSON_NAME] Lot Level Details In the [PERSON_NAME] Advisor Center, export lot…" at bounding box center [160, 395] width 21 height 21
radio input "true"
click at [180, 429] on span "Upload" at bounding box center [184, 439] width 23 height 21
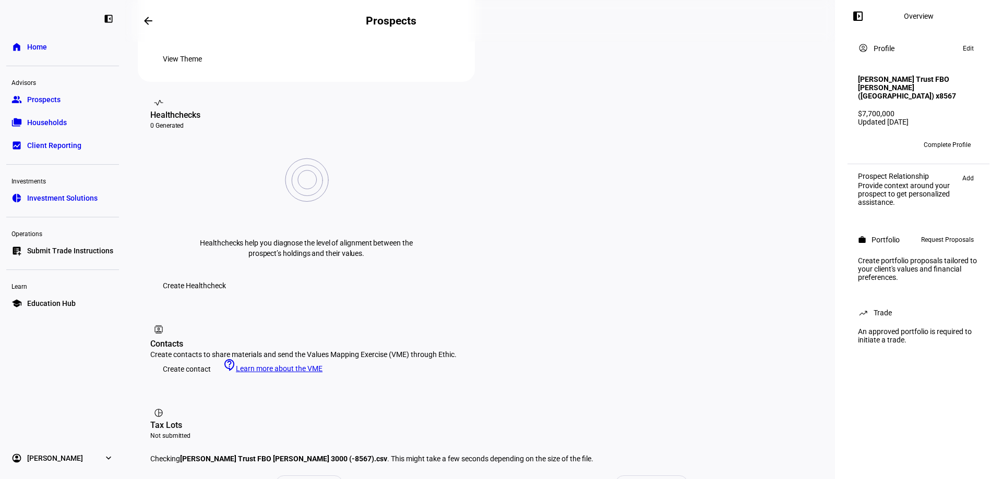
scroll to position [451, 0]
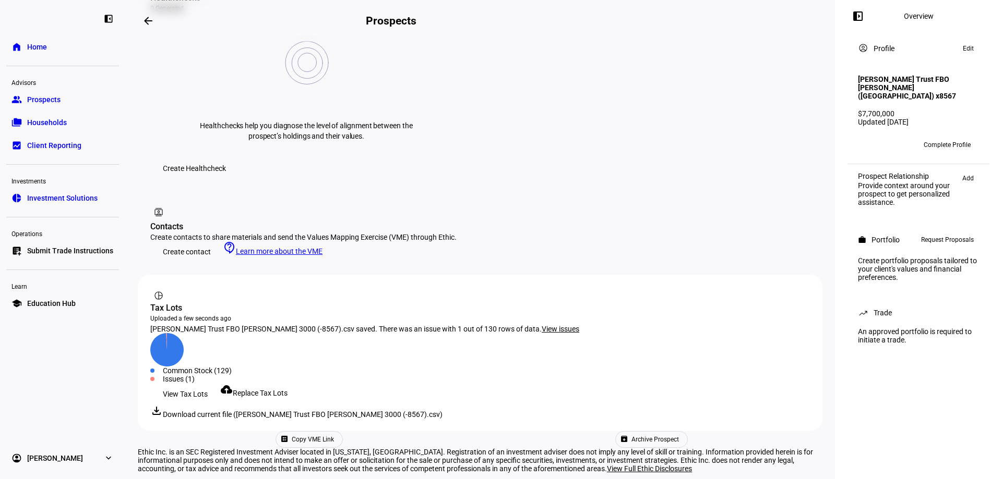
click at [177, 384] on span "View Tax Lots" at bounding box center [185, 394] width 45 height 21
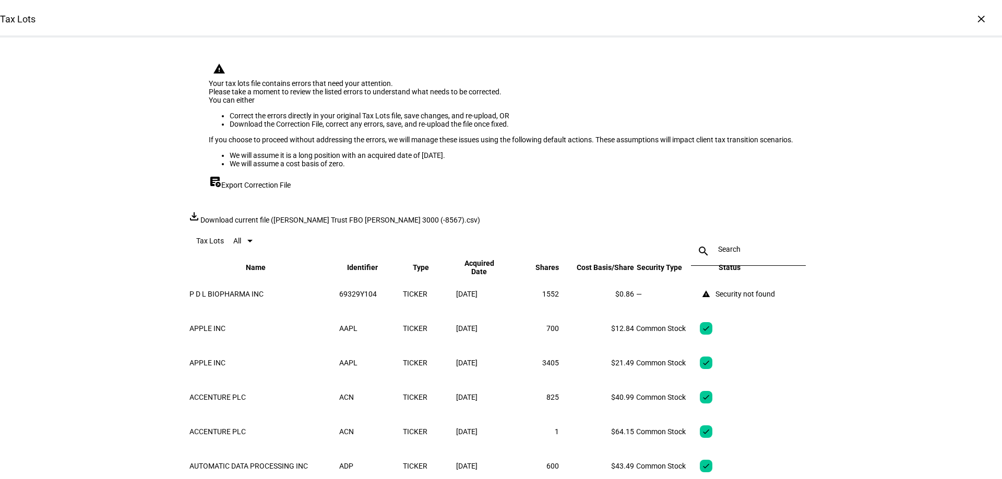
click at [976, 14] on div "×" at bounding box center [980, 18] width 17 height 17
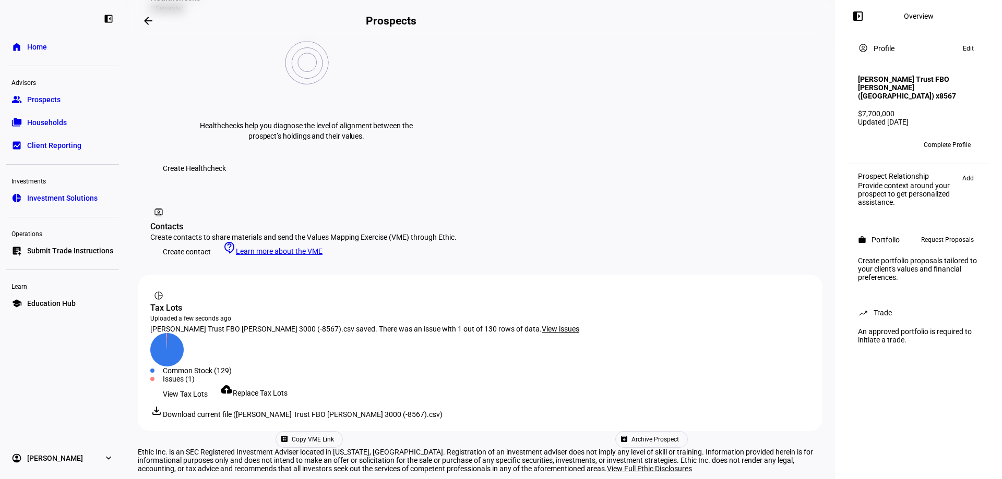
click at [970, 185] on span "Add" at bounding box center [967, 178] width 11 height 13
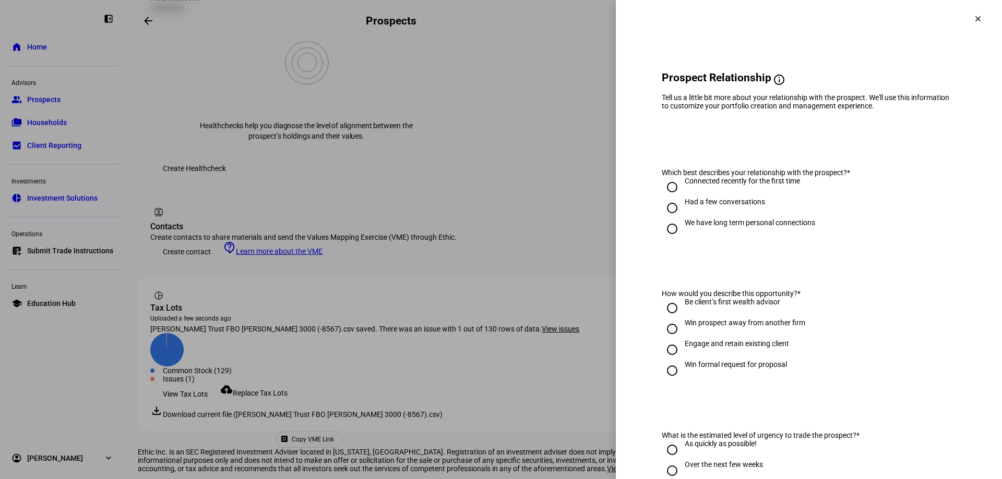
click at [665, 233] on input "We have long term personal connections" at bounding box center [671, 229] width 21 height 21
radio input "true"
click at [661, 354] on input "Engage and retain existing client" at bounding box center [671, 350] width 21 height 21
radio input "true"
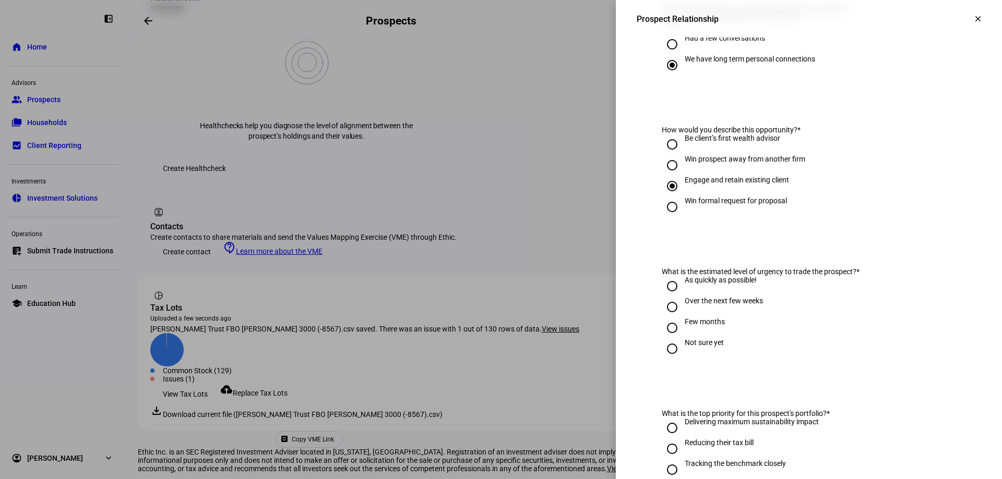
scroll to position [209, 0]
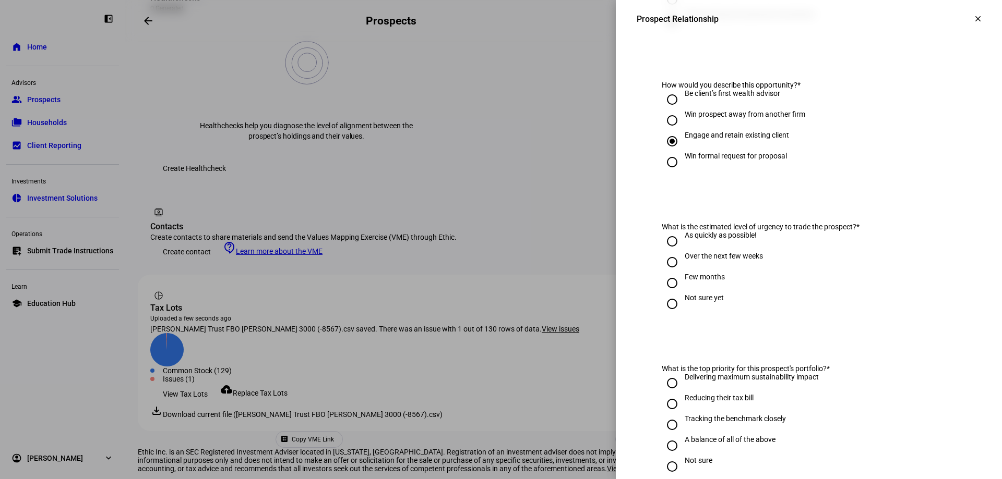
click at [668, 273] on input "Over the next few weeks" at bounding box center [671, 262] width 21 height 21
radio input "true"
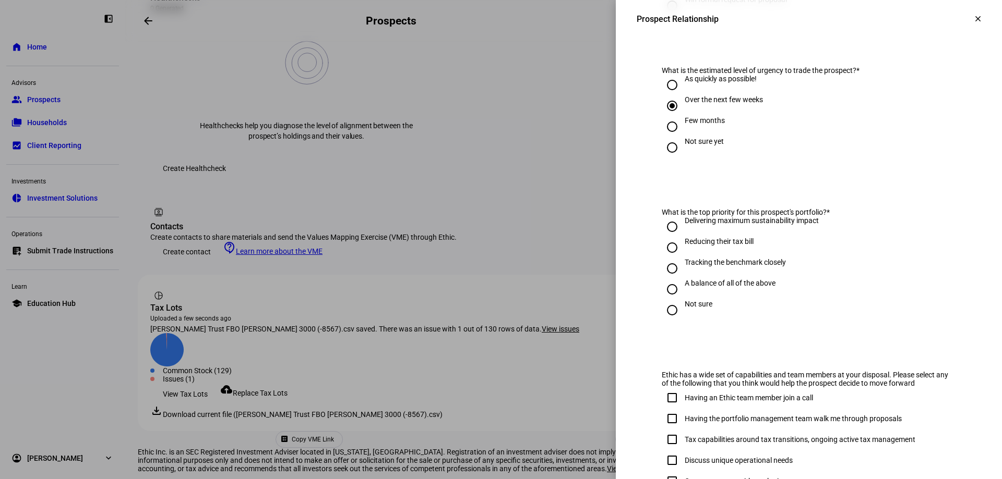
click at [663, 312] on input "Not sure" at bounding box center [671, 310] width 21 height 21
radio input "true"
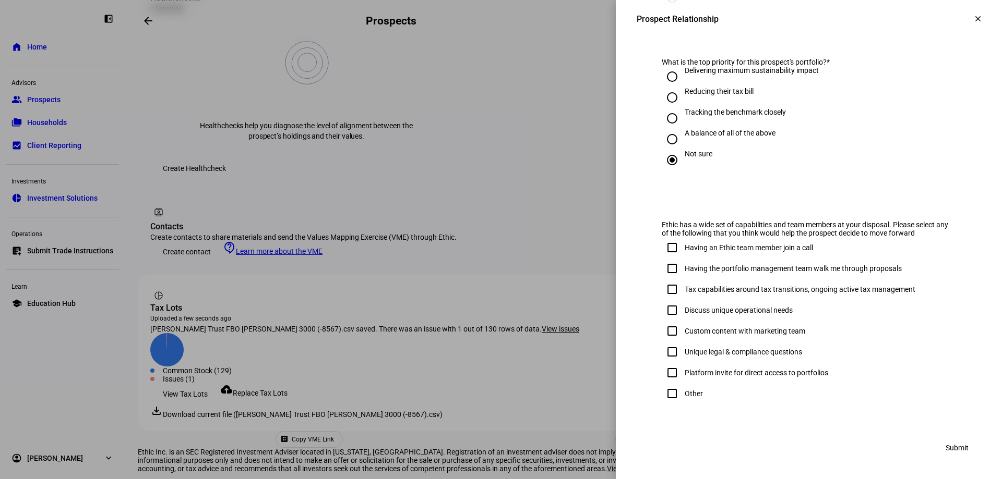
scroll to position [524, 0]
click at [664, 392] on input "Other" at bounding box center [671, 393] width 21 height 21
checkbox input "true"
click at [954, 447] on span "Submit" at bounding box center [956, 448] width 23 height 21
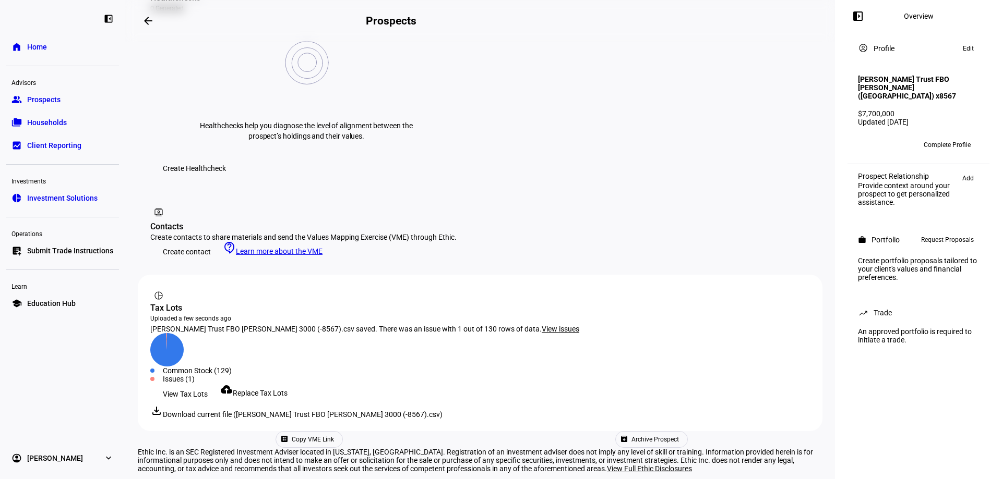
click at [950, 246] on span "Request Proposals" at bounding box center [947, 240] width 53 height 13
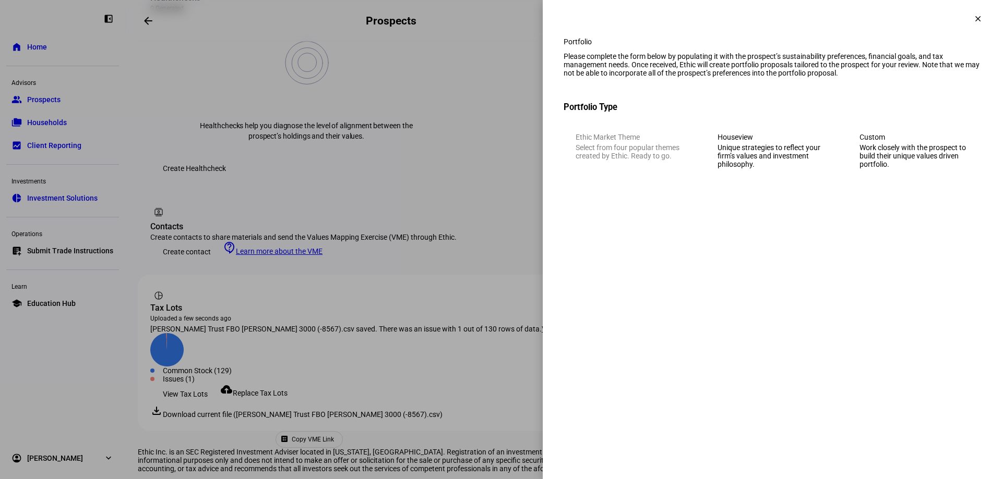
click at [928, 168] on div "Work closely with the prospect to build their unique values driven portfolio." at bounding box center [914, 155] width 110 height 25
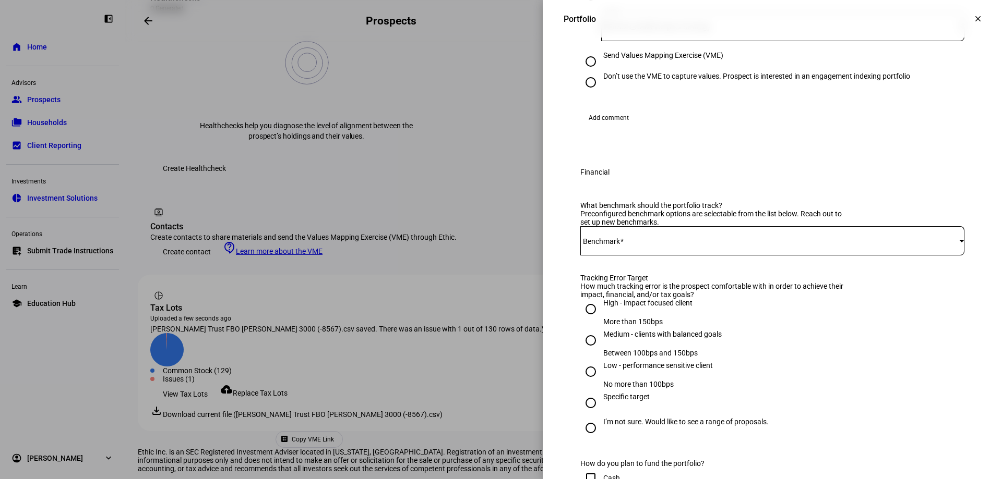
scroll to position [261, 0]
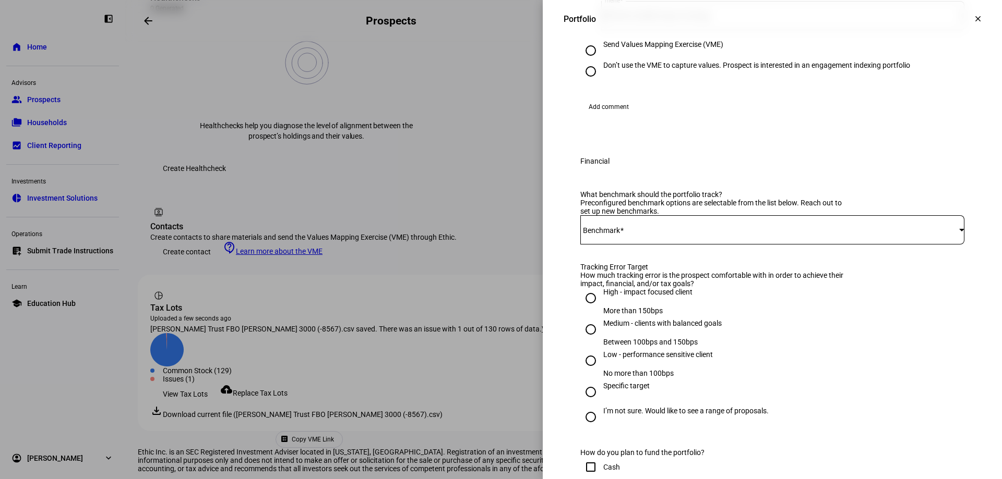
click at [663, 255] on div "What benchmark should the portfolio track? Preconfigured benchmark options are …" at bounding box center [772, 222] width 384 height 64
click at [661, 234] on span at bounding box center [769, 230] width 379 height 8
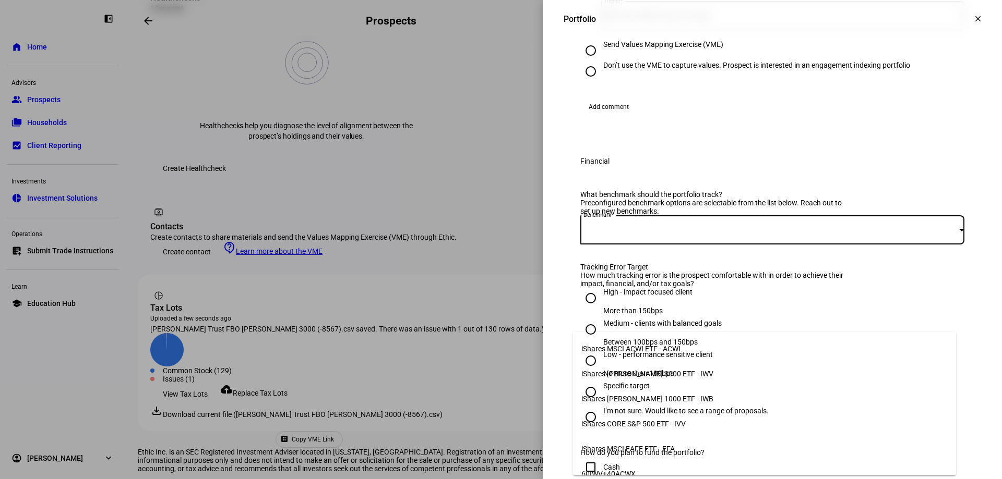
click at [671, 372] on span "iShares [PERSON_NAME] 3000 ETF - IWV" at bounding box center [647, 374] width 132 height 8
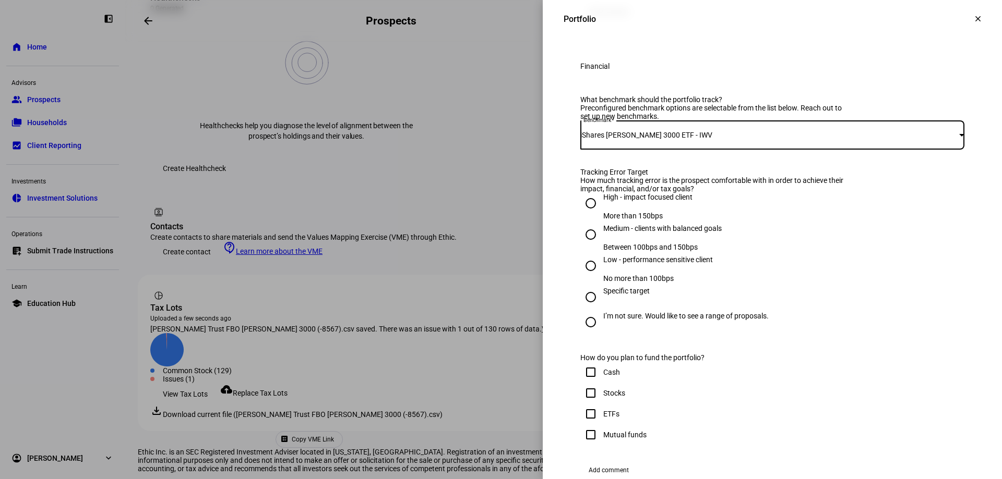
scroll to position [417, 0]
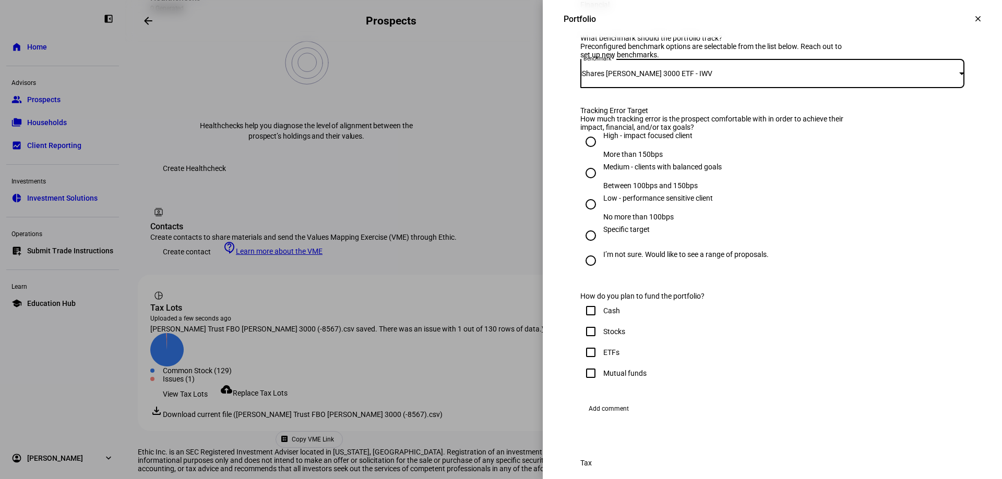
click at [582, 152] on input "High - impact focused client More than 150bps" at bounding box center [590, 141] width 21 height 21
radio input "true"
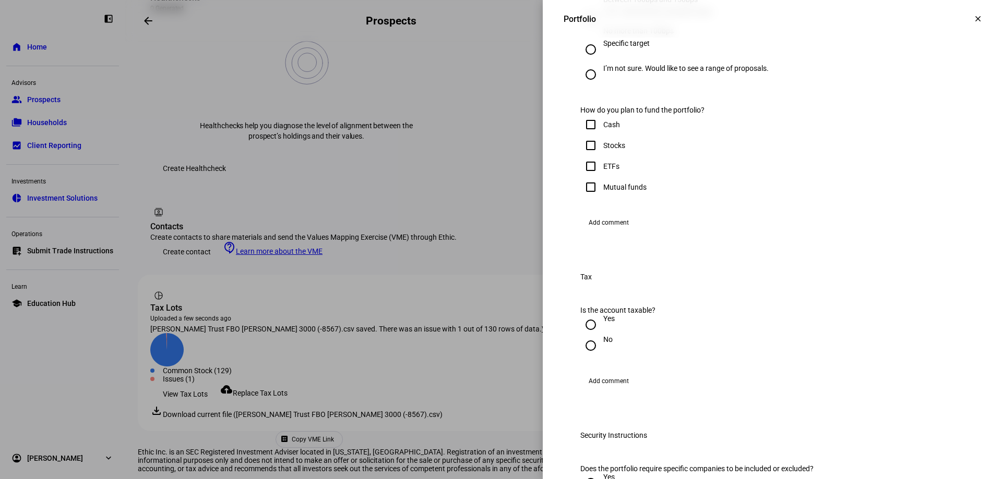
scroll to position [626, 0]
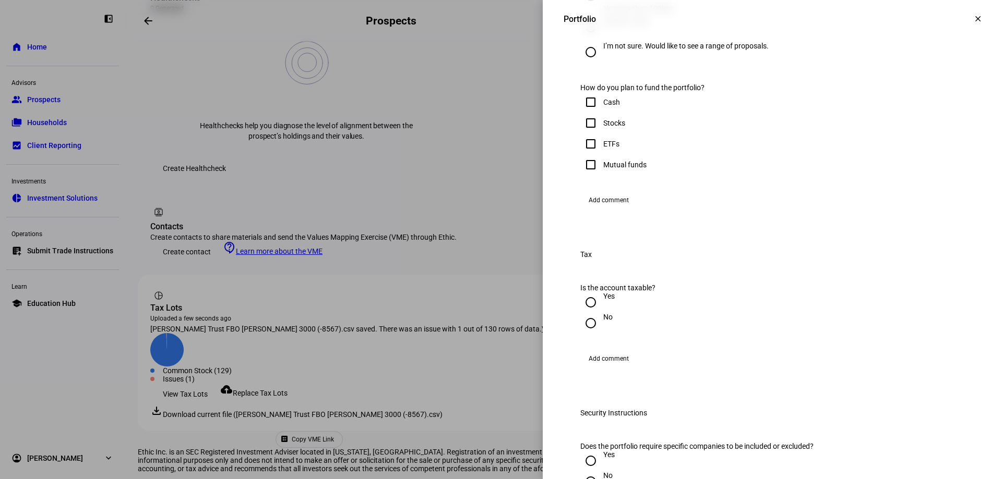
click at [583, 134] on input "Stocks" at bounding box center [590, 123] width 21 height 21
checkbox input "true"
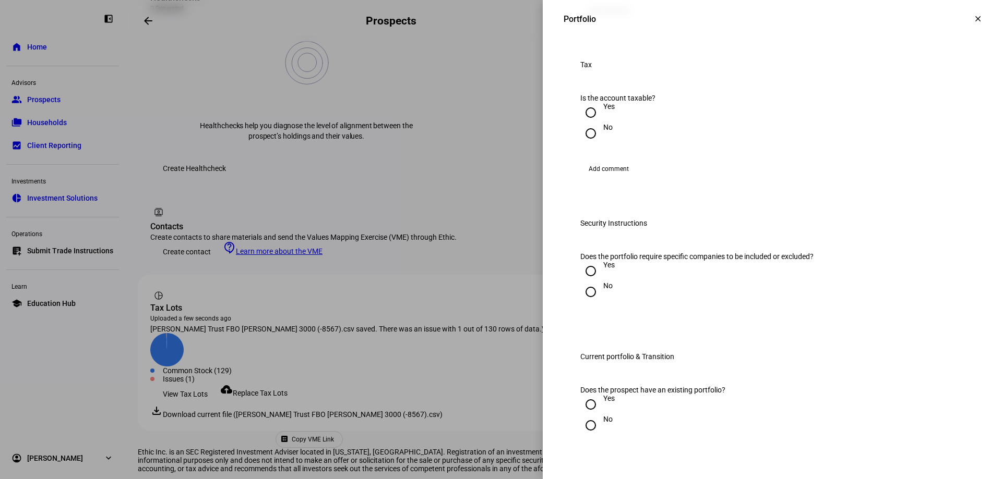
scroll to position [835, 0]
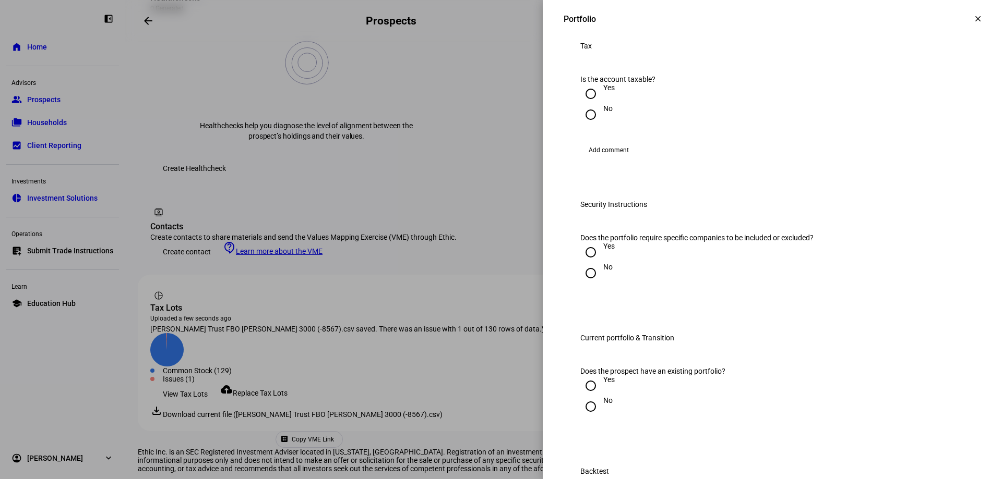
click at [581, 104] on input "Yes" at bounding box center [590, 93] width 21 height 21
radio input "true"
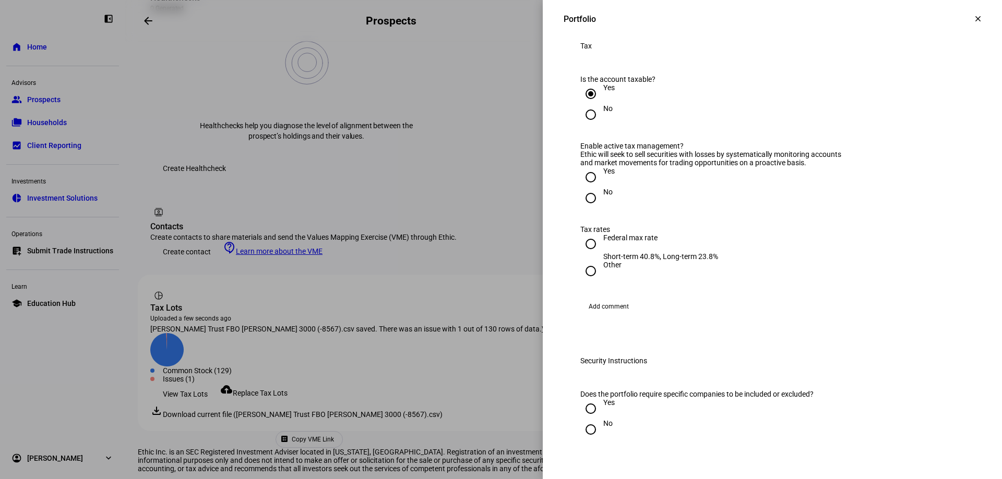
click at [580, 188] on input "Yes" at bounding box center [590, 177] width 21 height 21
radio input "true"
click at [584, 255] on input "Federal max rate Short-term 40.8%, Long-term 23.8%" at bounding box center [590, 244] width 21 height 21
radio input "true"
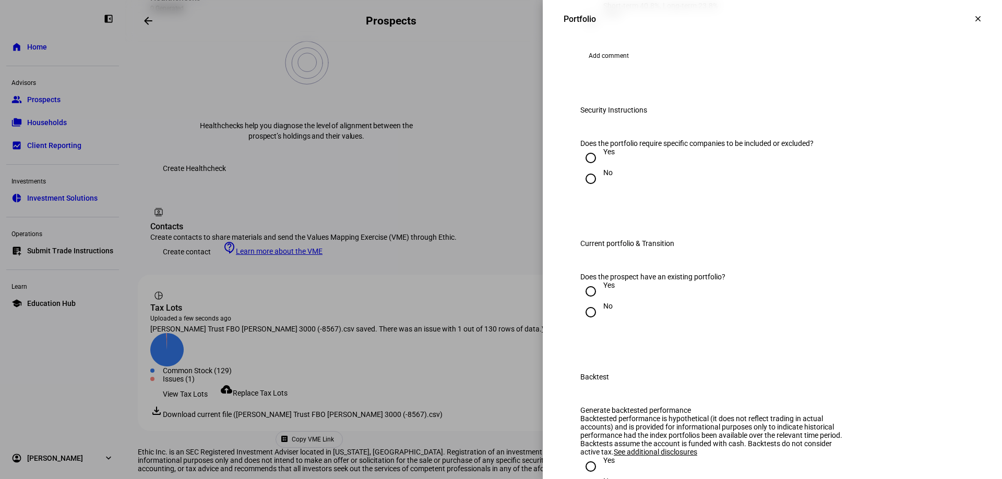
scroll to position [1095, 0]
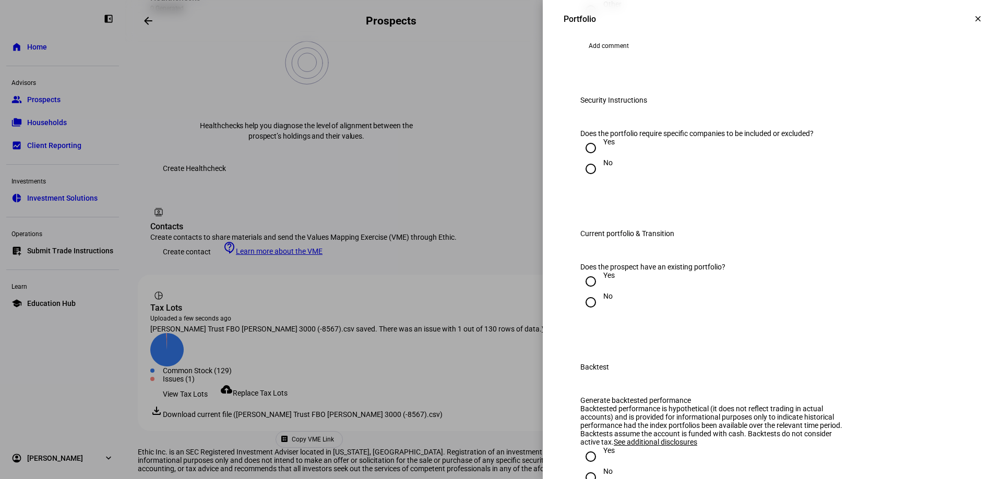
click at [582, 179] on input "No" at bounding box center [590, 169] width 21 height 21
radio input "true"
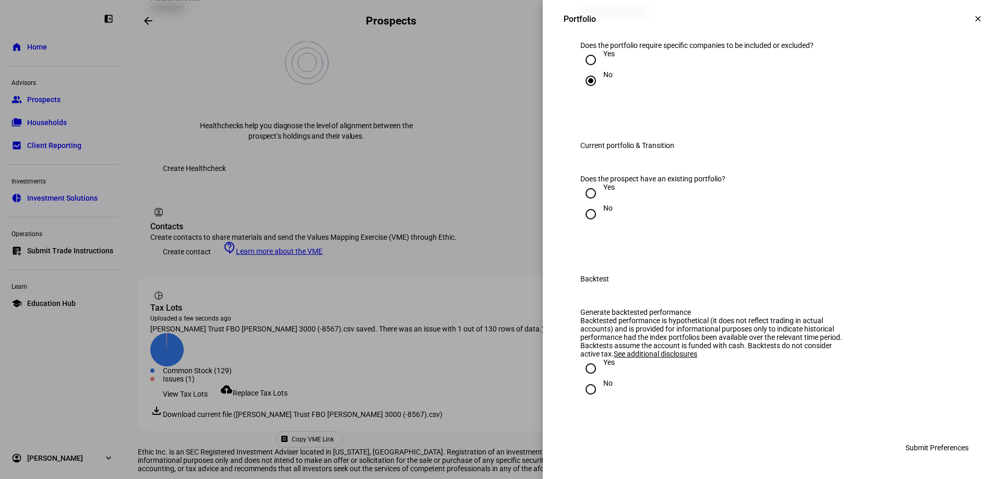
scroll to position [1304, 0]
click at [584, 204] on input "Yes" at bounding box center [590, 193] width 21 height 21
radio input "true"
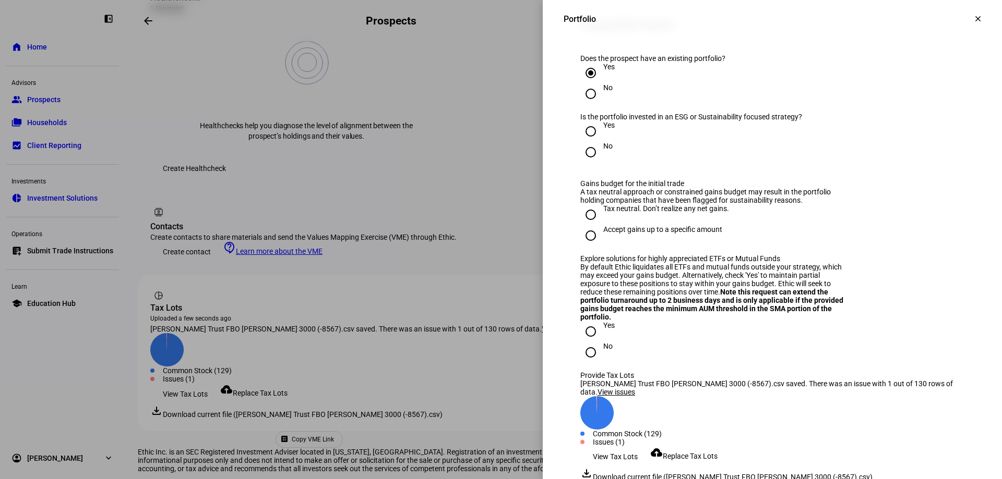
click at [584, 142] on input "Yes" at bounding box center [590, 131] width 21 height 21
radio input "true"
click at [582, 225] on input "Tax neutral. Don’t realize any net gains." at bounding box center [590, 214] width 21 height 21
radio input "true"
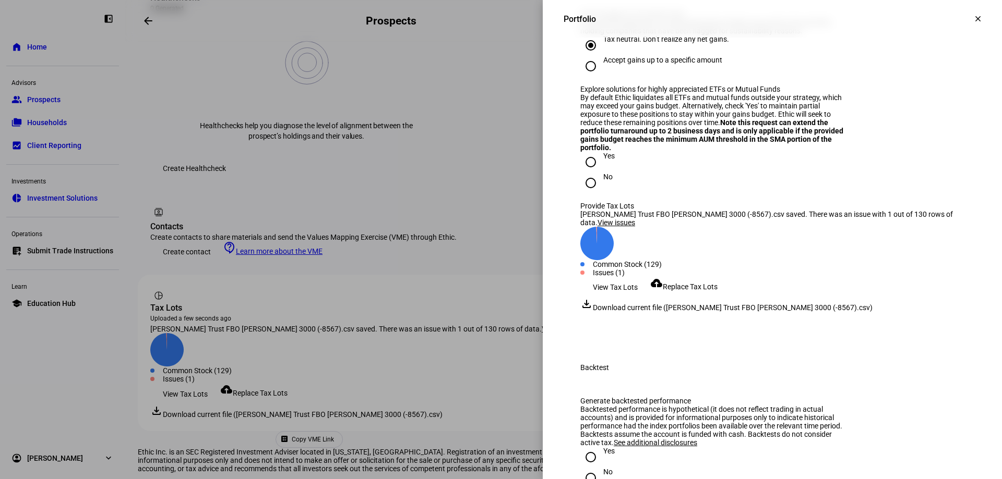
scroll to position [1513, 0]
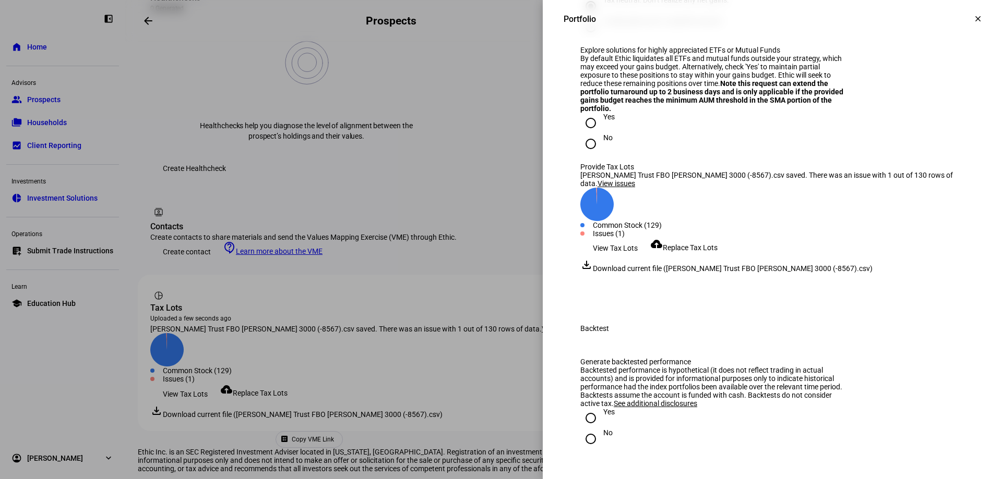
click at [582, 154] on input "No" at bounding box center [590, 144] width 21 height 21
radio input "true"
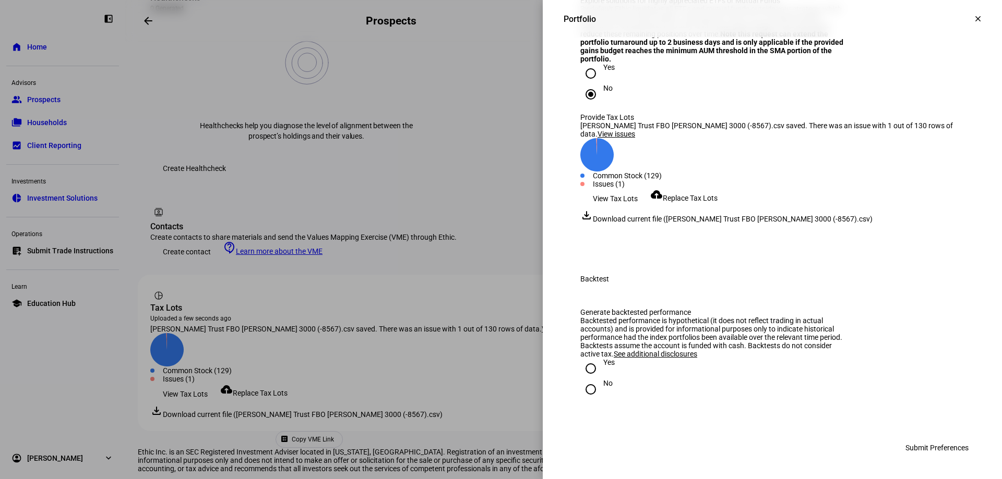
scroll to position [1867, 0]
click at [585, 390] on input "No" at bounding box center [590, 389] width 21 height 21
radio input "true"
click at [927, 444] on span "Submit Preferences" at bounding box center [936, 448] width 63 height 21
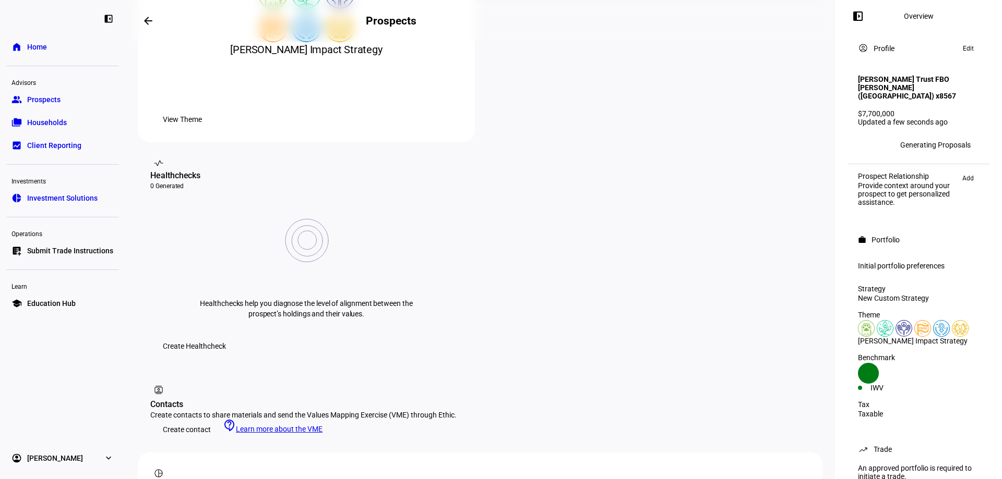
scroll to position [0, 0]
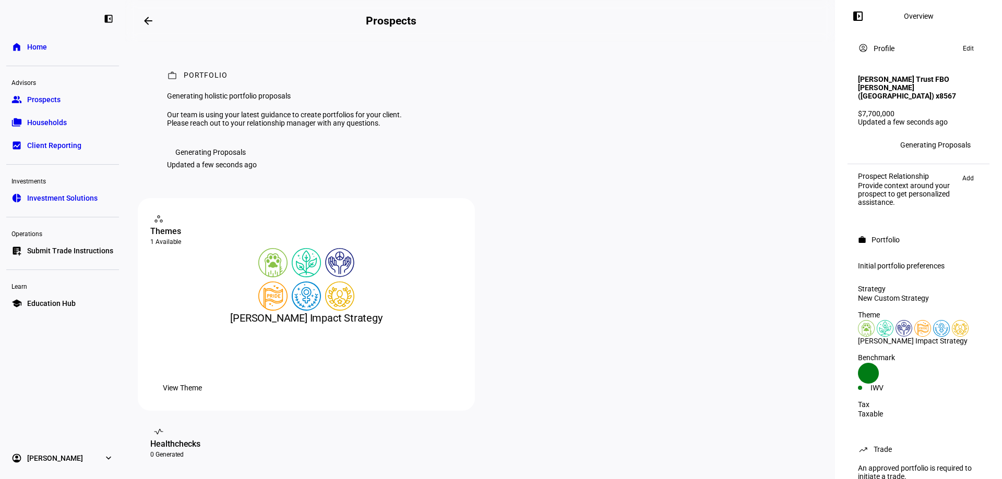
click at [73, 104] on link "group Prospects" at bounding box center [62, 99] width 113 height 21
